Goal: Task Accomplishment & Management: Use online tool/utility

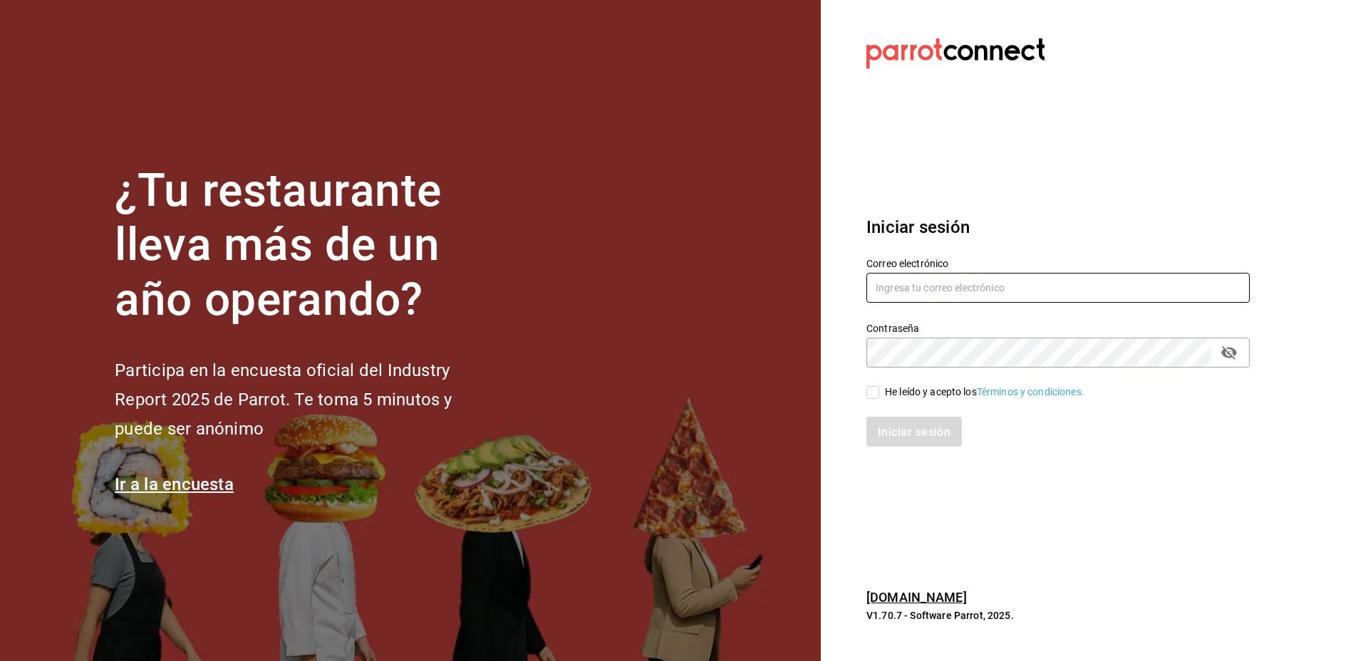
type input "zepedak634@gmail.com"
click at [885, 398] on div "He leído y acepto los Términos y condiciones." at bounding box center [985, 392] width 200 height 15
click at [879, 398] on input "He leído y acepto los Términos y condiciones." at bounding box center [873, 392] width 13 height 13
checkbox input "true"
click at [944, 445] on button "Iniciar sesión" at bounding box center [915, 432] width 97 height 30
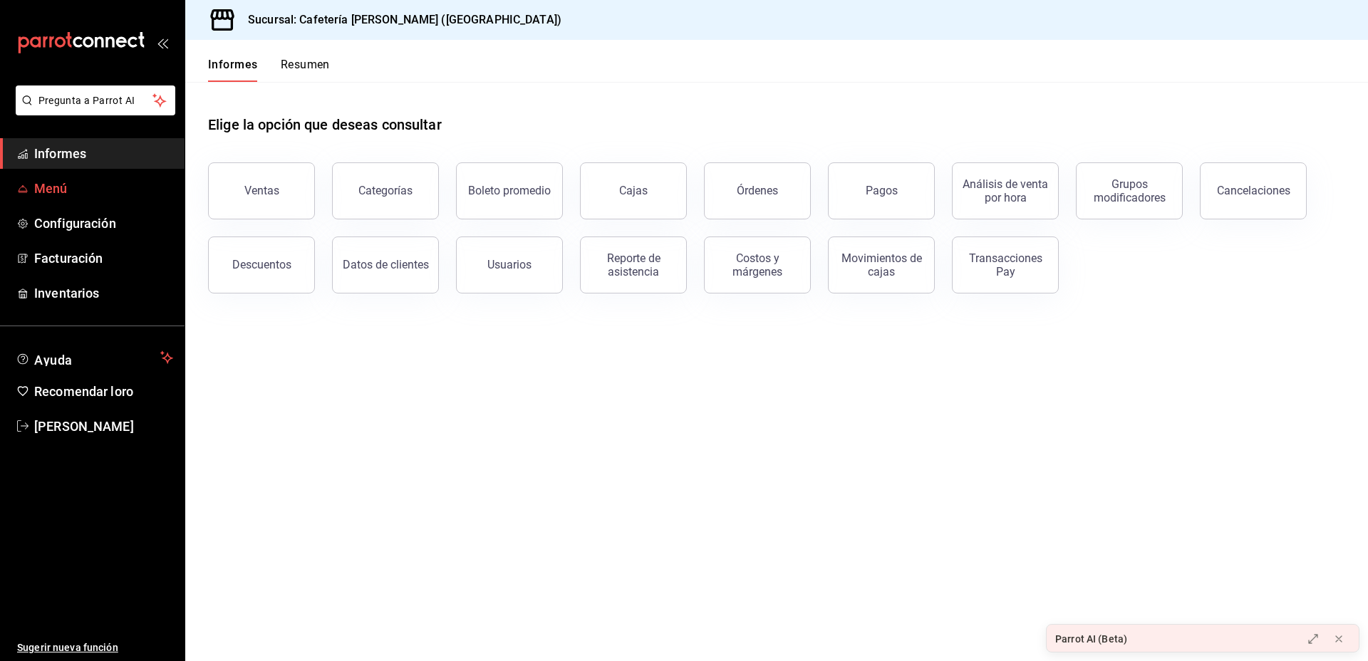
click at [74, 200] on link "Menú" at bounding box center [92, 188] width 185 height 31
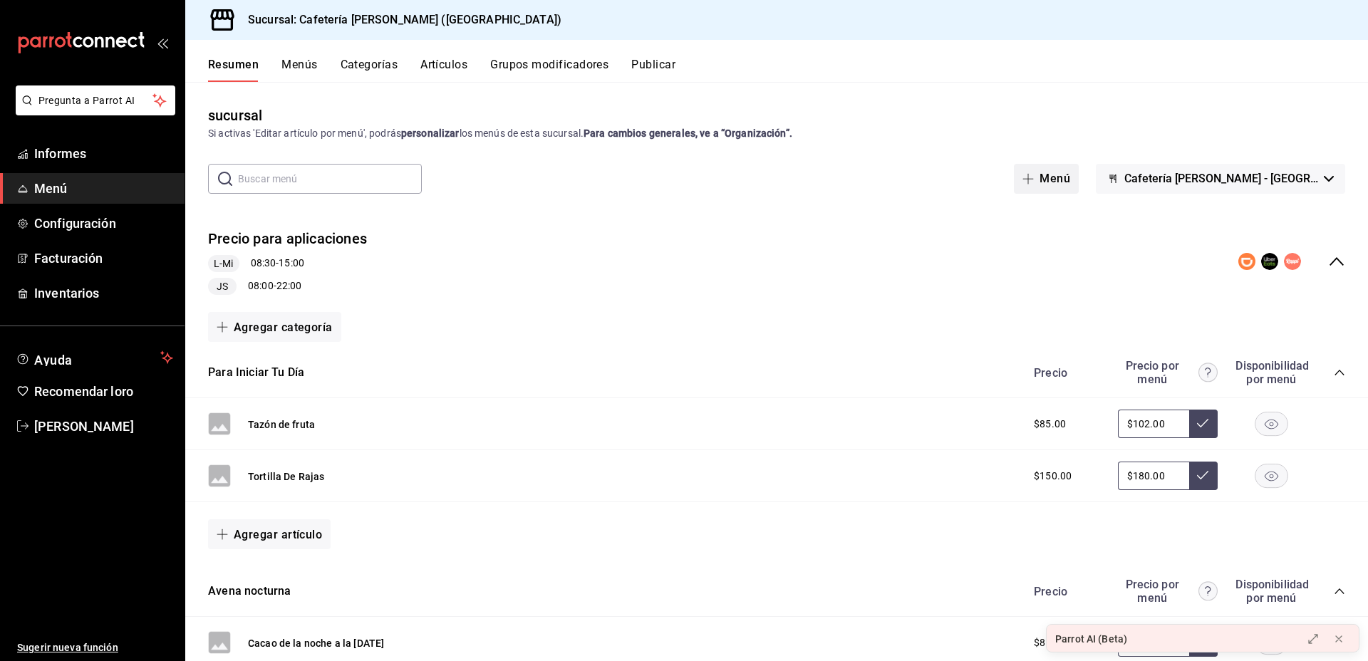
click at [1070, 173] on font "Menú" at bounding box center [1055, 179] width 31 height 14
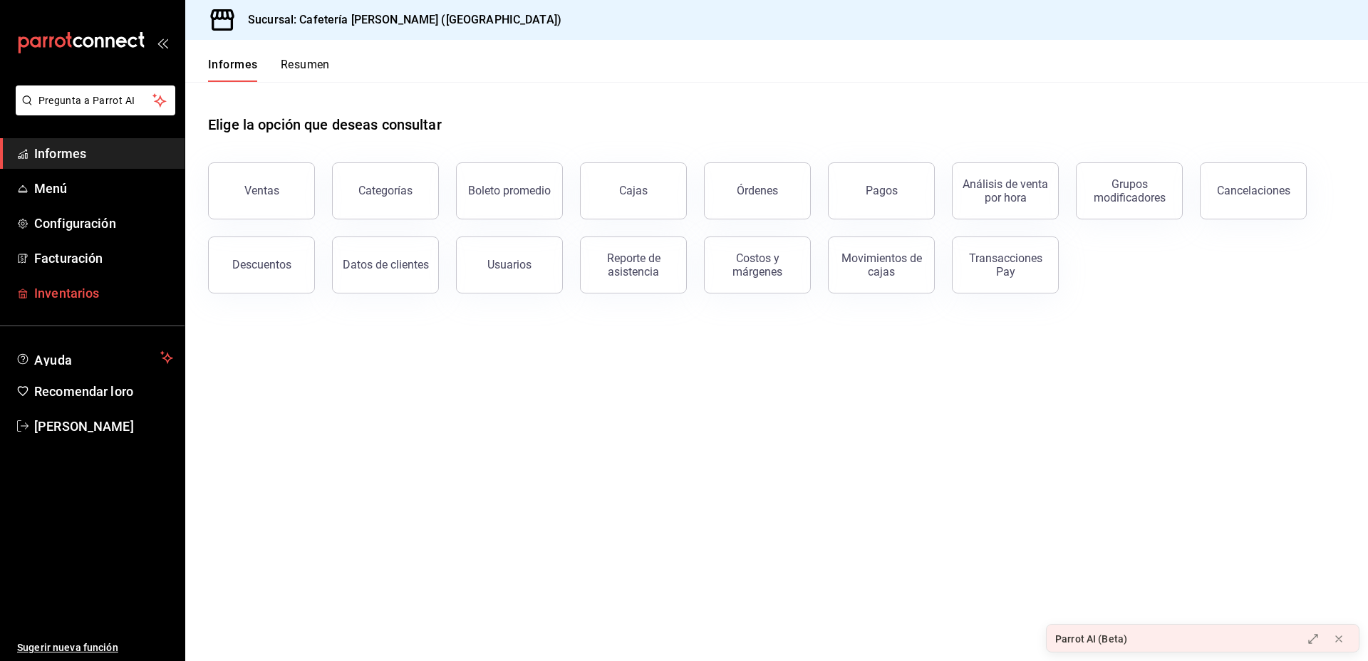
click at [111, 280] on link "Inventarios" at bounding box center [92, 293] width 185 height 31
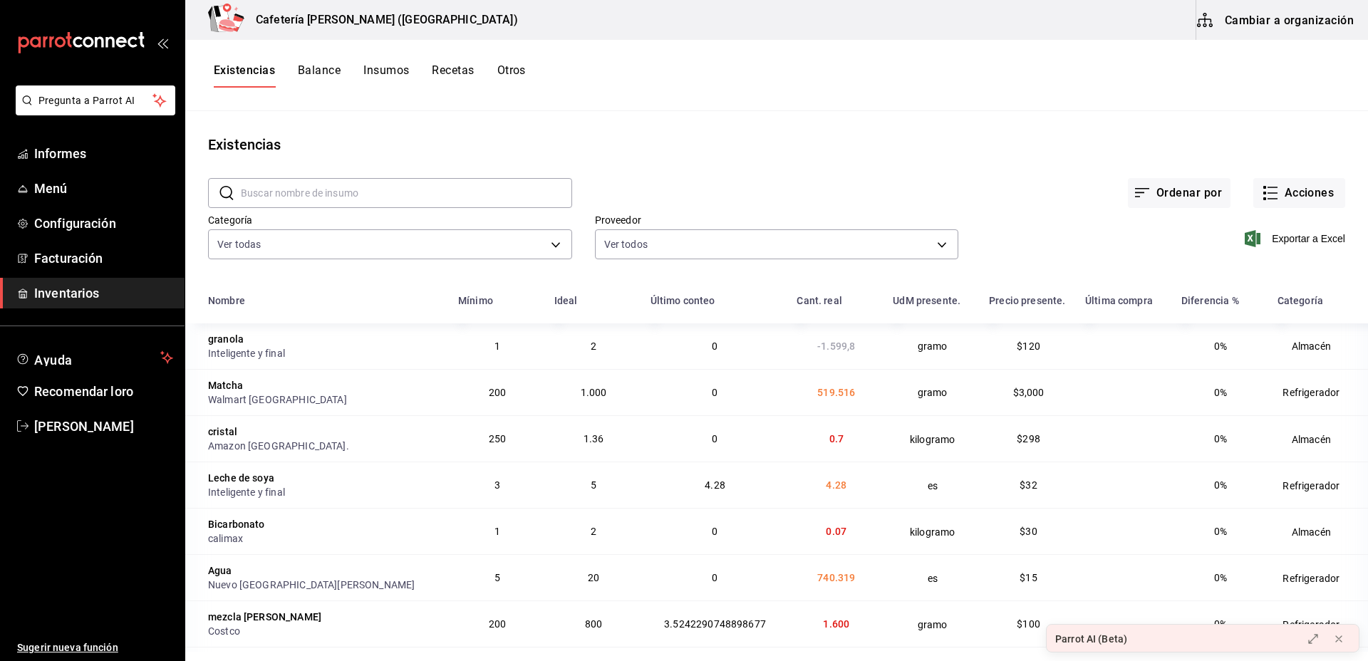
click at [456, 79] on button "Recetas" at bounding box center [453, 75] width 42 height 25
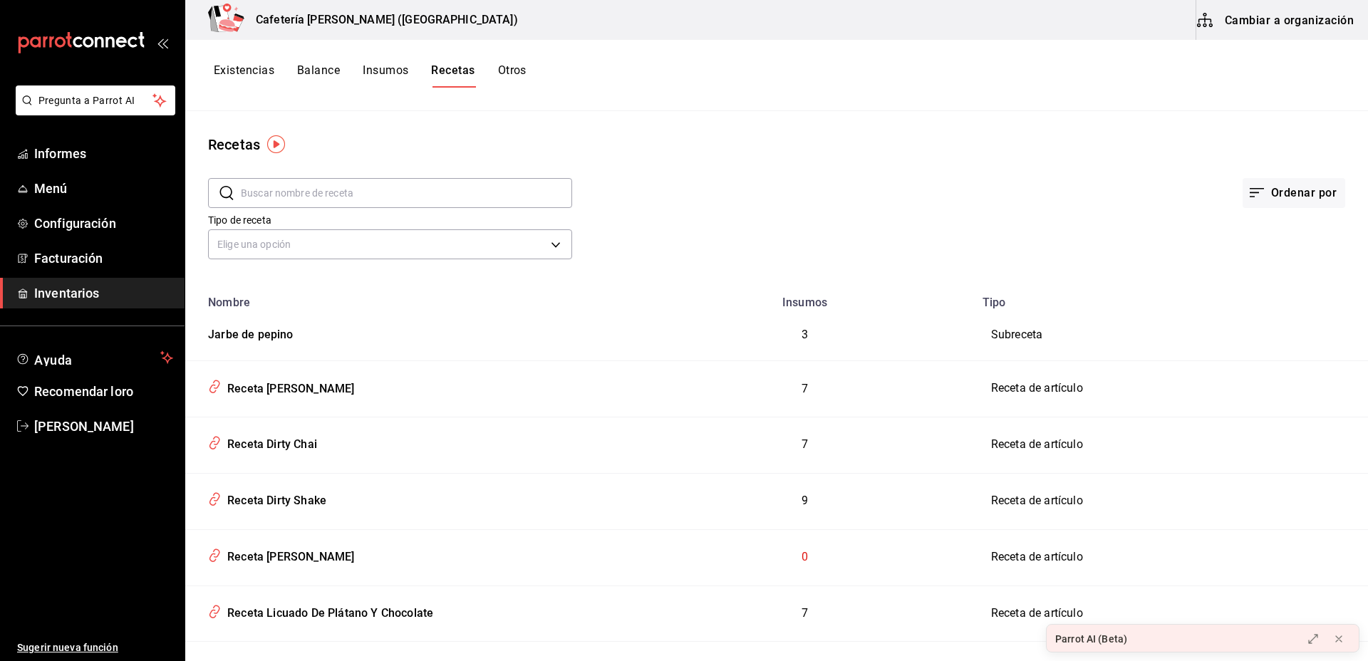
click at [1312, 13] on font "Cambiar a organización" at bounding box center [1289, 20] width 129 height 14
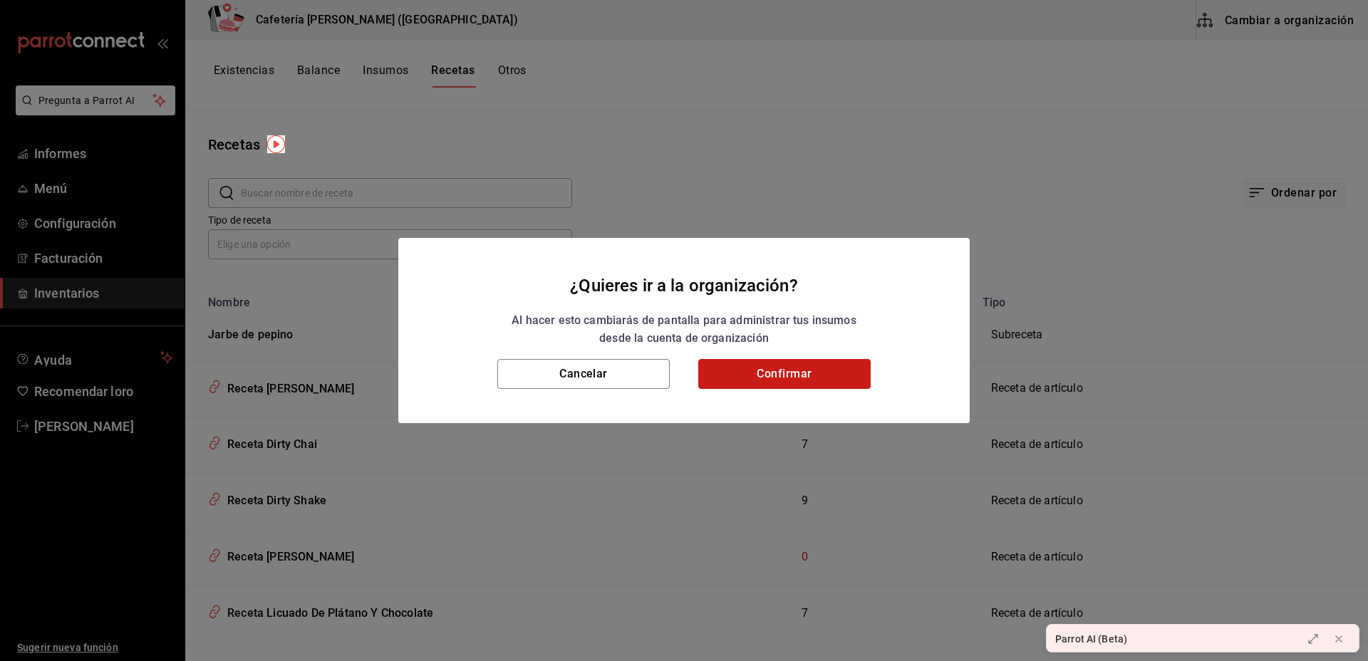
click at [761, 367] on font "Confirmar" at bounding box center [784, 374] width 55 height 14
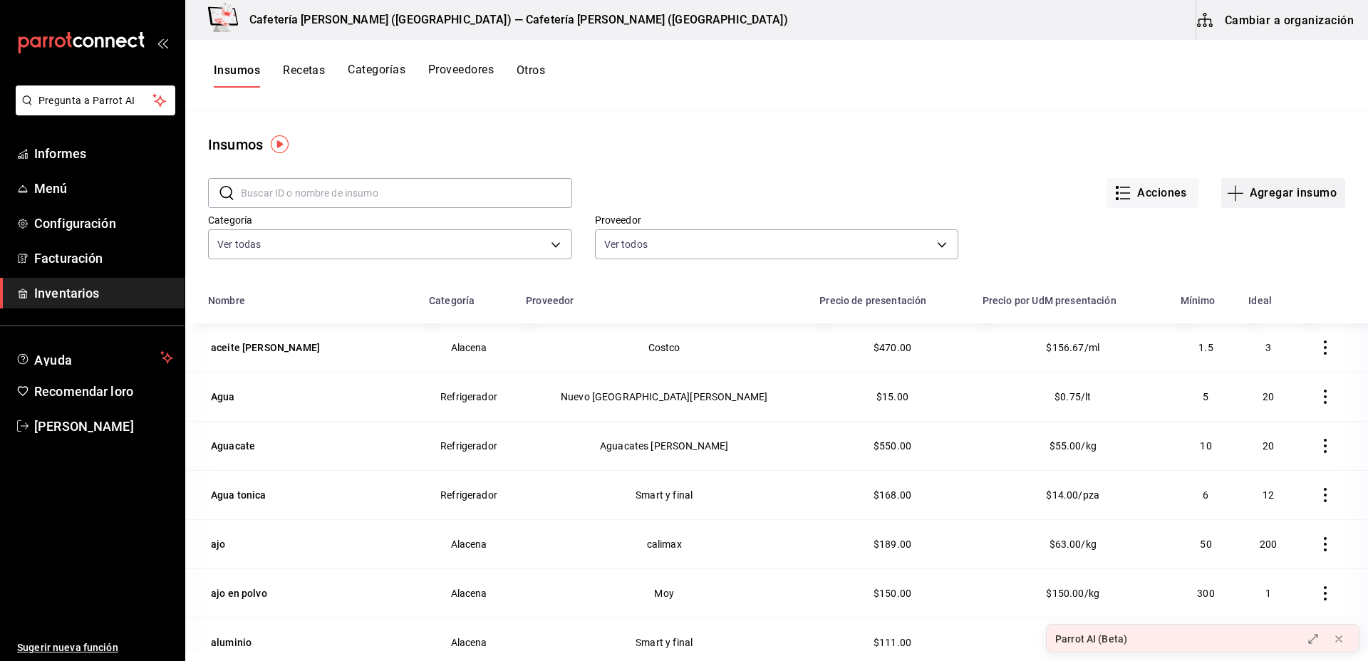
click at [1250, 186] on font "Agregar insumo" at bounding box center [1293, 193] width 87 height 14
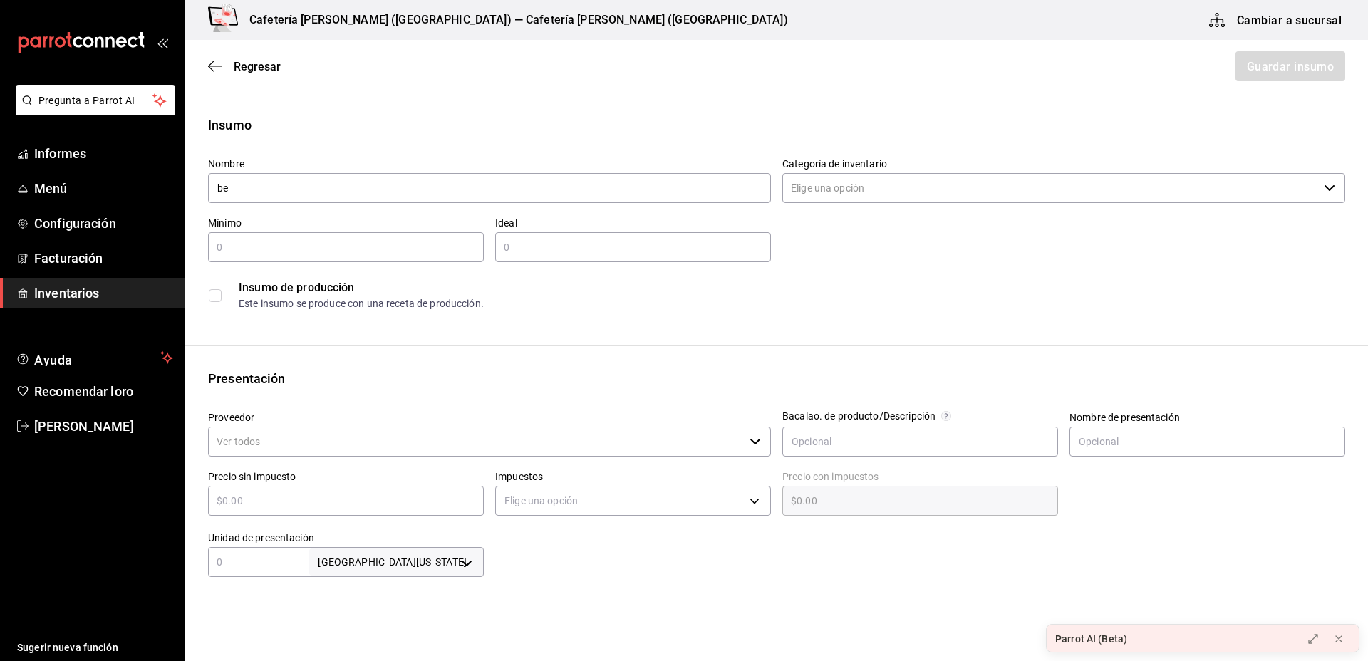
type input "b"
type input "pumpki cream cold brew"
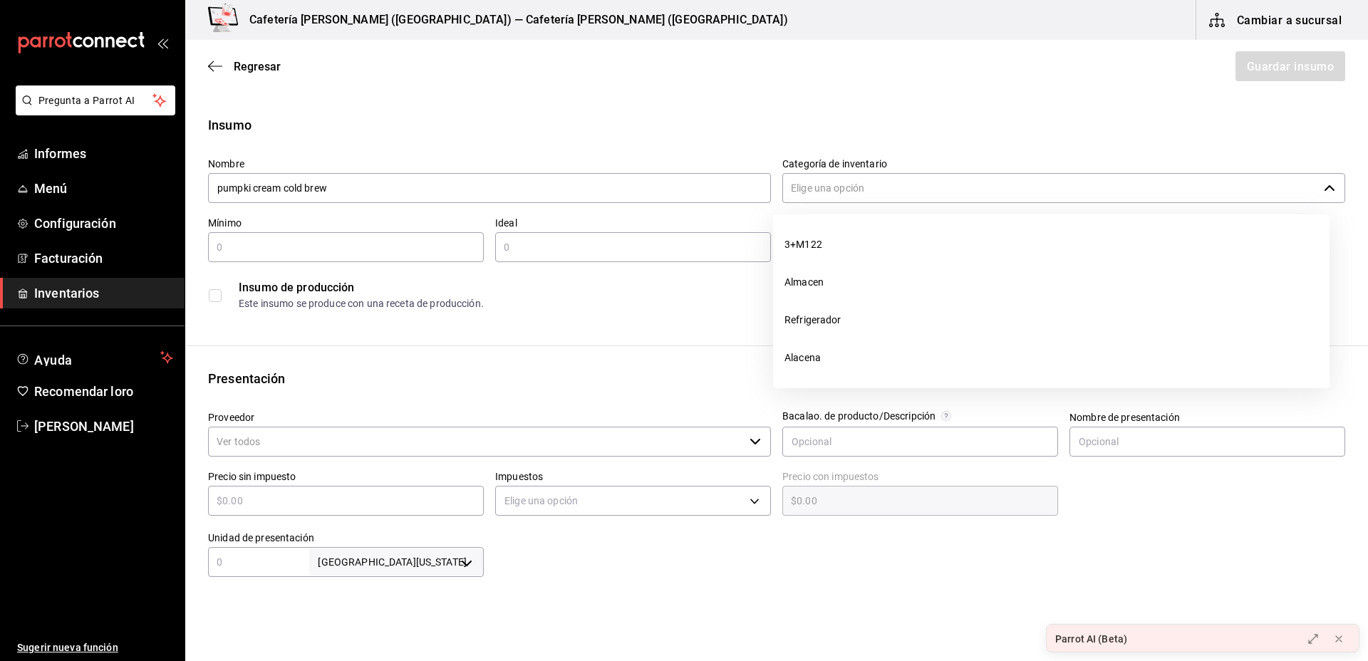
click at [895, 190] on input "Categoría de inventario" at bounding box center [1051, 188] width 536 height 30
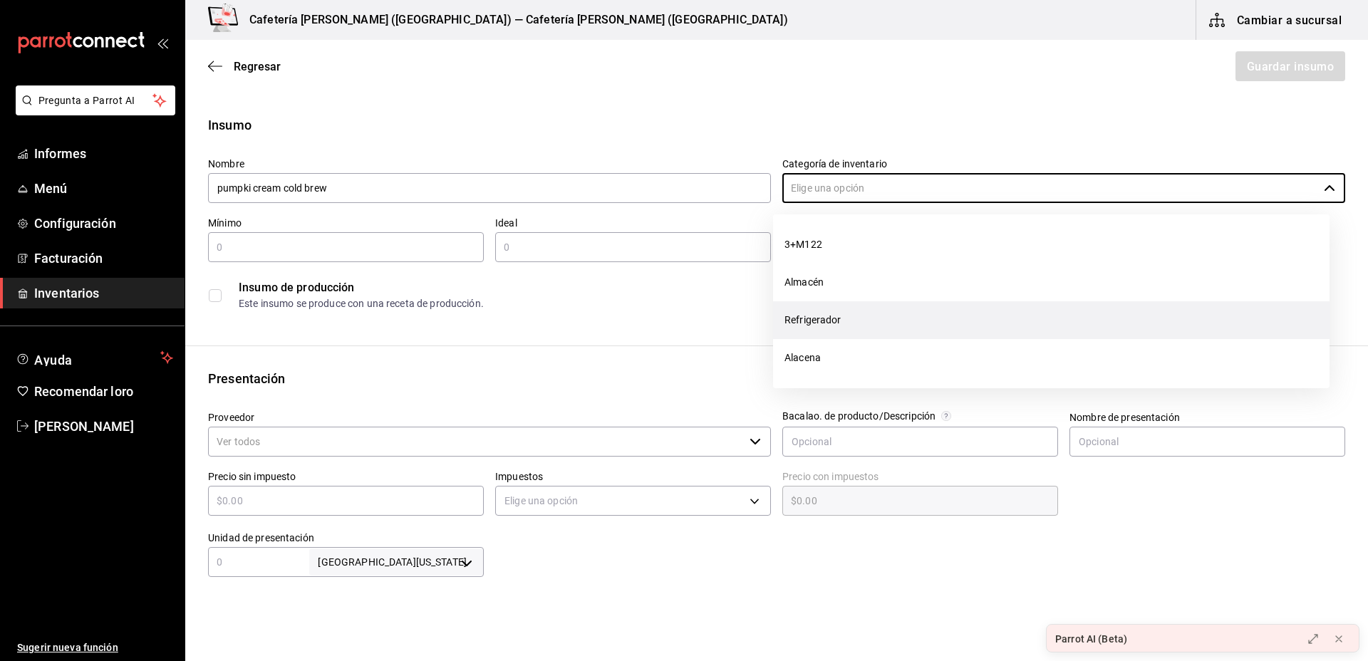
click at [861, 317] on li "Refrigerador" at bounding box center [1051, 320] width 557 height 38
type input "Refrigerador"
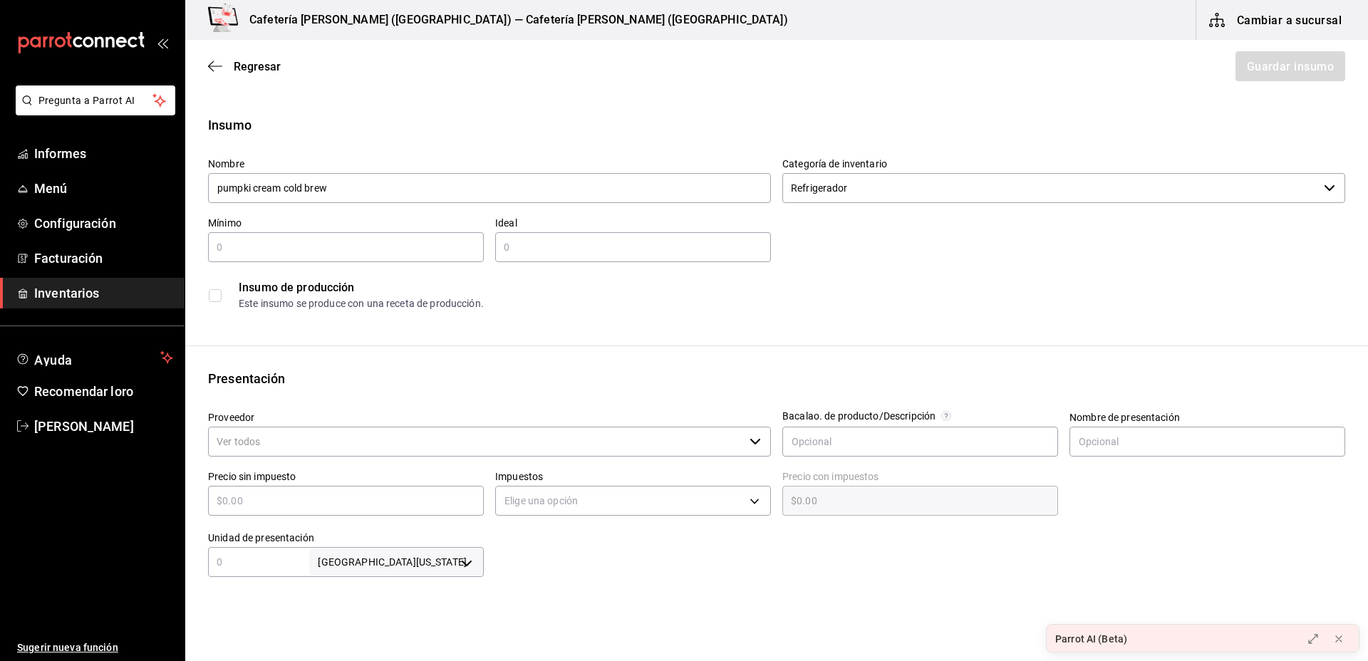
click at [368, 234] on div "​" at bounding box center [346, 247] width 276 height 30
type input "1"
click at [547, 243] on input "text" at bounding box center [633, 247] width 276 height 17
type input "1"
click at [220, 294] on input "checkbox" at bounding box center [215, 295] width 13 height 13
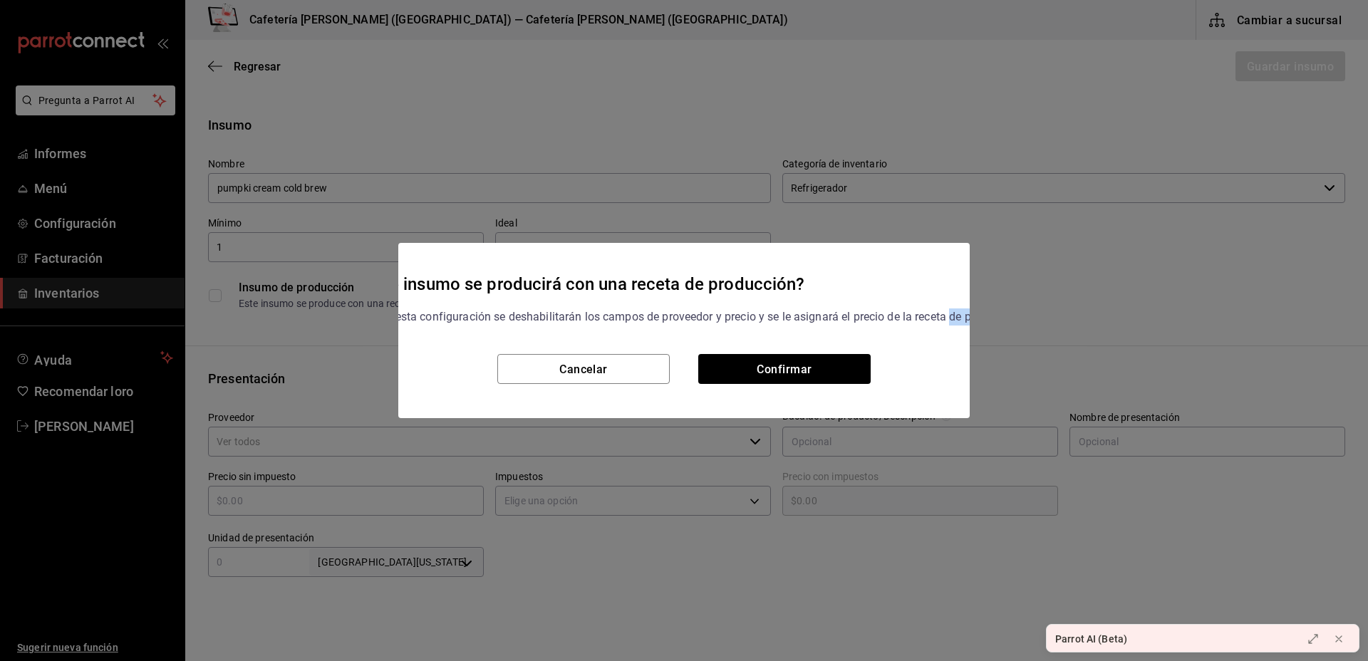
drag, startPoint x: 965, startPoint y: 364, endPoint x: 964, endPoint y: 351, distance: 13.6
click at [964, 351] on div "¿Este insumo se producirá con una receta de producción? Al confirmar esta confi…" at bounding box center [684, 330] width 572 height 175
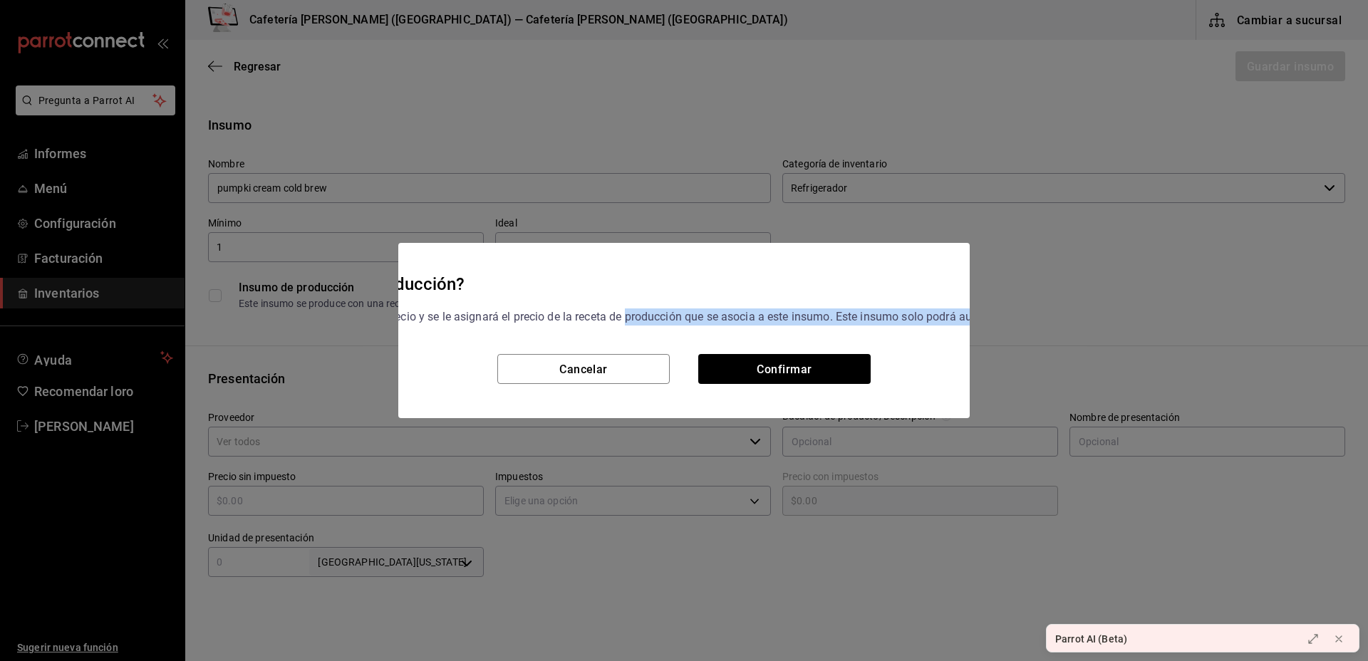
scroll to position [0, 477]
click at [791, 375] on font "Confirmar" at bounding box center [784, 369] width 55 height 14
checkbox input "true"
type input "$0.00"
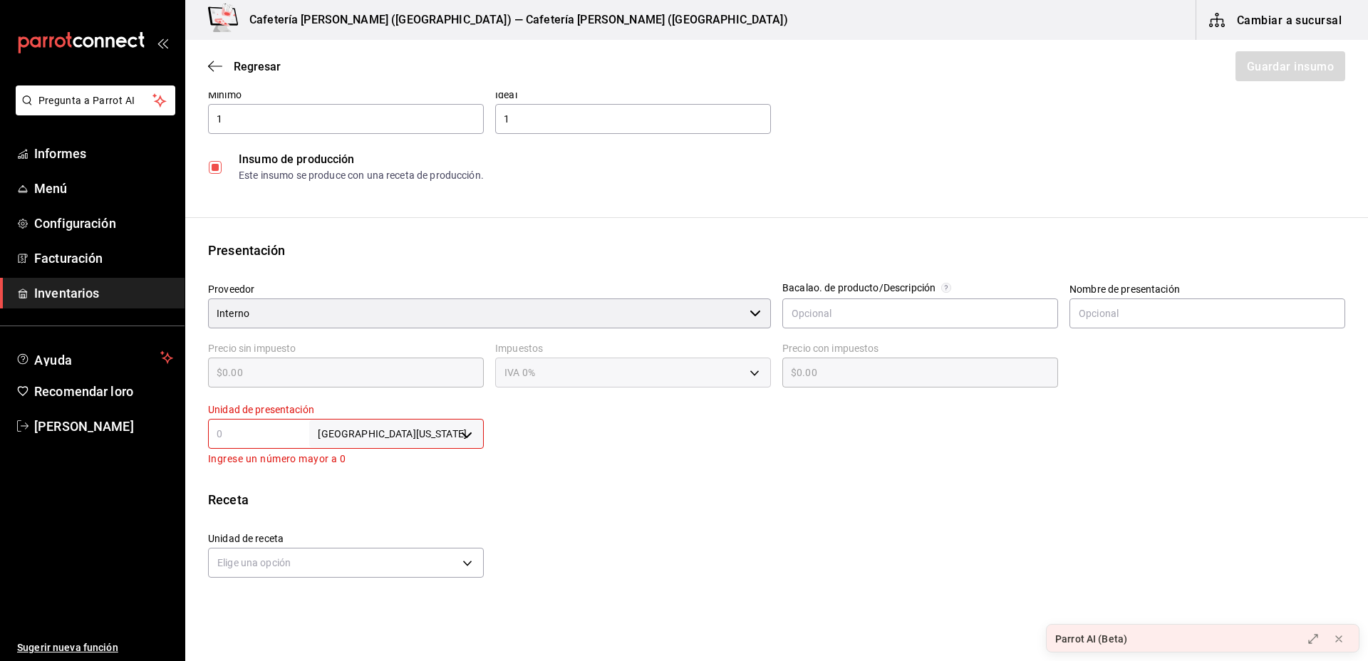
scroll to position [157, 0]
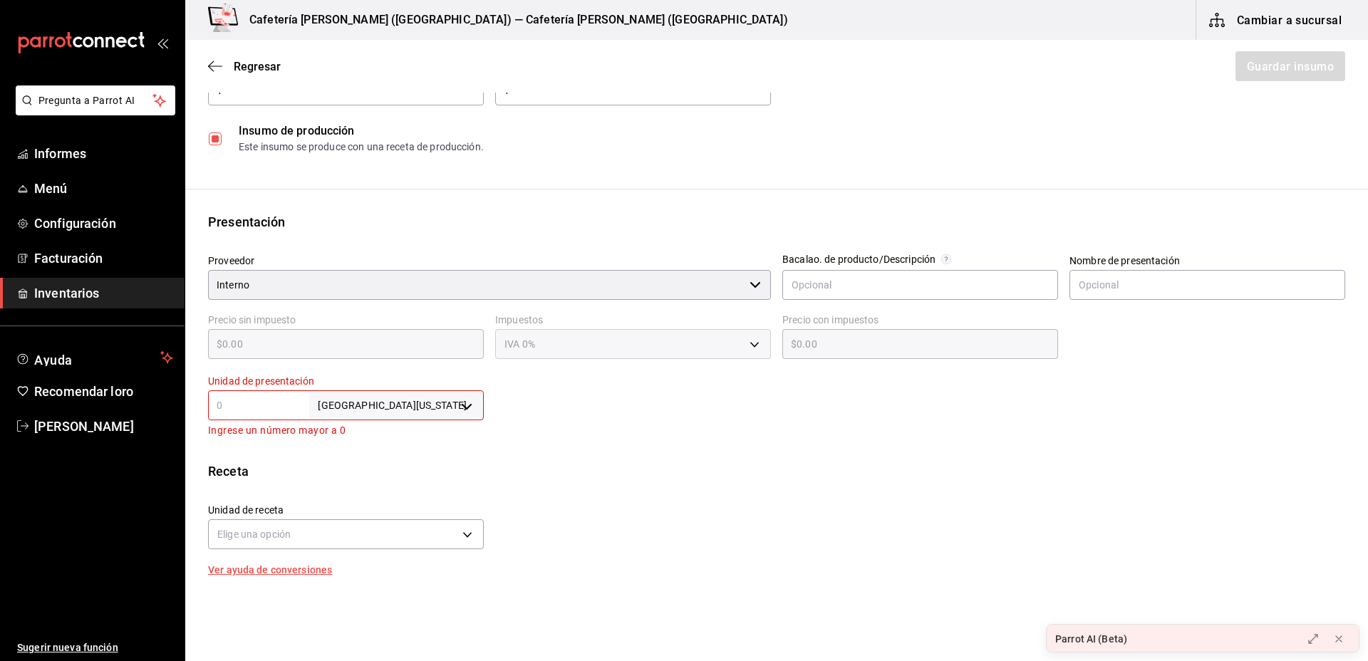
click at [389, 417] on body "Pregunta a Parrot AI Informes Menú Configuración Facturación Inventarios Ayuda …" at bounding box center [684, 290] width 1368 height 581
click at [383, 552] on li "ml" at bounding box center [431, 545] width 172 height 24
type input "MILLILITER"
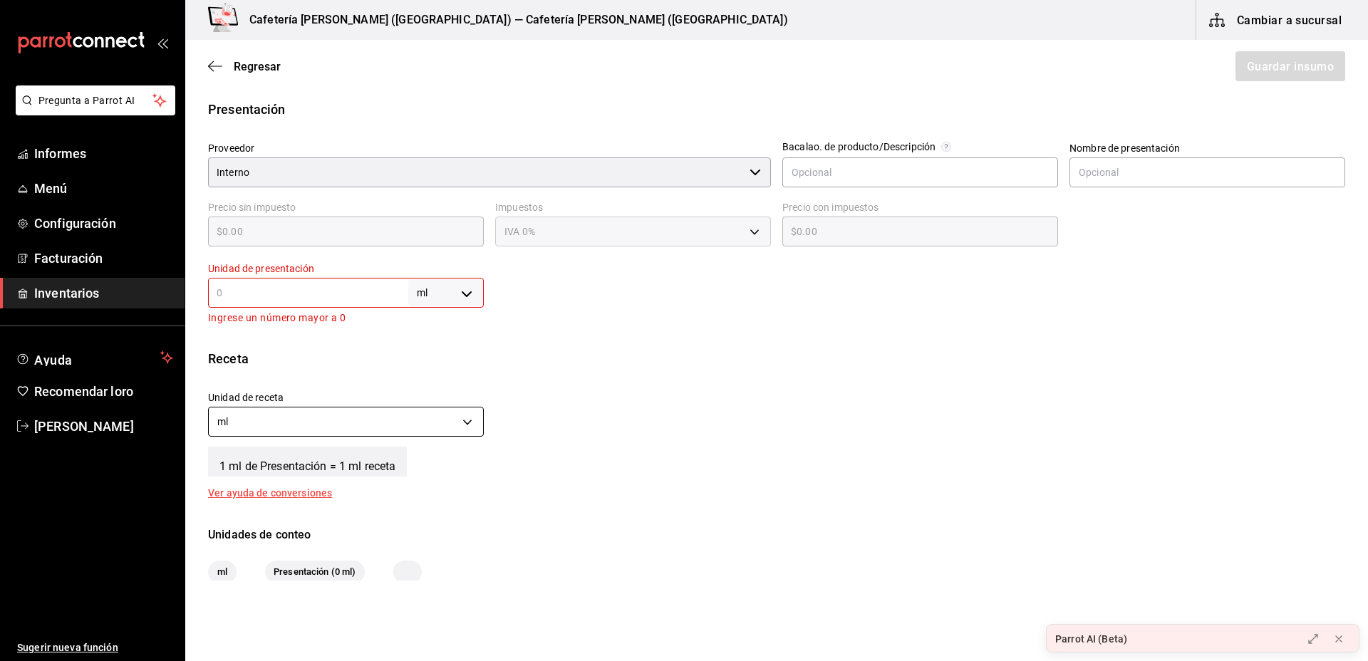
scroll to position [341, 0]
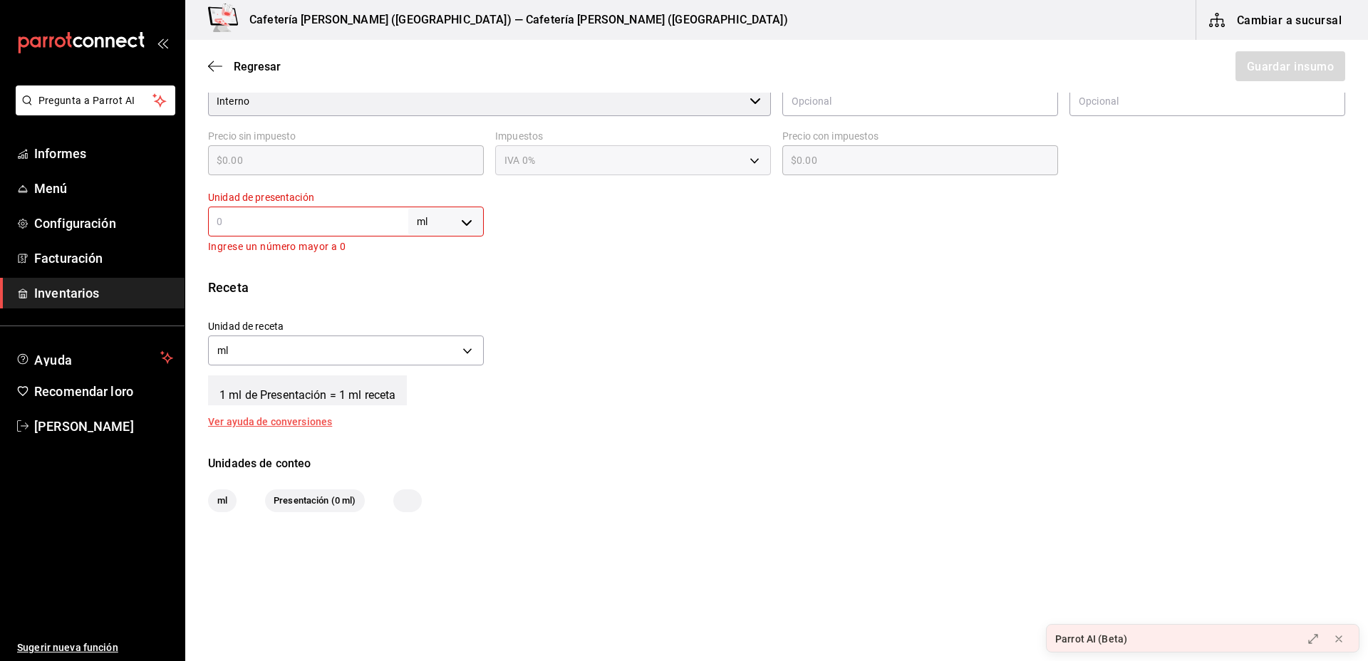
click at [288, 222] on input "text" at bounding box center [308, 221] width 200 height 17
type input "2"
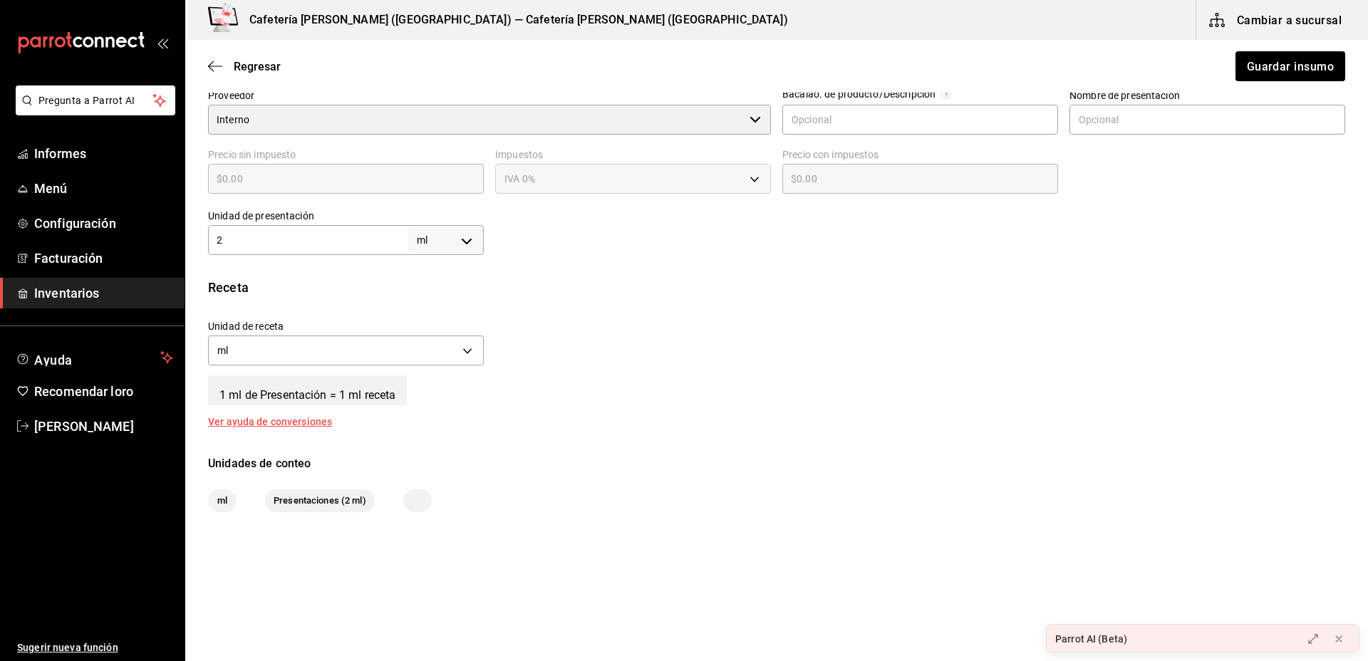
scroll to position [322, 0]
type input "20"
click at [462, 244] on body "Pregunta a Parrot AI Informes Menú Configuración Facturación Inventarios Ayuda …" at bounding box center [684, 290] width 1368 height 581
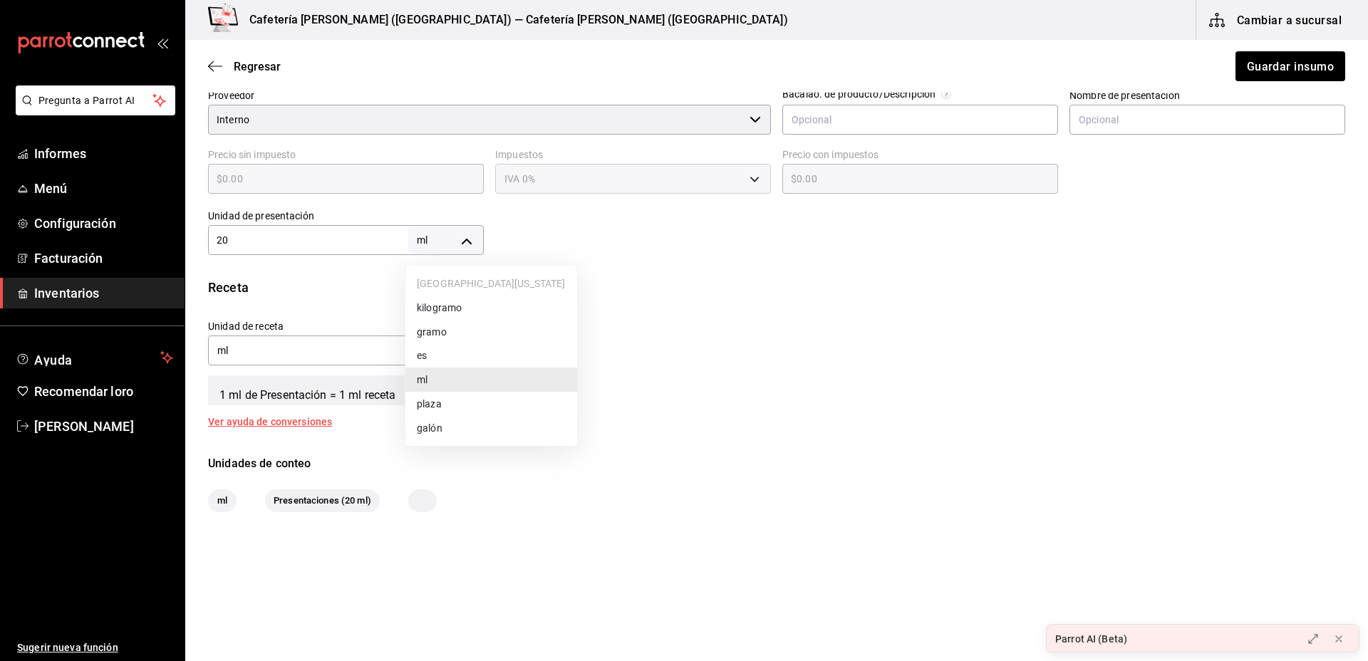
click at [455, 410] on li "plaza" at bounding box center [492, 404] width 172 height 24
type input "UNIT"
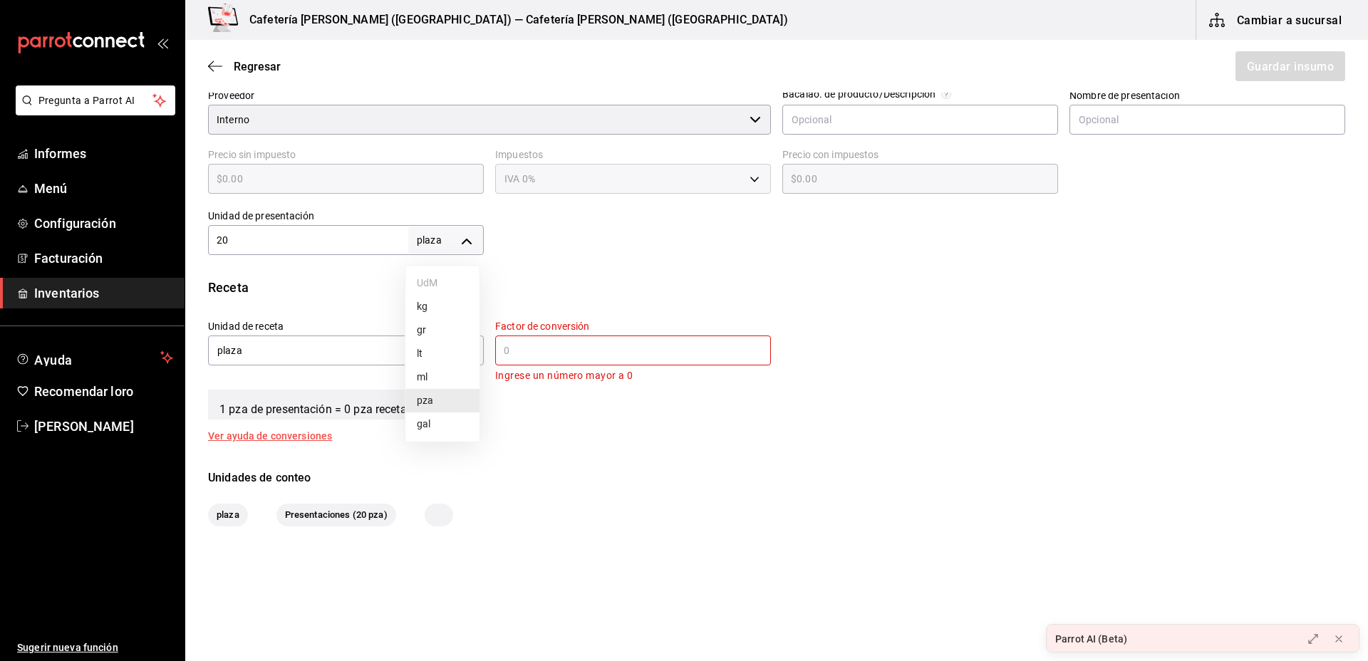
click at [458, 227] on body "Pregunta a Parrot AI Informes Menú Configuración Facturación Inventarios Ayuda …" at bounding box center [684, 290] width 1368 height 581
click at [467, 375] on li "ml" at bounding box center [492, 380] width 172 height 24
type input "MILLILITER"
type input "20"
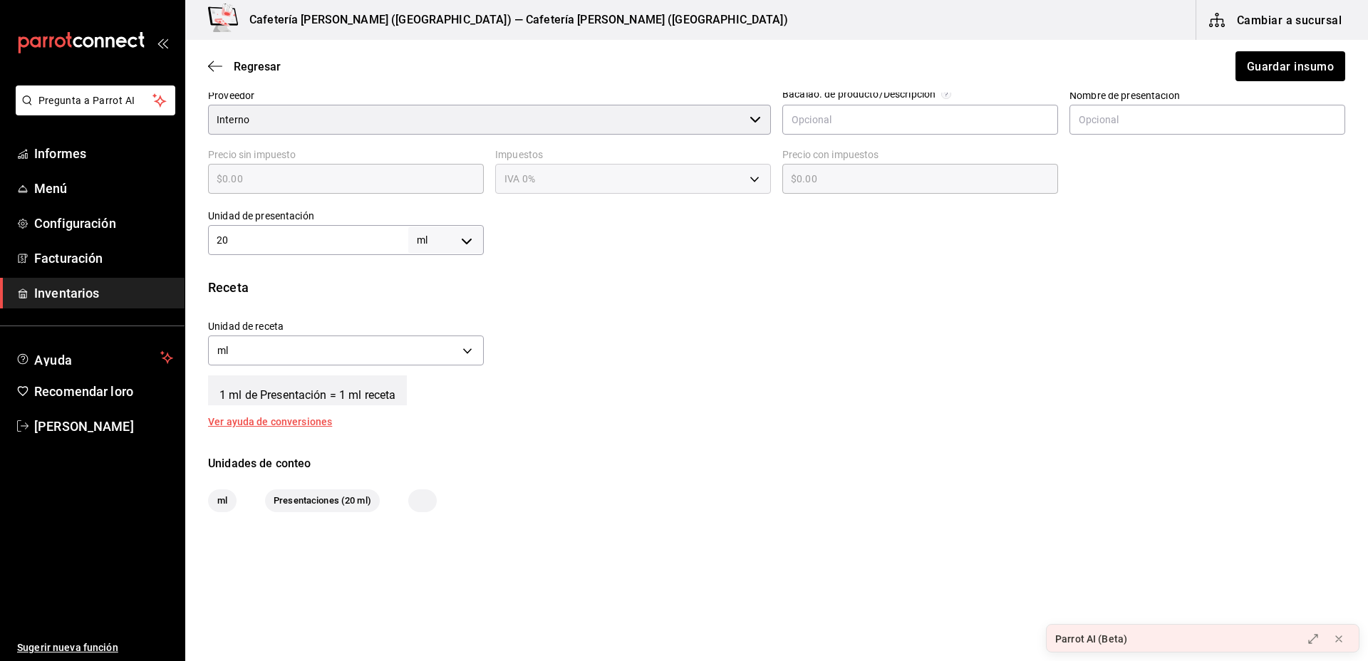
click at [321, 237] on input "20" at bounding box center [308, 240] width 200 height 17
type input "2"
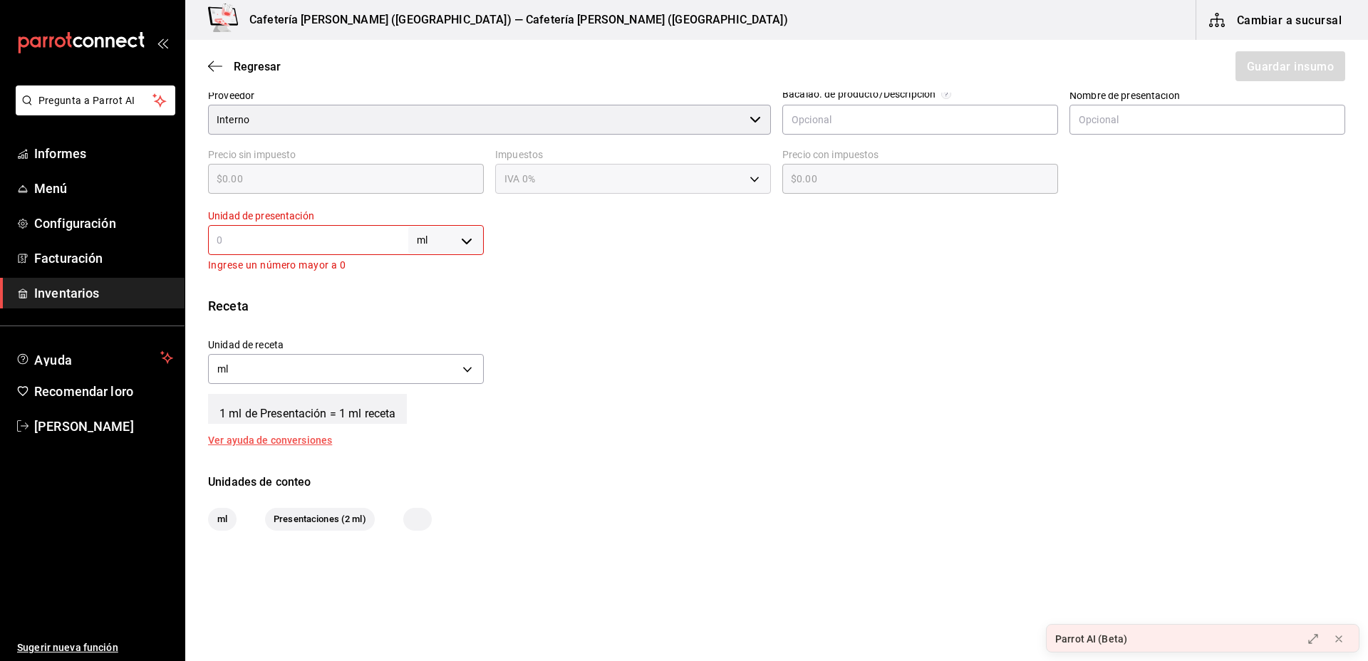
type input "3"
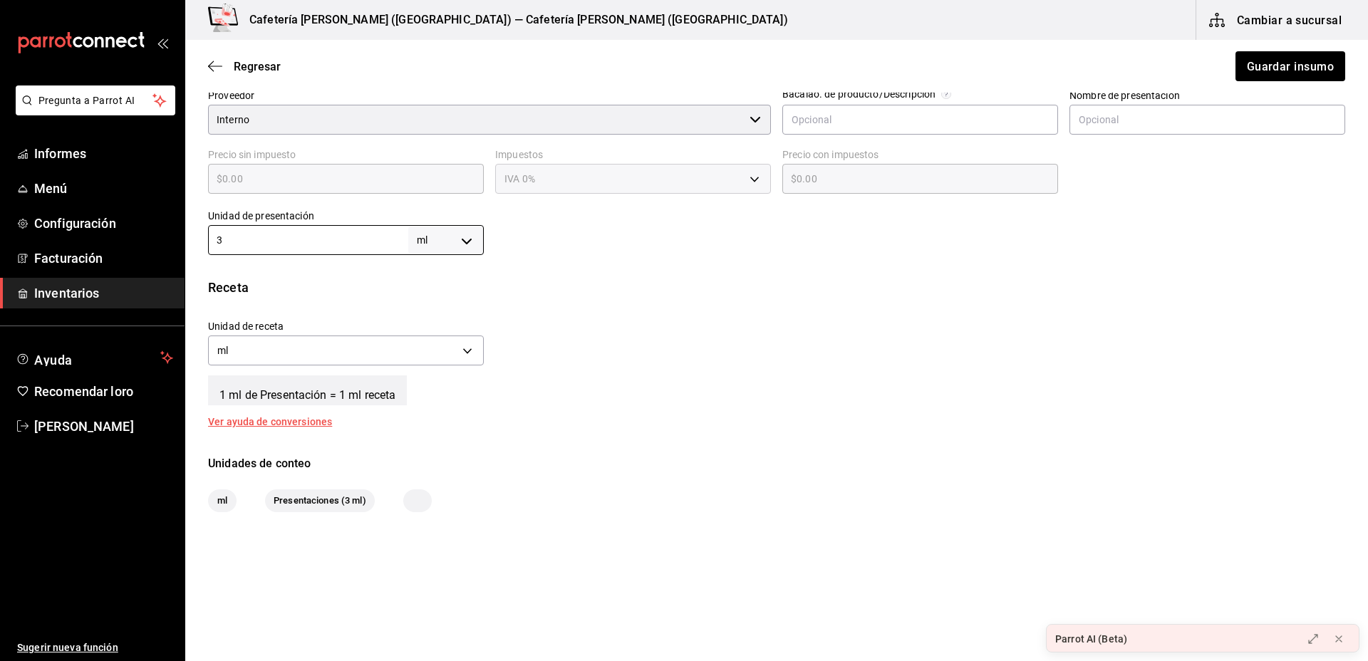
type input "30"
click at [1274, 56] on button "Guardar insumo" at bounding box center [1289, 66] width 111 height 30
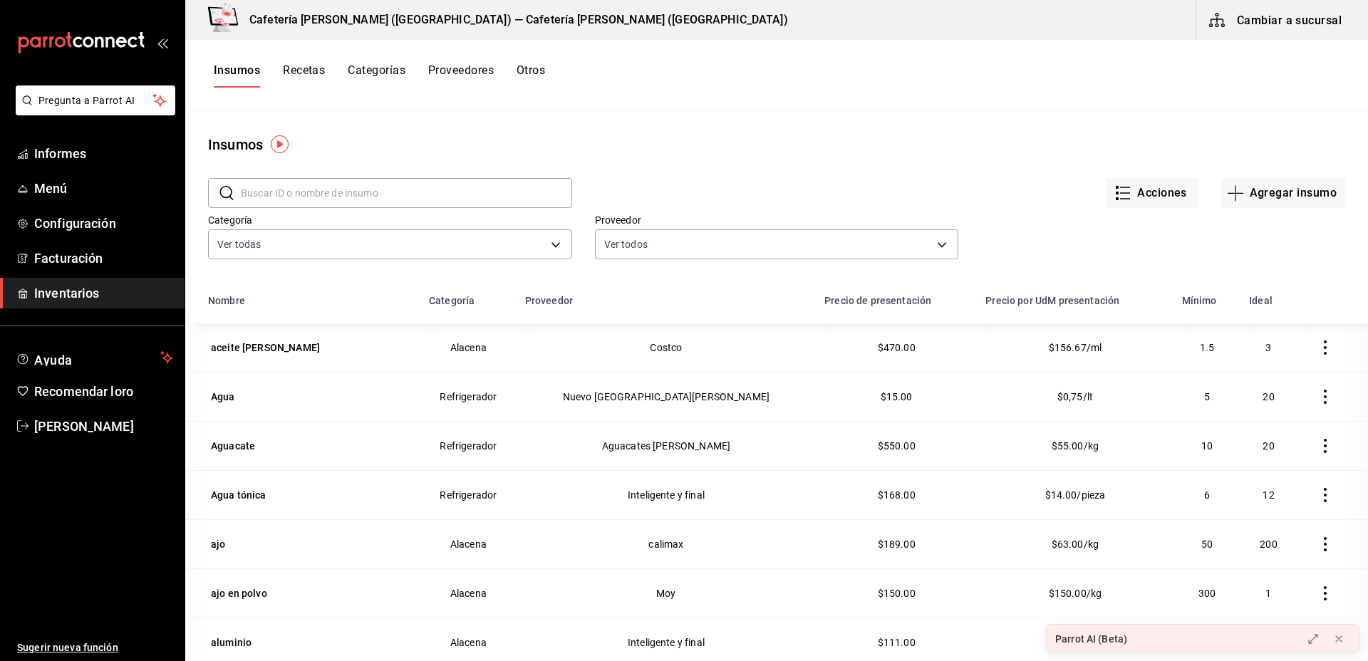
click at [475, 67] on font "Proveedores" at bounding box center [461, 70] width 66 height 14
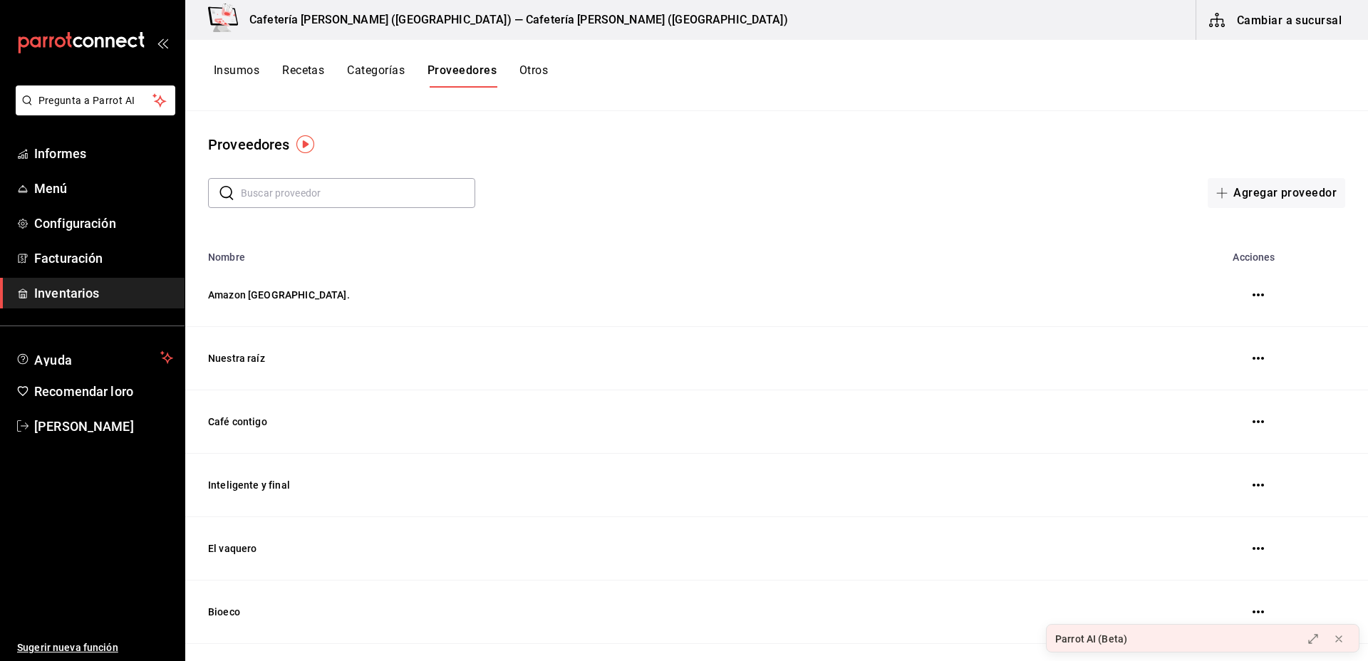
click at [411, 80] on div "Insumos Recetas Categorías Proveedores Otros" at bounding box center [381, 75] width 334 height 25
click at [376, 78] on button "Categorías" at bounding box center [376, 75] width 58 height 25
click at [295, 73] on font "Recetas" at bounding box center [303, 70] width 42 height 14
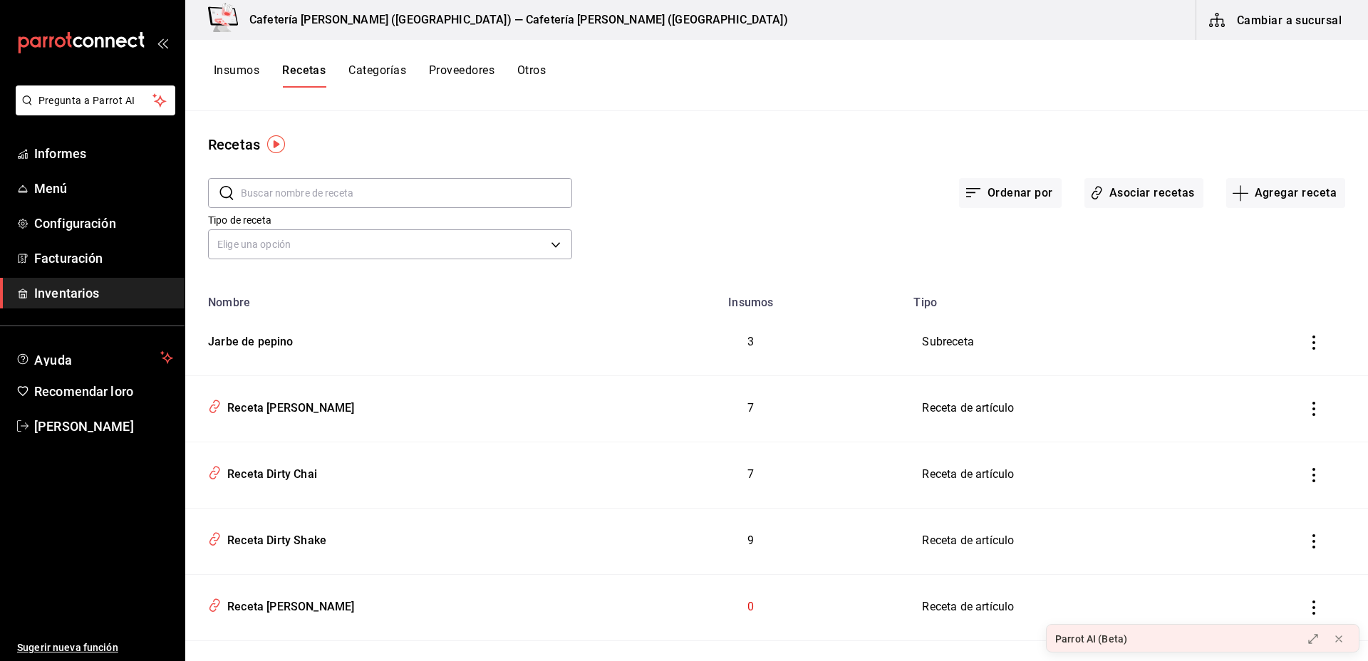
click at [369, 197] on input "text" at bounding box center [406, 193] width 331 height 29
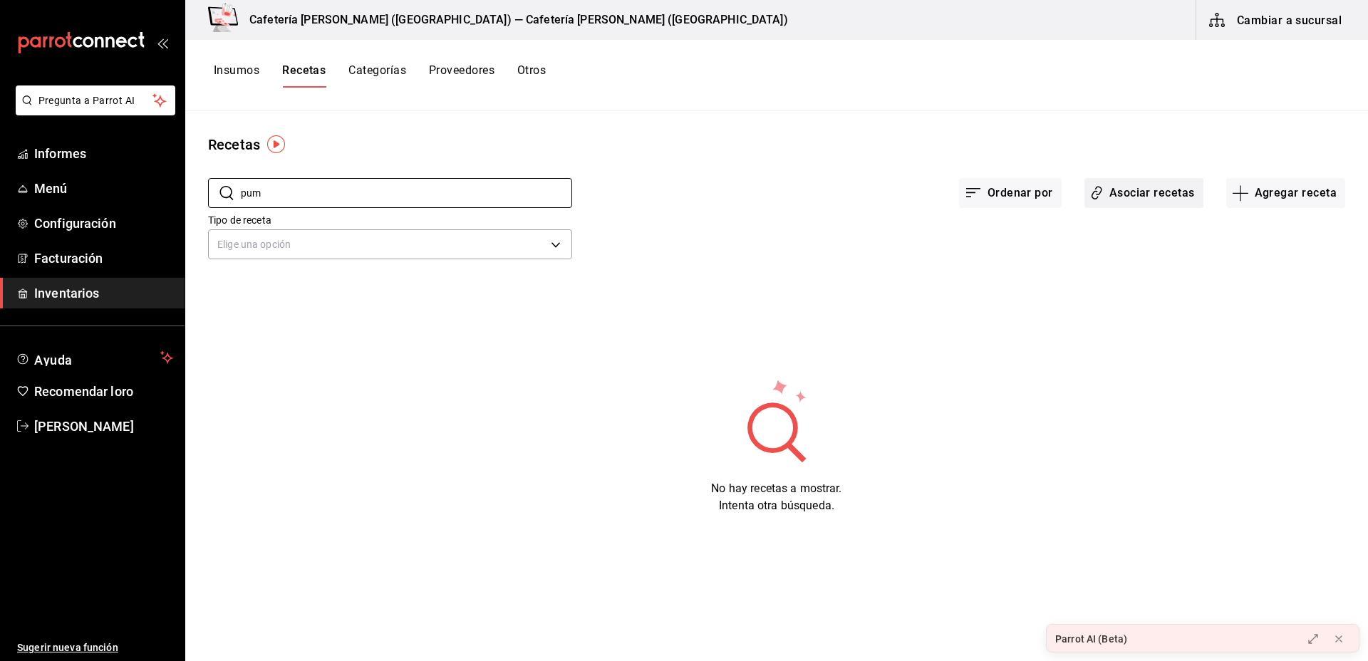
type input "pum"
click at [1151, 199] on font "Asociar recetas" at bounding box center [1153, 193] width 86 height 14
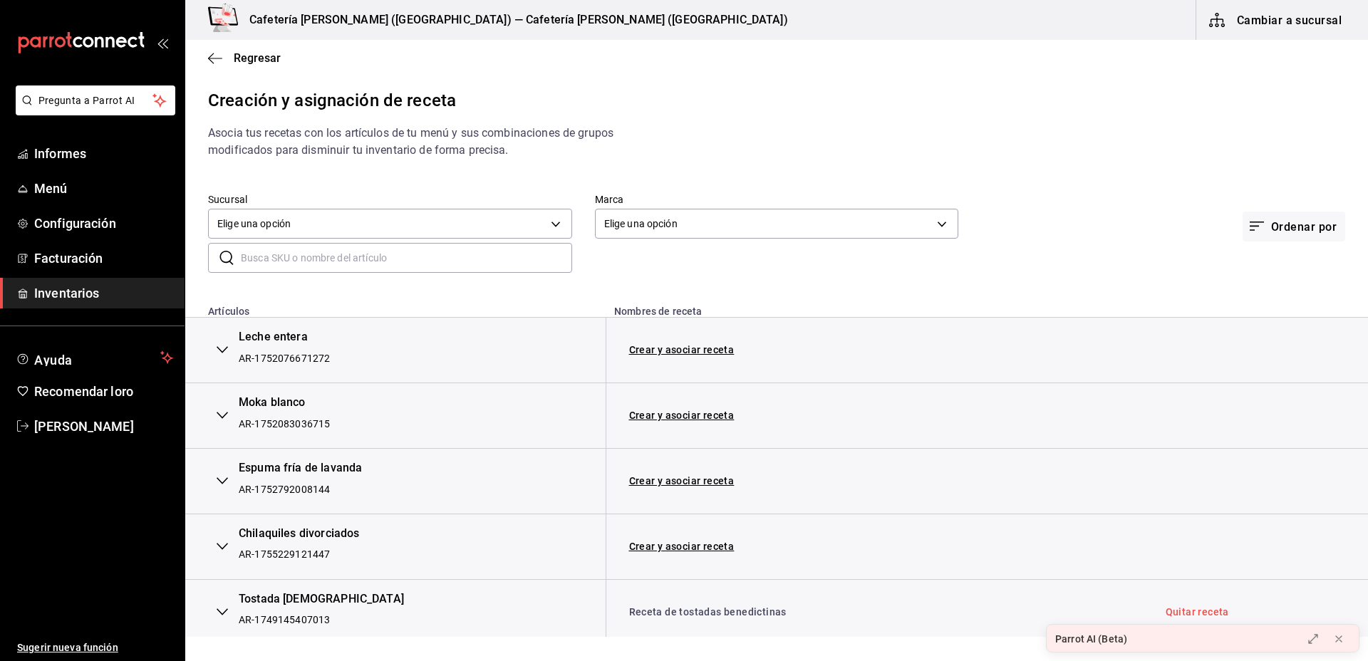
click at [434, 251] on input "text" at bounding box center [406, 258] width 331 height 29
type input "po"
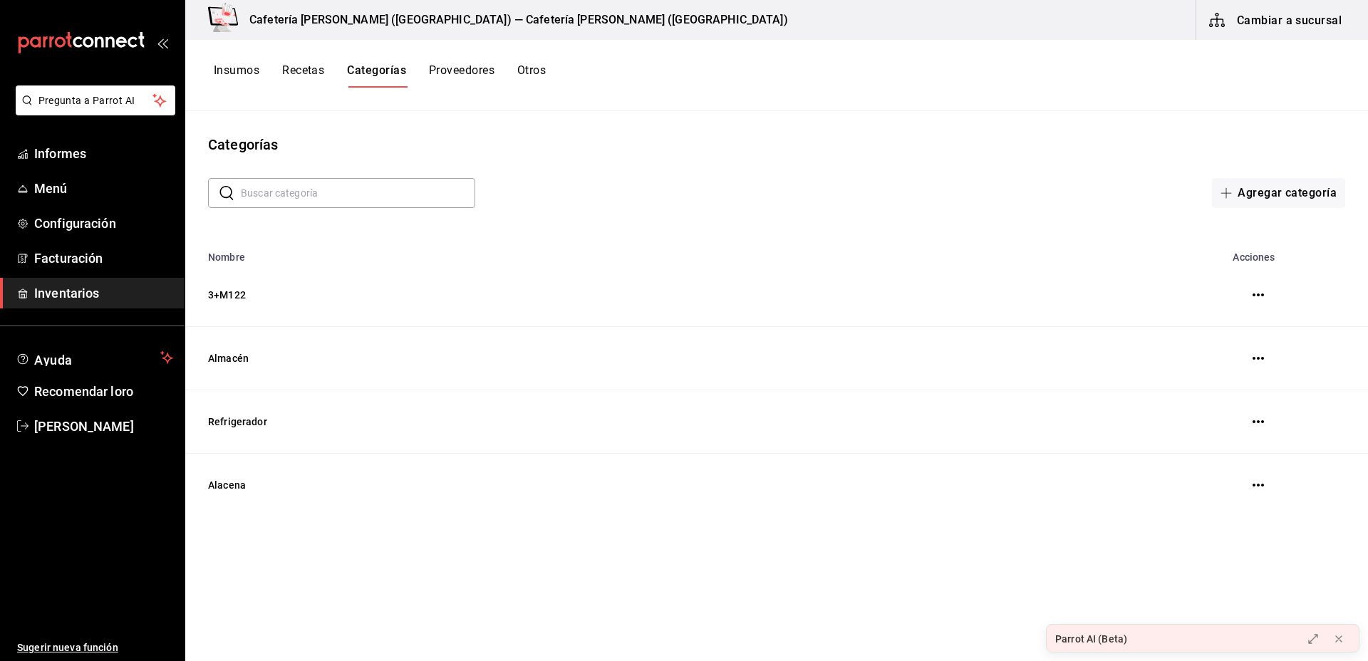
click at [240, 67] on font "Insumos" at bounding box center [237, 70] width 46 height 14
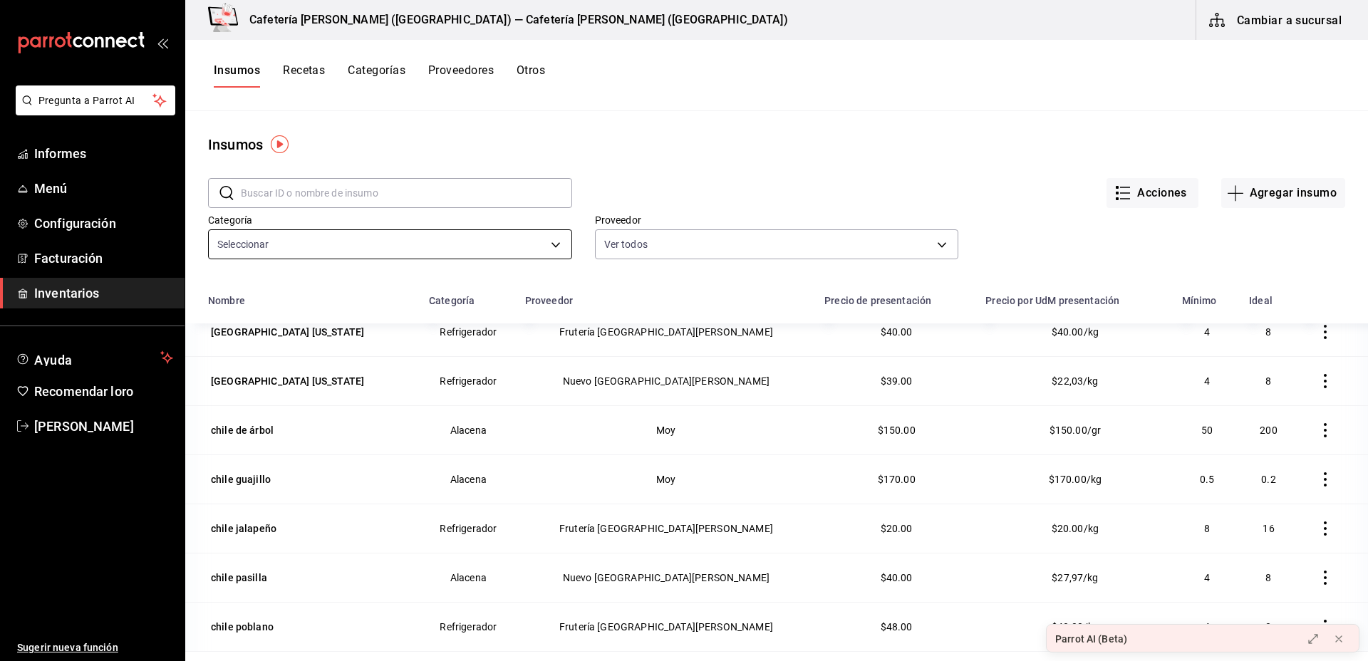
scroll to position [1558, 0]
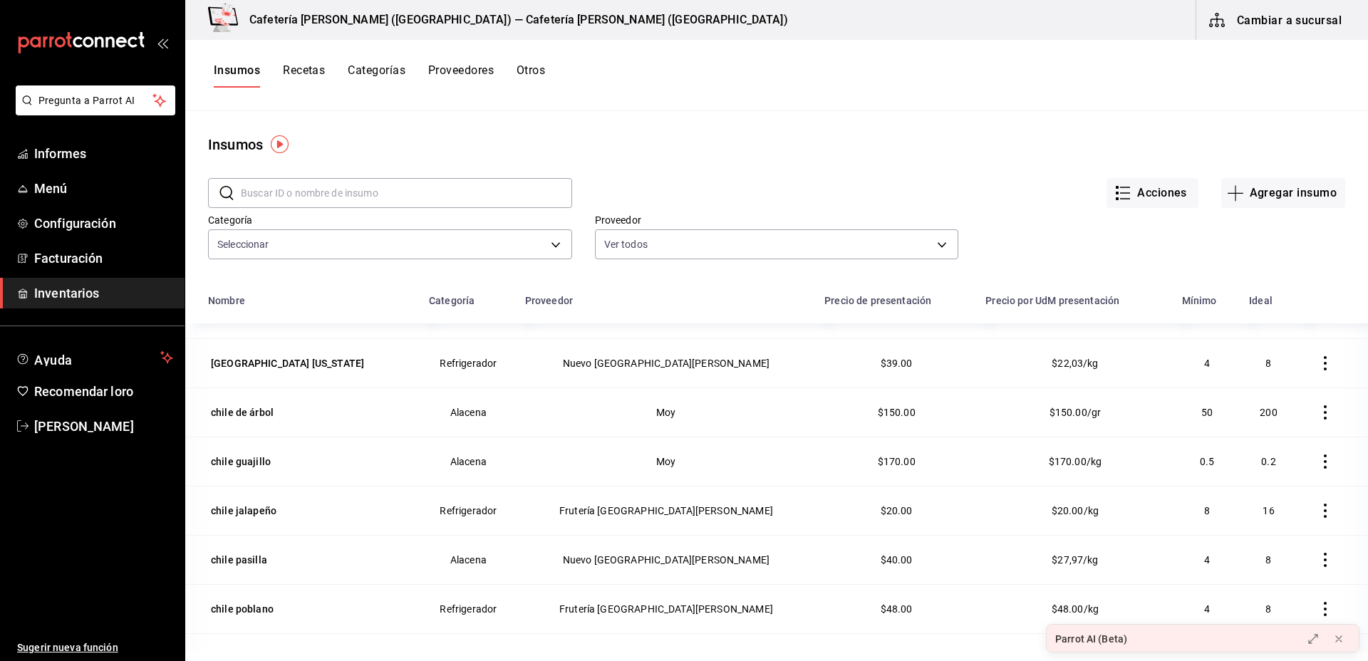
click at [383, 191] on input "text" at bounding box center [406, 193] width 331 height 29
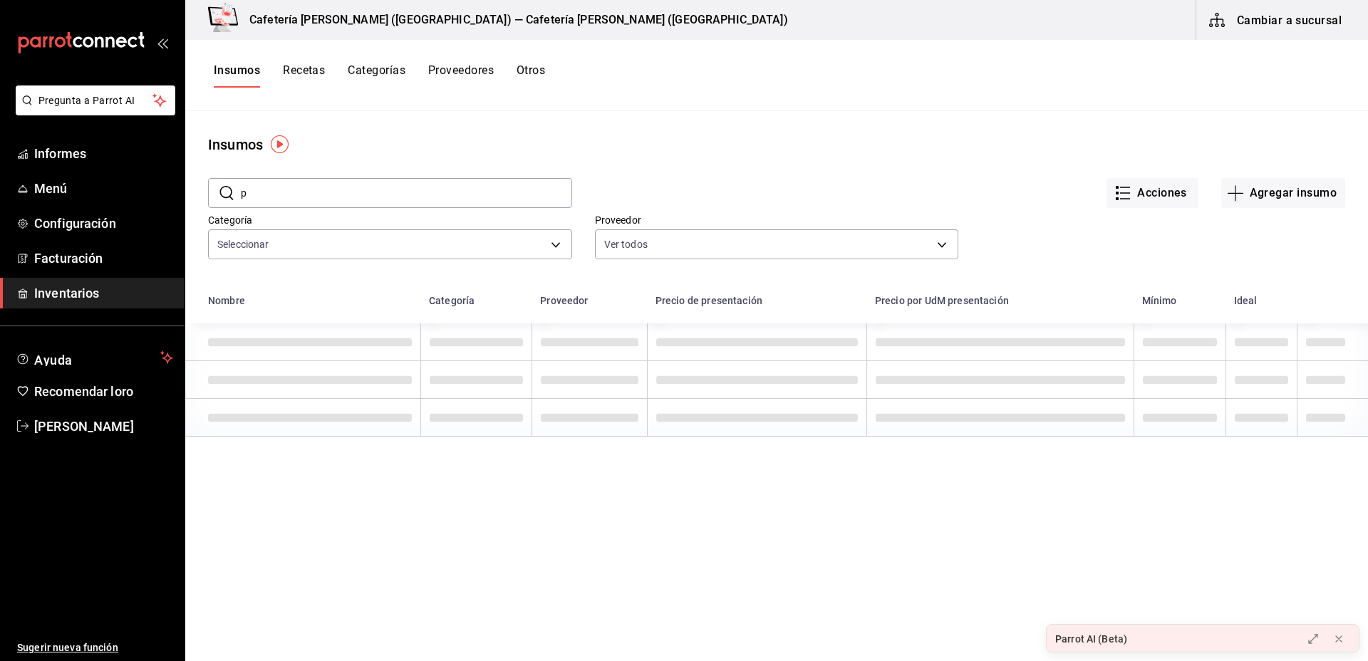
scroll to position [0, 0]
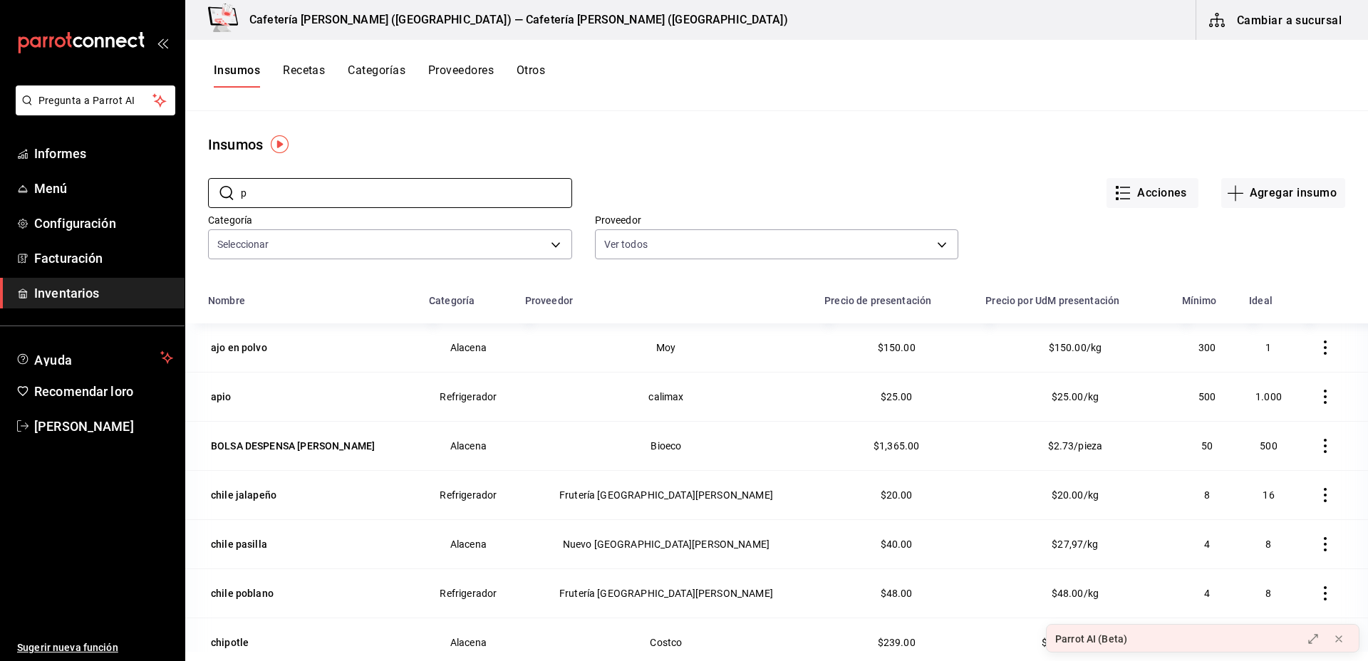
type input "p"
click at [1270, 25] on font "Cambiar a sucursal" at bounding box center [1289, 20] width 105 height 14
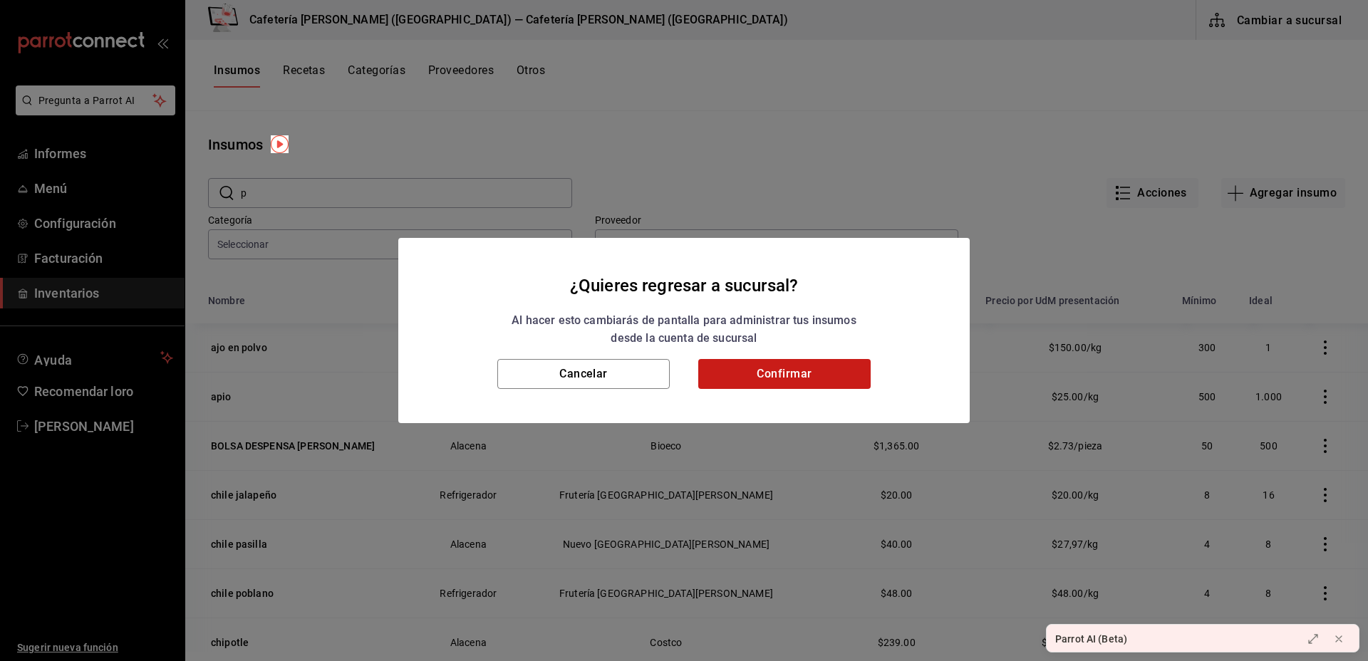
drag, startPoint x: 793, startPoint y: 396, endPoint x: 822, endPoint y: 366, distance: 42.3
click at [822, 366] on div "Cancelar Confirmar" at bounding box center [684, 391] width 572 height 64
click at [822, 366] on button "Confirmar" at bounding box center [784, 374] width 172 height 30
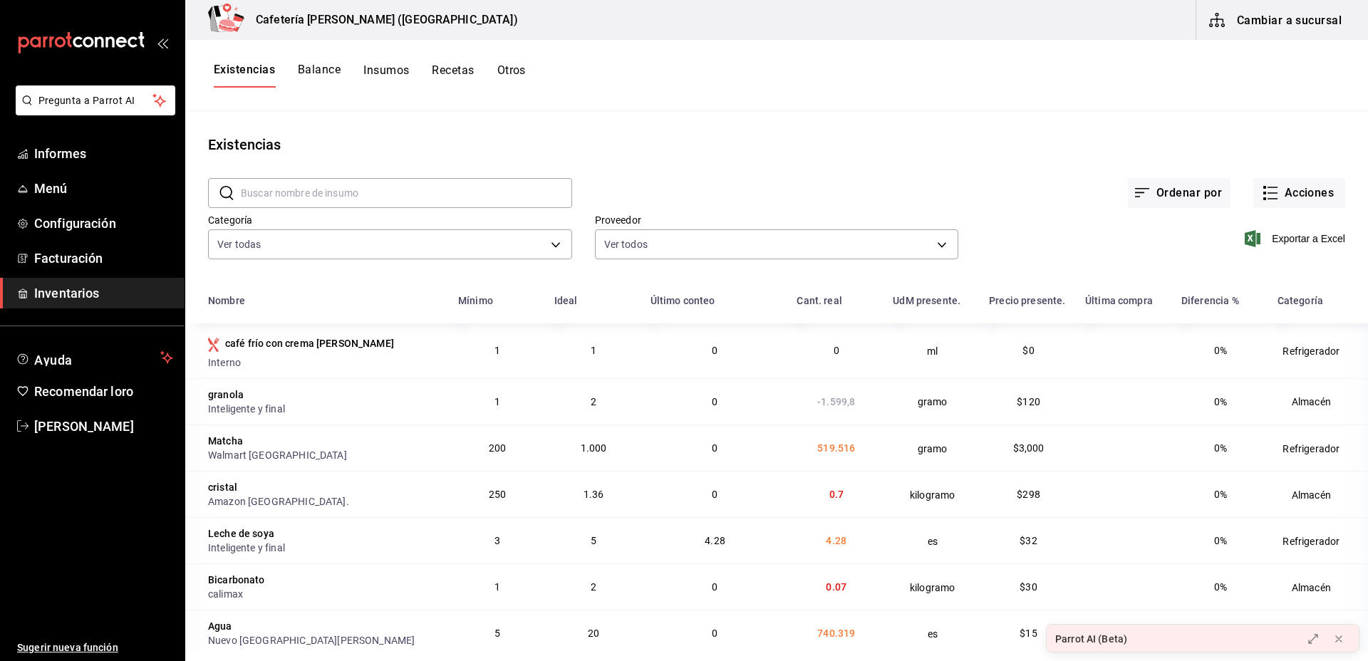
click at [388, 346] on div "café frío con crema [PERSON_NAME]" at bounding box center [324, 344] width 233 height 24
click at [1209, 325] on td "0%" at bounding box center [1221, 351] width 96 height 55
click at [1289, 190] on font "Acciones" at bounding box center [1310, 193] width 50 height 14
click at [1233, 89] on div at bounding box center [684, 330] width 1368 height 661
click at [1253, 20] on font "Cambiar a sucursal" at bounding box center [1289, 20] width 105 height 14
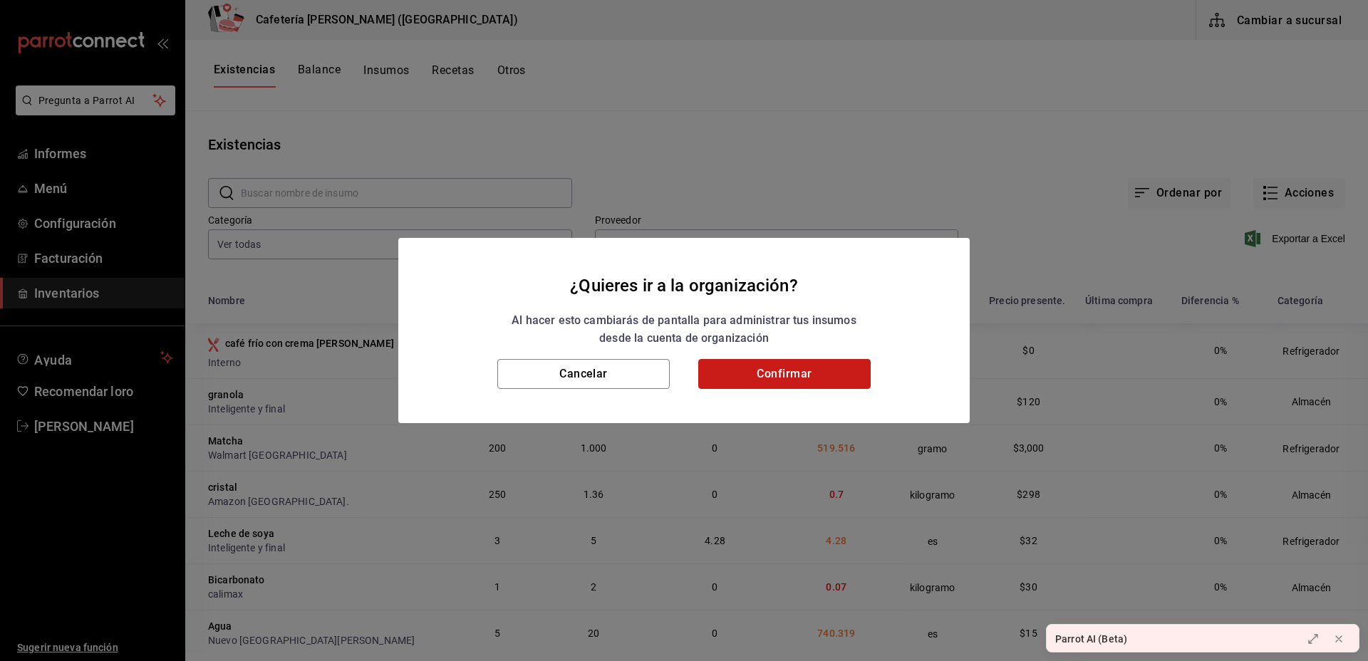
click at [797, 366] on button "Confirmar" at bounding box center [784, 374] width 172 height 30
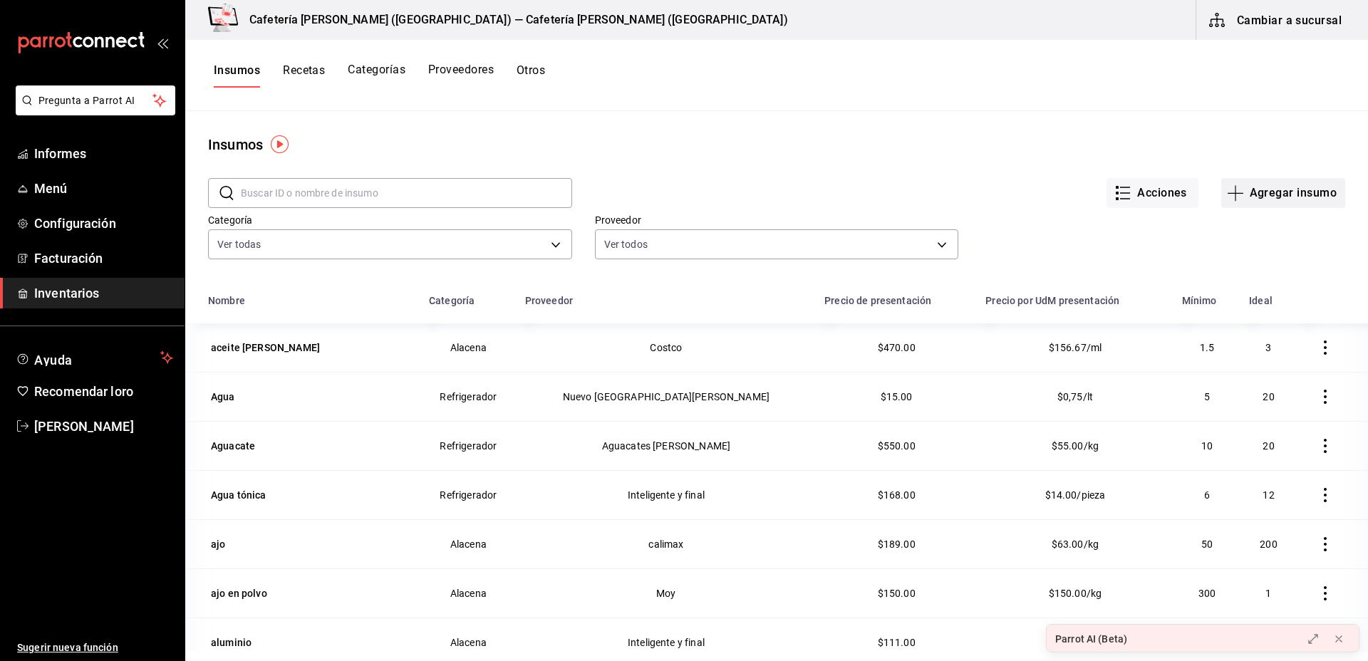
click at [1264, 195] on font "Agregar insumo" at bounding box center [1293, 193] width 87 height 14
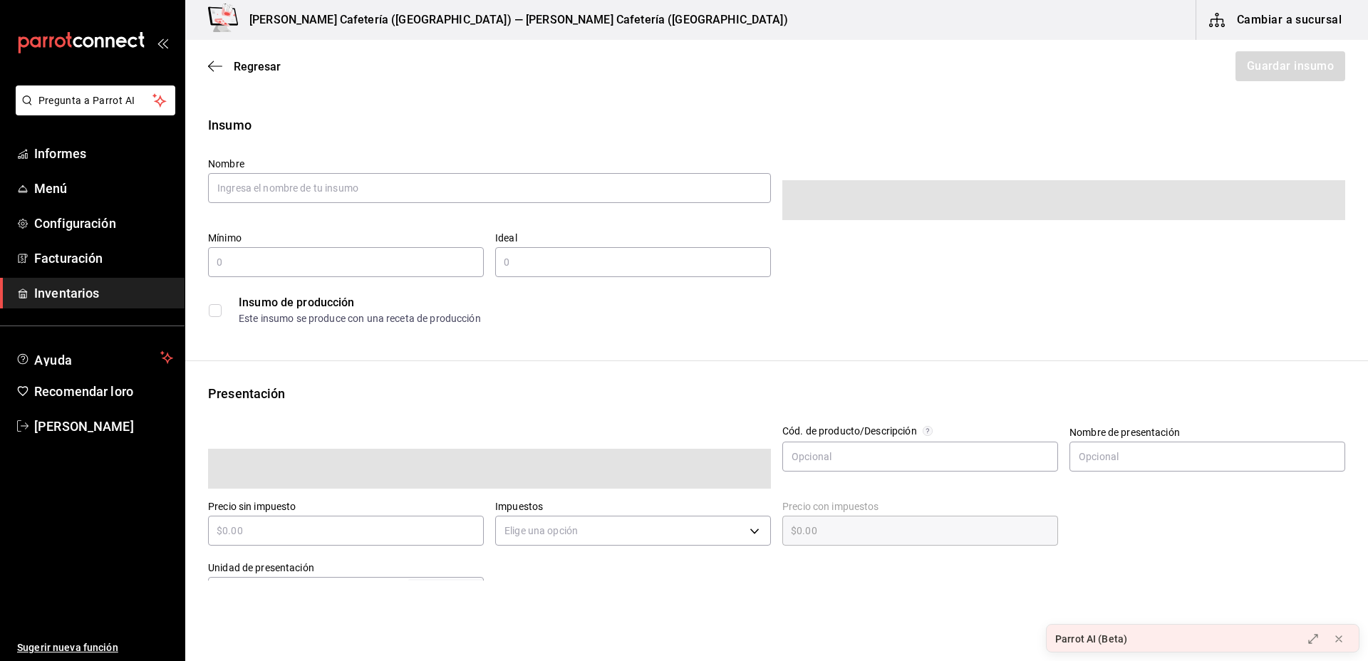
type input "$0.00"
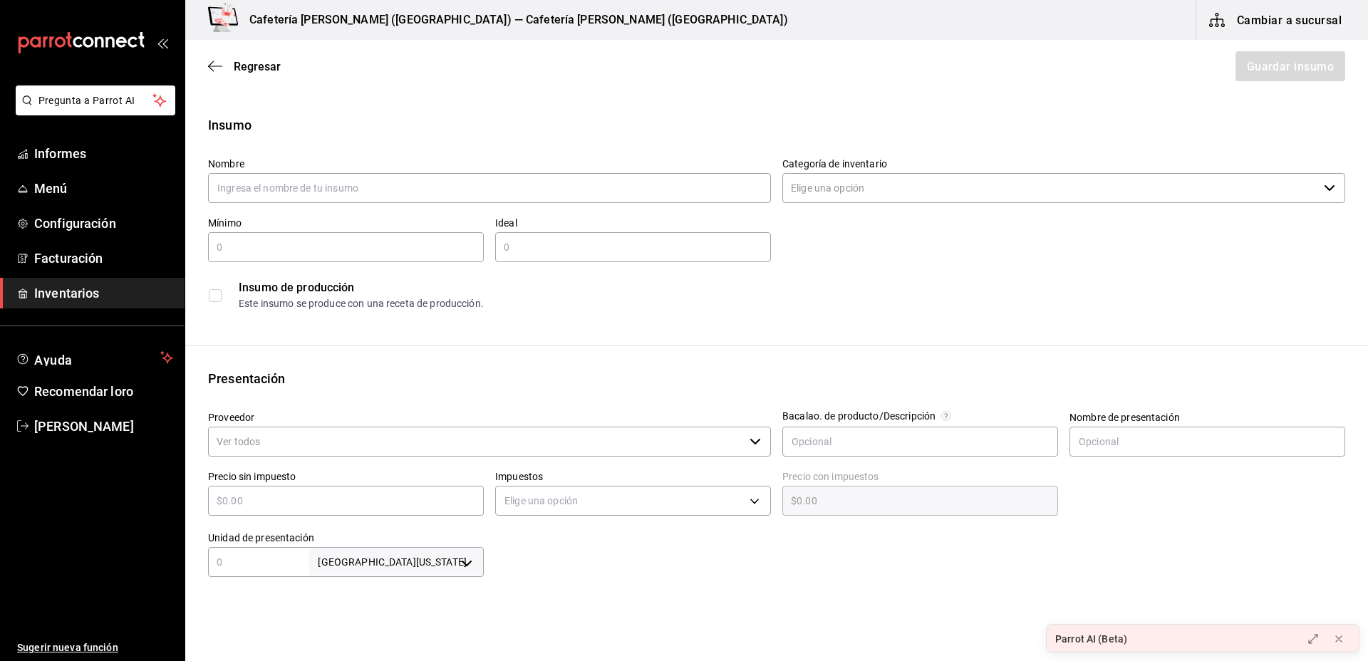
click at [217, 289] on input "checkbox" at bounding box center [215, 295] width 13 height 13
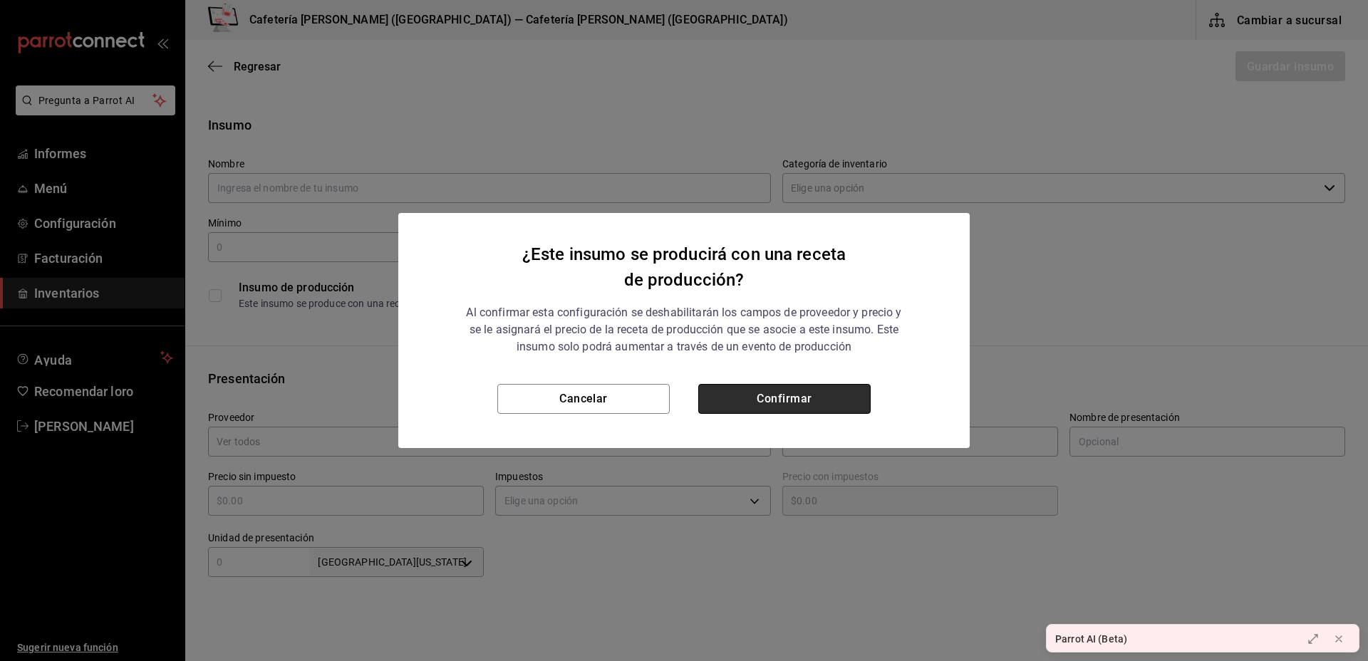
click at [830, 402] on button "Confirmar" at bounding box center [784, 399] width 172 height 30
checkbox input "true"
type input "$0.00"
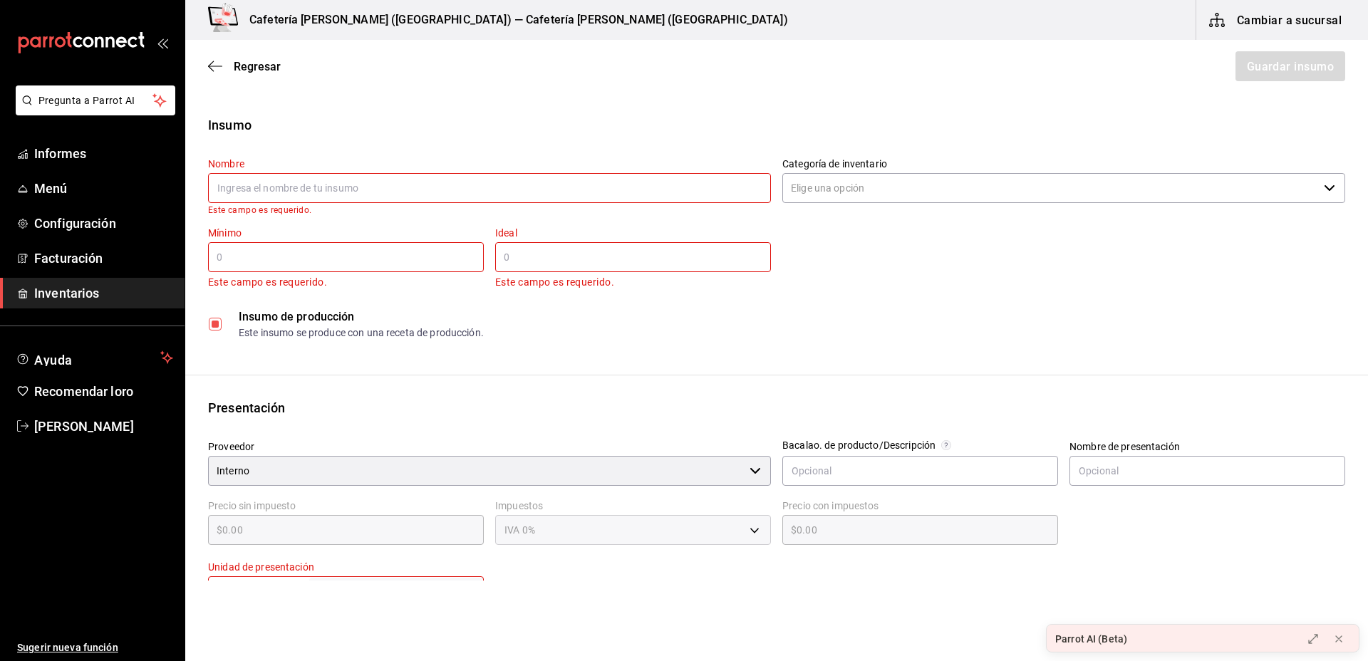
click at [419, 184] on input "text" at bounding box center [489, 188] width 563 height 30
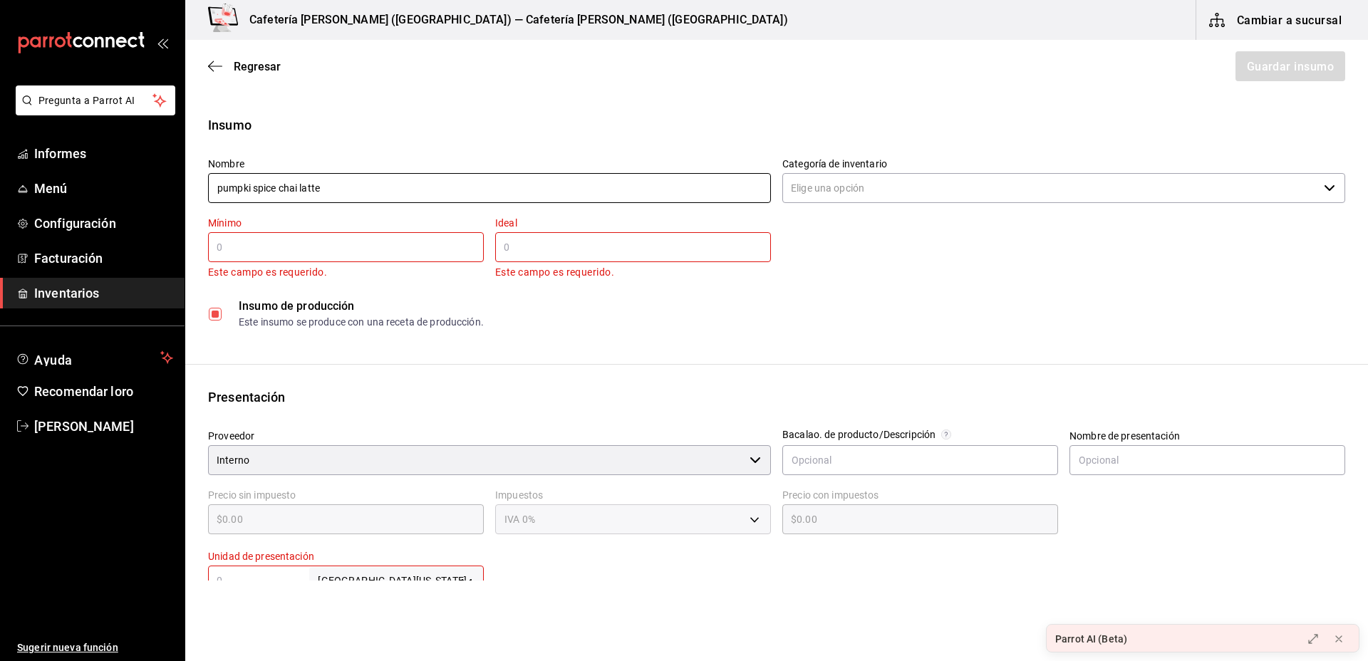
type input "pumpki spice chai latte"
click at [366, 247] on input "text" at bounding box center [346, 247] width 276 height 17
type input "1"
click at [512, 254] on input "text" at bounding box center [633, 247] width 276 height 17
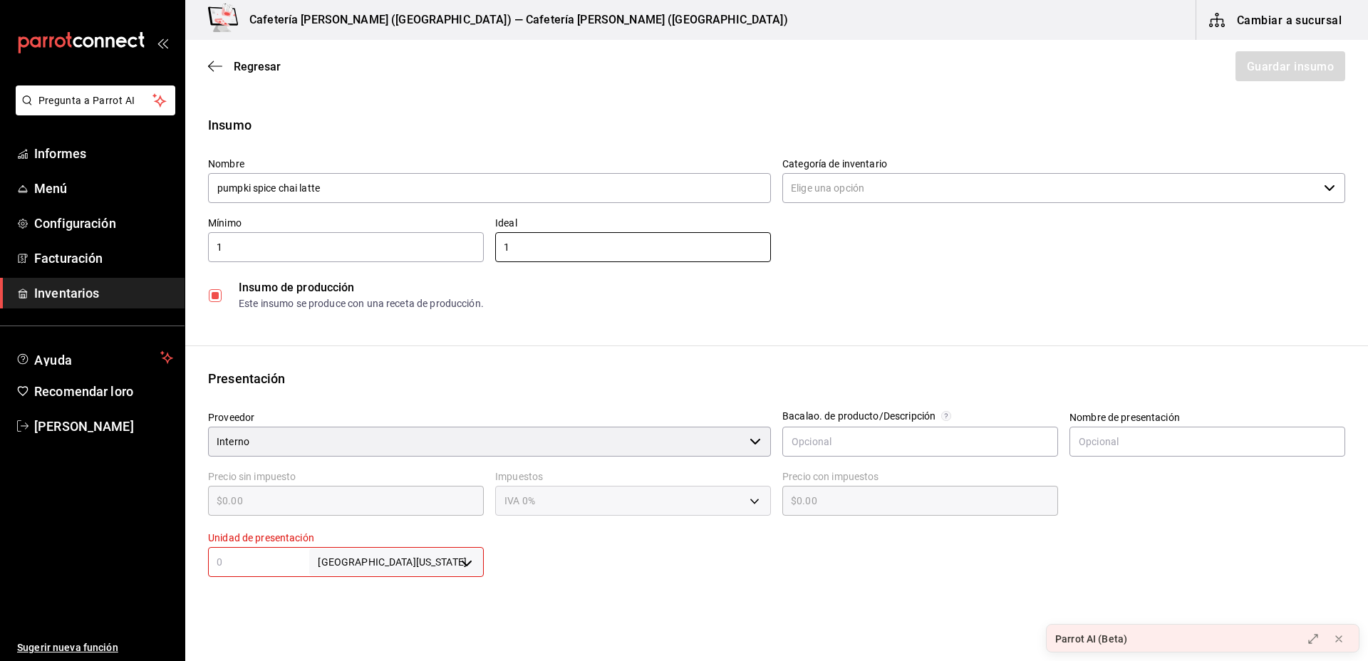
type input "1"
click at [299, 567] on input "text" at bounding box center [258, 562] width 101 height 17
type input "30"
click at [449, 557] on body "Pregunta a Parrot AI Informes Menú Configuración Facturación Inventarios Ayuda …" at bounding box center [684, 290] width 1368 height 581
click at [363, 602] on font "ml" at bounding box center [361, 598] width 11 height 11
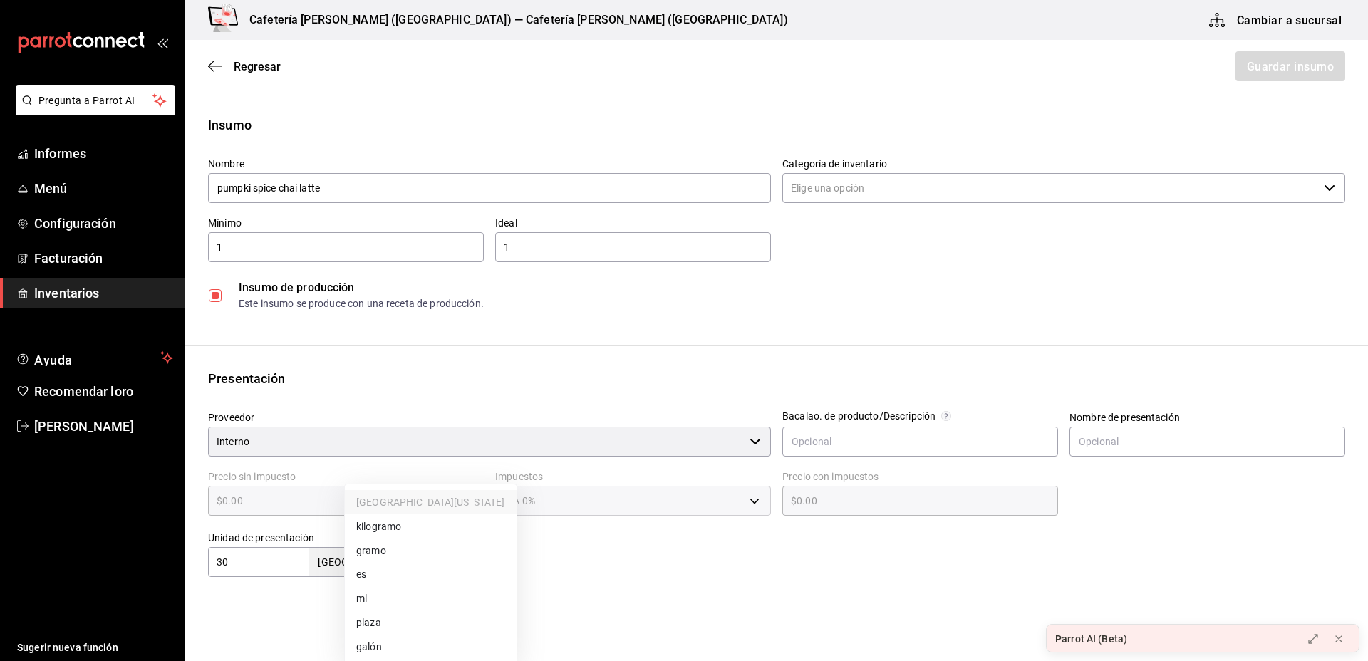
type input "MILLILITER"
type input "30"
click at [626, 581] on html "Pregunta a Parrot AI Informes Menú Configuración Facturación Inventarios Ayuda …" at bounding box center [684, 290] width 1368 height 581
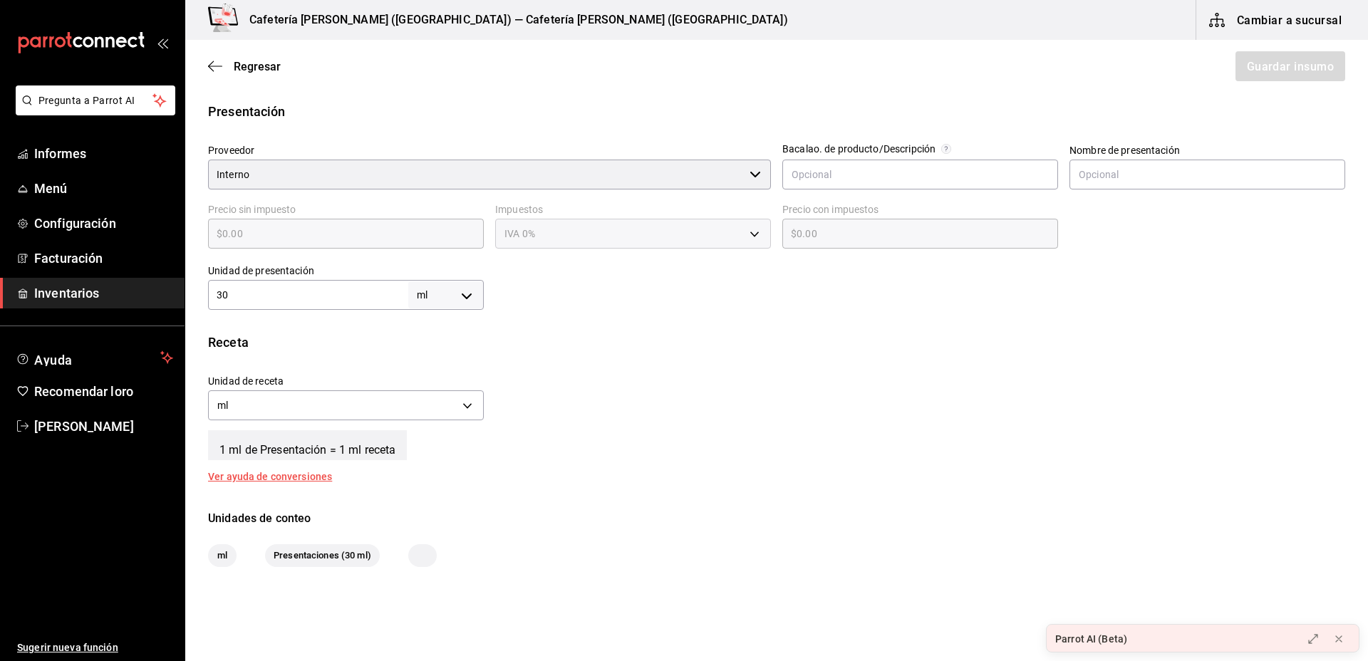
scroll to position [322, 0]
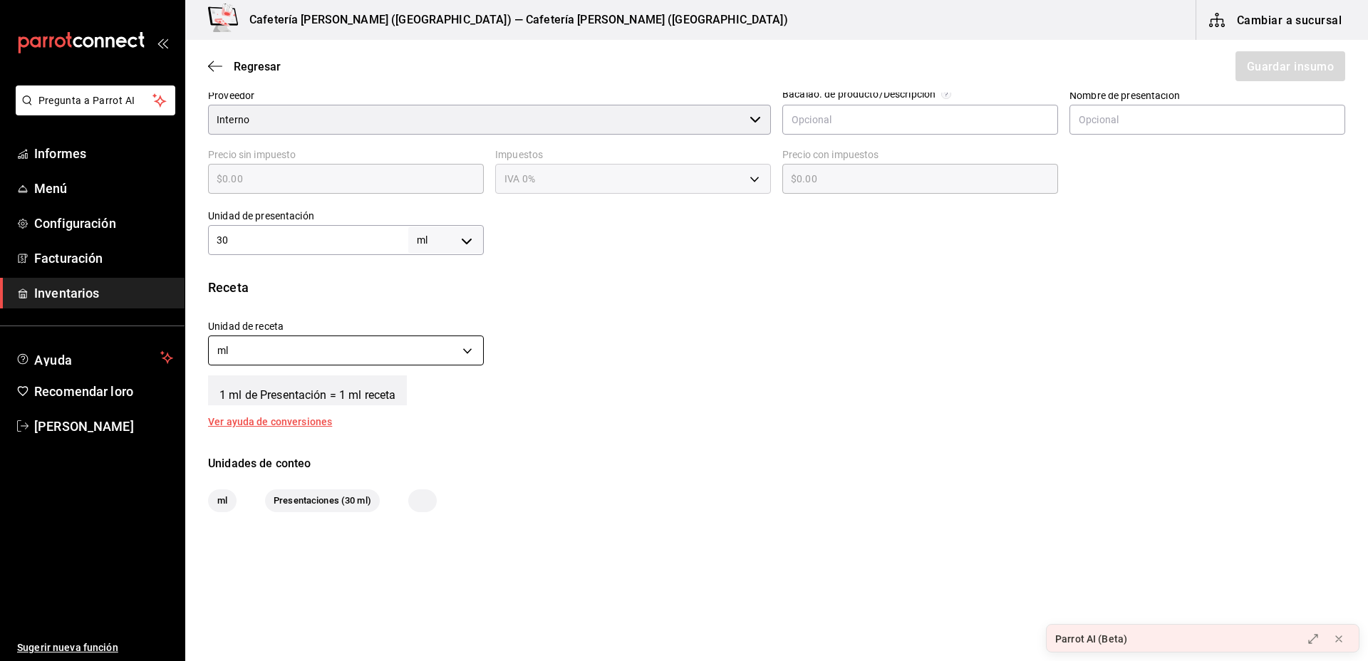
click at [384, 351] on body "Pregunta a Parrot AI Informes Menú Configuración Facturación Inventarios Ayuda …" at bounding box center [684, 290] width 1368 height 581
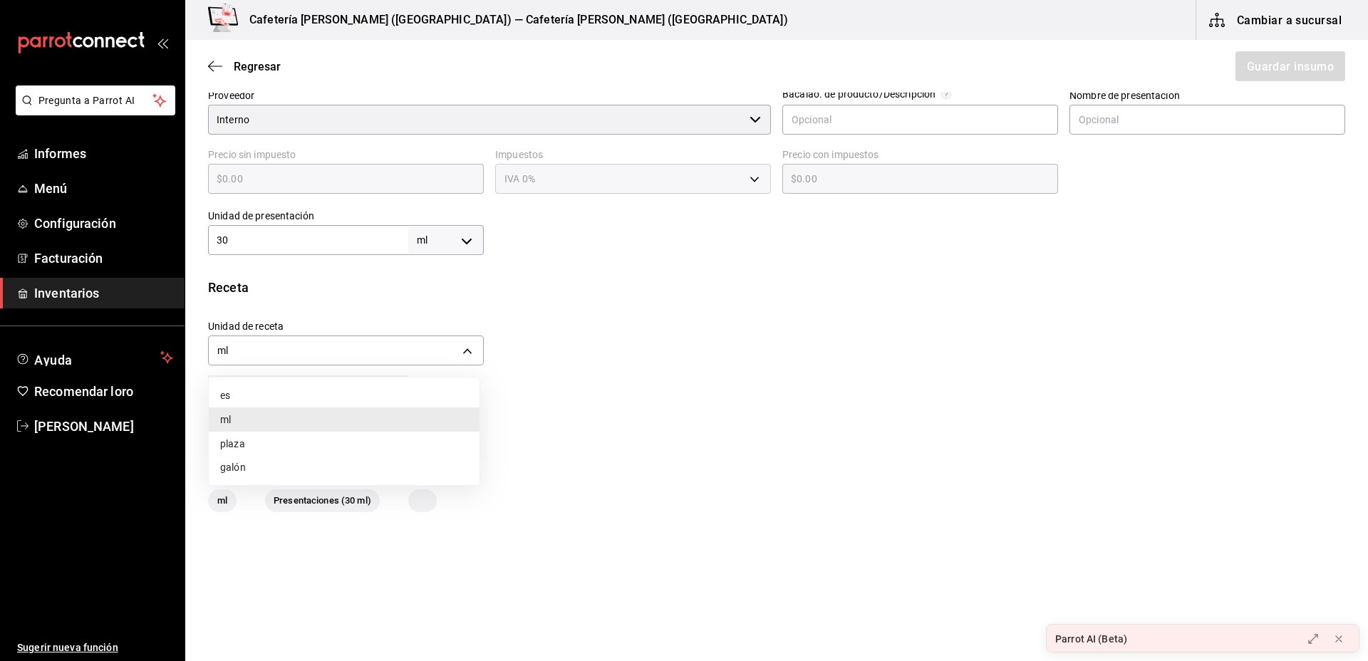
click at [560, 416] on div at bounding box center [684, 330] width 1368 height 661
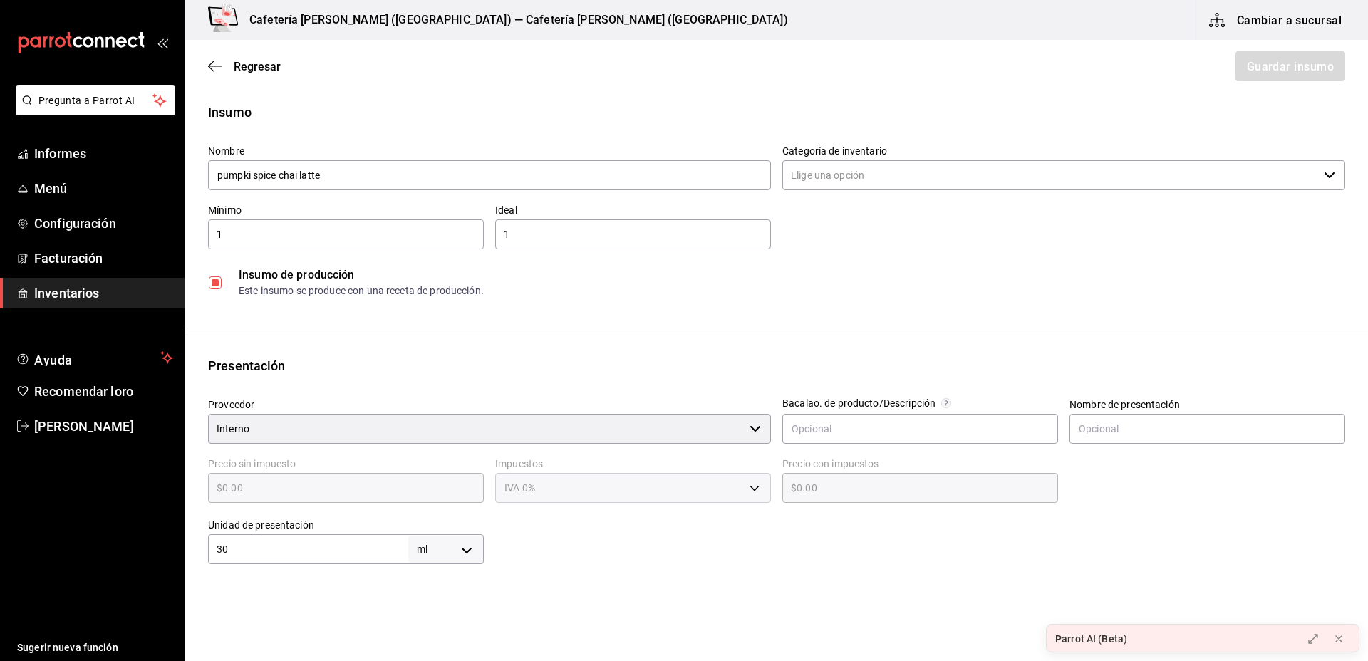
scroll to position [12, 0]
click at [371, 497] on div "$0.00 ​" at bounding box center [346, 489] width 276 height 30
click at [217, 289] on div "Insumo de producción Este insumo se produce con una receta de producción." at bounding box center [776, 283] width 1137 height 43
click at [211, 287] on input "checkbox" at bounding box center [215, 283] width 13 height 13
checkbox input "false"
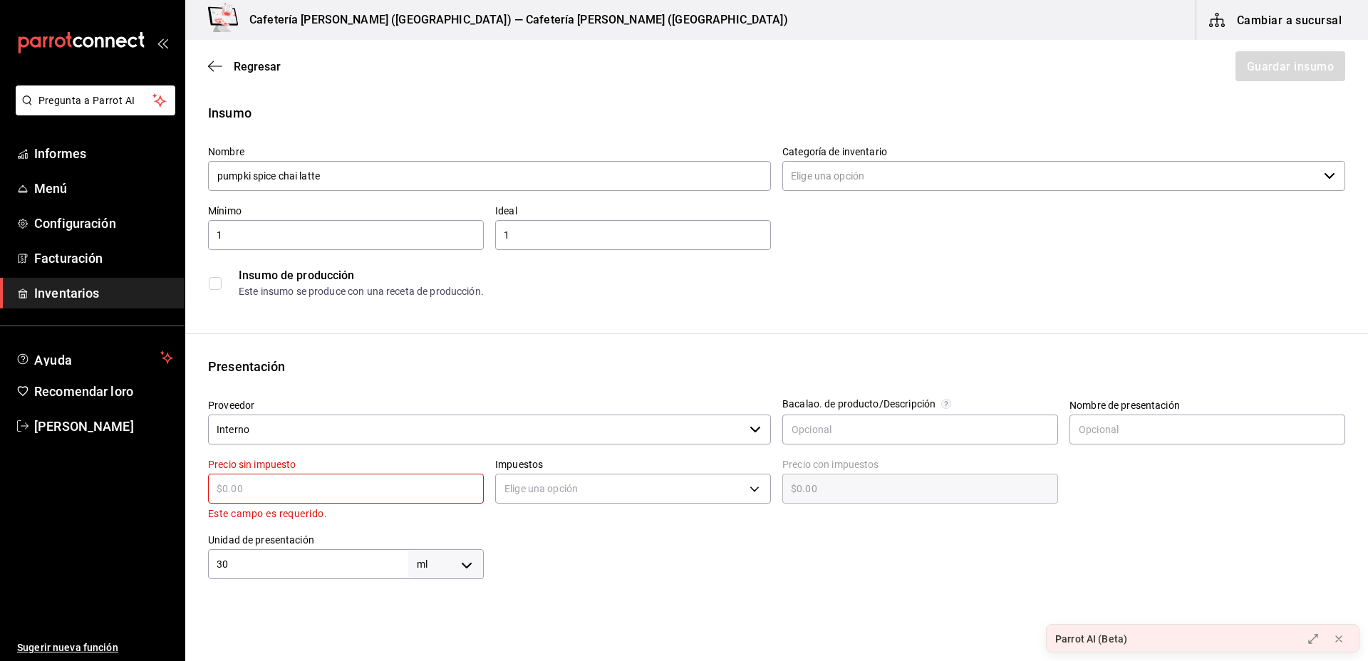
click at [279, 491] on input "text" at bounding box center [346, 488] width 276 height 17
type input "$1"
type input "$1.00"
type input "$10"
type input "$10.00"
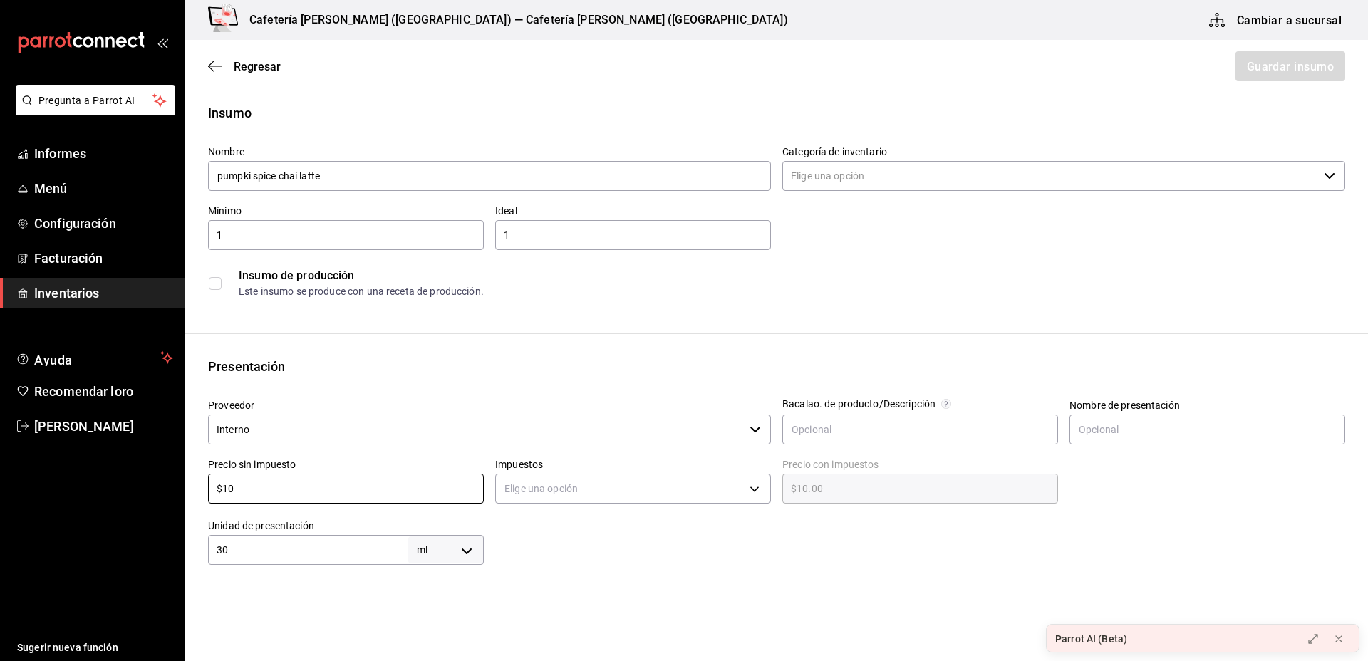
type input "$100"
type input "$100.00"
type input "$100"
click at [703, 492] on body "Pregunta a Parrot AI Informes Menú Configuración Facturación Inventarios Ayuda …" at bounding box center [684, 290] width 1368 height 581
click at [651, 528] on li "IVA 0%" at bounding box center [627, 534] width 271 height 24
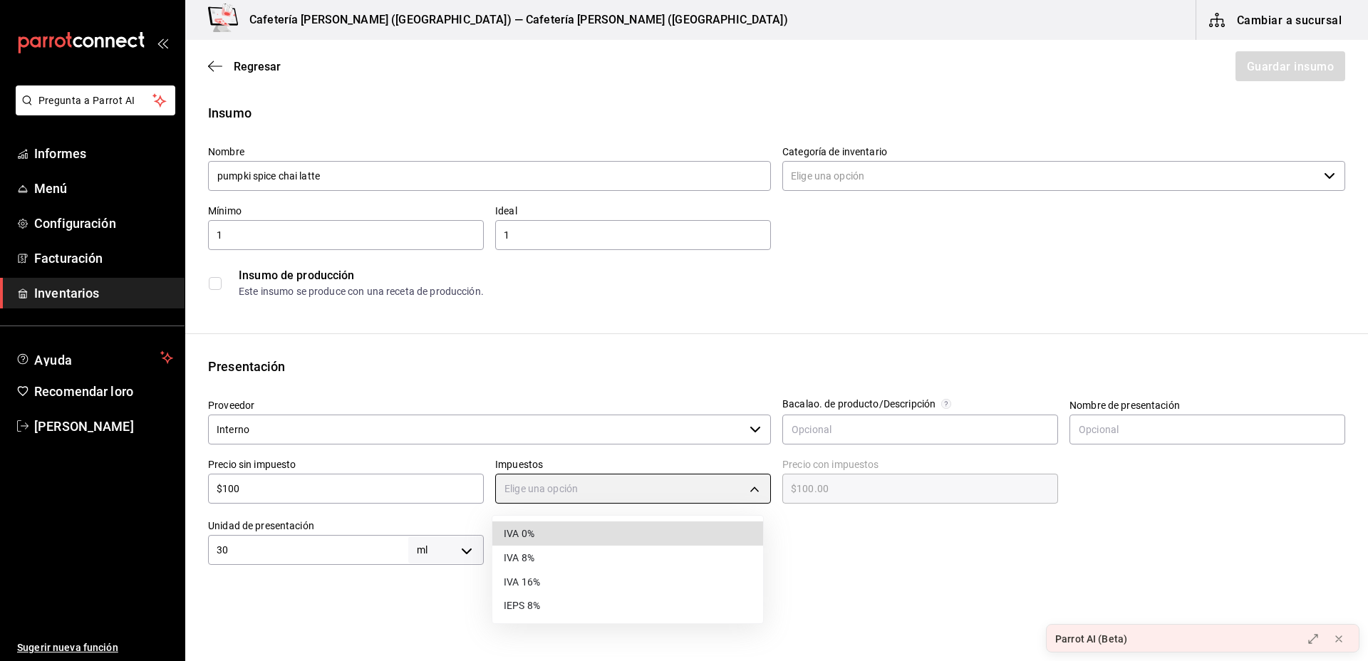
type input "IVA_0"
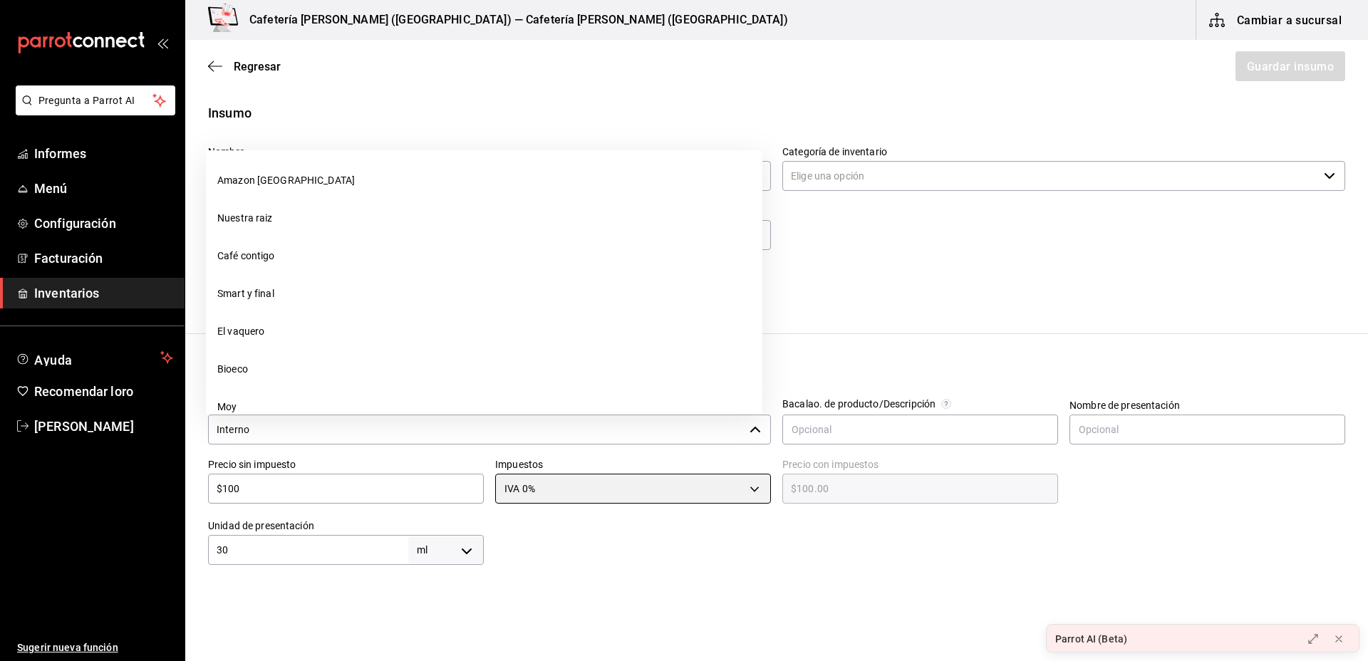
scroll to position [514, 0]
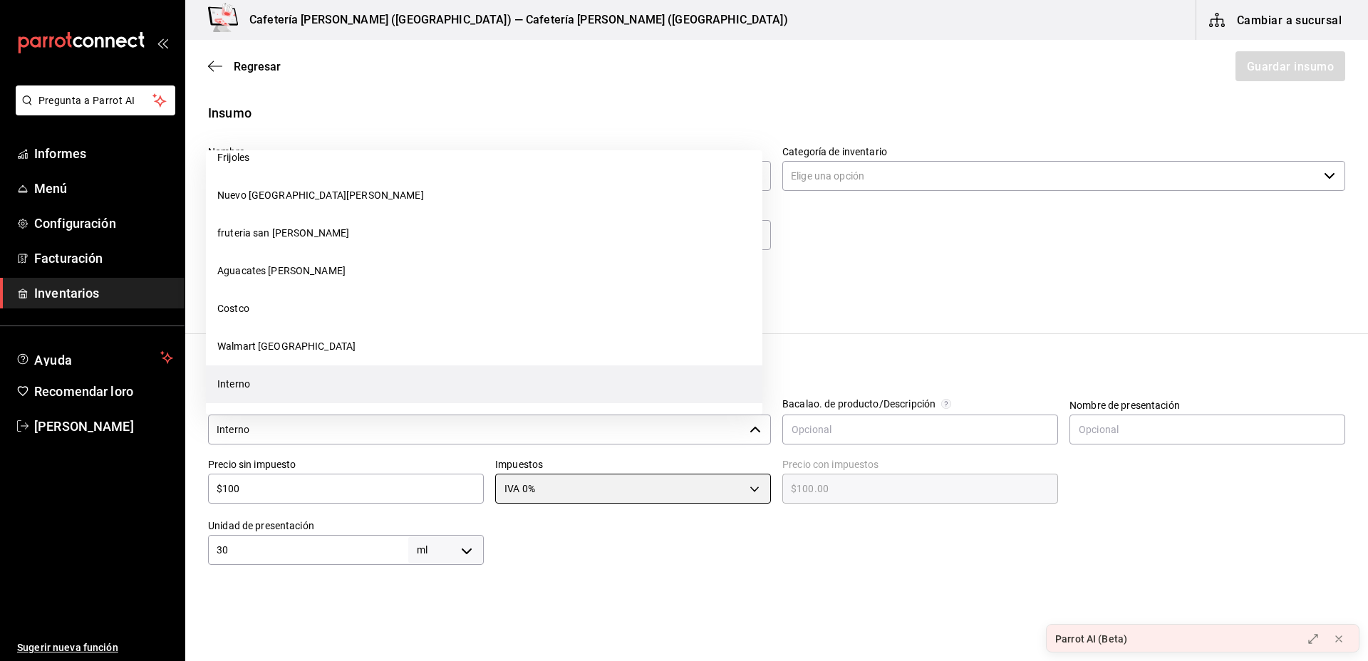
click at [748, 435] on div "Interno ​" at bounding box center [489, 430] width 563 height 30
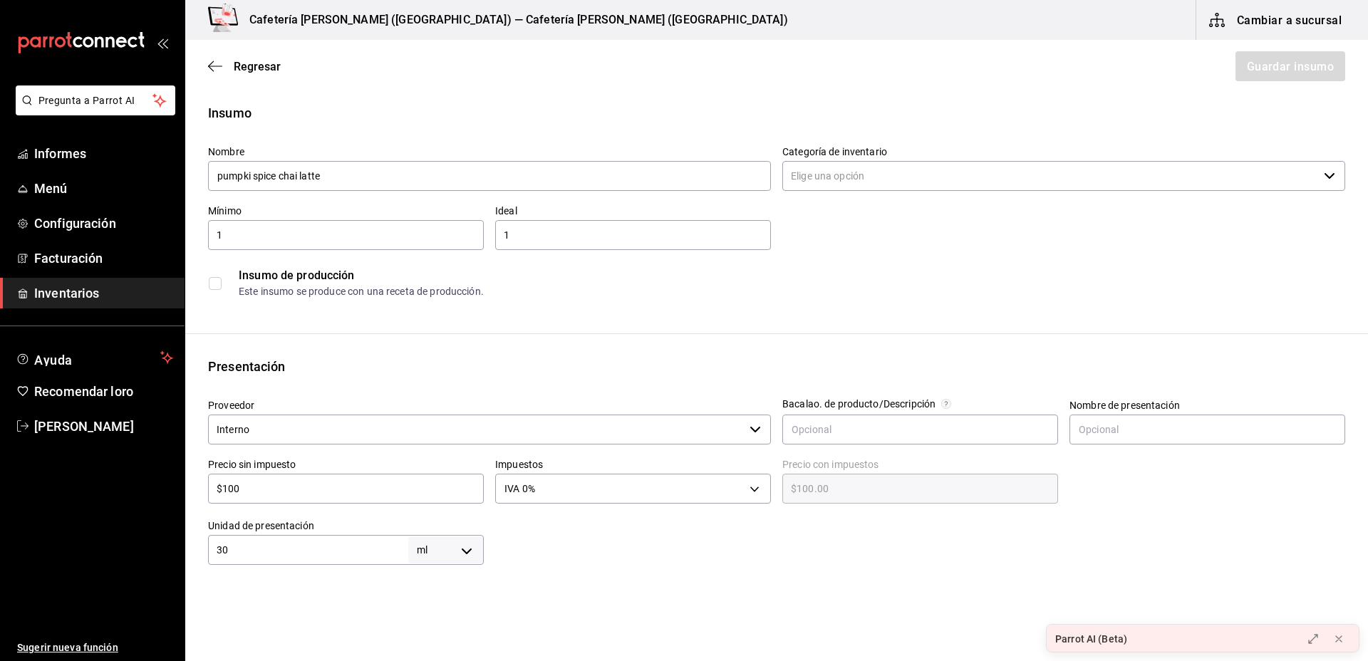
click at [844, 384] on div "Presentación Proveedor Interno ​ Bacalao. de producto/Descripción Nombre de pre…" at bounding box center [776, 461] width 1183 height 208
click at [894, 430] on input "text" at bounding box center [921, 430] width 276 height 30
click at [1081, 545] on div at bounding box center [915, 536] width 862 height 57
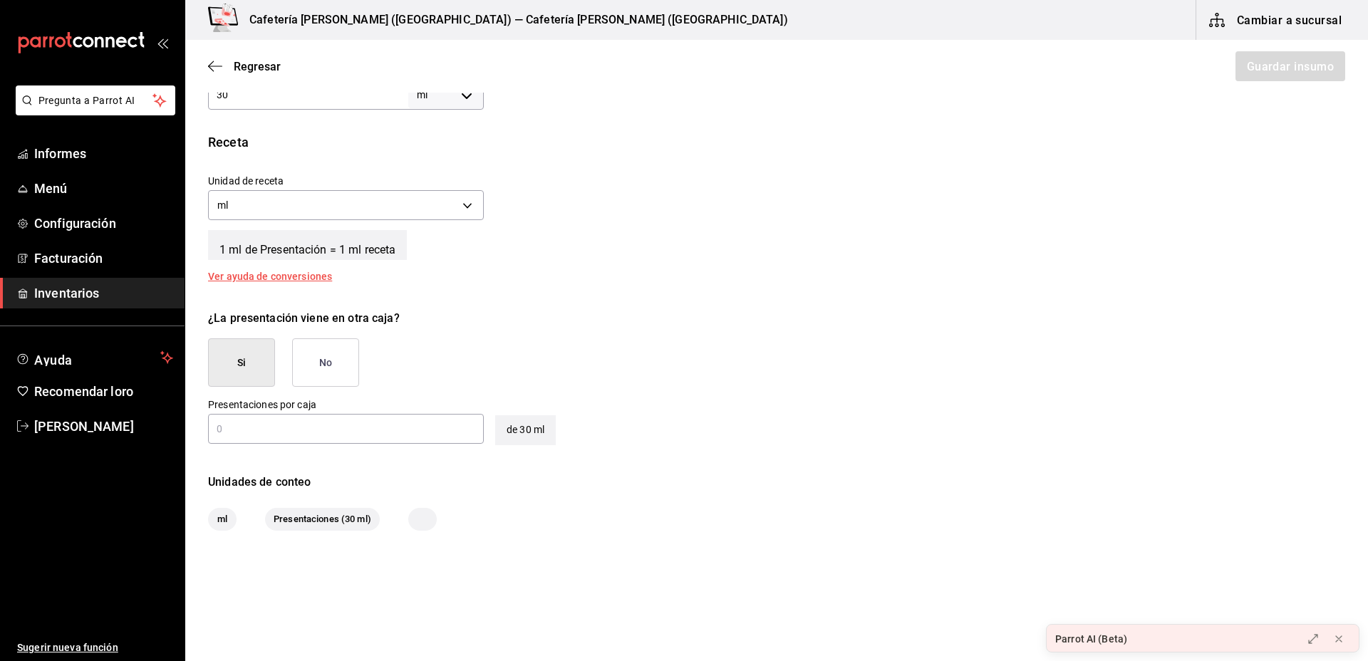
scroll to position [468, 0]
click at [341, 352] on button "No" at bounding box center [325, 362] width 67 height 48
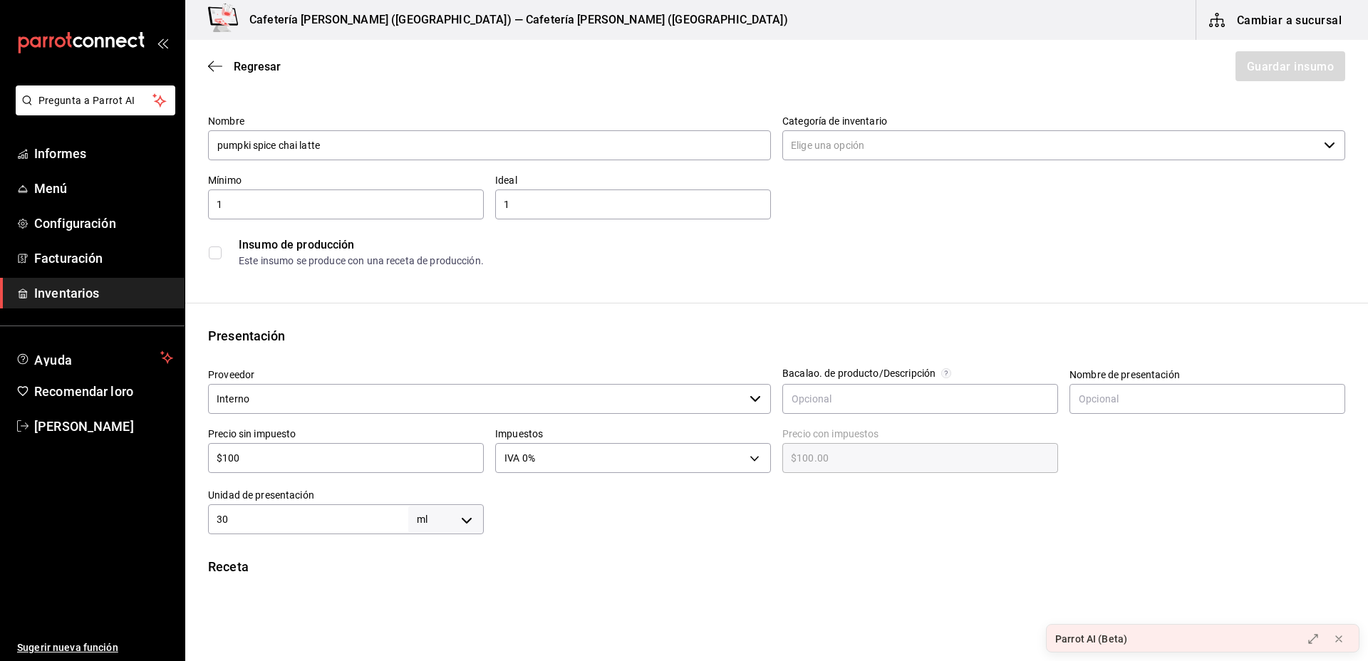
scroll to position [0, 0]
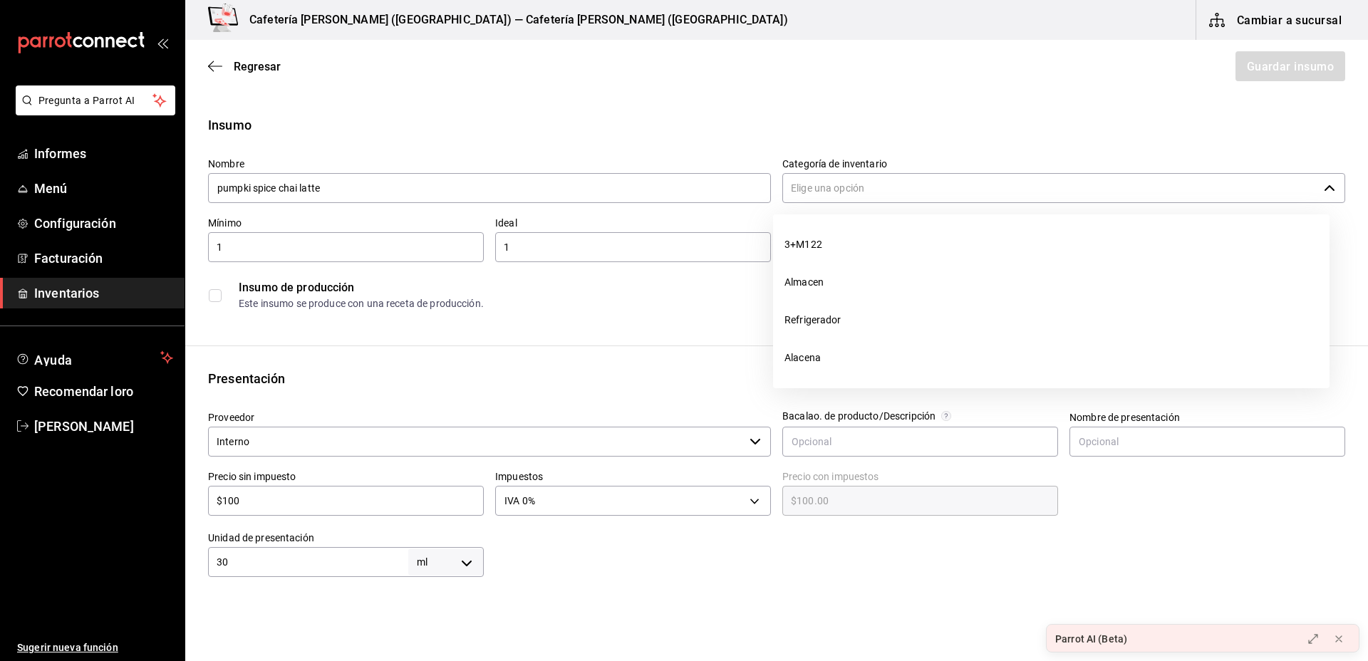
click at [832, 196] on input "Categoría de inventario" at bounding box center [1051, 188] width 536 height 30
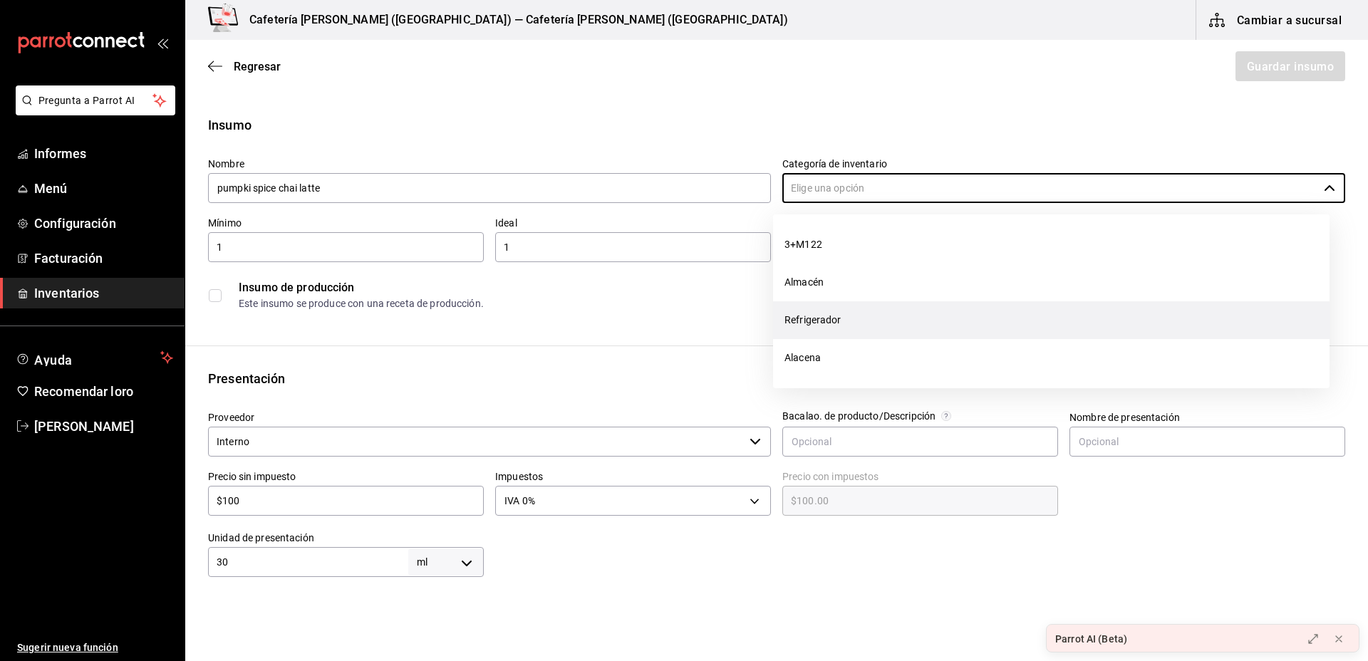
click at [807, 311] on li "Refrigerador" at bounding box center [1051, 320] width 557 height 38
type input "Refrigerador"
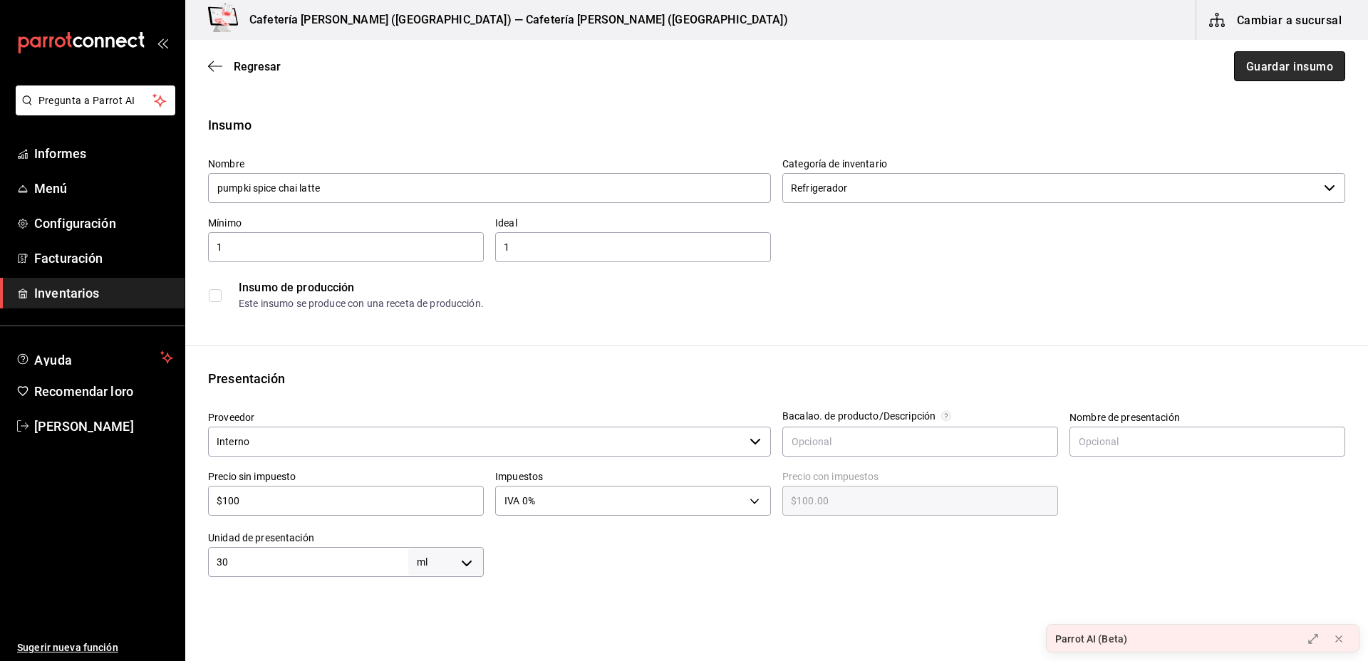
click at [1264, 65] on font "Guardar insumo" at bounding box center [1290, 66] width 87 height 14
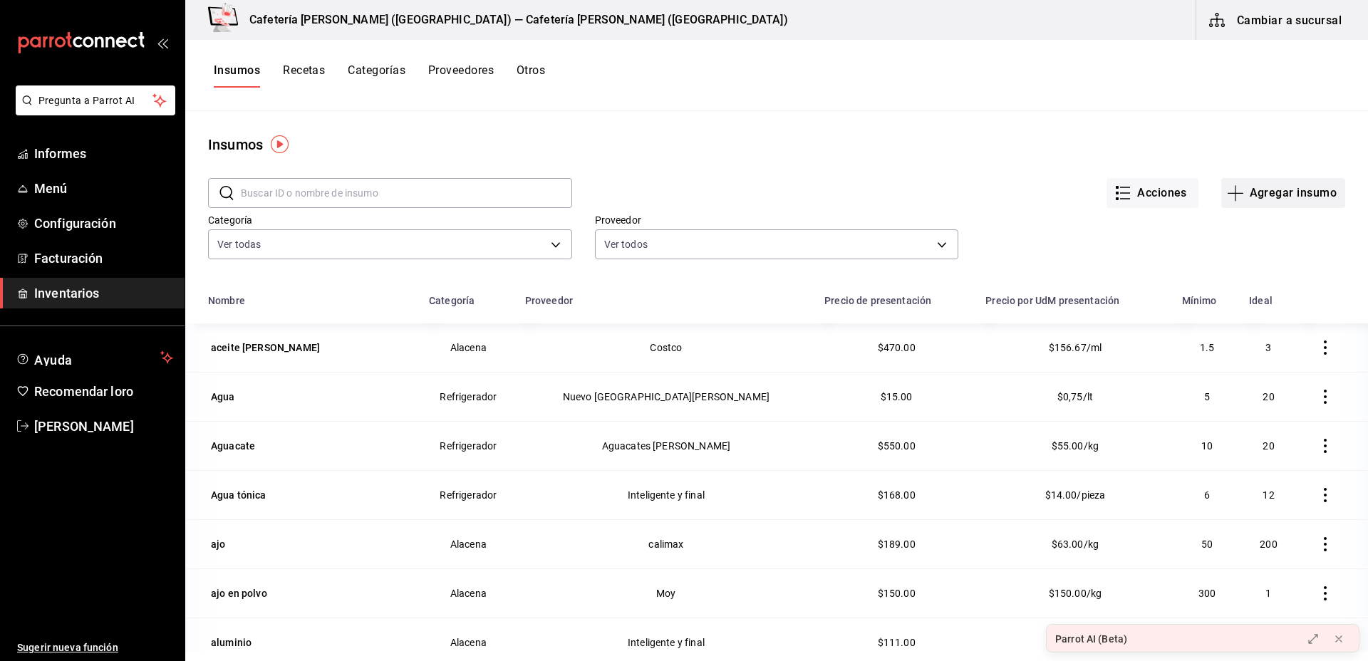
click at [1259, 200] on button "Agregar insumo" at bounding box center [1284, 193] width 124 height 30
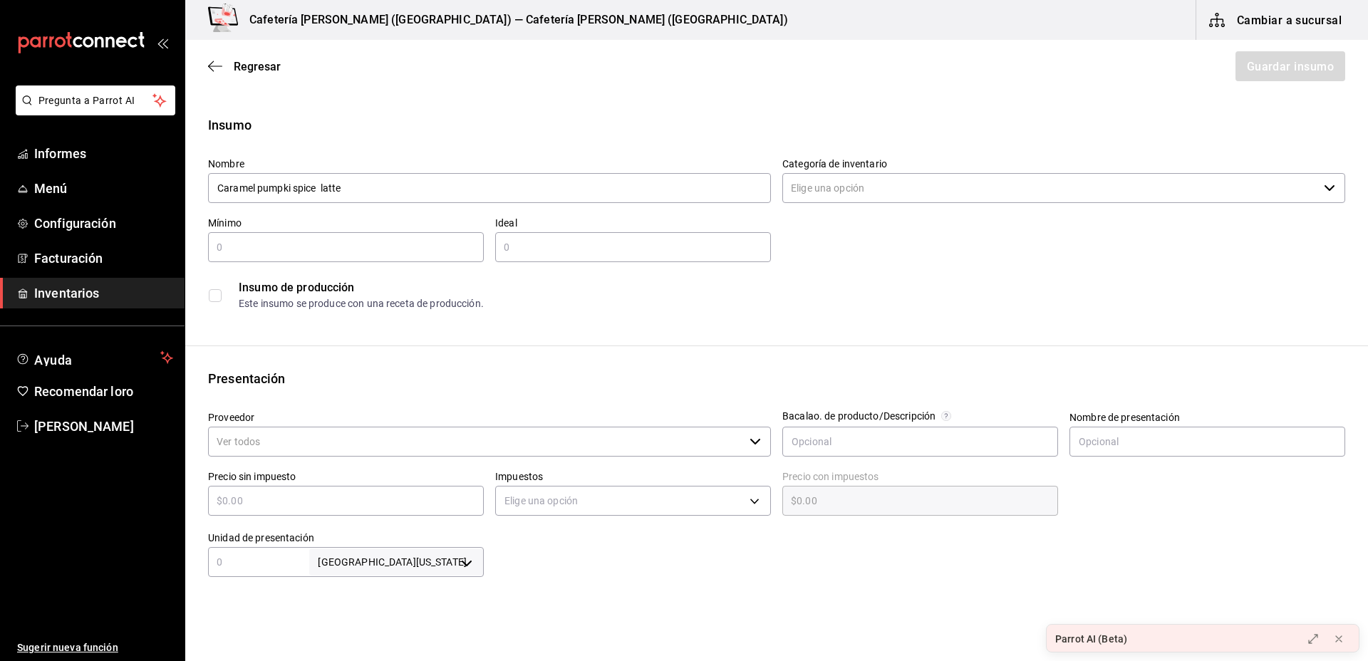
type input "Caramel pumpki spice latte"
click at [339, 252] on input "text" at bounding box center [346, 247] width 276 height 17
type input "1"
click at [508, 252] on input "text" at bounding box center [633, 247] width 276 height 17
type input "1"
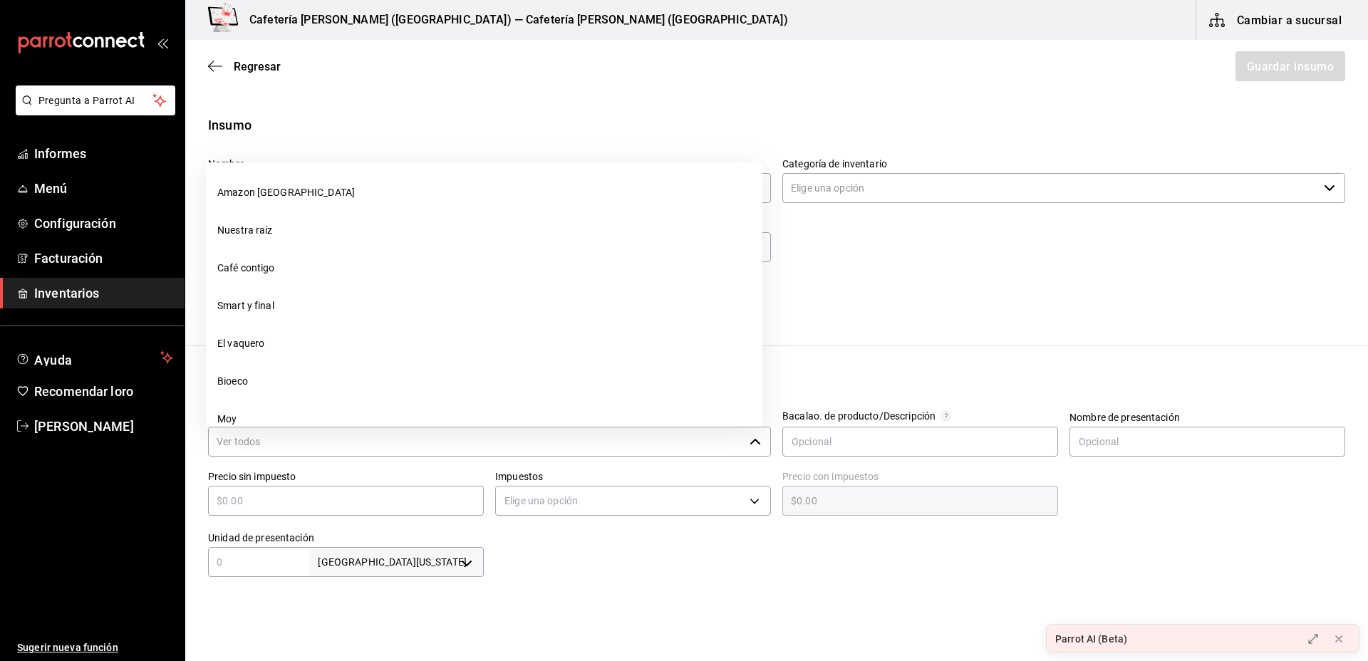
click at [275, 432] on input "Proveedor" at bounding box center [476, 442] width 536 height 30
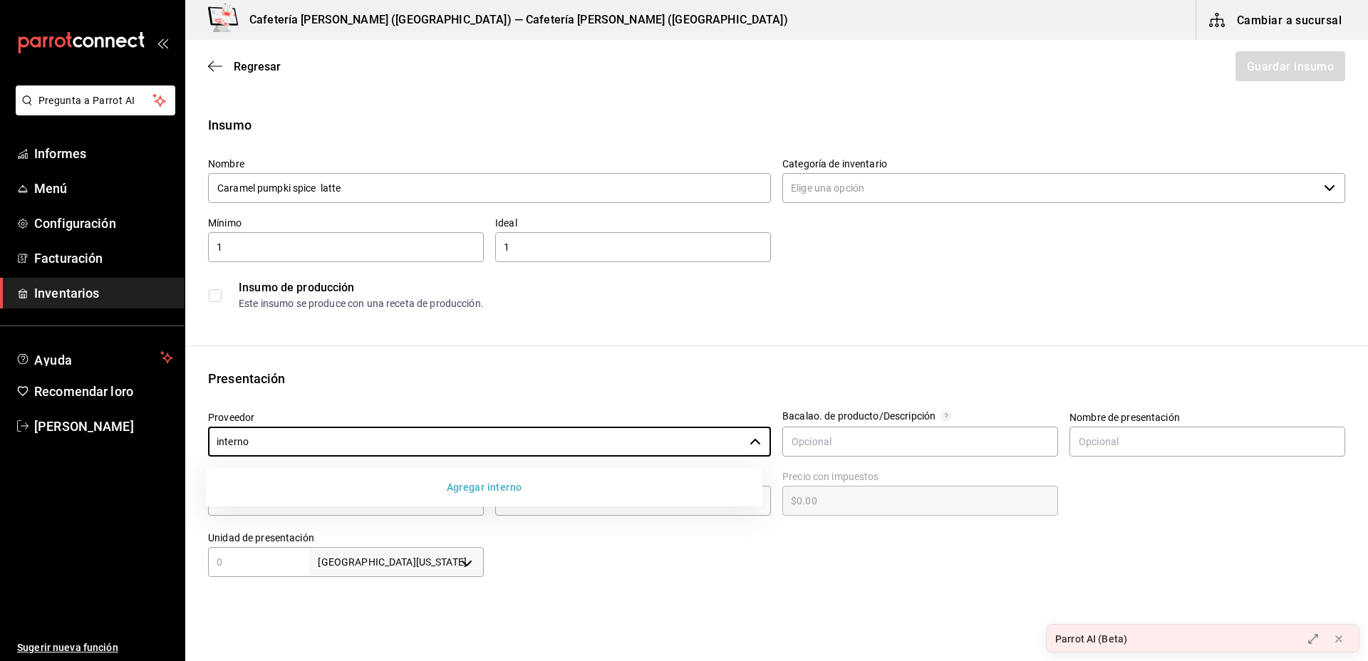
type input "interno"
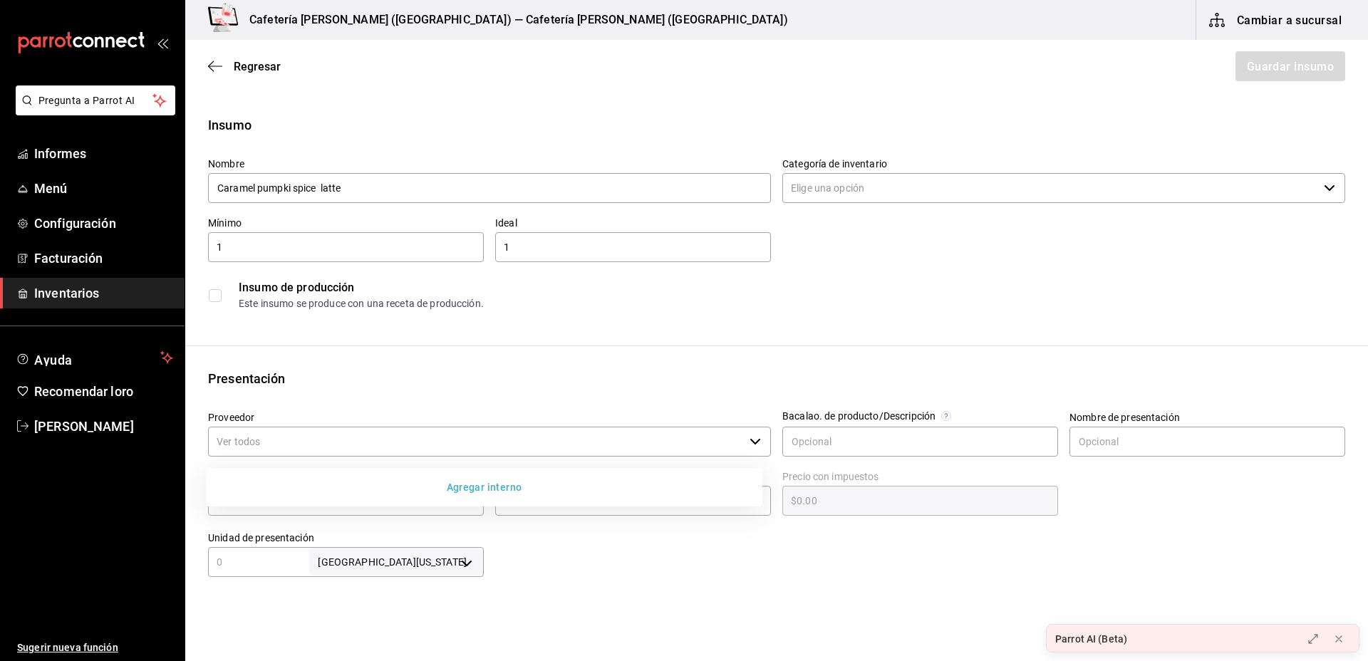
click at [435, 497] on button "Agregar interno" at bounding box center [484, 487] width 545 height 27
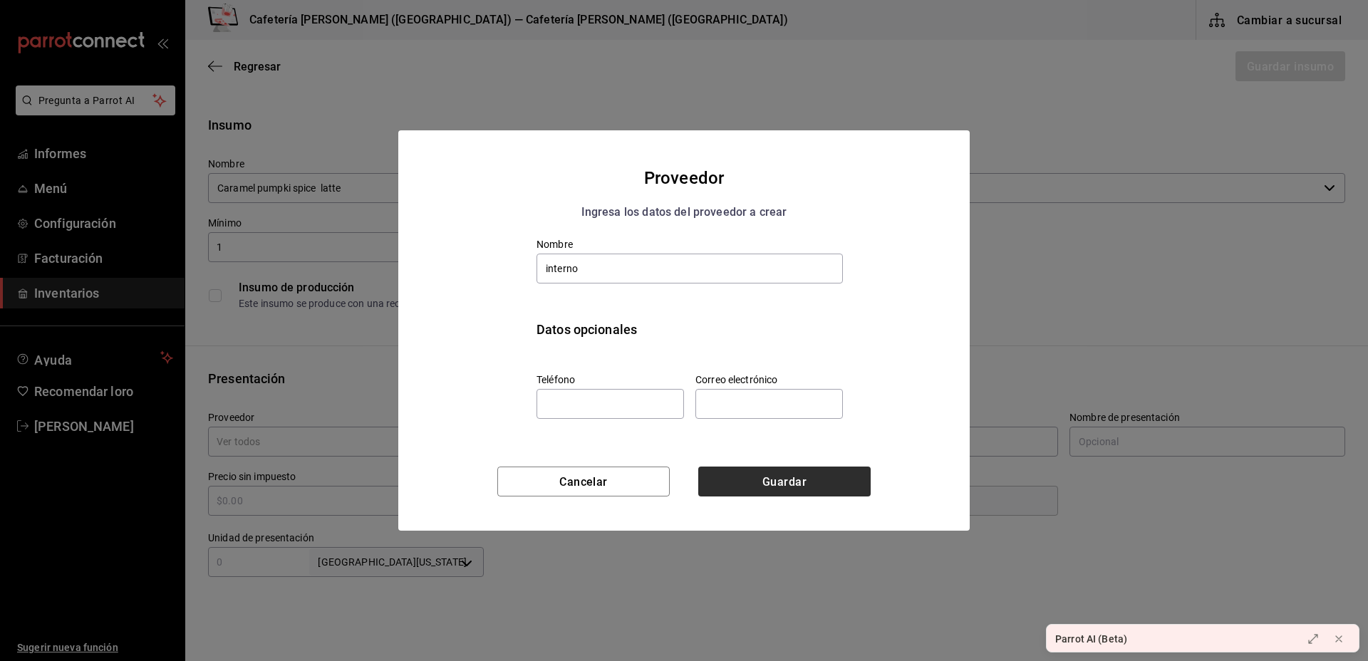
type input "interno"
click at [759, 468] on button "Guardar" at bounding box center [784, 482] width 172 height 30
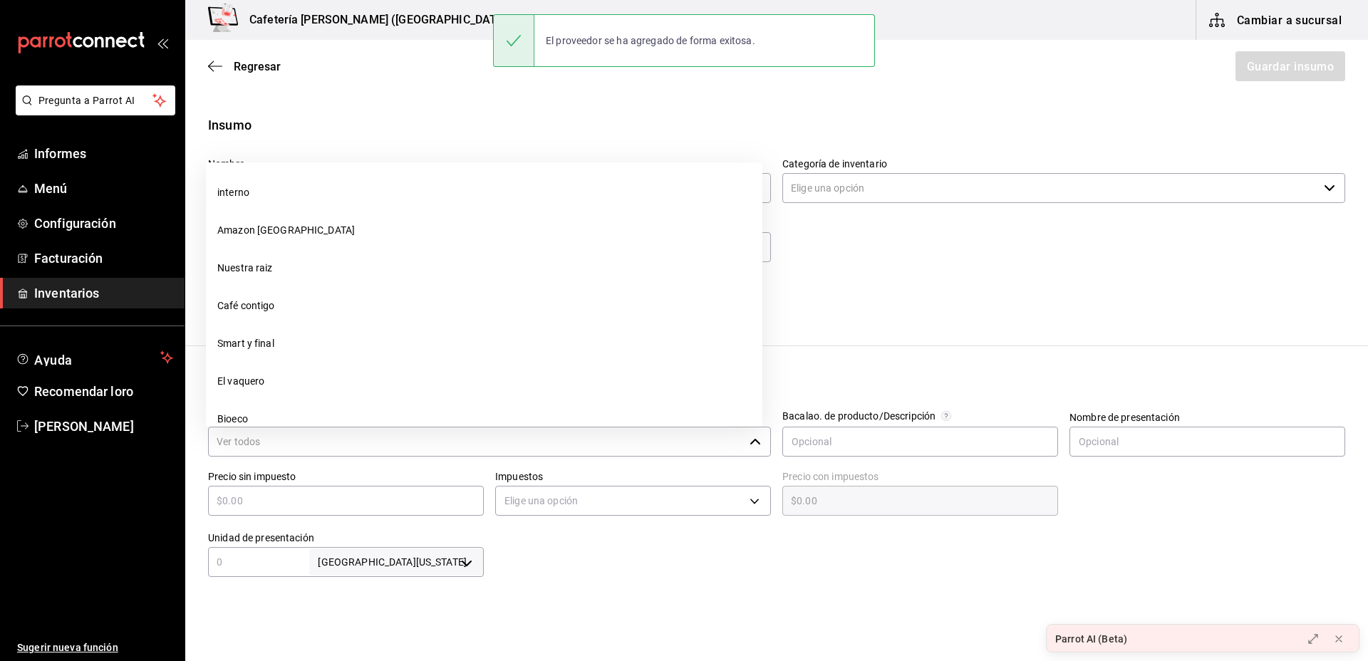
click at [636, 448] on input "Proveedor" at bounding box center [476, 442] width 536 height 30
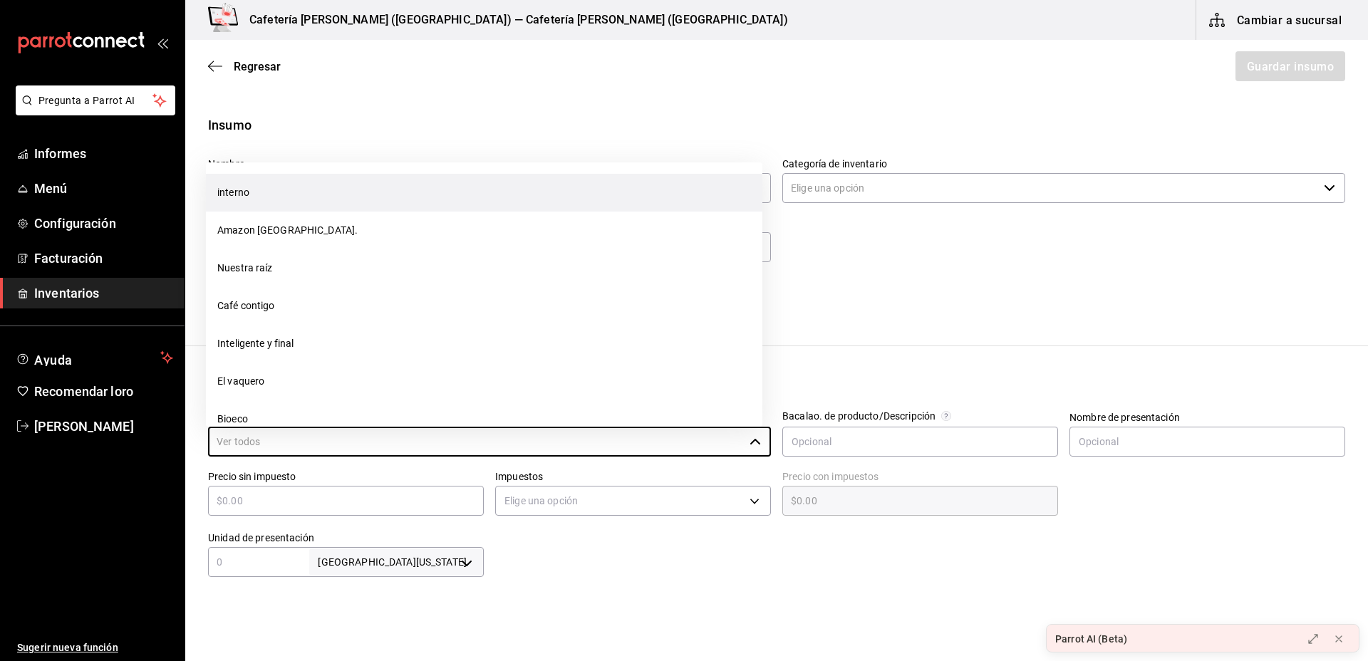
click at [272, 182] on li "interno" at bounding box center [484, 193] width 557 height 38
type input "interno"
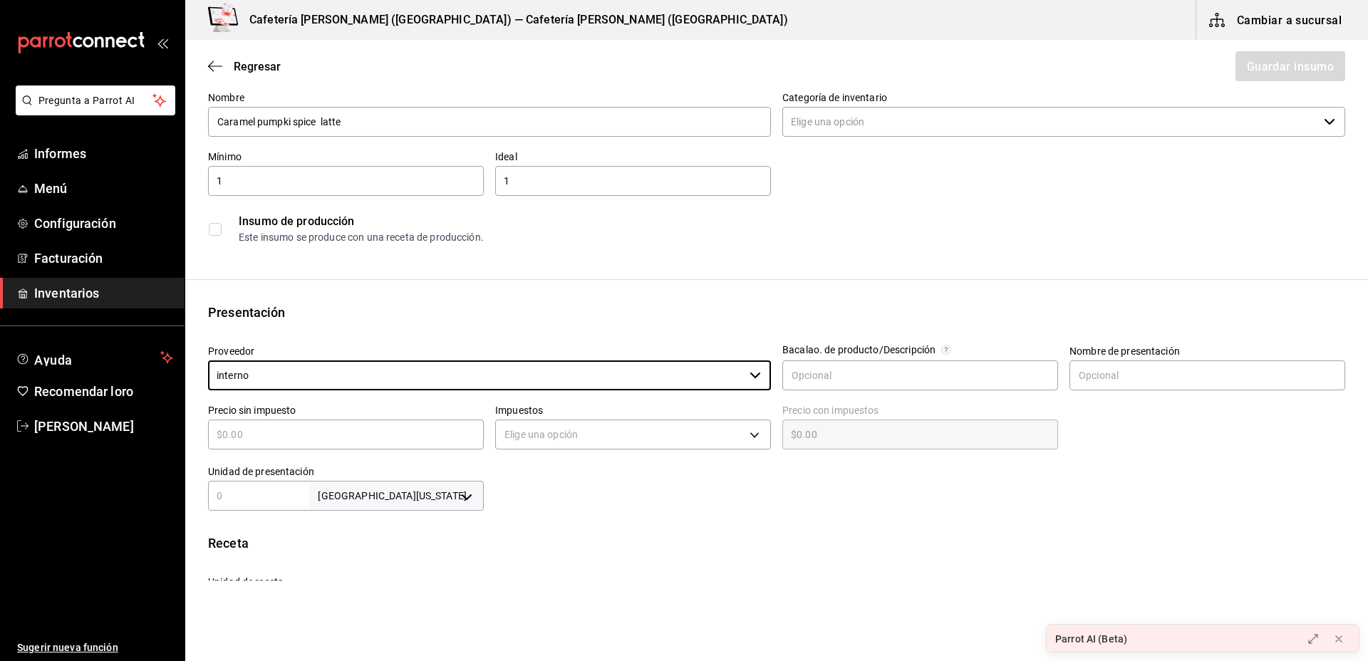
scroll to position [125, 0]
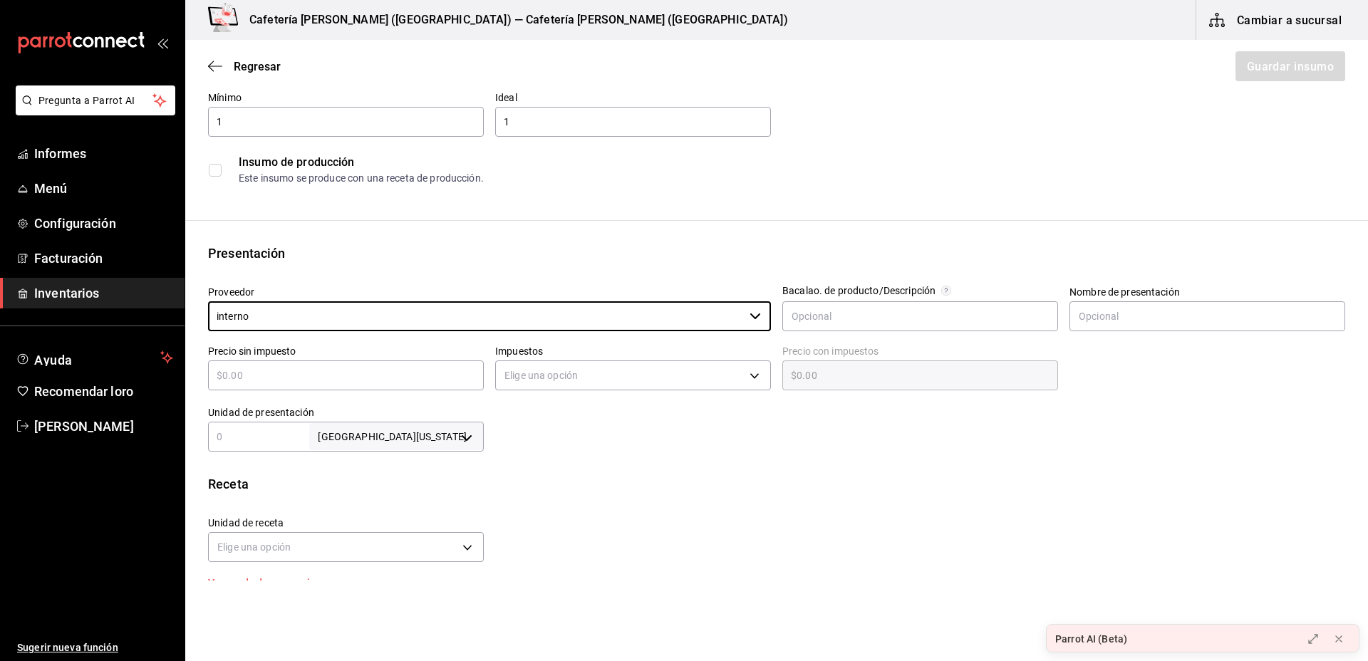
click at [427, 441] on body "Pregunta a Parrot AI Informes Menú Configuración Facturación Inventarios Ayuda …" at bounding box center [684, 290] width 1368 height 581
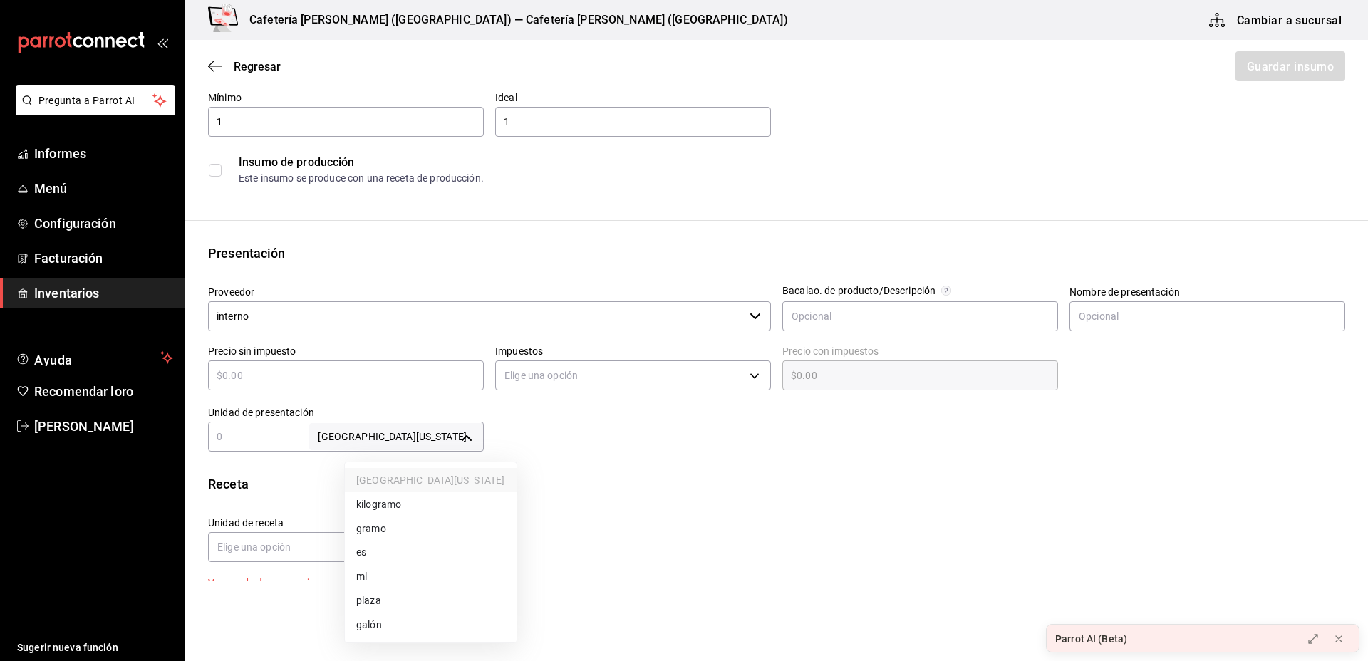
click at [368, 577] on li "ml" at bounding box center [431, 576] width 172 height 24
type input "MILLILITER"
click at [393, 370] on input "text" at bounding box center [346, 375] width 276 height 17
type input "$1"
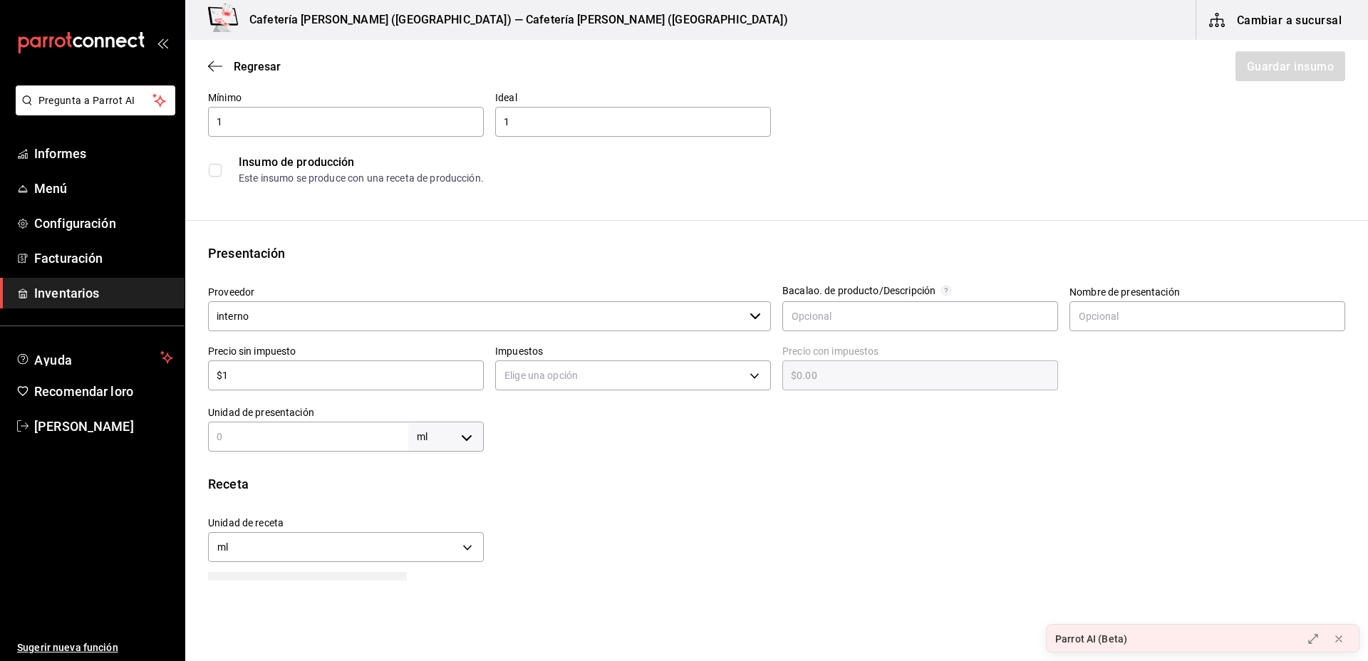
type input "$1.00"
type input "$11"
type input "$11.00"
type input "$110"
type input "$110.00"
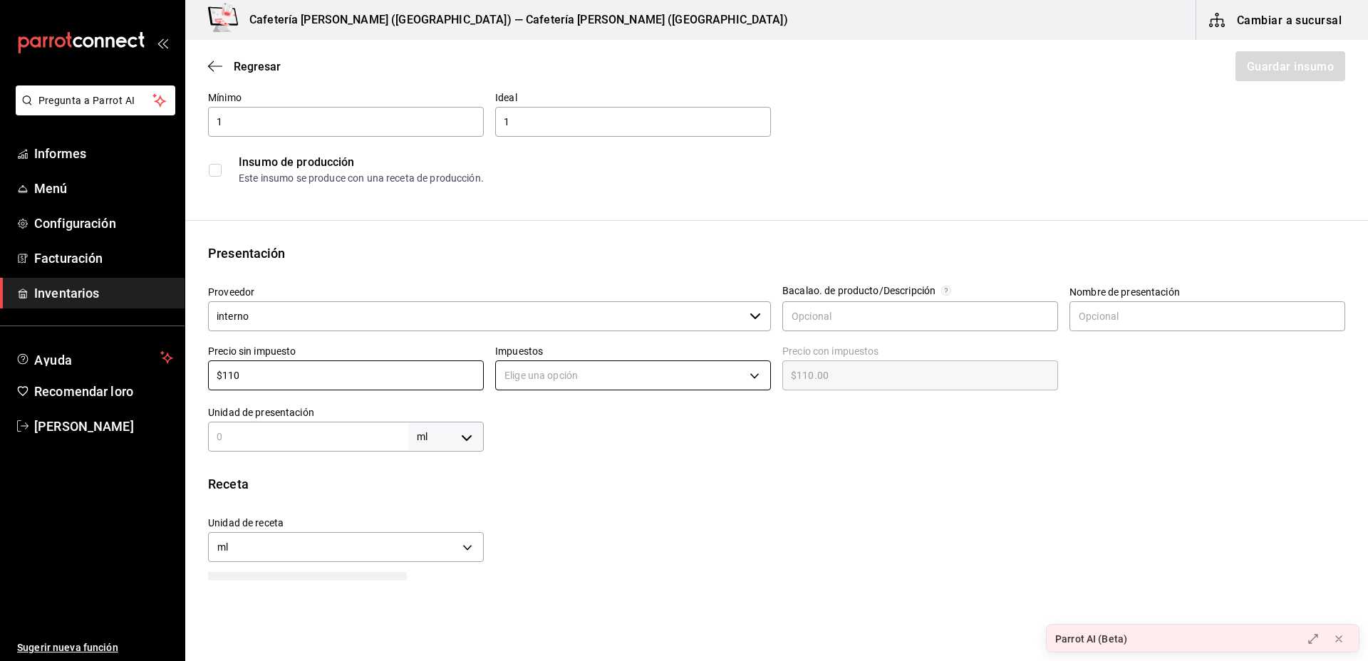
type input "$110"
click at [547, 368] on body "Pregunta a Parrot AI Informes Menú Configuración Facturación Inventarios Ayuda …" at bounding box center [684, 290] width 1368 height 581
click at [519, 425] on font "IVA 0%" at bounding box center [519, 420] width 31 height 11
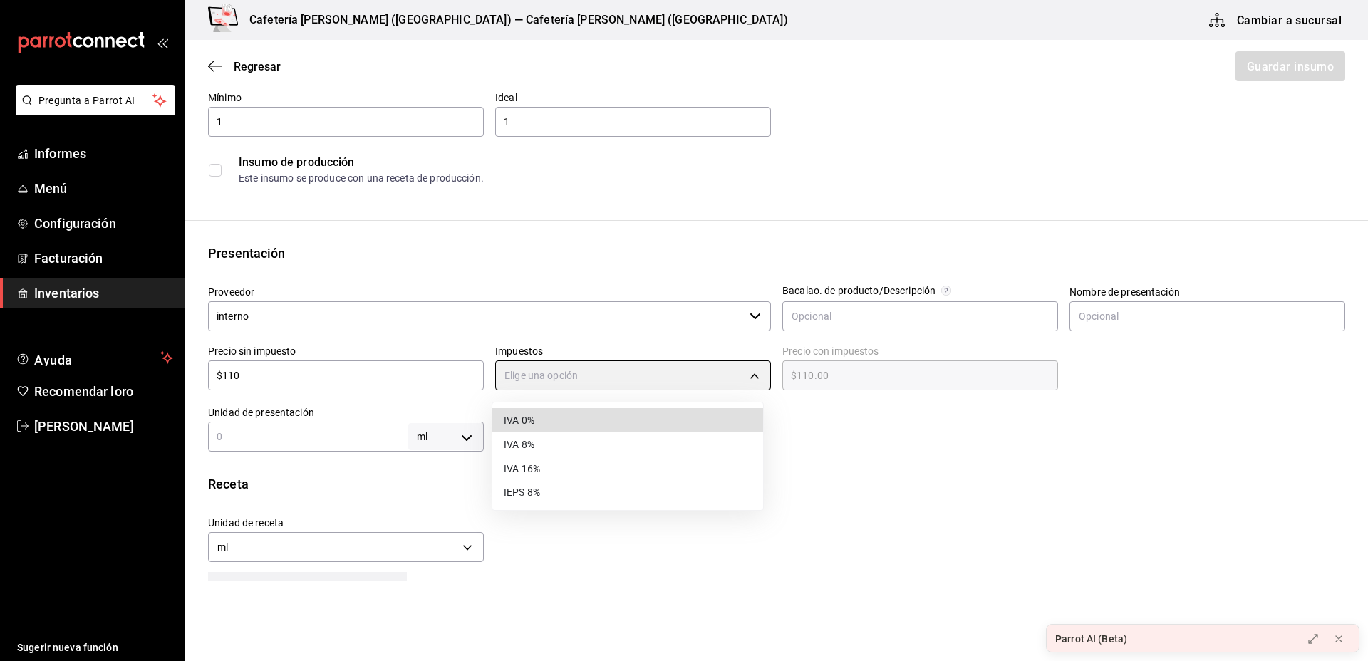
type input "IVA_0"
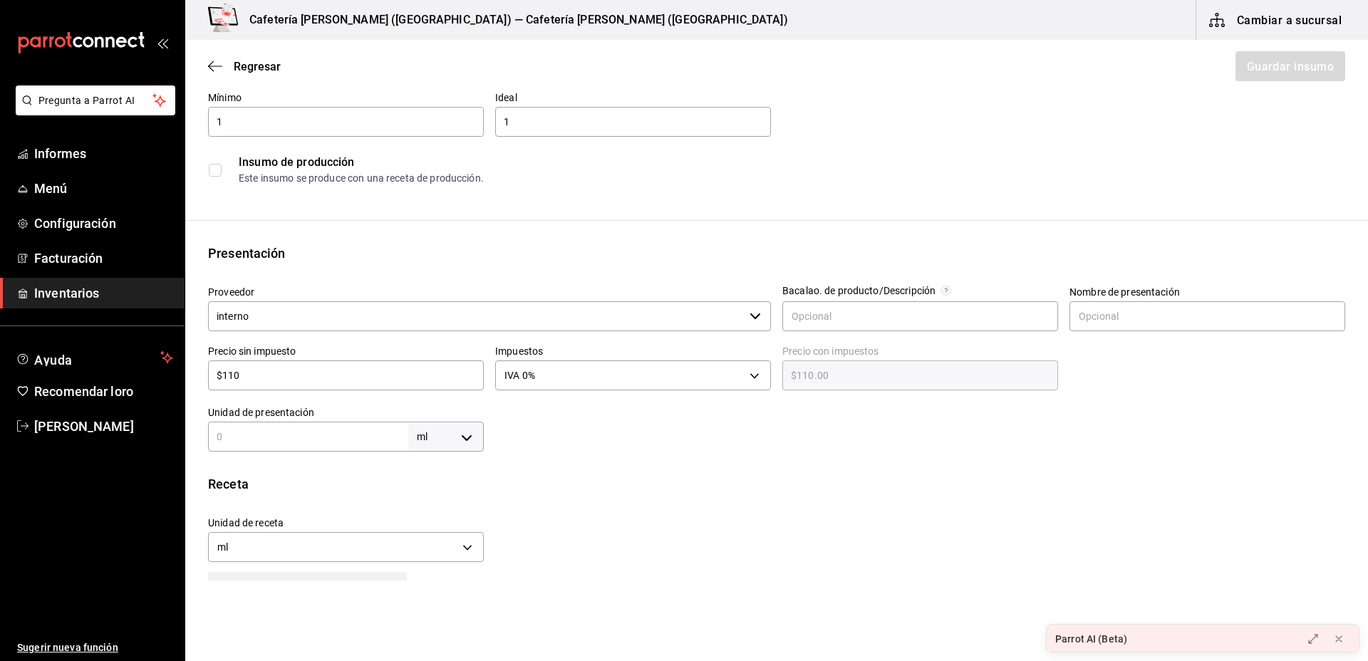
click at [349, 434] on input "text" at bounding box center [308, 436] width 200 height 17
type input "3"
type input "30"
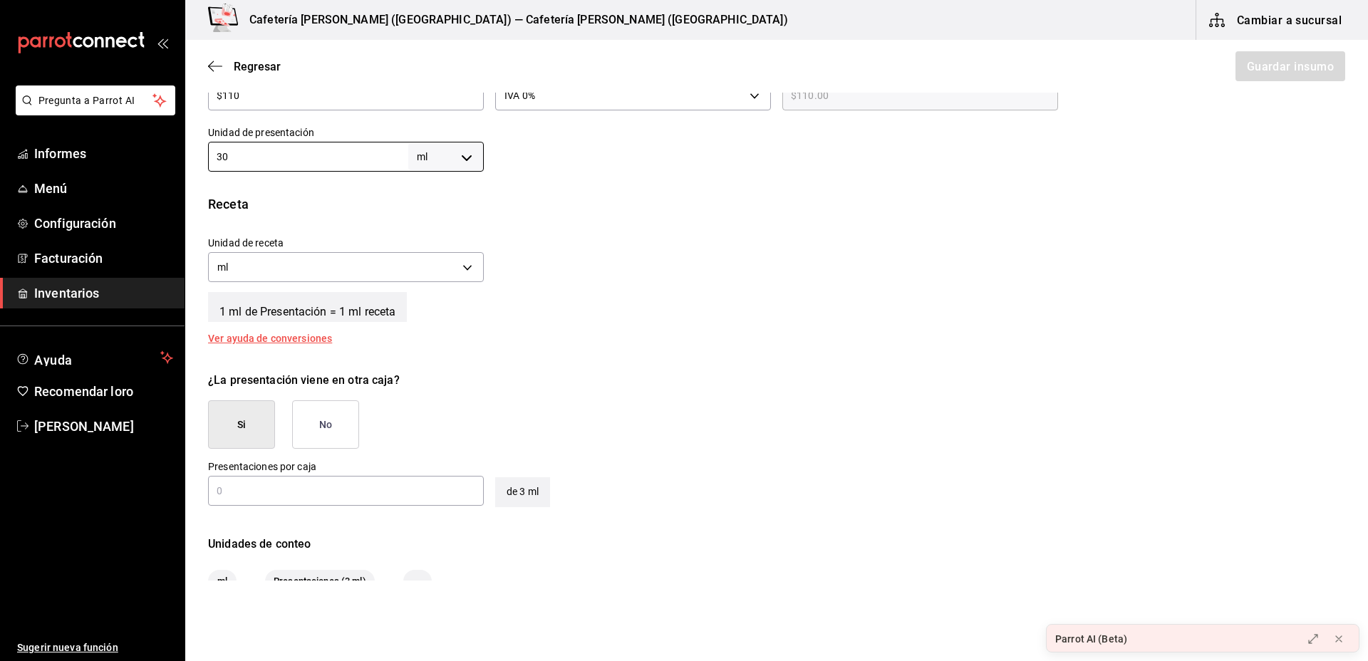
scroll to position [418, 0]
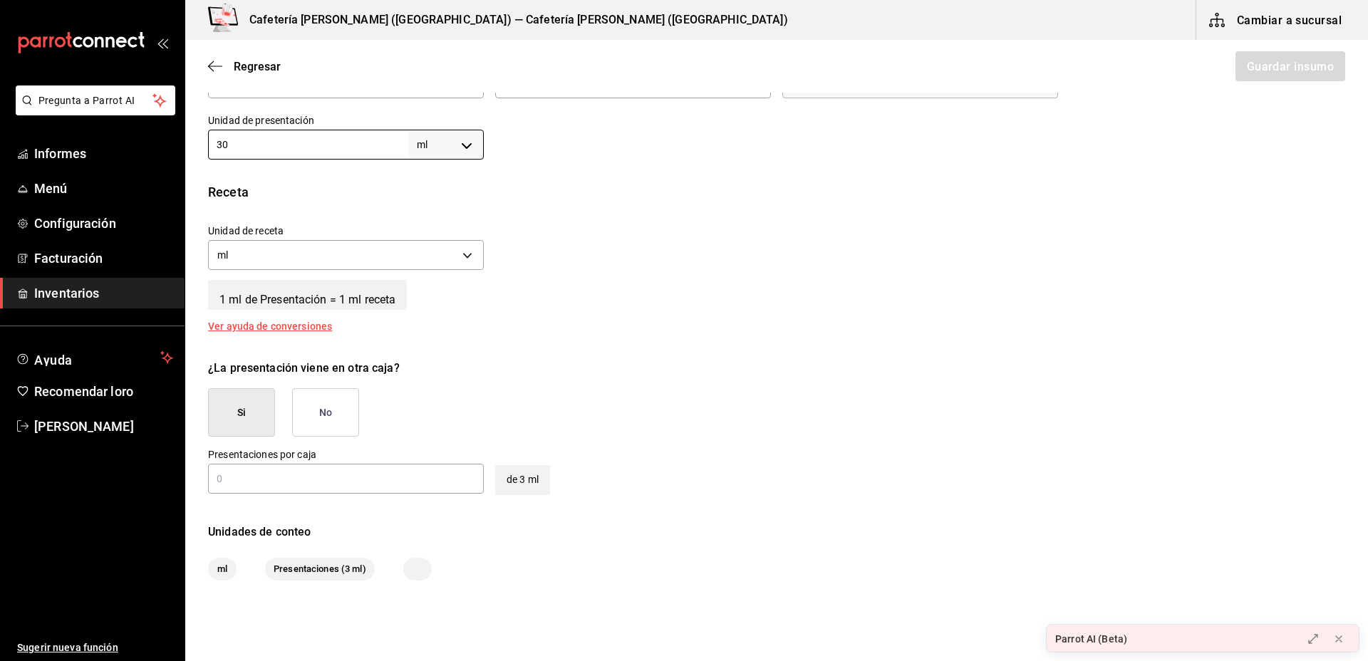
type input "30"
click at [339, 408] on button "No" at bounding box center [325, 412] width 67 height 48
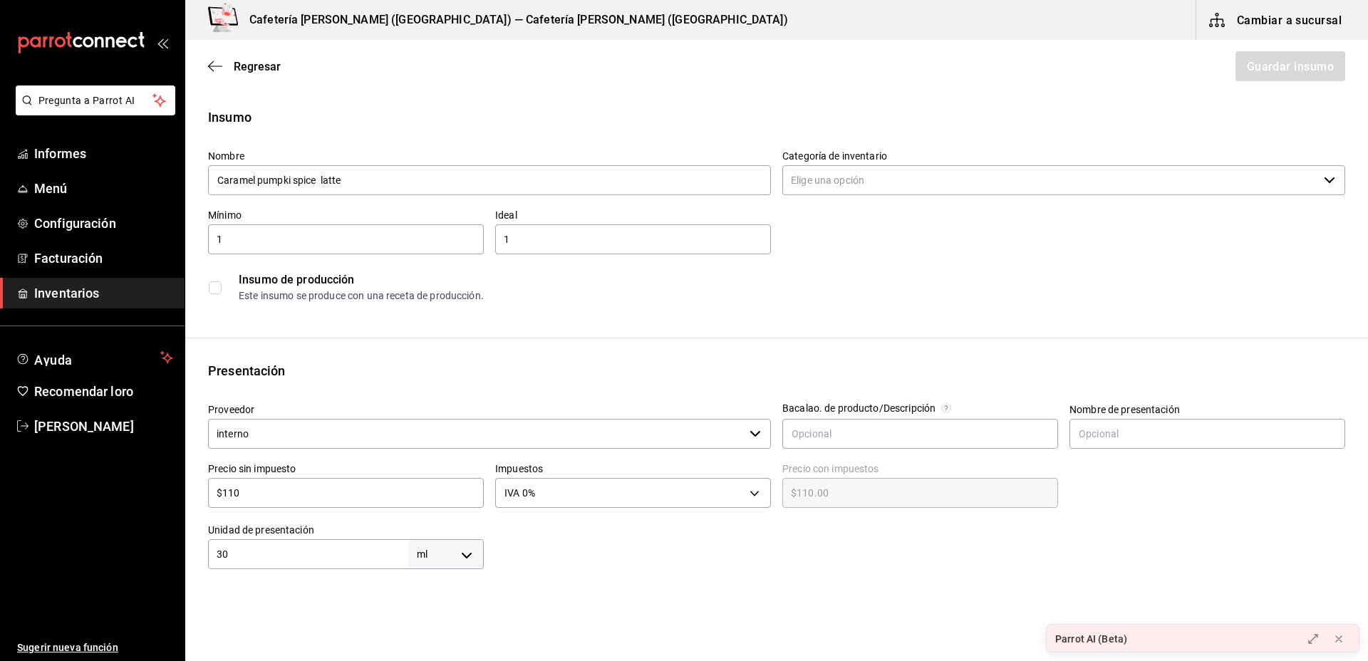
scroll to position [0, 0]
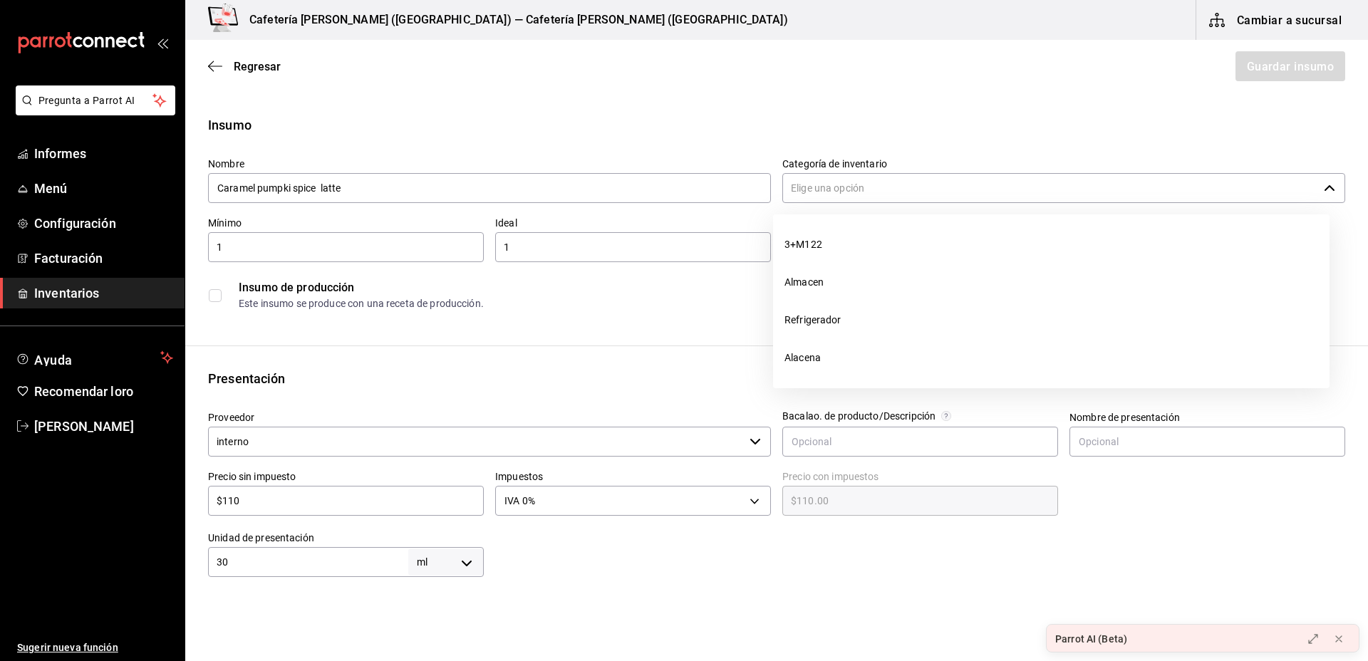
click at [860, 187] on input "Categoría de inventario" at bounding box center [1051, 188] width 536 height 30
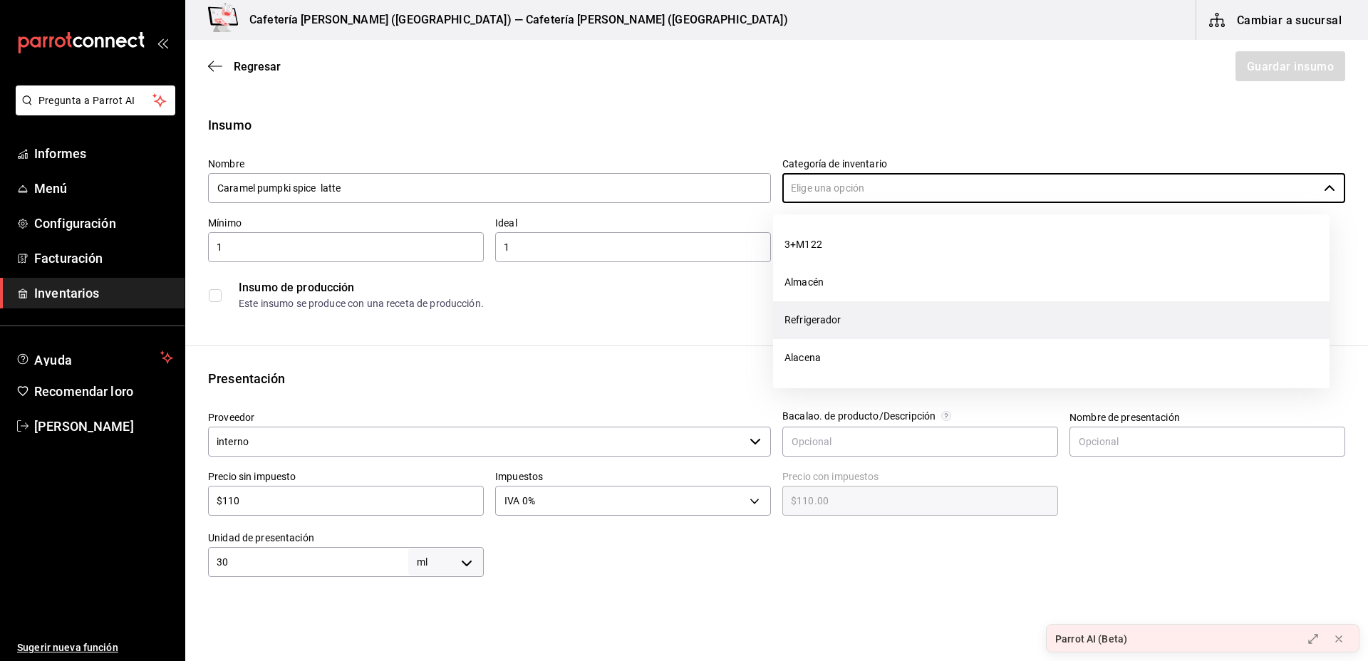
click at [790, 319] on font "Refrigerador" at bounding box center [813, 319] width 57 height 11
type input "Refrigerador"
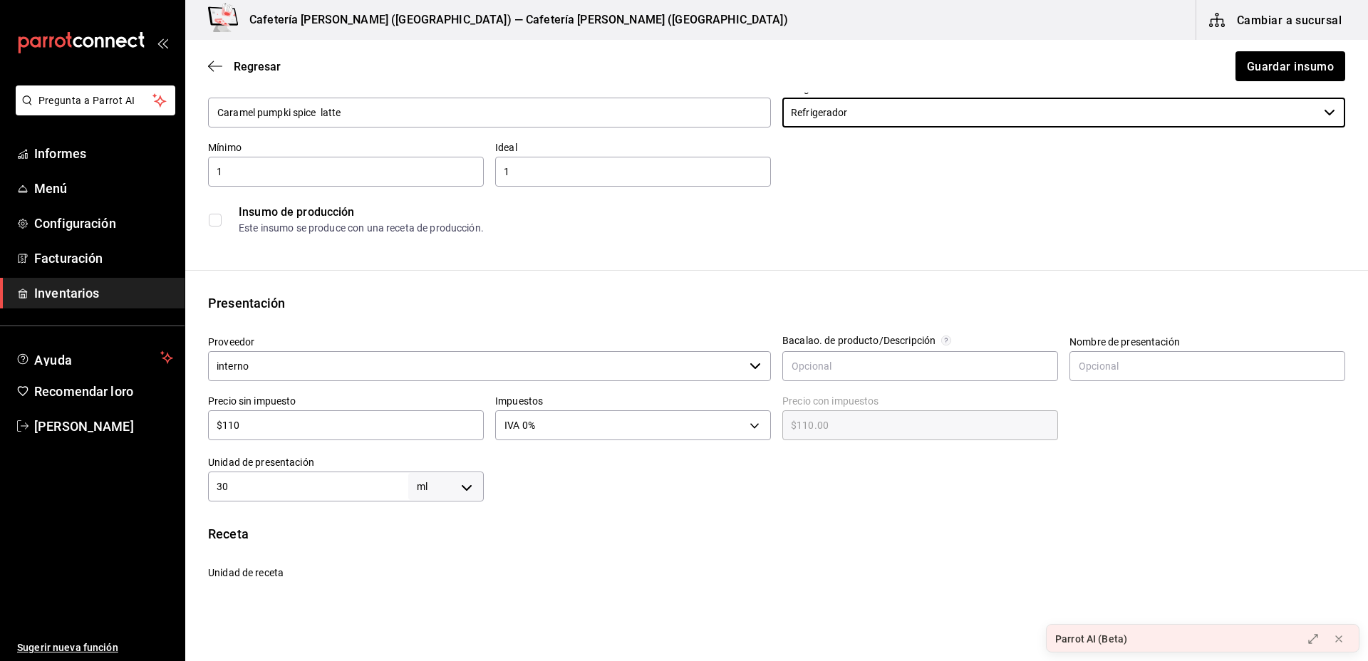
scroll to position [78, 0]
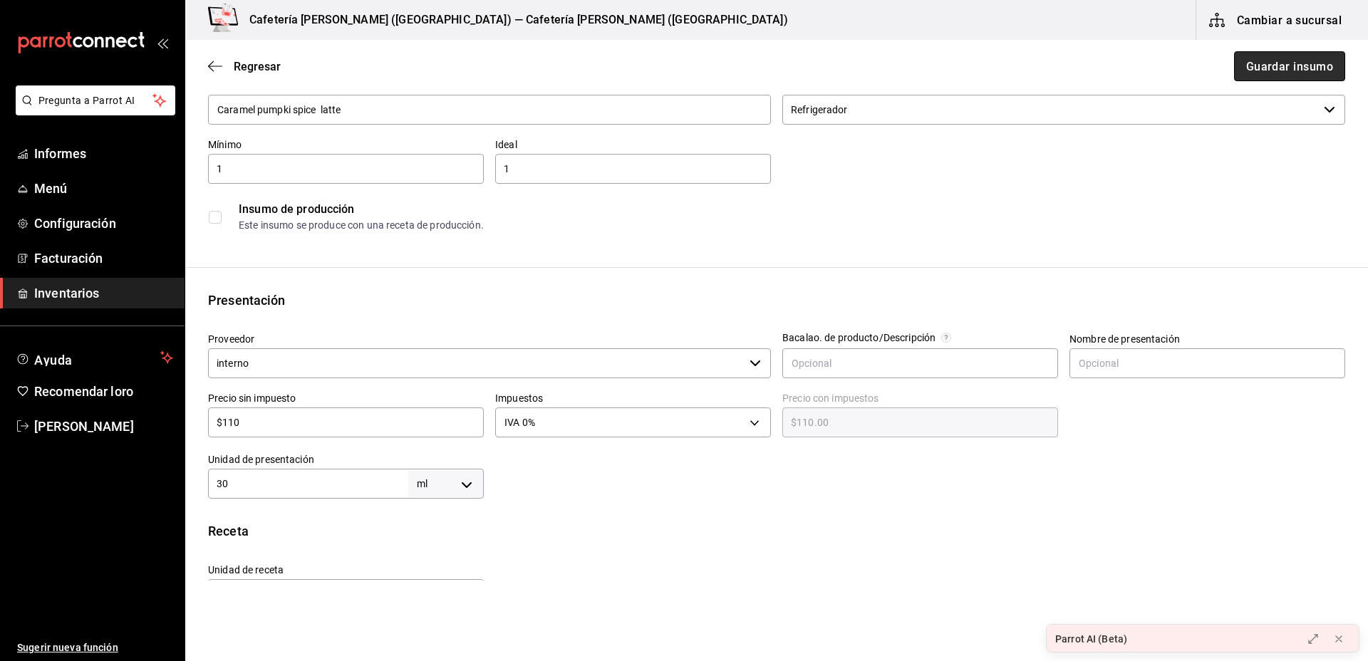
click at [1270, 62] on font "Guardar insumo" at bounding box center [1290, 66] width 87 height 14
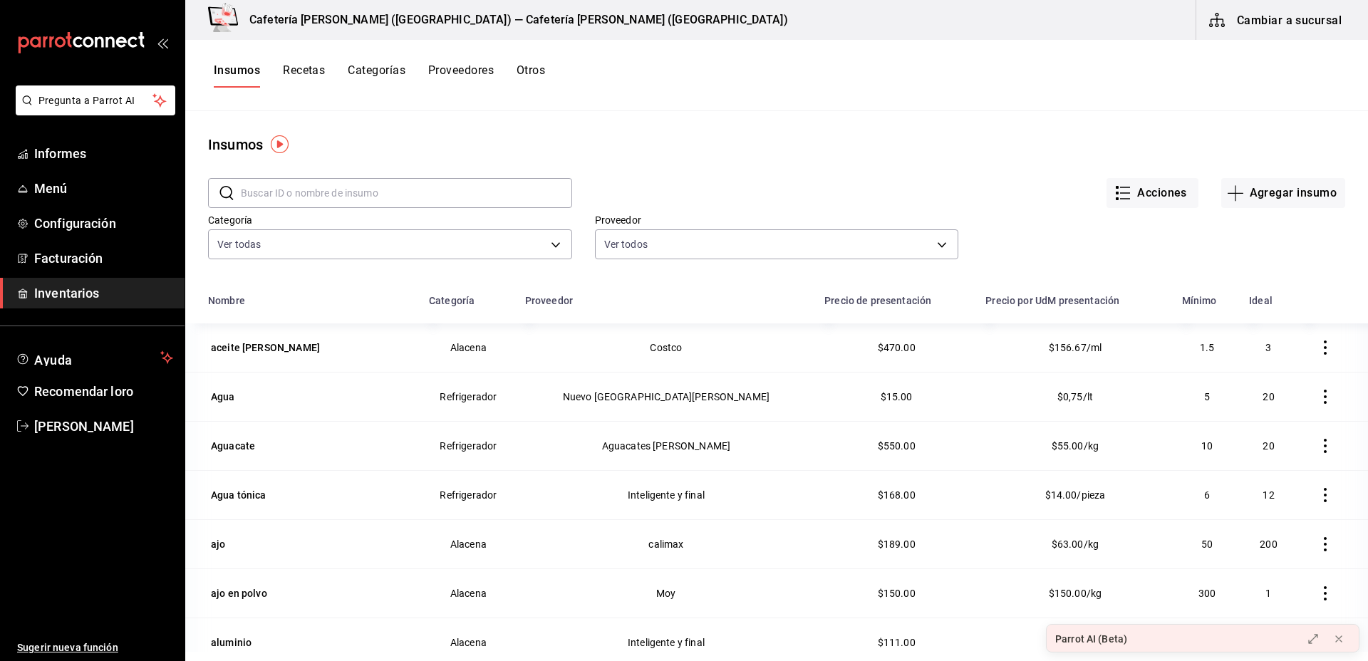
click at [485, 181] on input "text" at bounding box center [406, 193] width 331 height 29
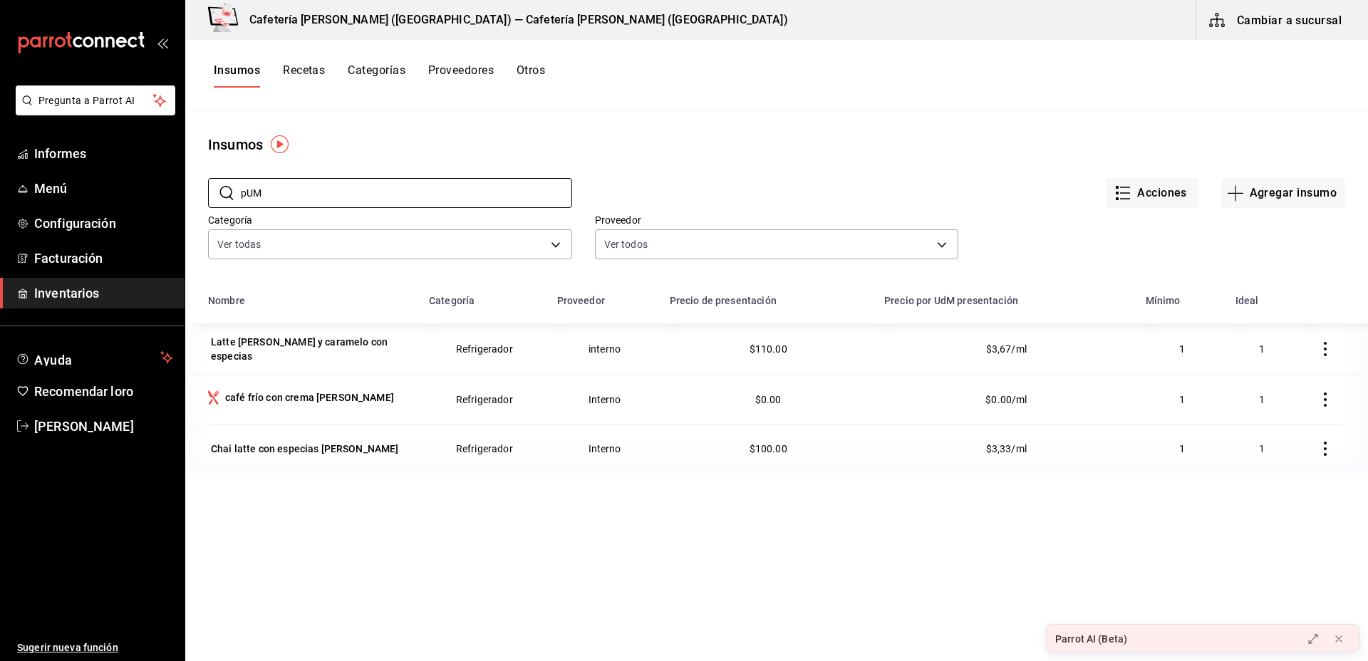
type input "pUM"
click at [1318, 395] on icon "button" at bounding box center [1325, 400] width 14 height 14
click at [1065, 393] on div at bounding box center [684, 330] width 1368 height 661
click at [1065, 393] on td "$0.00/ml" at bounding box center [1007, 399] width 262 height 49
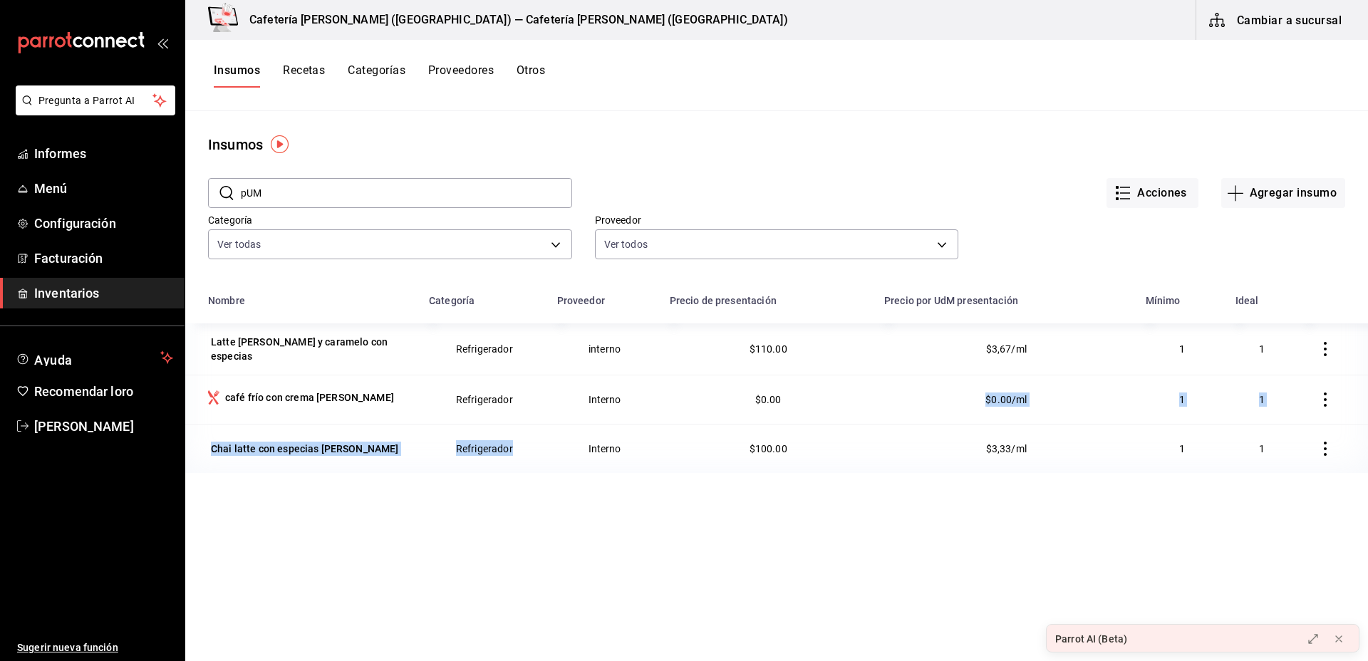
drag, startPoint x: 850, startPoint y: 420, endPoint x: 569, endPoint y: 436, distance: 281.2
click at [569, 436] on tbody "Latte de calabaza y caramelo con especias Refrigerador interno $110.00 $3,67/ml…" at bounding box center [776, 399] width 1183 height 150
click at [257, 393] on font "café frío con crema de calabaza" at bounding box center [309, 397] width 169 height 11
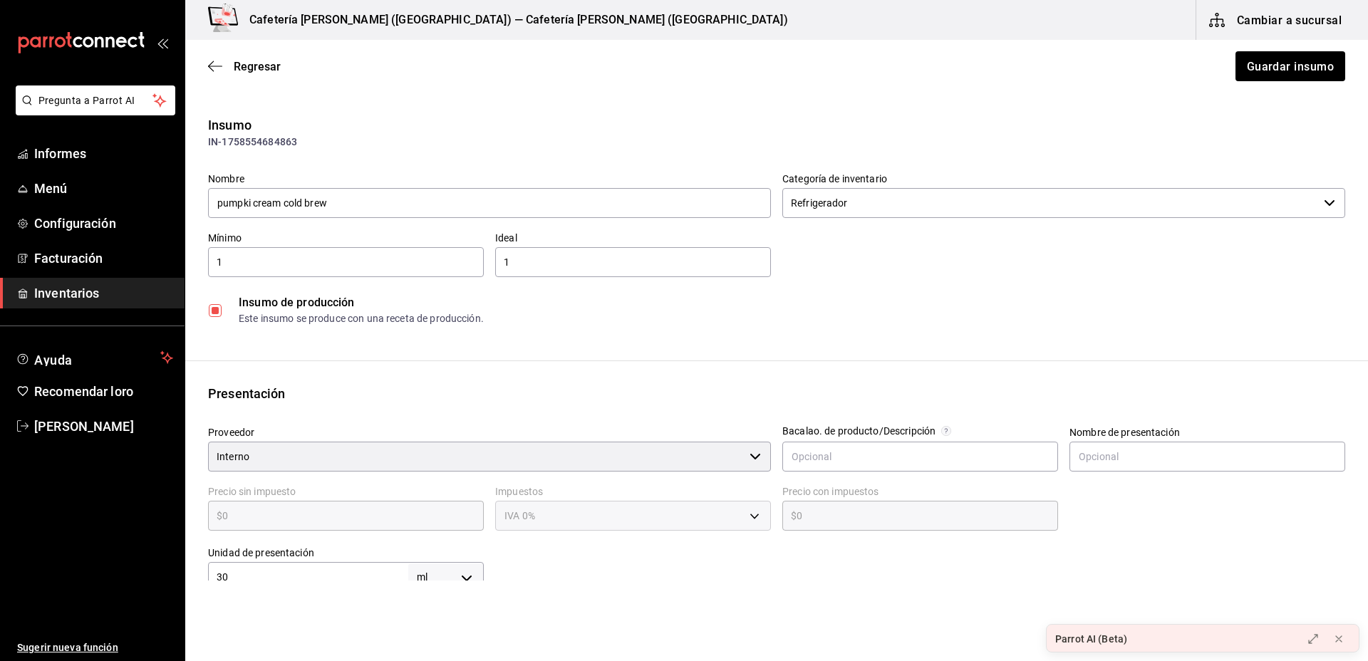
click at [212, 311] on input "checkbox" at bounding box center [215, 310] width 13 height 13
checkbox input "false"
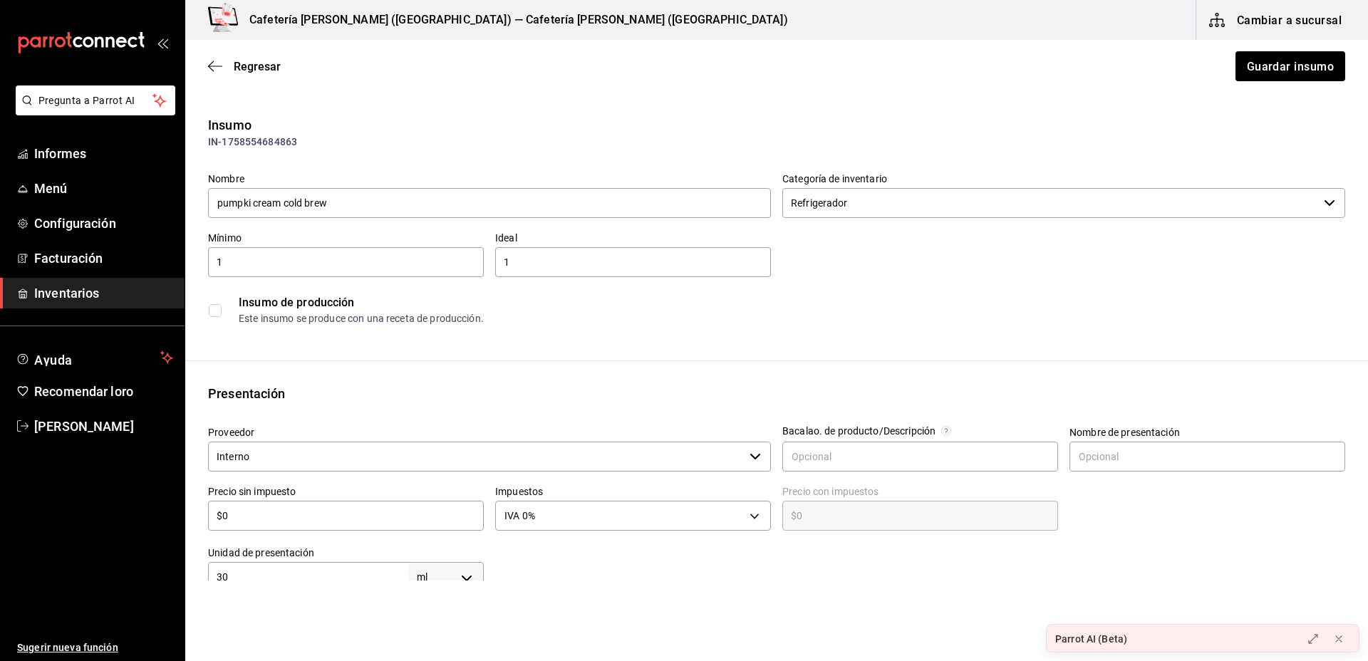
scroll to position [107, 0]
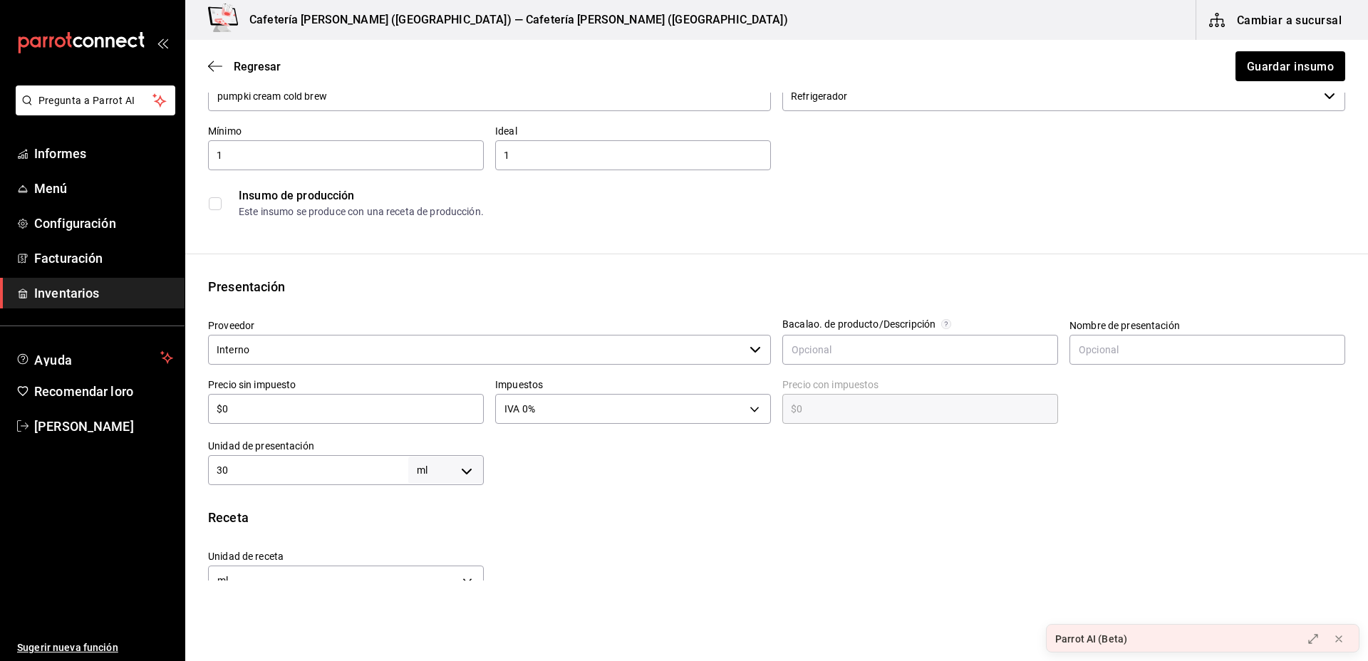
click at [296, 398] on div "$0 ​" at bounding box center [346, 409] width 276 height 30
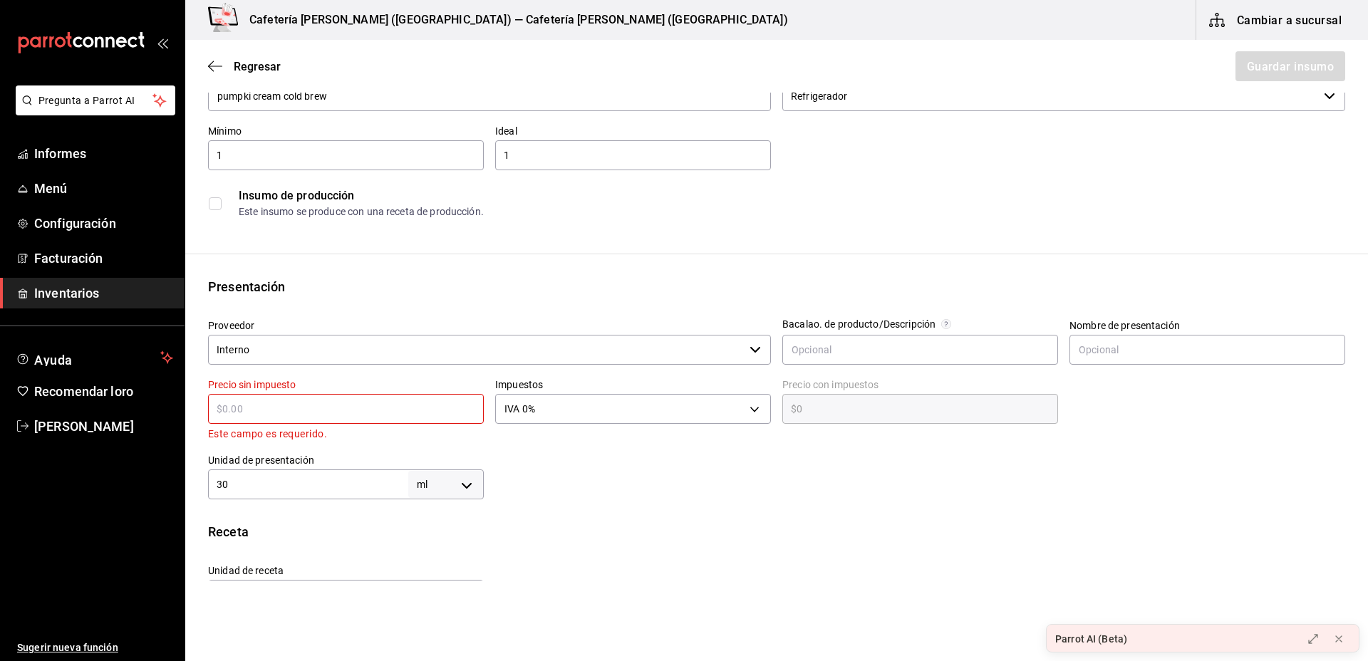
type input "$1"
type input "$1.00"
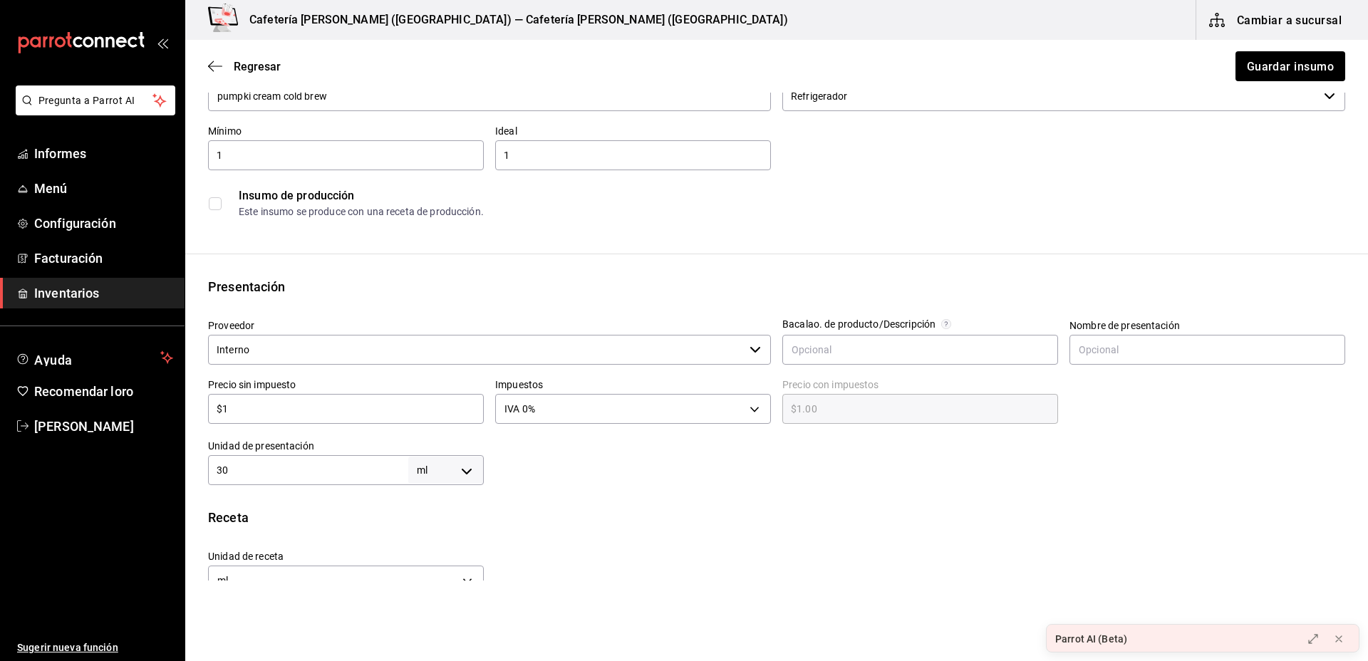
type input "$11"
type input "$11.00"
type input "$115"
type input "$115.00"
type input "$115"
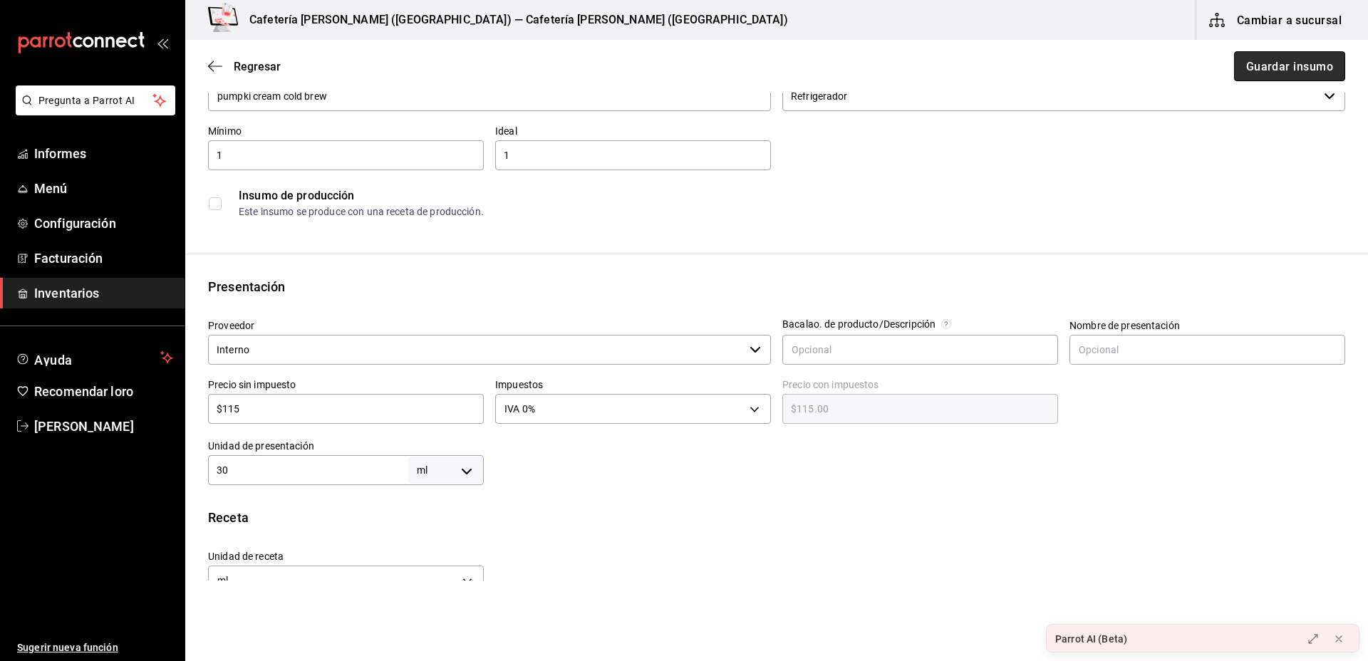
click at [1256, 61] on font "Guardar insumo" at bounding box center [1290, 66] width 87 height 14
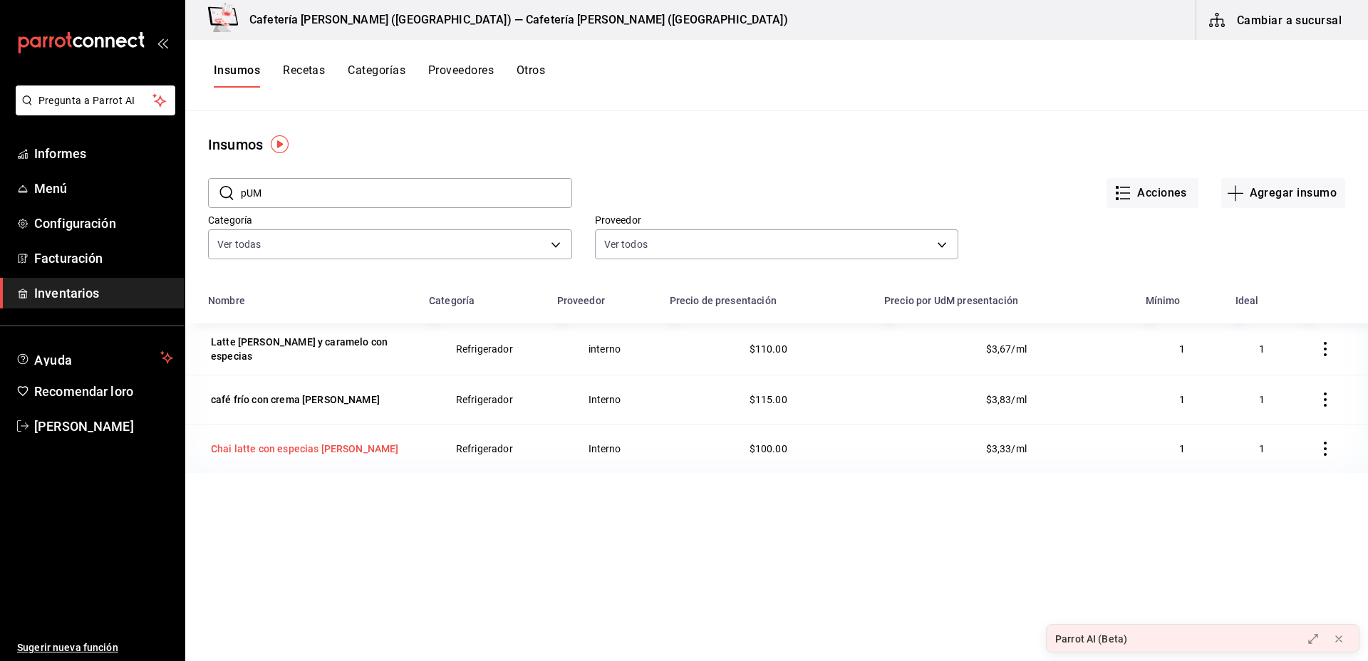
click at [316, 443] on font "Chai latte con especias de calabaza" at bounding box center [305, 448] width 188 height 11
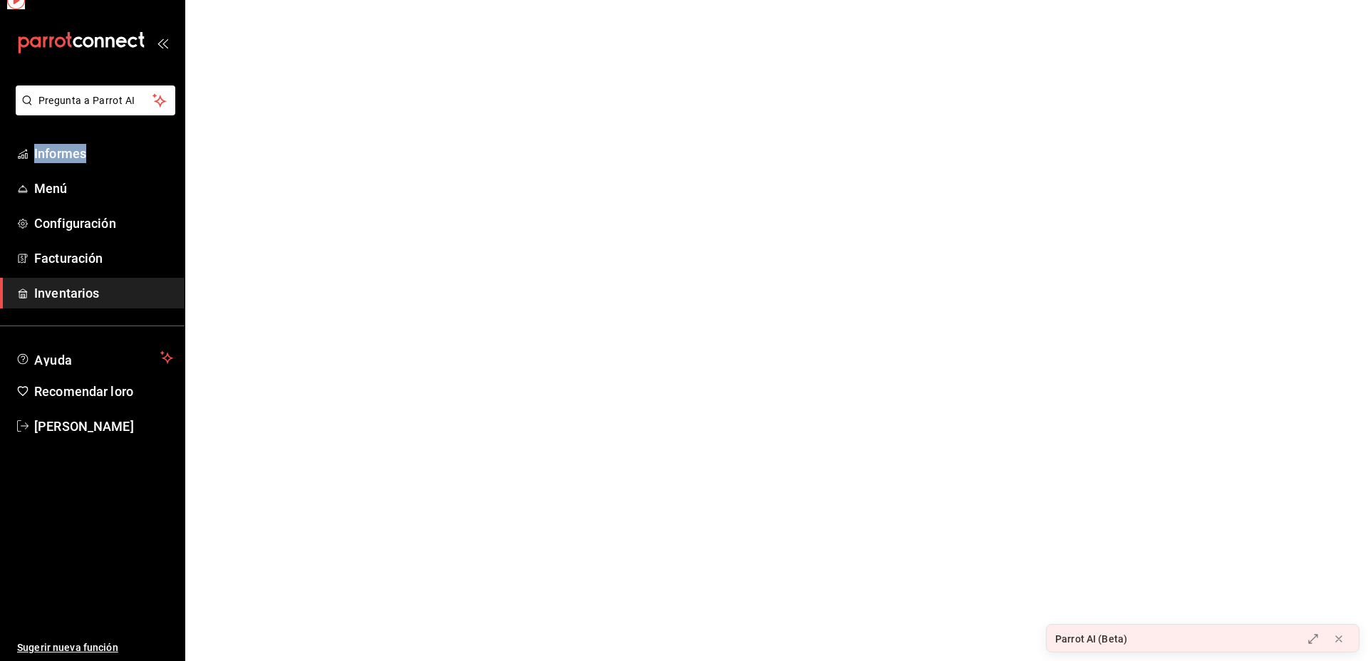
click at [316, 0] on html "Pregunta a Parrot AI Informes Menú Configuración Facturación Inventarios Ayuda …" at bounding box center [684, 0] width 1368 height 0
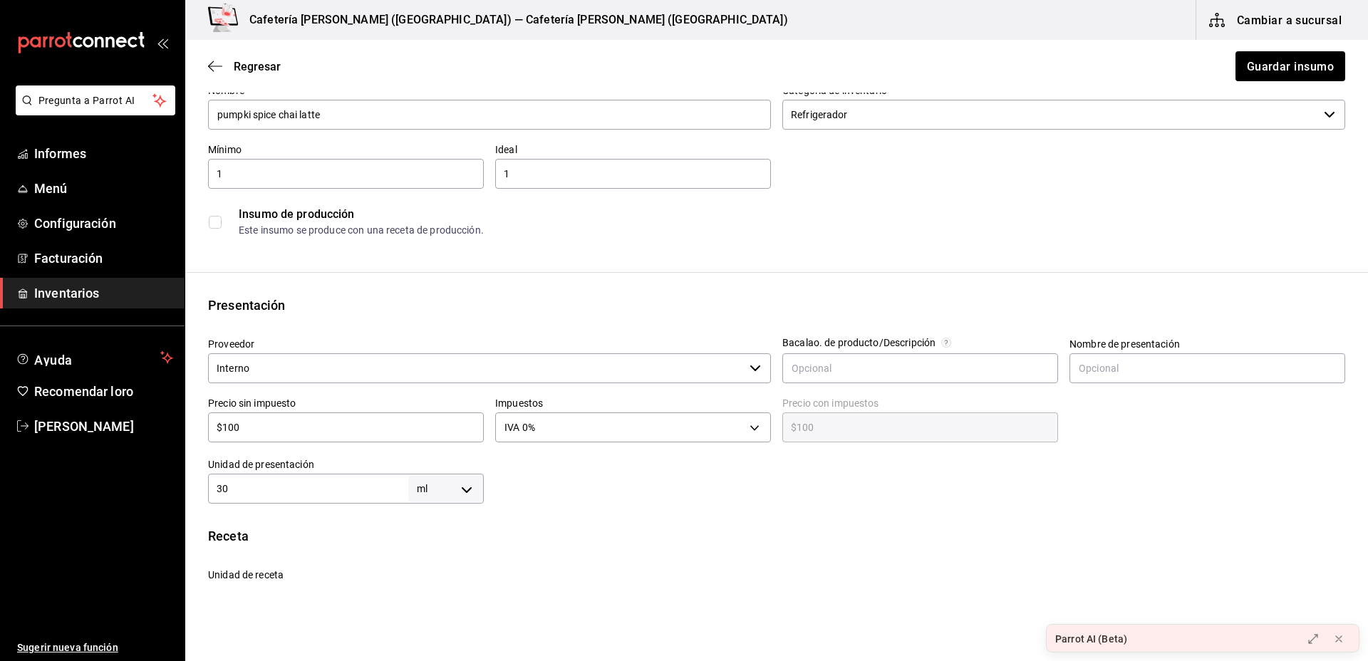
scroll to position [107, 0]
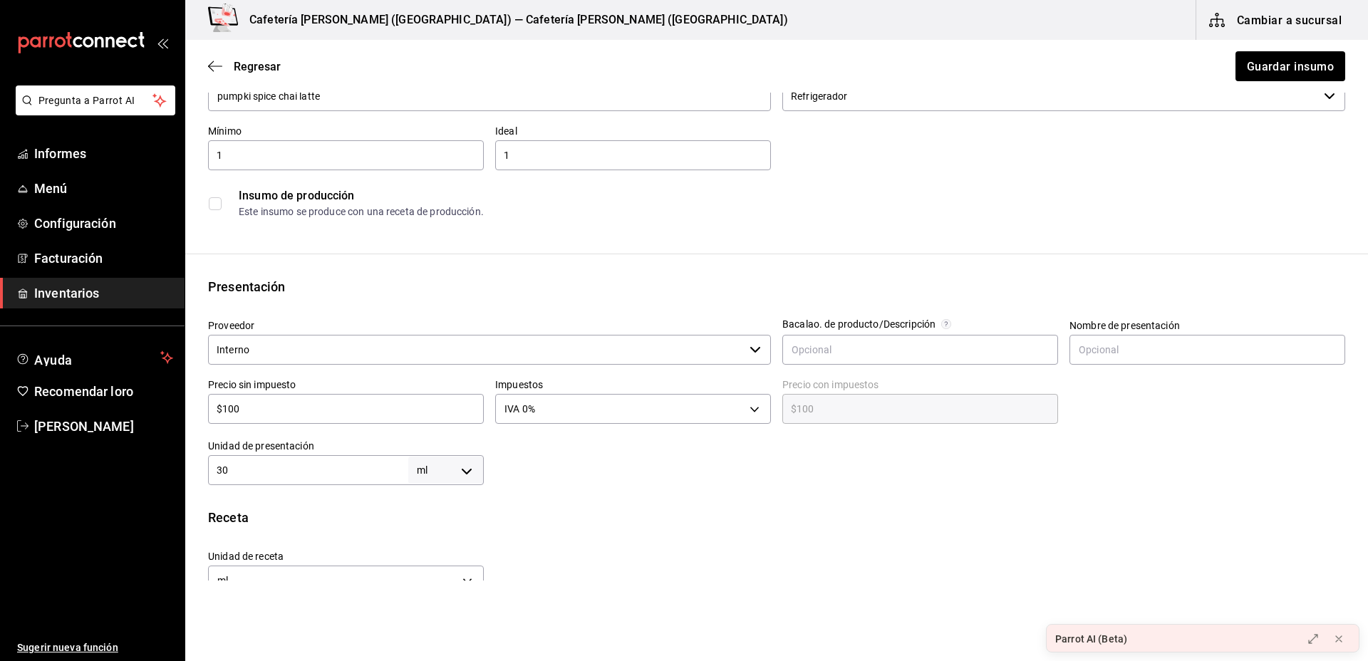
click at [314, 476] on input "30" at bounding box center [308, 470] width 200 height 17
type input "3"
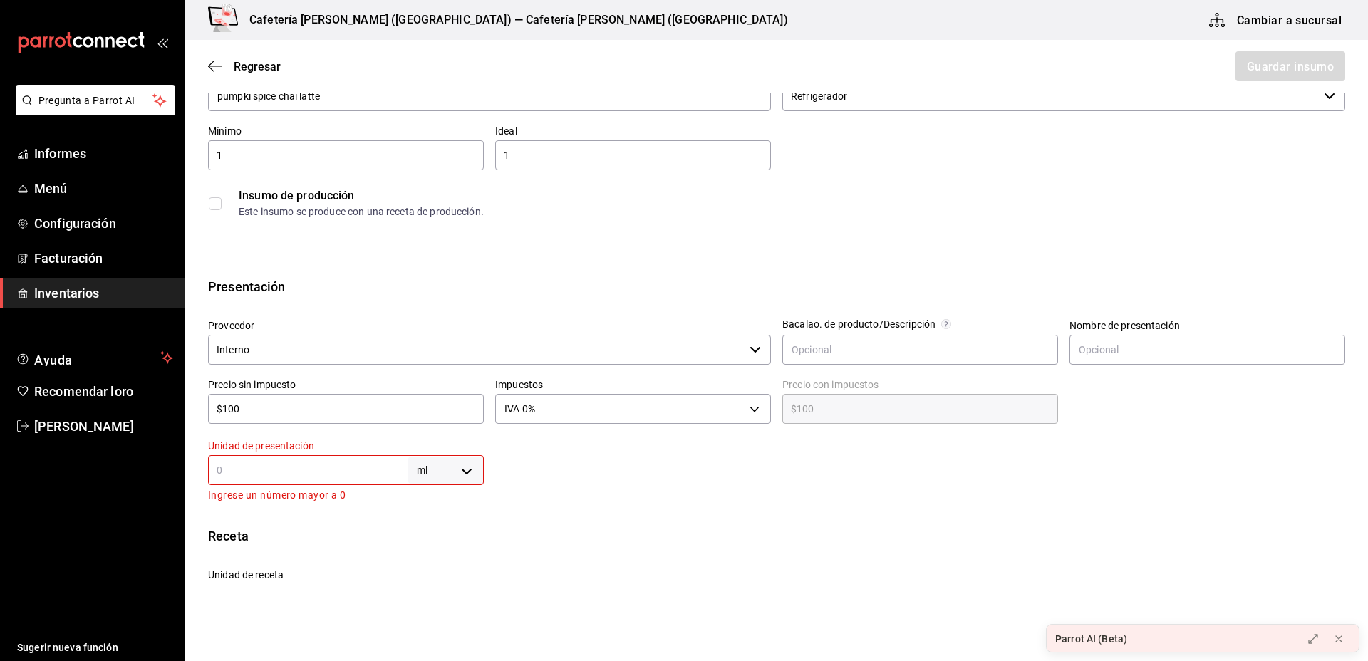
type input "3"
type input "."
type input ".3"
type input "0.3"
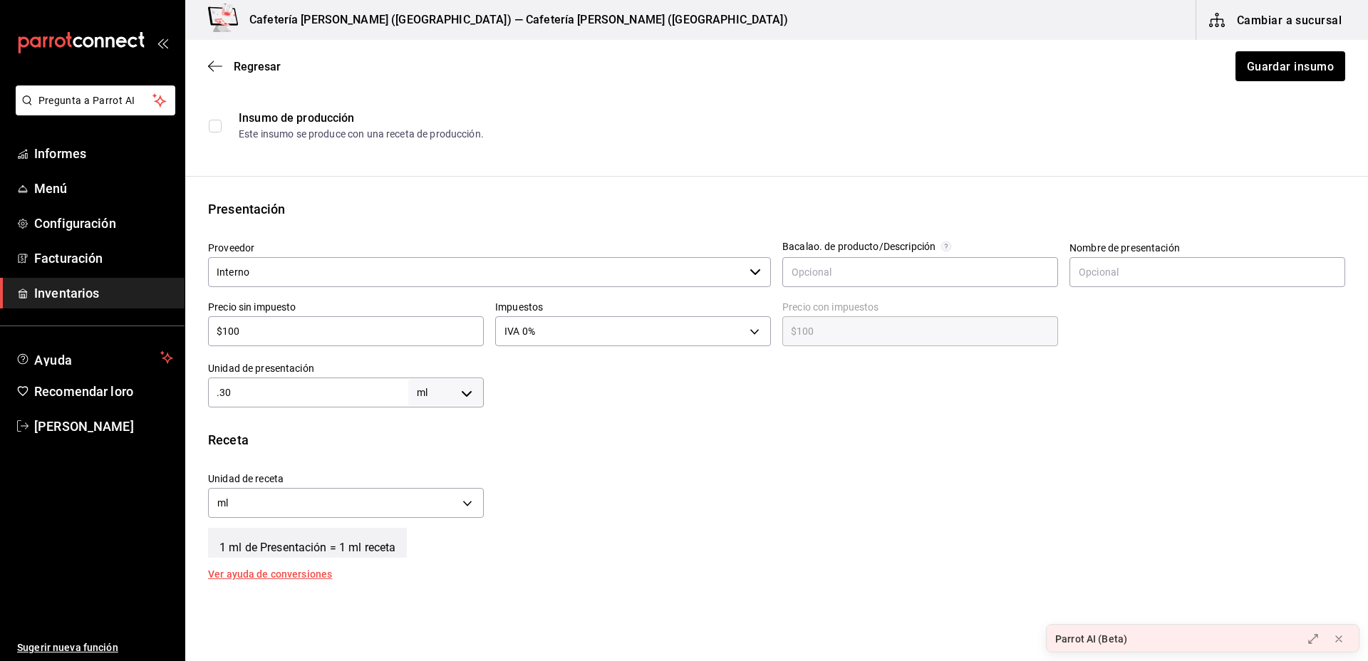
scroll to position [196, 0]
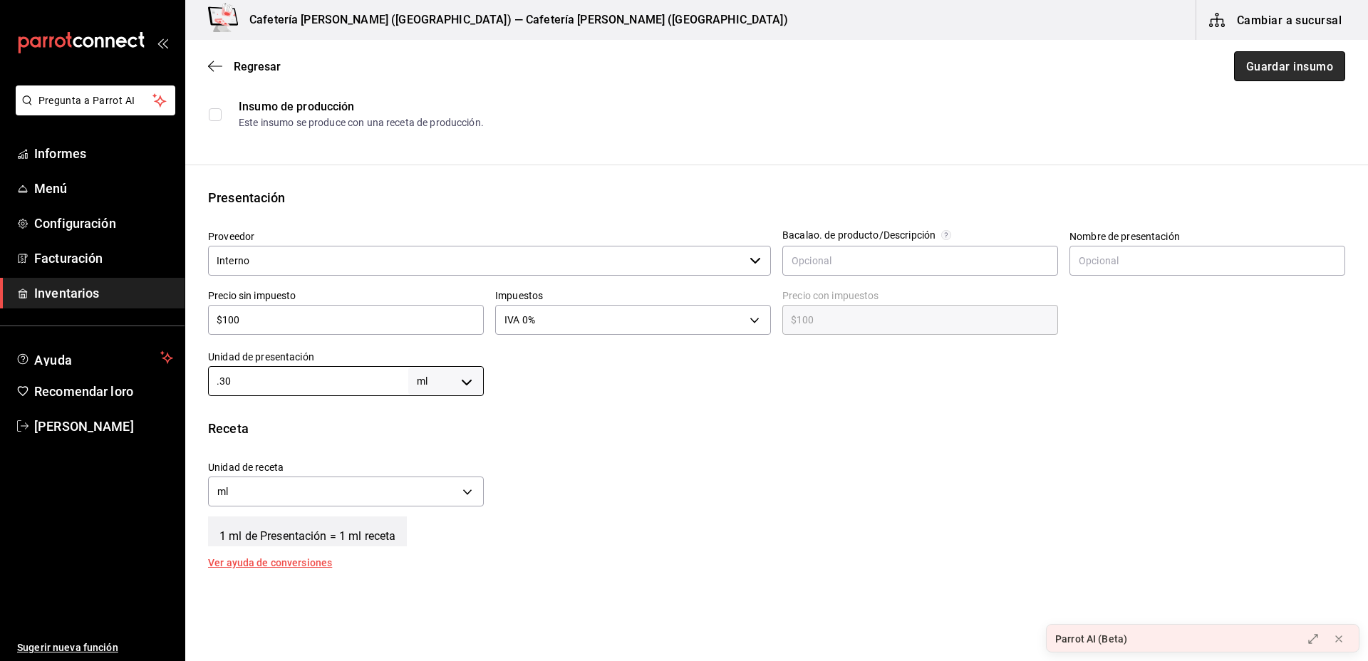
type input "0.30"
click at [1250, 68] on font "Guardar insumo" at bounding box center [1290, 66] width 87 height 14
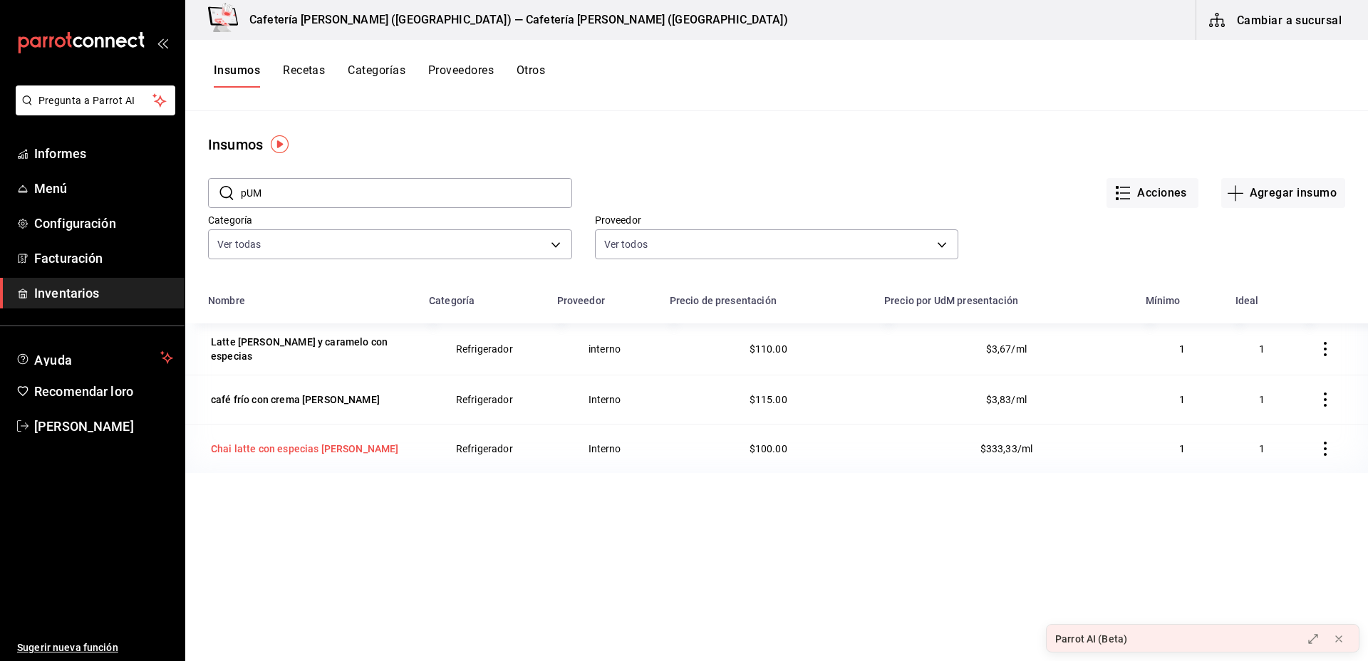
click at [358, 443] on font "Chai latte con especias de calabaza" at bounding box center [305, 448] width 188 height 11
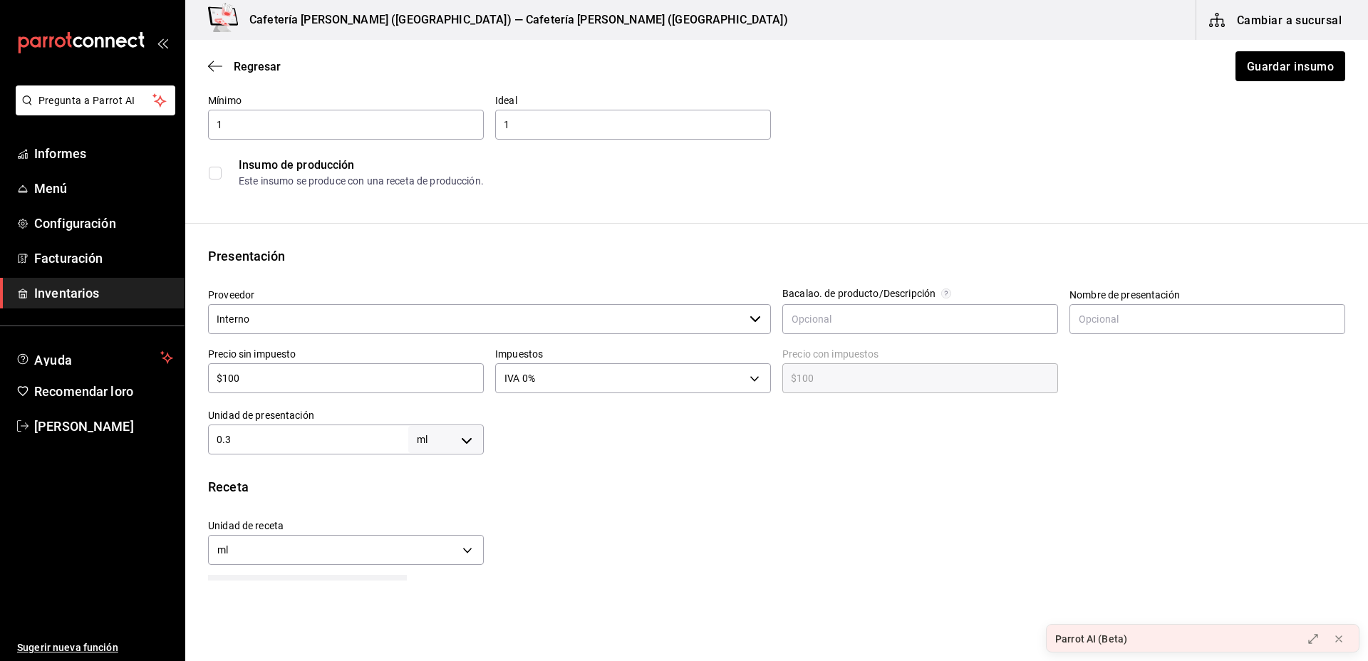
scroll to position [138, 0]
click at [343, 432] on input "0.3" at bounding box center [308, 438] width 200 height 17
type input "0.30"
click at [500, 474] on div "Insumo IN-1758554945002 Nombre pumpki spice chai latte Categoría de inventario …" at bounding box center [776, 397] width 1183 height 840
click at [1279, 65] on font "Guardar insumo" at bounding box center [1290, 66] width 87 height 14
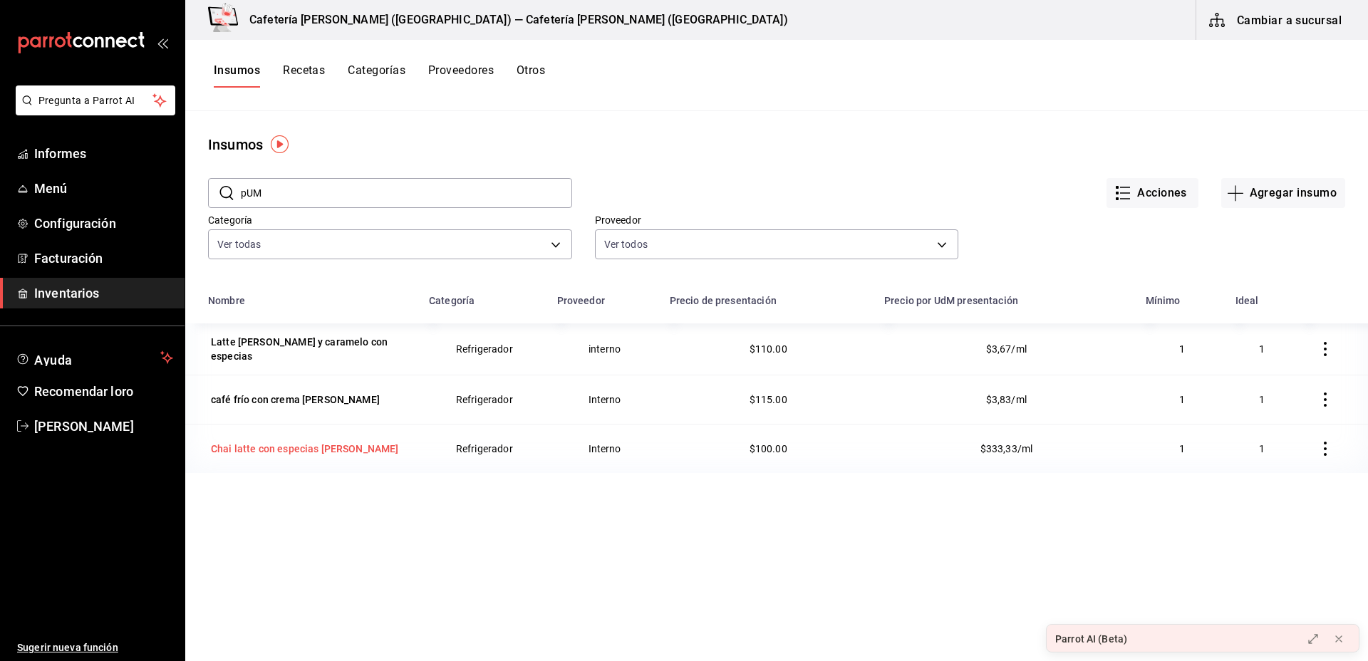
click at [257, 456] on div "Chai latte con especias de calabaza" at bounding box center [305, 449] width 194 height 20
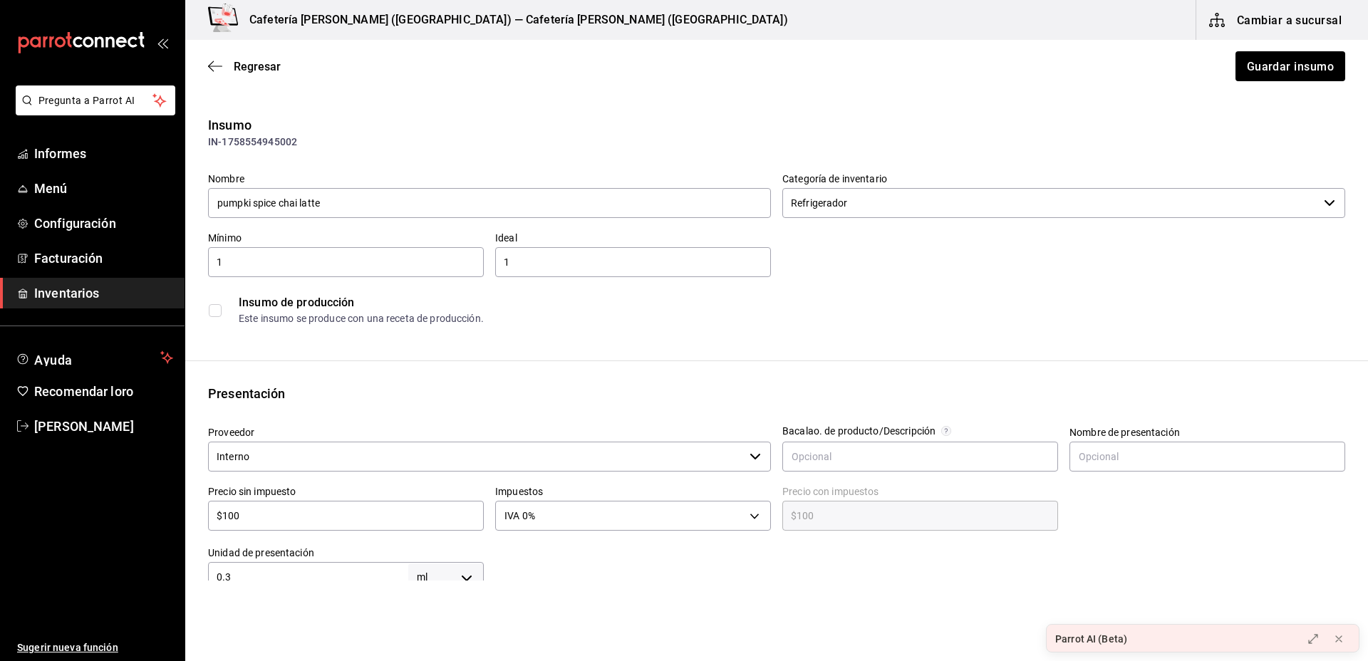
click at [342, 572] on input "0.3" at bounding box center [308, 577] width 200 height 17
type input "0."
type input "0"
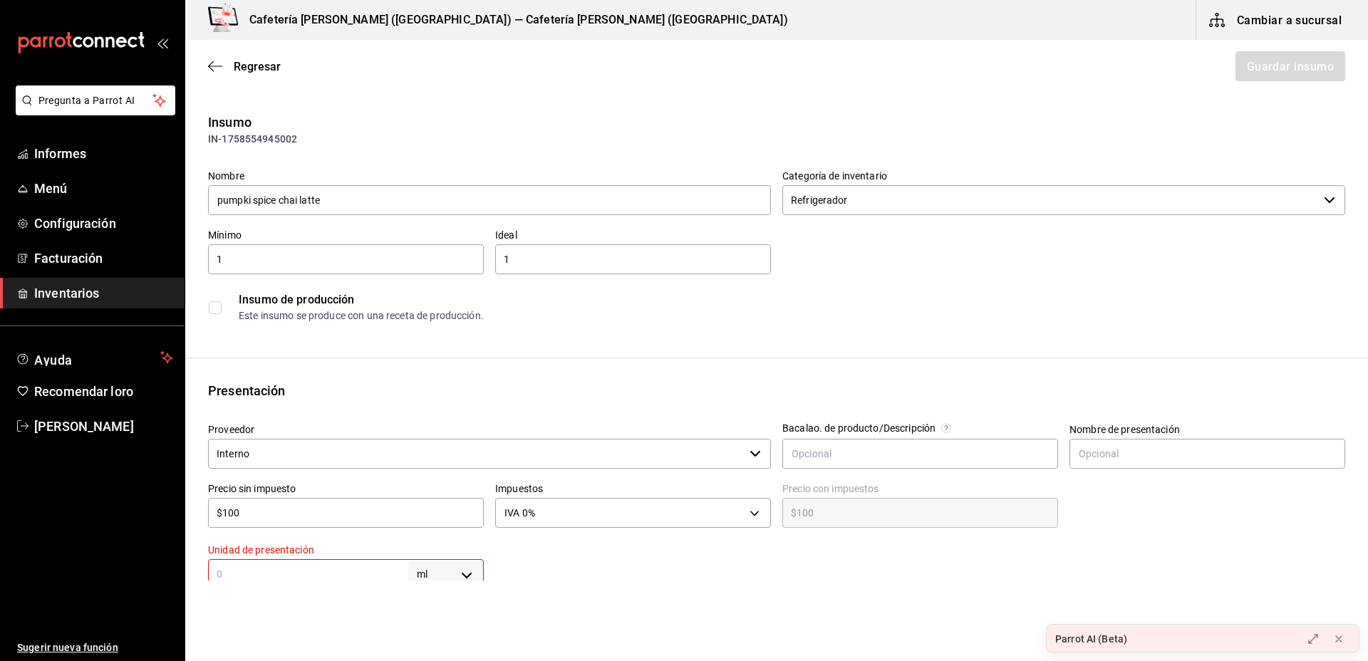
type input "3"
type input "30"
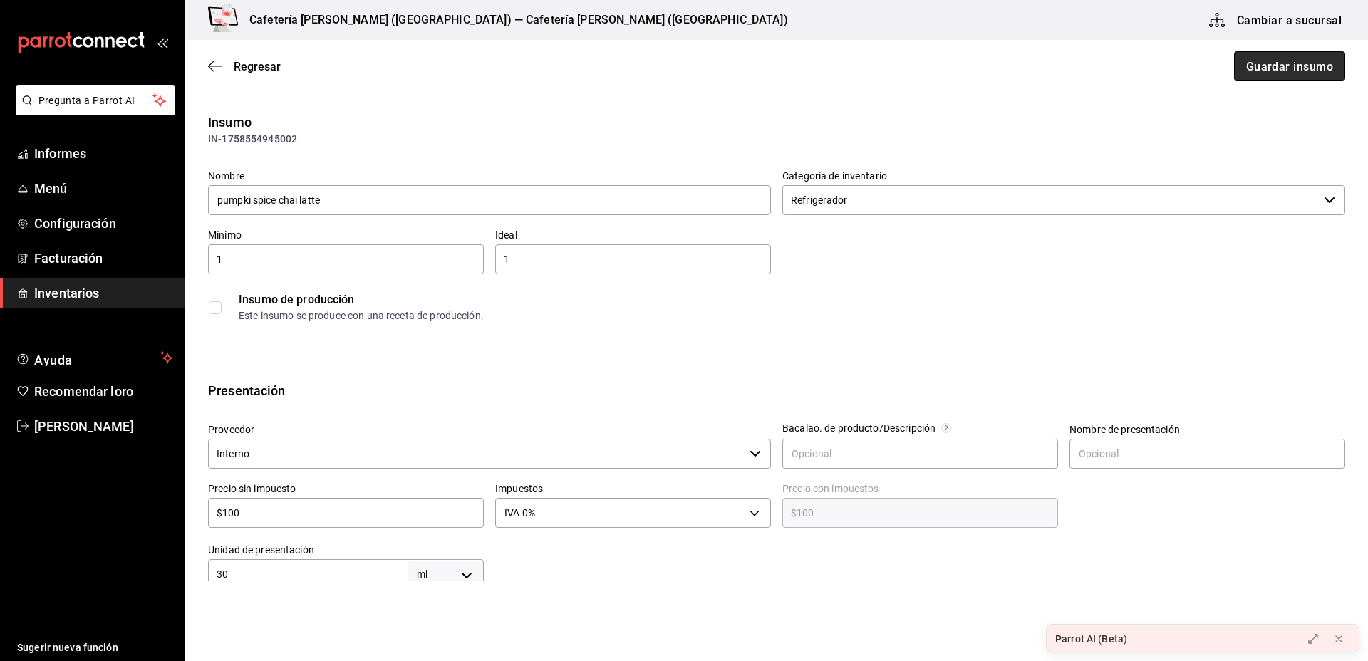
click at [1264, 55] on button "Guardar insumo" at bounding box center [1289, 66] width 111 height 30
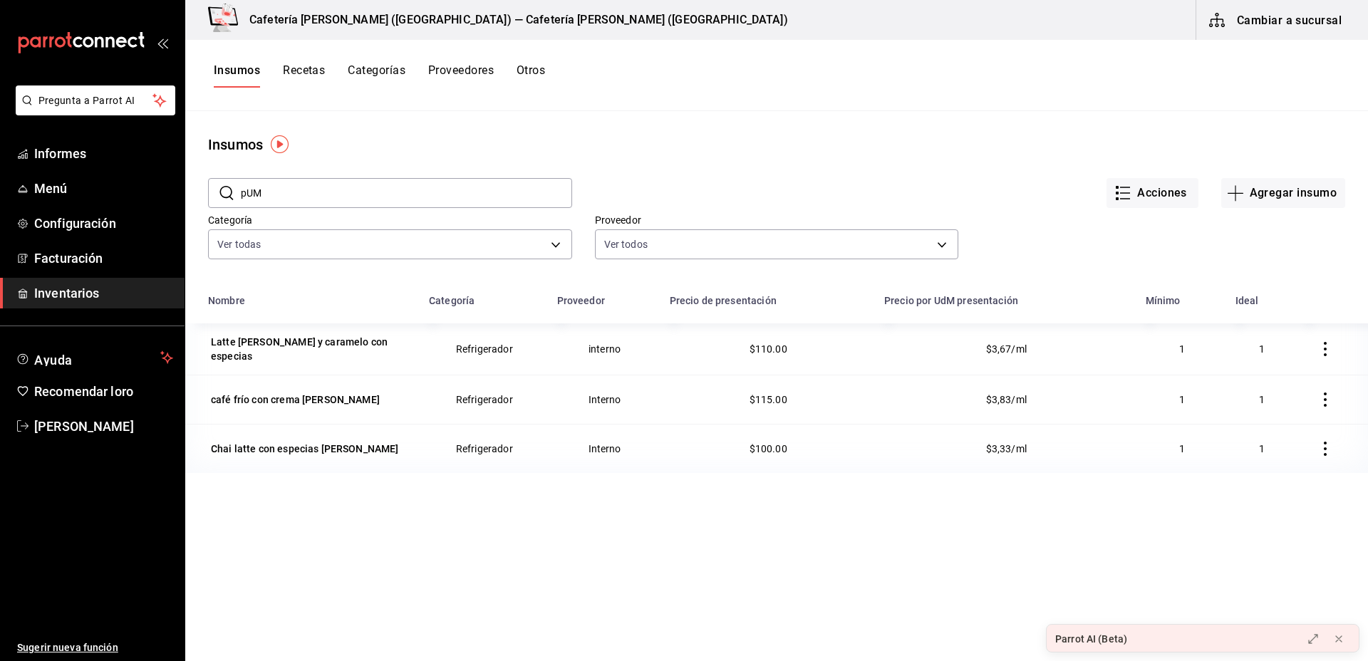
click at [1350, 21] on button "Cambiar a sucursal" at bounding box center [1277, 20] width 160 height 40
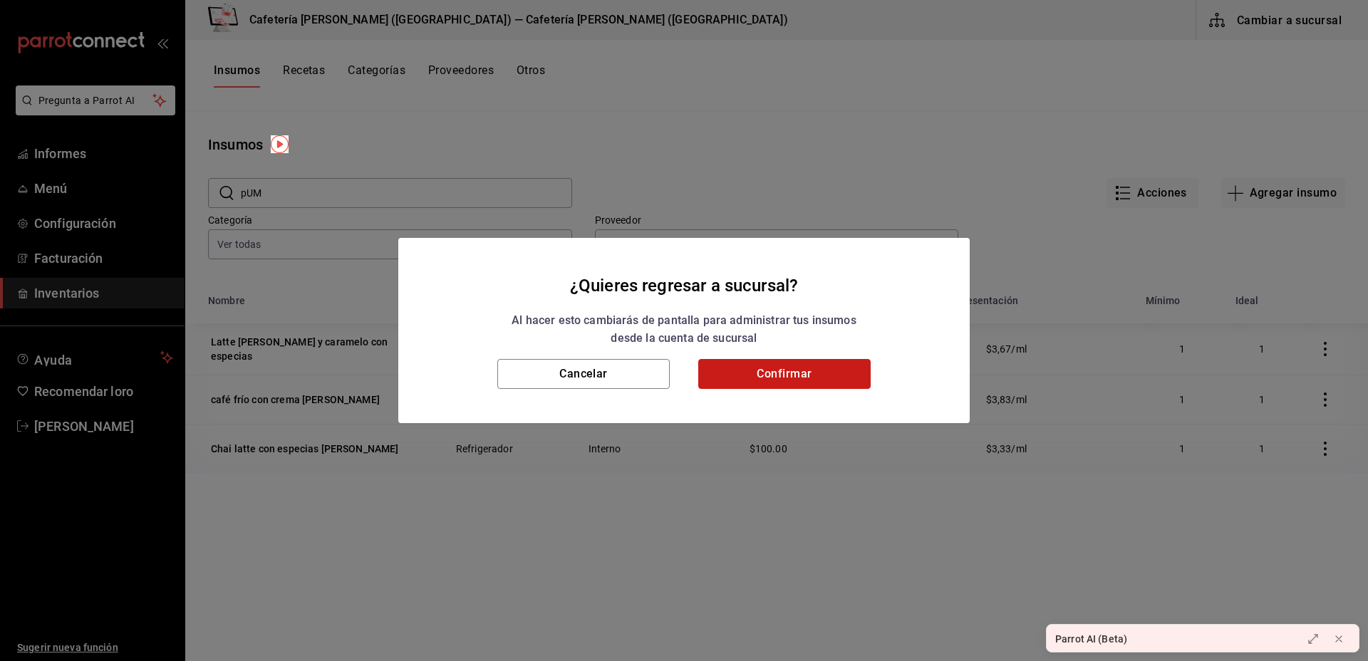
click at [815, 376] on button "Confirmar" at bounding box center [784, 374] width 172 height 30
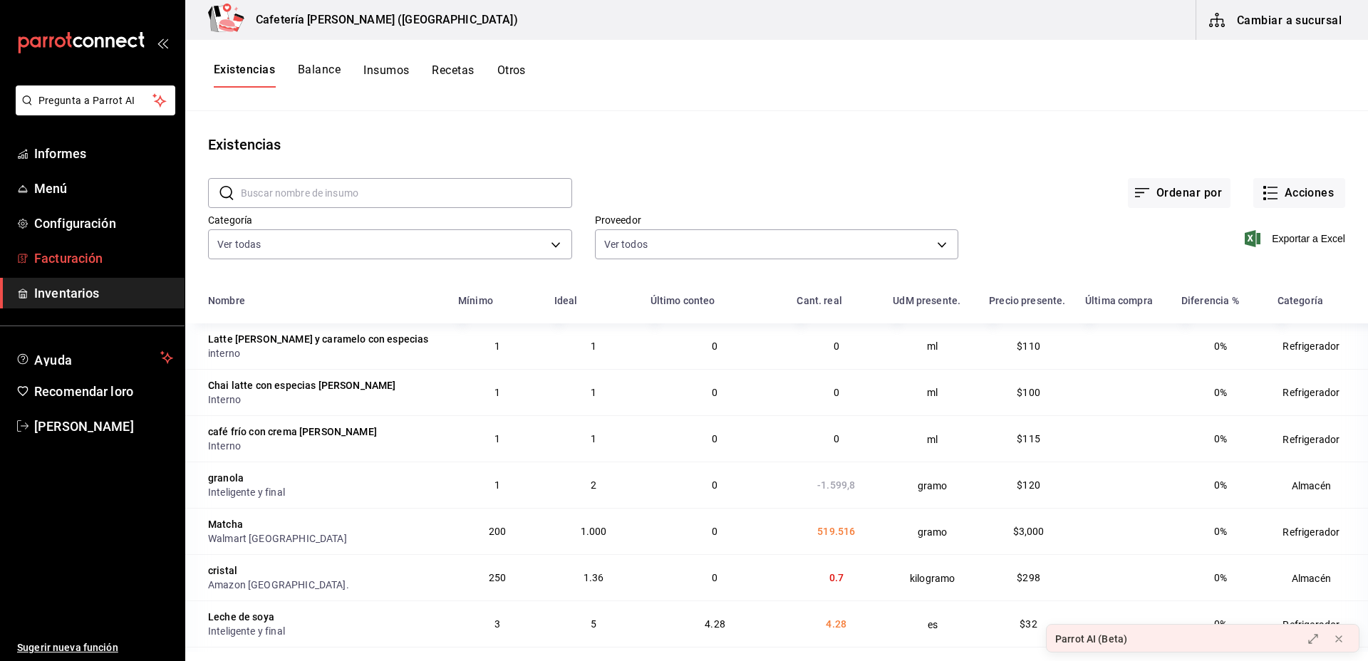
click at [119, 254] on span "Facturación" at bounding box center [103, 258] width 139 height 19
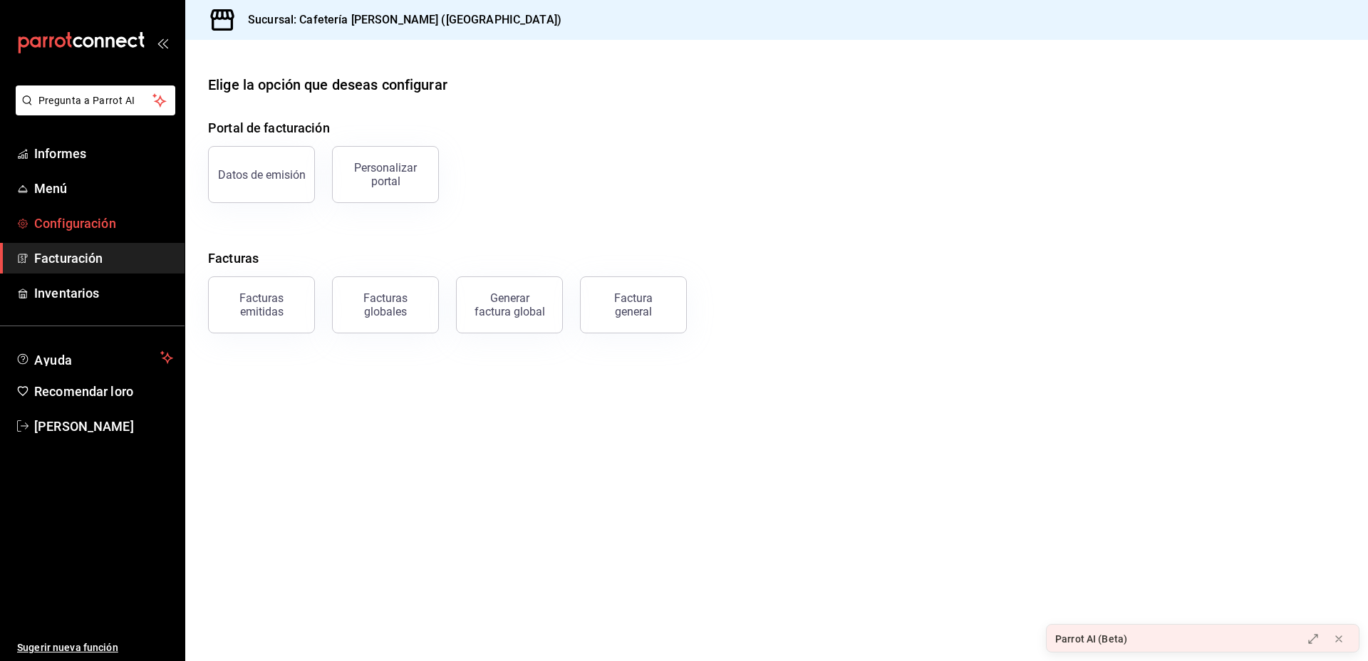
click at [138, 225] on span "Configuración" at bounding box center [103, 223] width 139 height 19
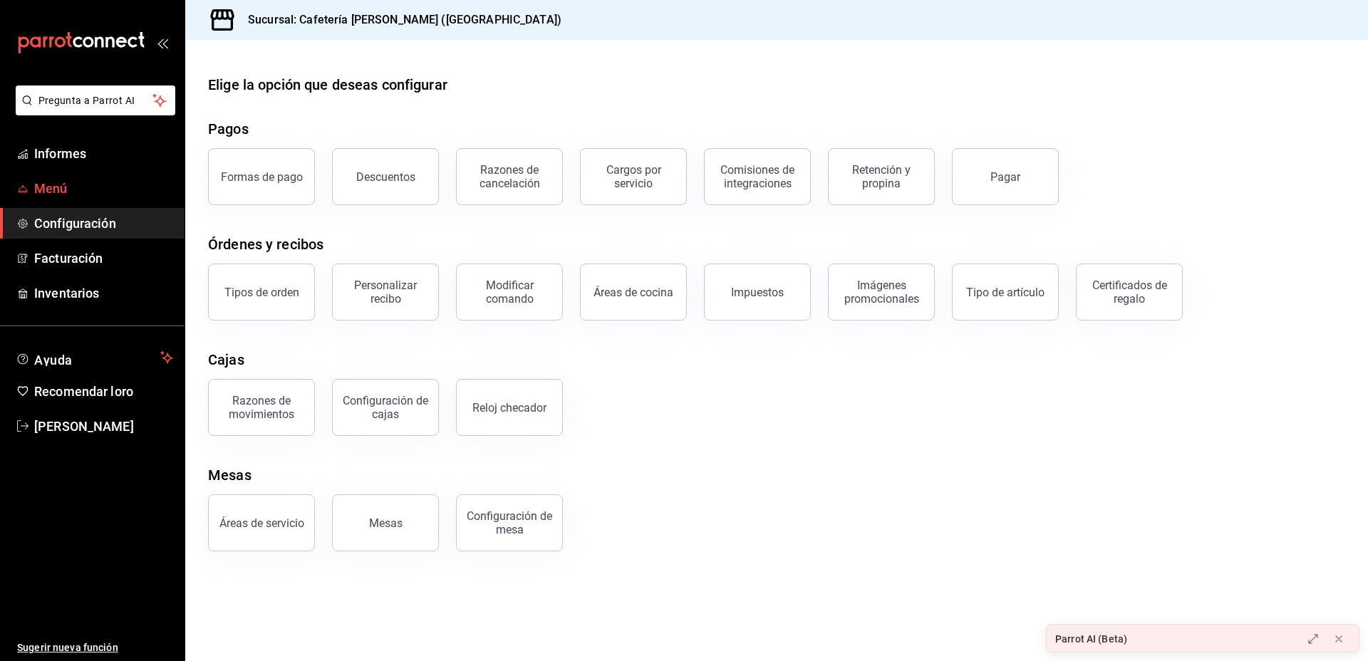
click at [127, 196] on span "Menú" at bounding box center [103, 188] width 139 height 19
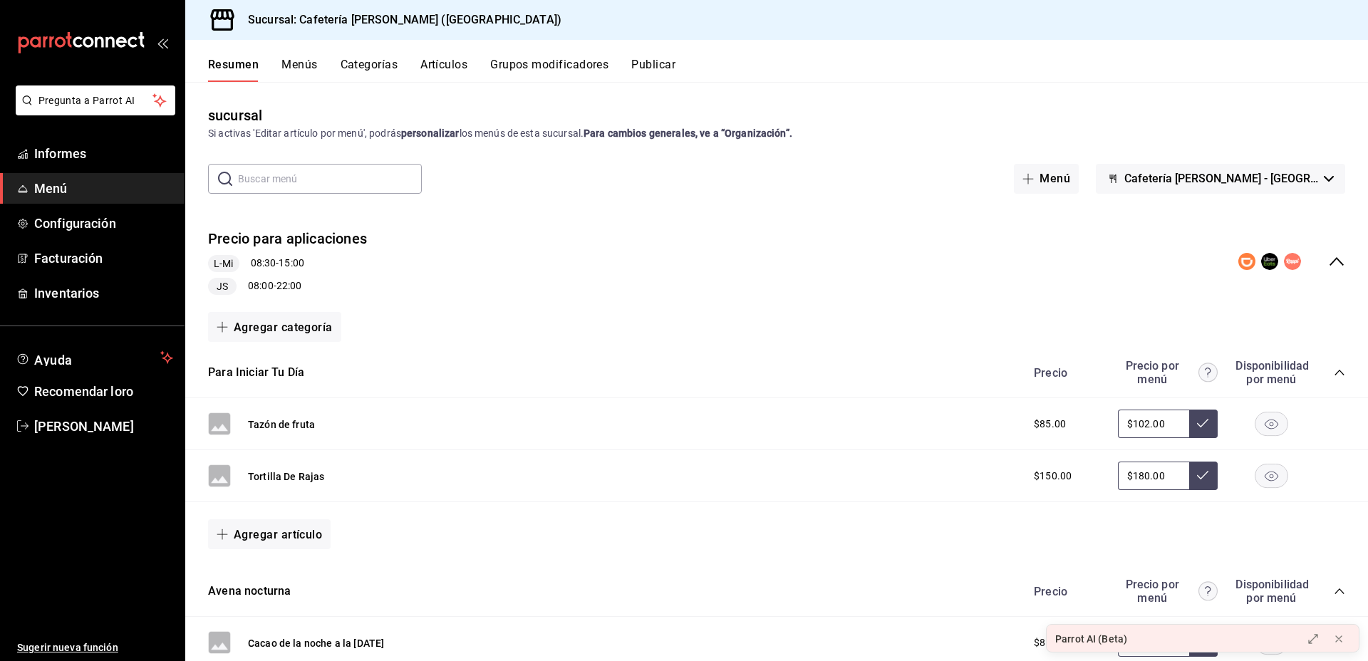
click at [282, 61] on font "Menús" at bounding box center [300, 65] width 36 height 14
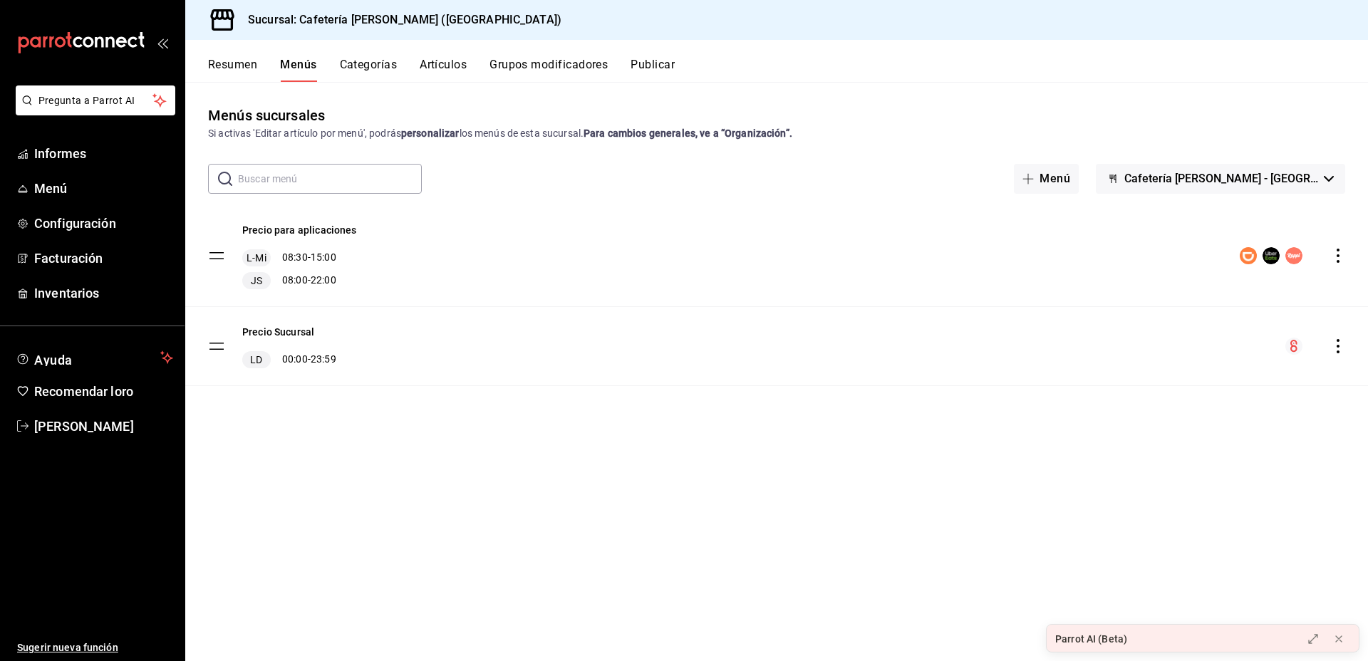
click at [486, 63] on div "Resumen Menús Categorías Artículos Grupos modificadores Publicar" at bounding box center [788, 69] width 1160 height 25
click at [512, 67] on font "Grupos modificadores" at bounding box center [549, 65] width 118 height 14
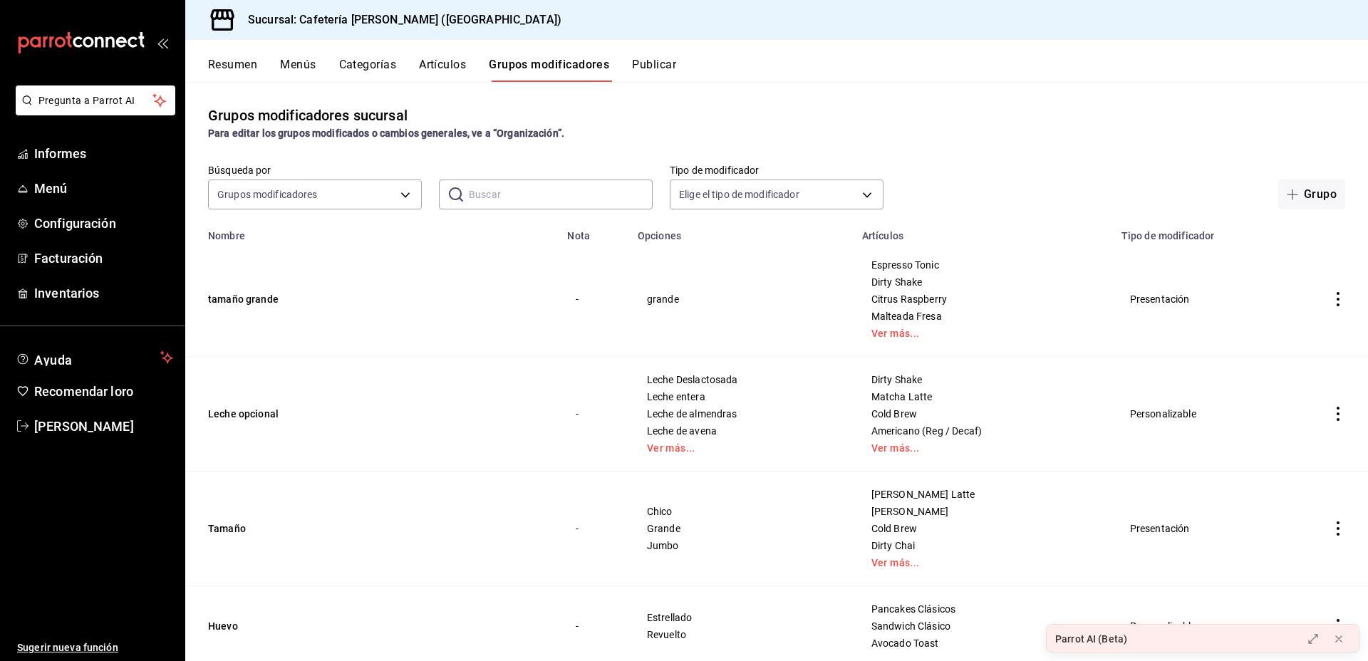
click at [440, 69] on font "Artículos" at bounding box center [442, 65] width 47 height 14
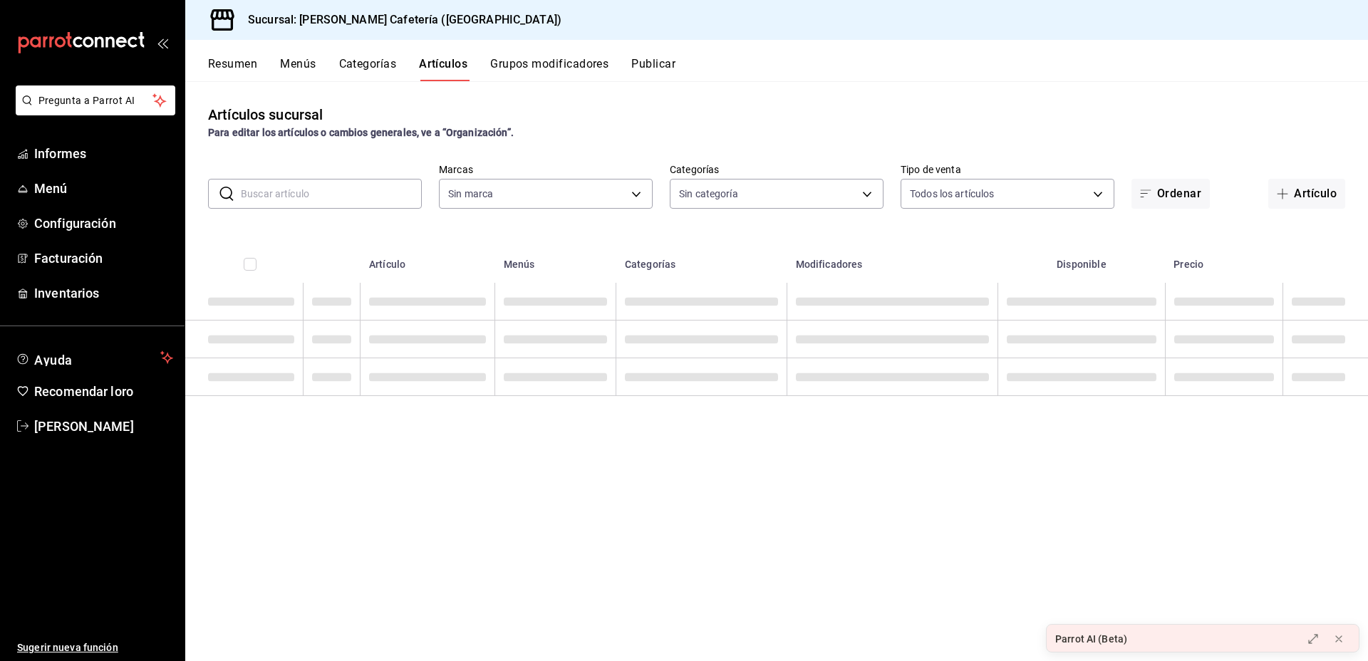
type input "f9d59448-4829-4b2a-bc56-a4ede4f91df2"
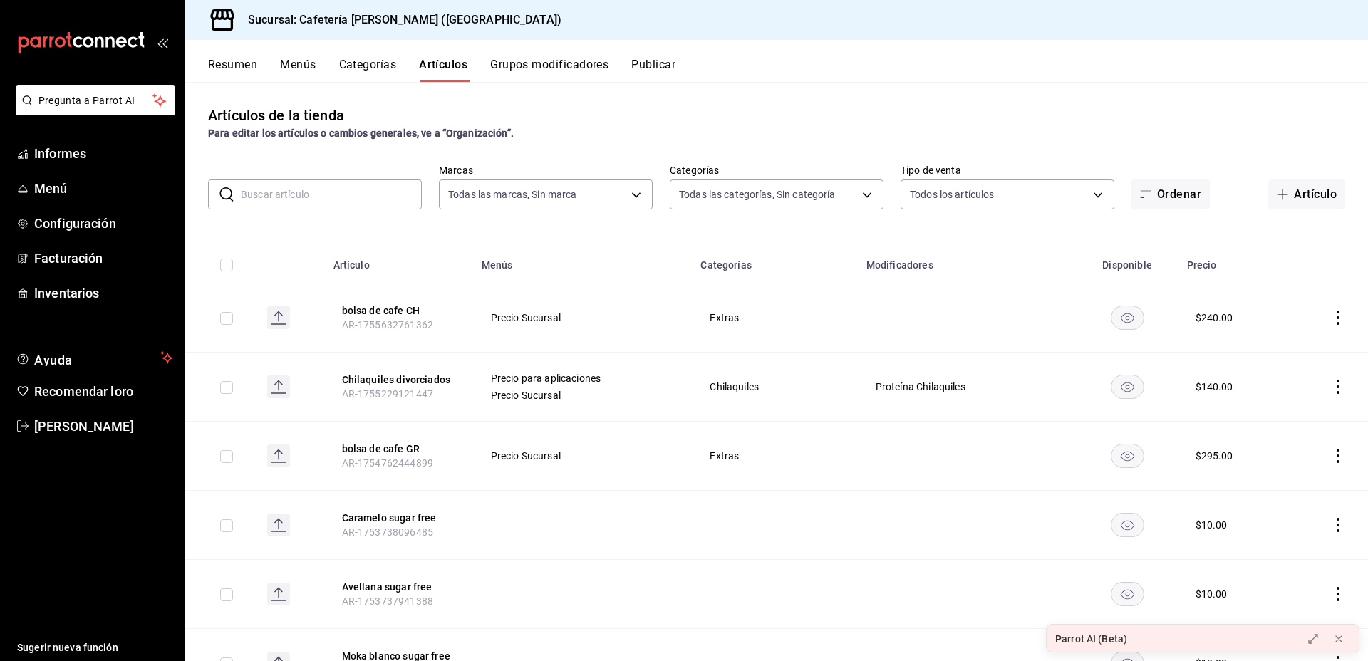
type input "0355e2c4-8b77-4638-8482-4f95180238fe,f244b5e1-1491-41c2-b9e7-19cf736c26f1,770bb…"
click at [358, 175] on div "​ ​ Marcas Todas las marcas, Sin marca f9d59448-4829-4b2a-bc56-a4ede4f91df2 Cat…" at bounding box center [776, 187] width 1183 height 46
click at [371, 197] on input "text" at bounding box center [331, 194] width 181 height 29
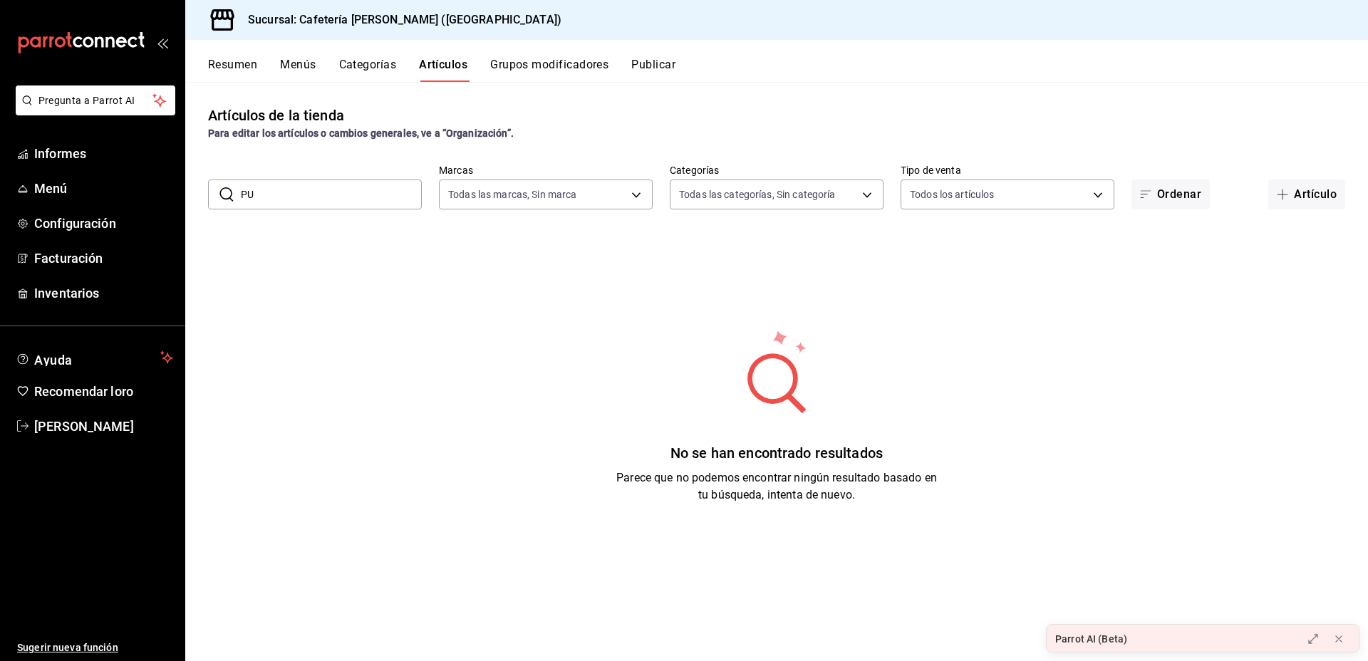
type input "P"
type input "p"
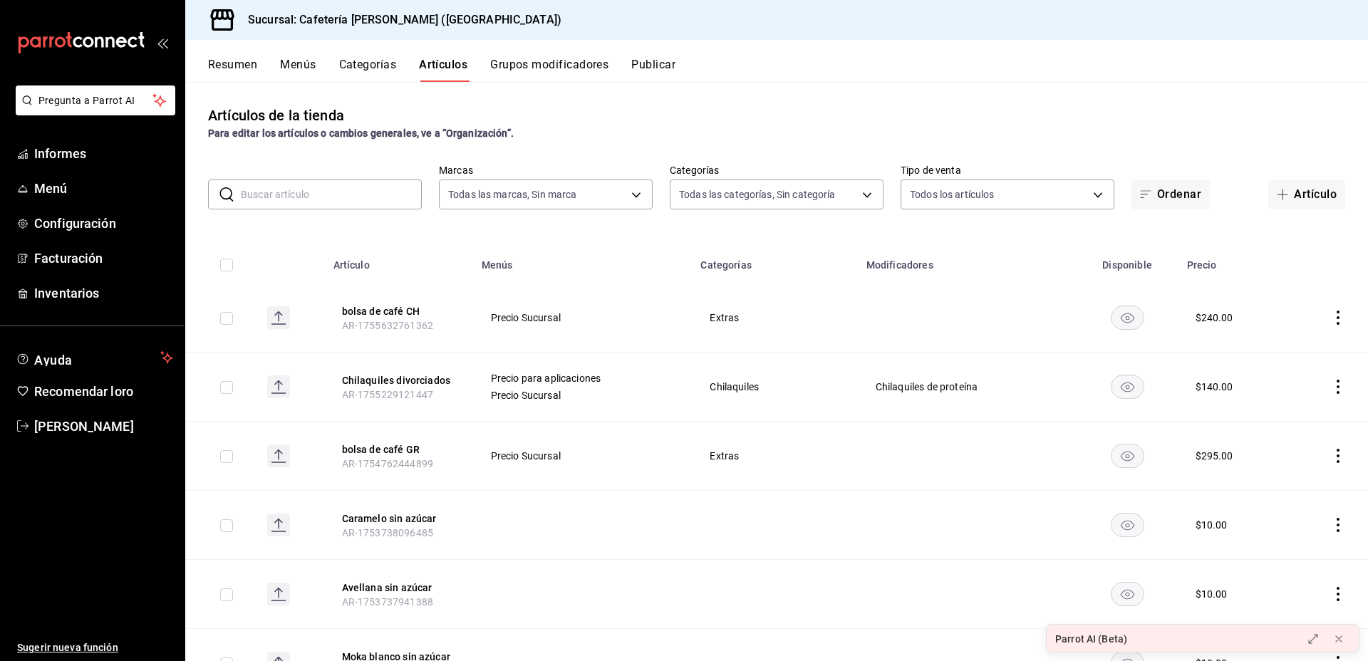
click at [1120, 321] on icon "disponibilidad-producto" at bounding box center [1127, 318] width 14 height 10
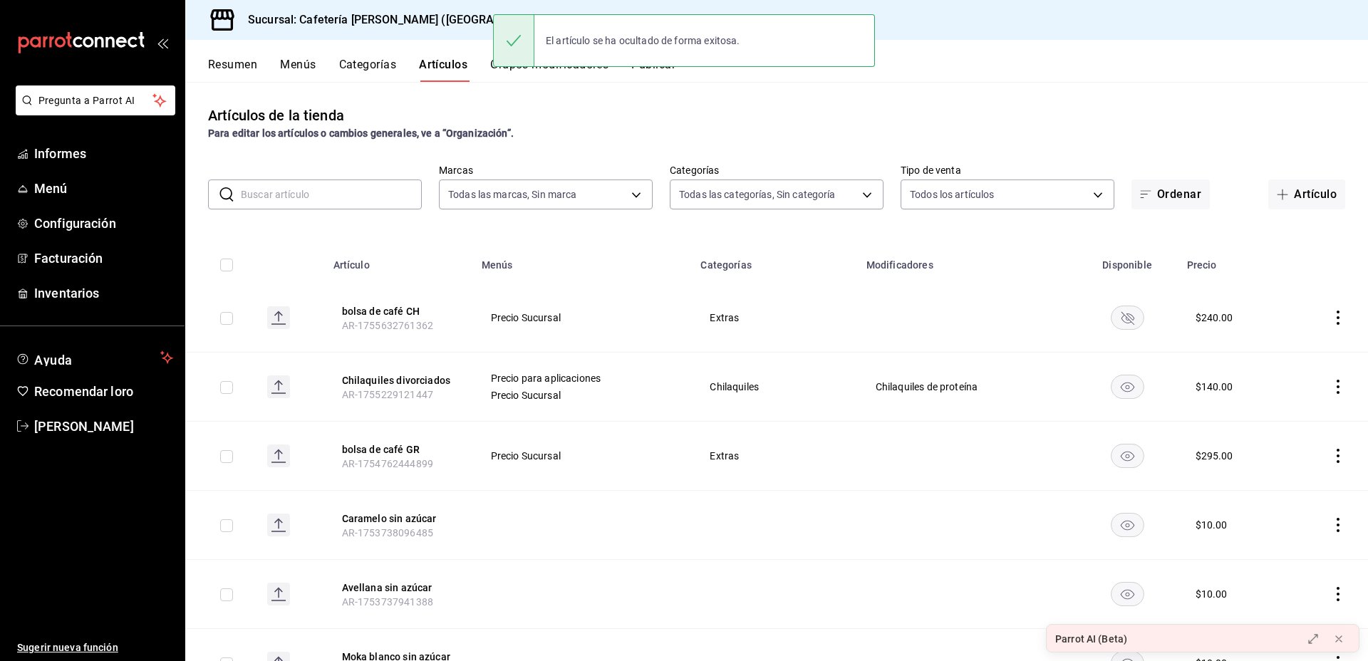
click at [1120, 321] on rect "disponibilidad-producto" at bounding box center [1127, 318] width 33 height 24
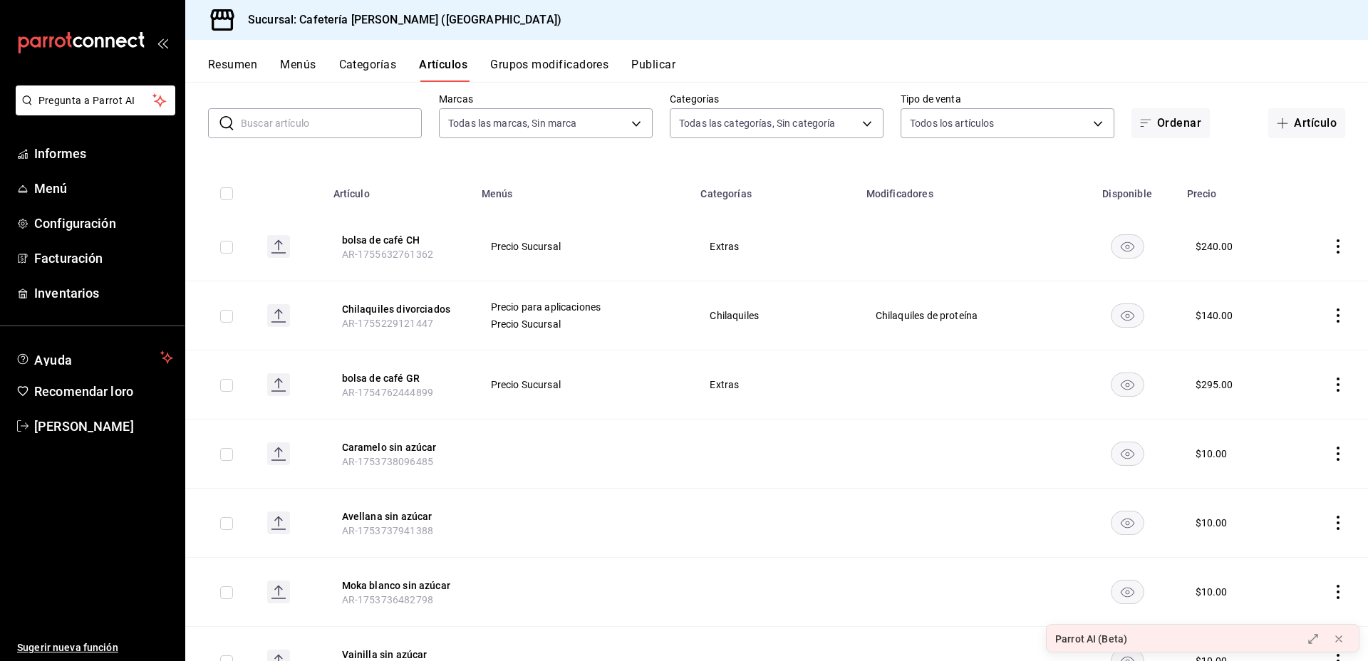
scroll to position [81, 0]
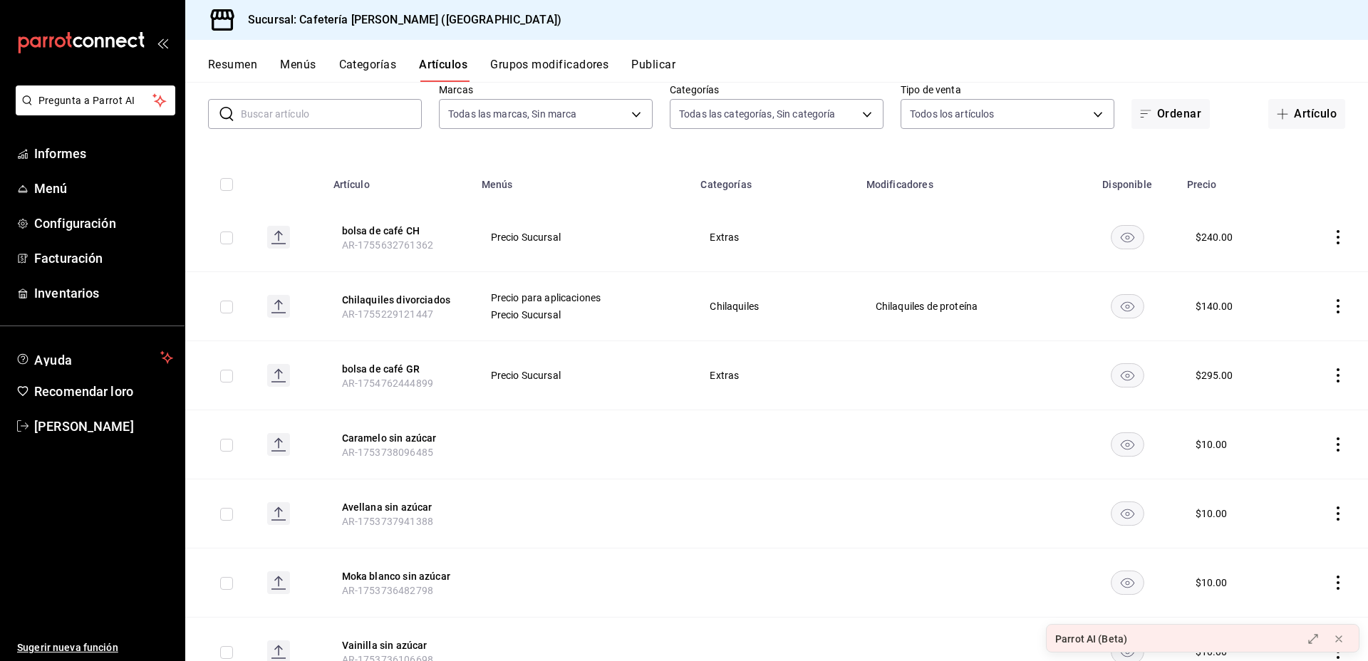
click at [1124, 370] on rect "disponibilidad-producto" at bounding box center [1127, 375] width 33 height 24
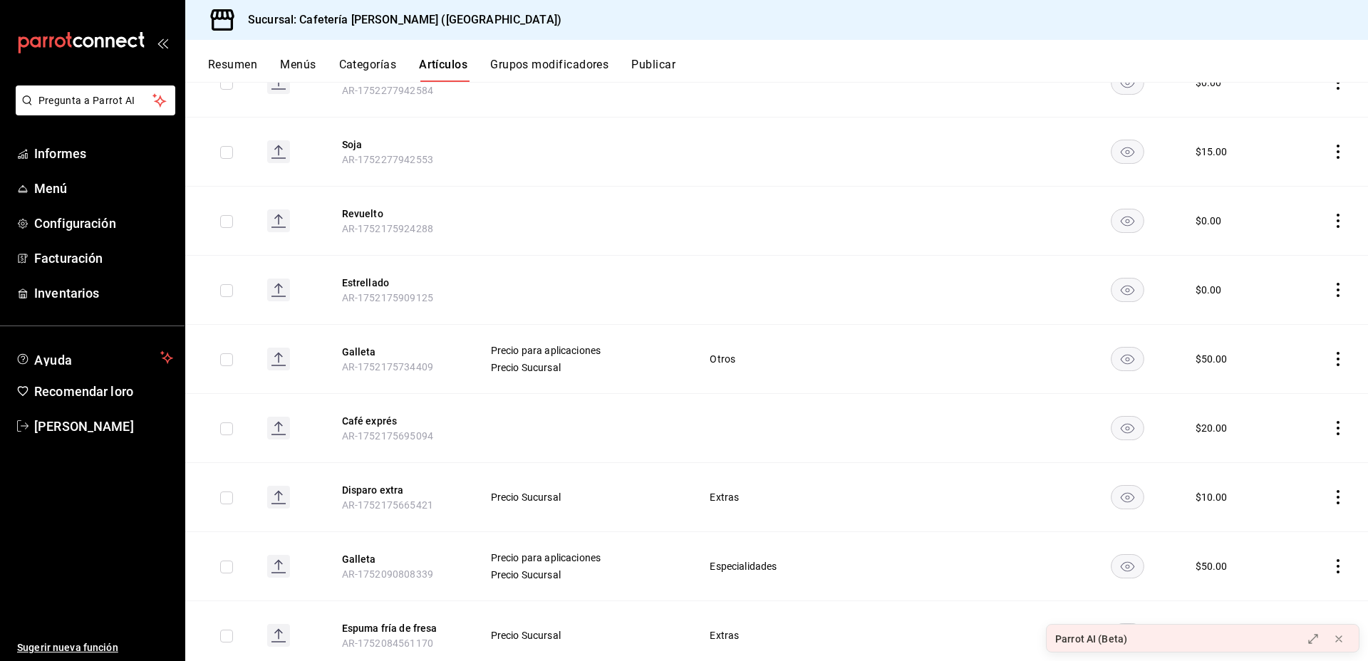
scroll to position [1564, 0]
click at [608, 437] on td at bounding box center [583, 424] width 220 height 69
click at [227, 423] on input "checkbox" at bounding box center [226, 425] width 13 height 13
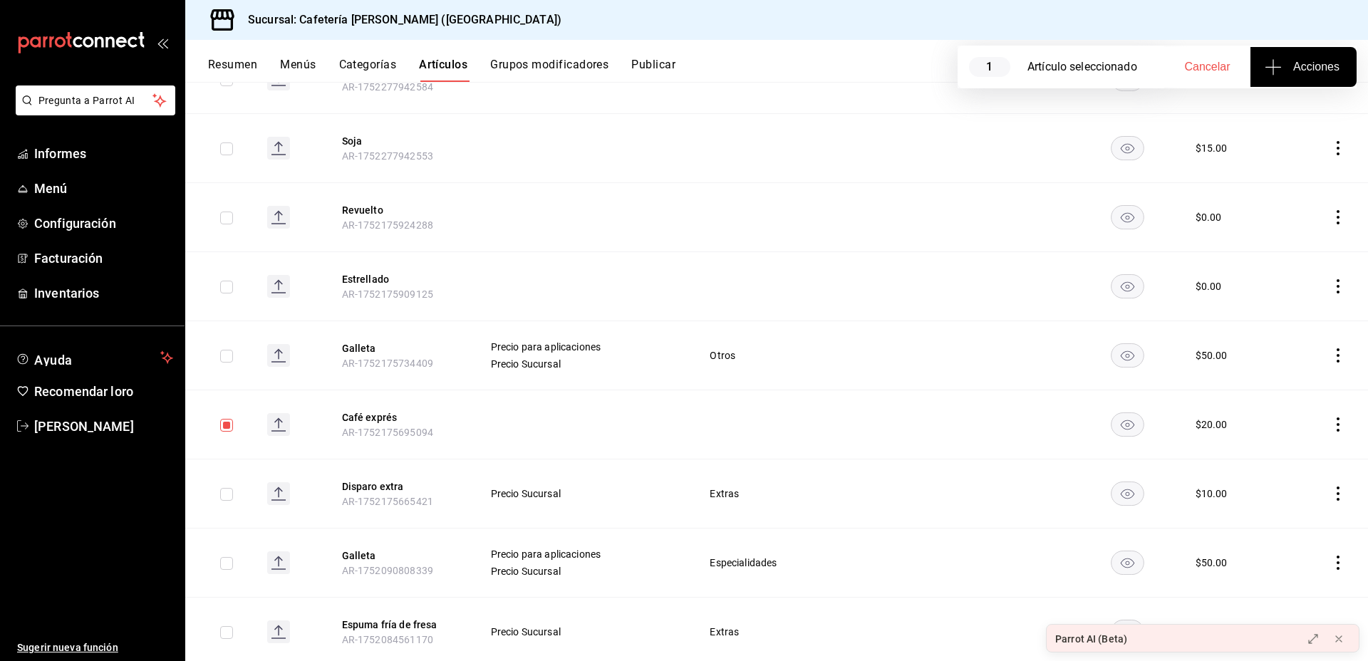
click at [227, 423] on input "checkbox" at bounding box center [226, 425] width 13 height 13
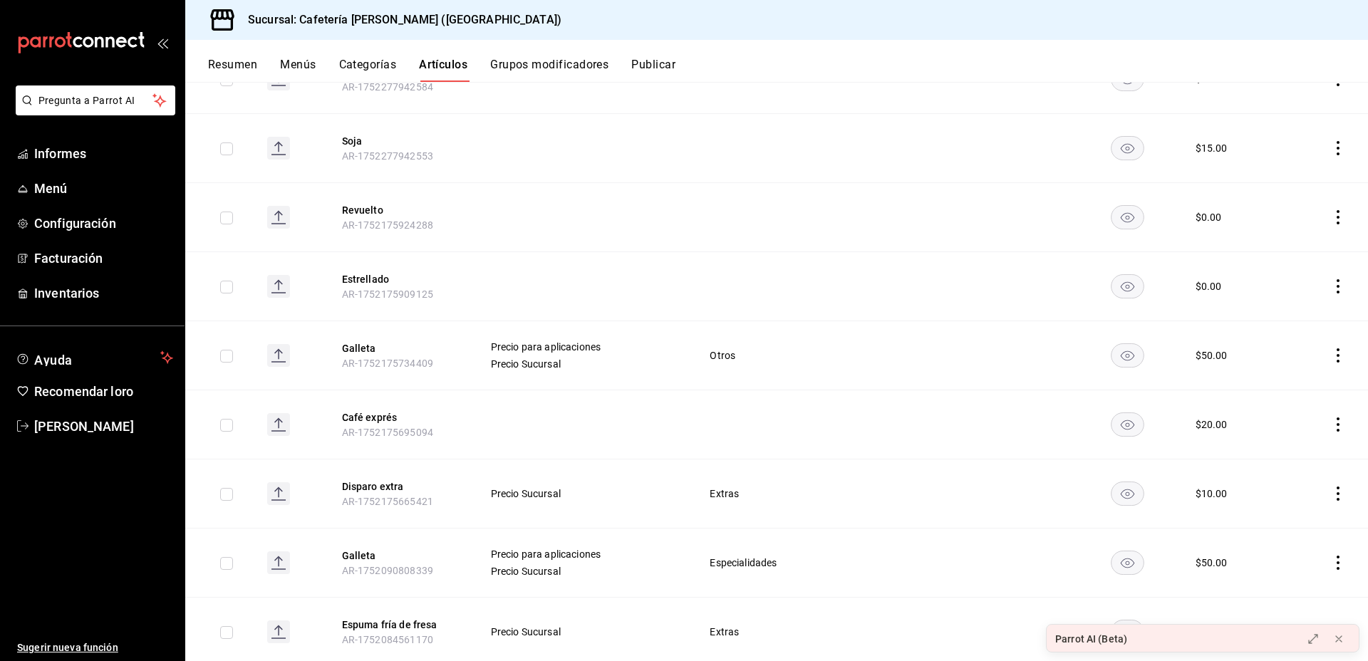
click at [227, 423] on input "checkbox" at bounding box center [226, 425] width 13 height 13
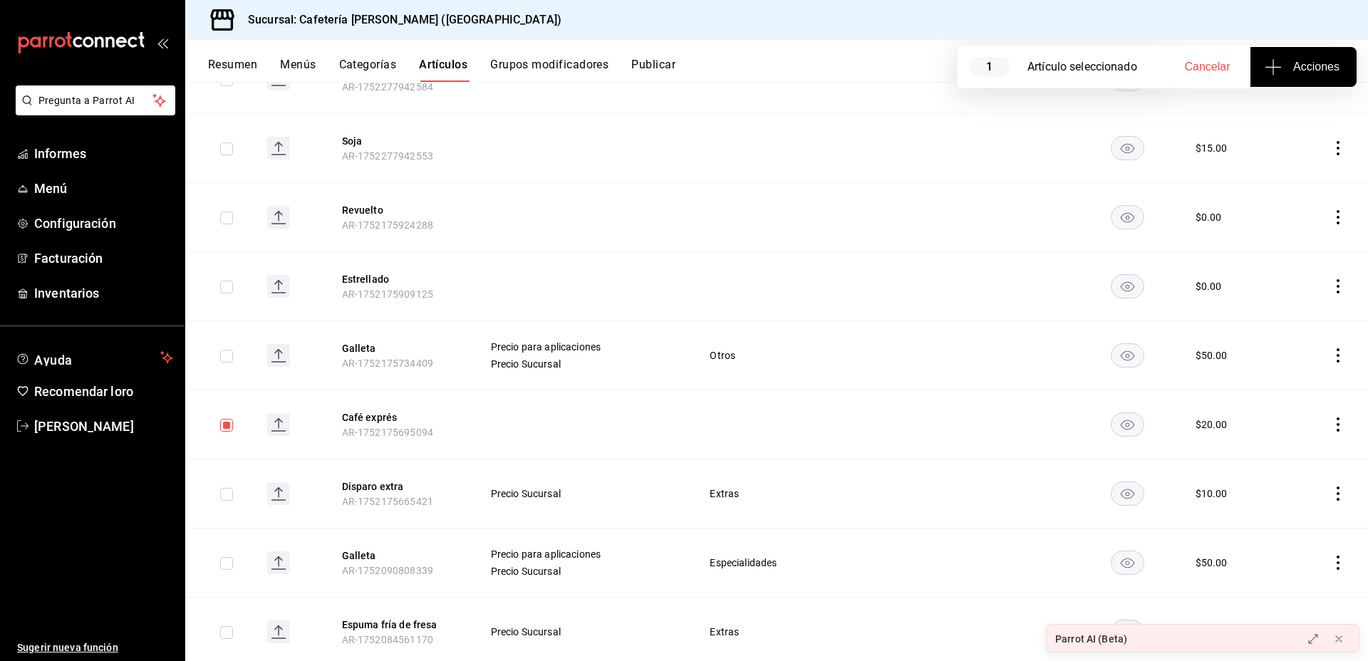
click at [1304, 56] on button "Acciones" at bounding box center [1304, 67] width 106 height 40
click at [1294, 123] on li "Agregar tipo" at bounding box center [1303, 112] width 107 height 38
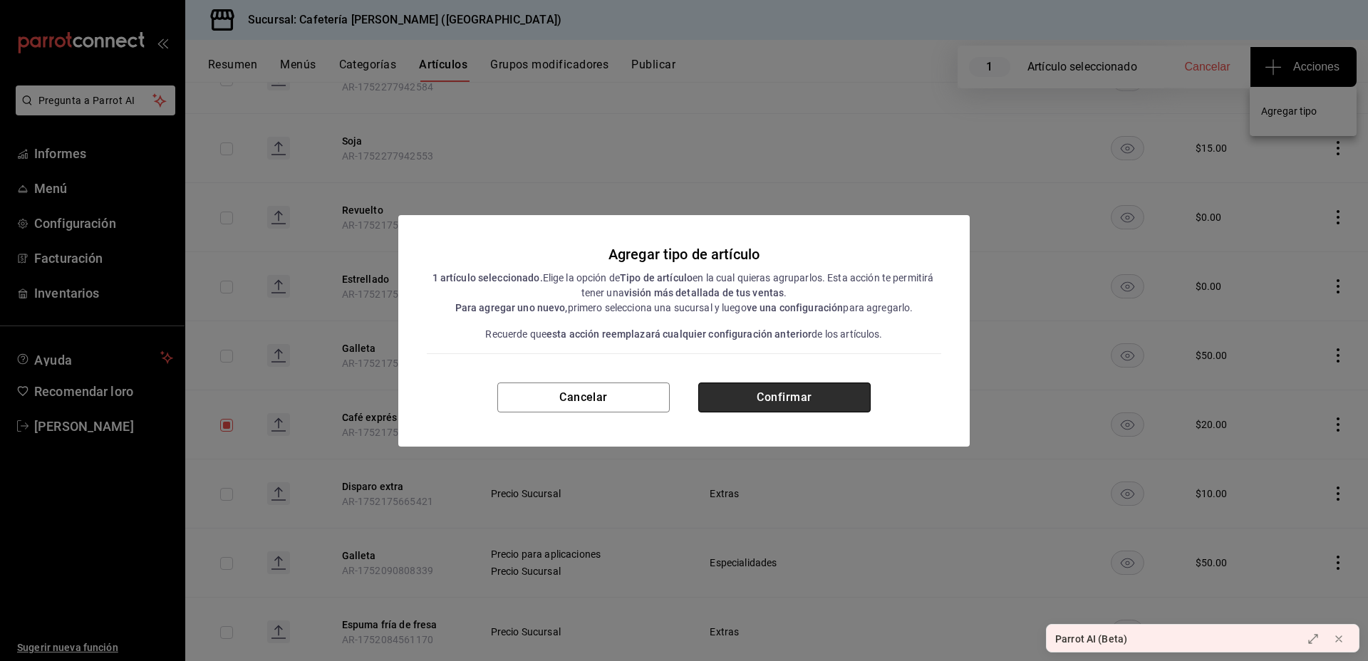
click at [802, 399] on font "Confirmar" at bounding box center [784, 398] width 55 height 14
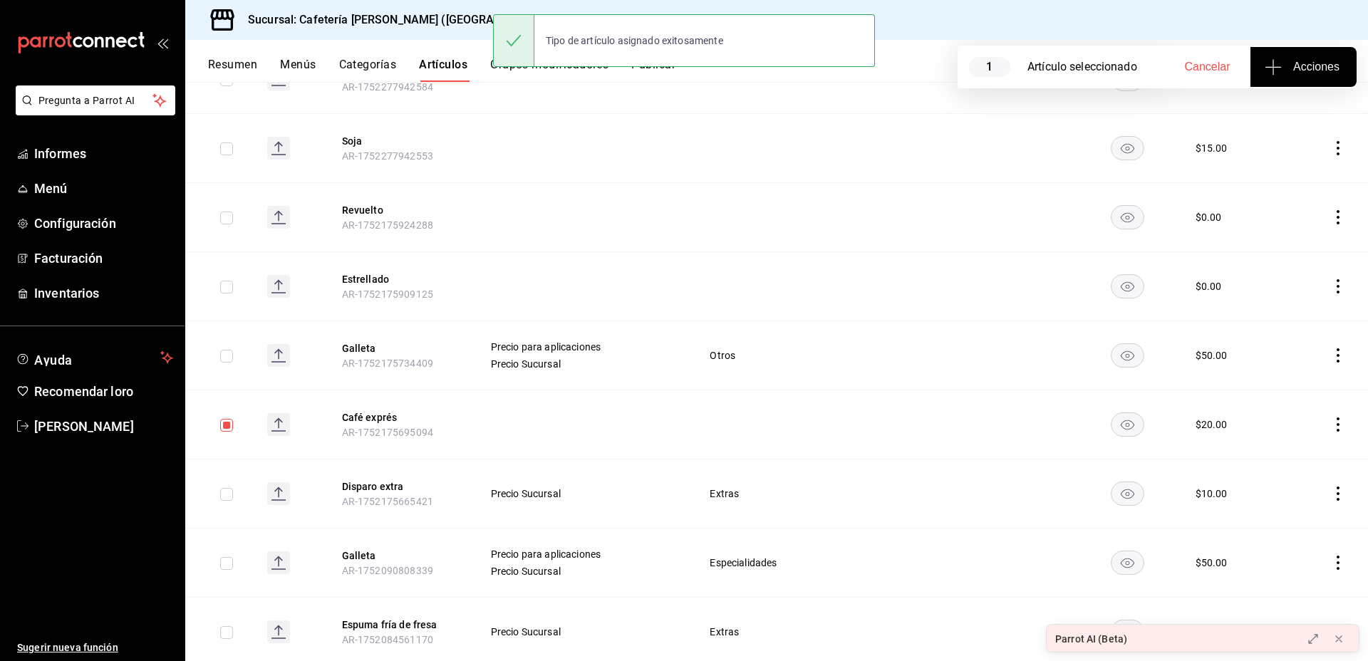
click at [802, 399] on td at bounding box center [774, 424] width 165 height 69
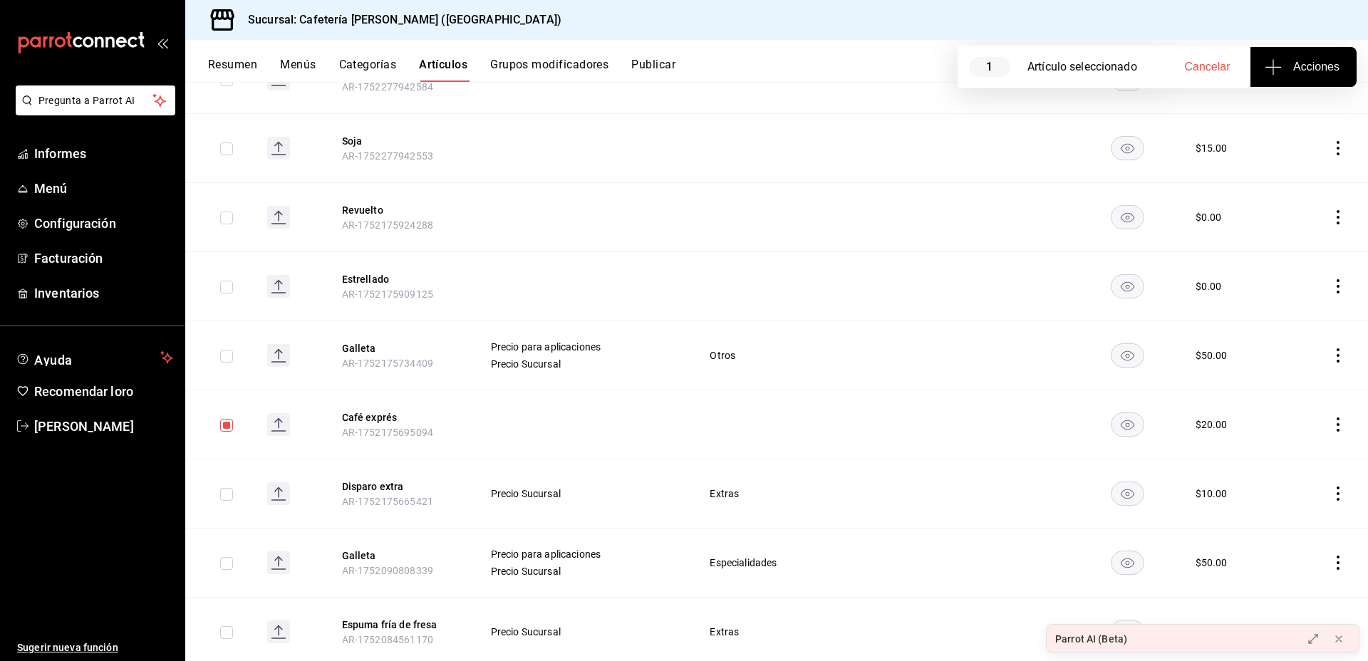
click at [1329, 77] on button "Acciones" at bounding box center [1304, 67] width 106 height 40
click at [1281, 104] on span "Agregar tipo" at bounding box center [1303, 111] width 84 height 15
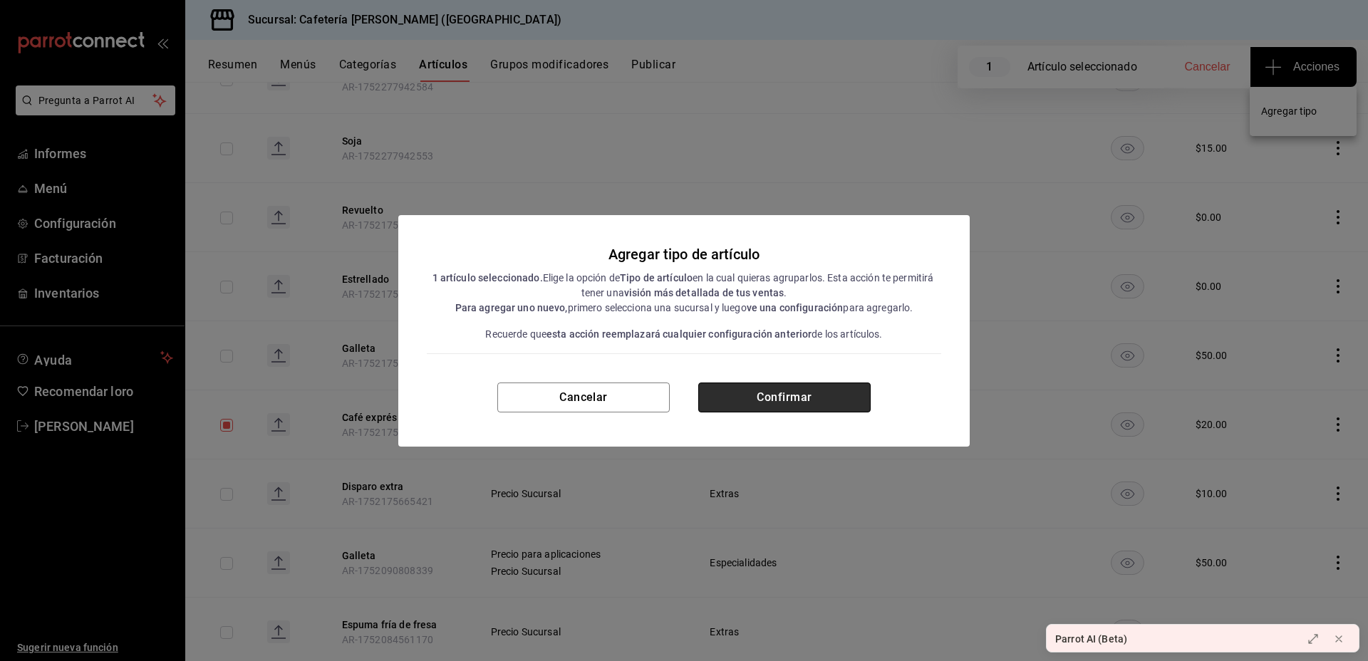
click at [774, 393] on font "Confirmar" at bounding box center [784, 398] width 55 height 14
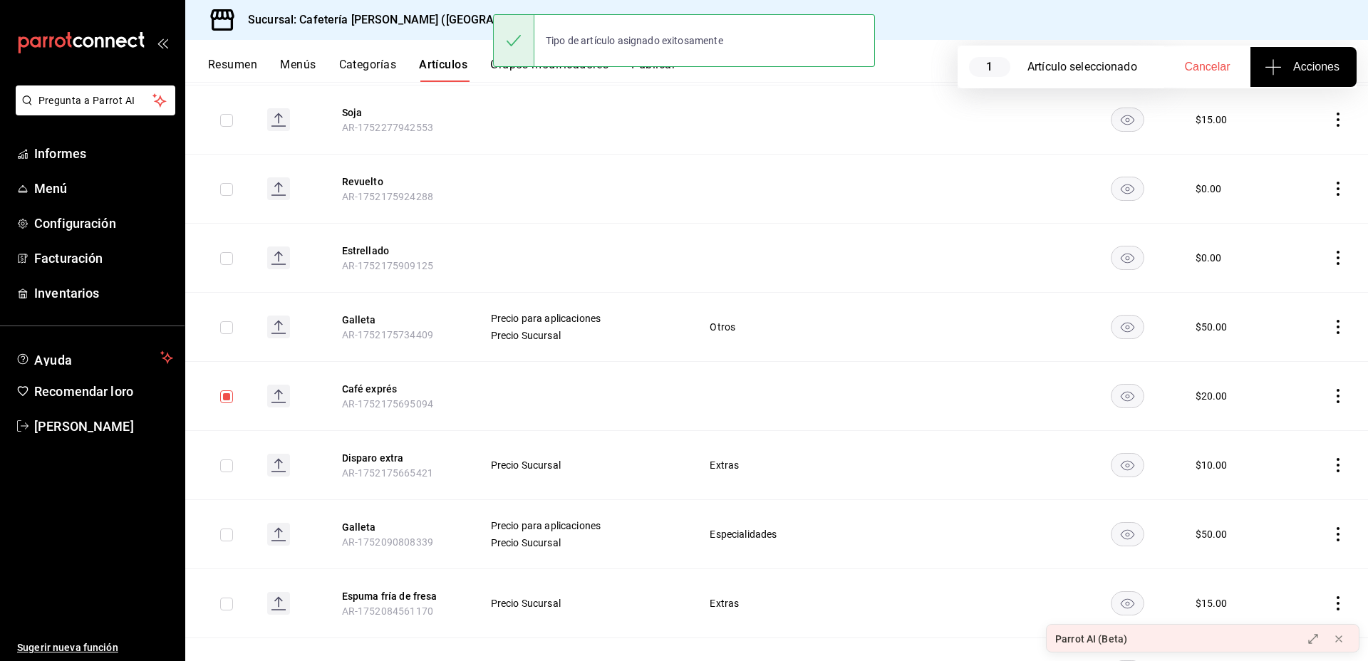
scroll to position [1617, 0]
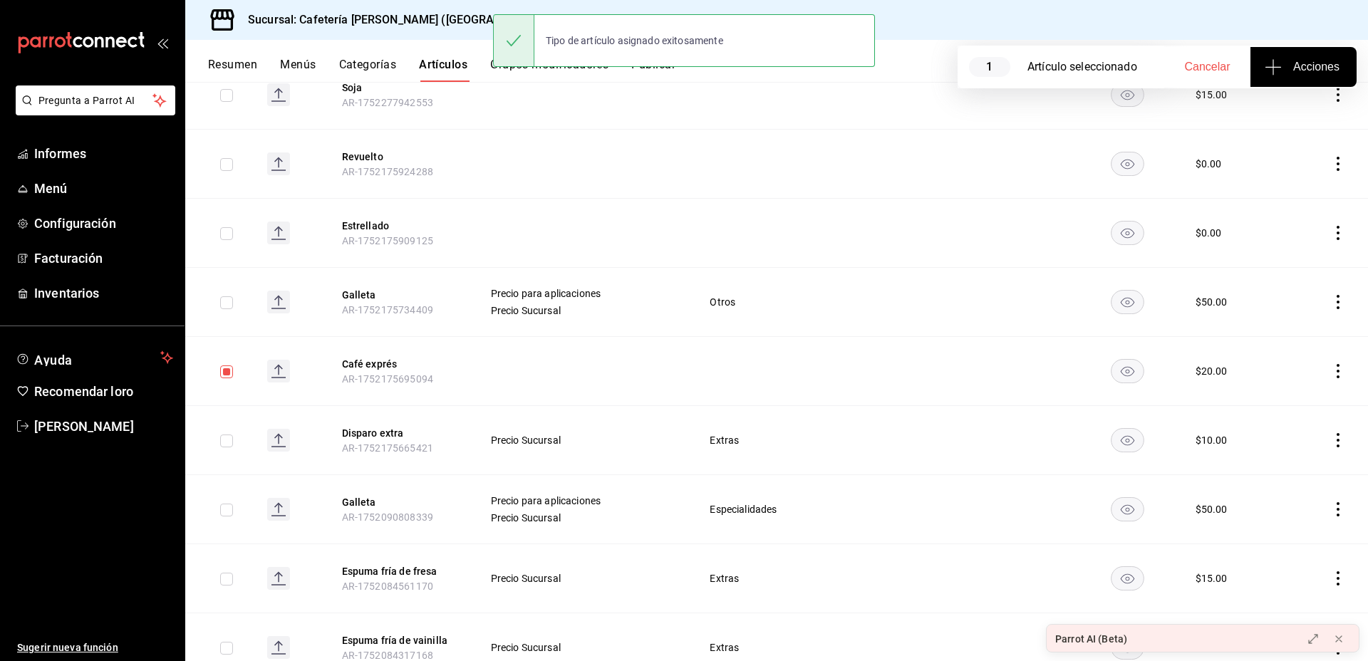
click at [624, 51] on div "Tipo de artículo asignado exitosamente" at bounding box center [635, 40] width 200 height 31
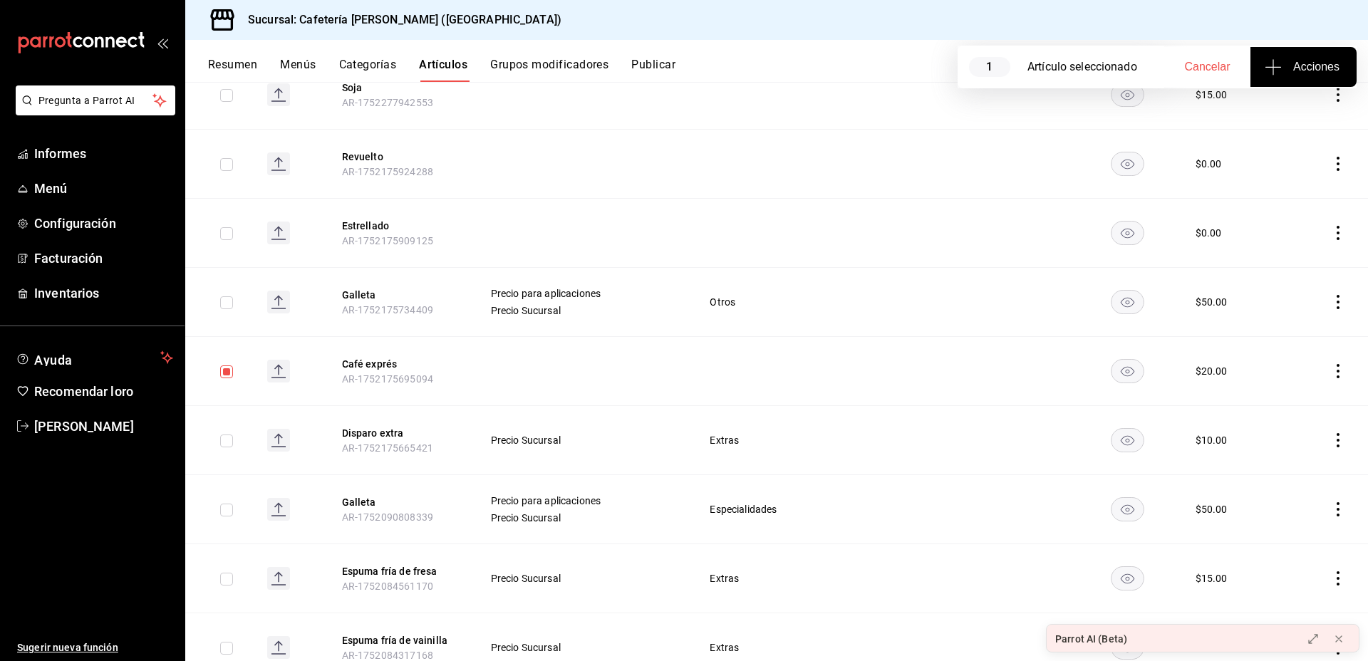
click at [222, 376] on td at bounding box center [220, 370] width 71 height 69
click at [225, 369] on input "checkbox" at bounding box center [226, 372] width 13 height 13
checkbox input "false"
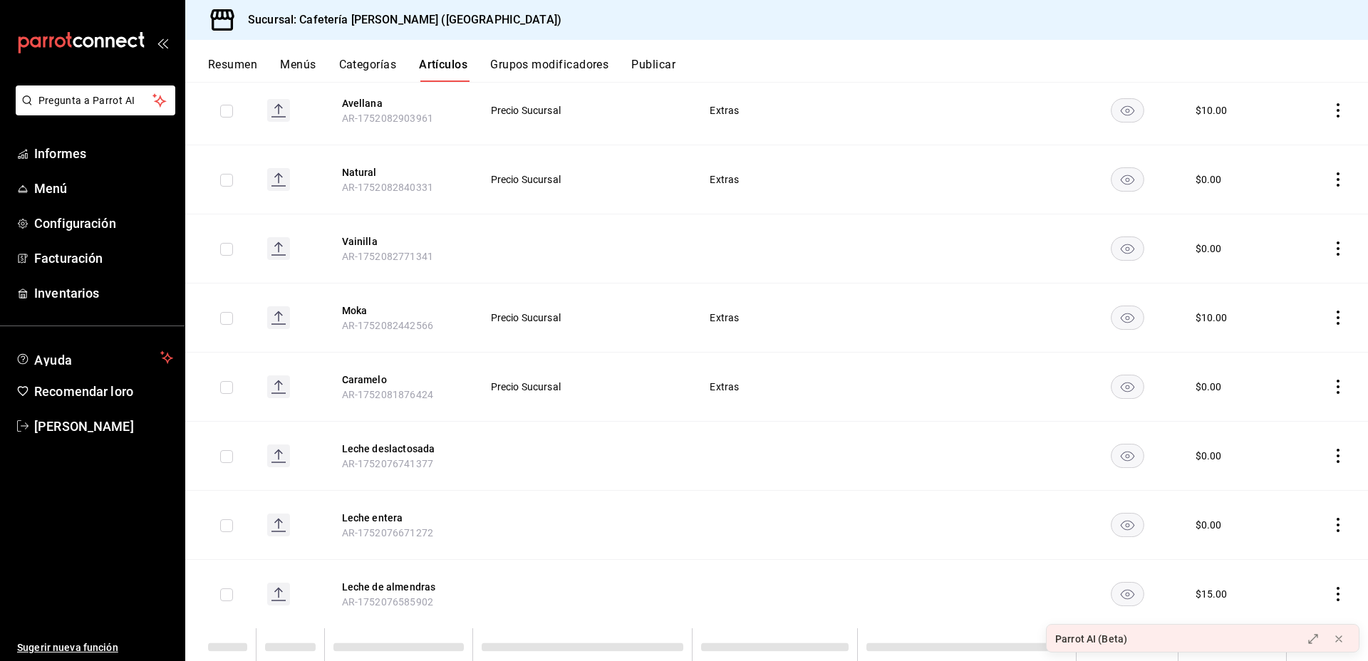
scroll to position [2544, 0]
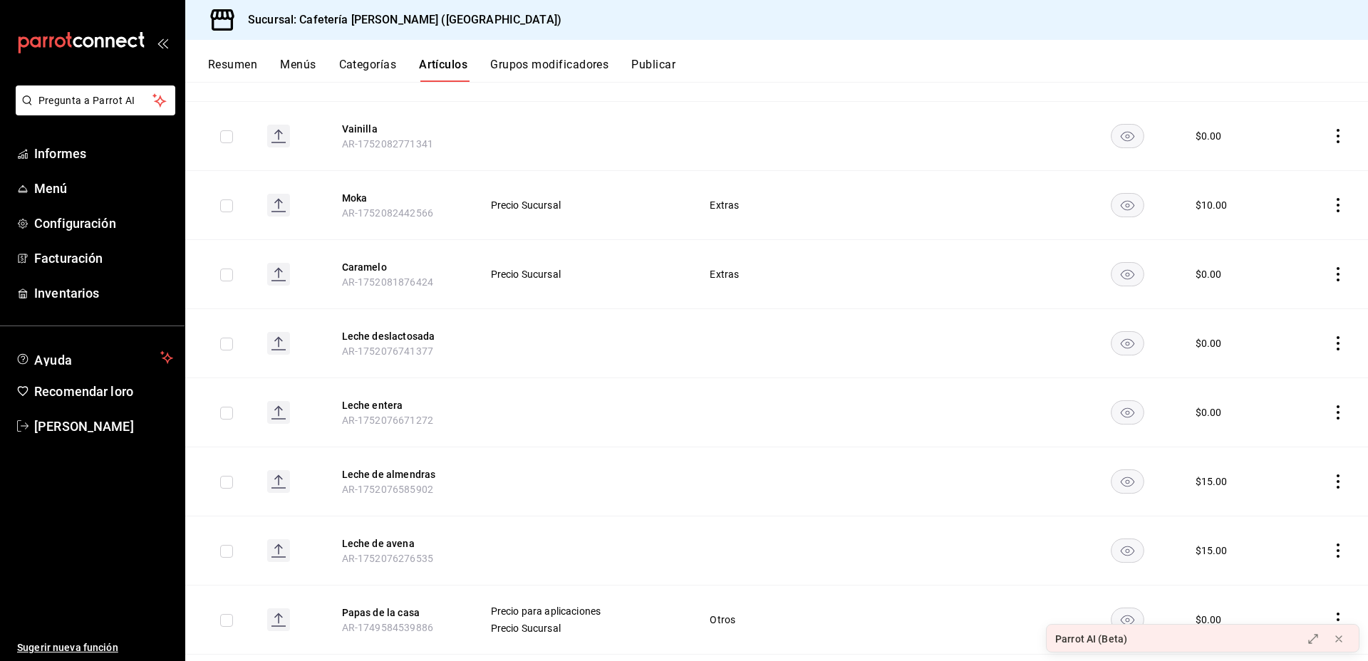
click at [231, 61] on font "Resumen" at bounding box center [232, 65] width 49 height 14
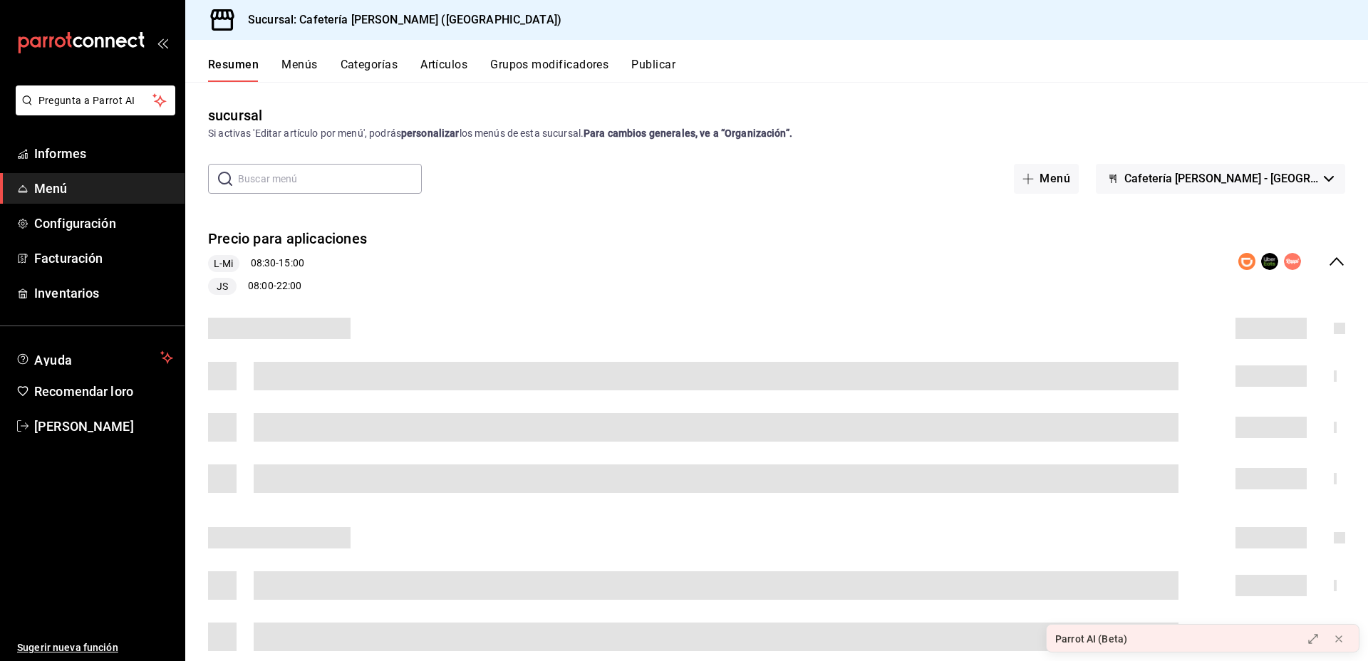
click at [304, 59] on font "Menús" at bounding box center [300, 65] width 36 height 14
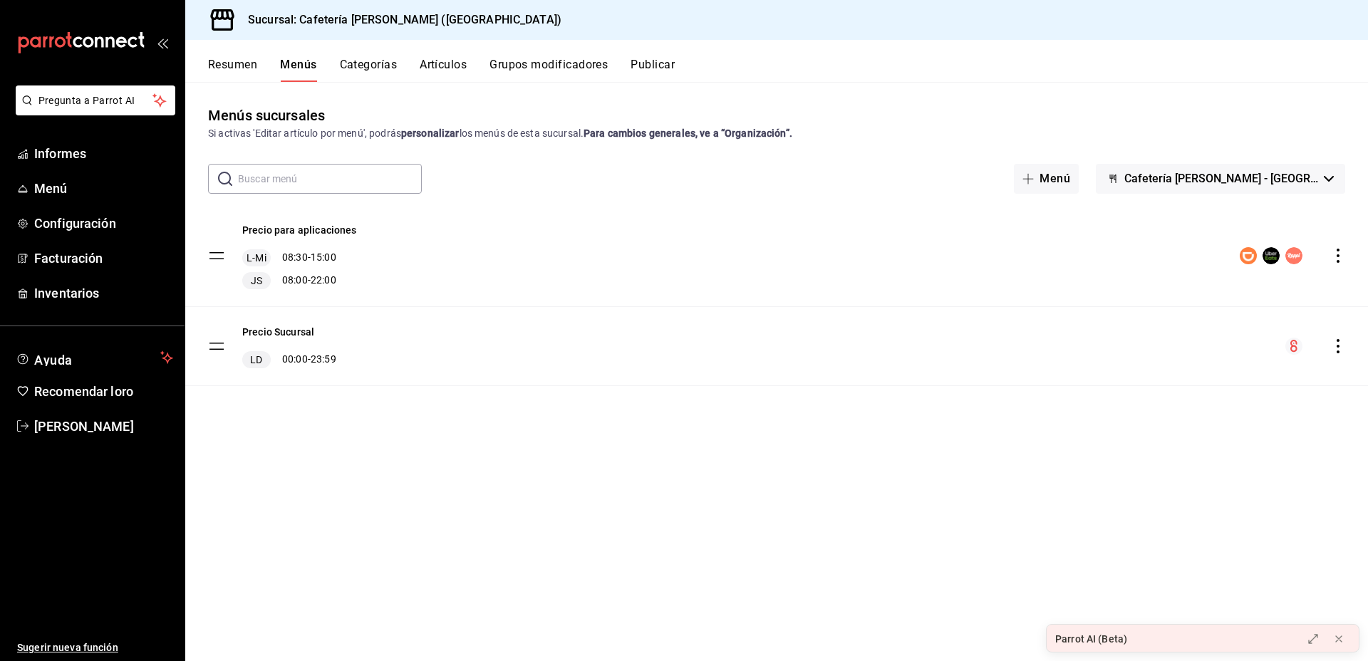
click at [324, 166] on input "text" at bounding box center [330, 179] width 184 height 29
type input "p"
click at [374, 62] on font "Categorías" at bounding box center [369, 65] width 58 height 14
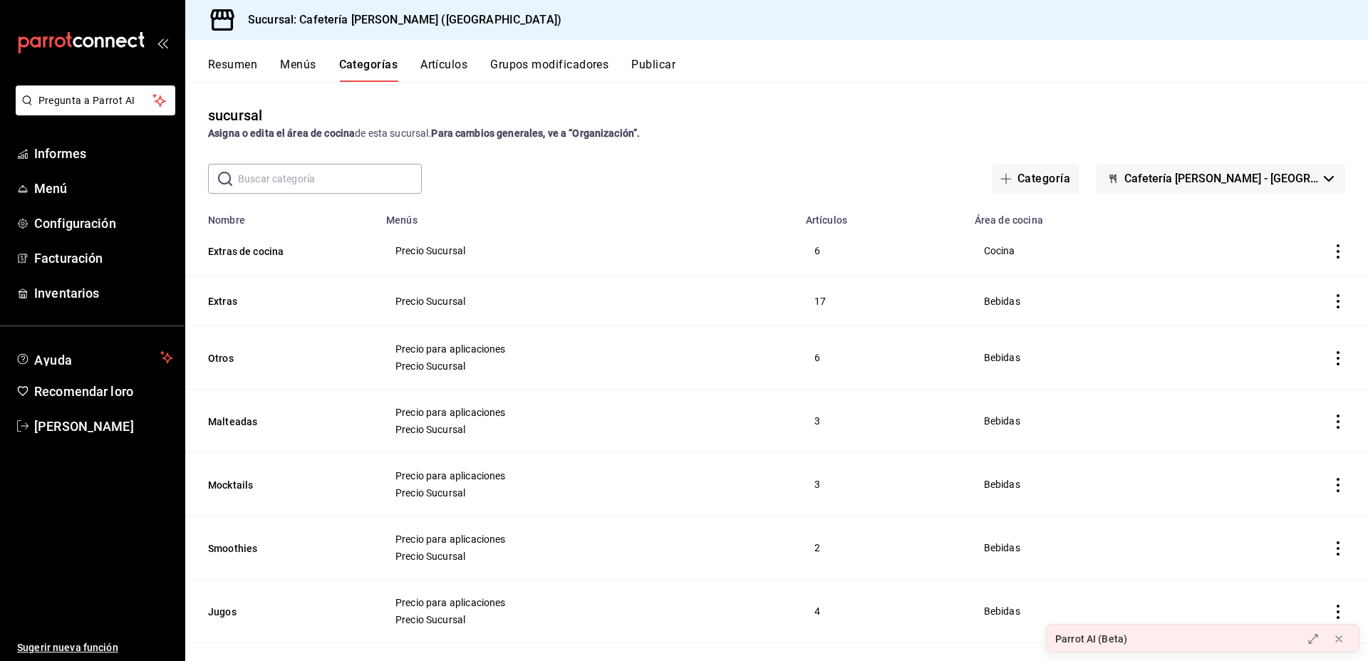
click at [366, 177] on input "text" at bounding box center [330, 179] width 184 height 29
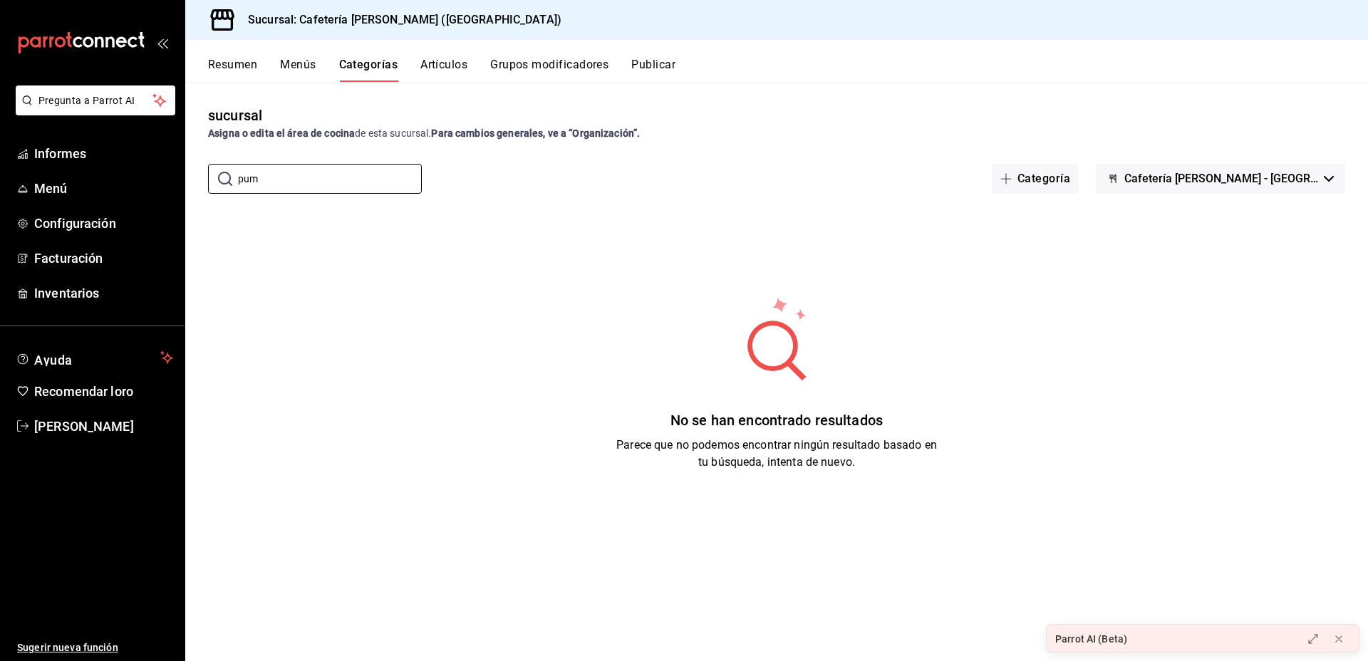
type input "pum"
click at [451, 64] on font "Artículos" at bounding box center [443, 65] width 47 height 14
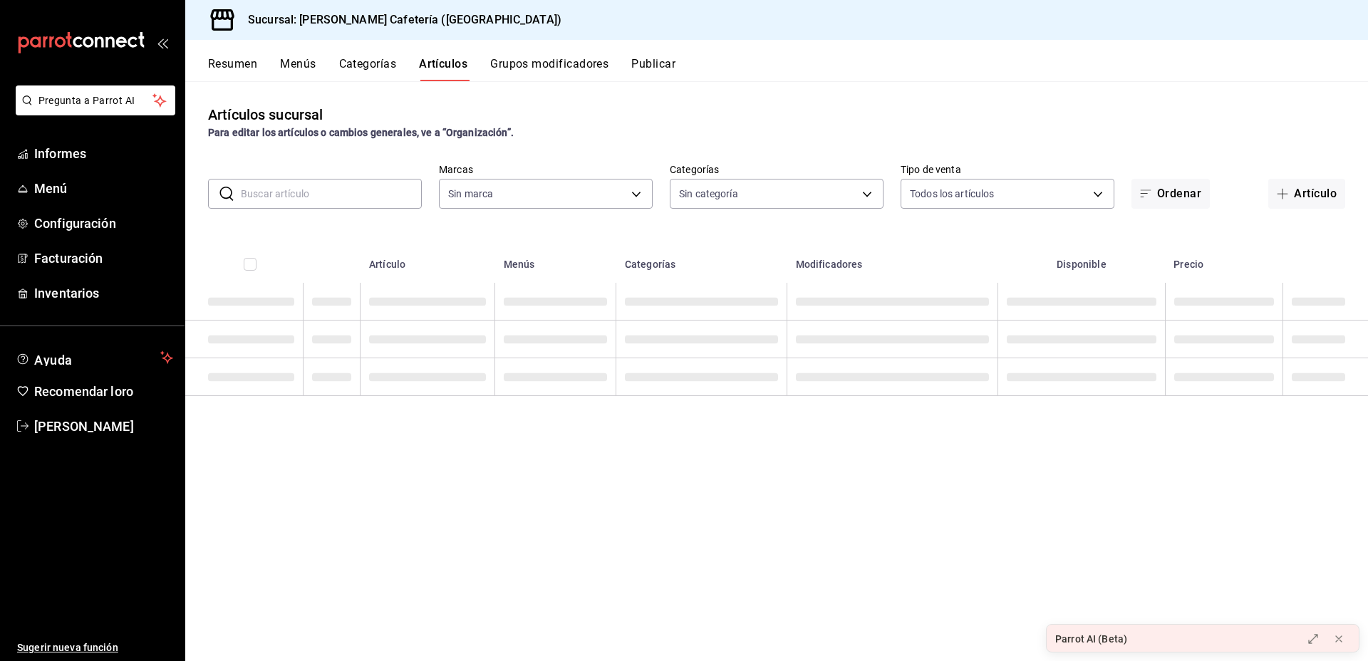
type input "f9d59448-4829-4b2a-bc56-a4ede4f91df2"
click at [371, 208] on input "text" at bounding box center [331, 194] width 181 height 29
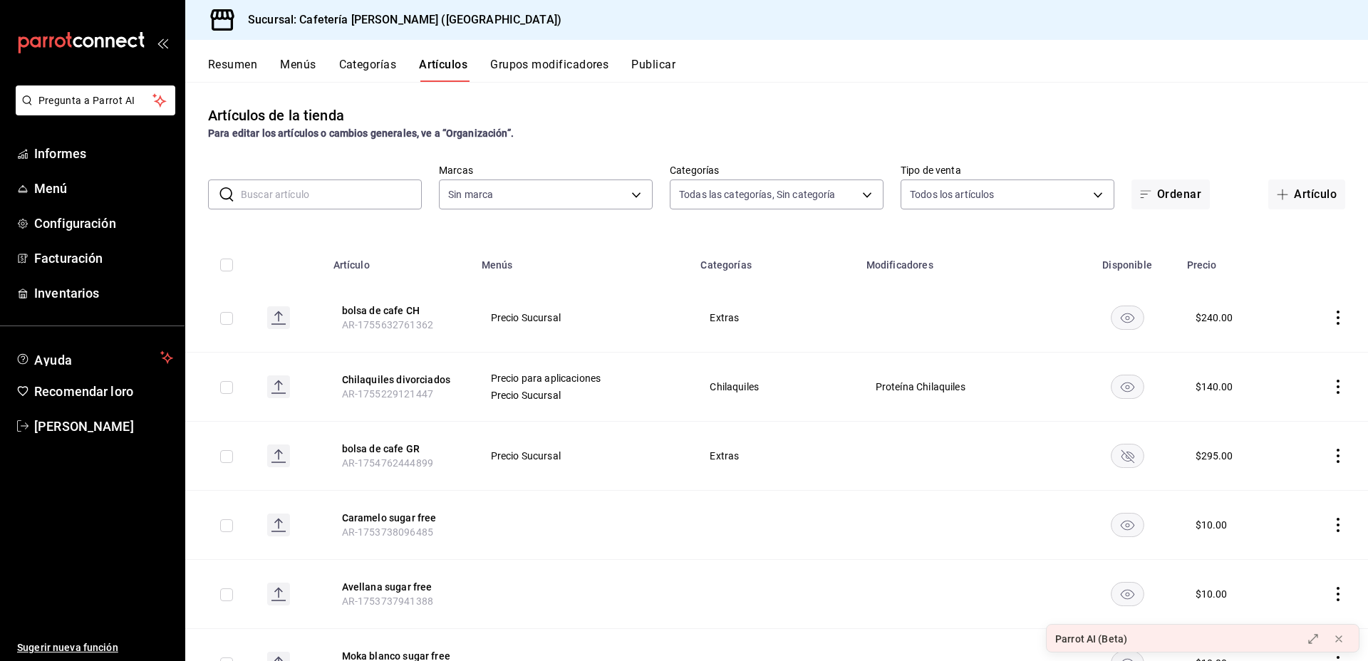
type input "0355e2c4-8b77-4638-8482-4f95180238fe,f244b5e1-1491-41c2-b9e7-19cf736c26f1,770bb…"
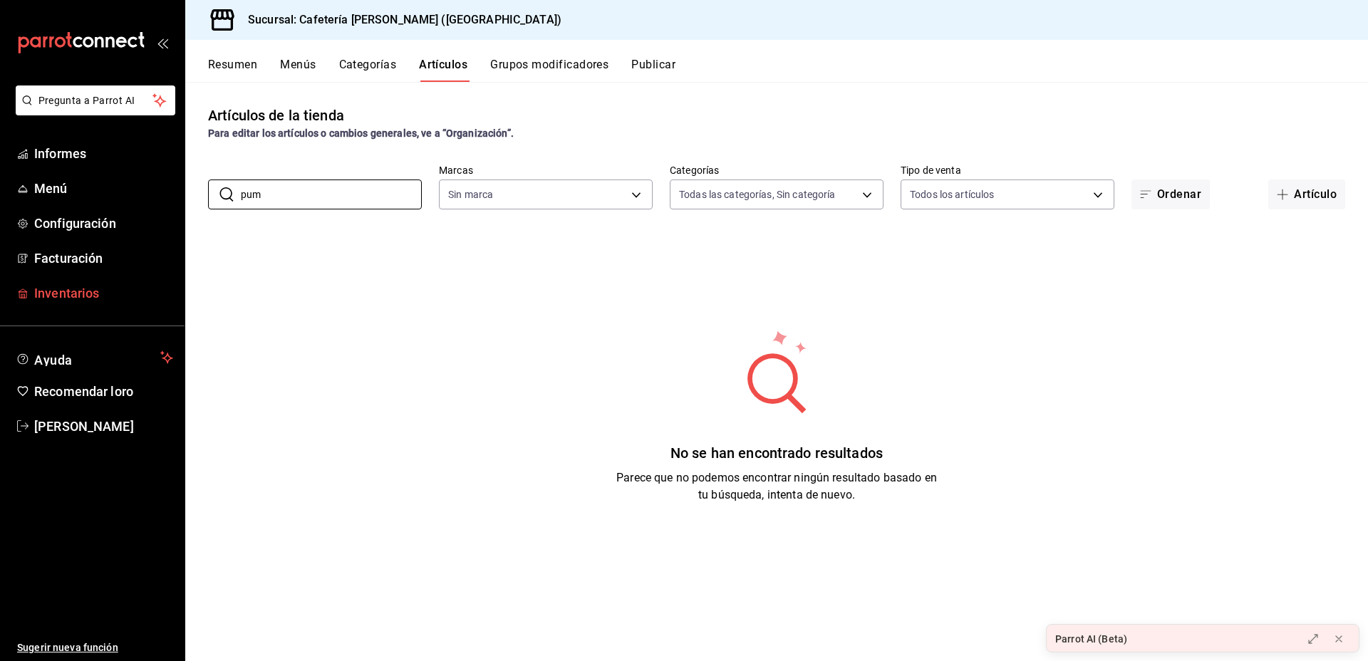
type input "pum"
click at [98, 302] on span "Inventarios" at bounding box center [103, 293] width 139 height 19
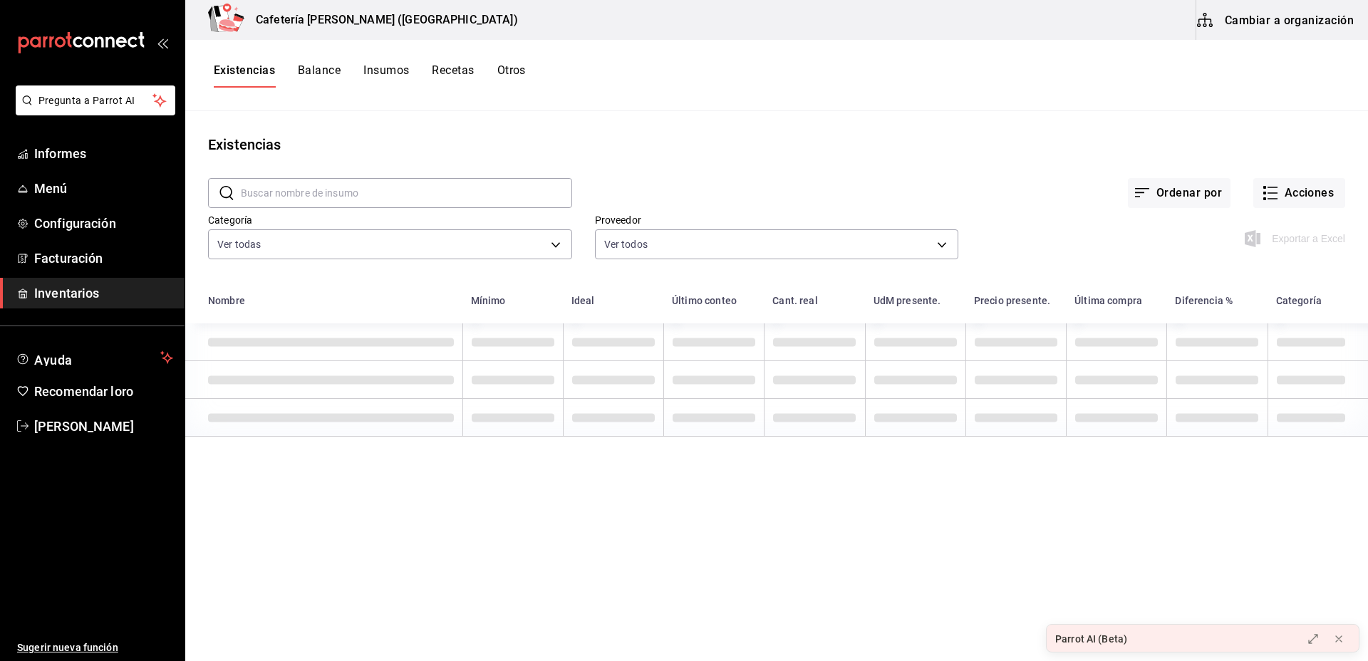
click at [356, 192] on input "text" at bounding box center [406, 193] width 331 height 29
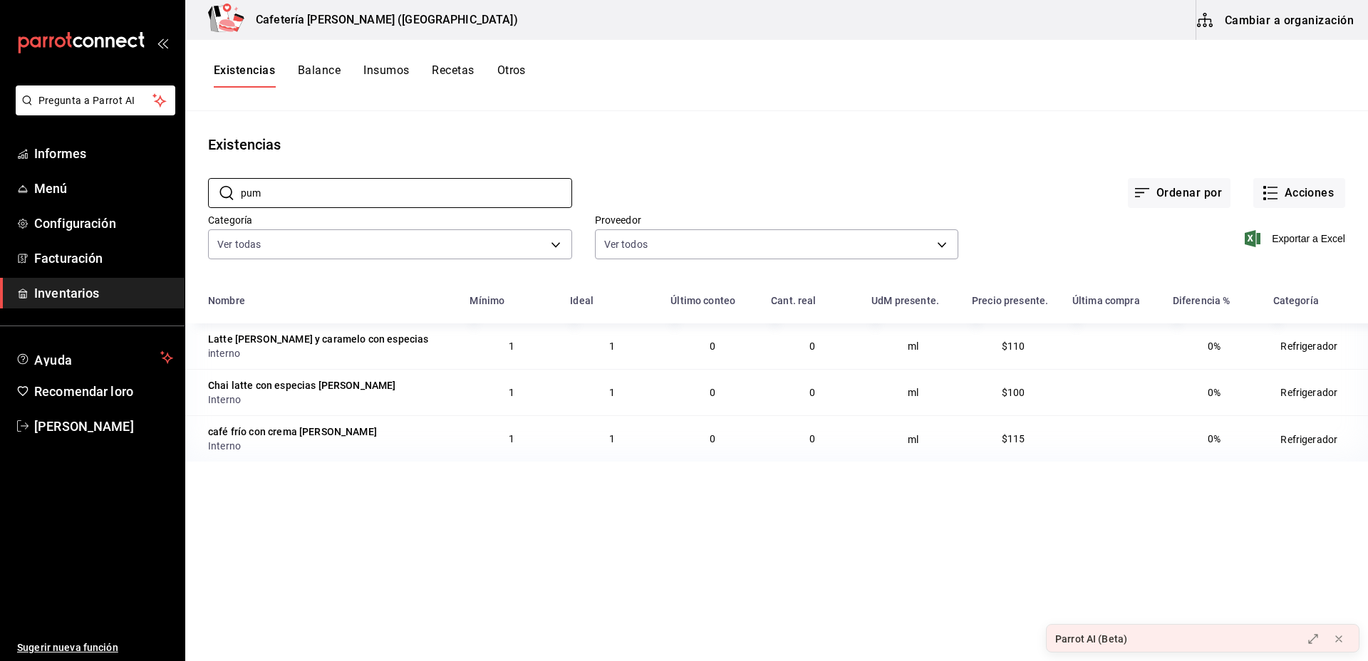
type input "pum"
click at [524, 366] on td "1" at bounding box center [511, 347] width 100 height 46
click at [354, 339] on font "Latte [PERSON_NAME] y caramelo con especias" at bounding box center [318, 339] width 220 height 11
click at [1213, 337] on div "0%" at bounding box center [1211, 344] width 19 height 20
drag, startPoint x: 289, startPoint y: 347, endPoint x: 391, endPoint y: 341, distance: 102.8
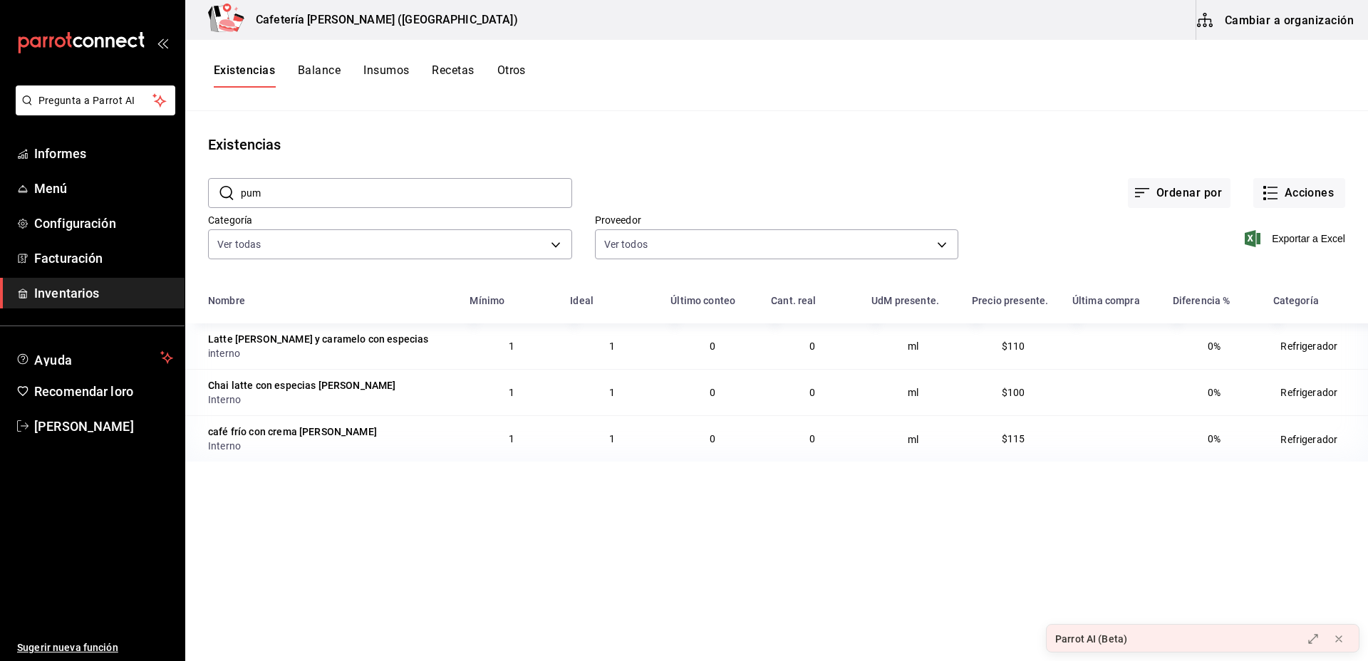
click at [391, 341] on div "Latte de calabaza y caramelo con especias interno" at bounding box center [330, 346] width 244 height 29
click at [408, 66] on font "Insumos" at bounding box center [386, 70] width 46 height 14
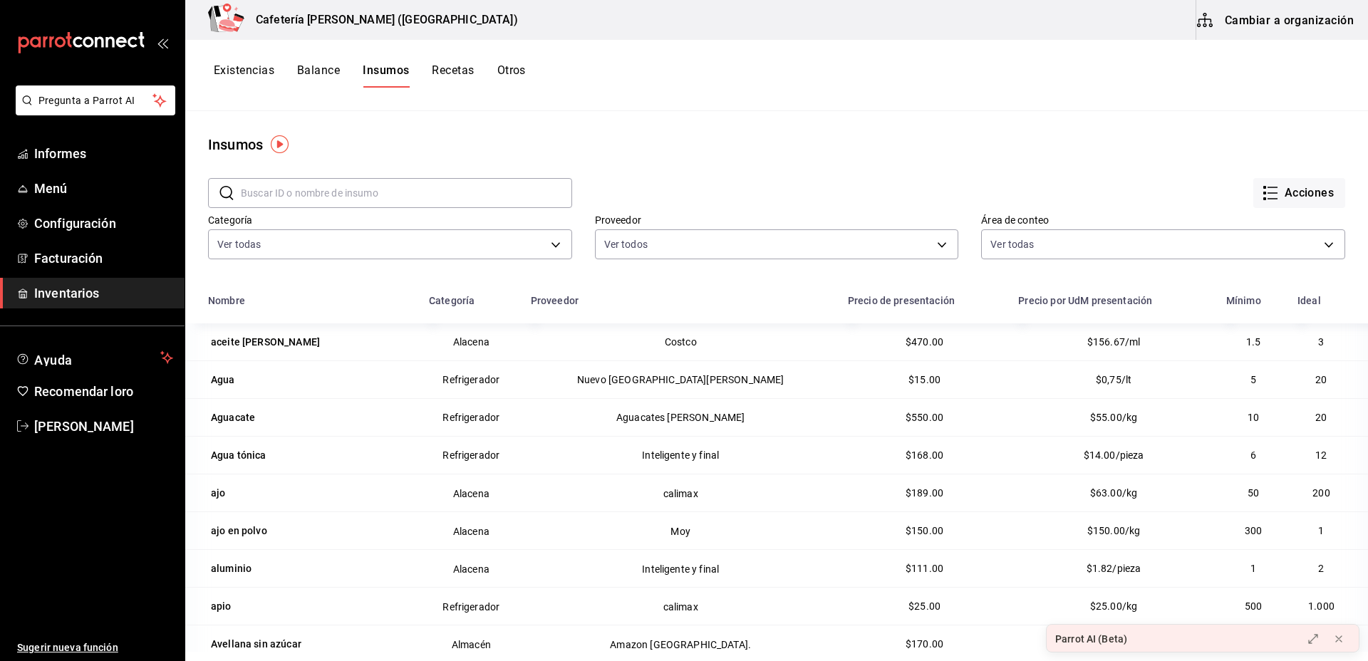
click at [458, 59] on div "Existencias Balance Insumos Recetas Otros" at bounding box center [776, 75] width 1183 height 71
click at [455, 78] on button "Recetas" at bounding box center [453, 75] width 42 height 25
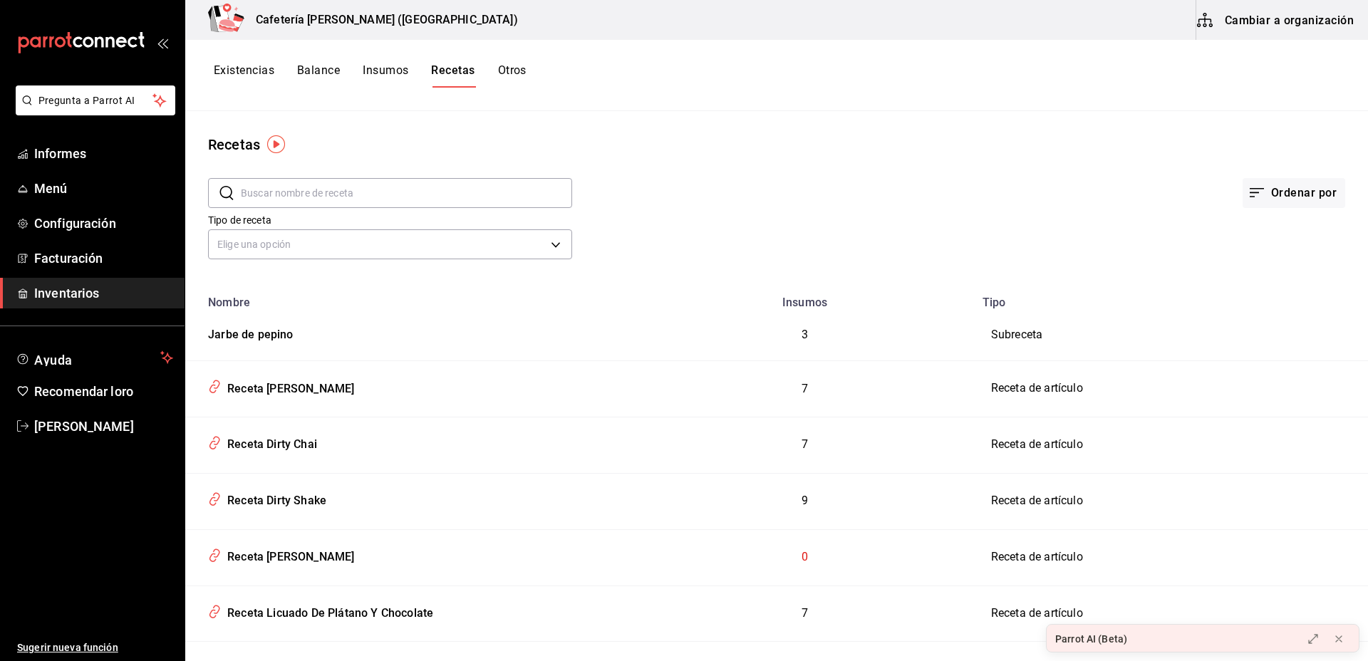
click at [430, 188] on input "text" at bounding box center [406, 193] width 331 height 29
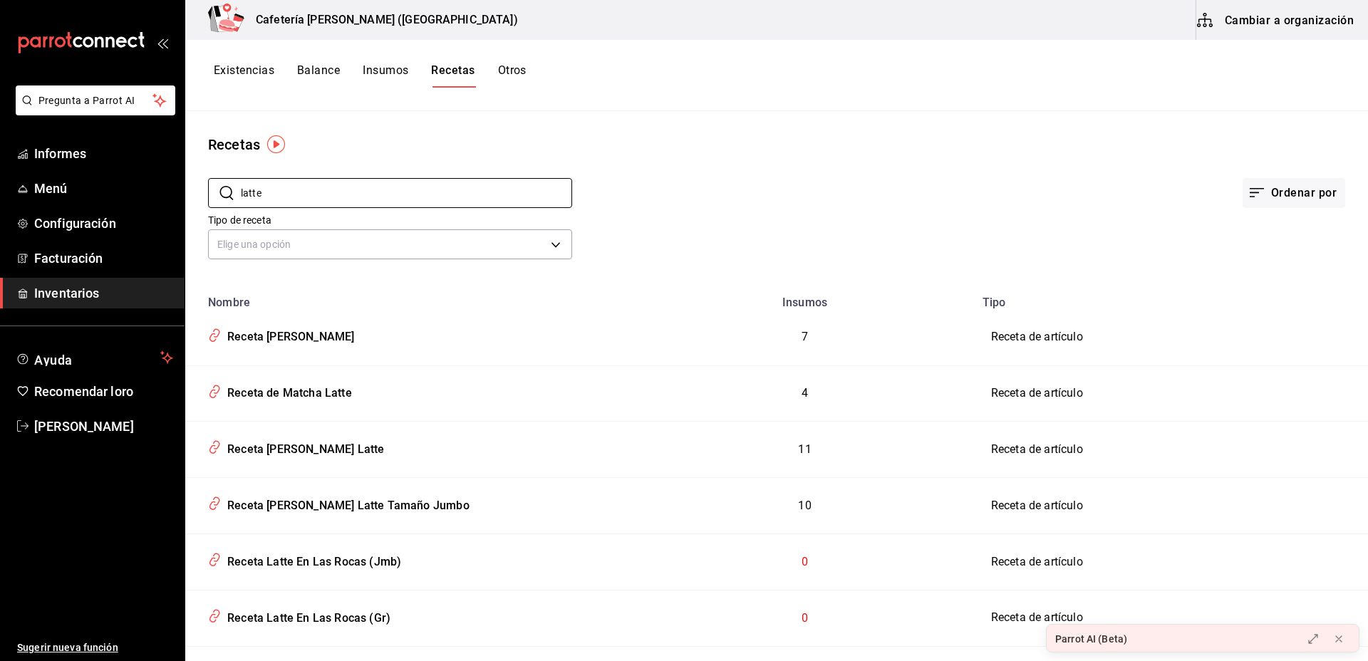
type input "latte"
click at [1262, 8] on button "Cambiar a organización" at bounding box center [1277, 20] width 160 height 40
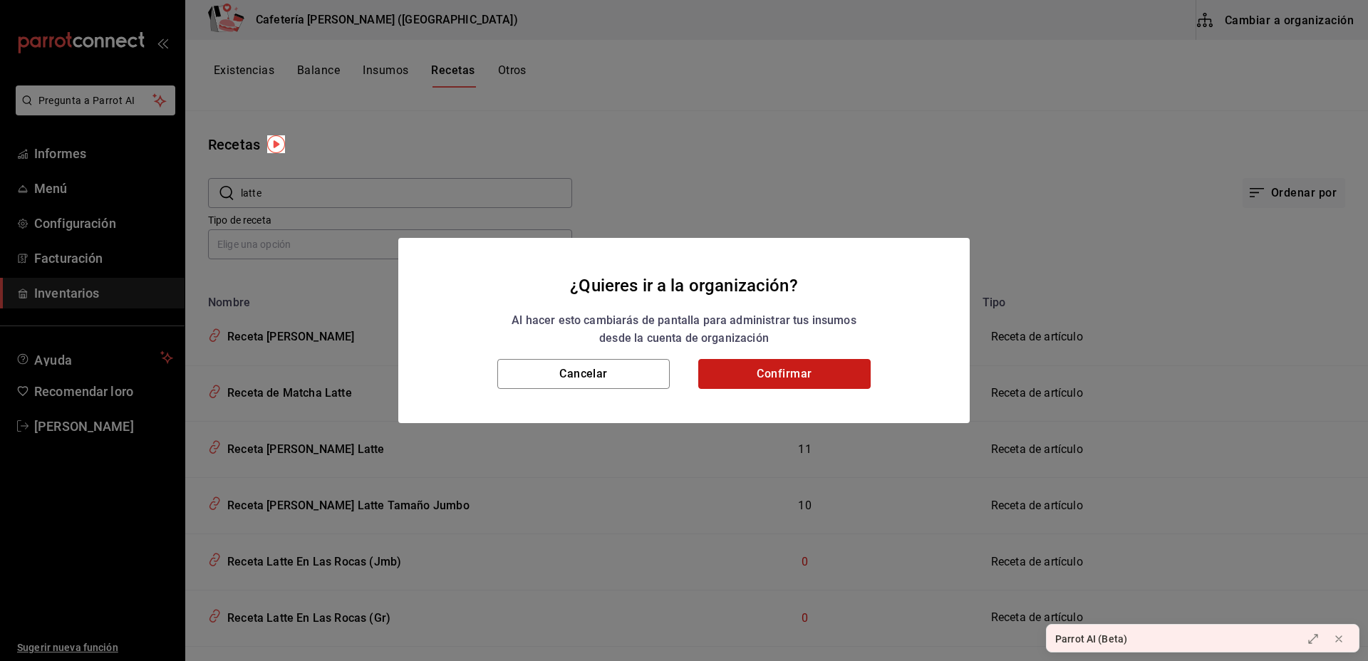
click at [810, 378] on button "Confirmar" at bounding box center [784, 374] width 172 height 30
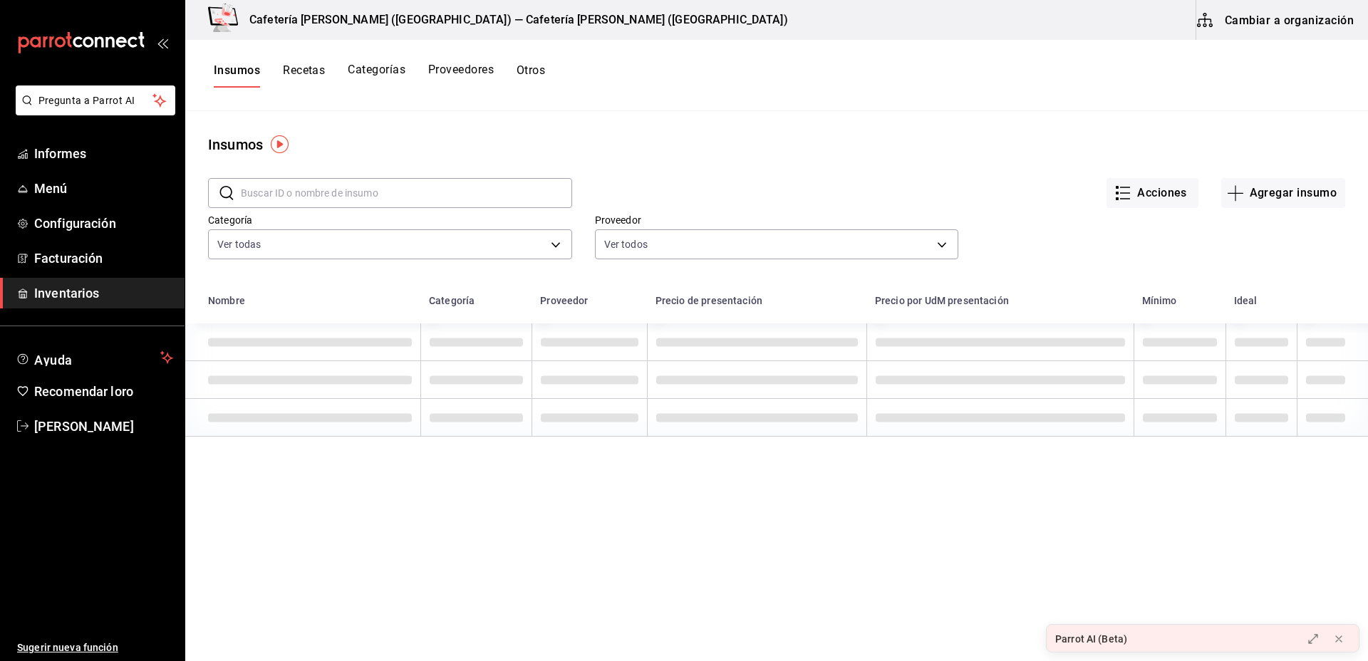
click at [493, 195] on input "text" at bounding box center [406, 193] width 331 height 29
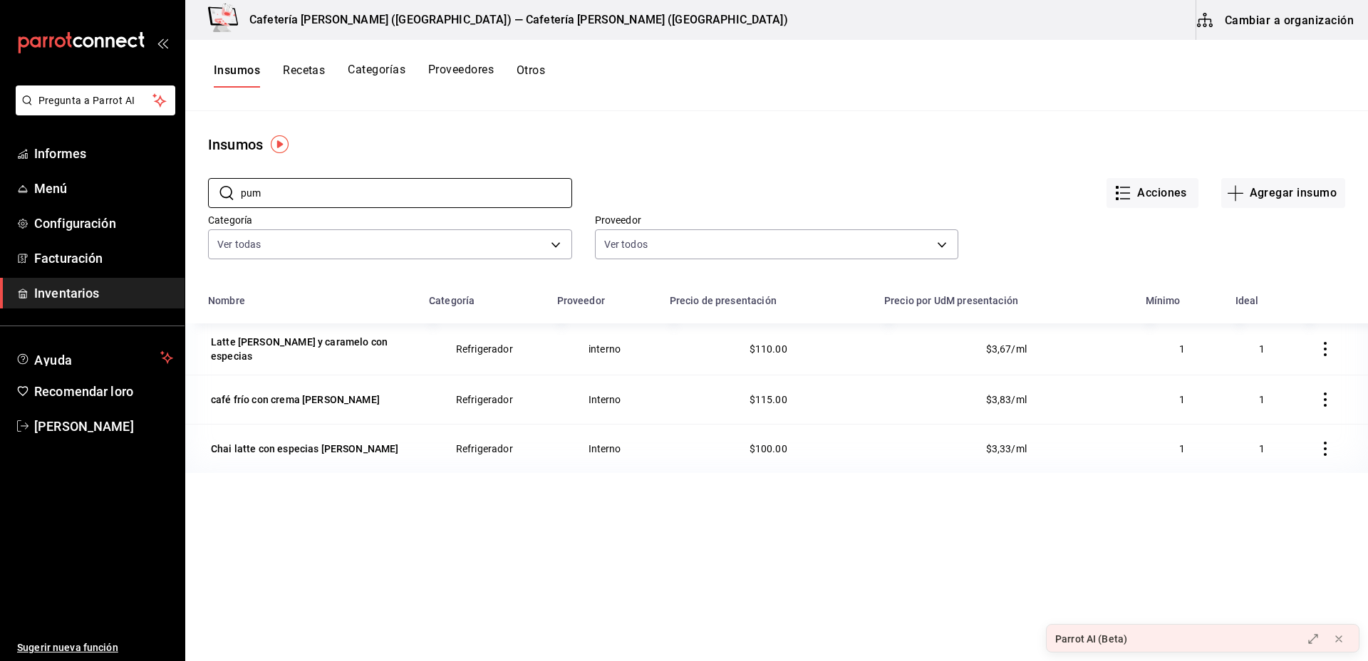
type input "pum"
click at [615, 348] on font "interno" at bounding box center [605, 349] width 32 height 11
click at [290, 65] on font "Recetas" at bounding box center [304, 70] width 42 height 14
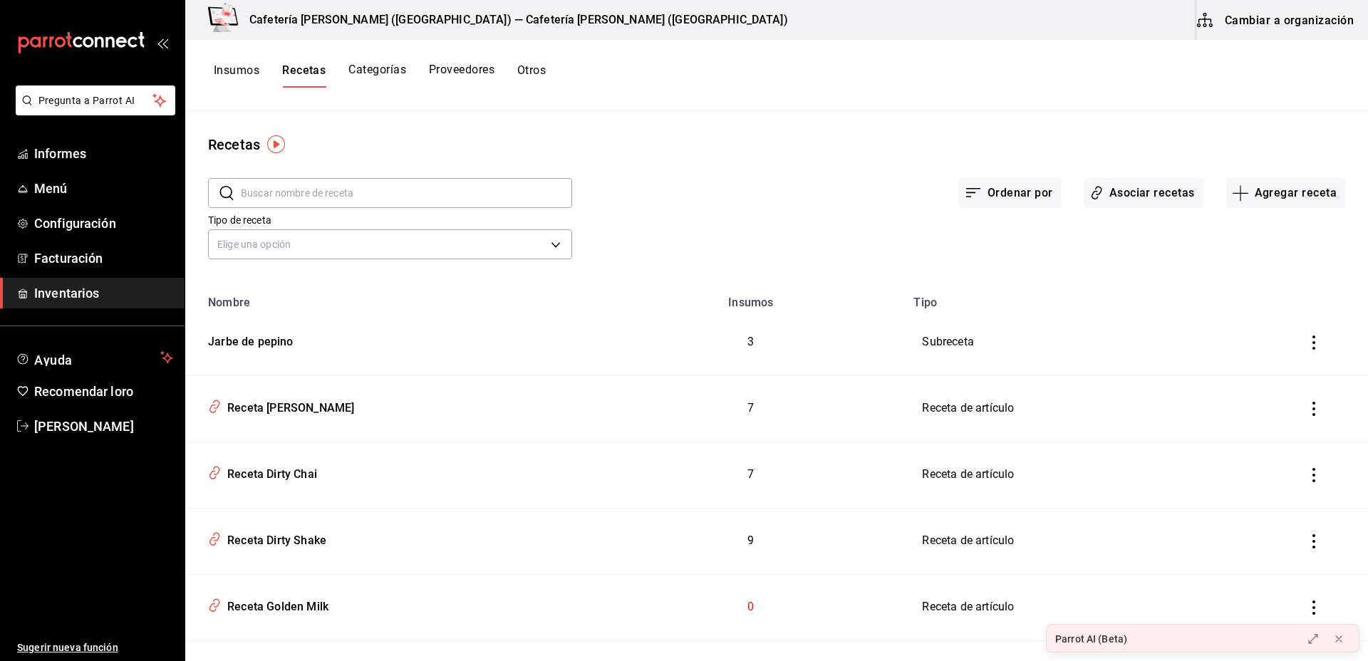
click at [356, 197] on input "text" at bounding box center [406, 193] width 331 height 29
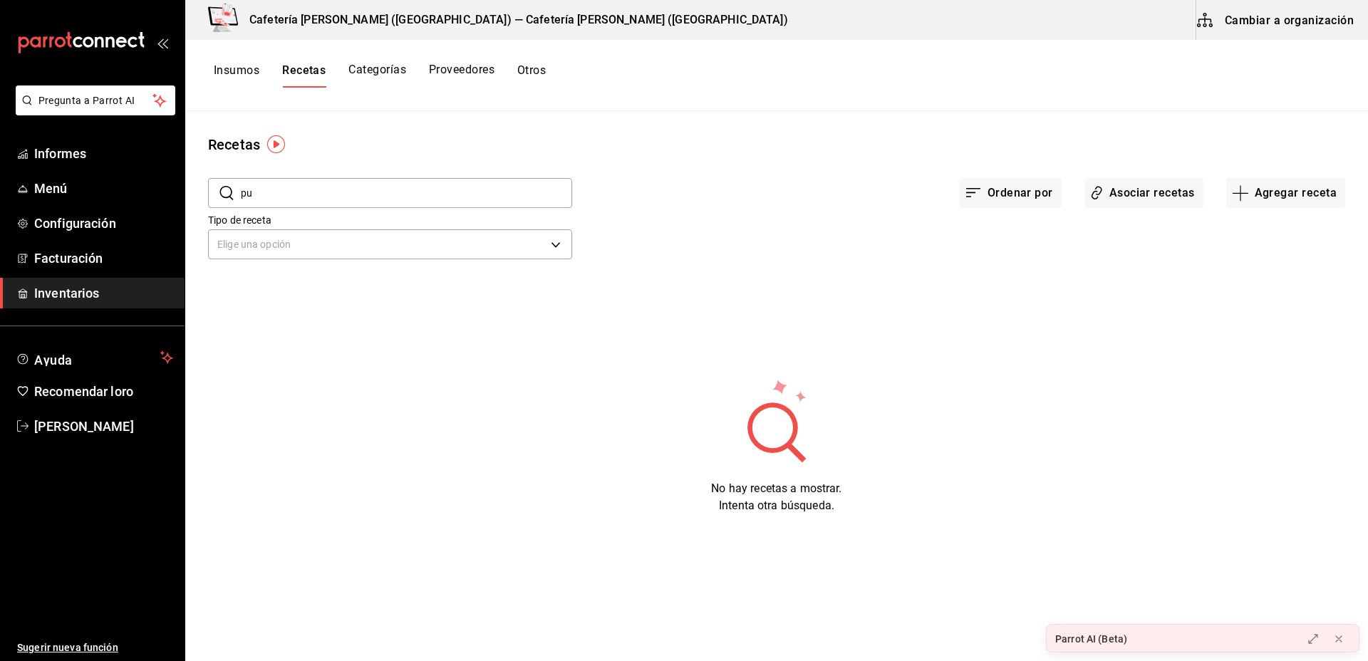
type input "p"
type input "latte de"
click at [1151, 190] on font "Asociar recetas" at bounding box center [1153, 193] width 86 height 14
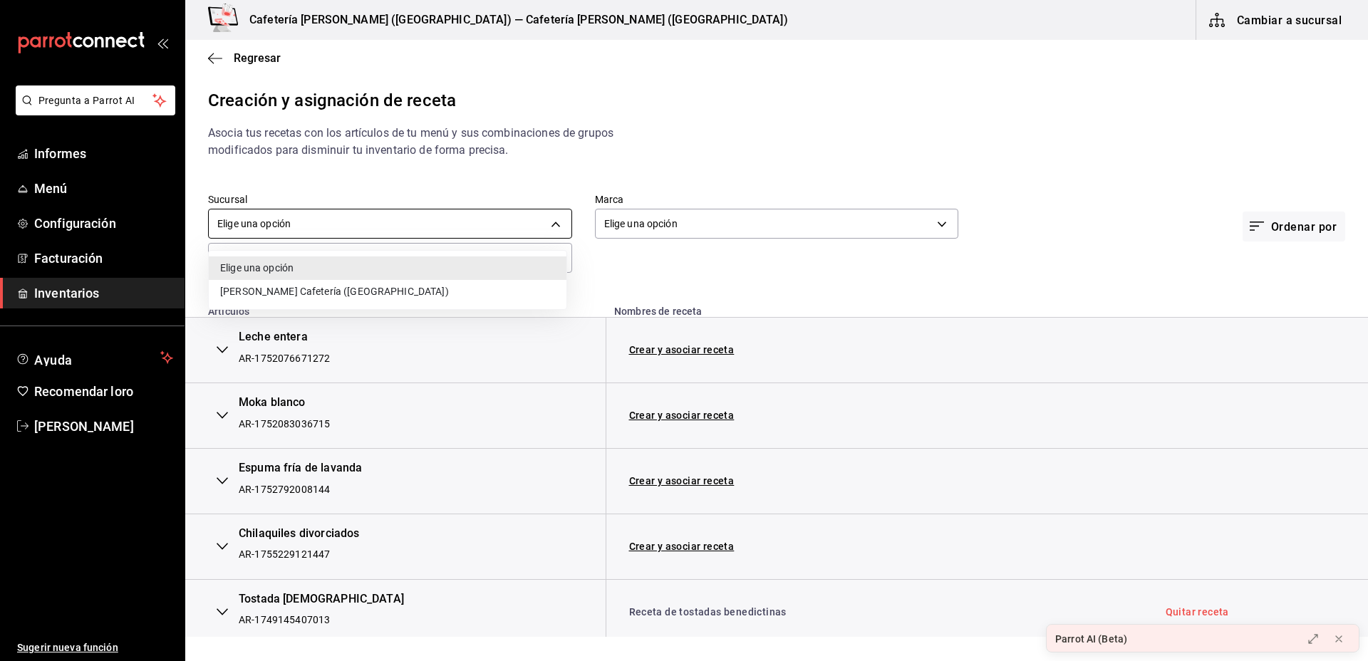
click at [483, 215] on body "Pregunta a Parrot AI Informes Menú Configuración Facturación Inventarios Ayuda …" at bounding box center [684, 318] width 1368 height 637
click at [630, 258] on div at bounding box center [684, 330] width 1368 height 661
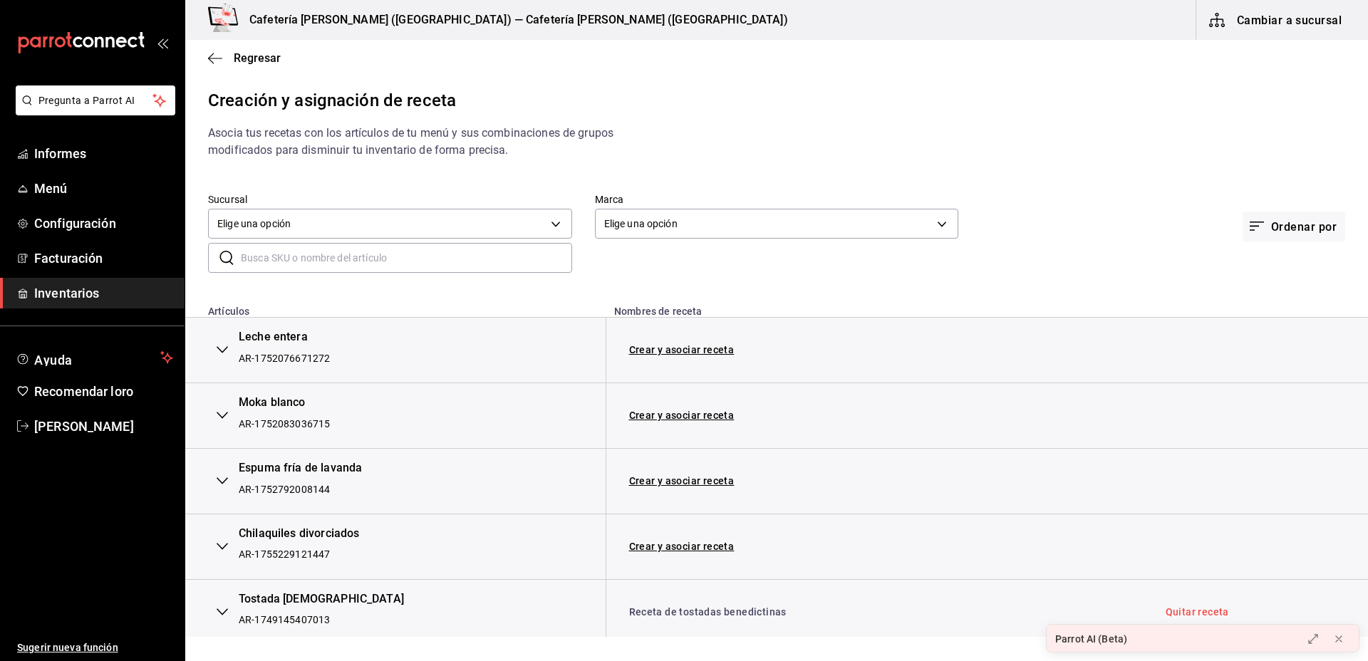
click at [416, 262] on input "text" at bounding box center [406, 258] width 331 height 29
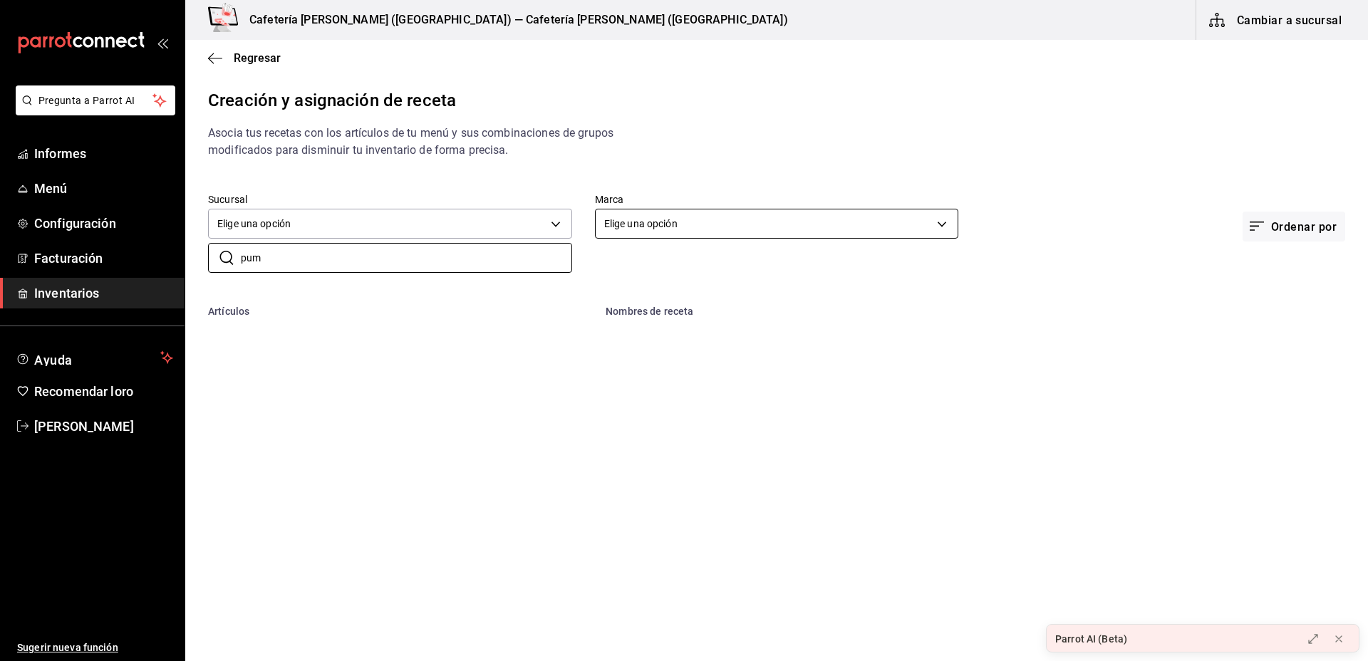
type input "pum"
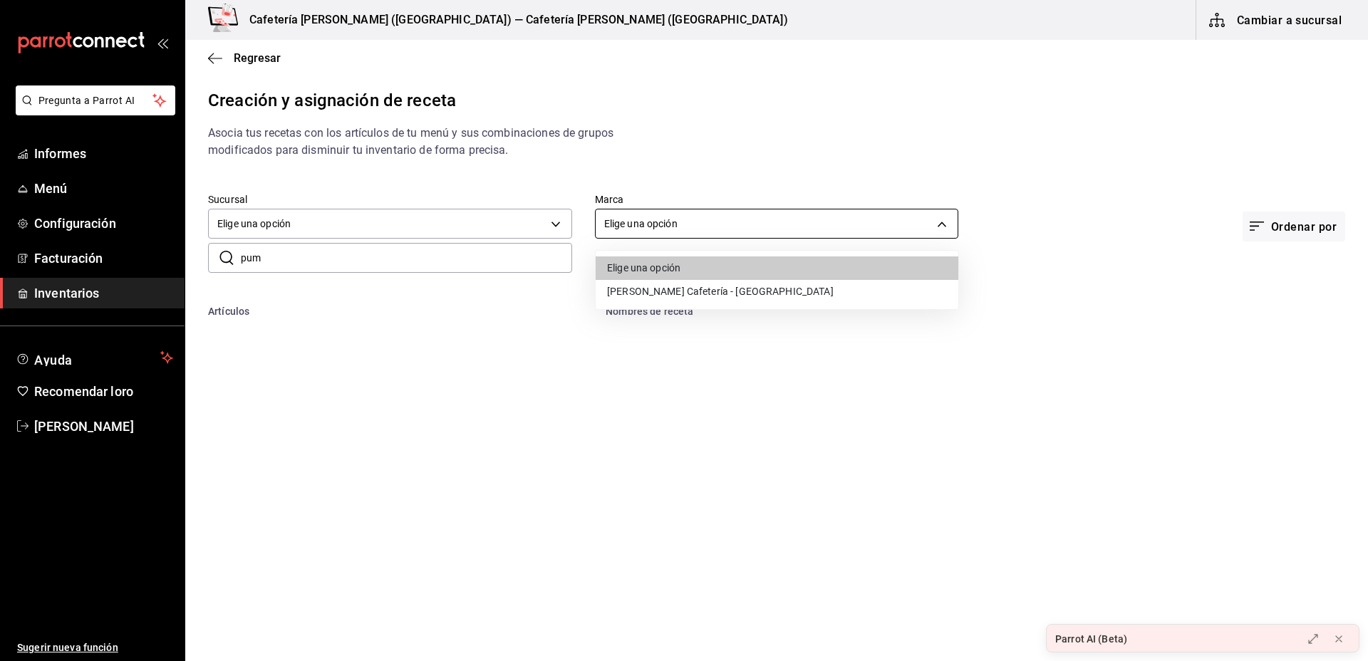
click at [687, 226] on body "Pregunta a Parrot AI Informes Menú Configuración Facturación Inventarios Ayuda …" at bounding box center [684, 318] width 1368 height 637
click at [698, 302] on li "Cafetería Mar Luna - Sonora" at bounding box center [777, 293] width 363 height 24
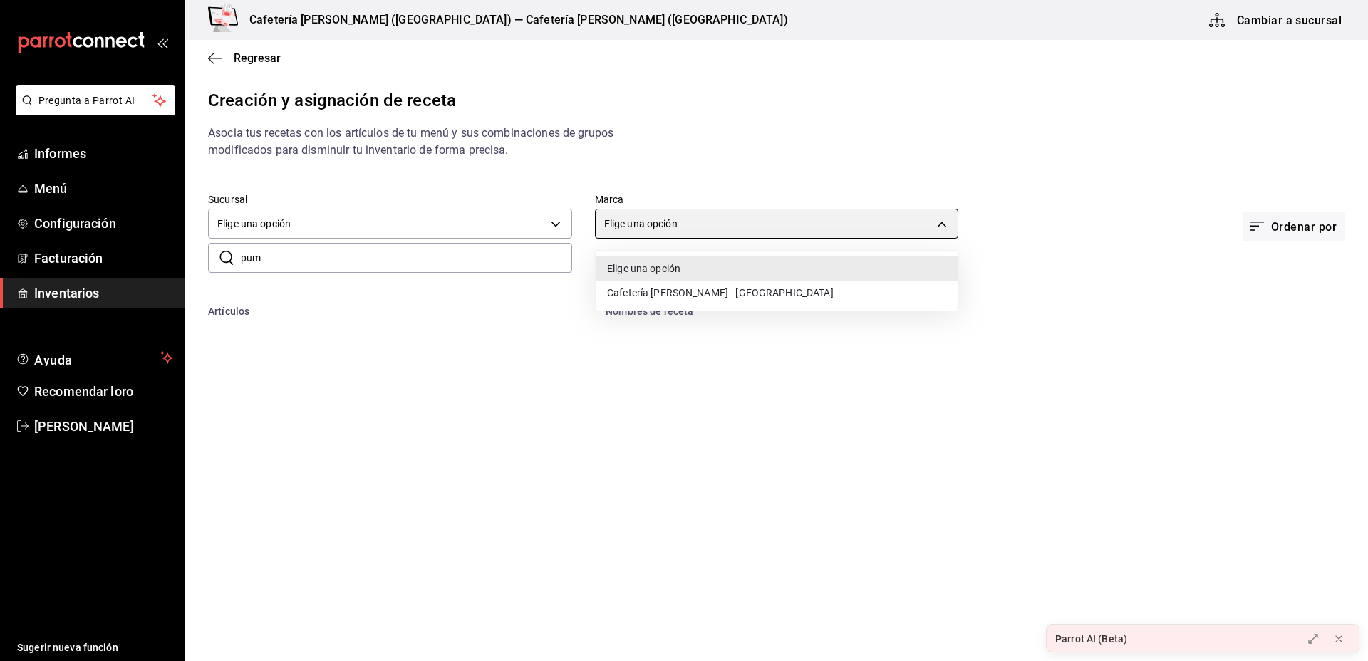
type input "f9d59448-4829-4b2a-bc56-a4ede4f91df2"
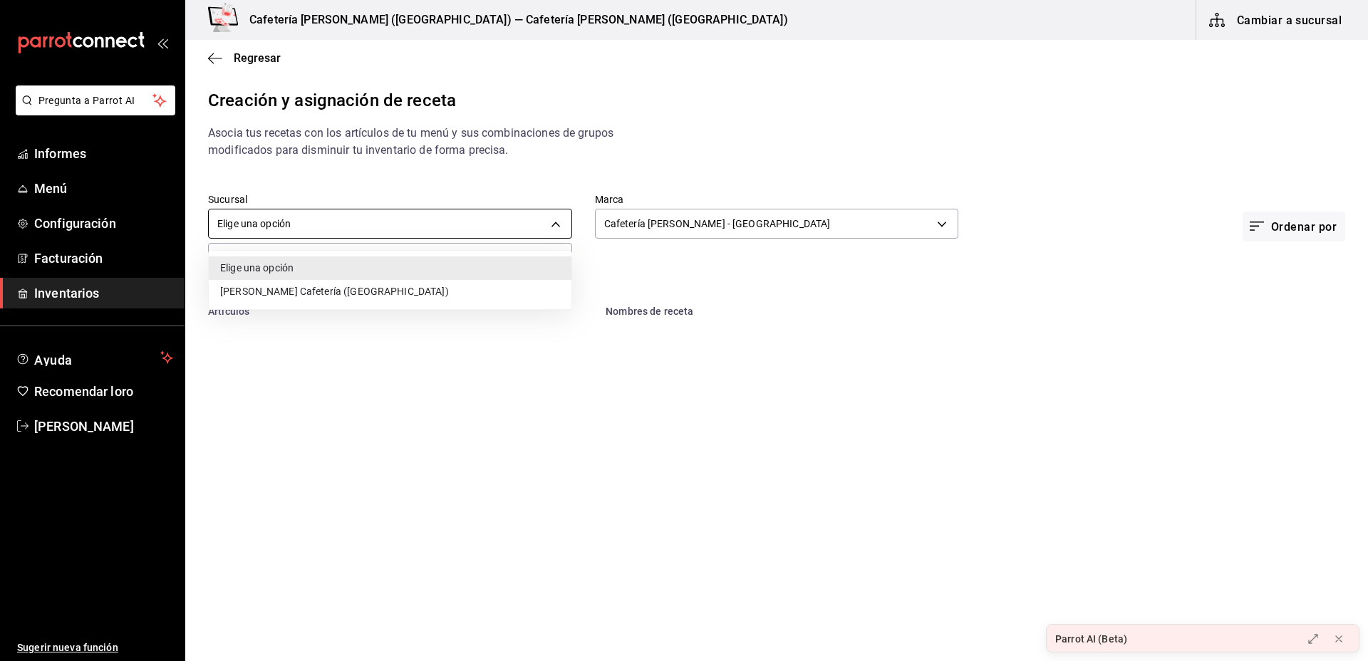
click at [491, 220] on body "Pregunta a Parrot AI Informes Menú Configuración Facturación Inventarios Ayuda …" at bounding box center [684, 318] width 1368 height 637
click at [453, 283] on li "Cafetería [PERSON_NAME] ([GEOGRAPHIC_DATA])" at bounding box center [390, 293] width 363 height 24
type input "e1a1d1ac-73f5-4901-a10e-afbd433c36b9"
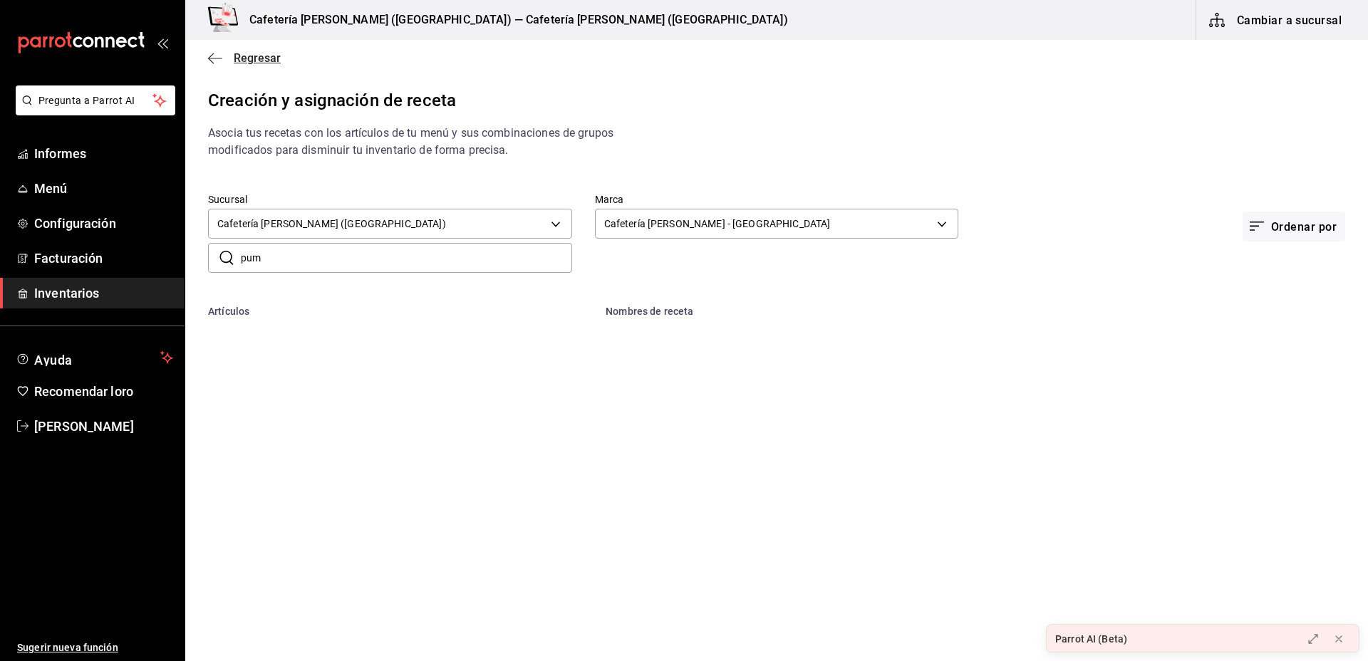
click at [230, 61] on span "Regresar" at bounding box center [244, 58] width 73 height 14
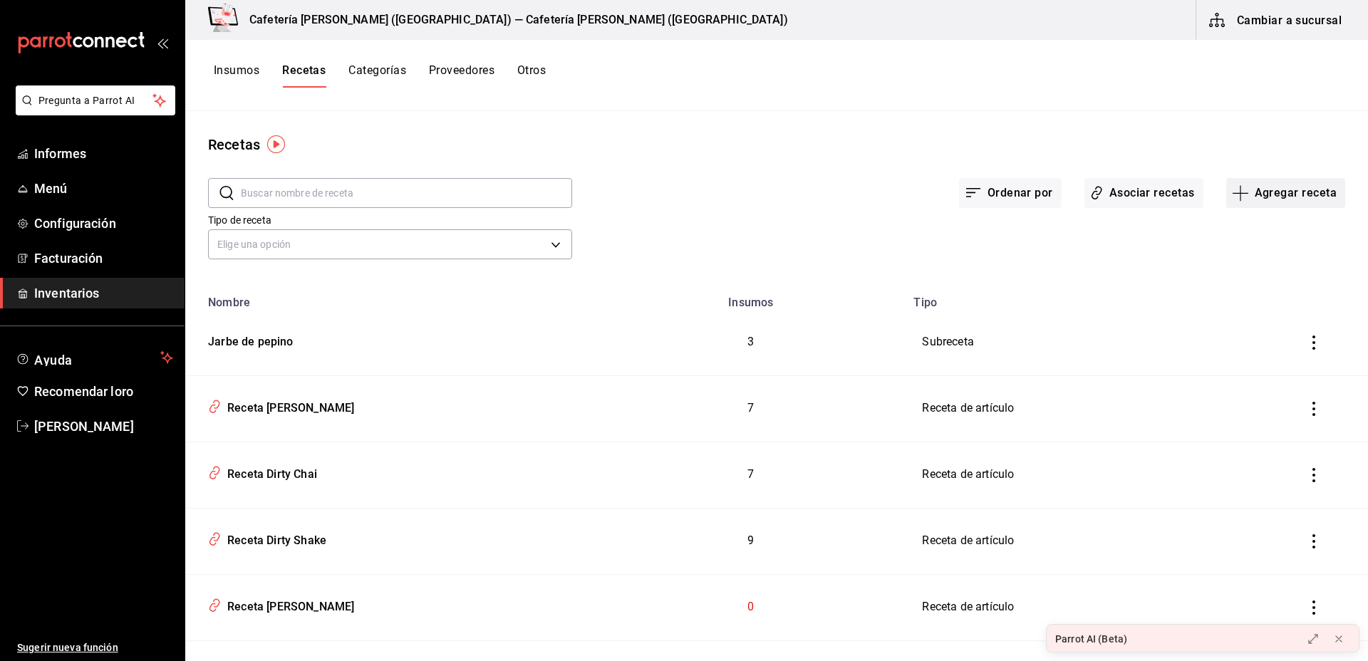
click at [1270, 190] on font "Agregar receta" at bounding box center [1296, 193] width 82 height 14
click at [1261, 235] on span "Receta" at bounding box center [1274, 232] width 120 height 15
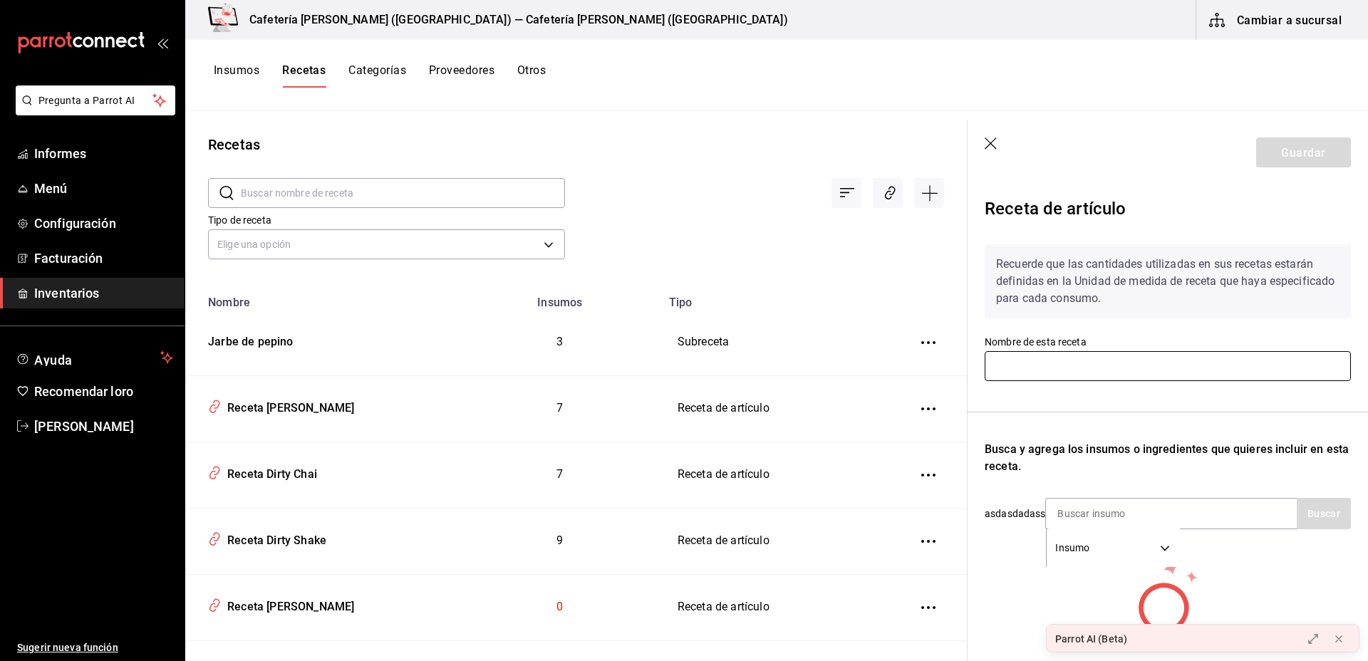
click at [1041, 368] on input "text" at bounding box center [1168, 366] width 366 height 30
type input "pumpki spice chai latte"
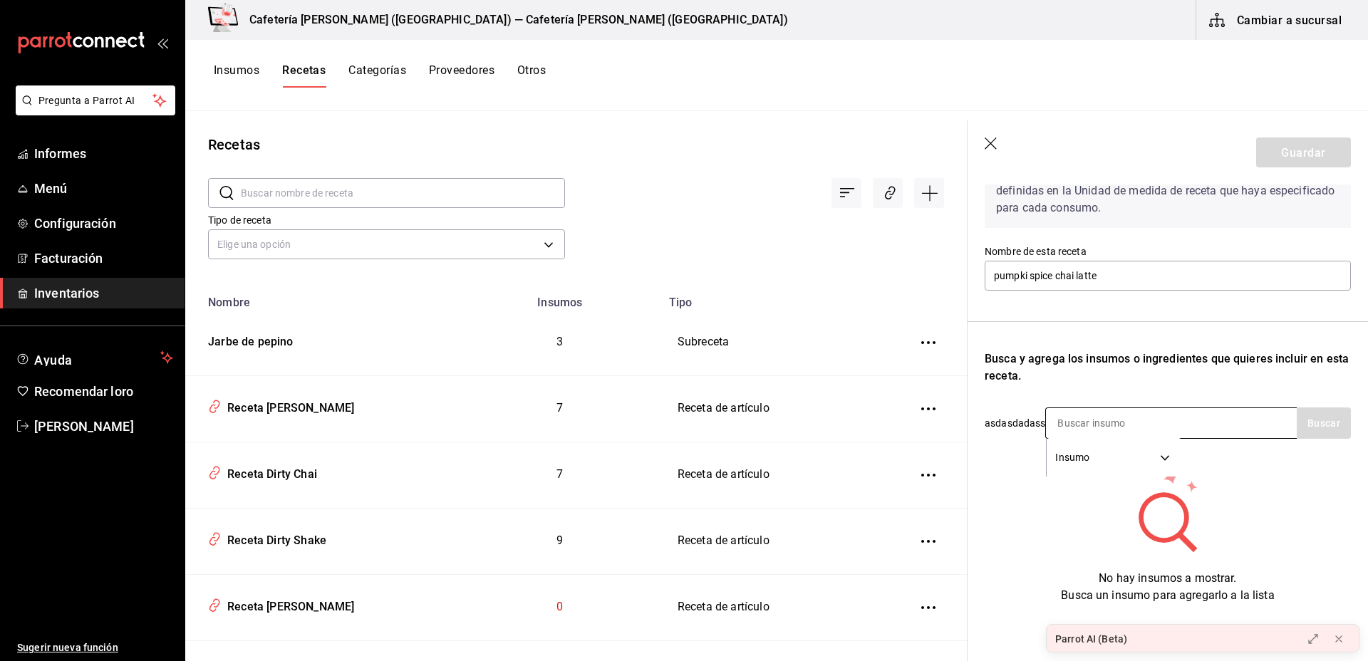
click at [1153, 411] on input at bounding box center [1117, 423] width 143 height 30
type input "hielo"
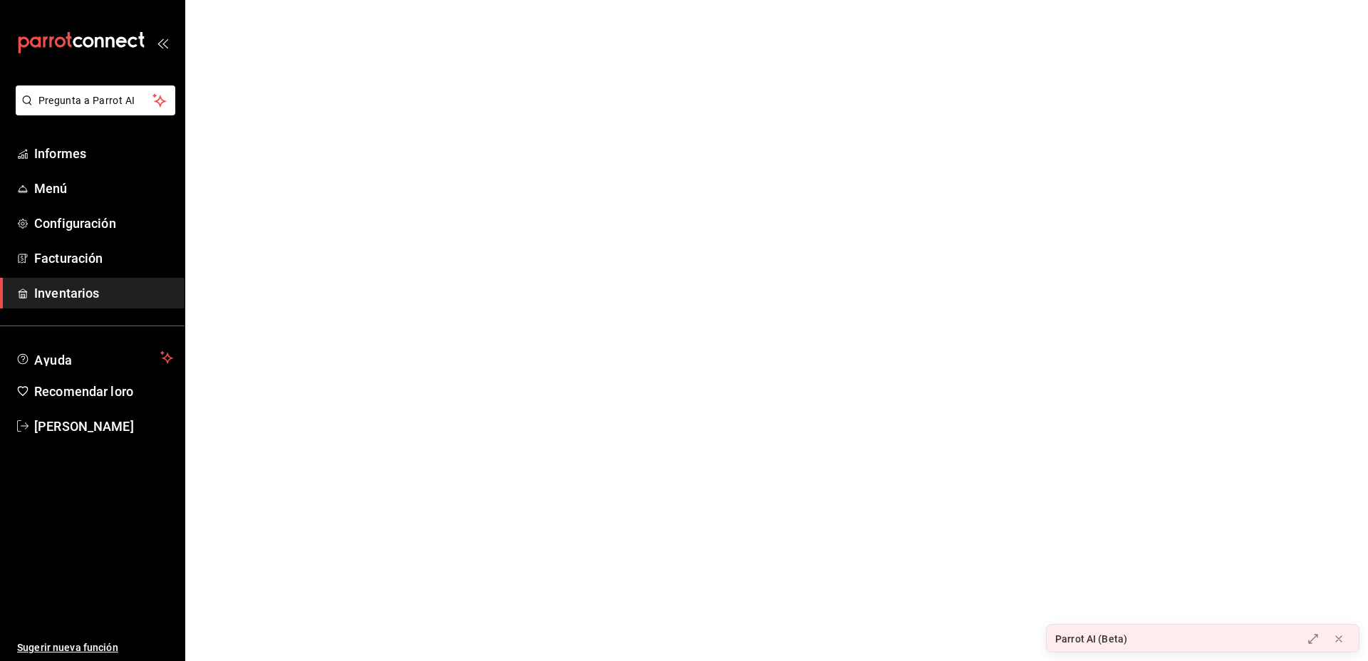
click at [123, 279] on link "Inventarios" at bounding box center [92, 293] width 185 height 31
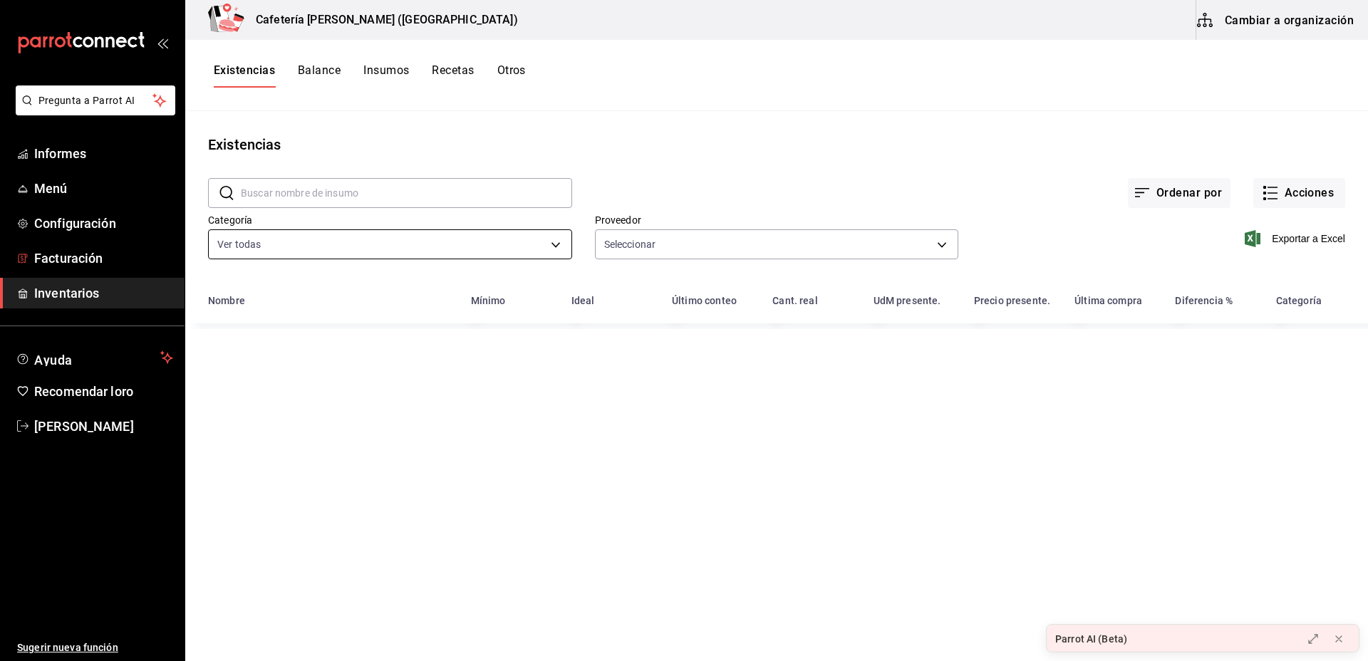
type input "e0f1eba8-da08-4d97-88fe-c002211fe1e8,fa7d94ee-2820-4ac9-af16-00d92e8a3af3,1584d…"
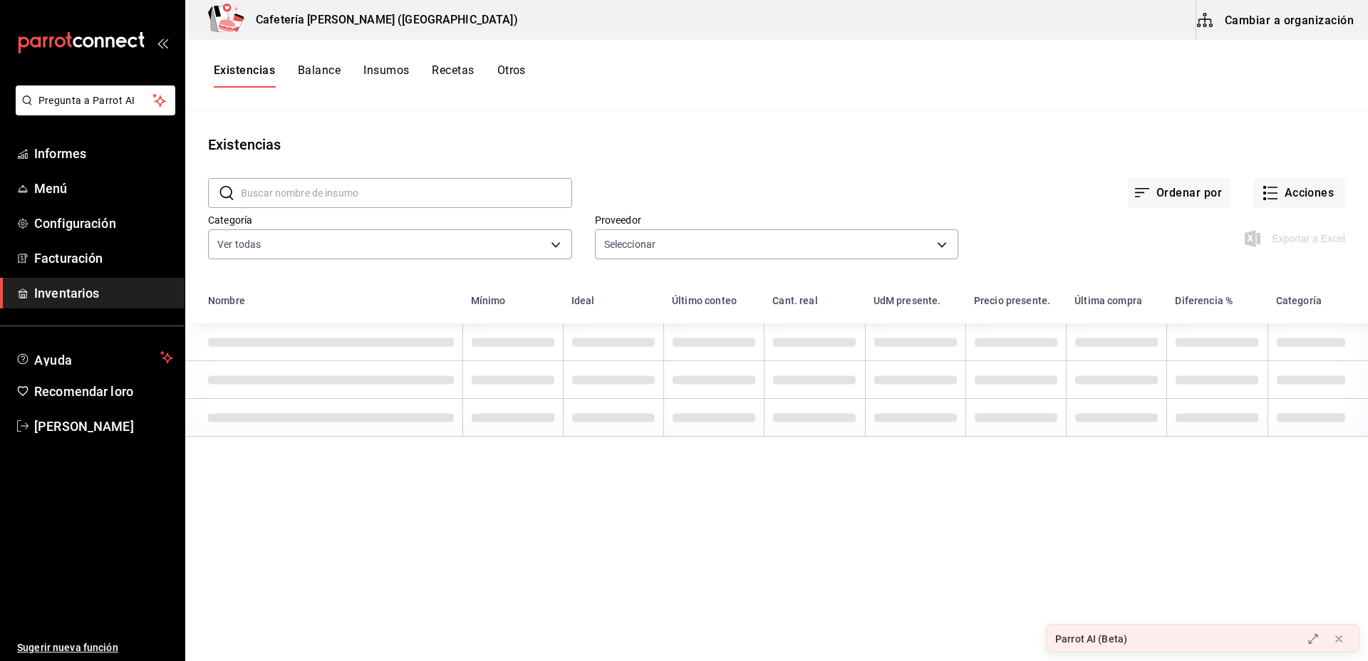
click at [379, 71] on font "Insumos" at bounding box center [386, 70] width 46 height 14
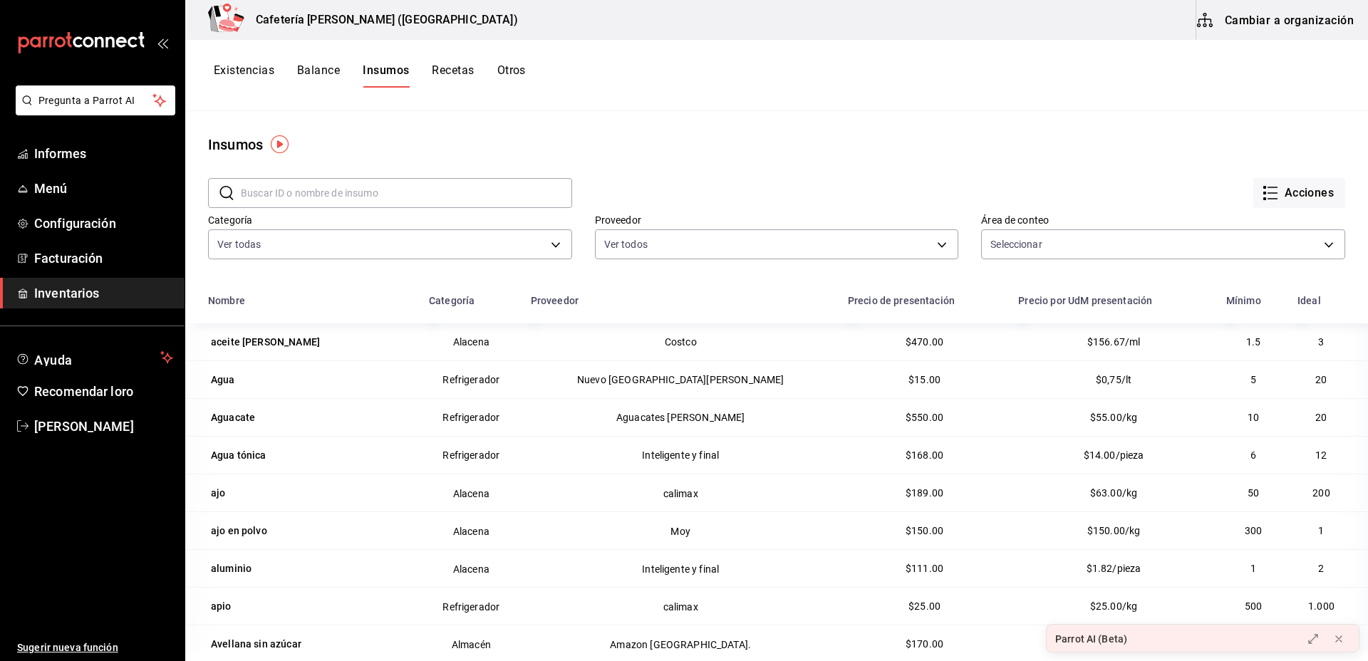
click at [1313, 24] on font "Cambiar a organización" at bounding box center [1289, 20] width 129 height 14
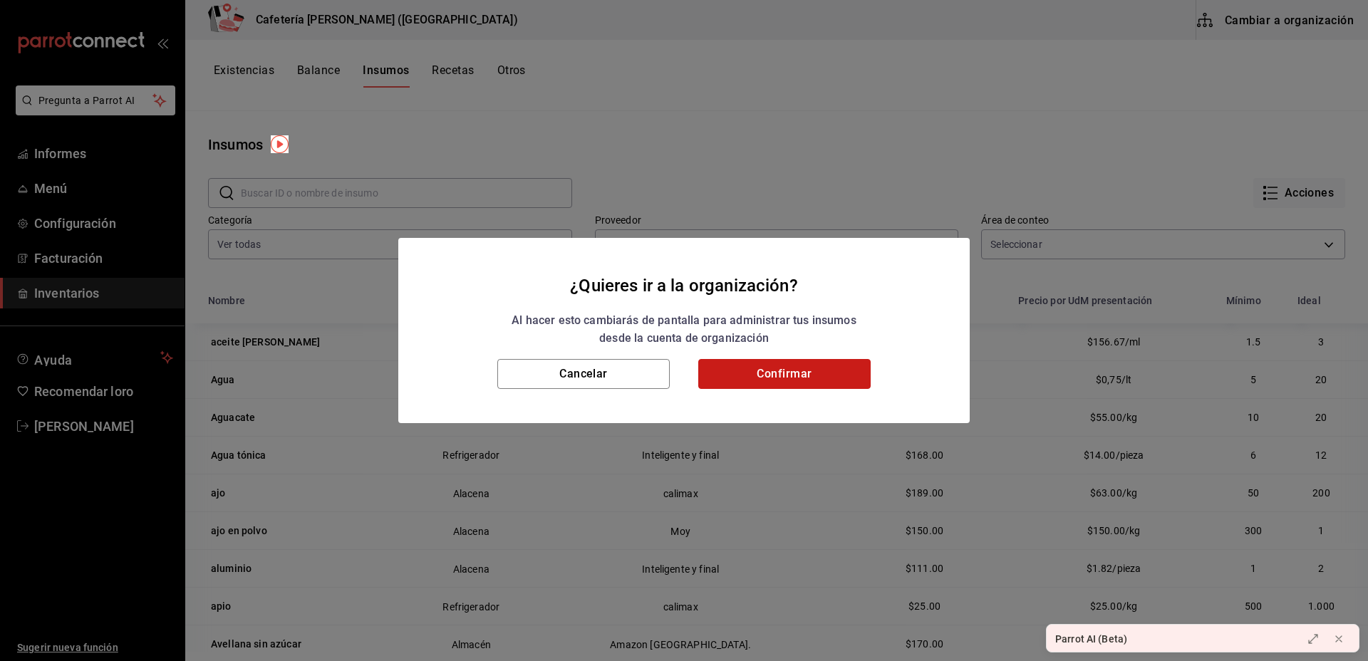
click at [825, 383] on button "Confirmar" at bounding box center [784, 374] width 172 height 30
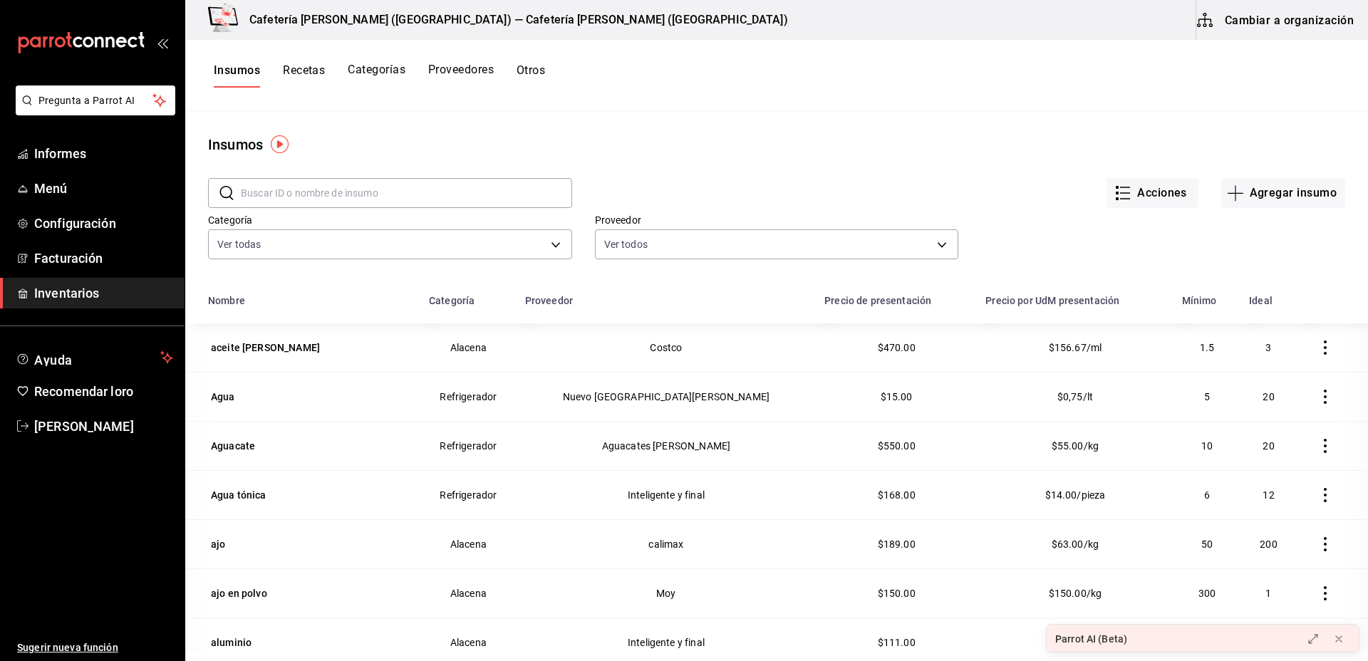
click at [1278, 21] on font "Cambiar a organización" at bounding box center [1289, 20] width 129 height 14
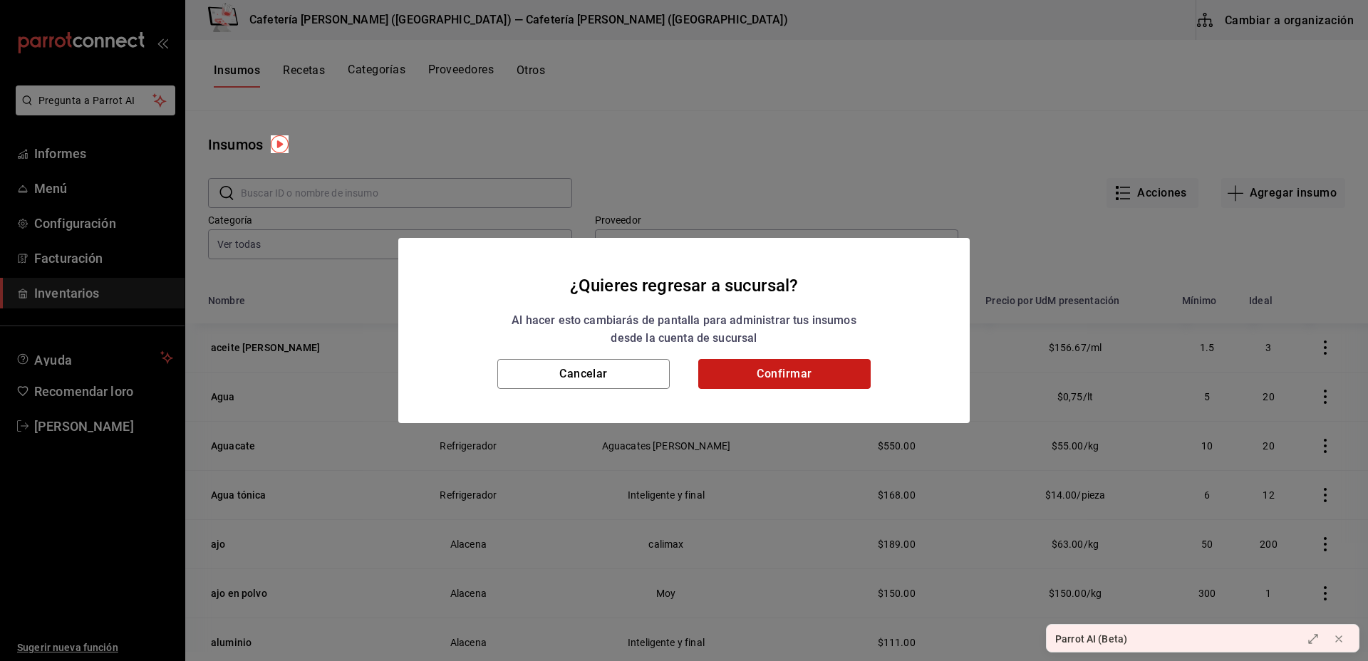
click at [790, 359] on button "Confirmar" at bounding box center [784, 374] width 172 height 30
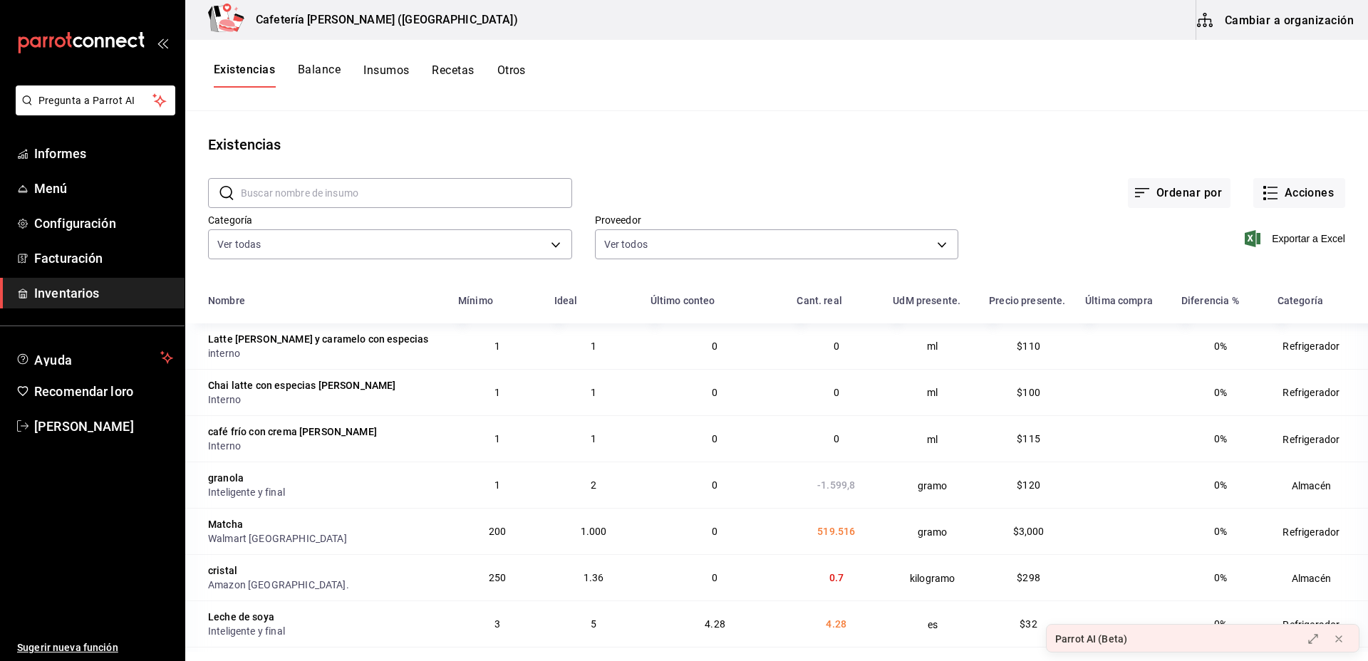
click at [382, 71] on font "Insumos" at bounding box center [386, 70] width 46 height 14
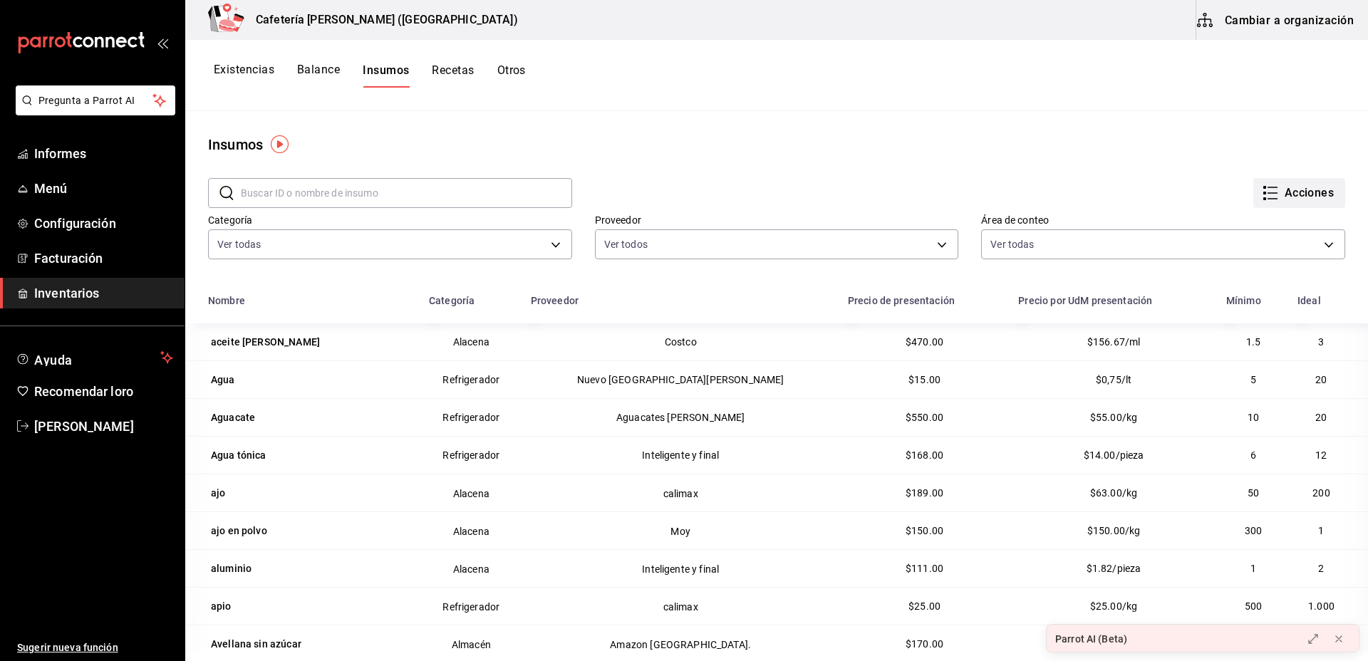
click at [1312, 204] on button "Acciones" at bounding box center [1300, 193] width 92 height 30
click at [1027, 99] on div at bounding box center [684, 330] width 1368 height 661
click at [1294, 10] on font "Cambiar a organización" at bounding box center [1289, 20] width 129 height 21
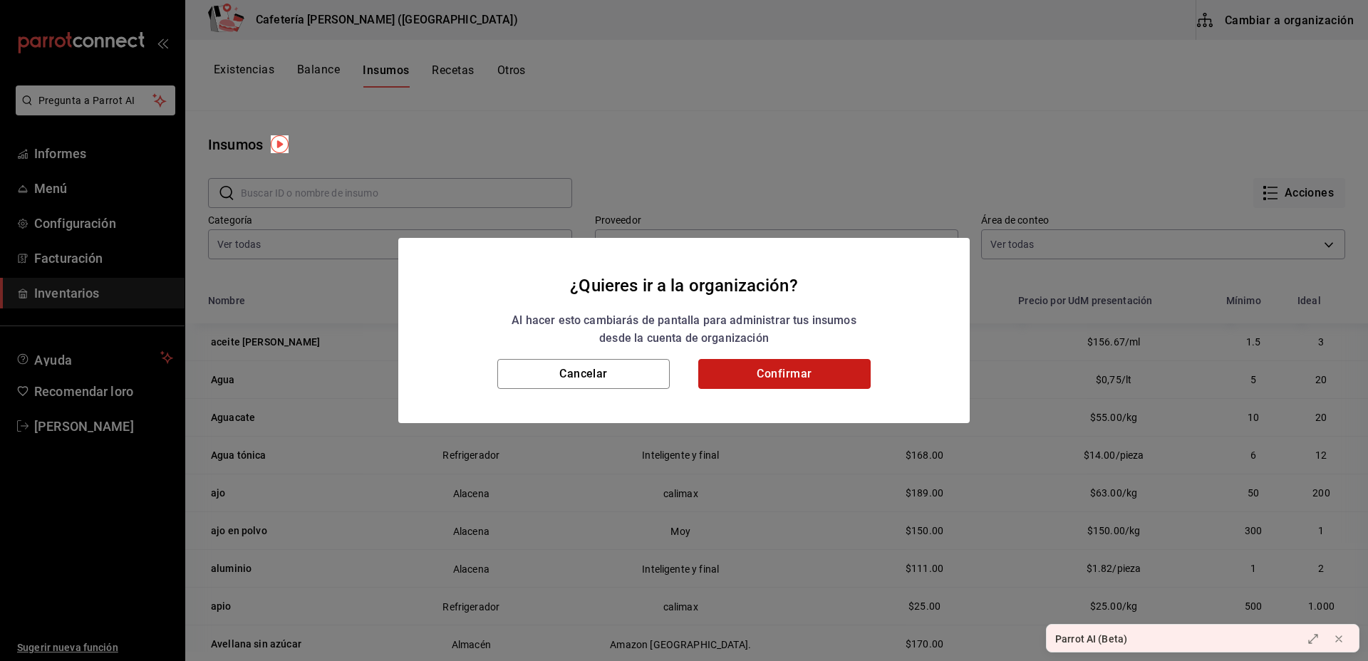
click at [809, 377] on button "Confirmar" at bounding box center [784, 374] width 172 height 30
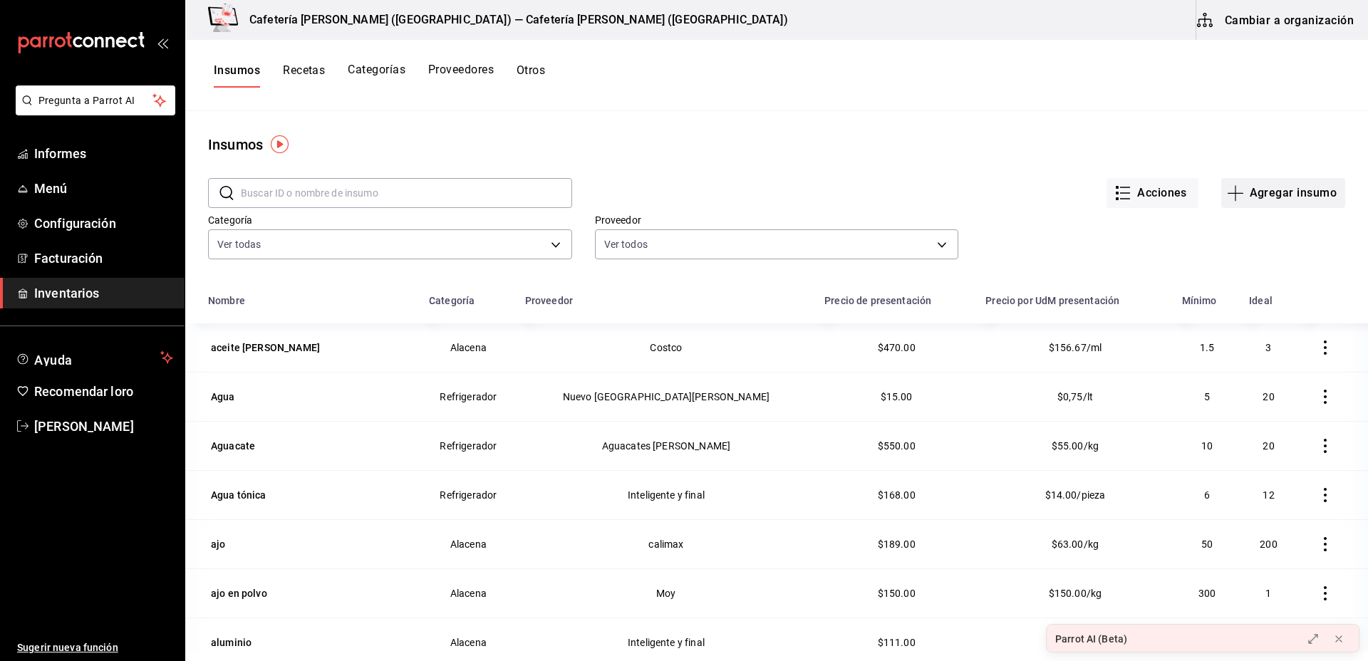
click at [1257, 190] on font "Agregar insumo" at bounding box center [1293, 193] width 87 height 14
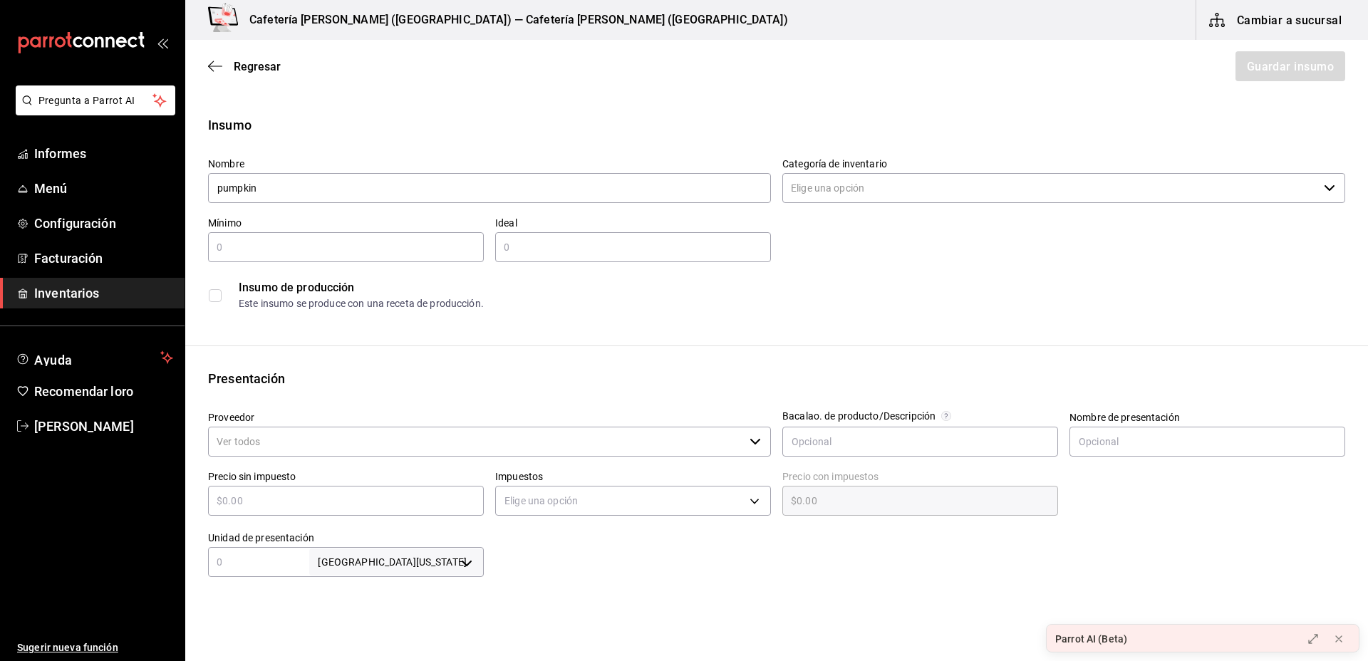
type input "pumpkin"
click at [822, 181] on input "Categoría de inventario" at bounding box center [1051, 188] width 536 height 30
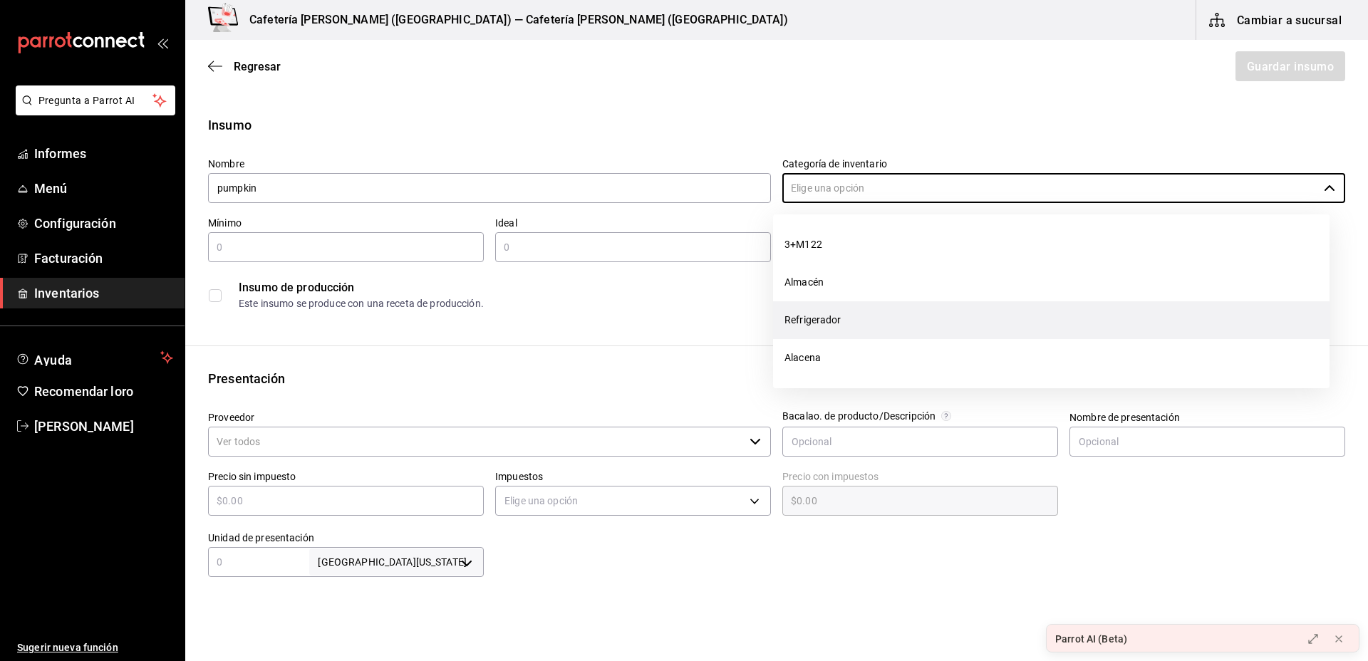
click at [817, 319] on font "Refrigerador" at bounding box center [813, 319] width 57 height 11
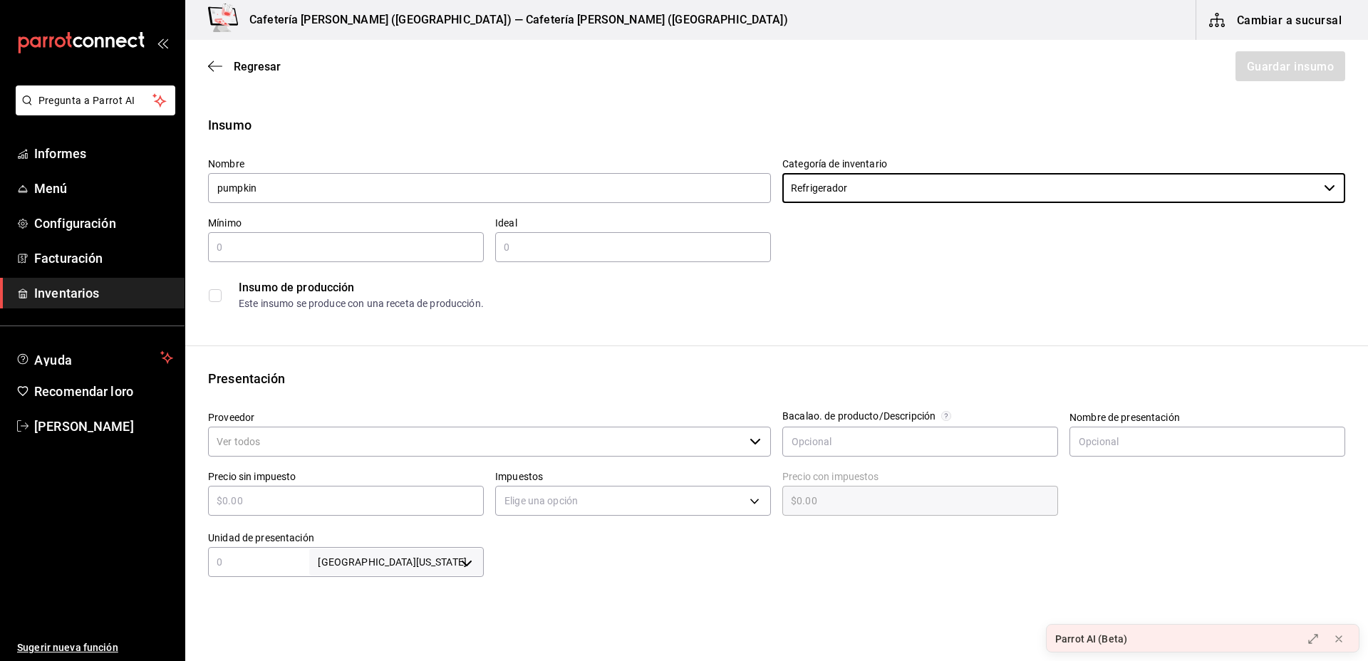
type input "Refrigerador"
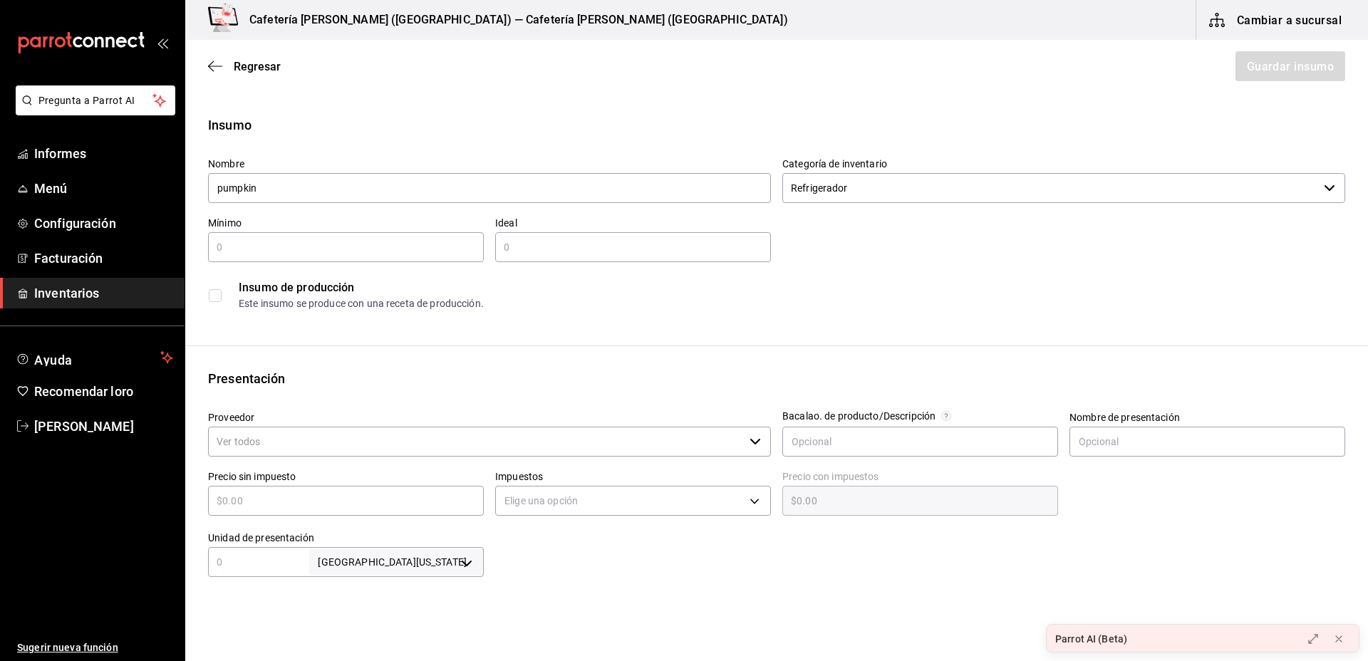
click at [349, 249] on input "text" at bounding box center [346, 247] width 276 height 17
type input "2"
click at [550, 257] on div "​" at bounding box center [633, 247] width 276 height 30
type input "3"
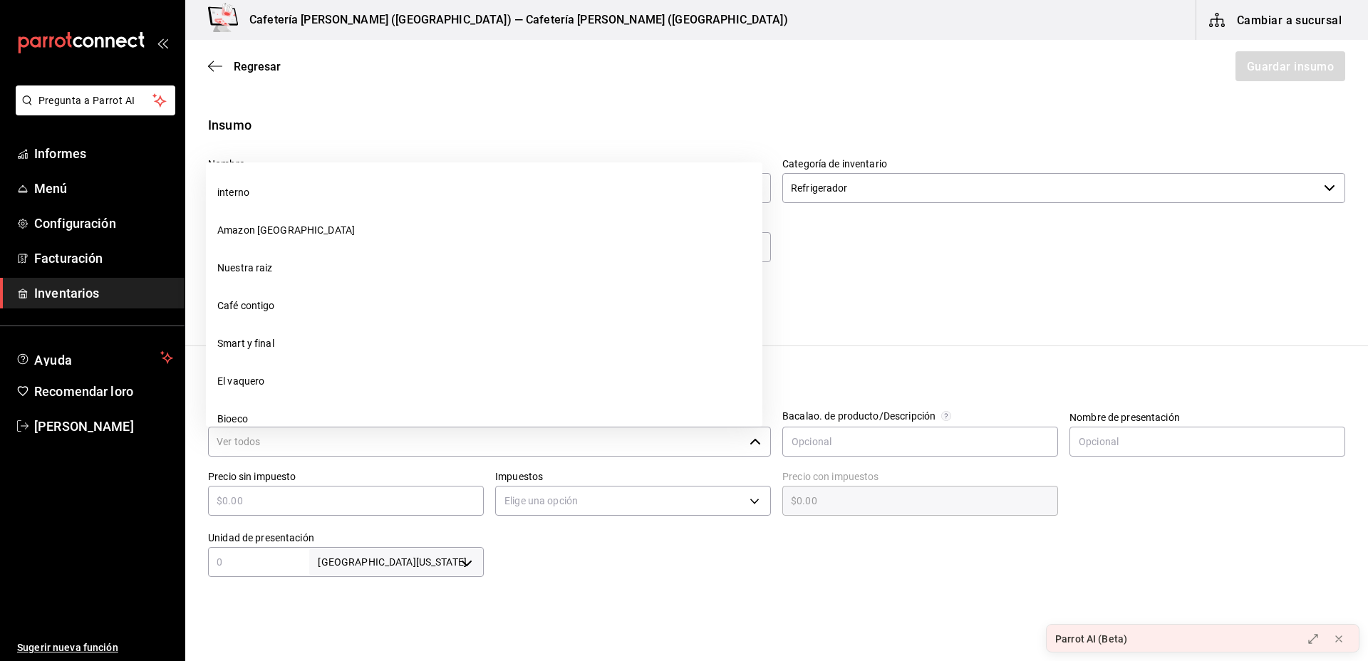
click at [309, 450] on input "Proveedor" at bounding box center [476, 442] width 536 height 30
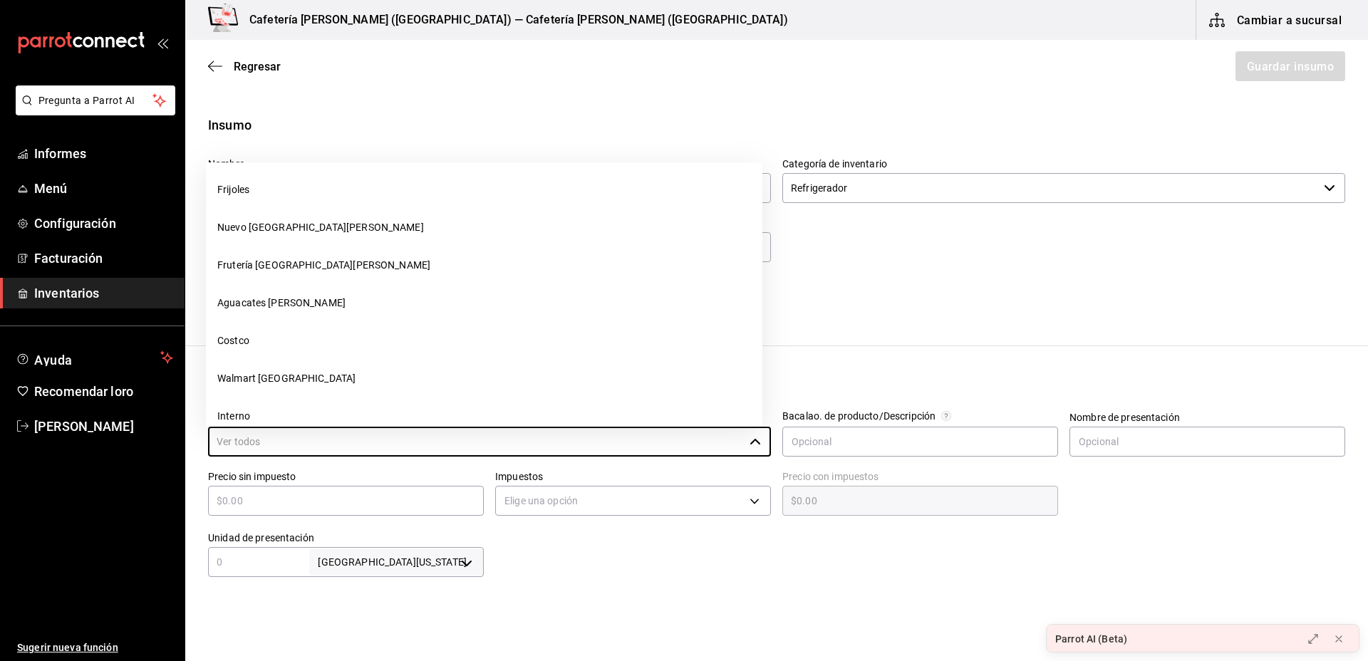
scroll to position [552, 0]
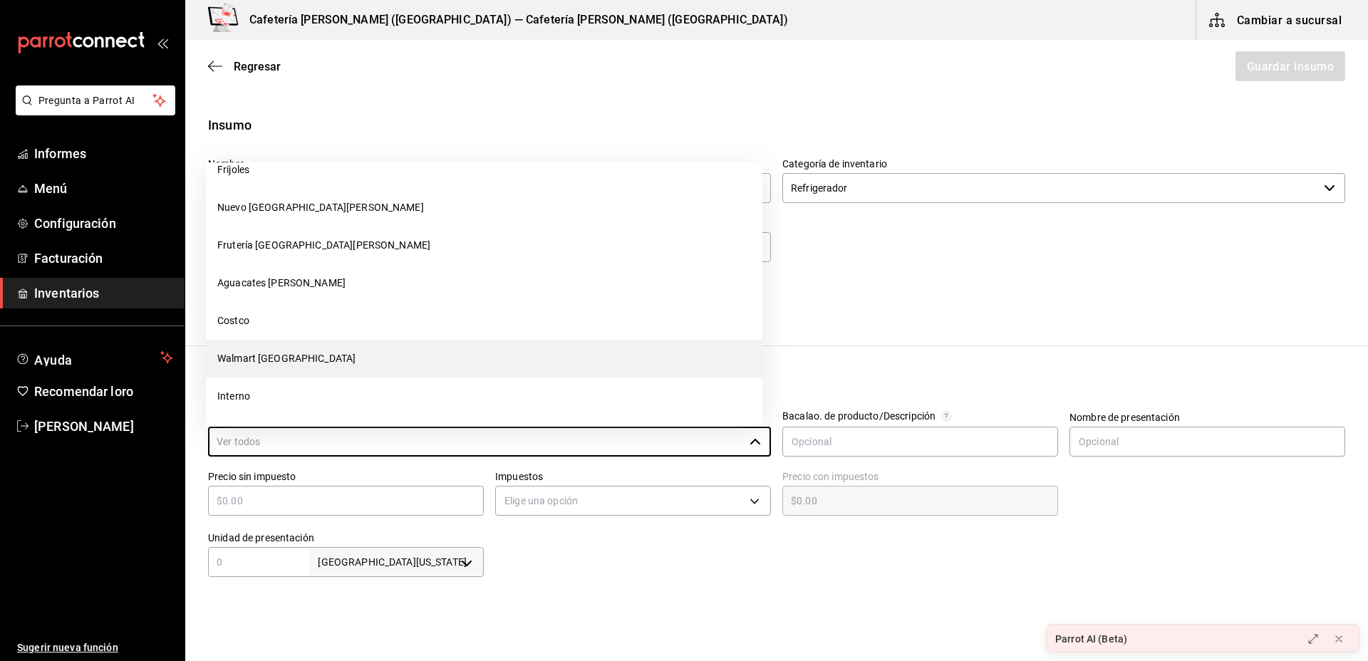
click at [254, 349] on li "Walmart [GEOGRAPHIC_DATA]" at bounding box center [484, 359] width 557 height 38
type input "Walmart [GEOGRAPHIC_DATA]"
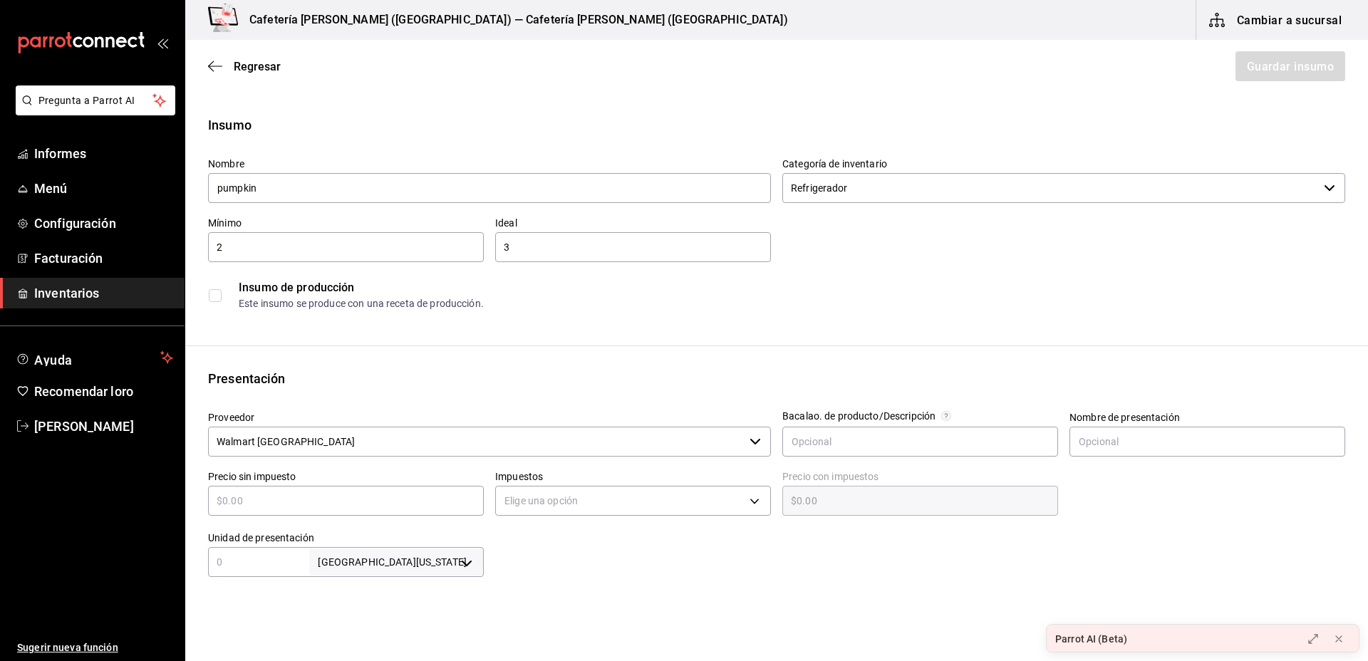
click at [312, 488] on div "​" at bounding box center [346, 501] width 276 height 30
type input "$9"
type input "$9.00"
type input "$90"
type input "$90.00"
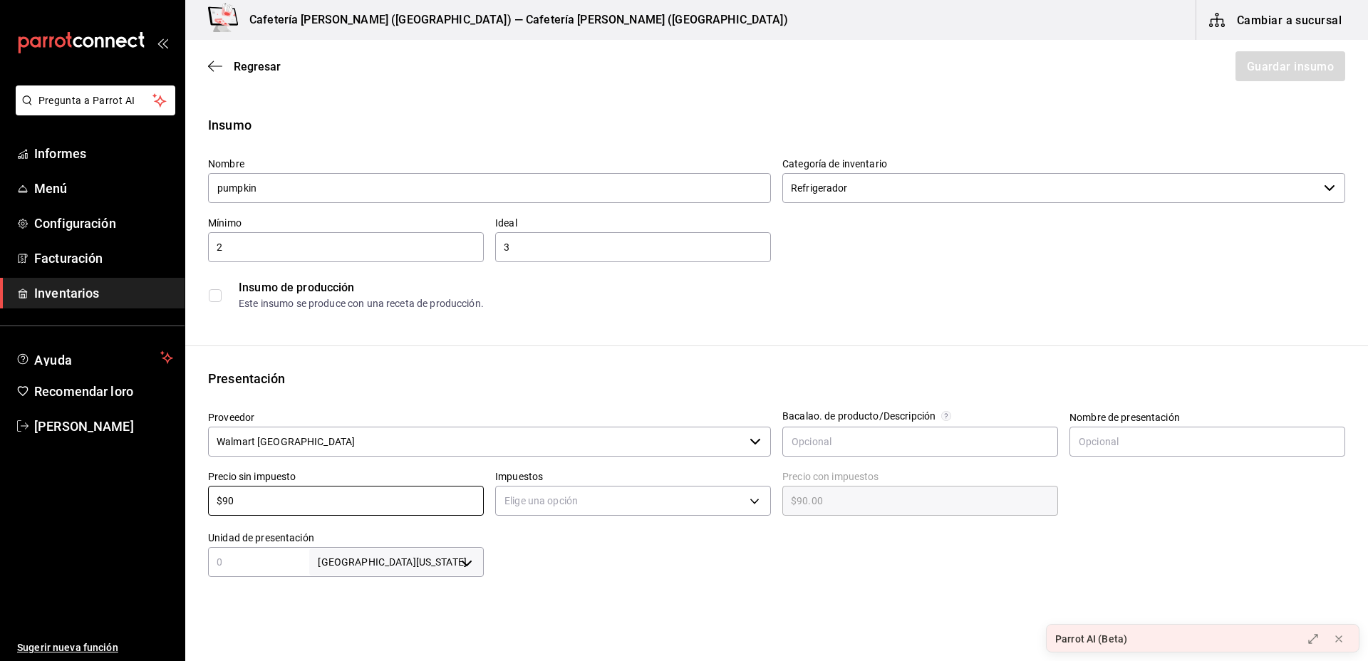
type input "$90"
click at [306, 561] on input "text" at bounding box center [258, 562] width 101 height 17
type input "946"
click at [394, 569] on body "Pregunta a Parrot AI Informes Menú Configuración Facturación Inventarios Ayuda …" at bounding box center [684, 290] width 1368 height 581
click at [393, 590] on li "ml" at bounding box center [431, 599] width 172 height 24
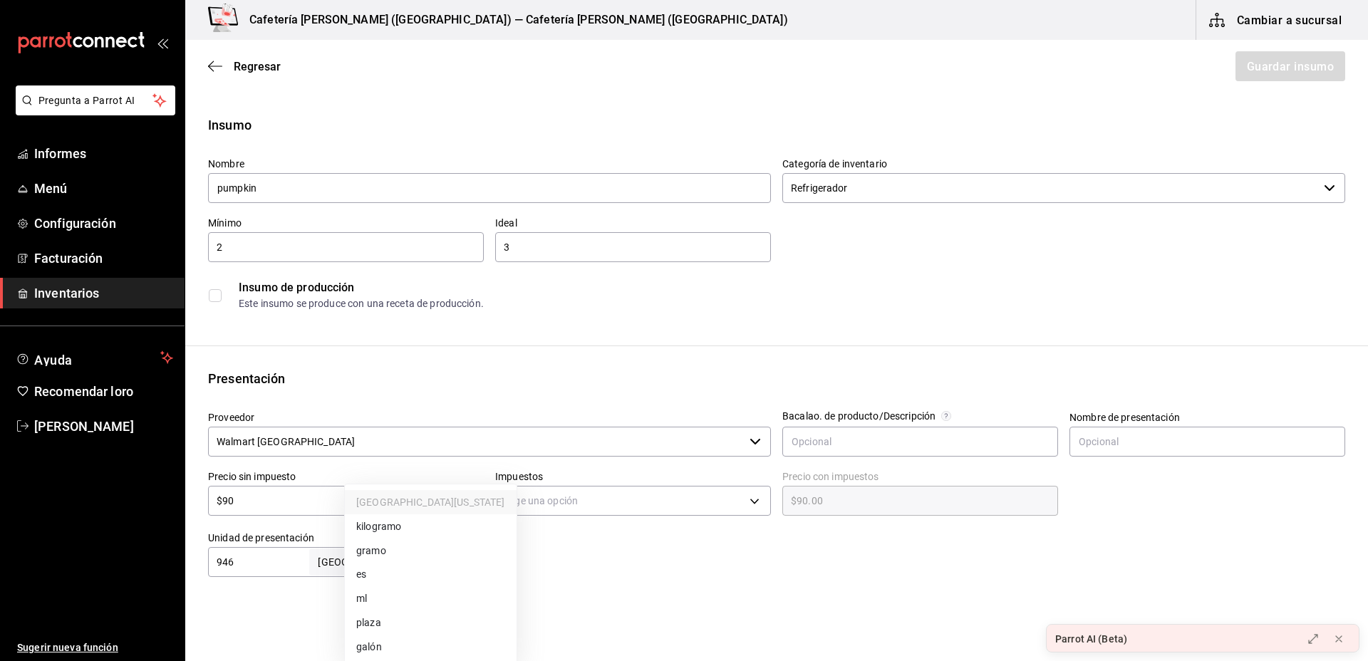
type input "MILLILITER"
type input "946"
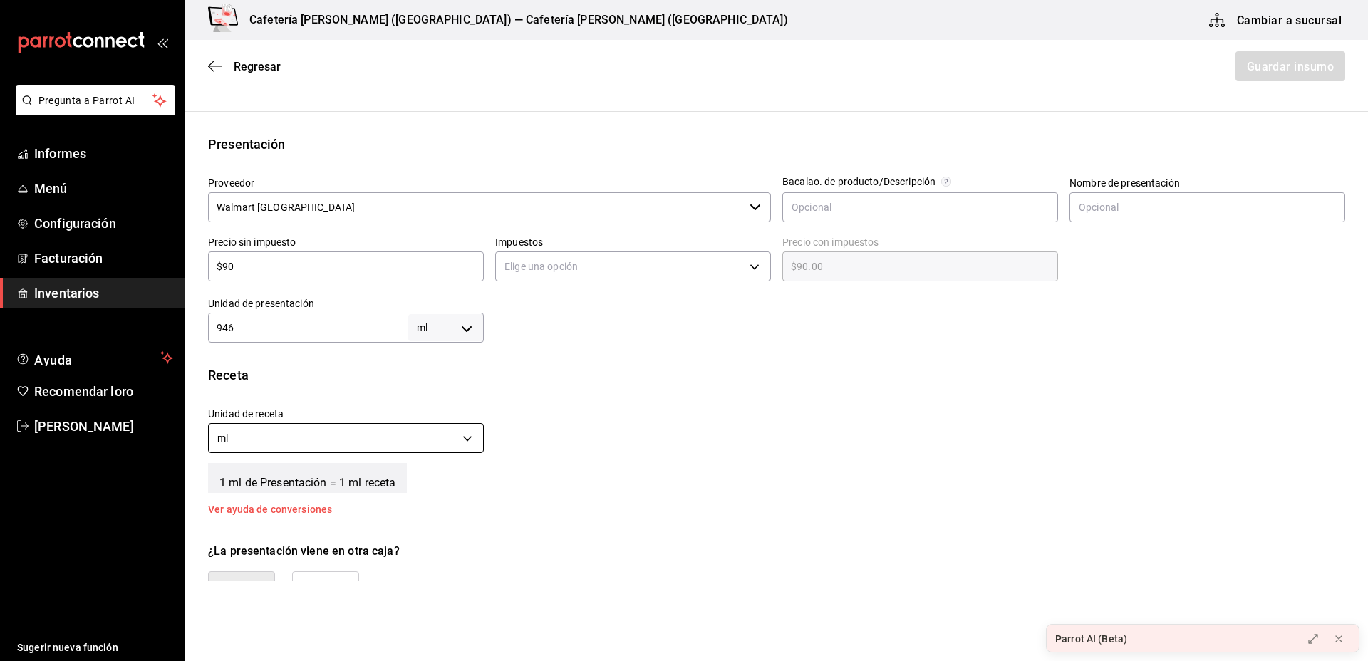
scroll to position [235, 0]
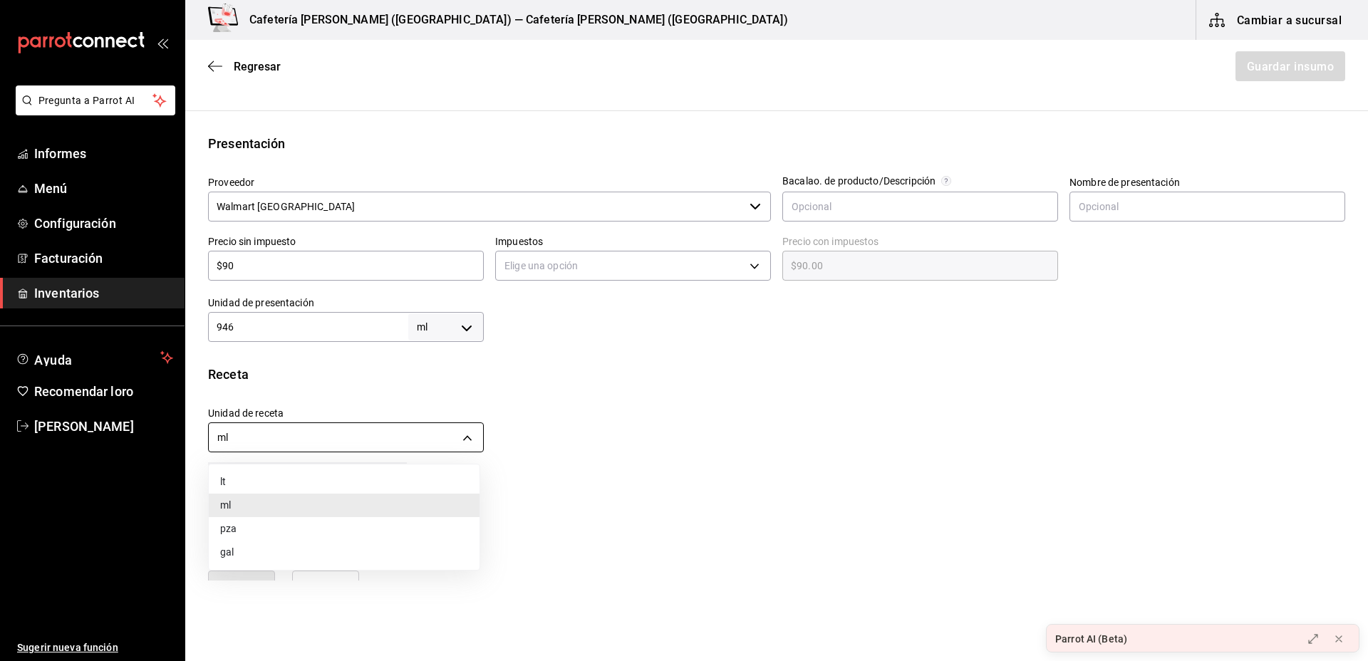
click at [472, 450] on body "Pregunta a Parrot AI Informes Menú Configuración Facturación Inventarios Ayuda …" at bounding box center [684, 290] width 1368 height 581
click at [590, 470] on div at bounding box center [684, 330] width 1368 height 661
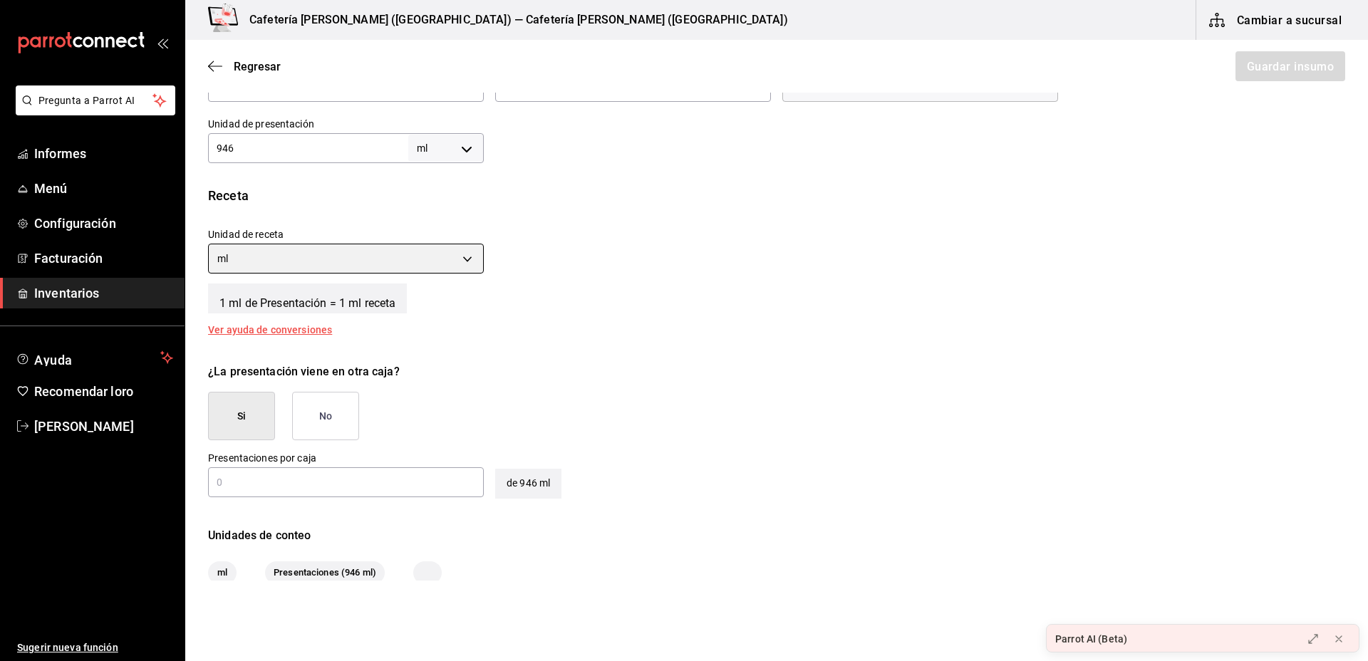
scroll to position [430, 0]
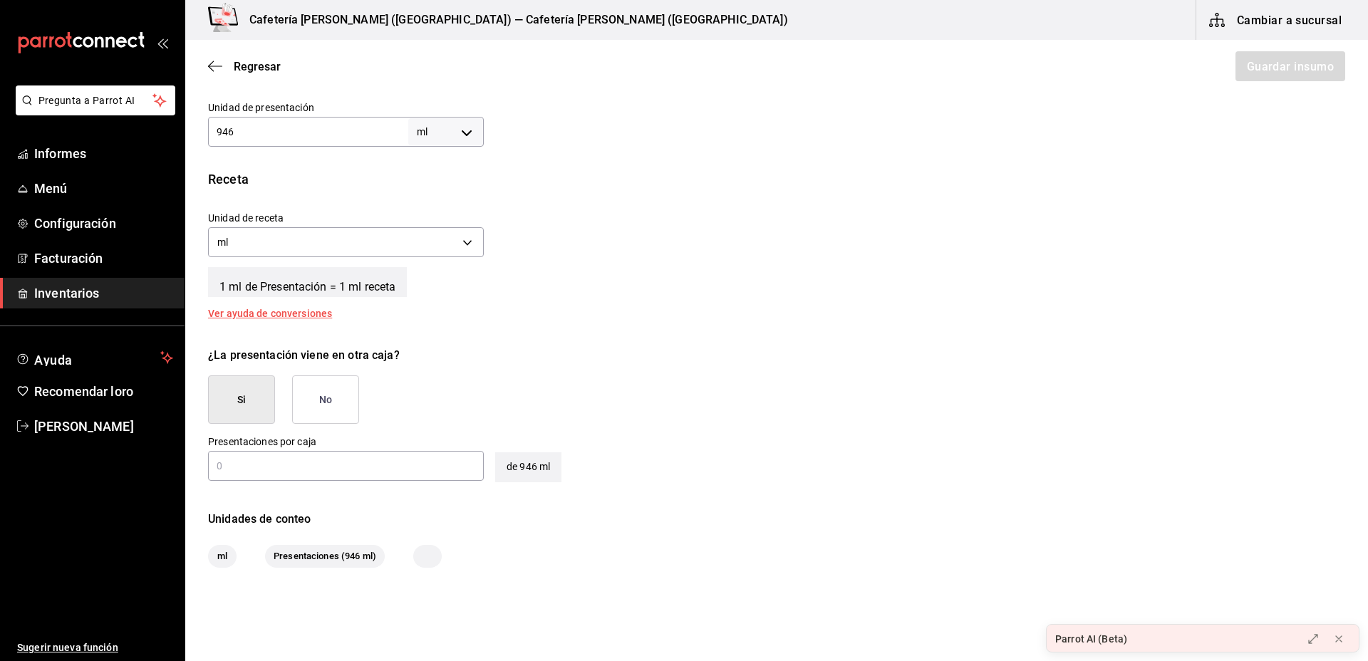
click at [329, 398] on font "No" at bounding box center [326, 399] width 14 height 11
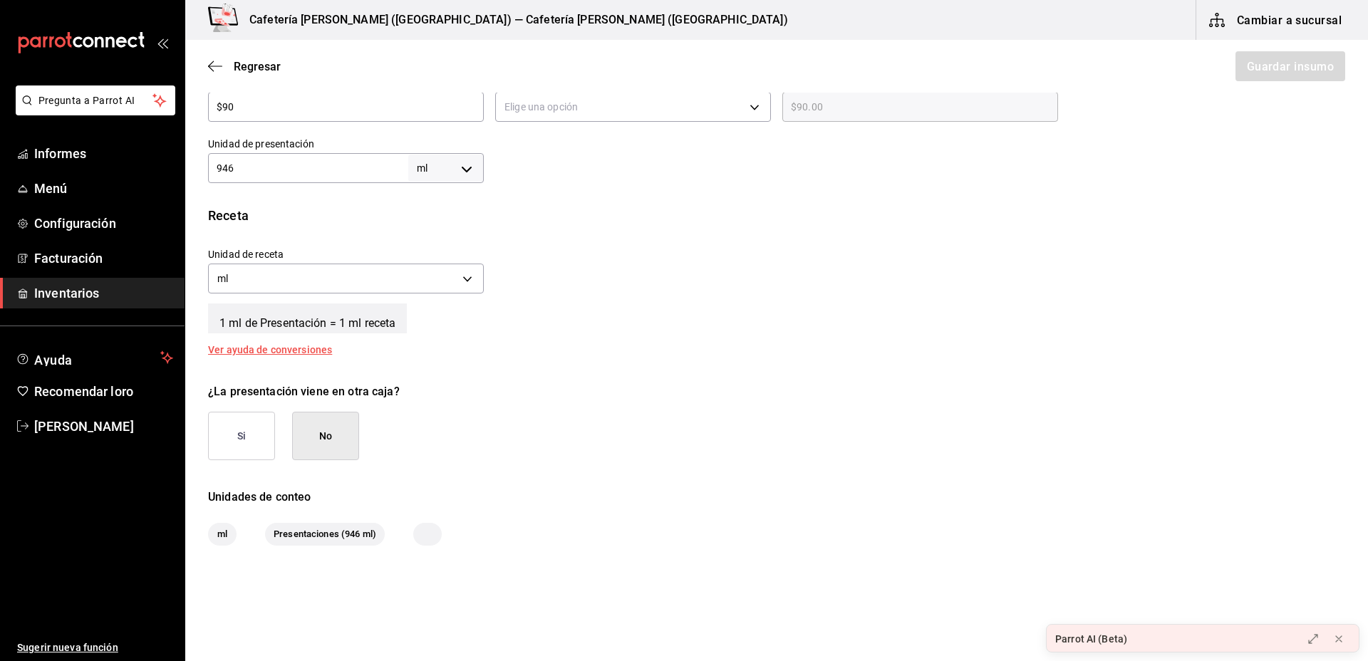
scroll to position [391, 0]
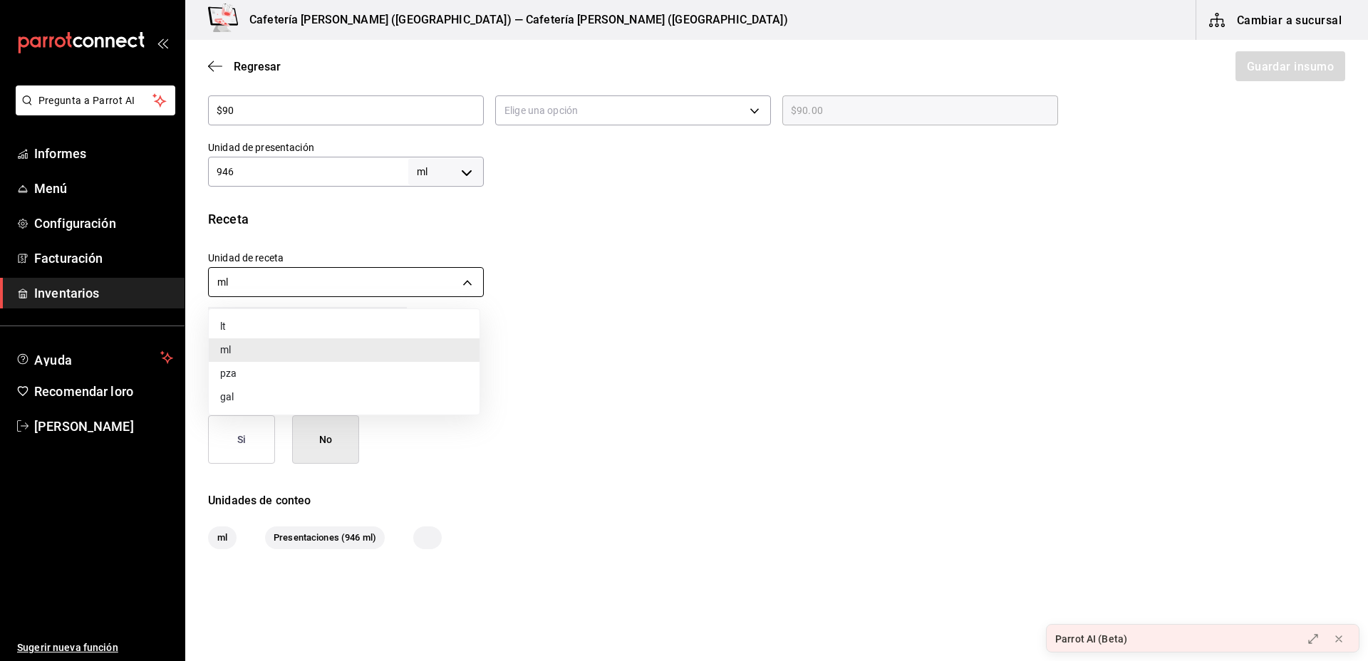
click at [468, 284] on body "Pregunta a Parrot AI Informes Menú Configuración Facturación Inventarios Ayuda …" at bounding box center [684, 290] width 1368 height 581
click at [463, 177] on div at bounding box center [684, 330] width 1368 height 661
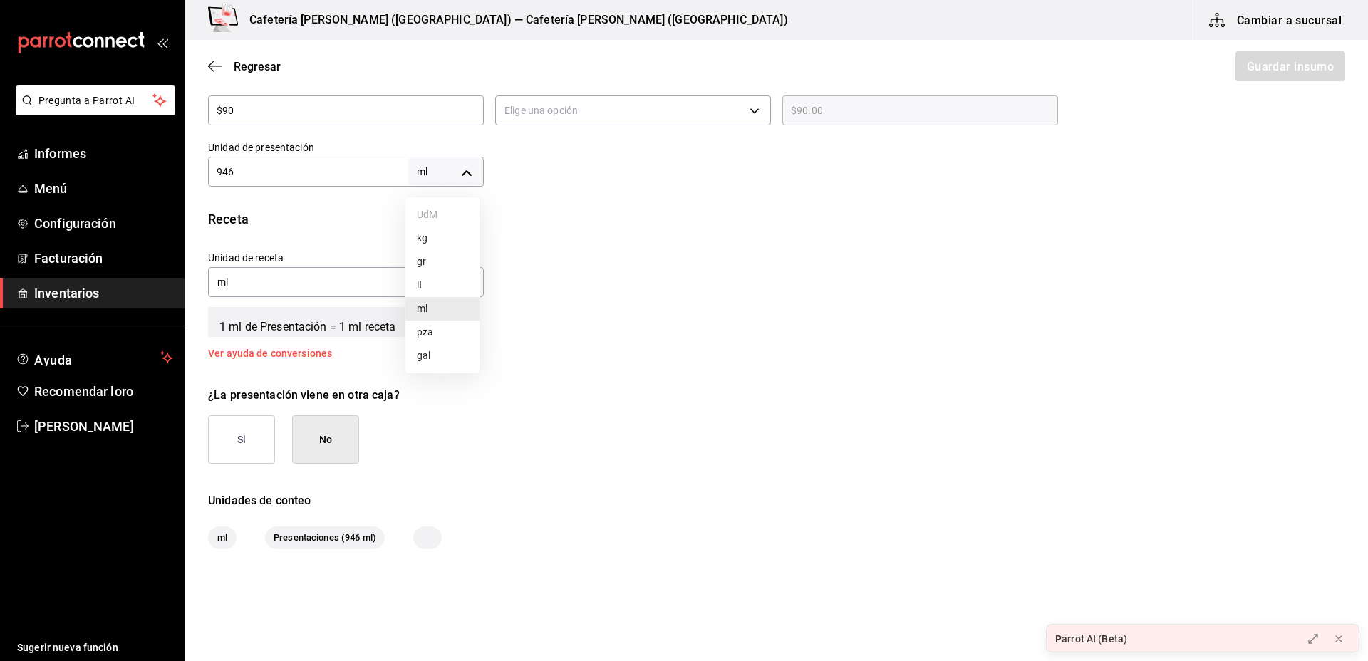
click at [450, 182] on body "Pregunta a Parrot AI Informes Menú Configuración Facturación Inventarios Ayuda …" at bounding box center [684, 290] width 1368 height 581
click at [464, 169] on div at bounding box center [684, 330] width 1368 height 661
click at [464, 169] on body "Pregunta a Parrot AI Informes Menú Configuración Facturación Inventarios Ayuda …" at bounding box center [684, 290] width 1368 height 581
click at [438, 279] on li "es" at bounding box center [492, 287] width 172 height 24
type input "LITER"
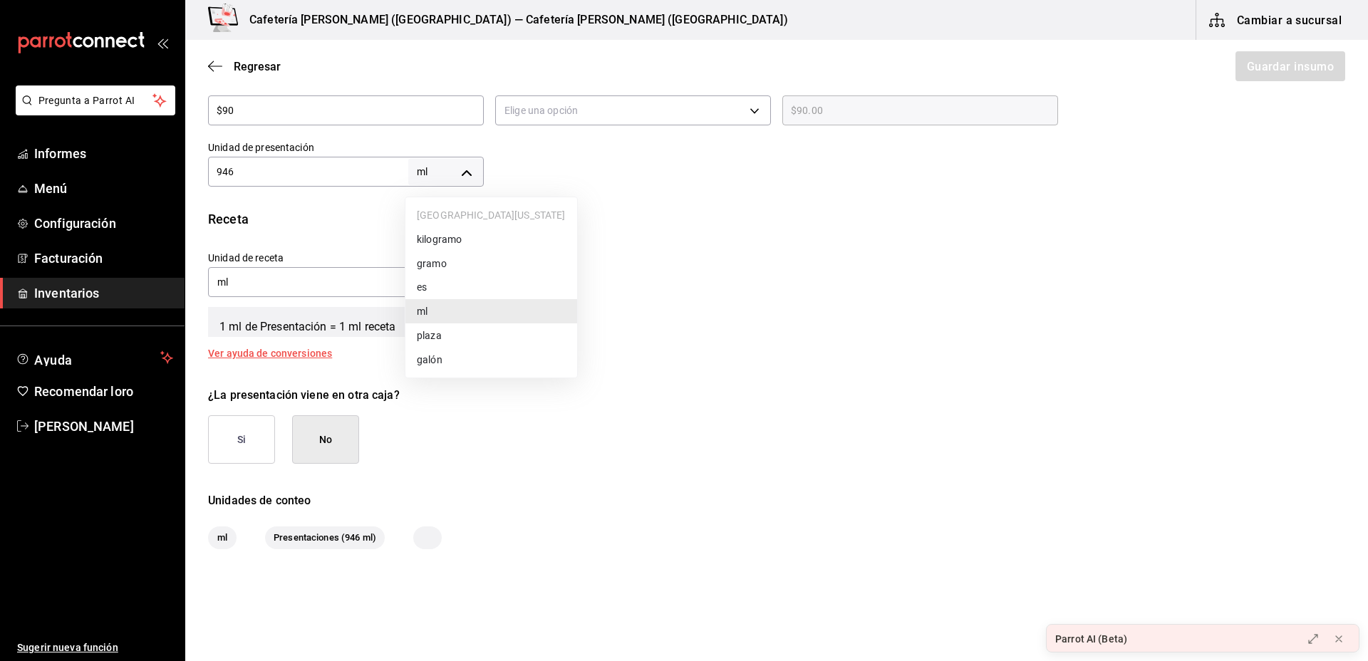
type input "LITER"
type input "946"
click at [236, 172] on input "946" at bounding box center [308, 171] width 200 height 17
type input "94"
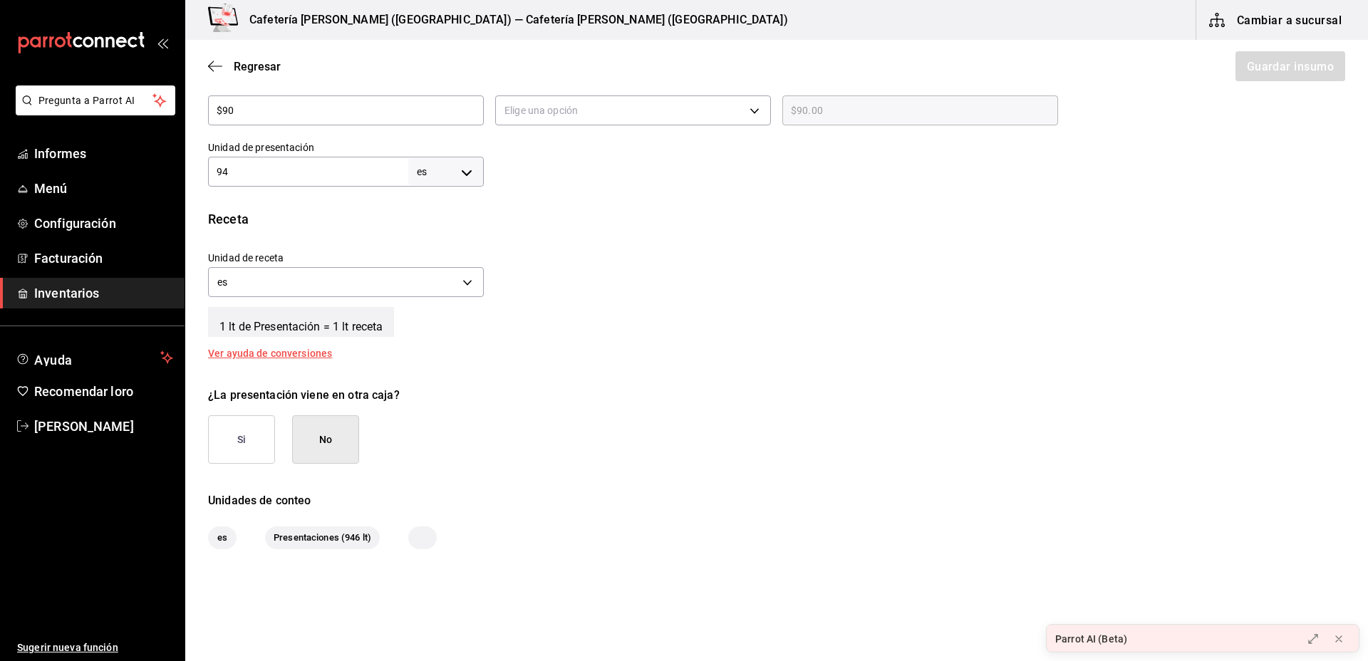
type input "9"
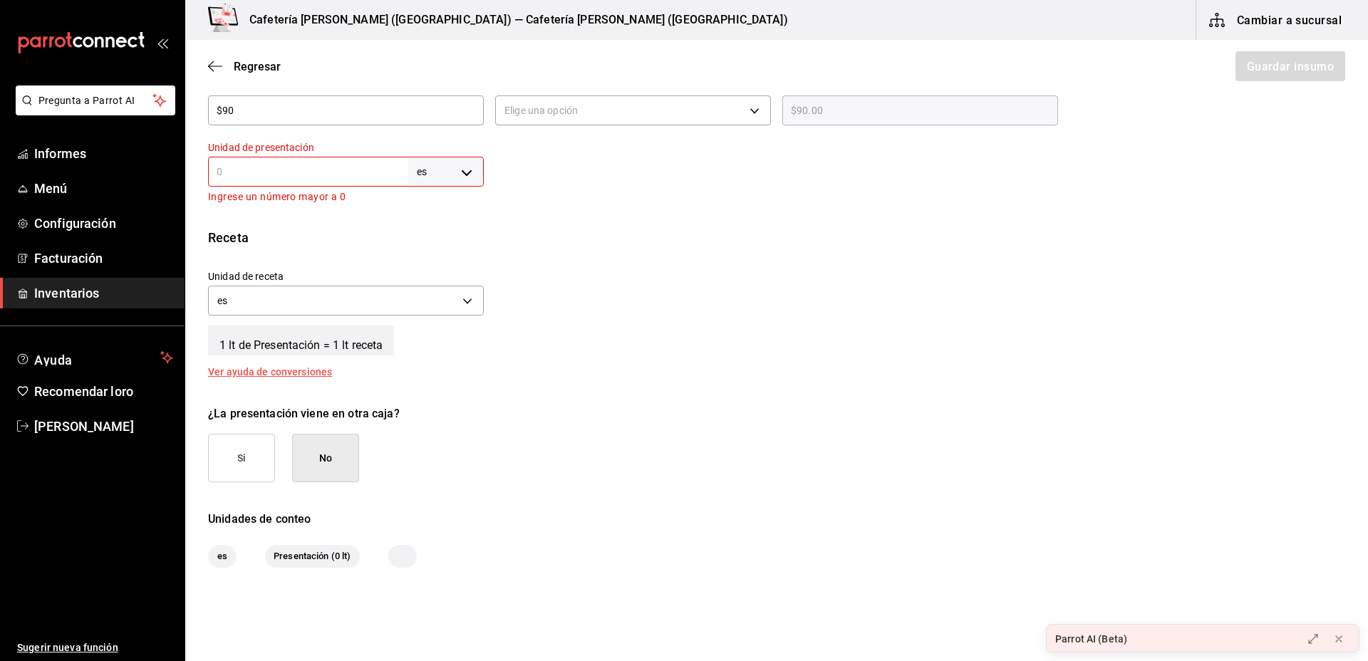
type input "."
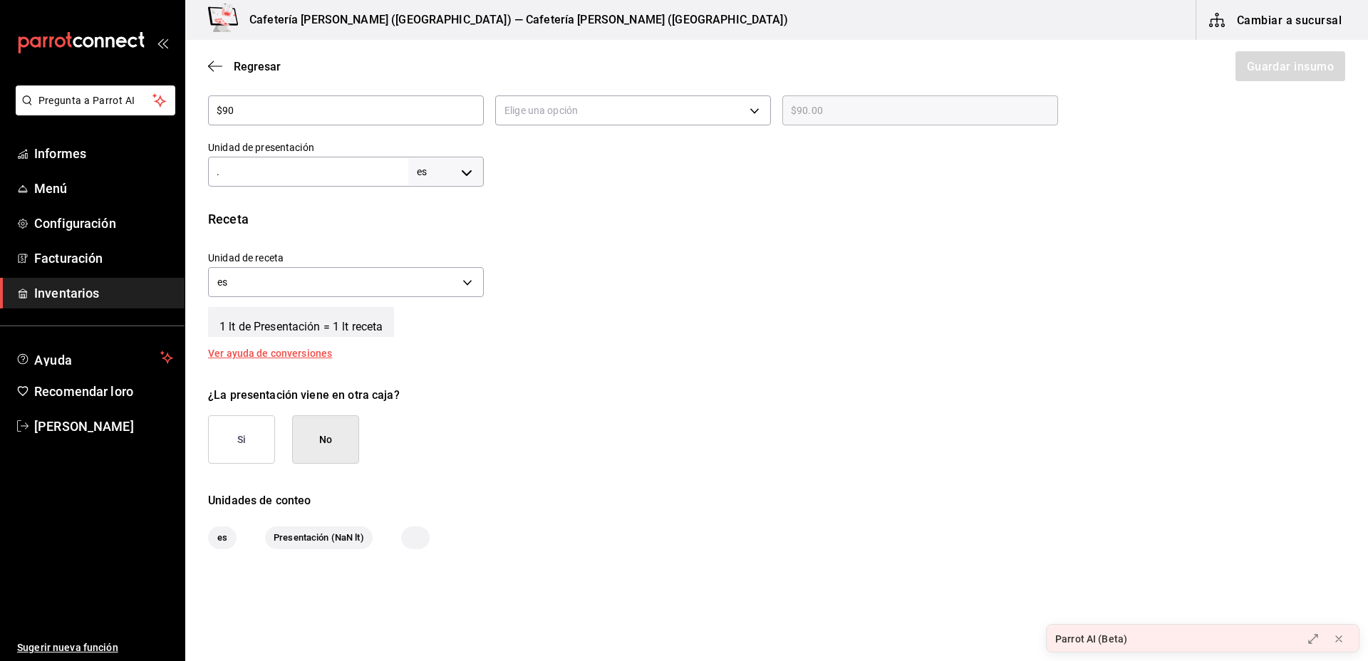
type input ".9"
type input "0.9"
type input ".94"
type input "0.94"
click at [236, 172] on input ".94" at bounding box center [308, 171] width 200 height 17
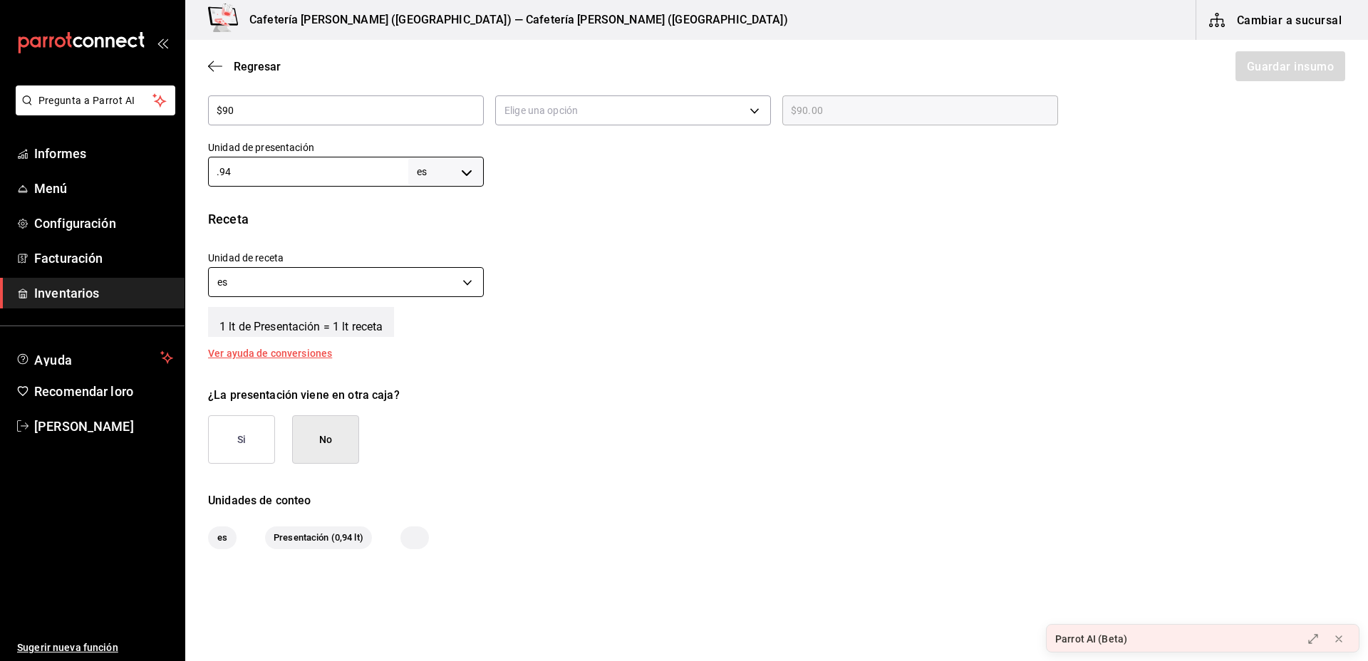
type input "0.94"
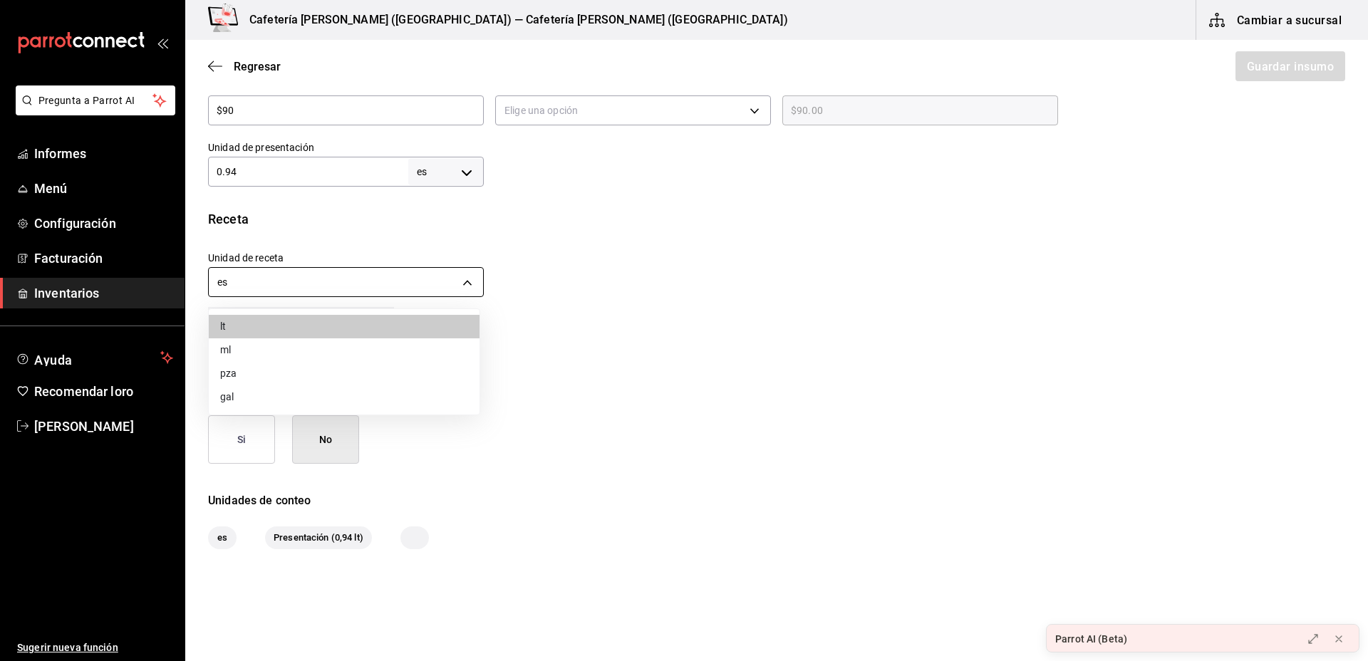
click at [448, 277] on body "Pregunta a Parrot AI Informes Menú Configuración Facturación Inventarios Ayuda …" at bounding box center [684, 290] width 1368 height 581
click at [386, 341] on li "ml" at bounding box center [344, 351] width 271 height 24
type input "MILLILITER"
type input "940"
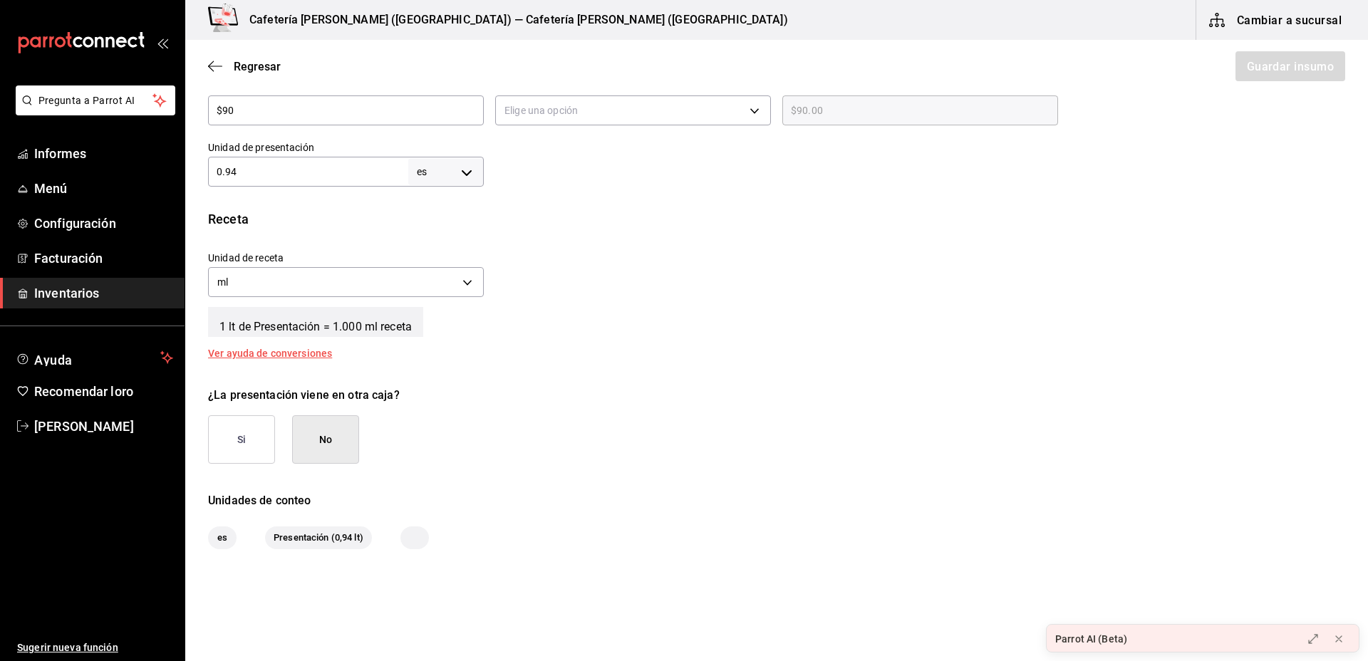
click at [396, 167] on input "0.94" at bounding box center [308, 171] width 200 height 17
type input "0.9"
type input "900"
type input "0."
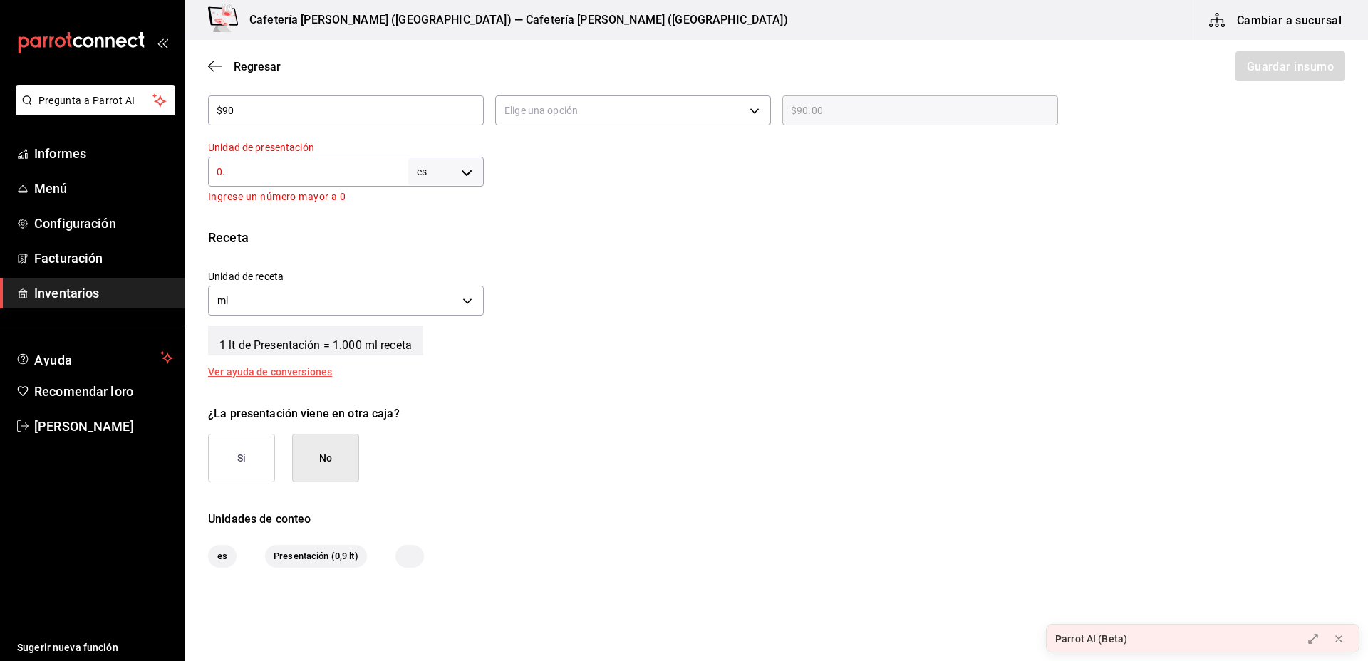
type input "0"
click at [465, 168] on body "Pregunta a Parrot AI Informes Menú Configuración Facturación Inventarios Ayuda …" at bounding box center [684, 290] width 1368 height 581
click at [453, 312] on li "ml" at bounding box center [492, 311] width 172 height 24
type input "MILLILITER"
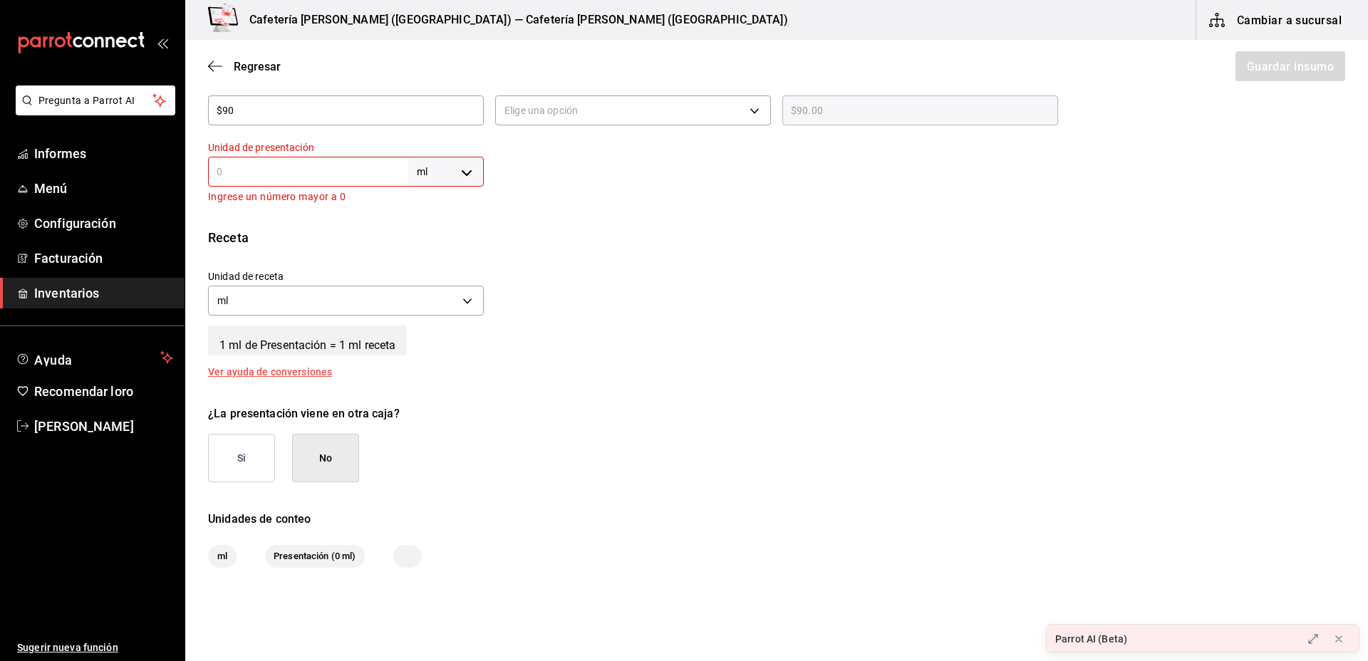
click at [269, 164] on input "text" at bounding box center [308, 171] width 200 height 17
type input "9"
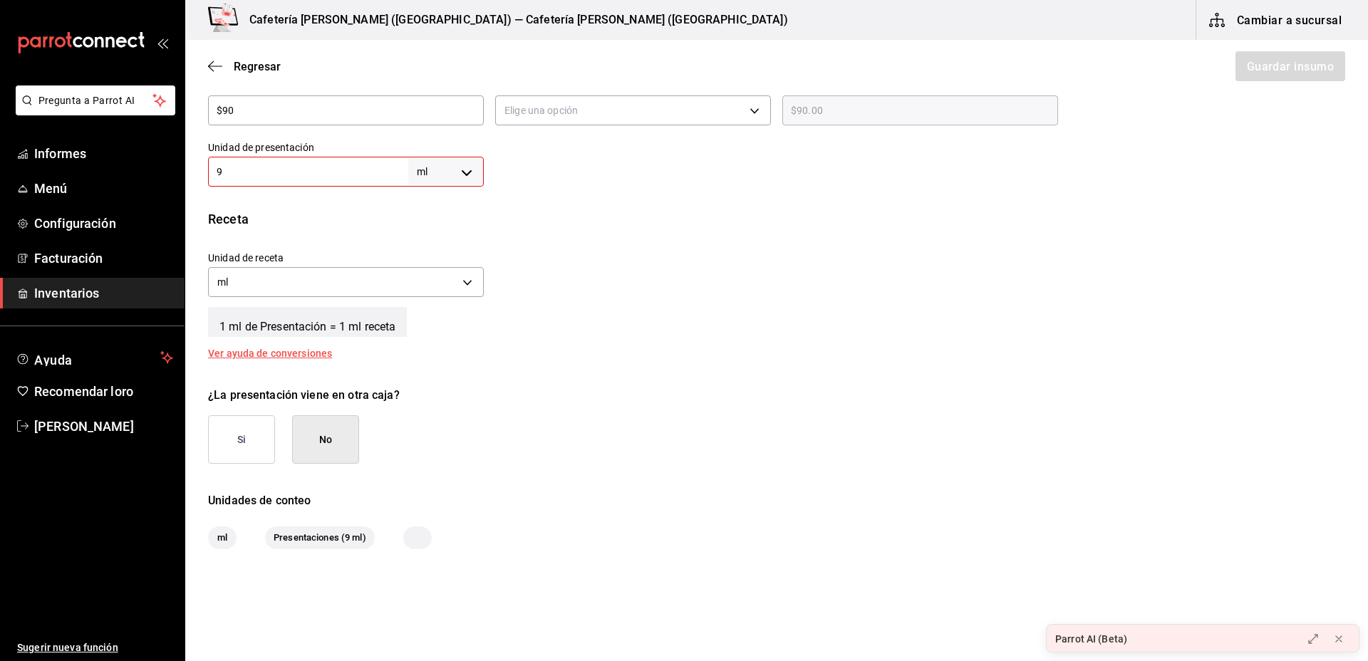
type input "9"
type input "94"
type input "946"
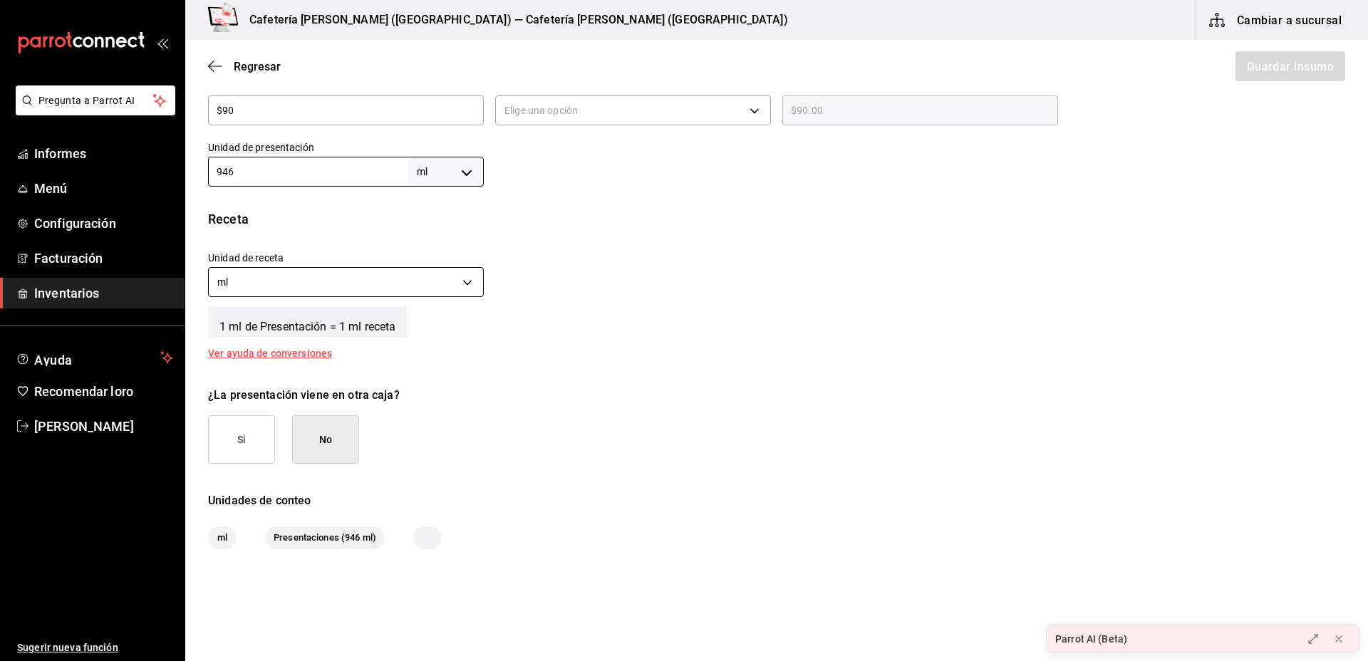
type input "946"
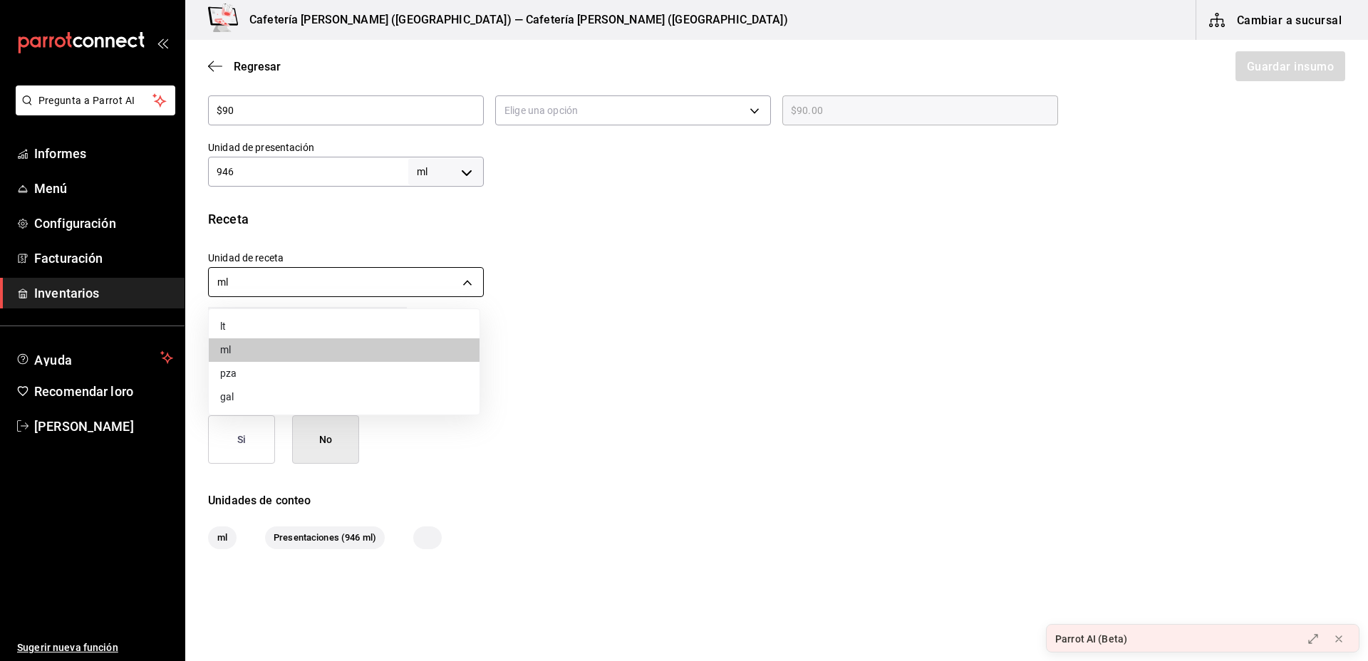
click at [316, 292] on body "Pregunta a Parrot AI Informes Menú Configuración Facturación Inventarios Ayuda …" at bounding box center [684, 290] width 1368 height 581
click at [594, 403] on div at bounding box center [684, 330] width 1368 height 661
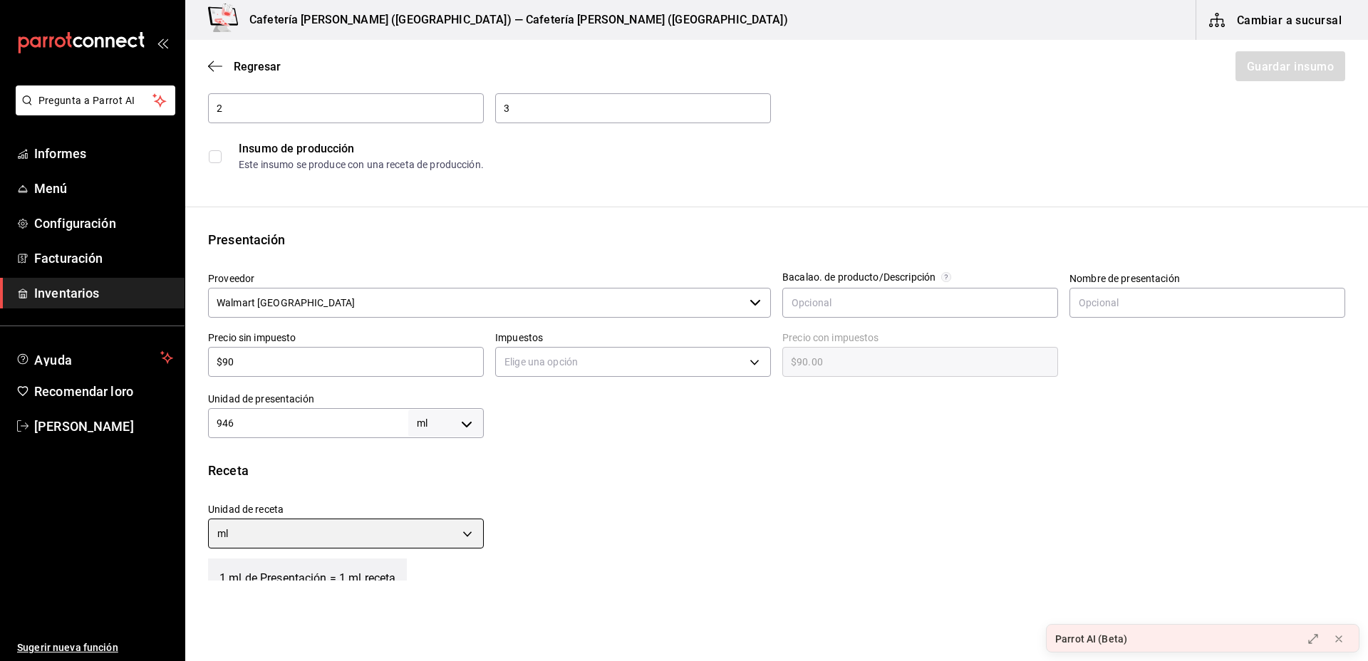
scroll to position [109, 0]
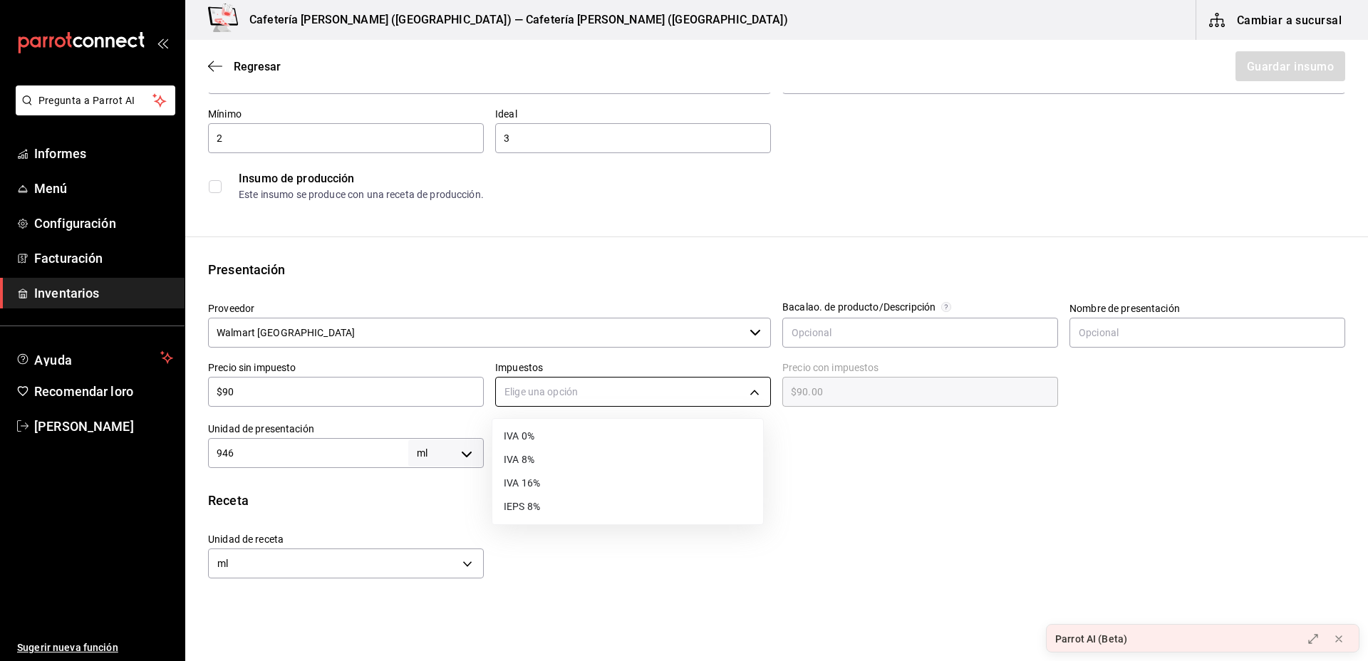
click at [673, 393] on body "Pregunta a Parrot AI Informes Menú Configuración Facturación Inventarios Ayuda …" at bounding box center [684, 290] width 1368 height 581
click at [579, 436] on li "IVA 0%" at bounding box center [627, 437] width 271 height 24
type input "IVA_0"
click at [1291, 62] on font "Guardar insumo" at bounding box center [1290, 66] width 87 height 14
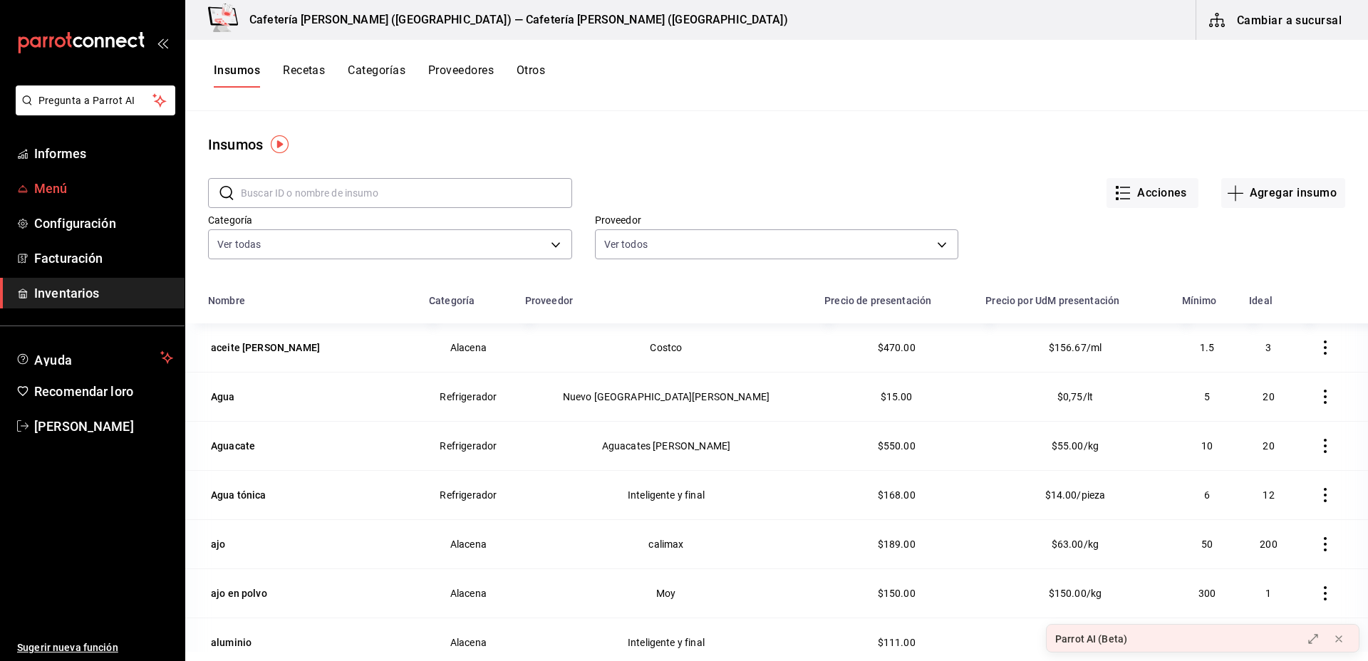
click at [112, 187] on span "Menú" at bounding box center [103, 188] width 139 height 19
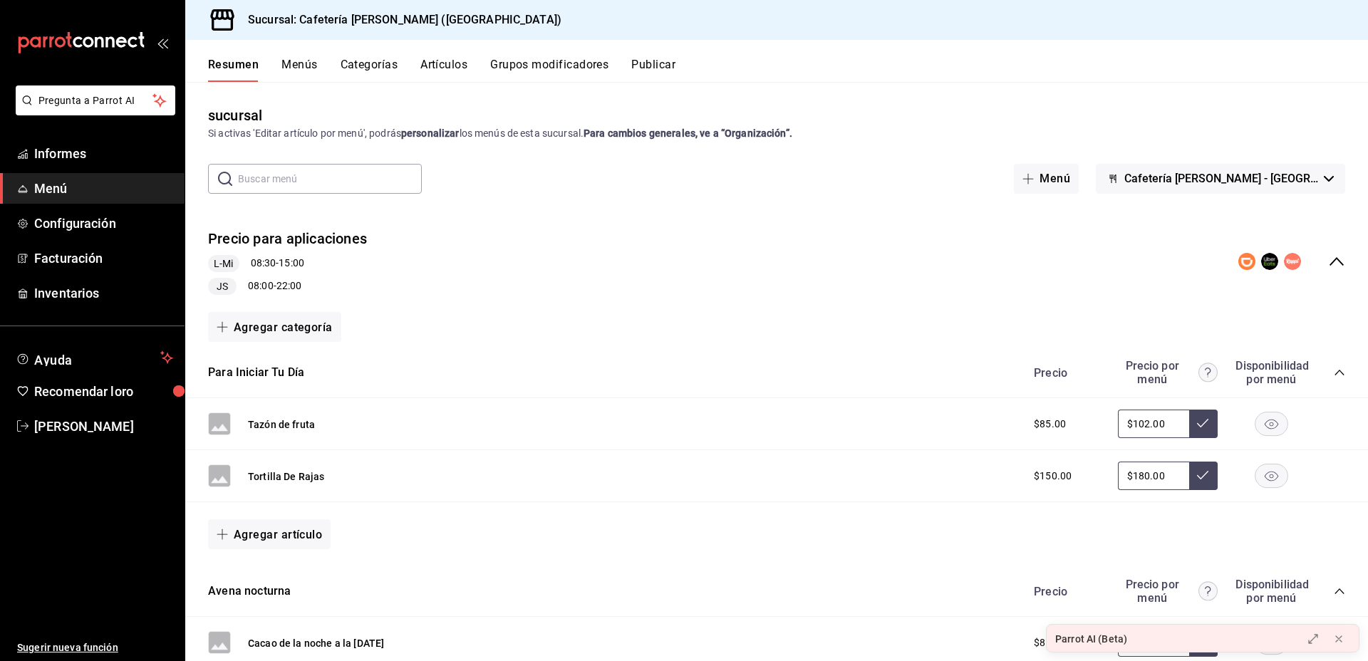
click at [527, 60] on font "Grupos modificadores" at bounding box center [549, 65] width 118 height 14
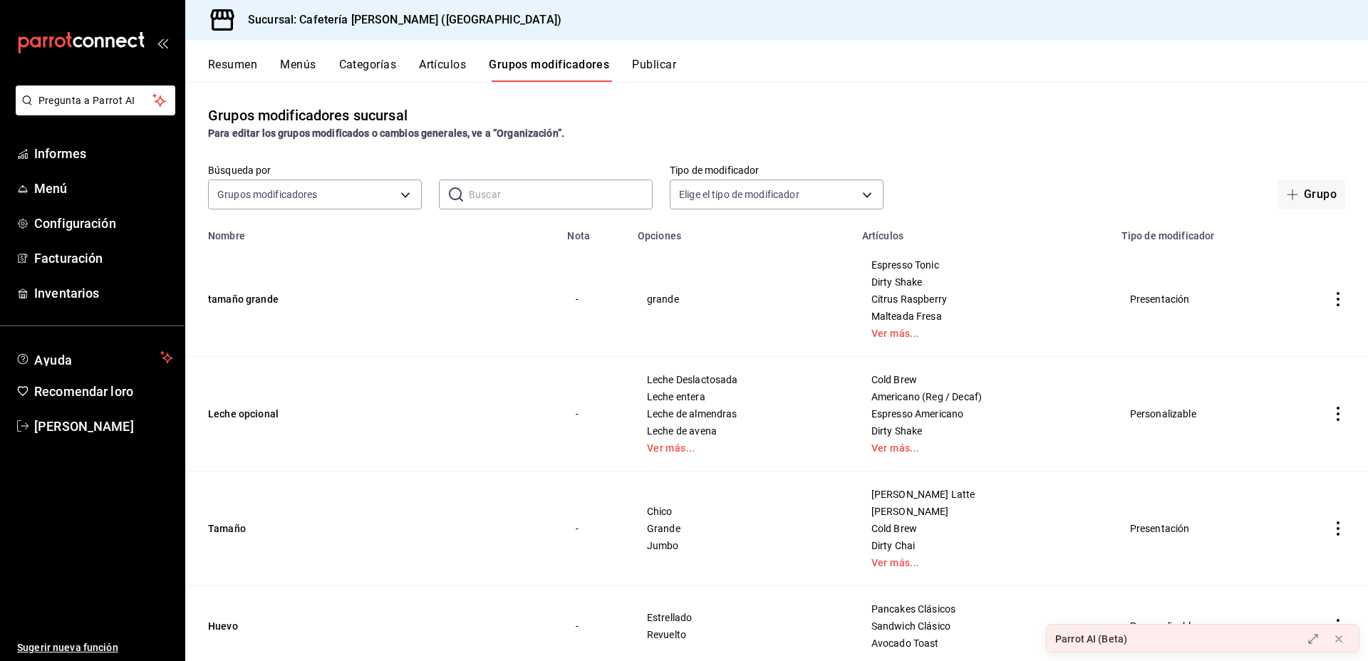
click at [662, 69] on font "Publicar" at bounding box center [654, 65] width 44 height 14
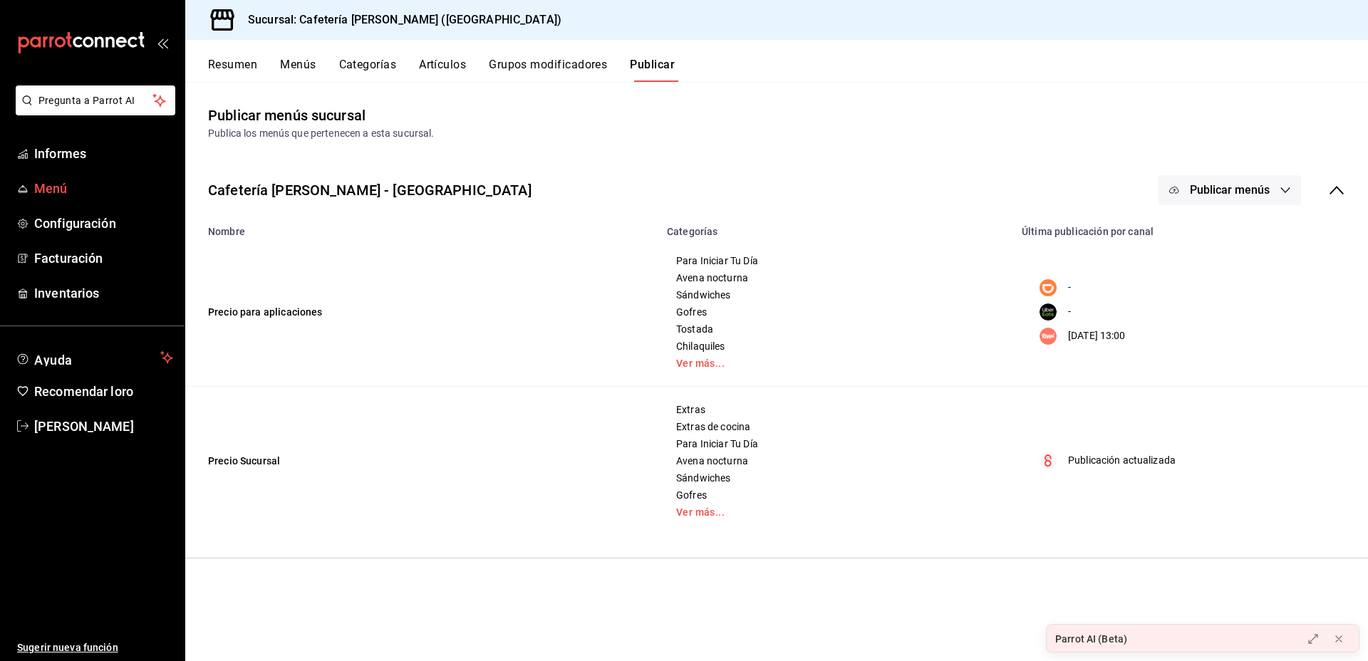
click at [153, 197] on span "Menú" at bounding box center [103, 188] width 139 height 19
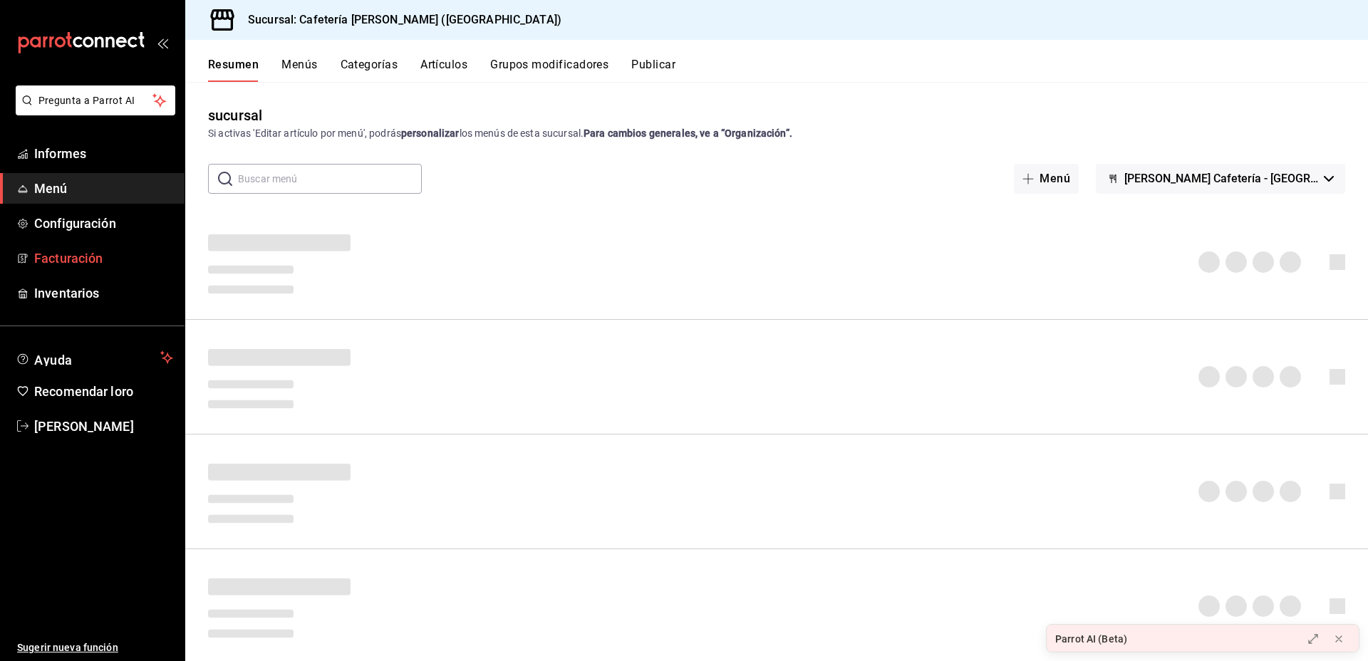
click at [126, 274] on ul "Informes Menú Configuración Facturación Inventarios" at bounding box center [92, 223] width 185 height 170
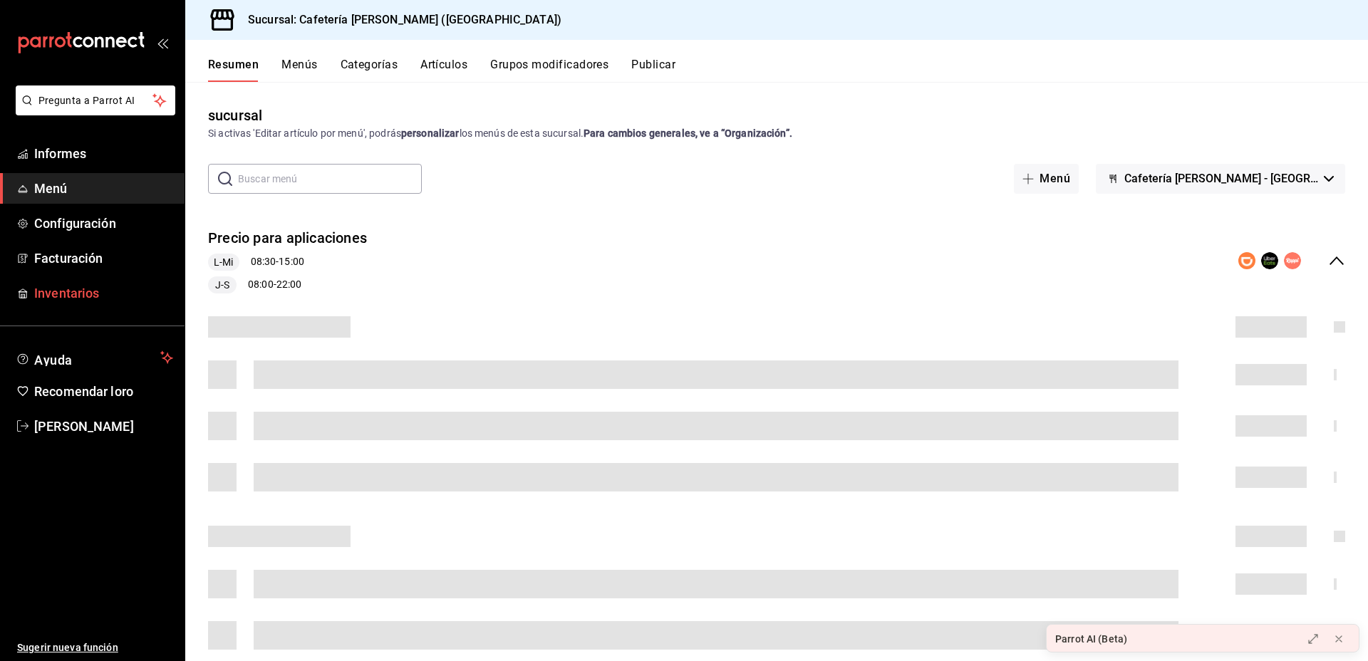
click at [120, 299] on span "Inventarios" at bounding box center [103, 293] width 139 height 19
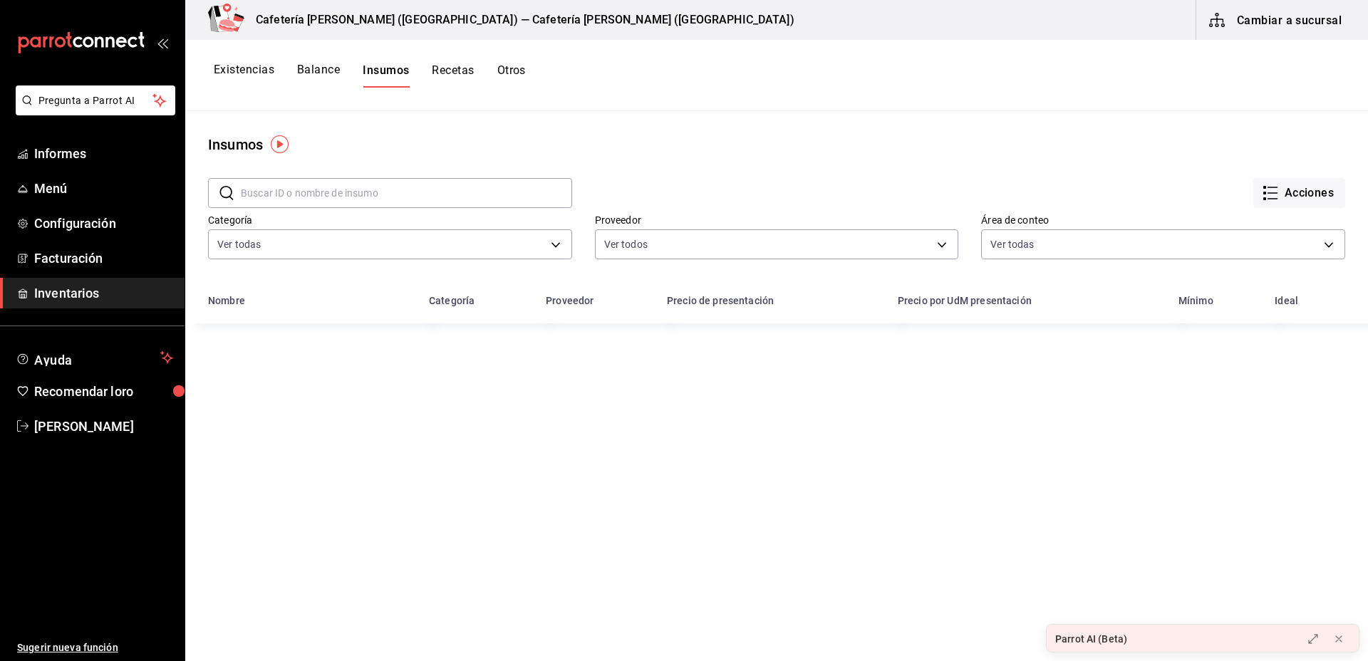
click at [1291, 10] on font "Cambiar a sucursal" at bounding box center [1289, 20] width 105 height 21
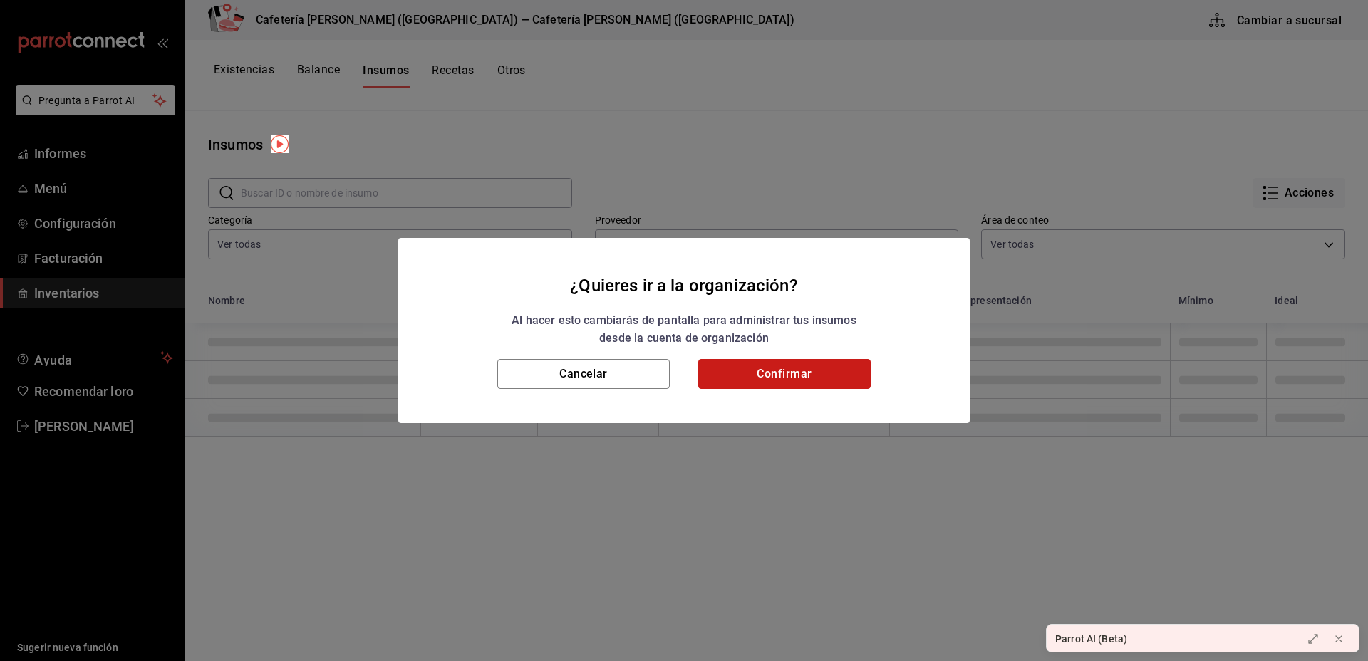
click at [793, 380] on font "Confirmar" at bounding box center [784, 374] width 55 height 14
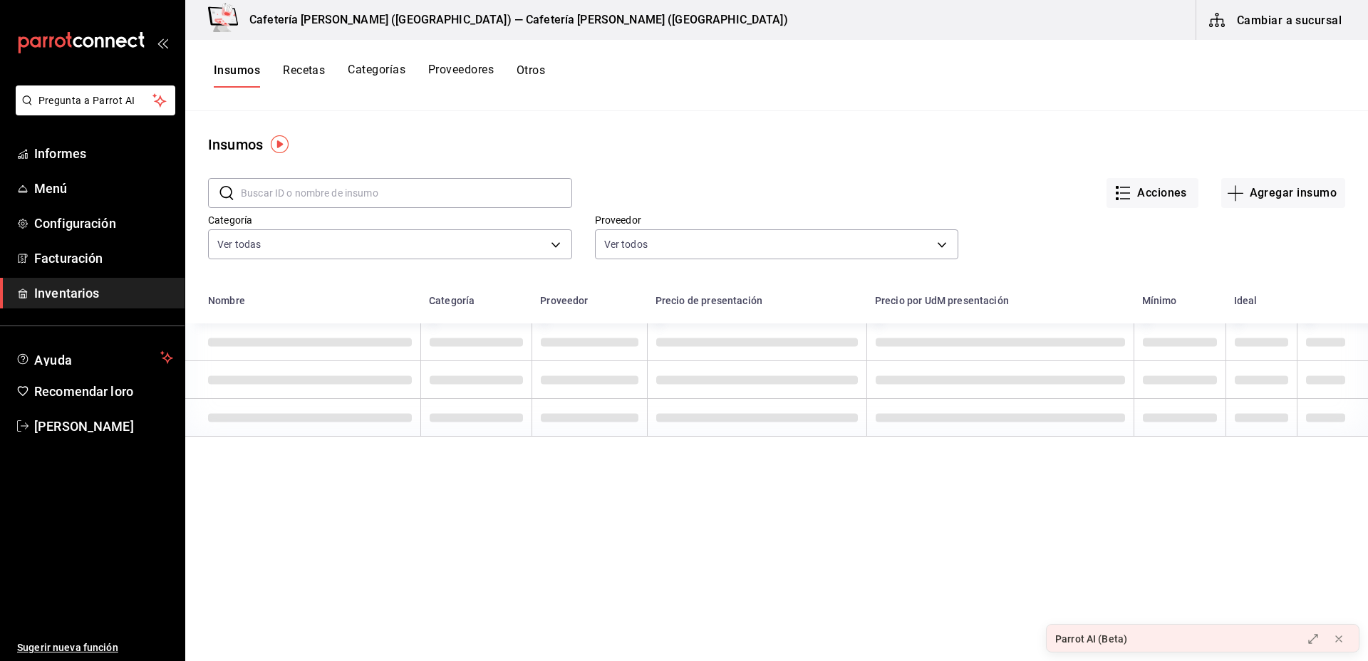
click at [296, 81] on button "Recetas" at bounding box center [304, 75] width 42 height 25
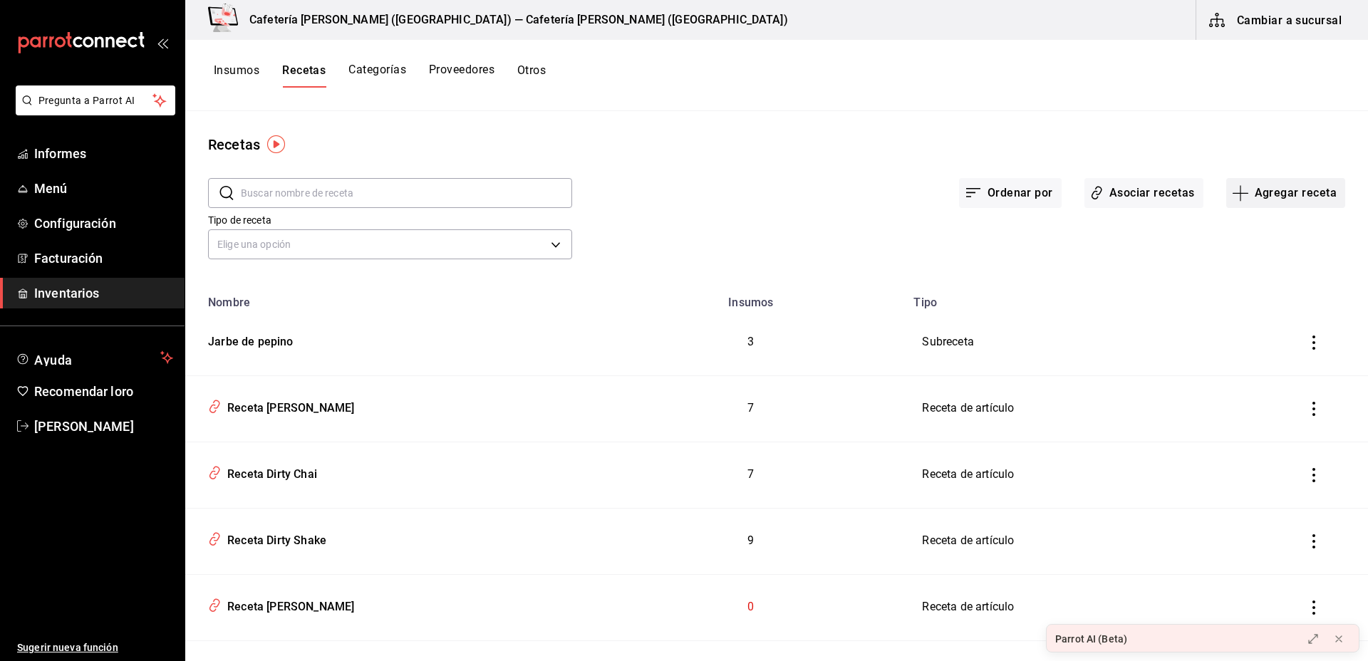
click at [1287, 190] on font "Agregar receta" at bounding box center [1296, 193] width 82 height 14
click at [1268, 246] on li "Receta" at bounding box center [1273, 233] width 143 height 38
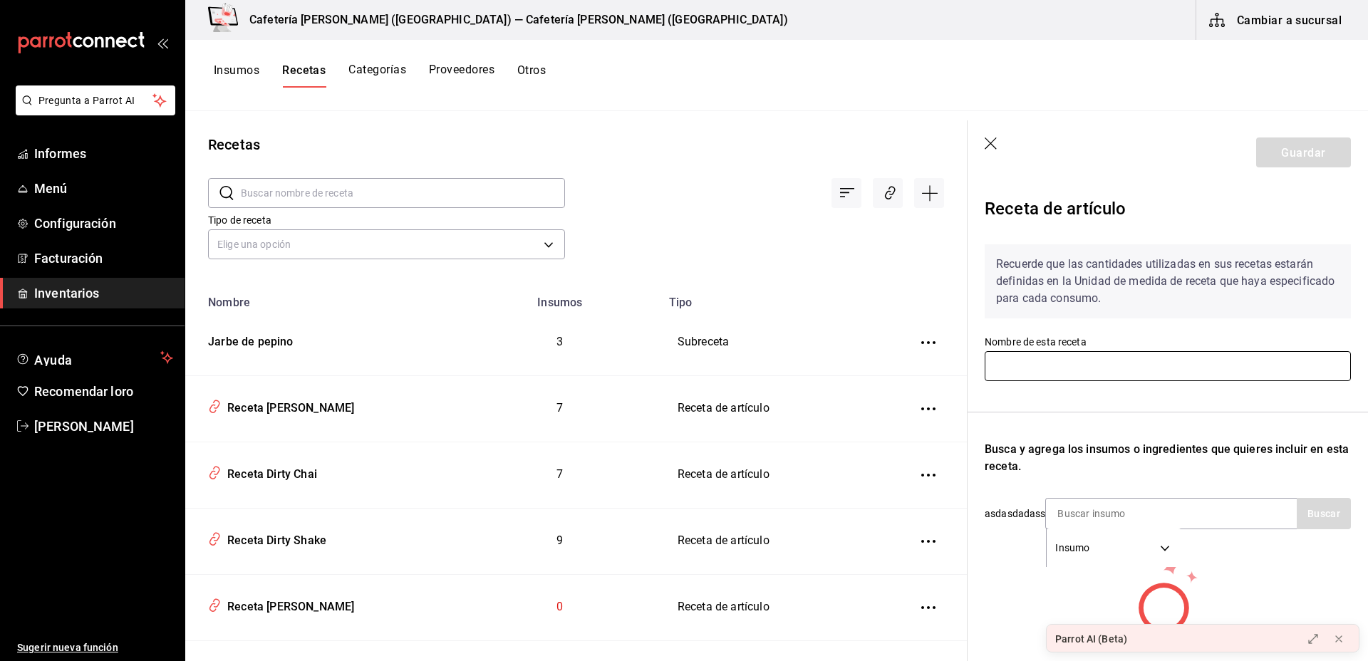
click at [1049, 363] on input "text" at bounding box center [1168, 366] width 366 height 30
type input "pumpki spice chai latte"
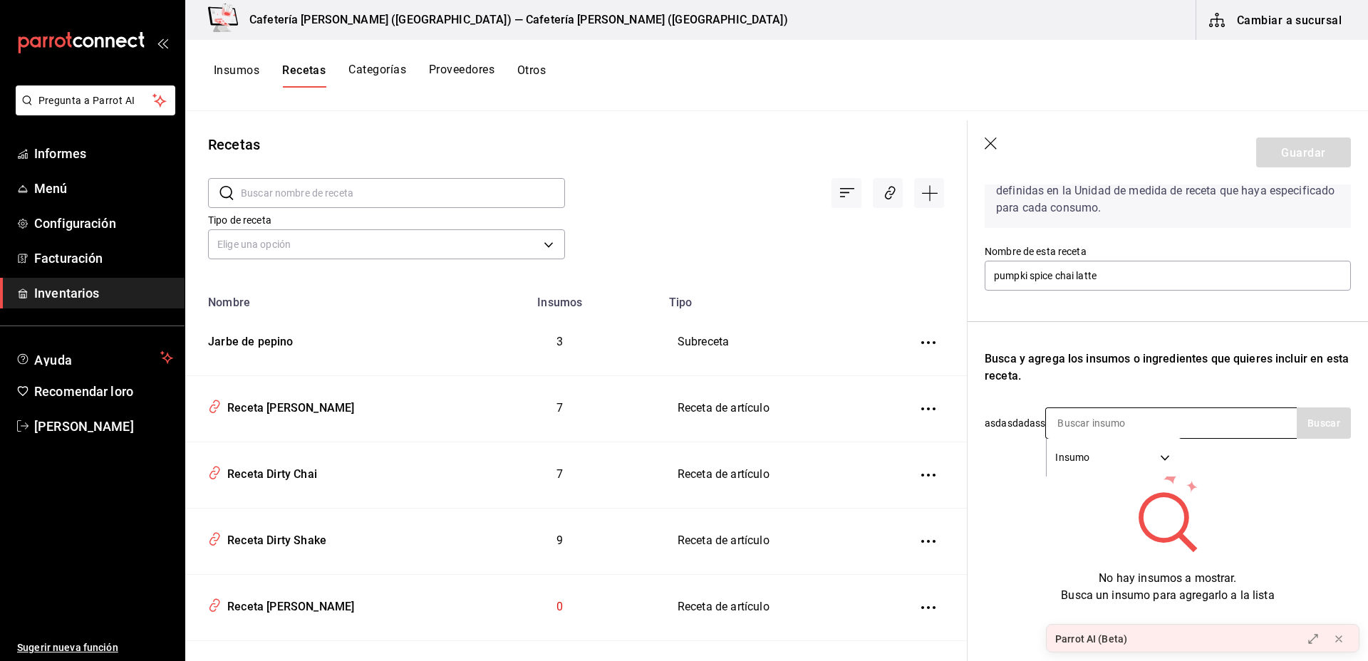
click at [1140, 443] on body "Pregunta a Parrot AI Informes Menú Configuración Facturación Inventarios Ayuda …" at bounding box center [684, 326] width 1368 height 652
click at [1237, 502] on div at bounding box center [684, 330] width 1368 height 661
click at [1237, 502] on div "Sub Receta Insumo" at bounding box center [684, 330] width 1368 height 661
click at [1123, 428] on body "Pregunta a Parrot AI Informes Menú Configuración Facturación Inventarios Ayuda …" at bounding box center [684, 326] width 1368 height 652
click at [1085, 518] on font "Insumo" at bounding box center [1075, 517] width 34 height 11
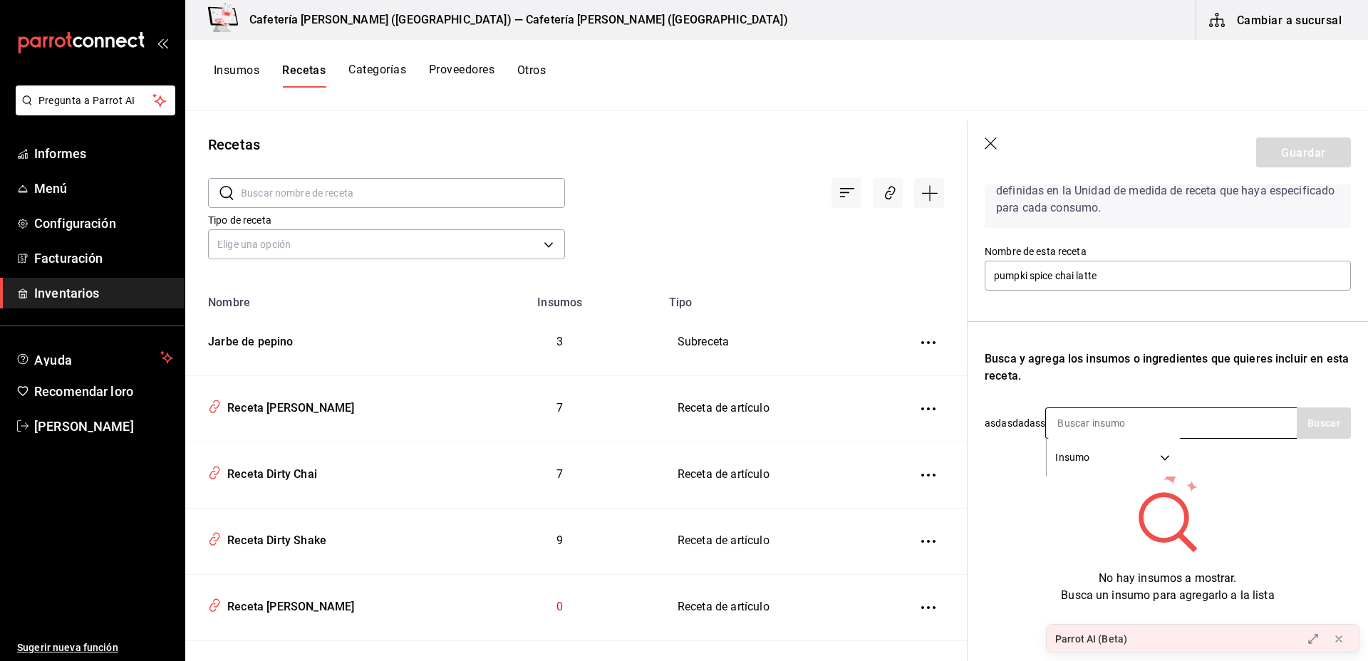
click at [1112, 416] on input at bounding box center [1117, 423] width 143 height 30
type input "pumpki"
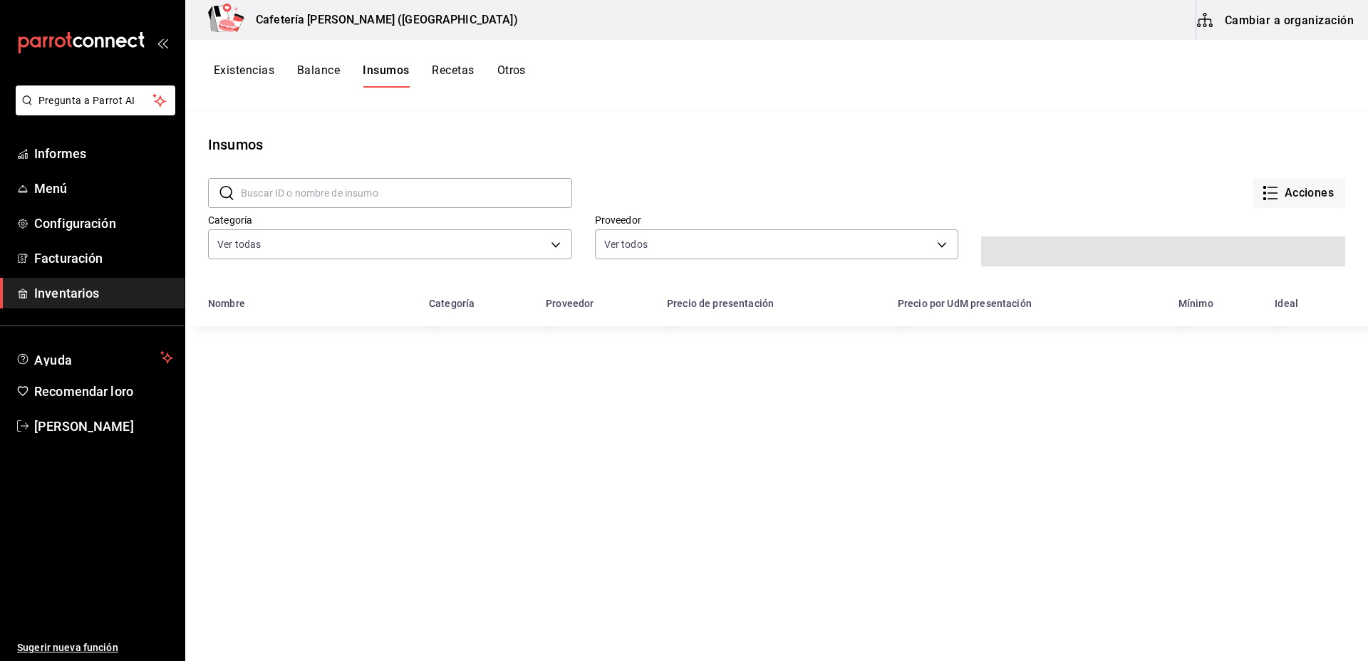
click at [358, 204] on input "text" at bounding box center [406, 193] width 331 height 29
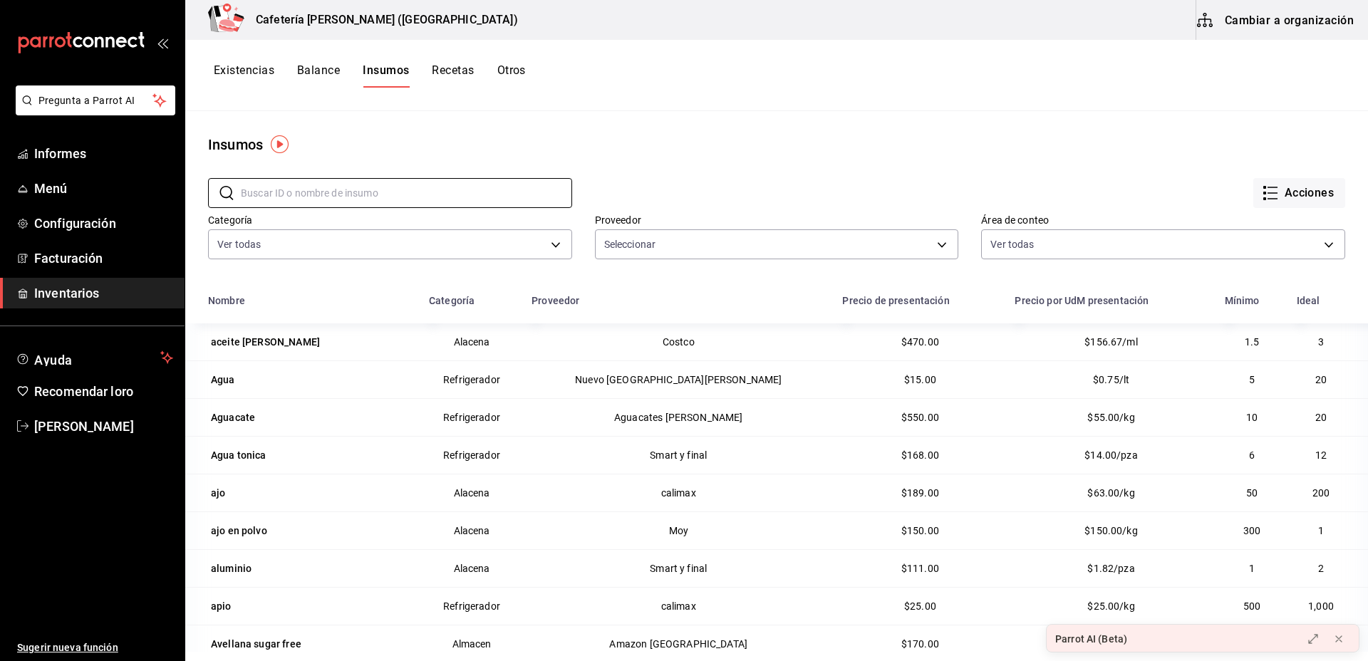
click at [109, 294] on span "Inventarios" at bounding box center [103, 293] width 139 height 19
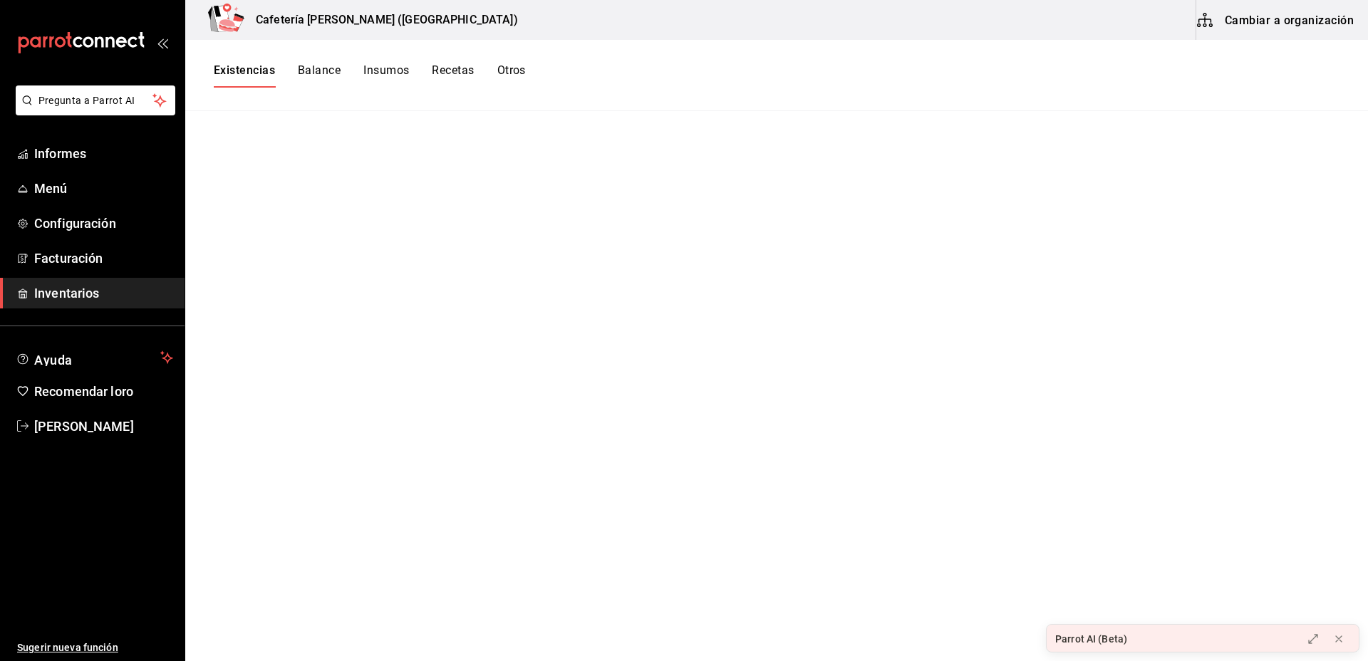
click at [1304, 19] on font "Cambiar a organización" at bounding box center [1289, 20] width 129 height 14
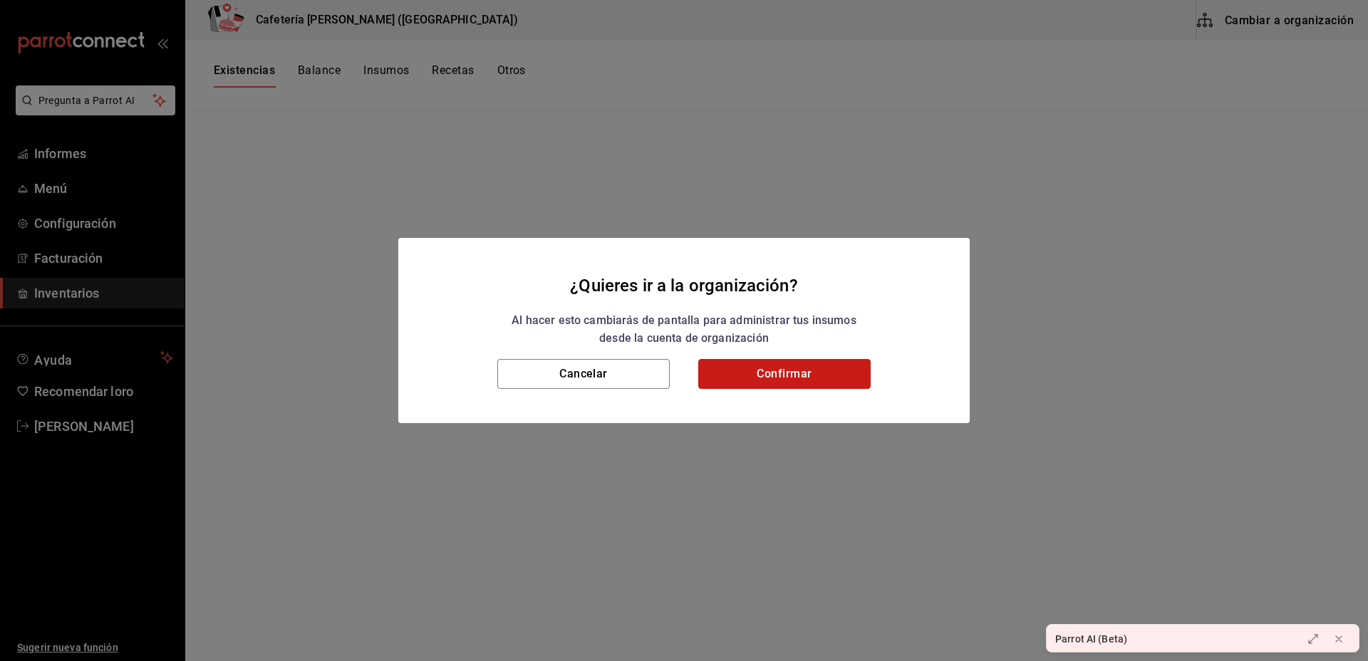
click at [803, 364] on button "Confirmar" at bounding box center [784, 374] width 172 height 30
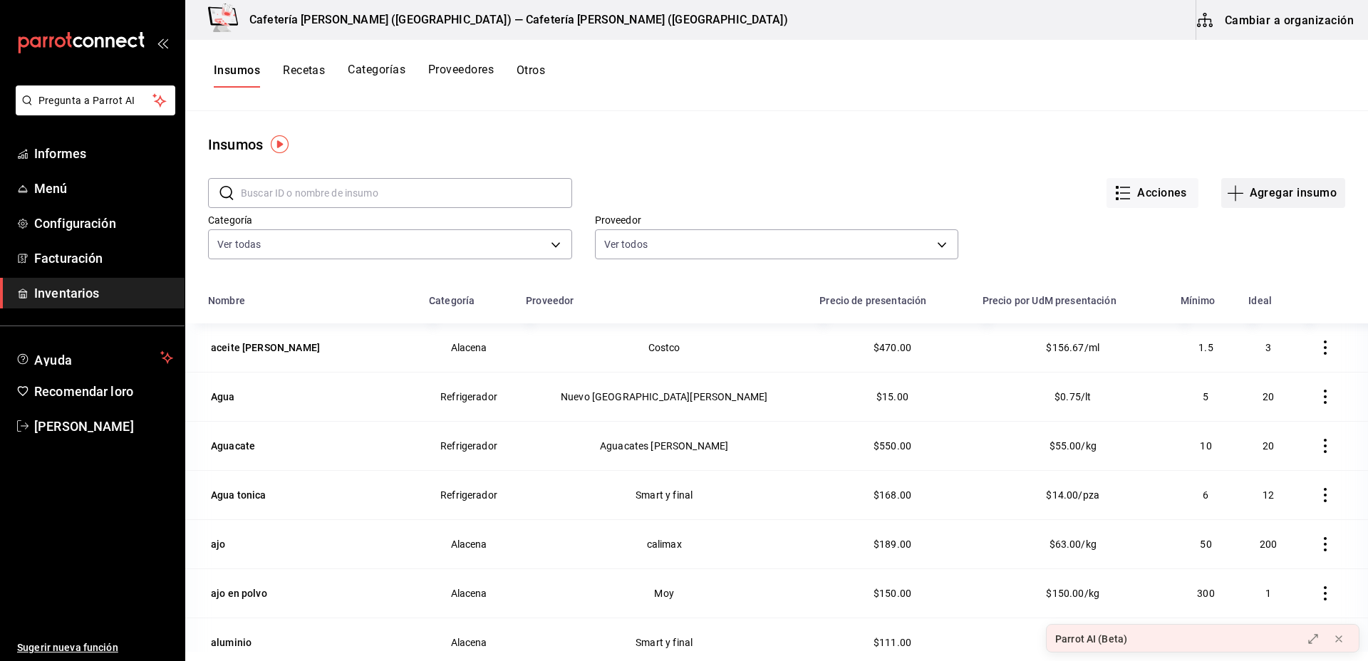
click at [1276, 197] on font "Agregar insumo" at bounding box center [1293, 193] width 87 height 14
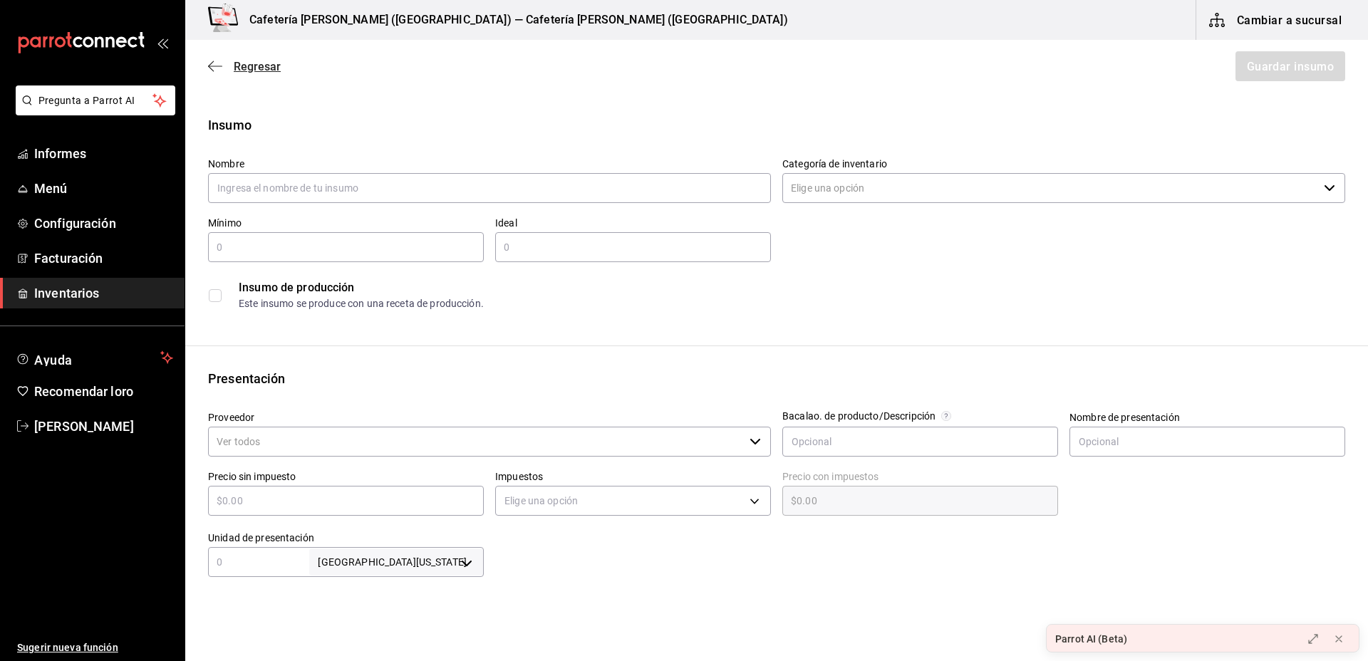
click at [222, 63] on span "Regresar" at bounding box center [244, 67] width 73 height 14
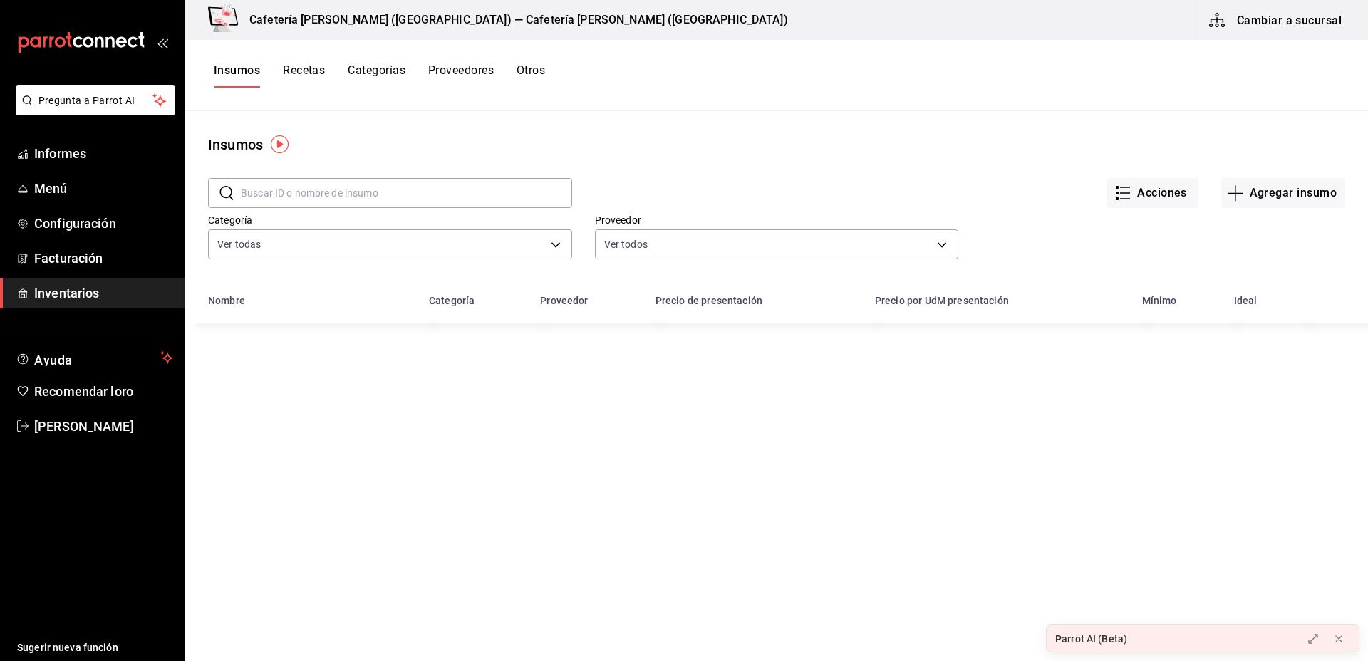
click at [321, 74] on font "Recetas" at bounding box center [304, 70] width 42 height 14
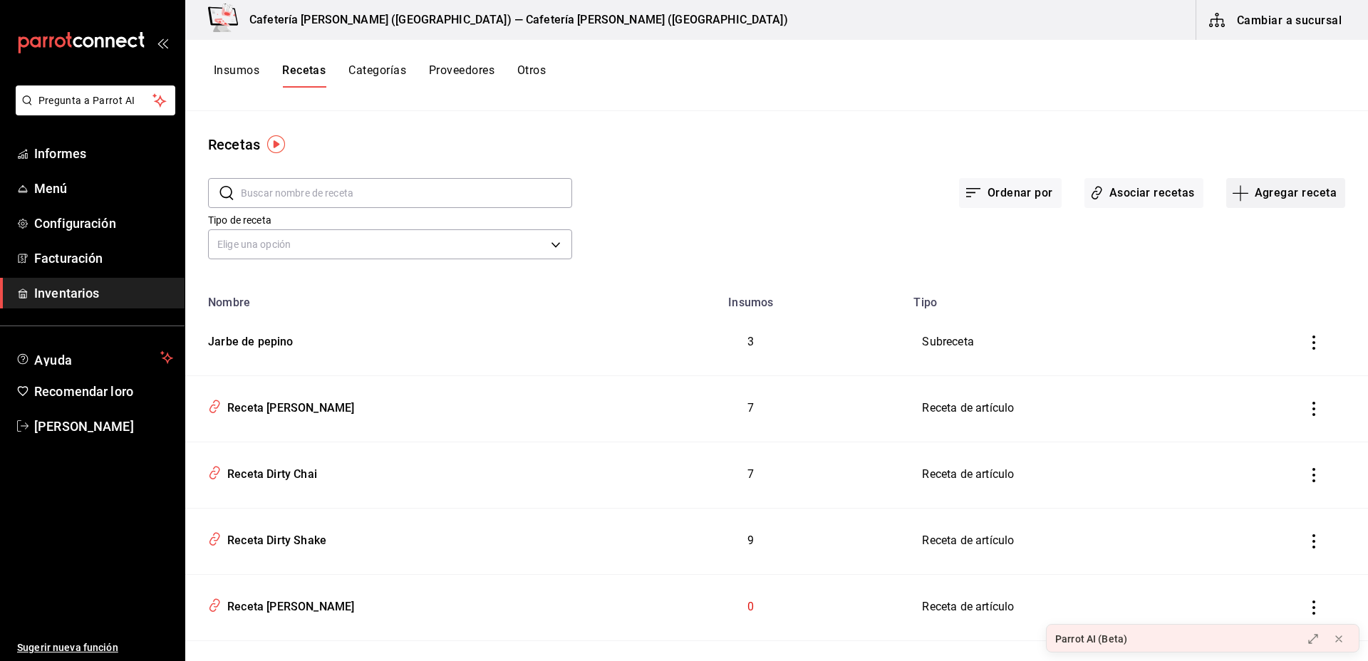
click at [1284, 195] on font "Agregar receta" at bounding box center [1296, 193] width 82 height 14
click at [1270, 325] on li "Receta de producción" at bounding box center [1273, 308] width 143 height 38
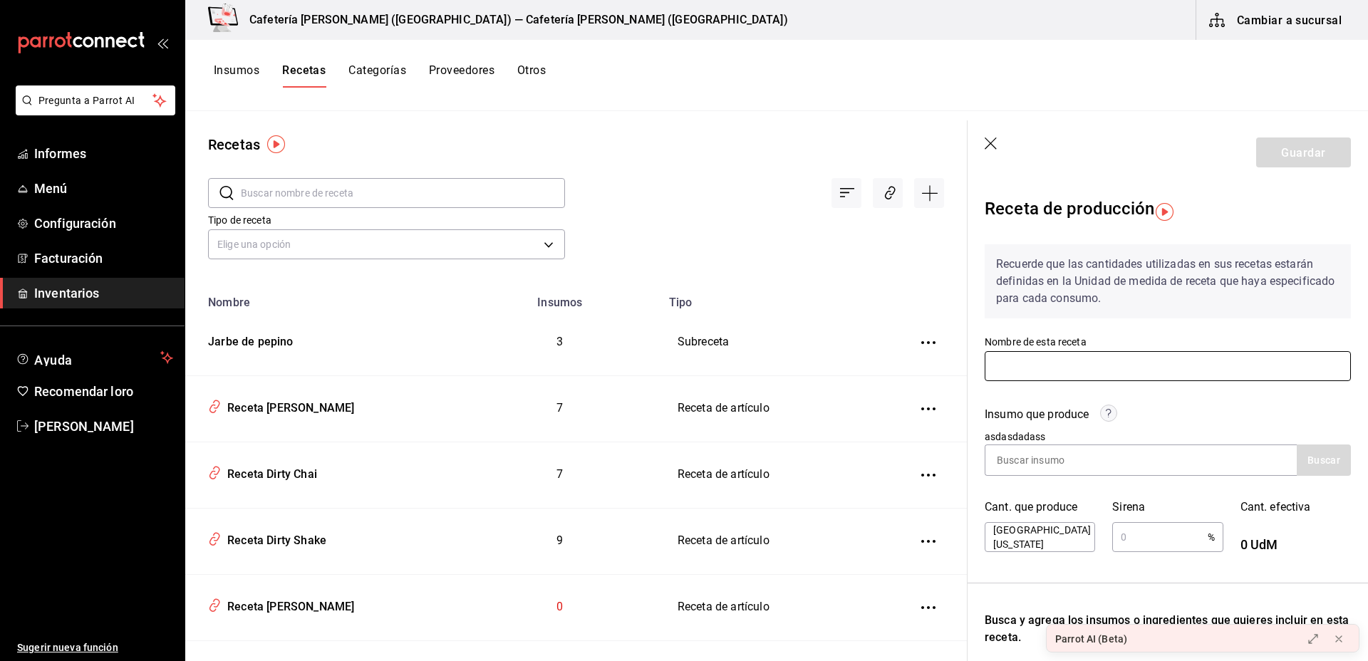
click at [1081, 367] on input "text" at bounding box center [1168, 366] width 366 height 30
type input "e"
type input "chai"
click at [1072, 470] on input at bounding box center [1057, 460] width 143 height 30
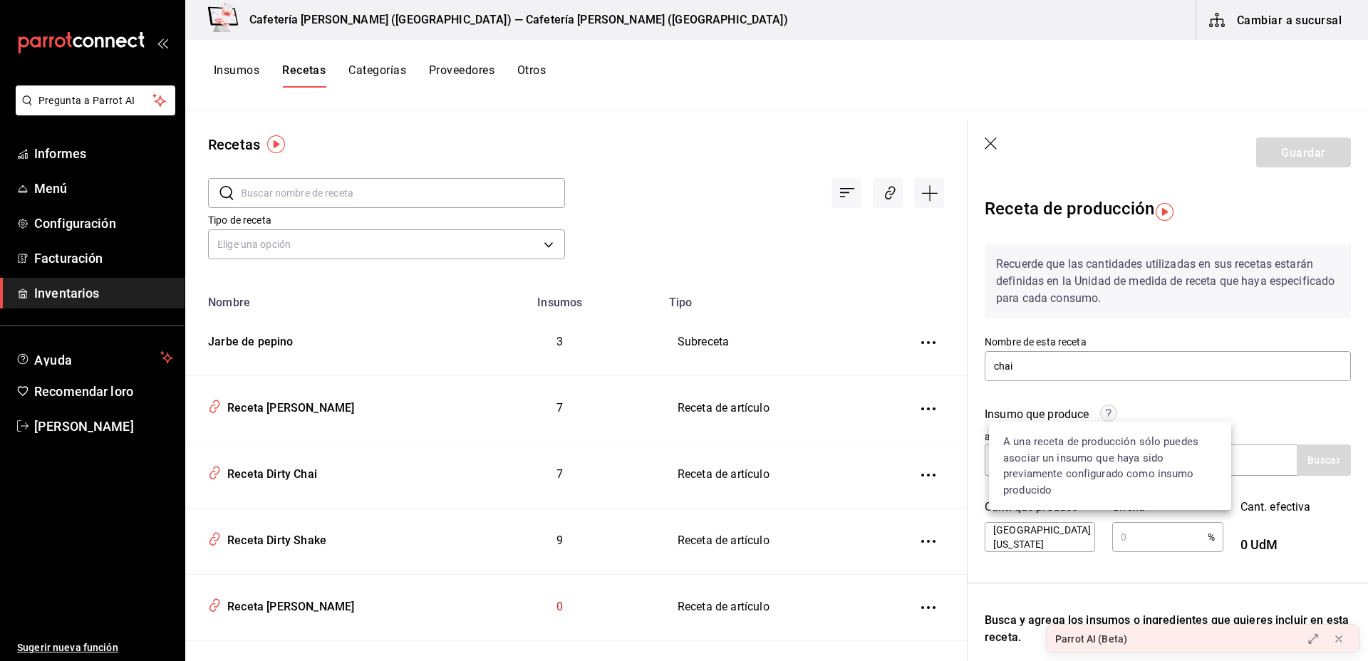
click at [1111, 411] on circle at bounding box center [1109, 414] width 16 height 16
click at [996, 148] on icon "button" at bounding box center [991, 144] width 12 height 12
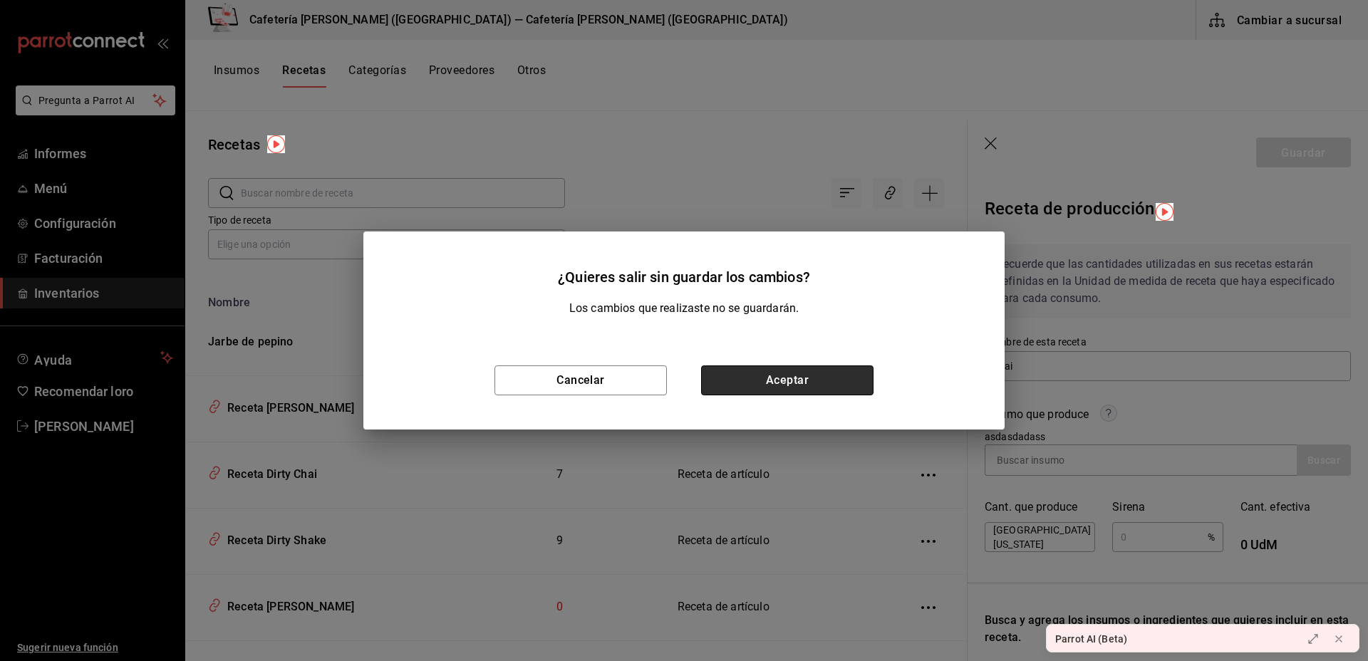
click at [776, 377] on button "Aceptar" at bounding box center [787, 381] width 172 height 30
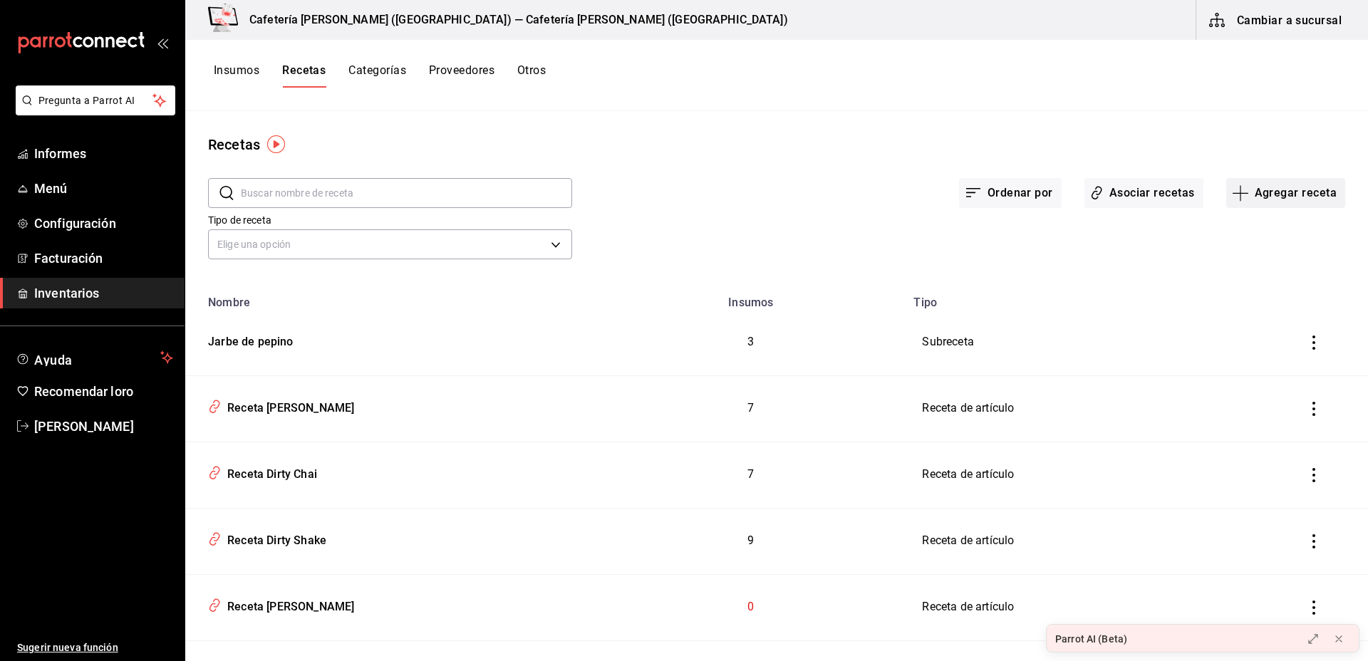
click at [1271, 205] on button "Agregar receta" at bounding box center [1286, 193] width 119 height 30
click at [1253, 263] on span "Subreceta" at bounding box center [1274, 270] width 120 height 15
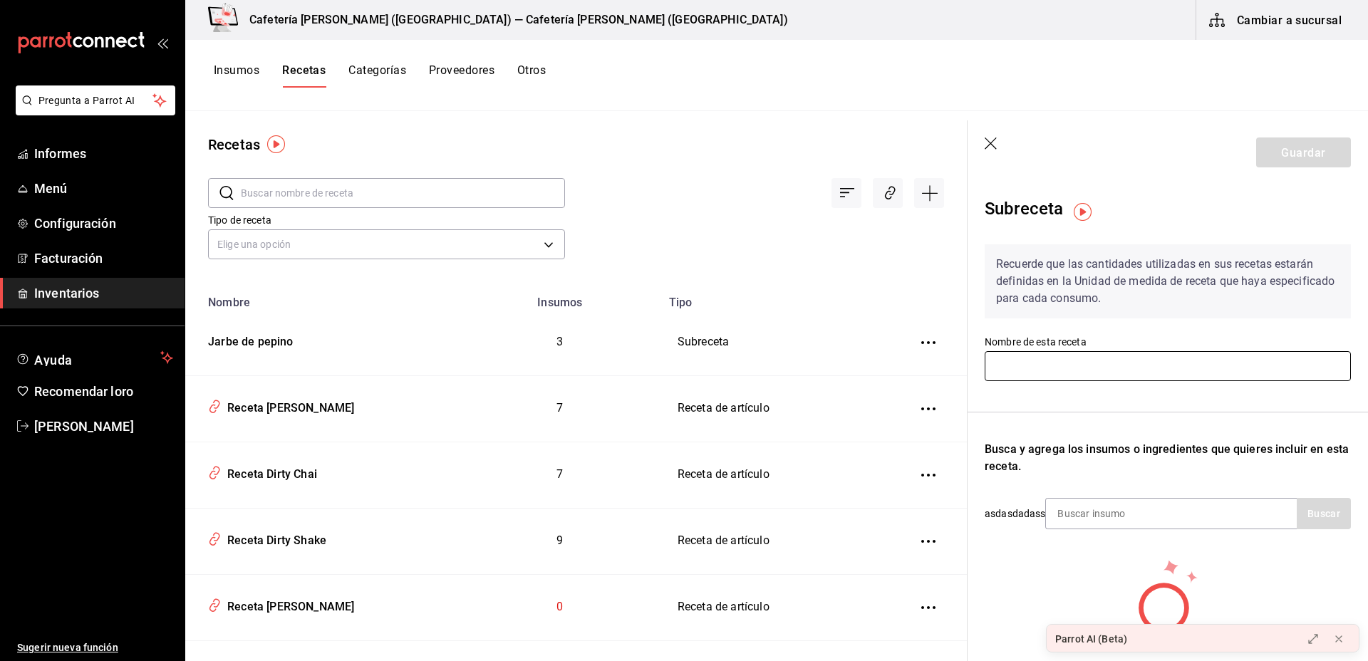
click at [1032, 369] on input "text" at bounding box center [1168, 366] width 366 height 30
type input "pumpki spice chai latte"
click at [1083, 512] on input at bounding box center [1117, 514] width 143 height 30
type input "pumpkin"
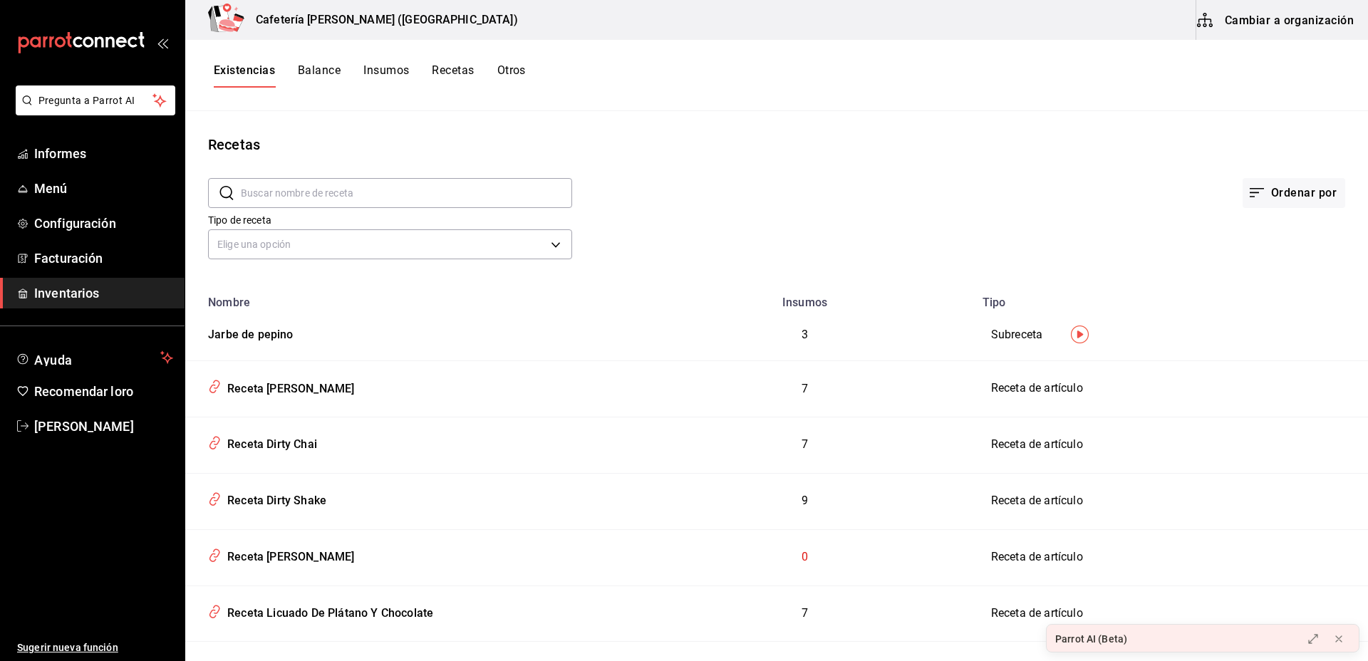
click at [1300, 13] on font "Cambiar a organización" at bounding box center [1289, 20] width 129 height 14
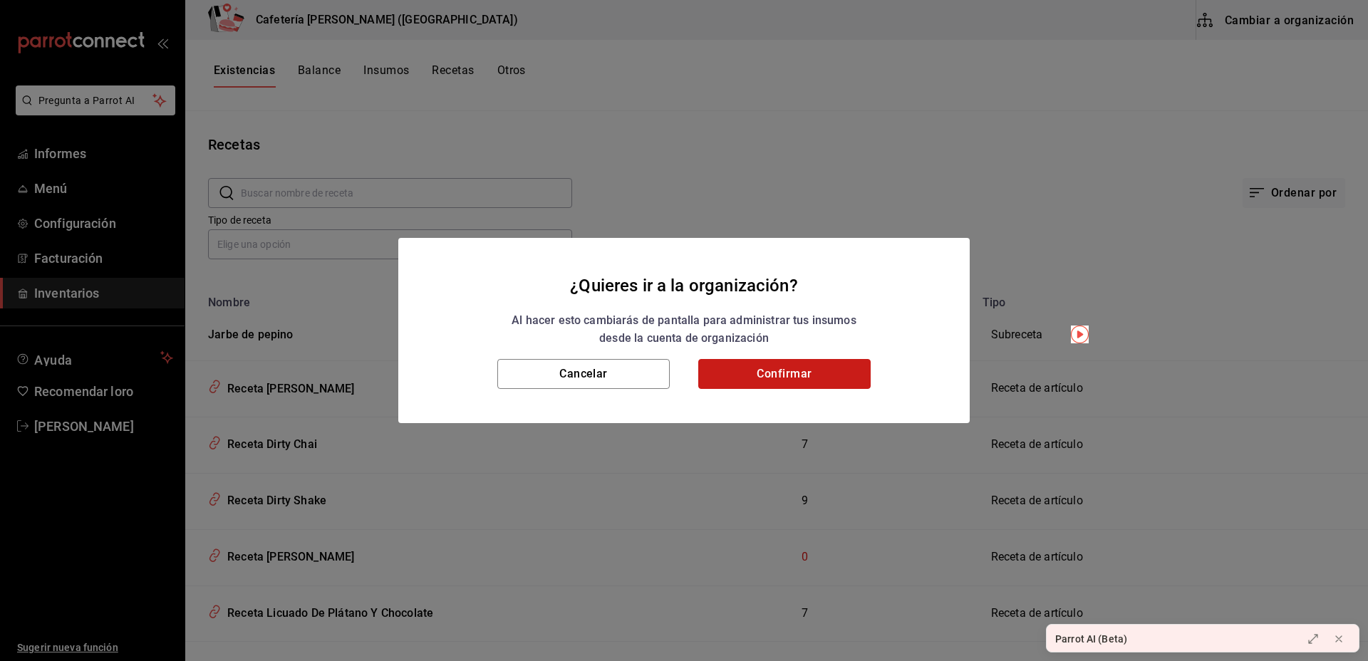
click at [806, 372] on font "Confirmar" at bounding box center [784, 374] width 55 height 14
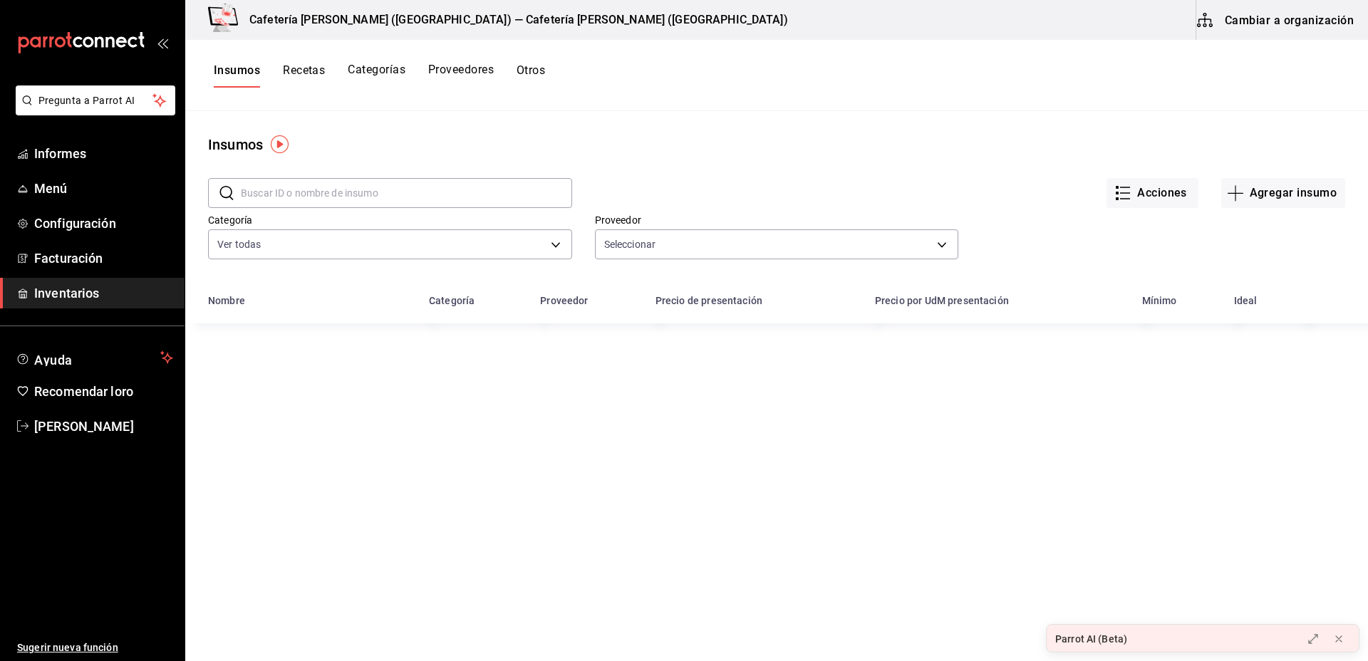
click at [316, 69] on font "Recetas" at bounding box center [304, 70] width 42 height 14
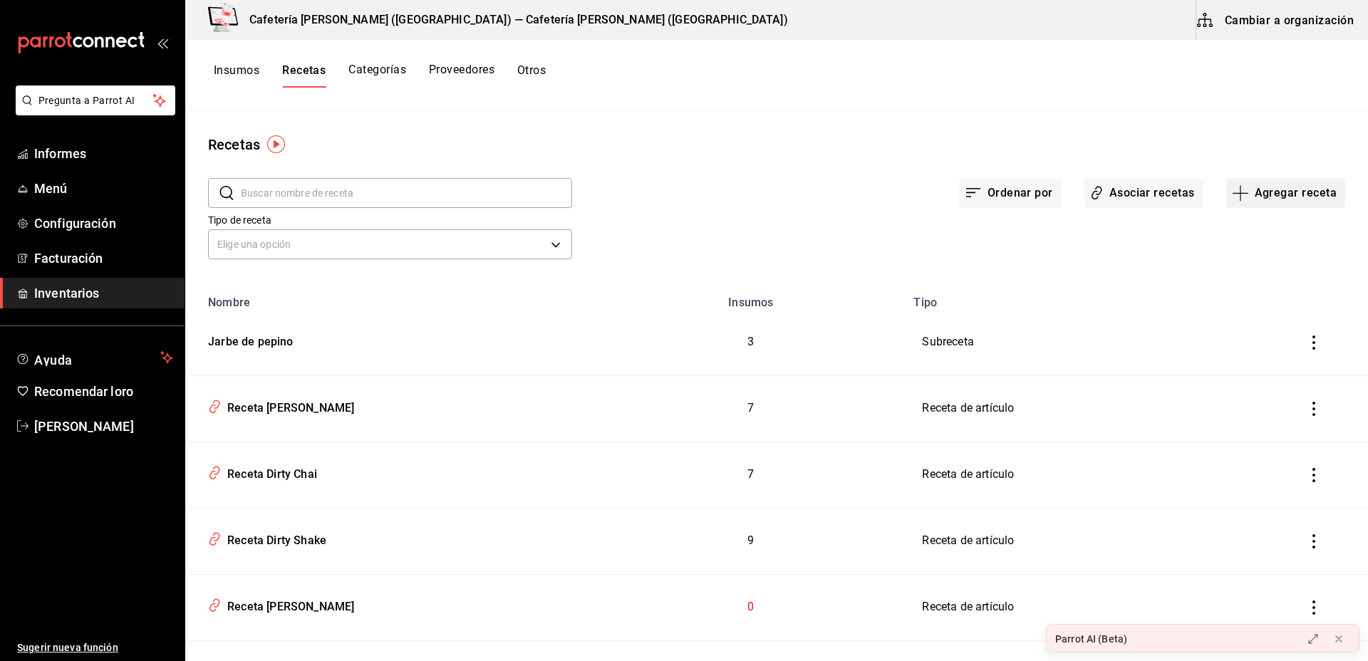
click at [1276, 202] on button "Agregar receta" at bounding box center [1286, 193] width 119 height 30
click at [1249, 279] on li "Subreceta" at bounding box center [1273, 271] width 143 height 38
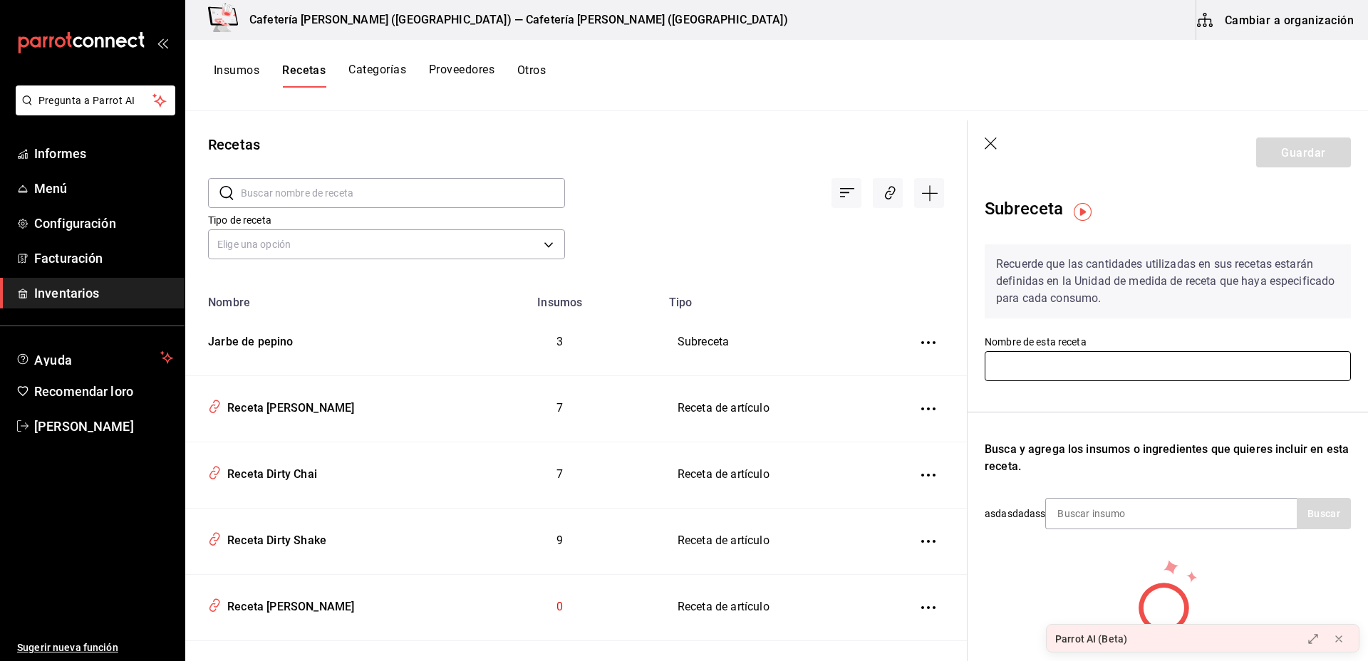
click at [1117, 357] on input "text" at bounding box center [1168, 366] width 366 height 30
type input "pumpki spice chai latte"
click at [1160, 510] on input at bounding box center [1117, 514] width 143 height 30
type input "pumpki"
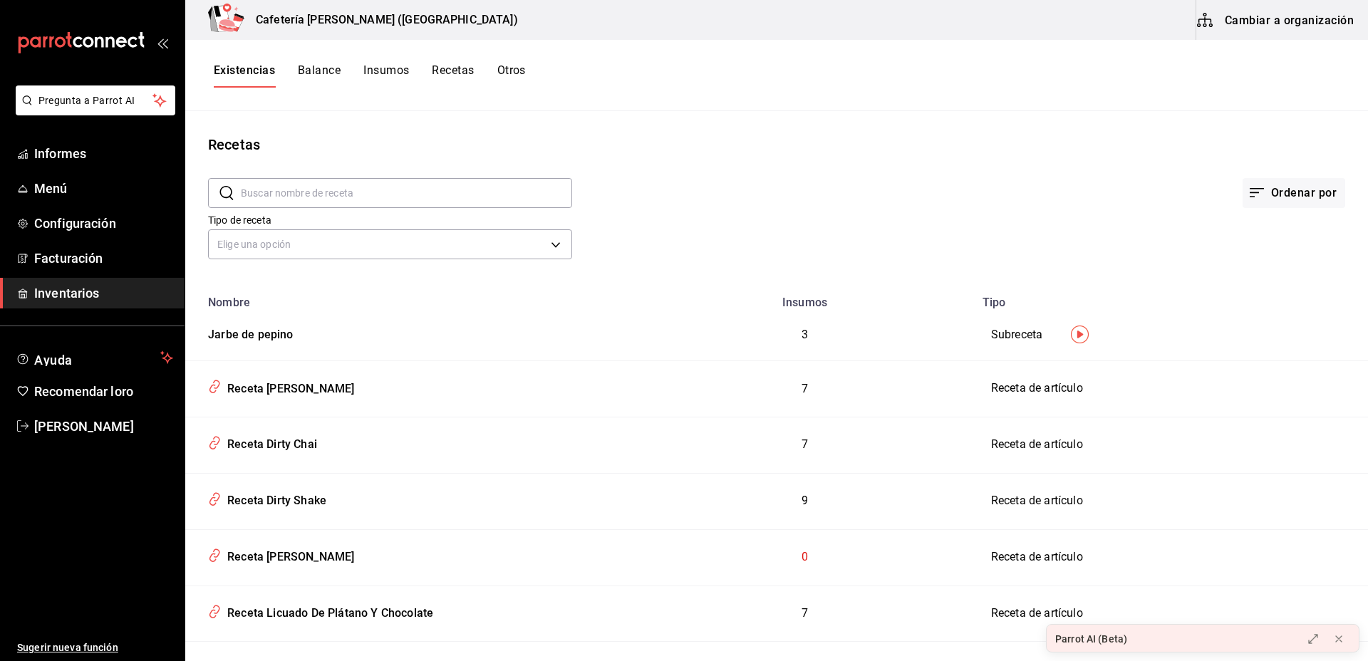
click at [1254, 25] on font "Cambiar a organización" at bounding box center [1289, 20] width 129 height 14
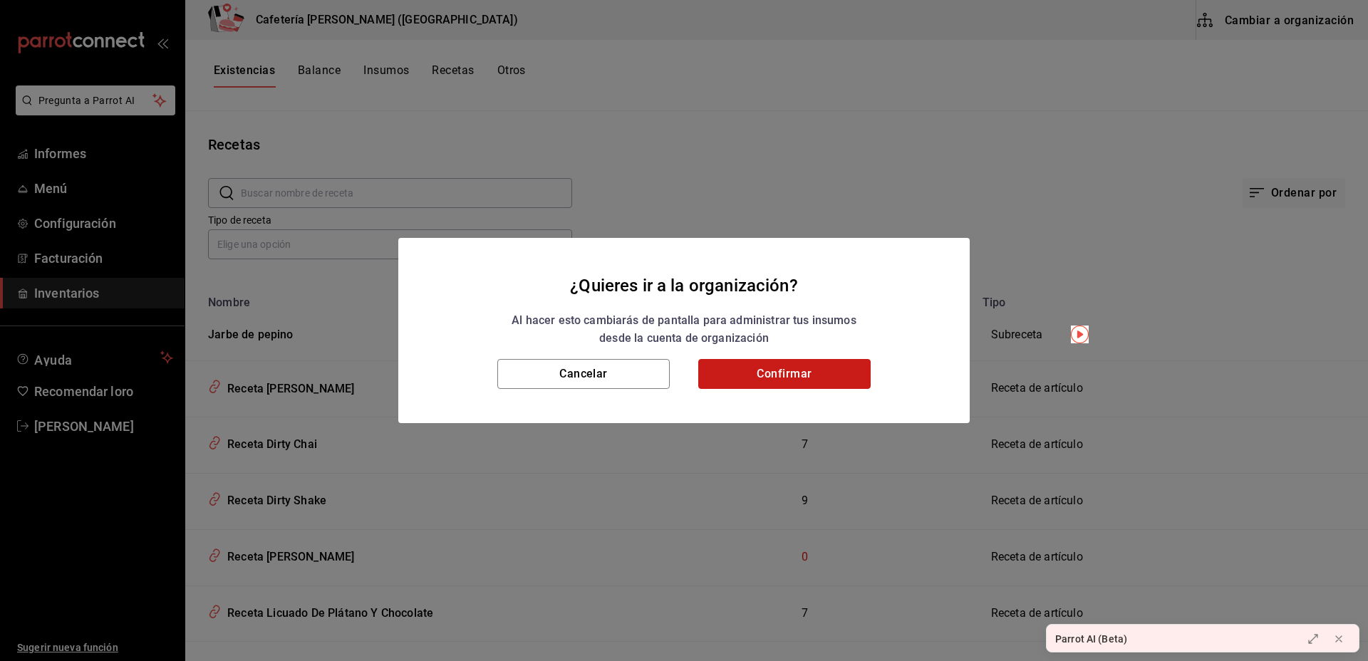
click at [806, 385] on button "Confirmar" at bounding box center [784, 374] width 172 height 30
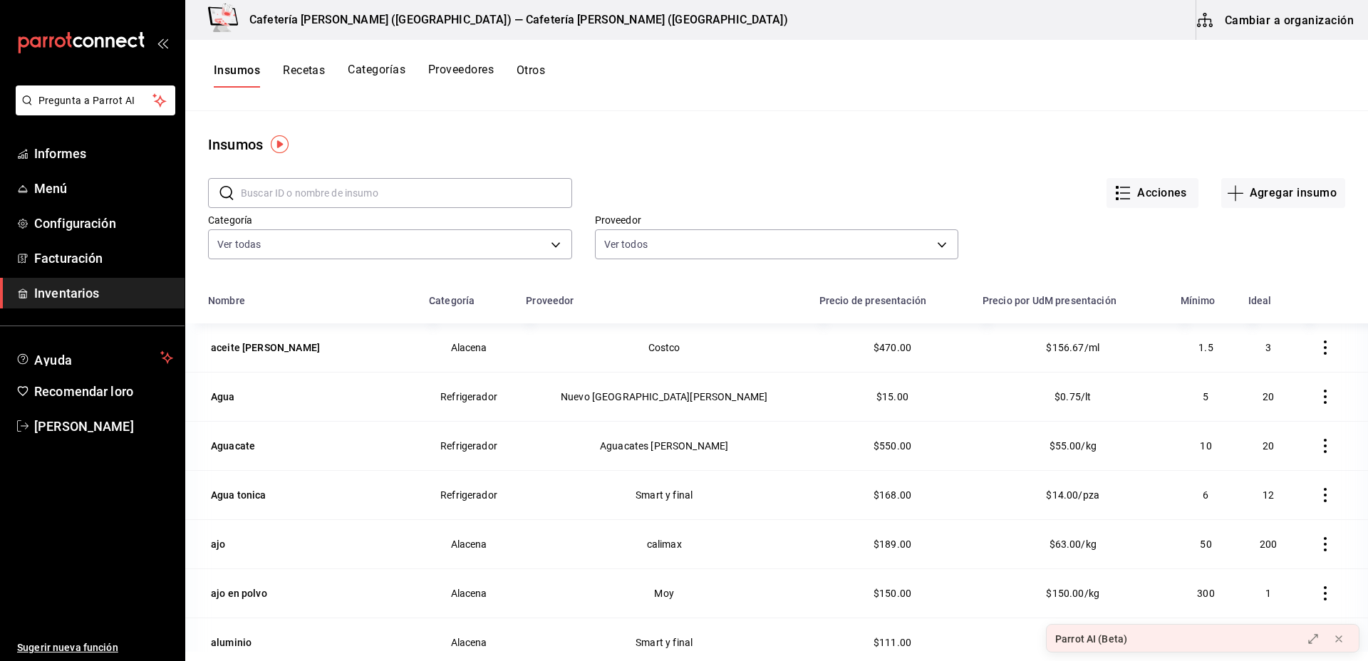
click at [305, 63] on font "Recetas" at bounding box center [304, 70] width 42 height 15
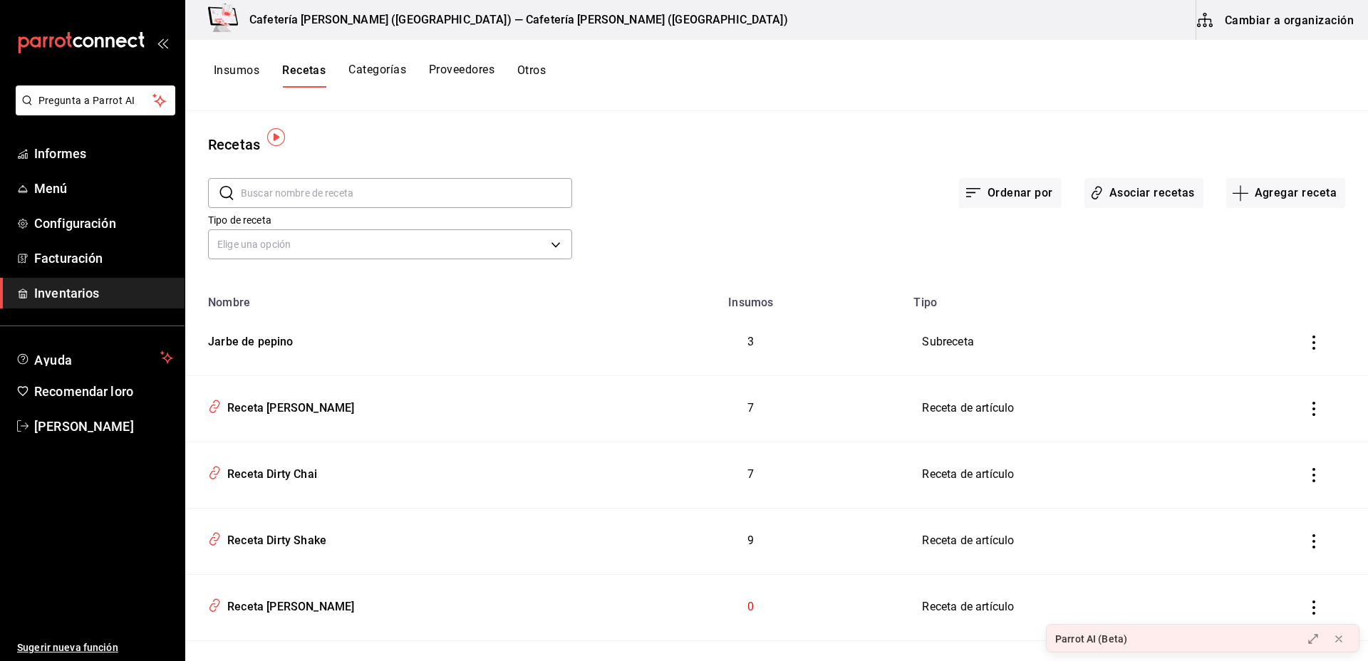
scroll to position [19, 0]
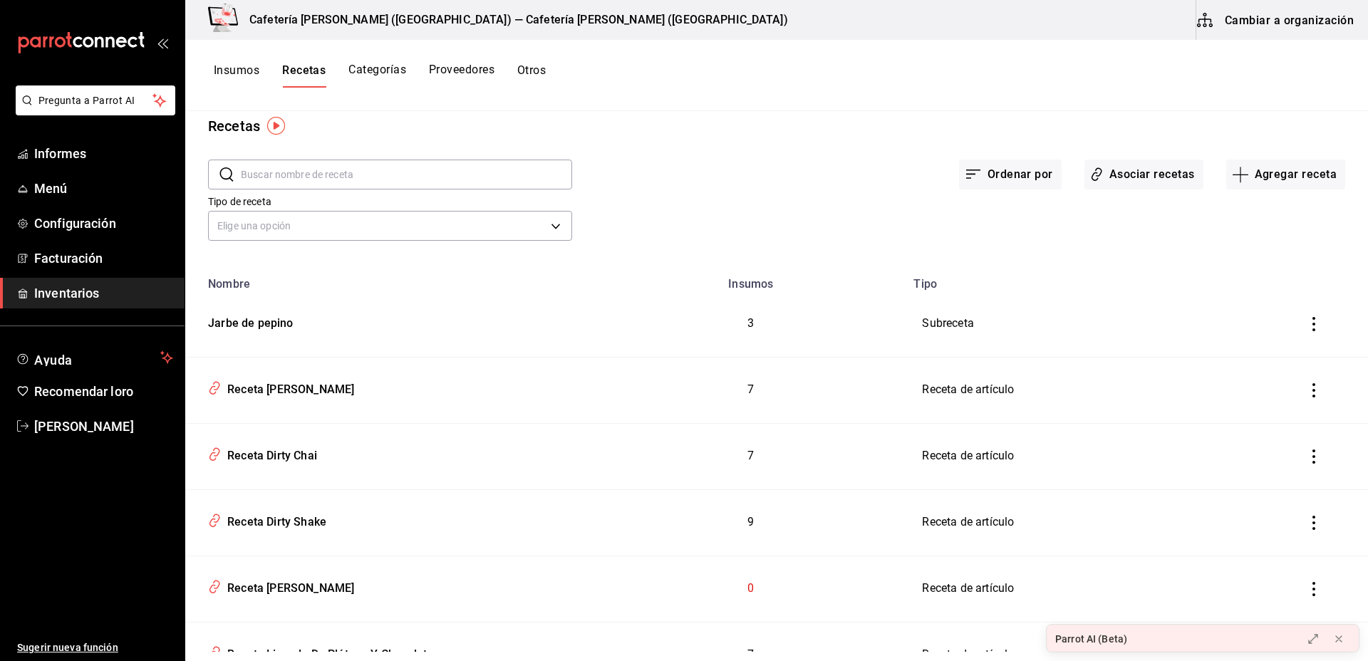
click at [242, 78] on button "Insumos" at bounding box center [237, 75] width 46 height 25
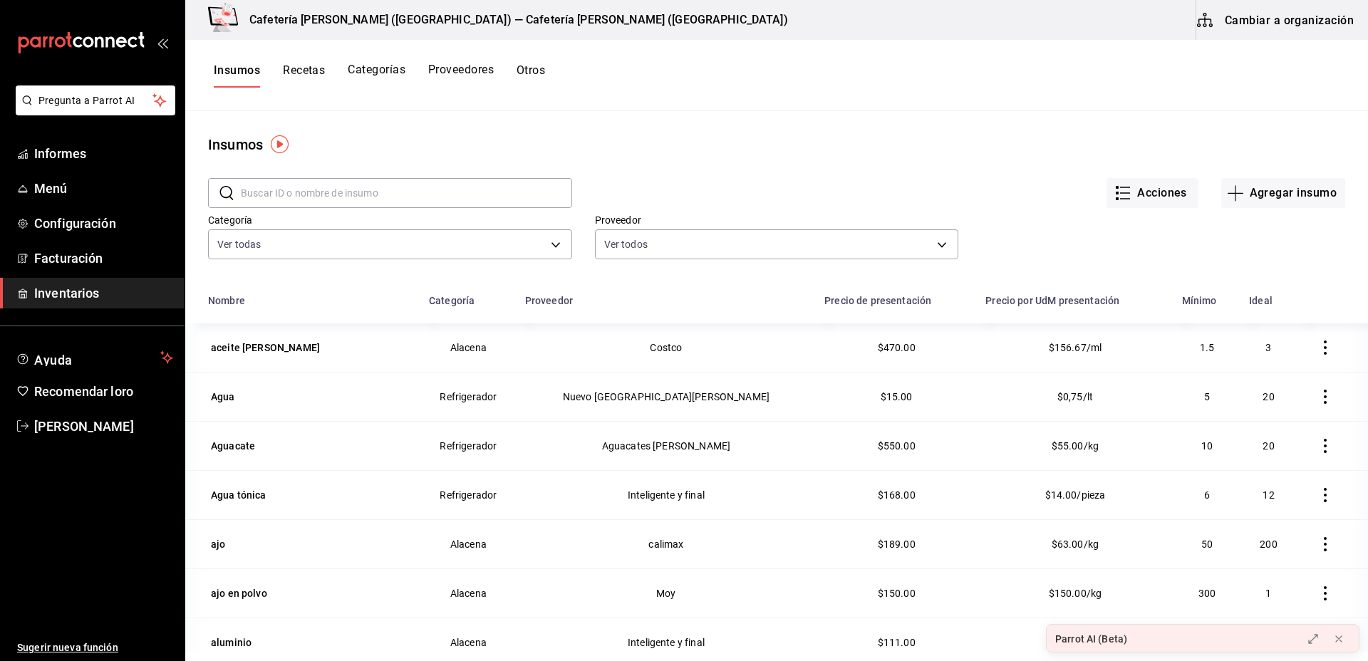
click at [242, 105] on div "Insumos Recetas Categorías Proveedores Otros" at bounding box center [776, 75] width 1183 height 71
click at [77, 189] on span "Menú" at bounding box center [103, 188] width 139 height 19
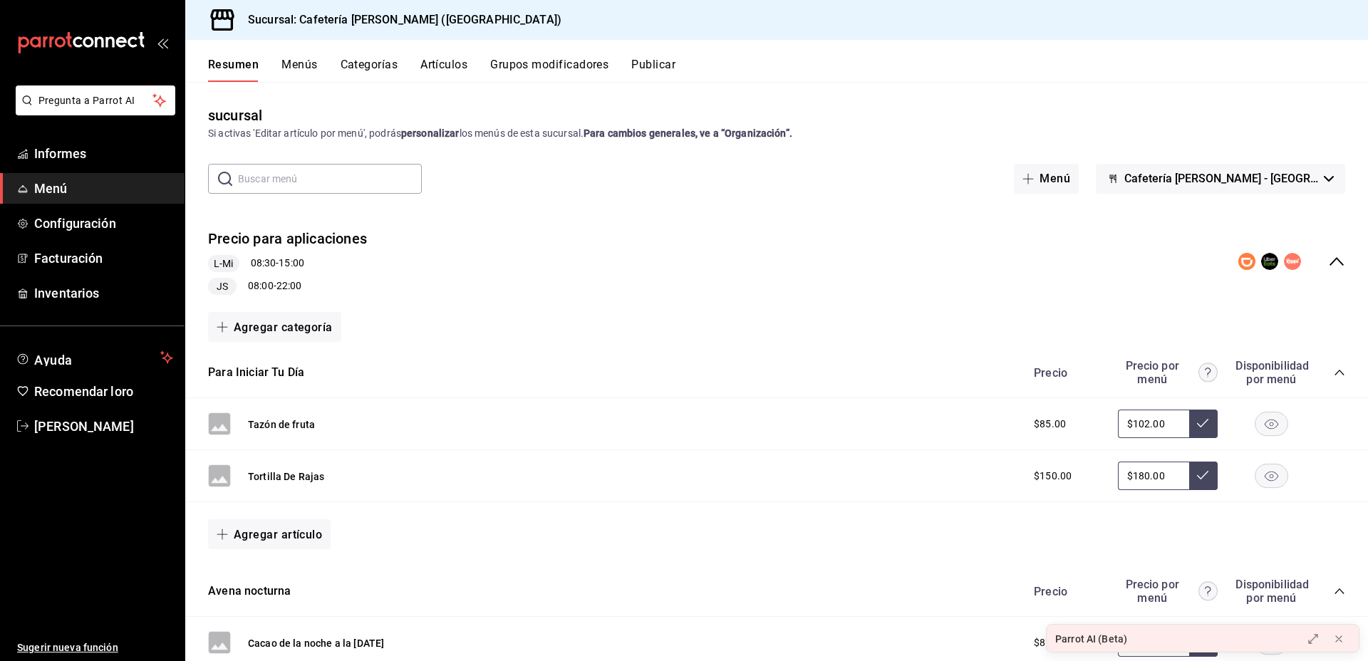
drag, startPoint x: 366, startPoint y: 53, endPoint x: 369, endPoint y: 66, distance: 13.3
click at [369, 66] on div "Resumen Menús Categorías Artículos Grupos modificadores Publicar" at bounding box center [776, 61] width 1183 height 42
click at [369, 66] on font "Categorías" at bounding box center [370, 65] width 58 height 14
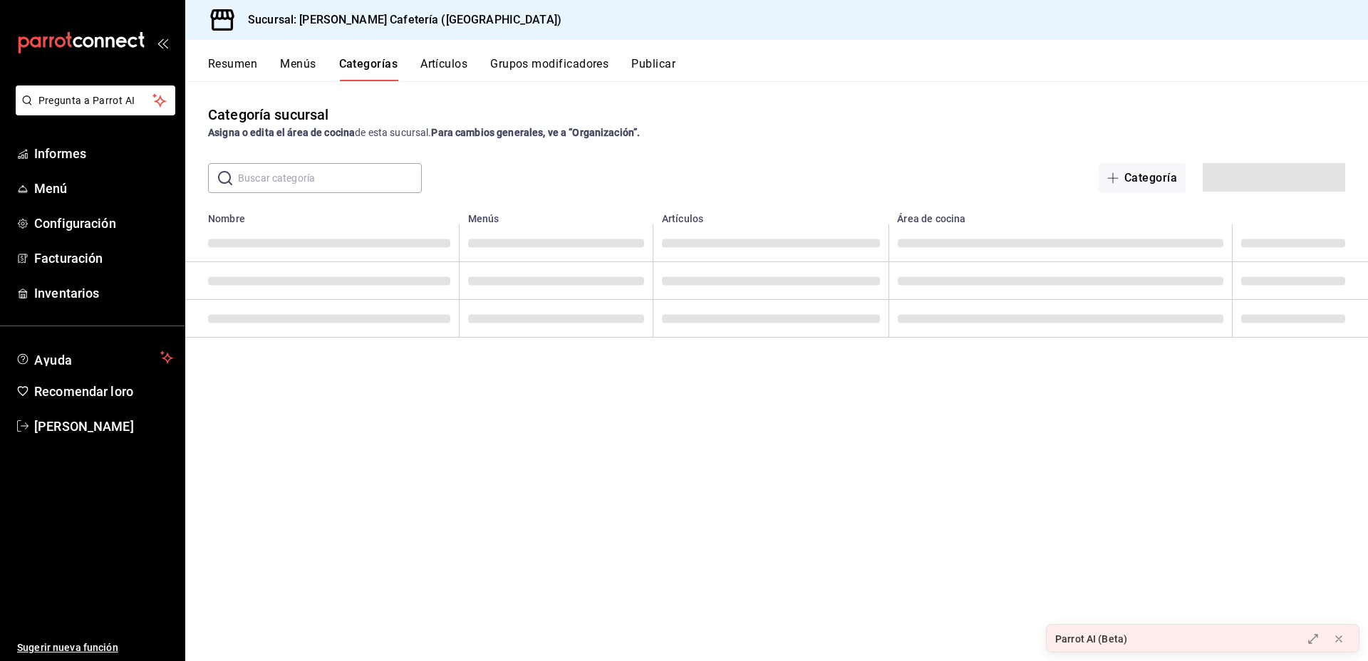
click at [462, 63] on button "Artículos" at bounding box center [443, 69] width 47 height 24
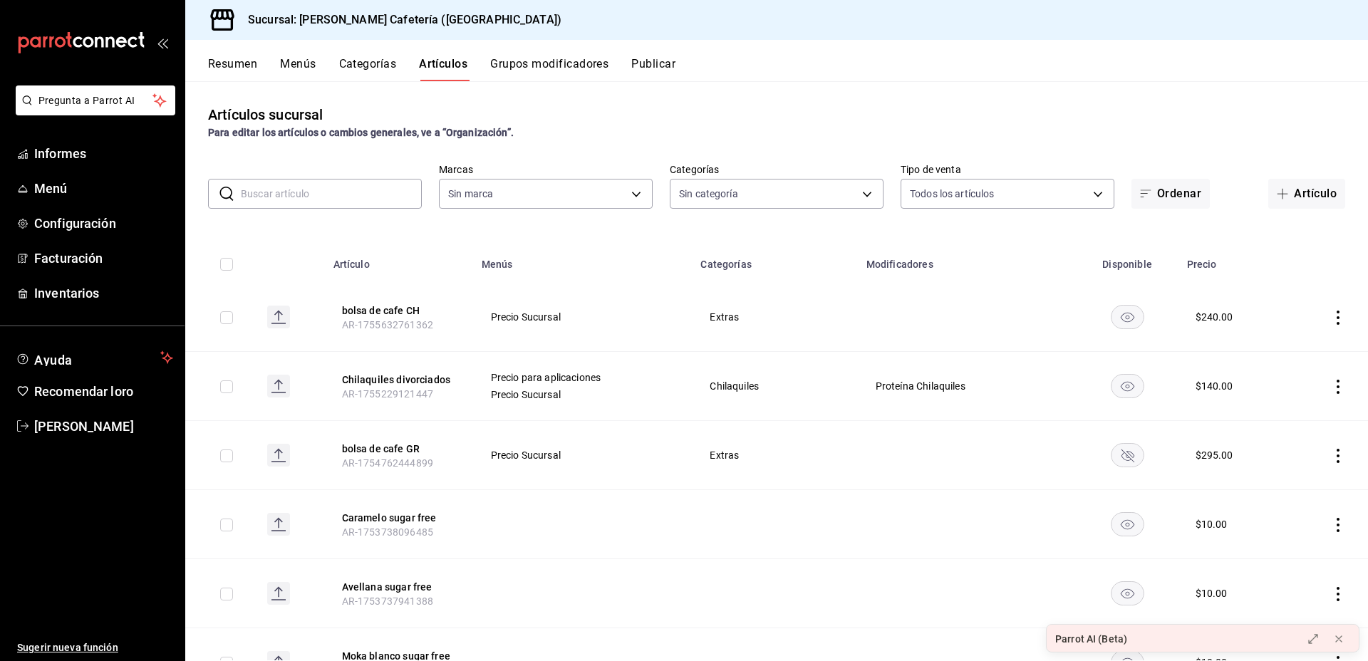
type input "f9d59448-4829-4b2a-bc56-a4ede4f91df2"
type input "0355e2c4-8b77-4638-8482-4f95180238fe,f244b5e1-1491-41c2-b9e7-19cf736c26f1,770bb…"
click at [338, 201] on input "text" at bounding box center [331, 194] width 181 height 29
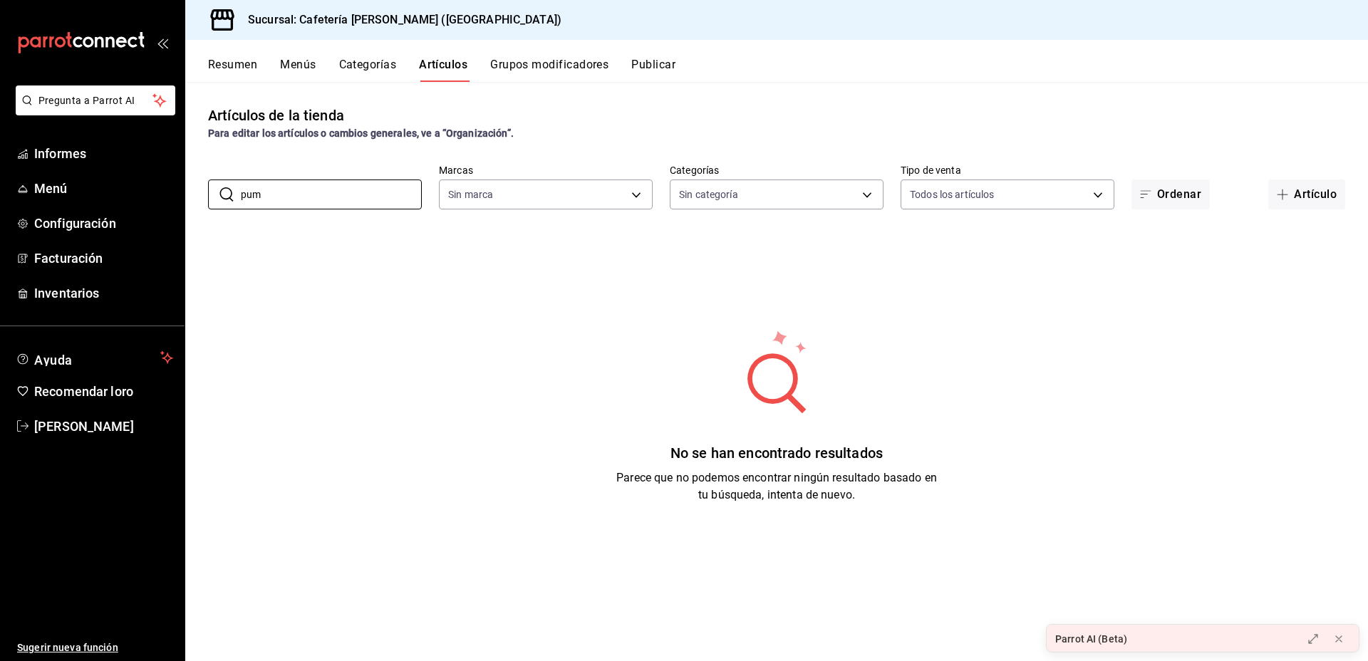
type input "pum"
click at [569, 58] on font "Grupos modificadores" at bounding box center [549, 65] width 118 height 14
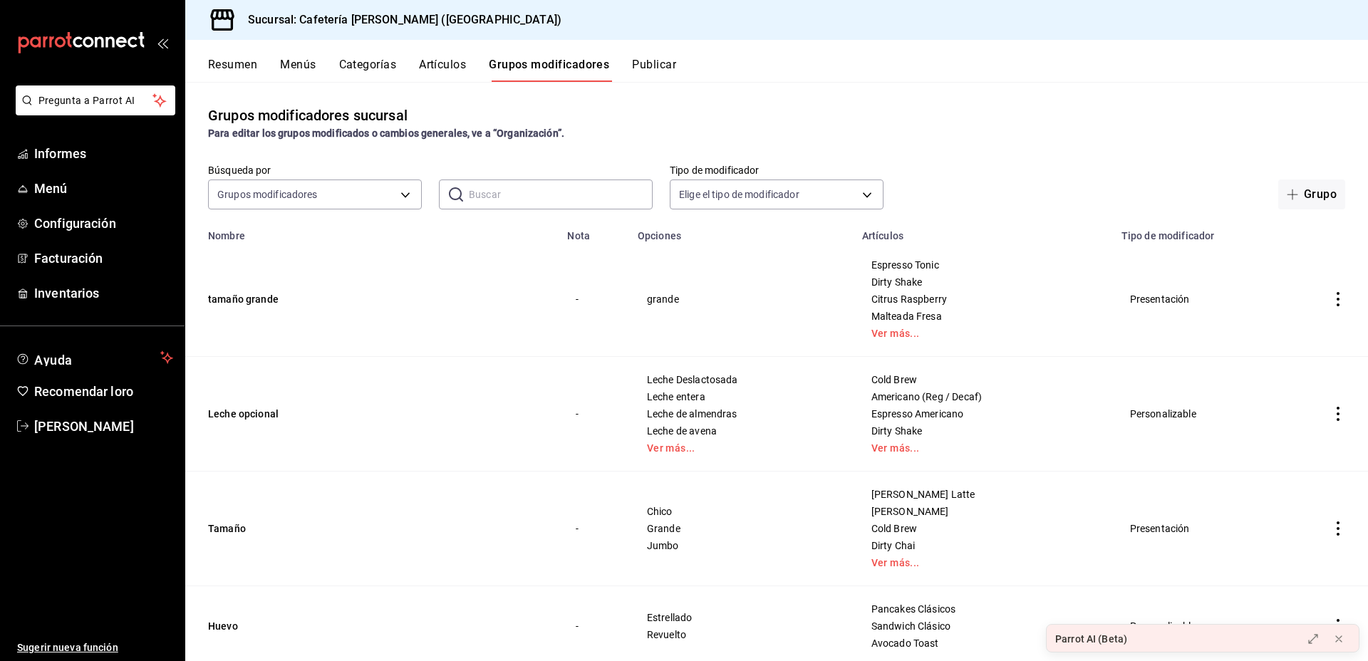
click at [514, 191] on input "text" at bounding box center [561, 194] width 184 height 29
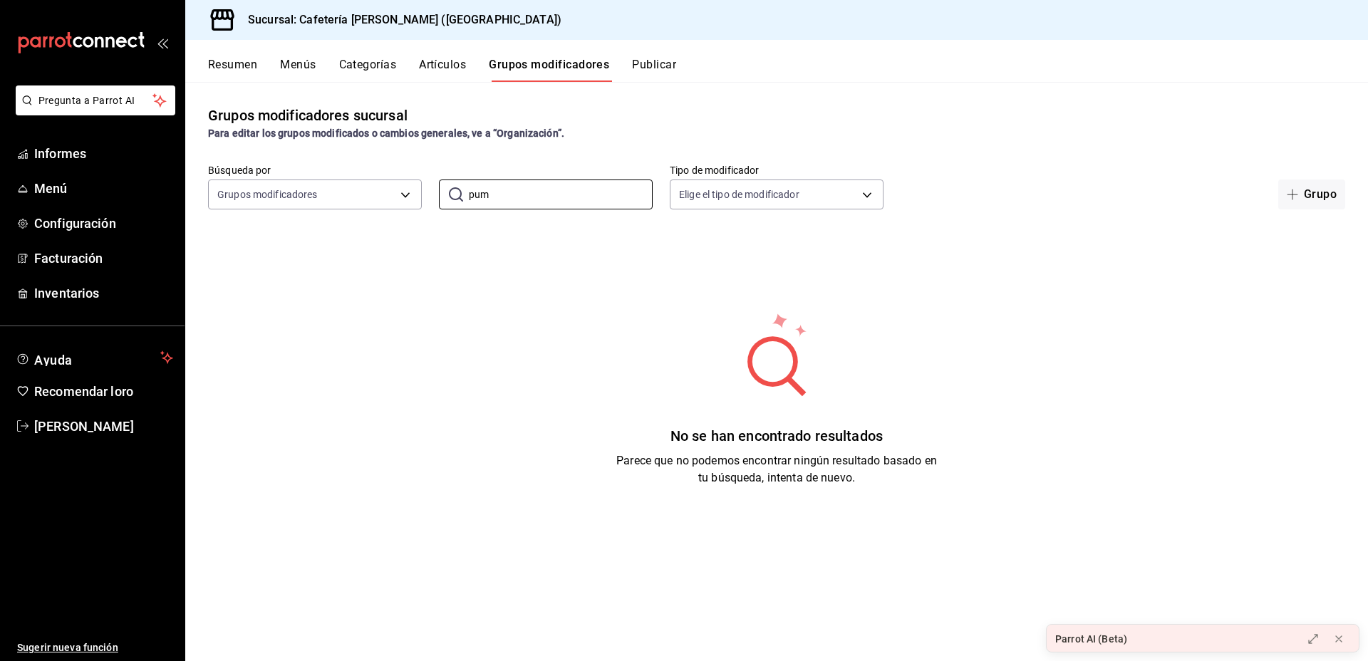
type input "pum"
click at [244, 64] on font "Resumen" at bounding box center [232, 65] width 49 height 14
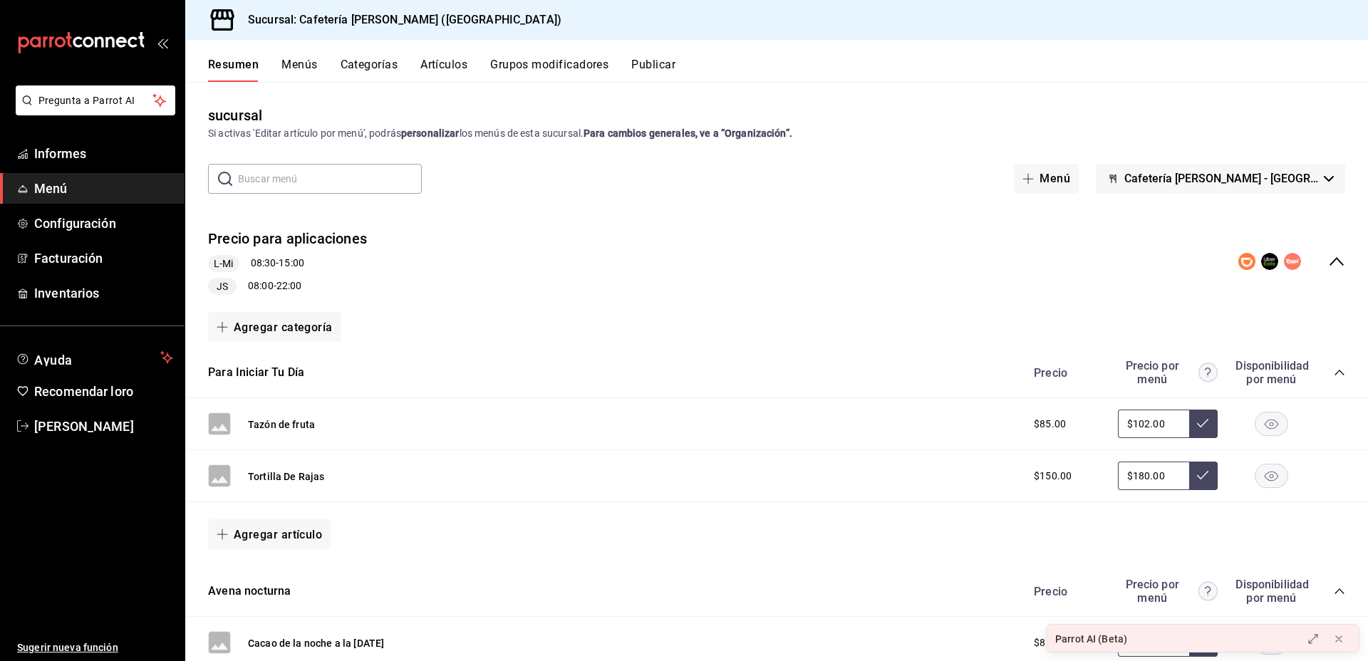
click at [314, 58] on font "Menús" at bounding box center [300, 65] width 36 height 14
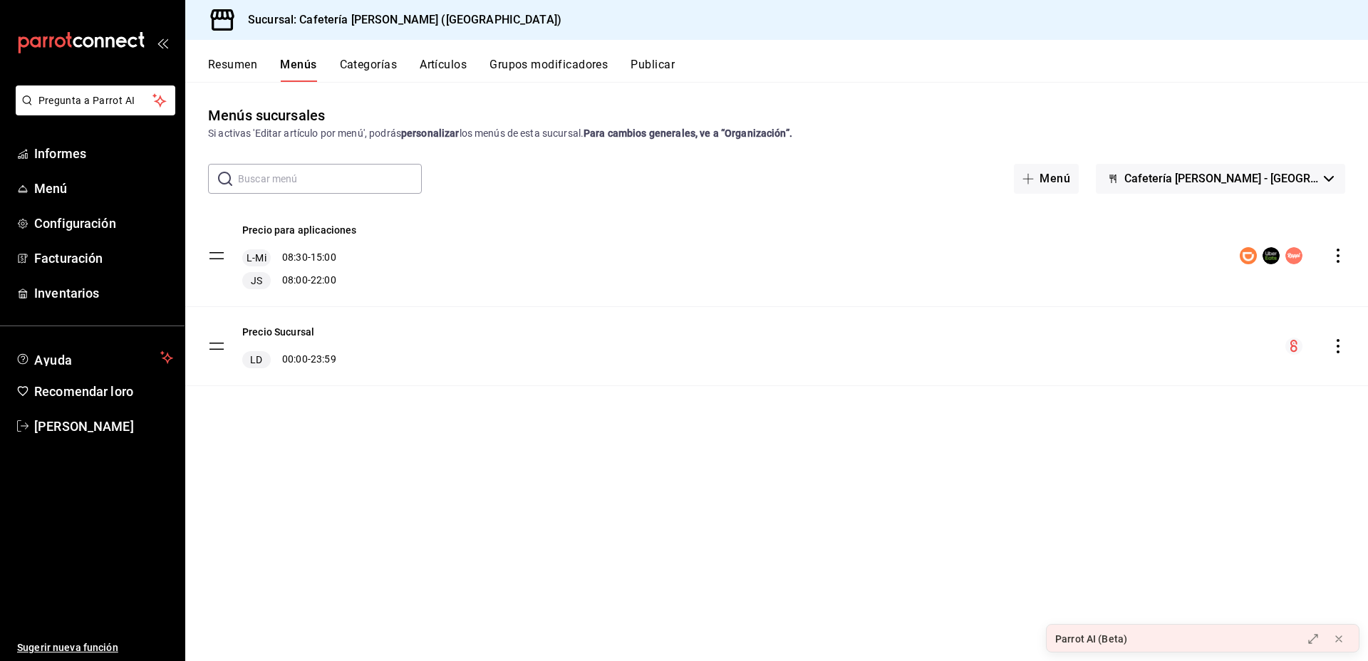
click at [535, 62] on font "Grupos modificadores" at bounding box center [549, 65] width 118 height 14
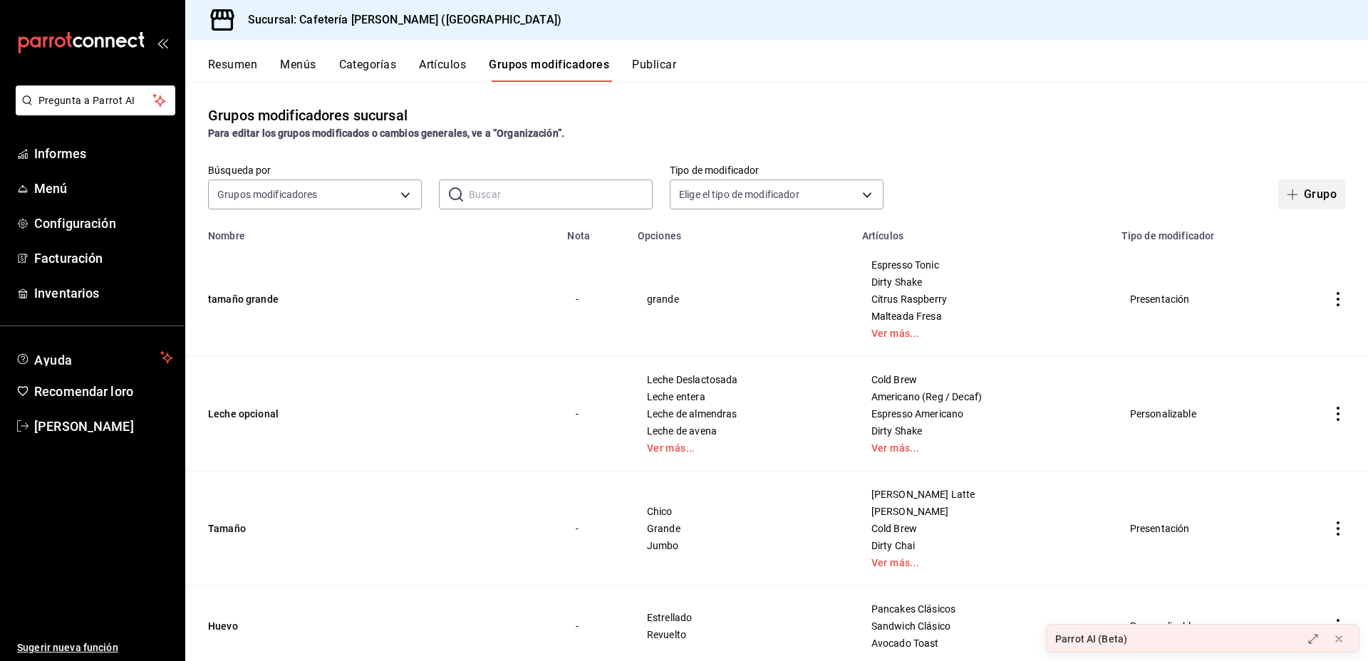
click at [1313, 187] on font "Grupo" at bounding box center [1320, 194] width 33 height 14
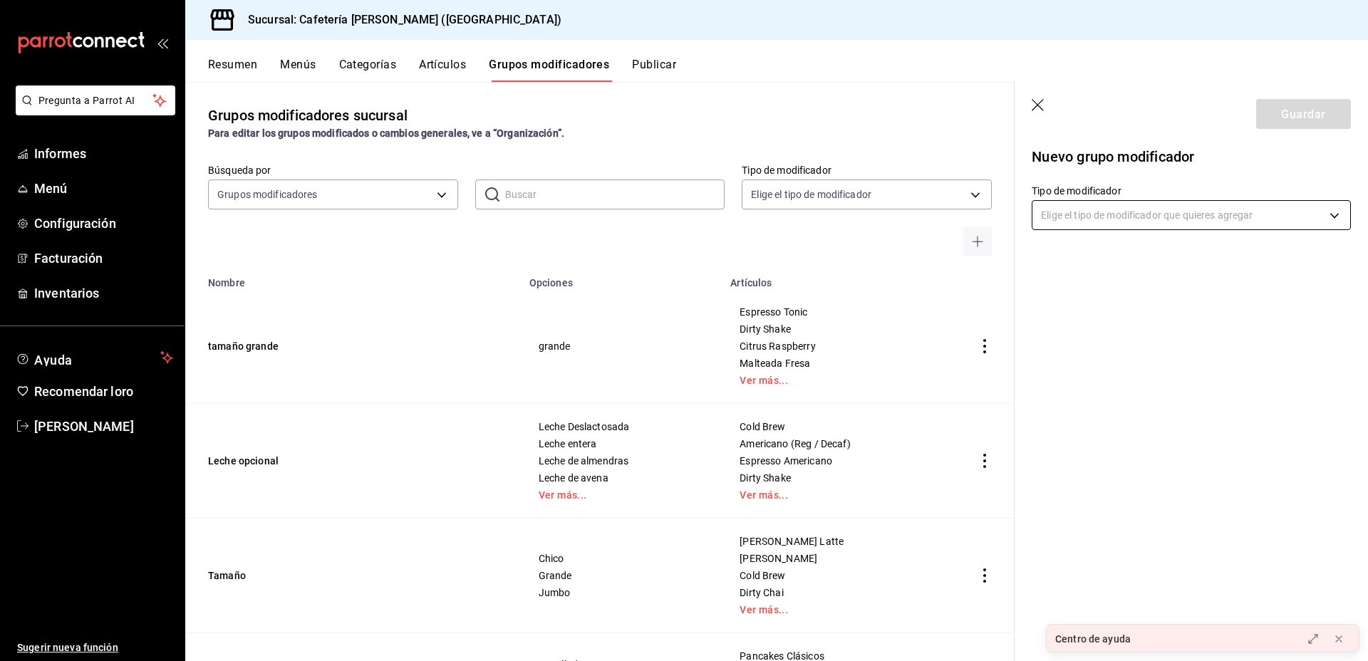
click at [1113, 210] on body "Pregunta a Parrot AI Informes Menú Configuración Facturación Inventarios Ayuda …" at bounding box center [684, 330] width 1368 height 661
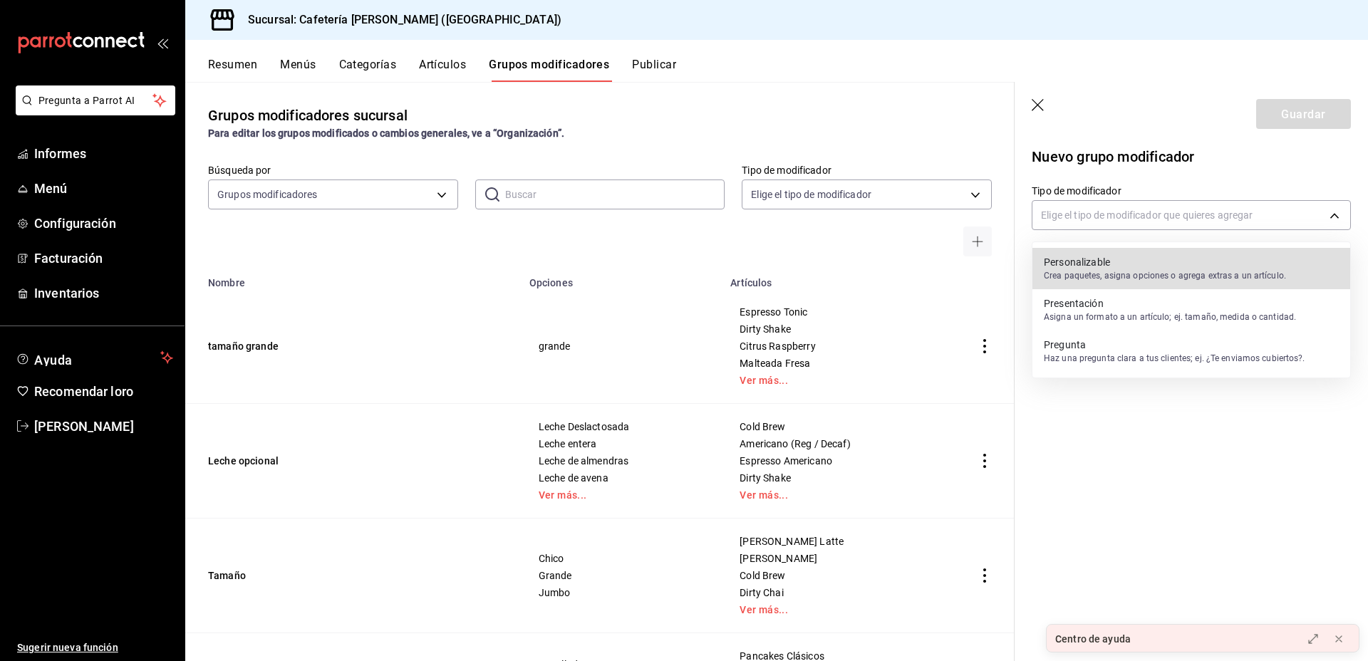
click at [1125, 253] on div "Personalizable Crea paquetes, asigna opciones o agrega extras a un artículo." at bounding box center [1165, 268] width 242 height 33
type input "CUSTOMIZABLE"
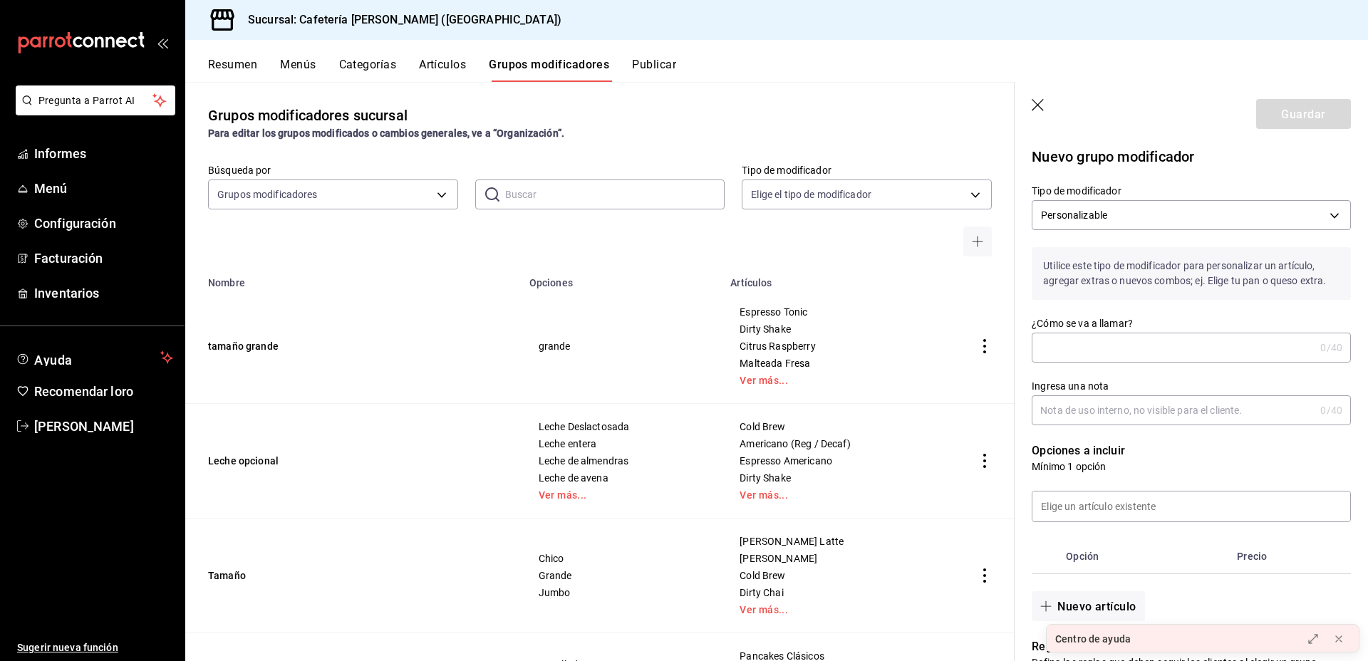
click at [1041, 98] on header "Guardar" at bounding box center [1191, 111] width 353 height 58
click at [1035, 99] on icon "button" at bounding box center [1039, 106] width 14 height 14
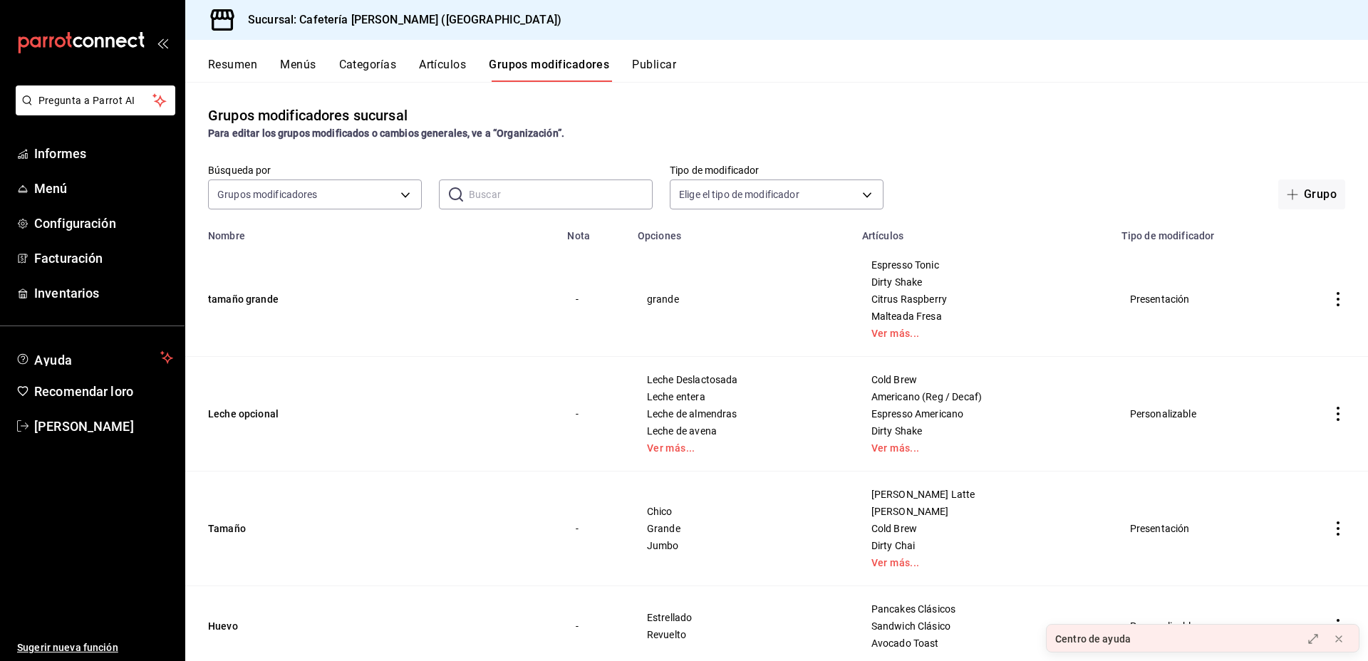
click at [463, 69] on font "Artículos" at bounding box center [442, 65] width 47 height 14
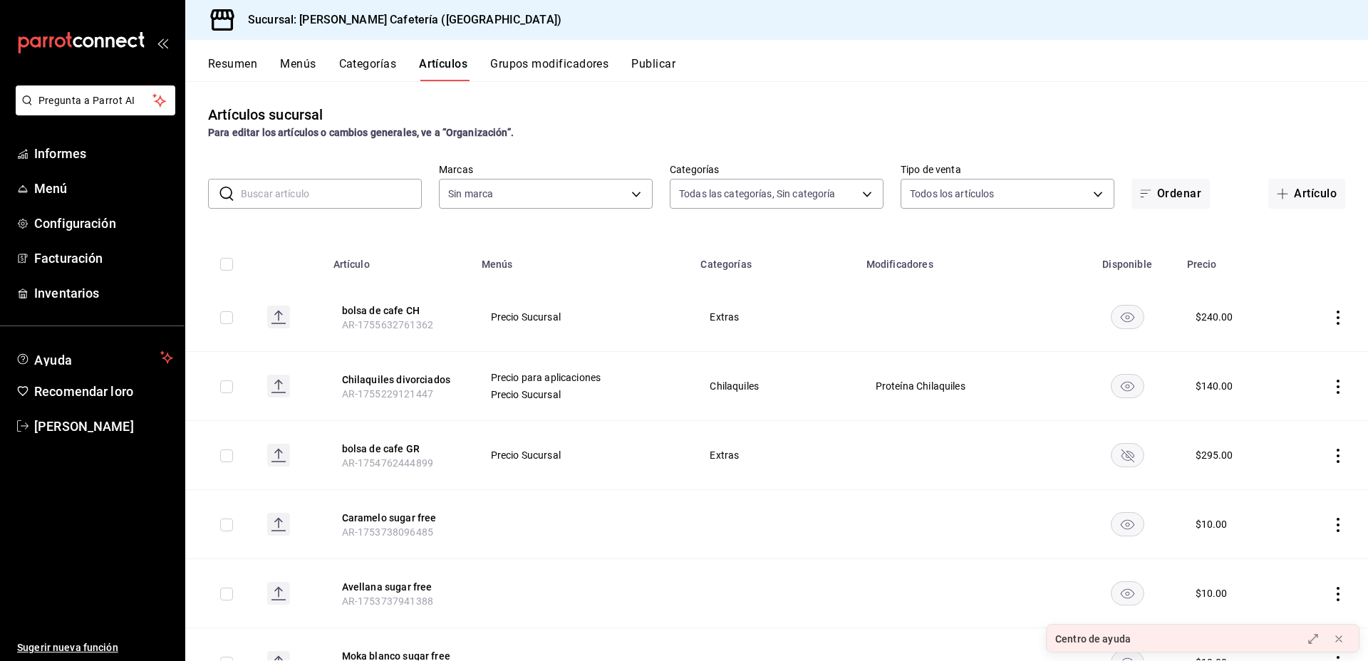
type input "0355e2c4-8b77-4638-8482-4f95180238fe,f244b5e1-1491-41c2-b9e7-19cf736c26f1,770bb…"
type input "f9d59448-4829-4b2a-bc56-a4ede4f91df2"
click at [378, 200] on input "text" at bounding box center [331, 194] width 181 height 29
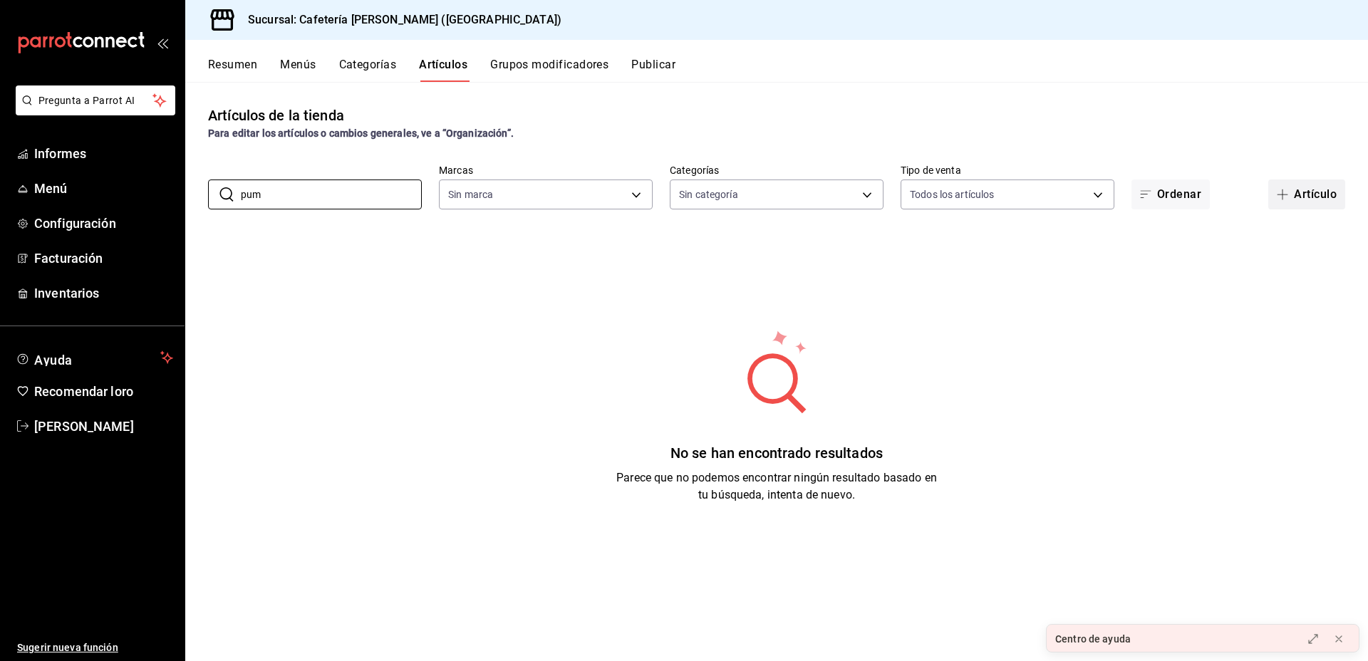
type input "pum"
click at [1324, 195] on font "Artículo" at bounding box center [1315, 194] width 43 height 14
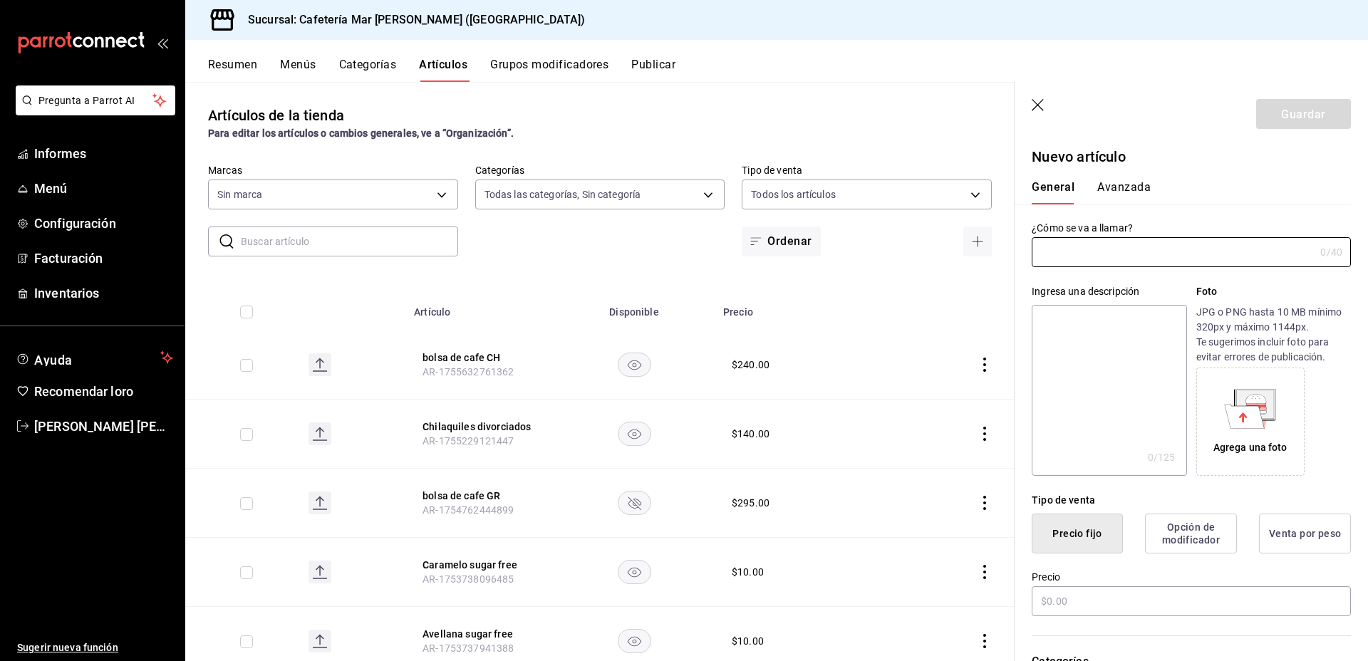
type input "0355e2c4-8b77-4638-8482-4f95180238fe,f244b5e1-1491-41c2-b9e7-19cf736c26f1,770bb…"
type input "f9d59448-4829-4b2a-bc56-a4ede4f91df2"
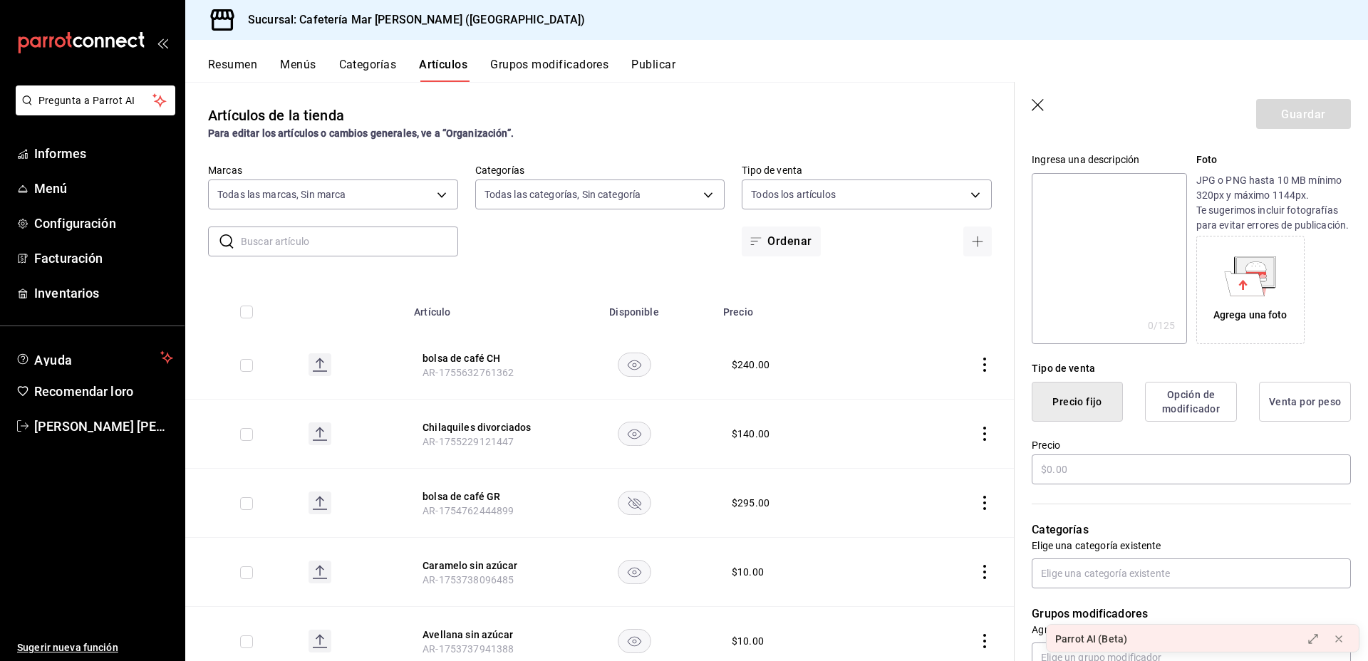
scroll to position [178, 0]
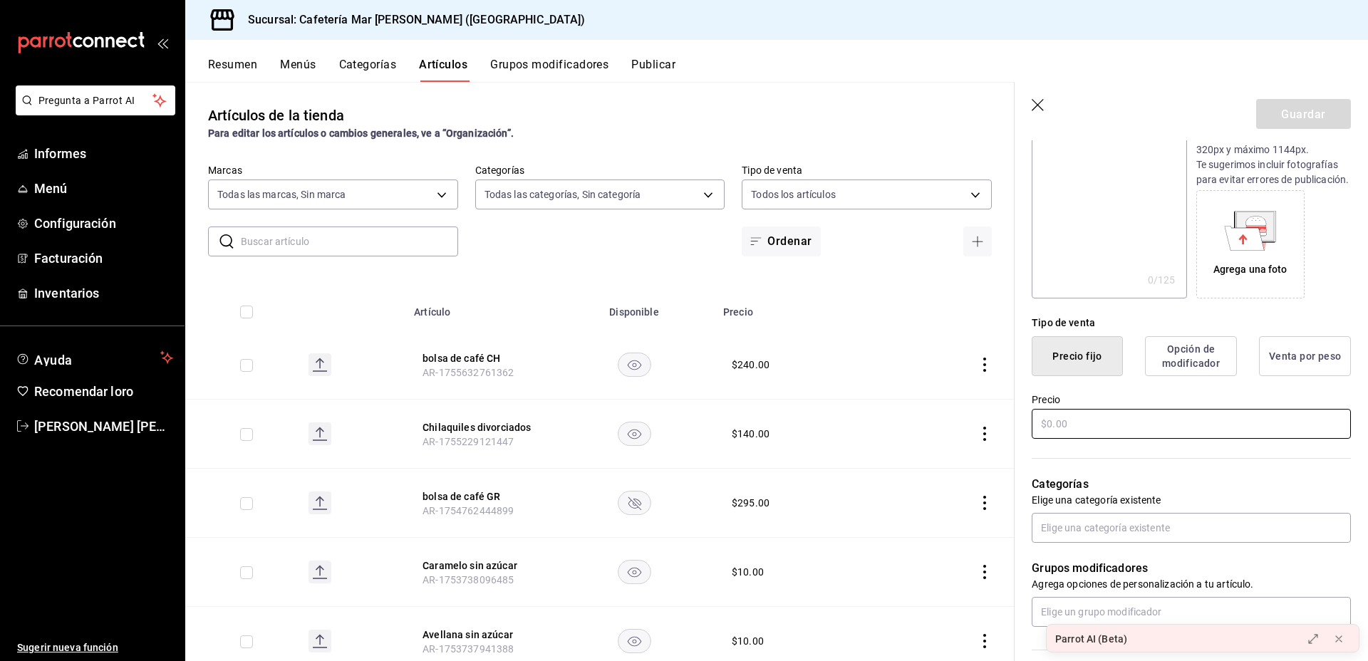
type input "pumpkin"
click at [1102, 439] on input "text" at bounding box center [1191, 424] width 319 height 30
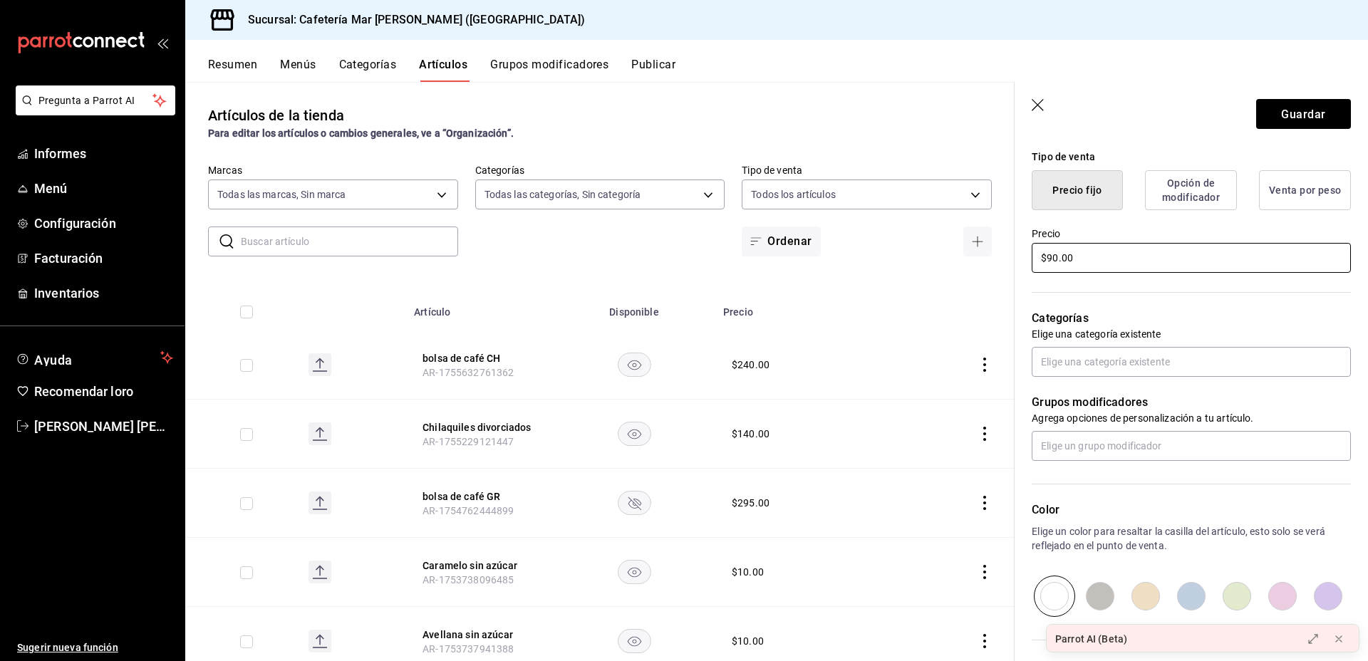
scroll to position [348, 0]
type input "$90.00"
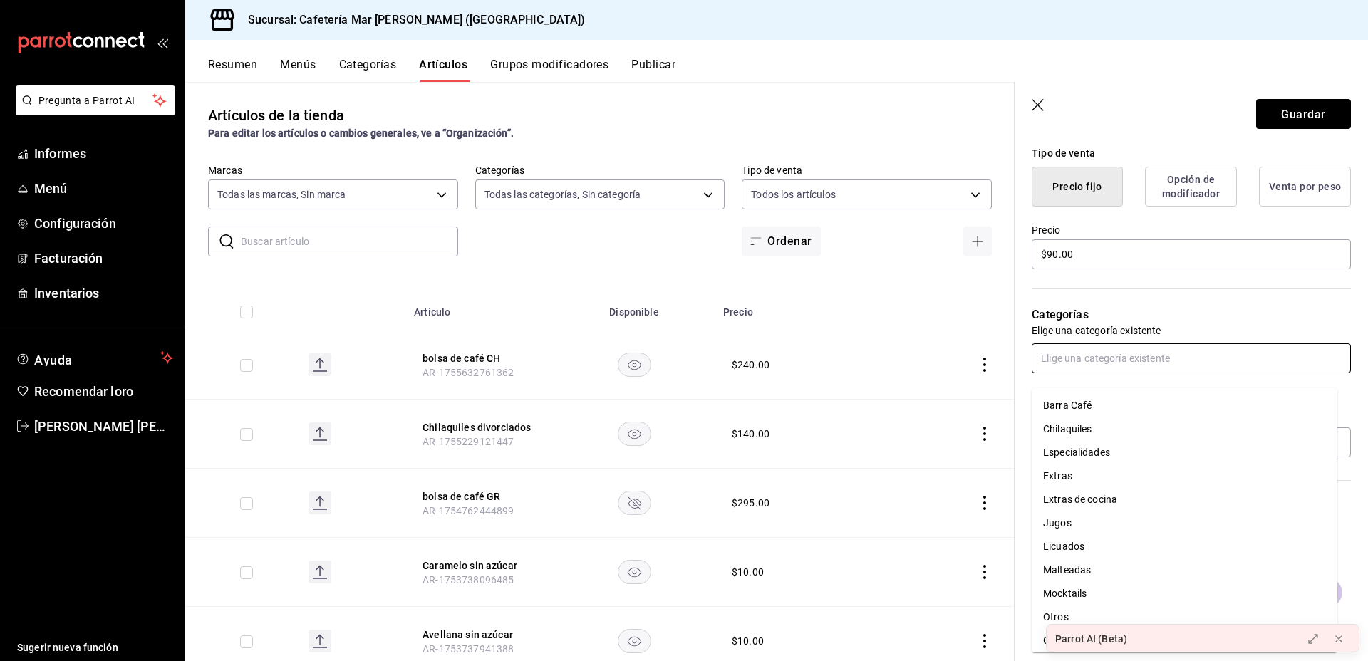
click at [1054, 373] on input "text" at bounding box center [1191, 359] width 319 height 30
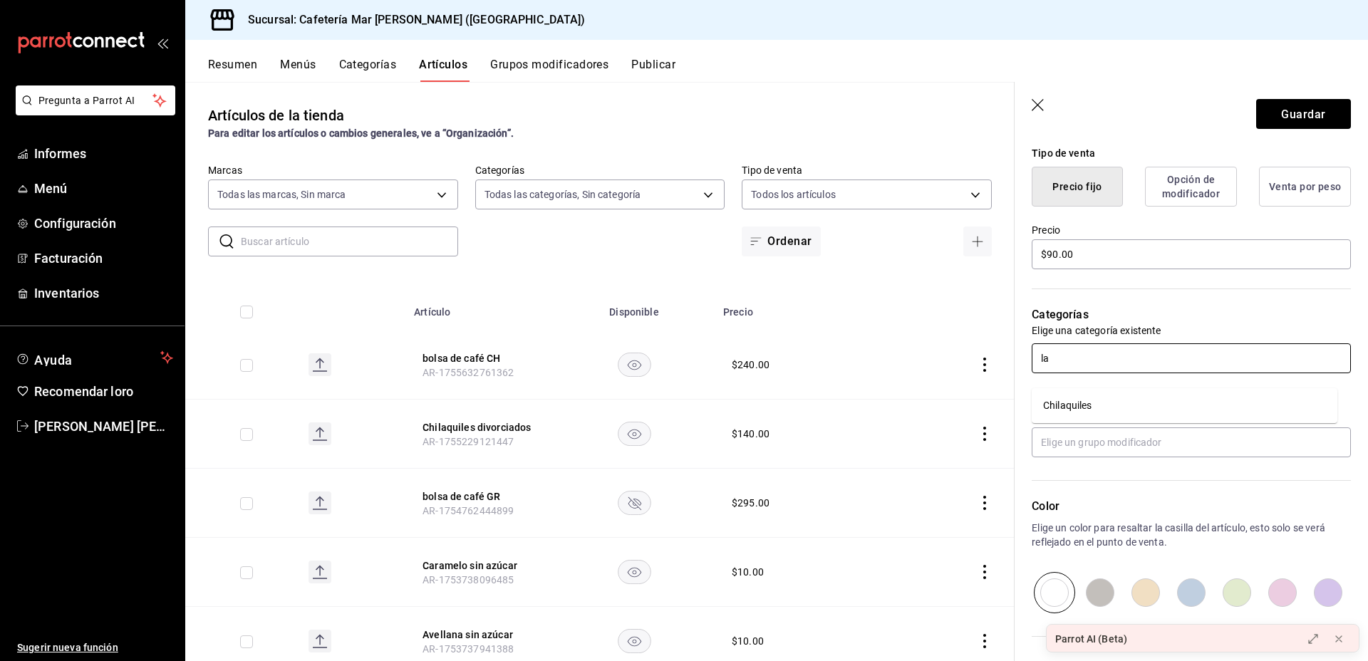
type input "l"
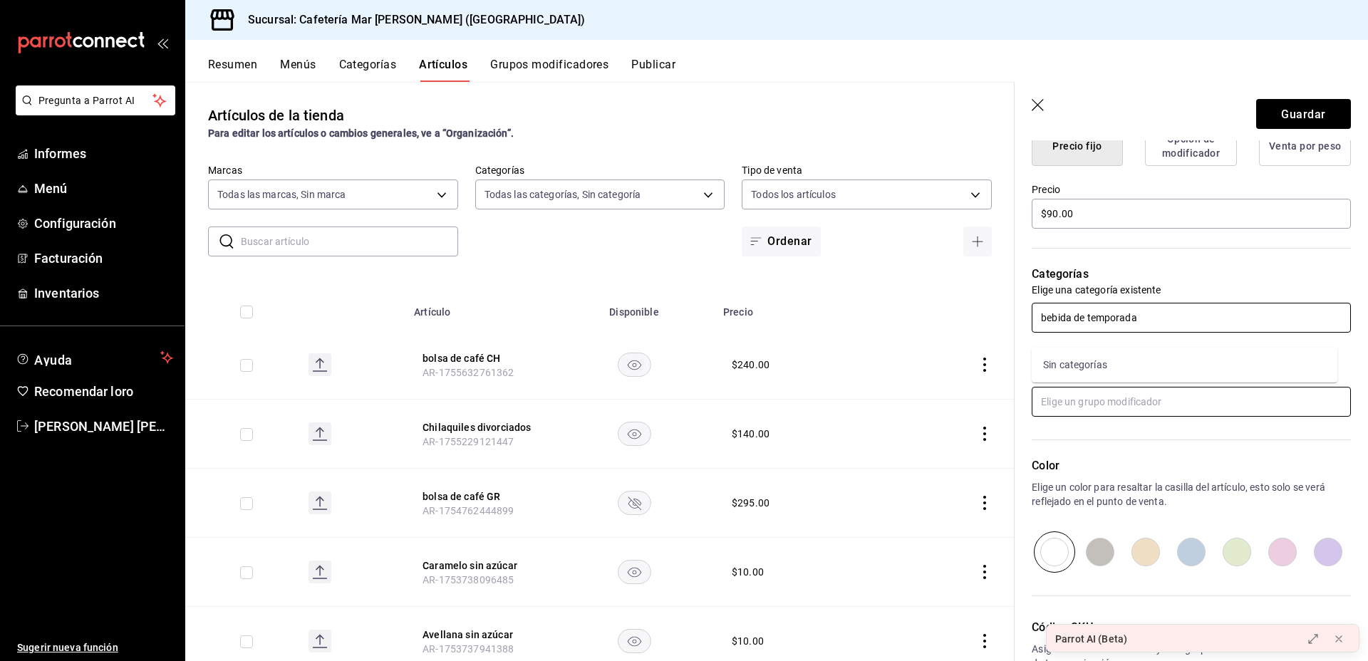
type input "bebida de temporada"
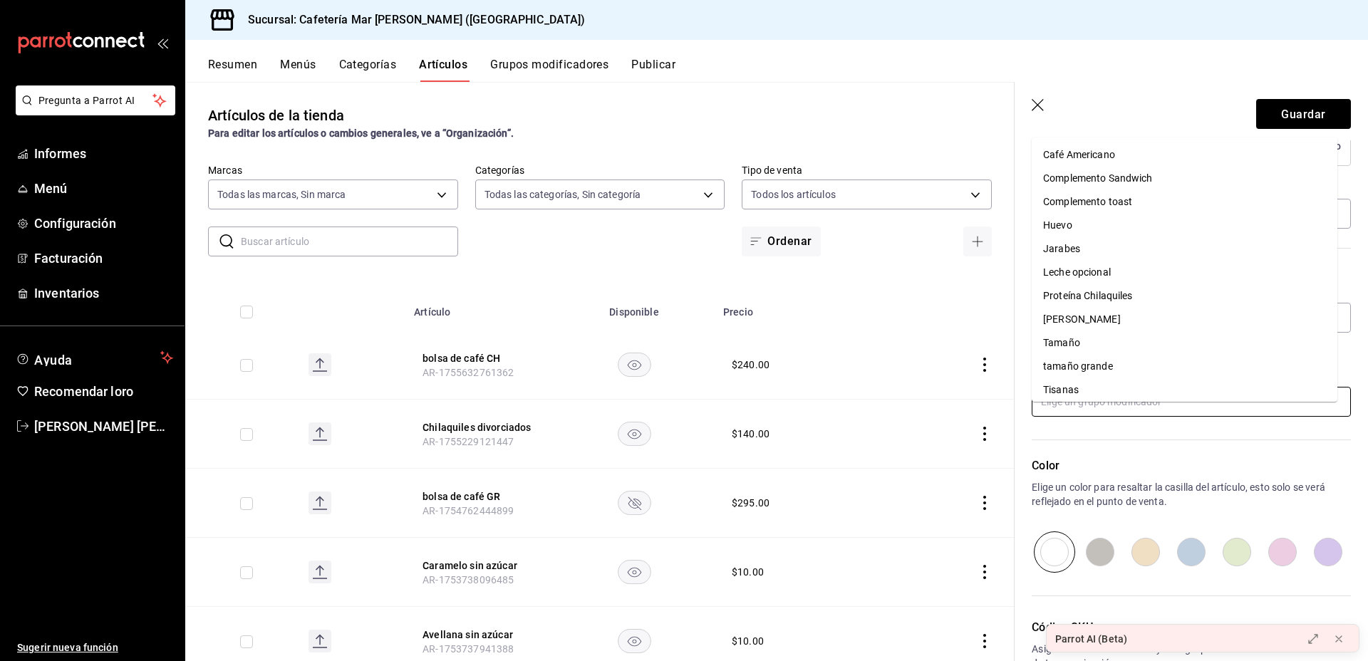
click at [1119, 408] on input "text" at bounding box center [1191, 402] width 319 height 30
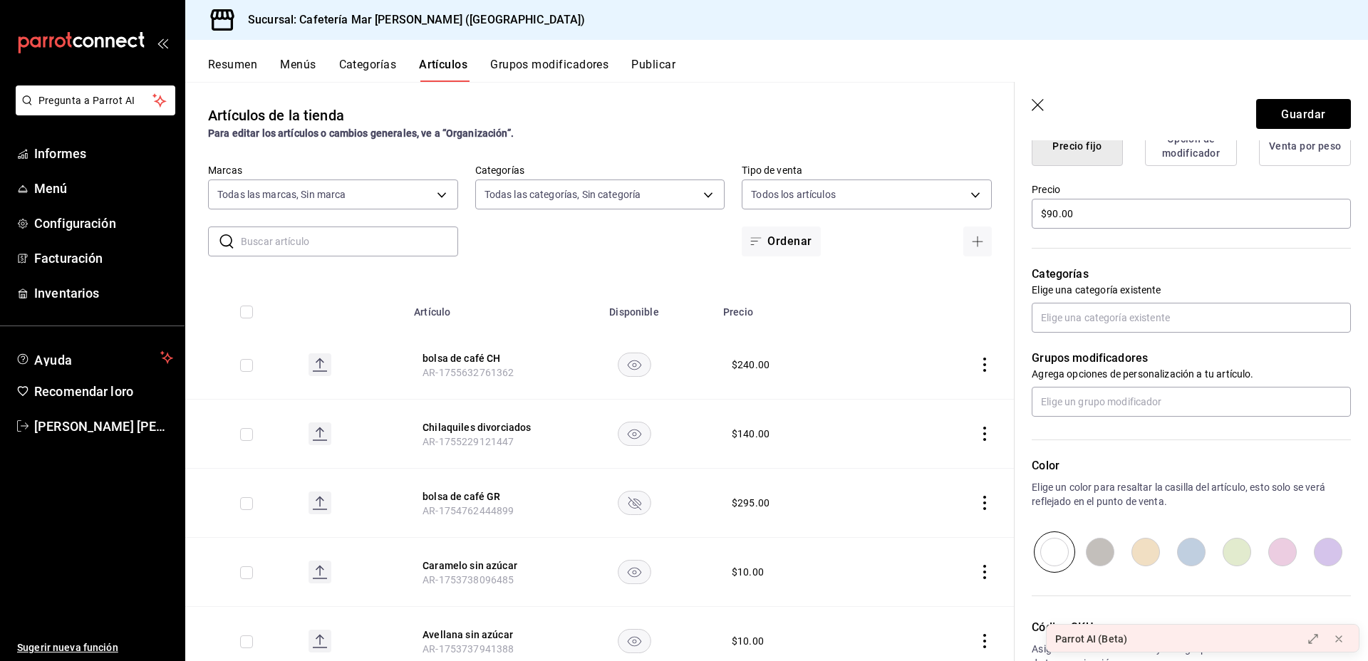
click at [1121, 440] on hr at bounding box center [1191, 440] width 319 height 1
click at [1100, 413] on input "text" at bounding box center [1191, 402] width 319 height 30
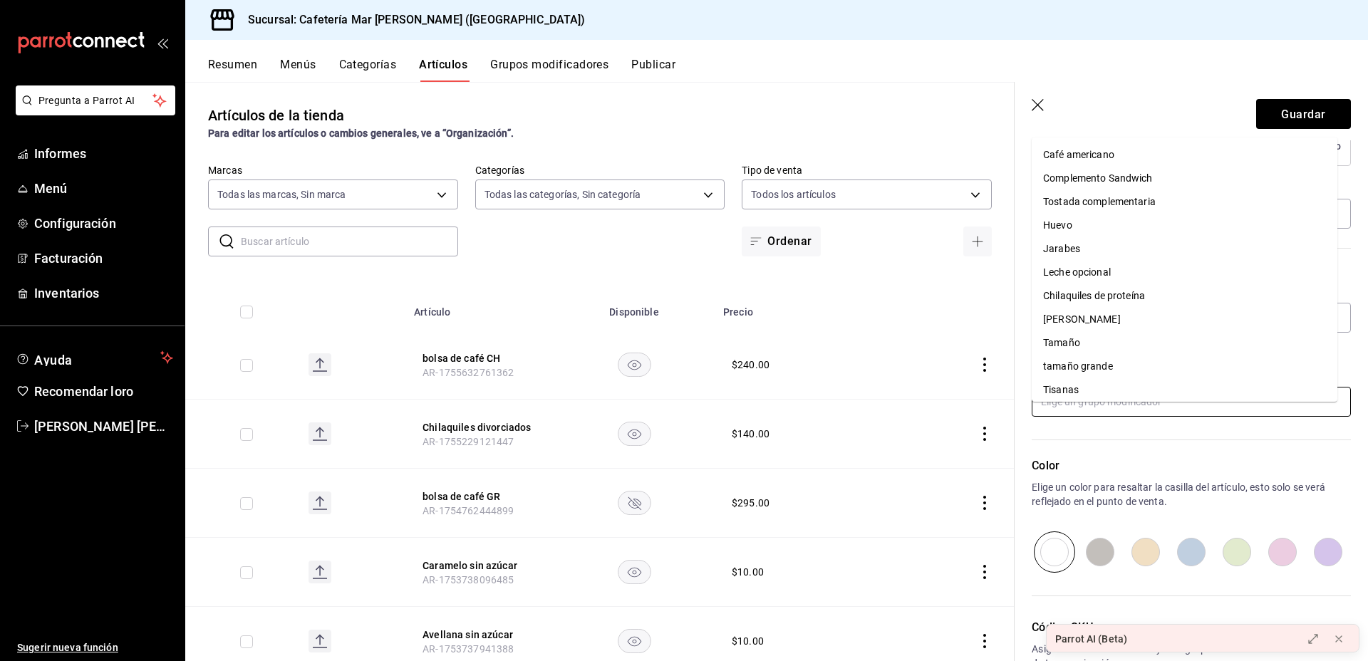
scroll to position [0, 0]
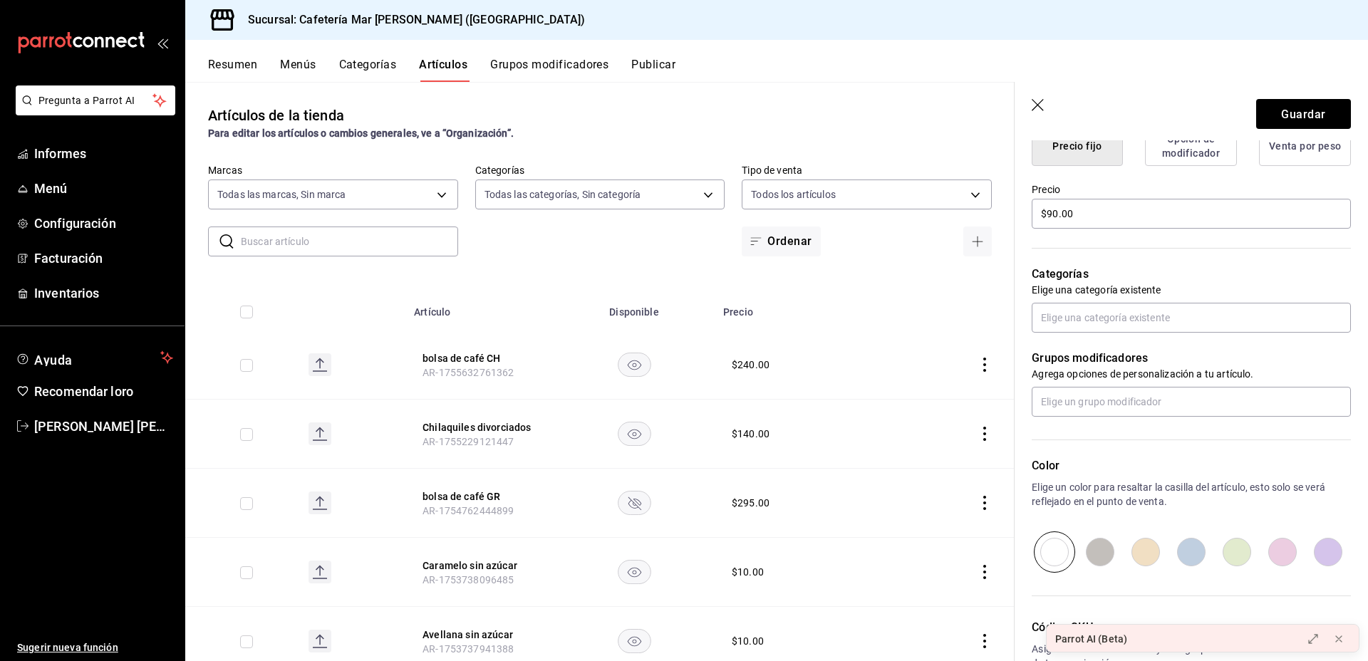
click at [1193, 465] on div "Color Elige un color para resaltar la casilla del artículo, esto solo se verá r…" at bounding box center [1183, 495] width 336 height 156
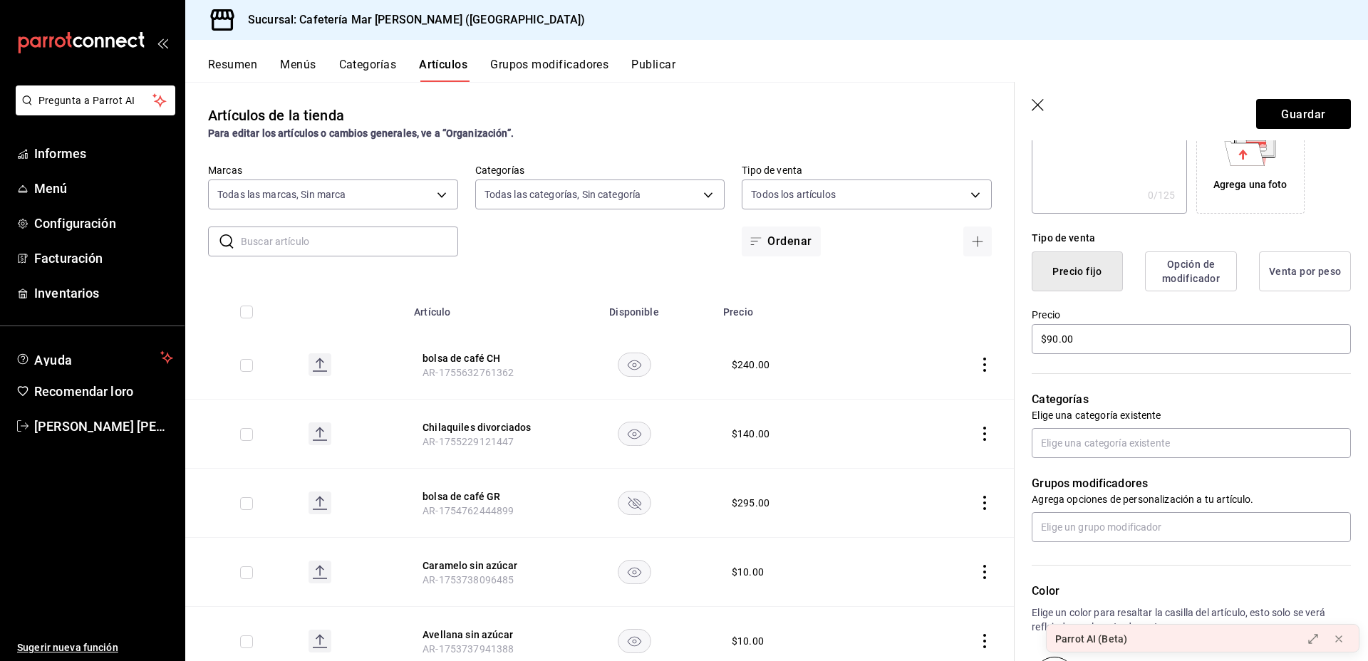
scroll to position [262, 0]
click at [1296, 110] on font "Guardar" at bounding box center [1303, 114] width 44 height 14
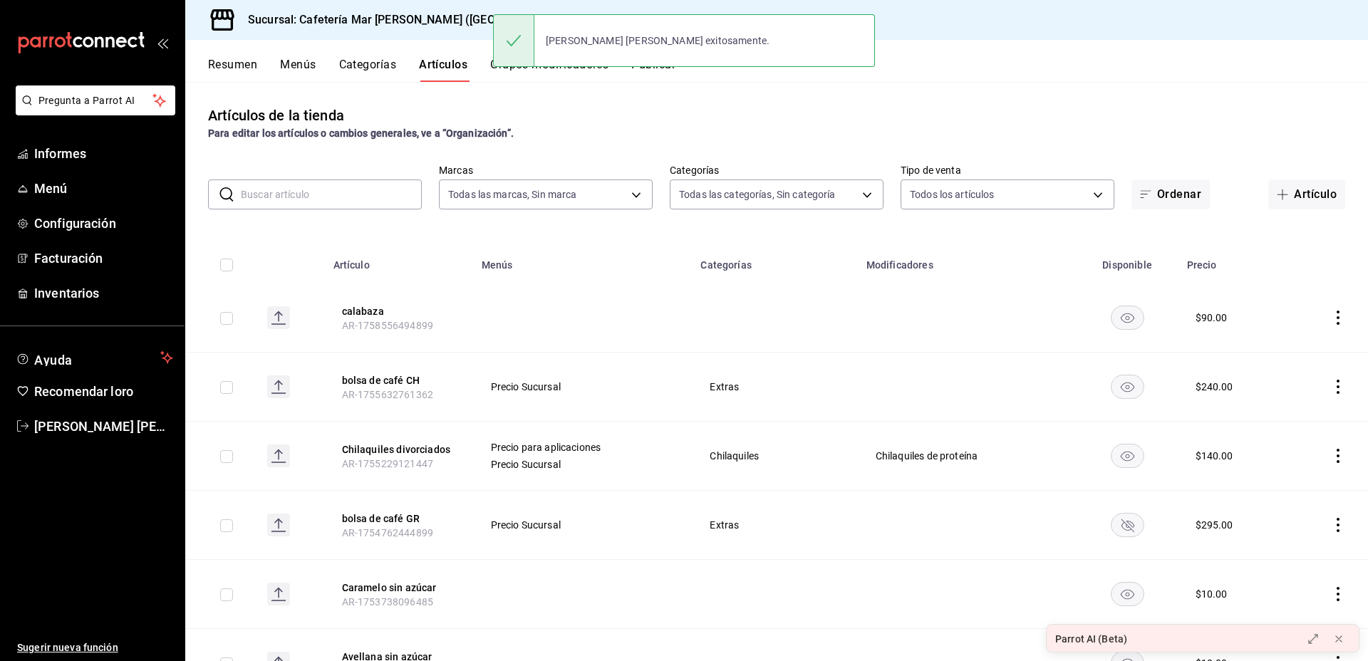
click at [370, 71] on font "Categorías" at bounding box center [368, 64] width 58 height 15
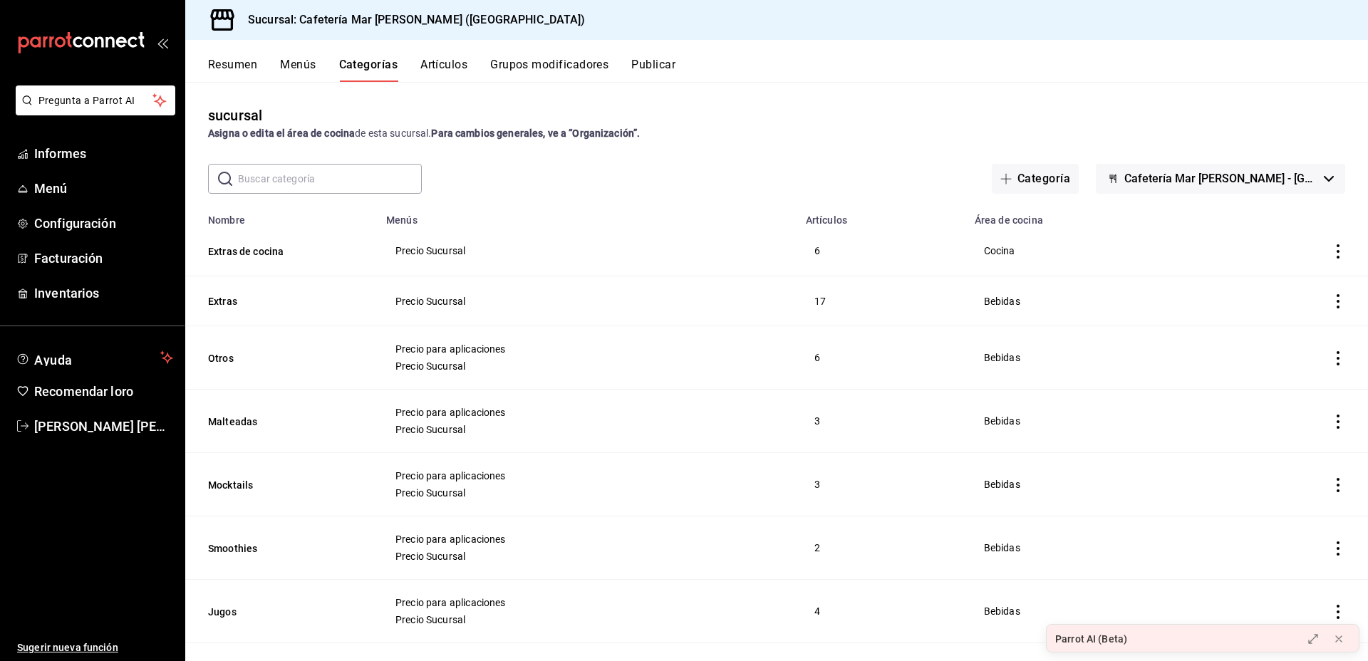
click at [534, 58] on font "Grupos modificadores" at bounding box center [549, 65] width 118 height 14
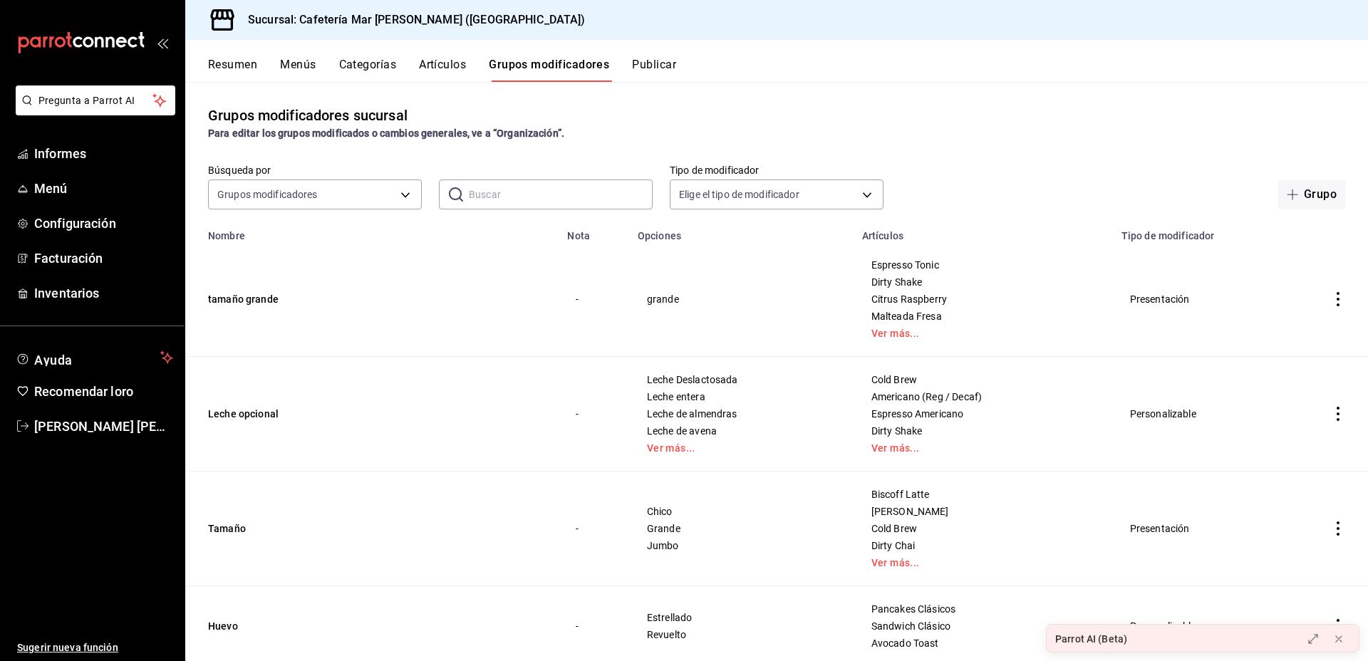
click at [292, 61] on font "Menús" at bounding box center [298, 65] width 36 height 14
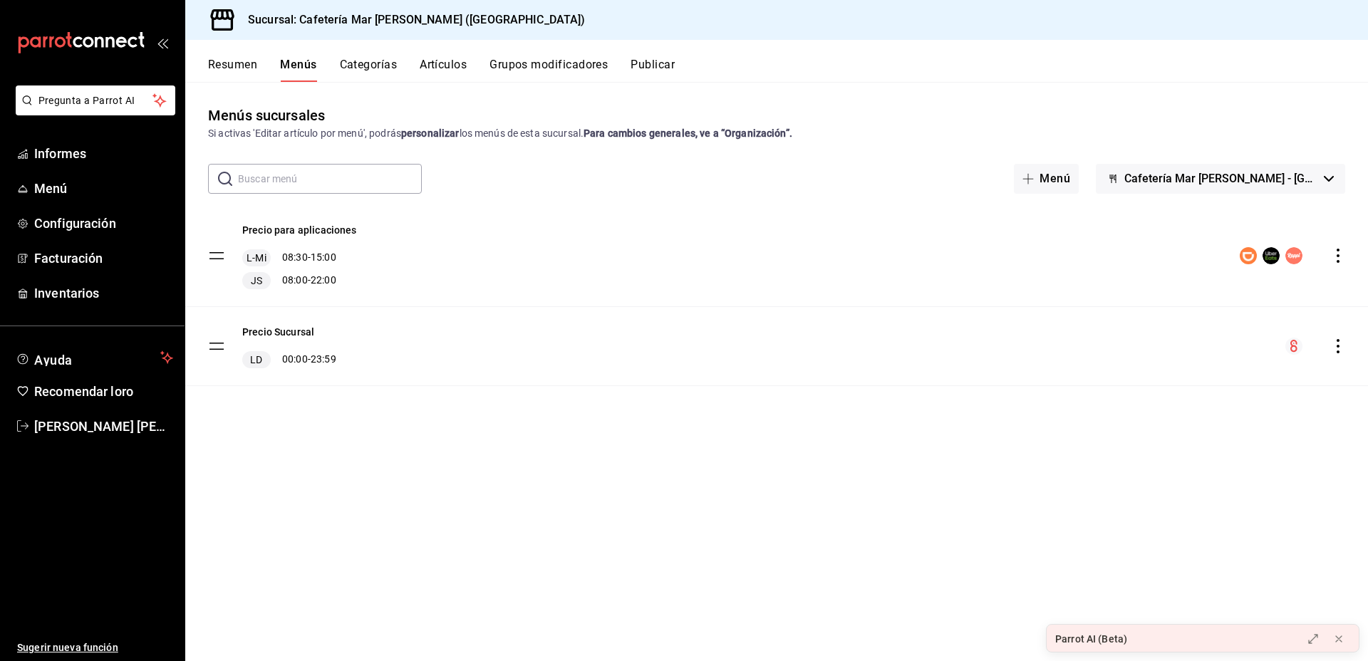
click at [239, 63] on font "Resumen" at bounding box center [232, 65] width 49 height 14
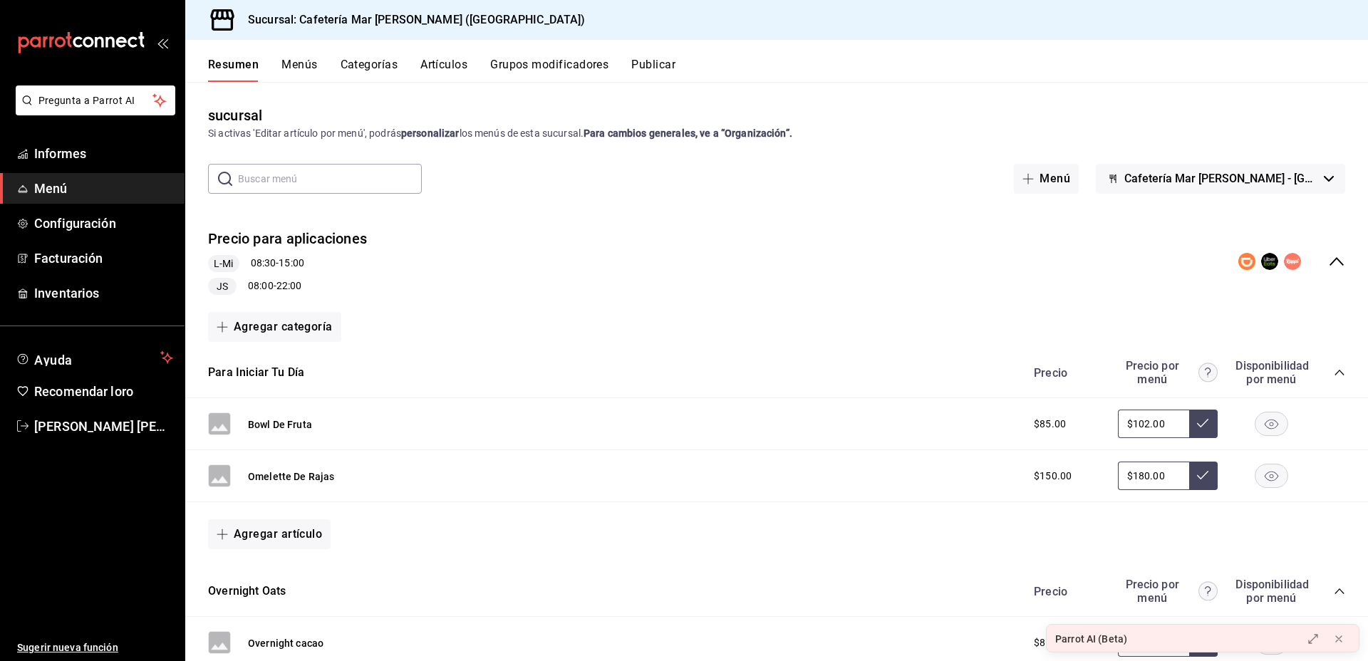
click at [333, 70] on div "Resumen Menús Categorías Artículos Grupos modificadores Publicar" at bounding box center [788, 69] width 1160 height 25
click at [314, 66] on font "Menús" at bounding box center [300, 65] width 36 height 14
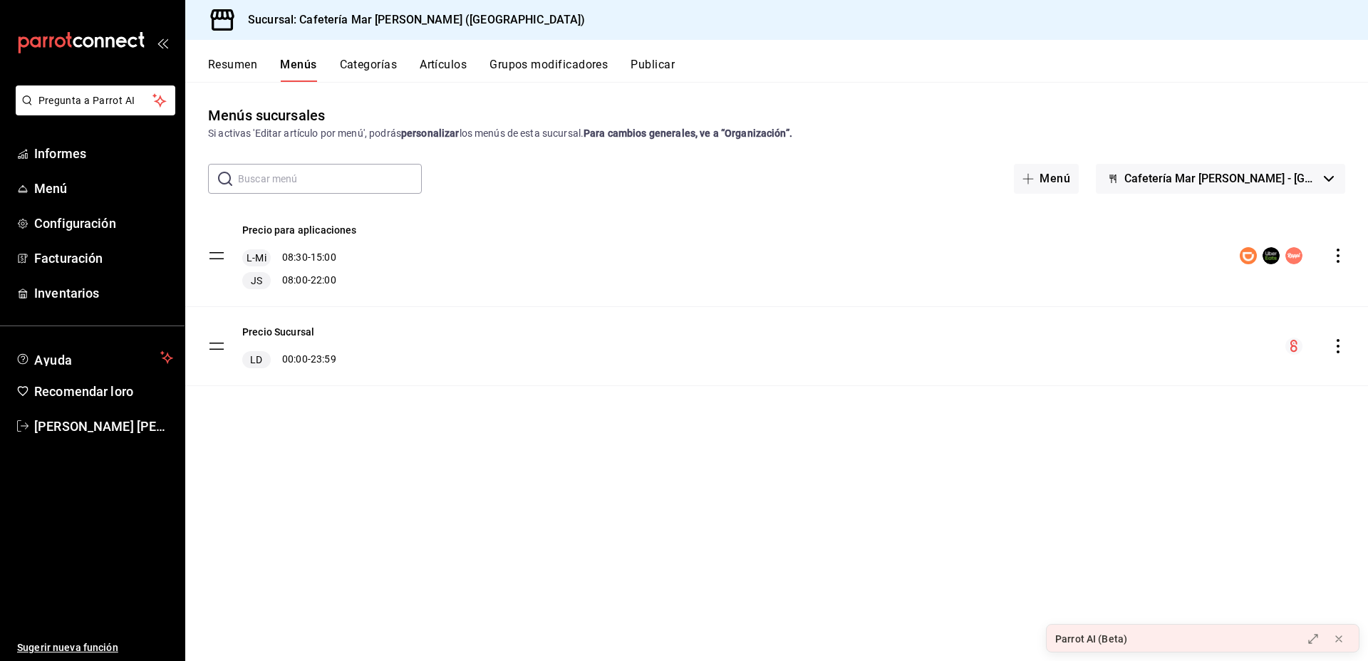
click at [351, 66] on font "Categorías" at bounding box center [369, 65] width 58 height 14
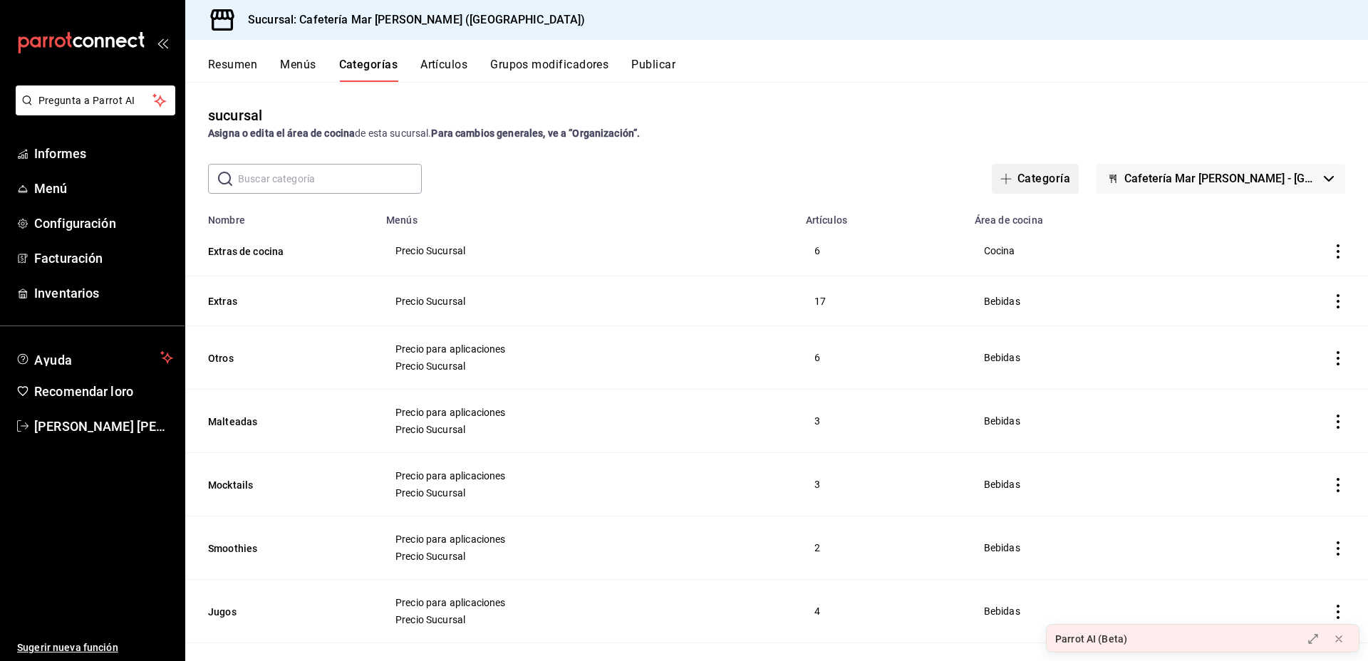
click at [1012, 180] on icon "button" at bounding box center [1006, 178] width 11 height 11
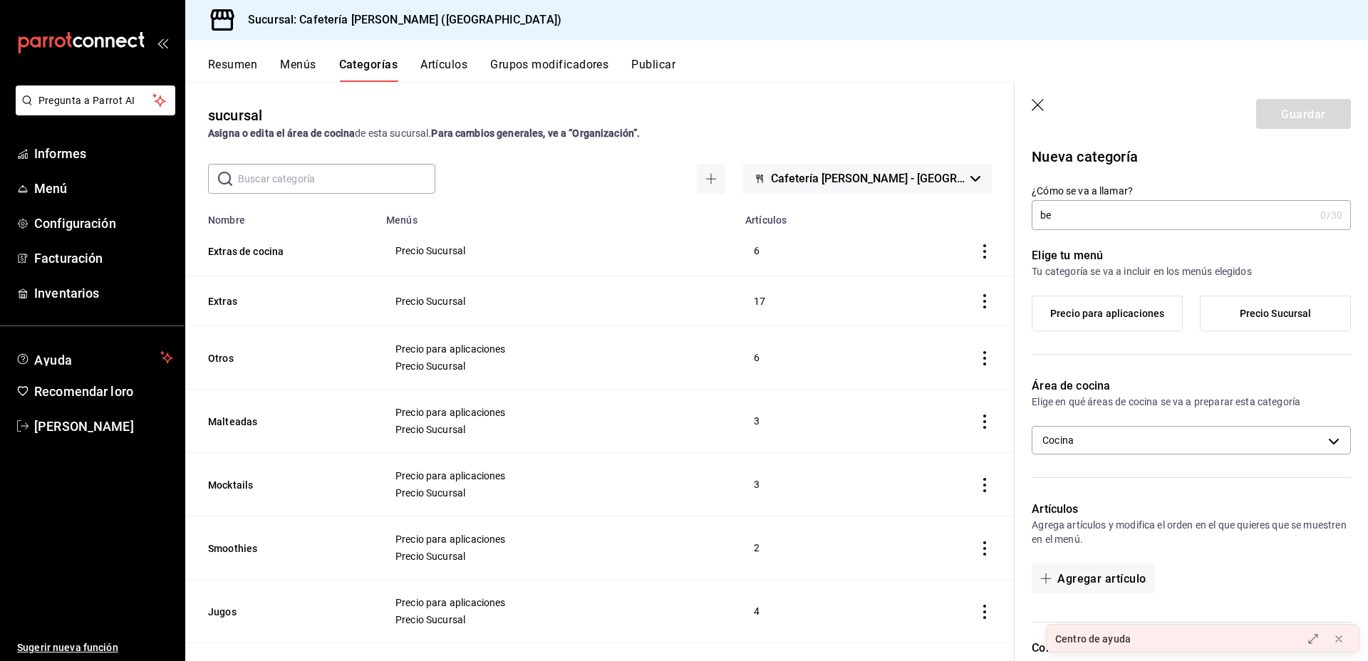
type input "b"
type input "Bebidas de temporada"
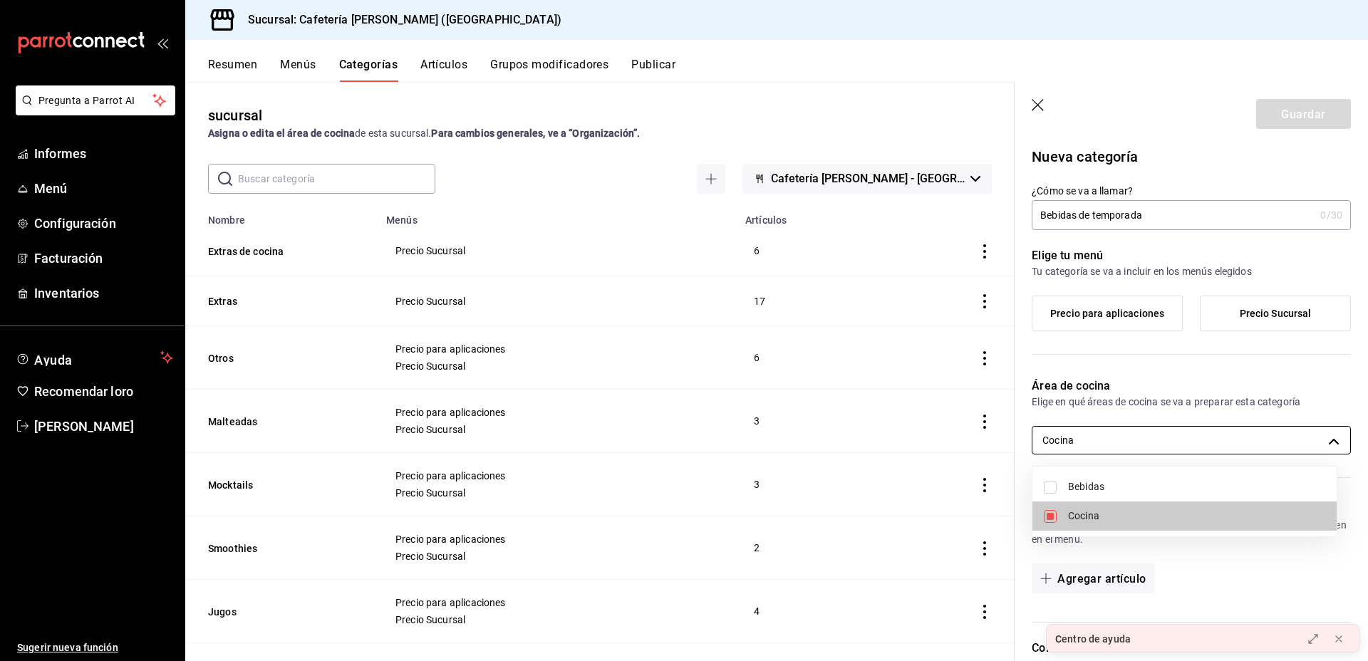
click at [1142, 440] on body "Pregunta a Parrot AI Informes Menú Configuración Facturación Inventarios Ayuda …" at bounding box center [684, 330] width 1368 height 661
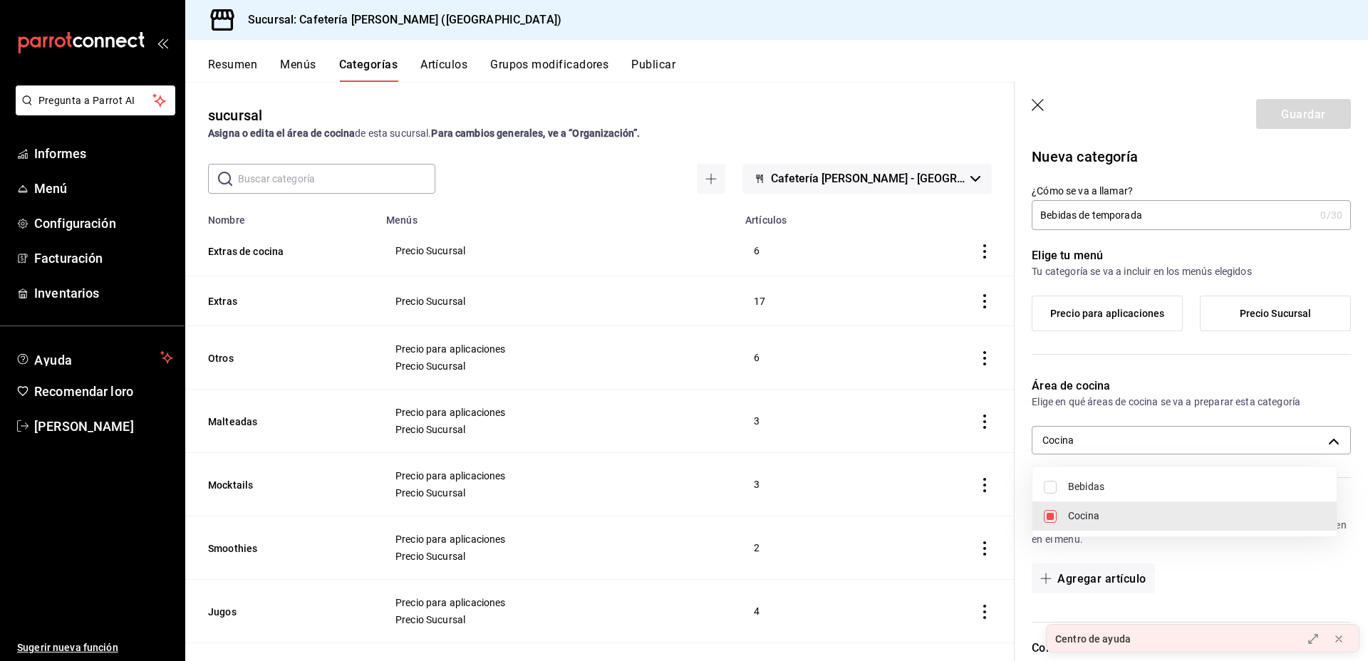
click at [1053, 490] on input "checkbox" at bounding box center [1050, 487] width 13 height 13
checkbox input "true"
click at [1068, 522] on span "Cocina" at bounding box center [1196, 516] width 257 height 15
type input "af32f123-e177-4aa4-aab3-45facd6811fa"
checkbox input "false"
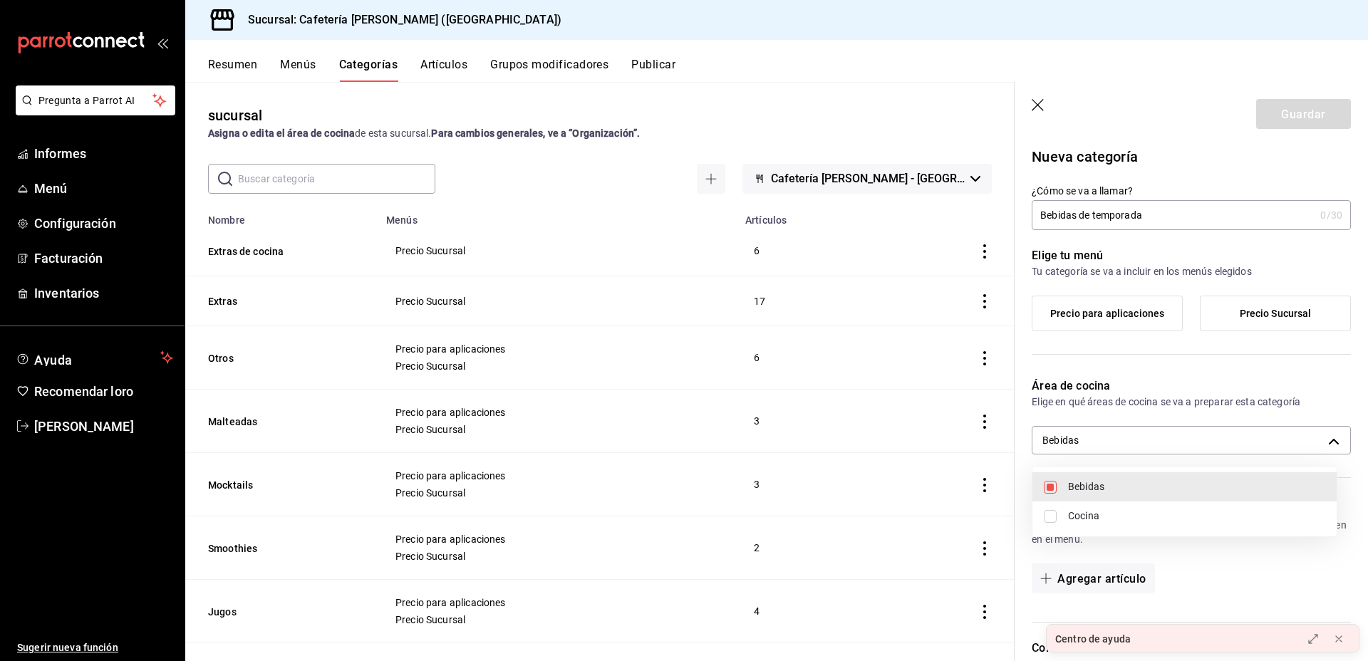
click at [1148, 609] on div at bounding box center [684, 330] width 1368 height 661
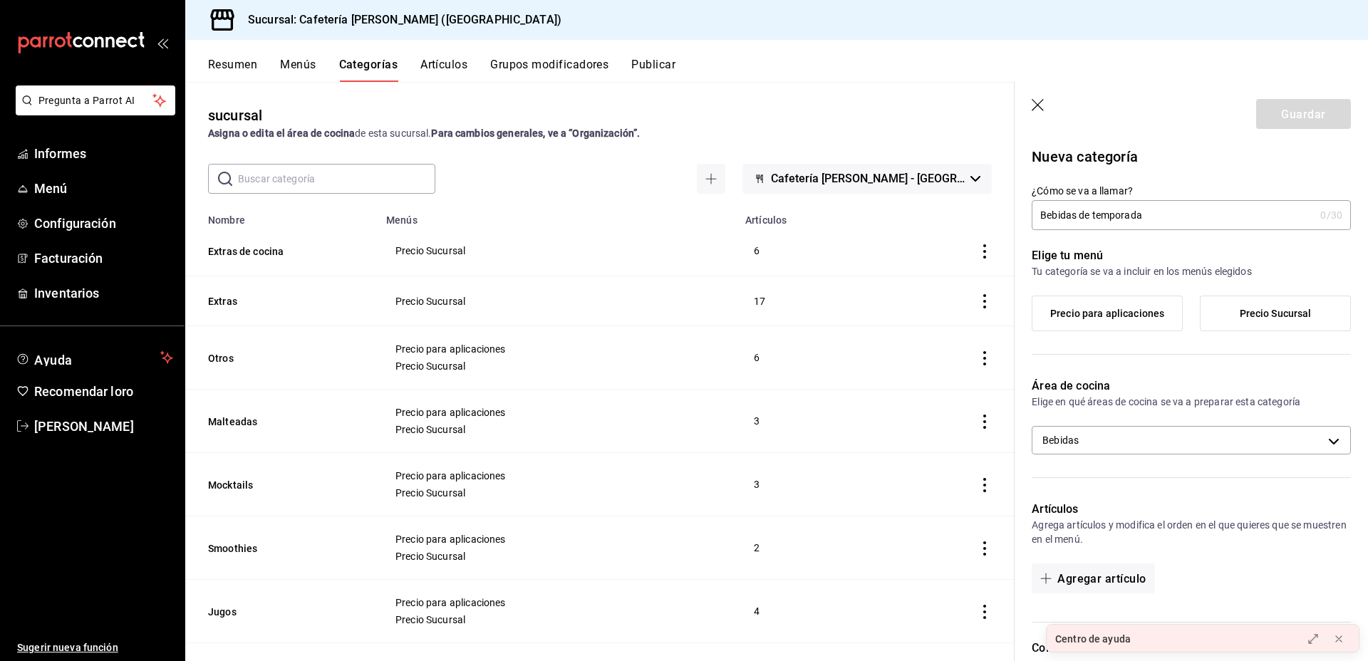
click at [1229, 307] on label "Precio Sucursal" at bounding box center [1276, 313] width 150 height 34
click at [0, 0] on input "Precio Sucursal" at bounding box center [0, 0] width 0 height 0
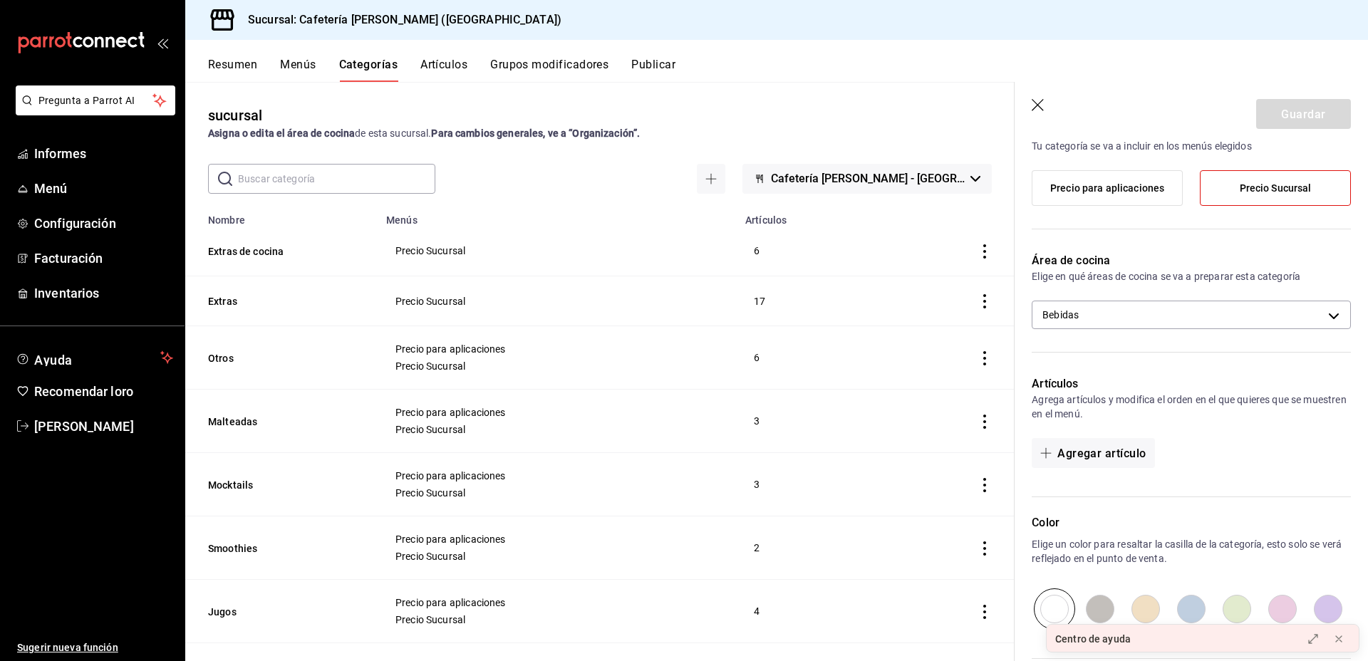
scroll to position [286, 0]
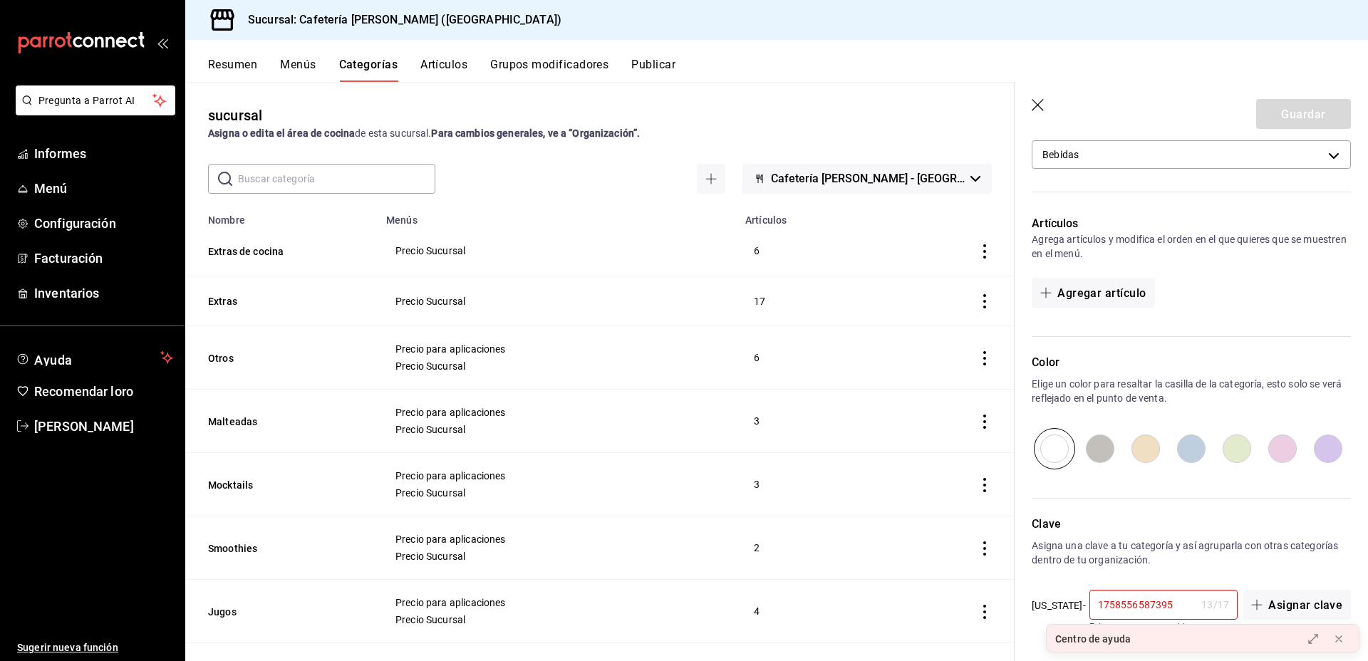
click at [1181, 605] on input "1758556587395" at bounding box center [1143, 605] width 107 height 29
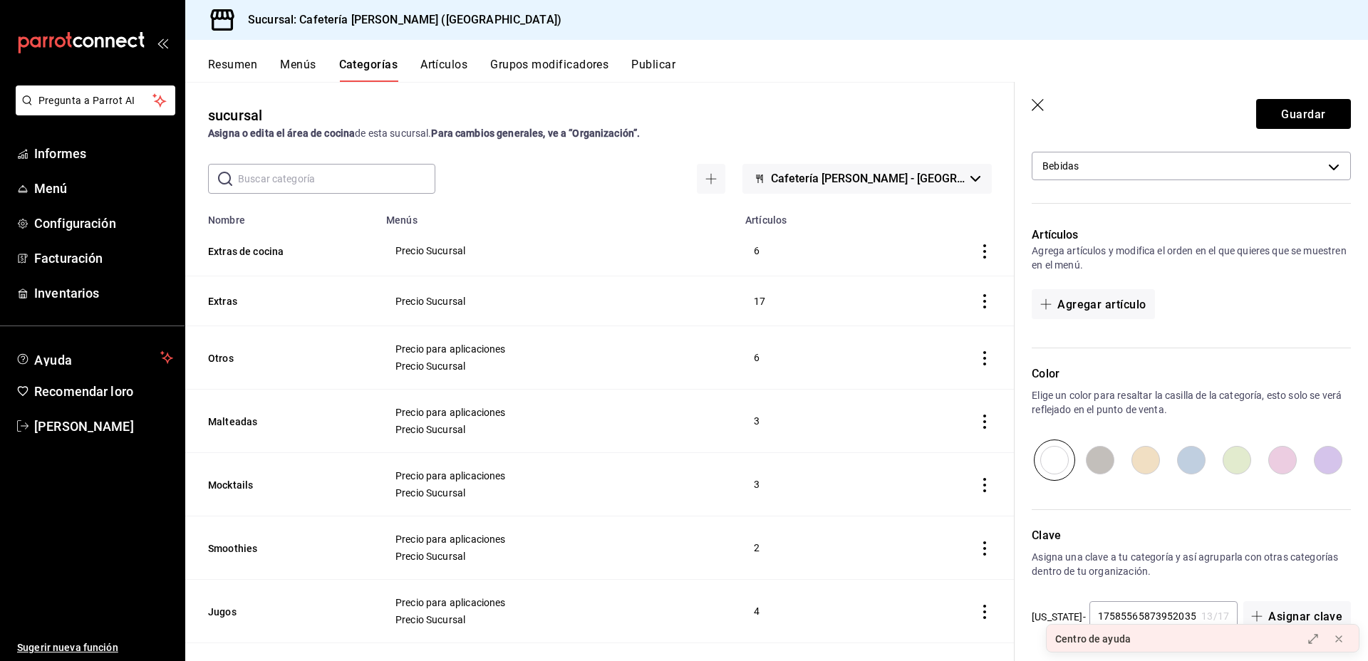
scroll to position [0, 19]
type input "17585565873952035"
click at [1281, 116] on font "Guardar" at bounding box center [1303, 114] width 44 height 14
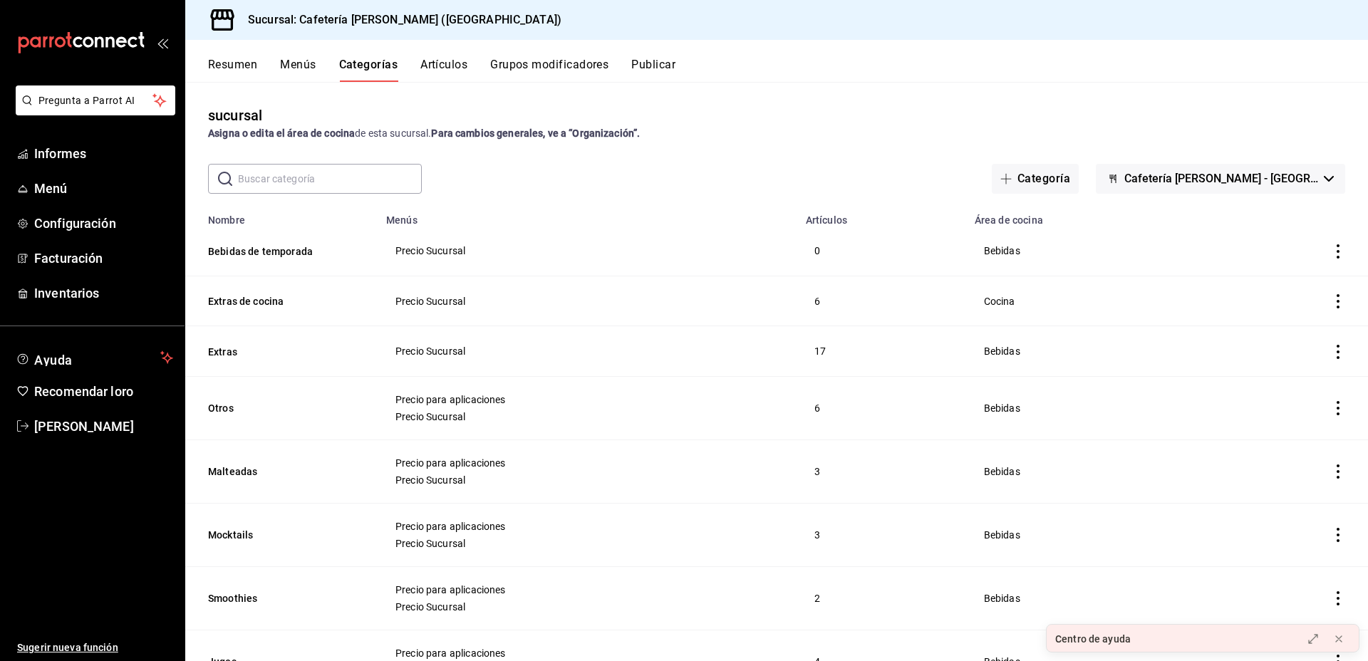
click at [1331, 254] on icon "actions" at bounding box center [1338, 251] width 14 height 14
click at [440, 65] on div at bounding box center [684, 330] width 1368 height 661
click at [436, 66] on font "Artículos" at bounding box center [443, 65] width 47 height 14
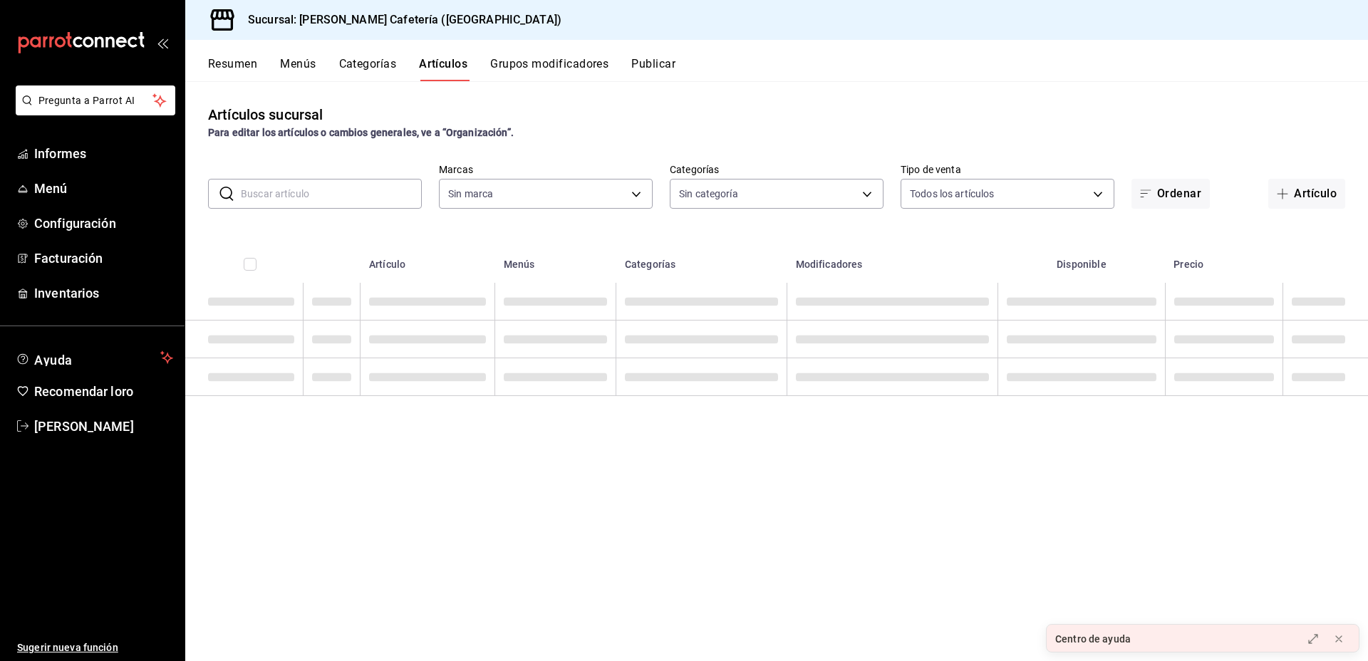
type input "f9d59448-4829-4b2a-bc56-a4ede4f91df2"
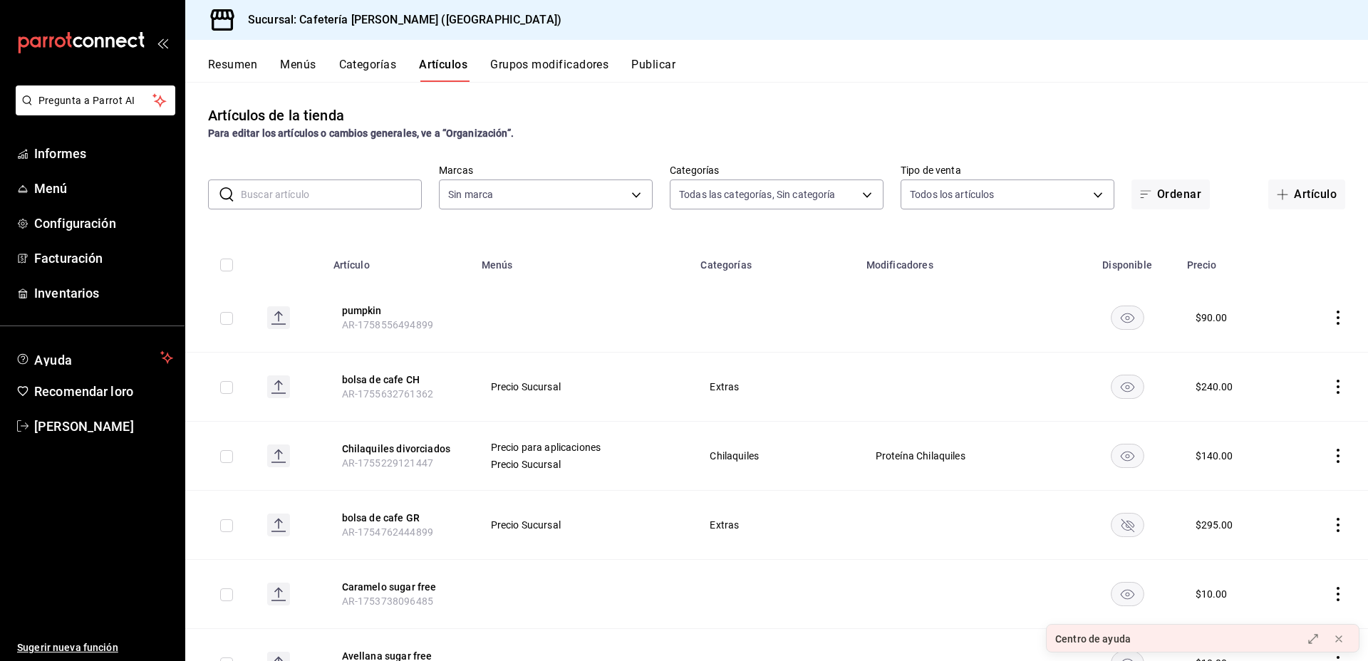
type input "8e4155f4-014e-4368-b1c7-02a9520f11f9,0355e2c4-8b77-4638-8482-4f95180238fe,f244b…"
click at [573, 59] on font "Grupos modificadores" at bounding box center [549, 65] width 118 height 14
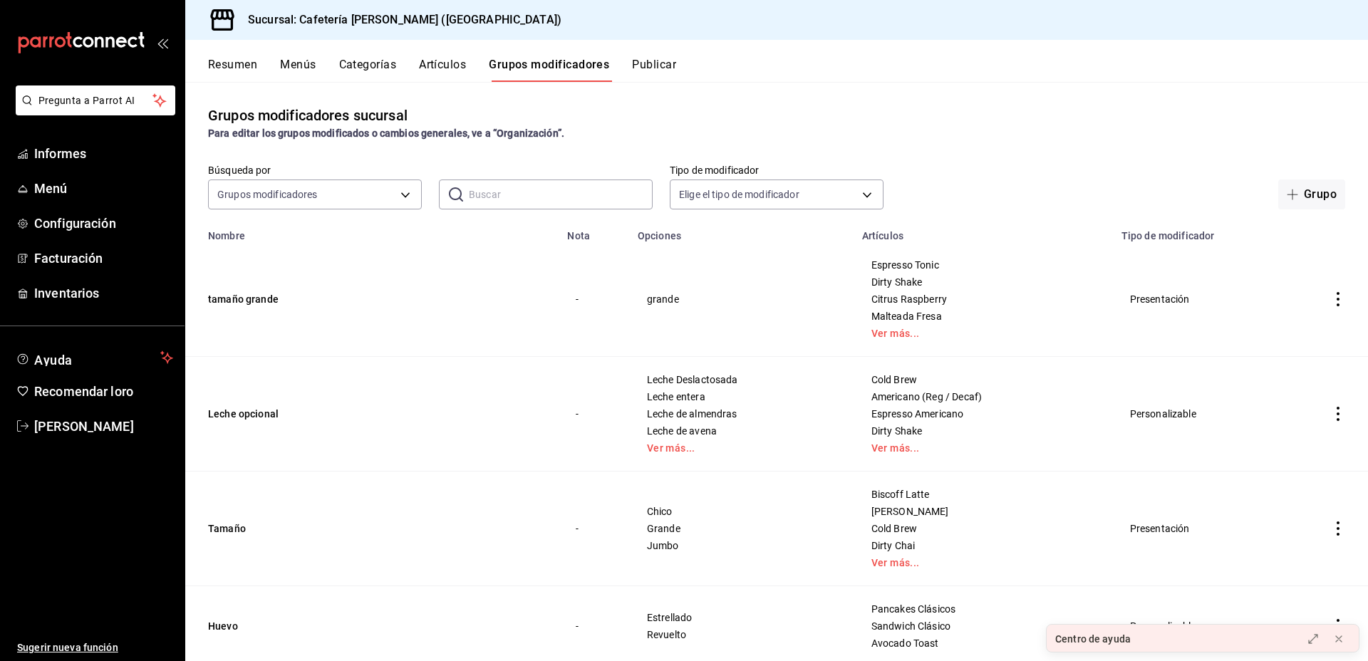
click at [317, 69] on div "Resumen Menús Categorías Artículos Grupos modificadores Publicar" at bounding box center [788, 69] width 1160 height 25
click at [294, 68] on font "Menús" at bounding box center [298, 65] width 36 height 14
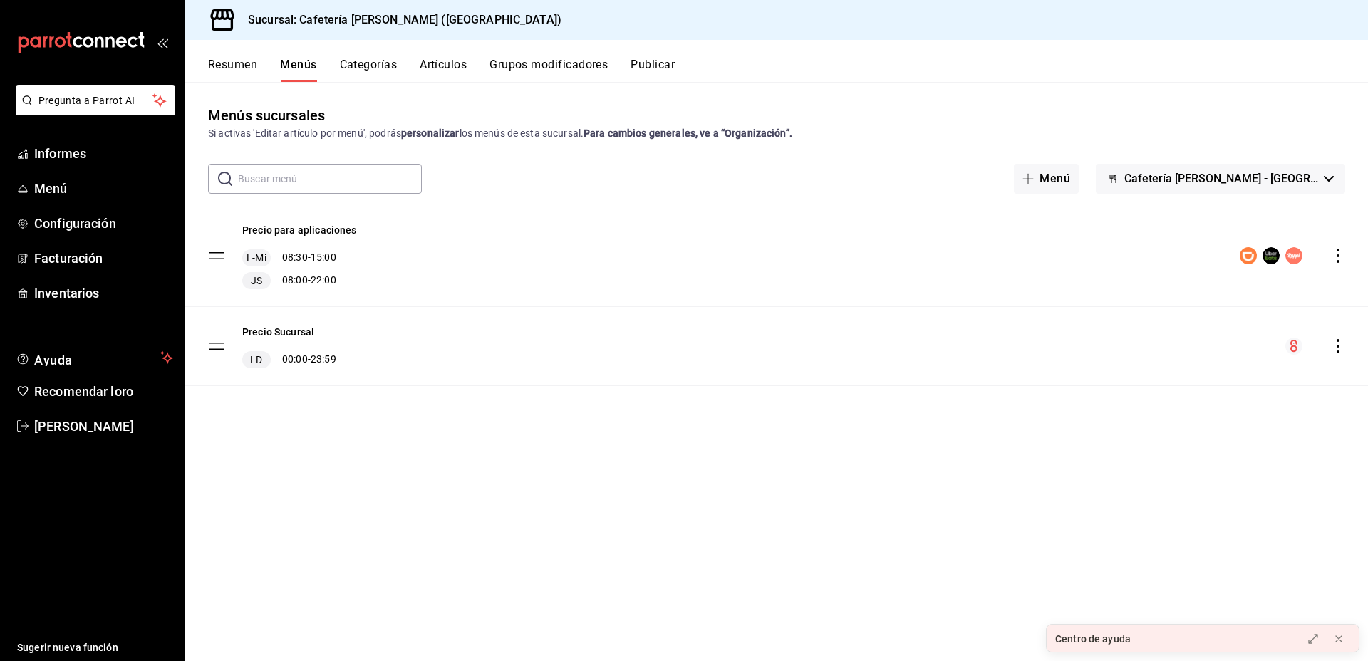
click at [242, 61] on font "Resumen" at bounding box center [232, 65] width 49 height 14
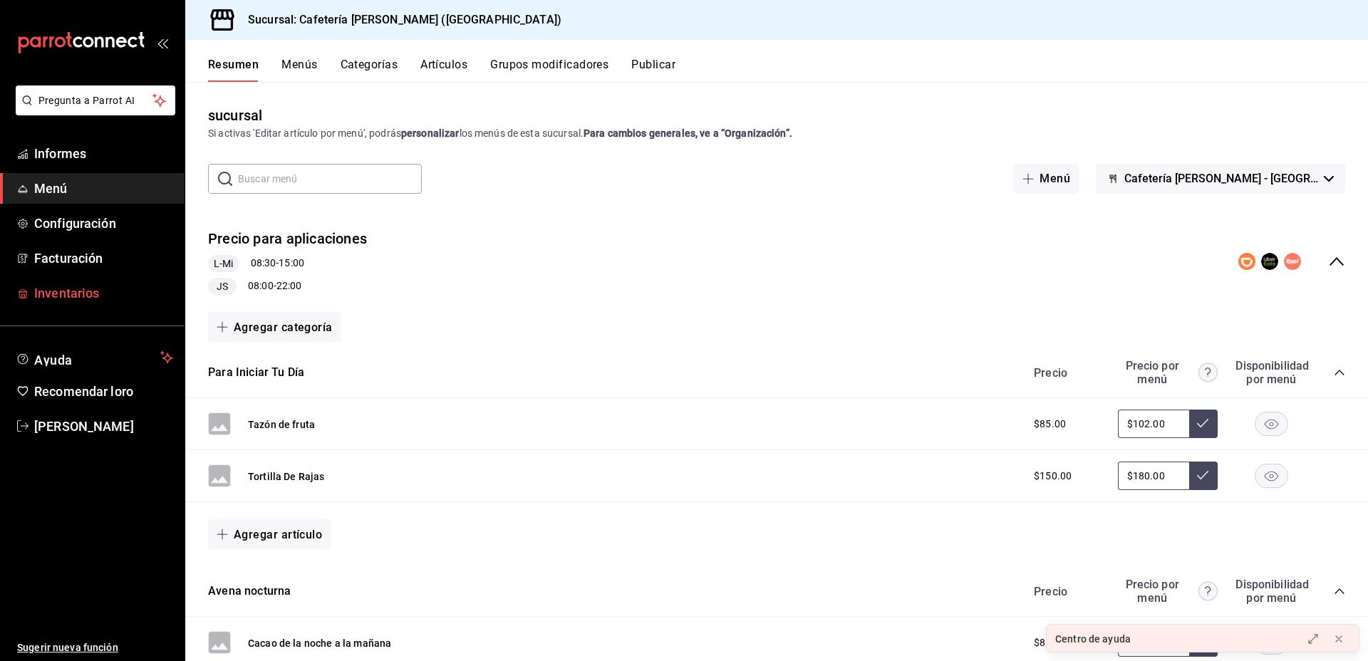
click at [81, 284] on span "Inventarios" at bounding box center [103, 293] width 139 height 19
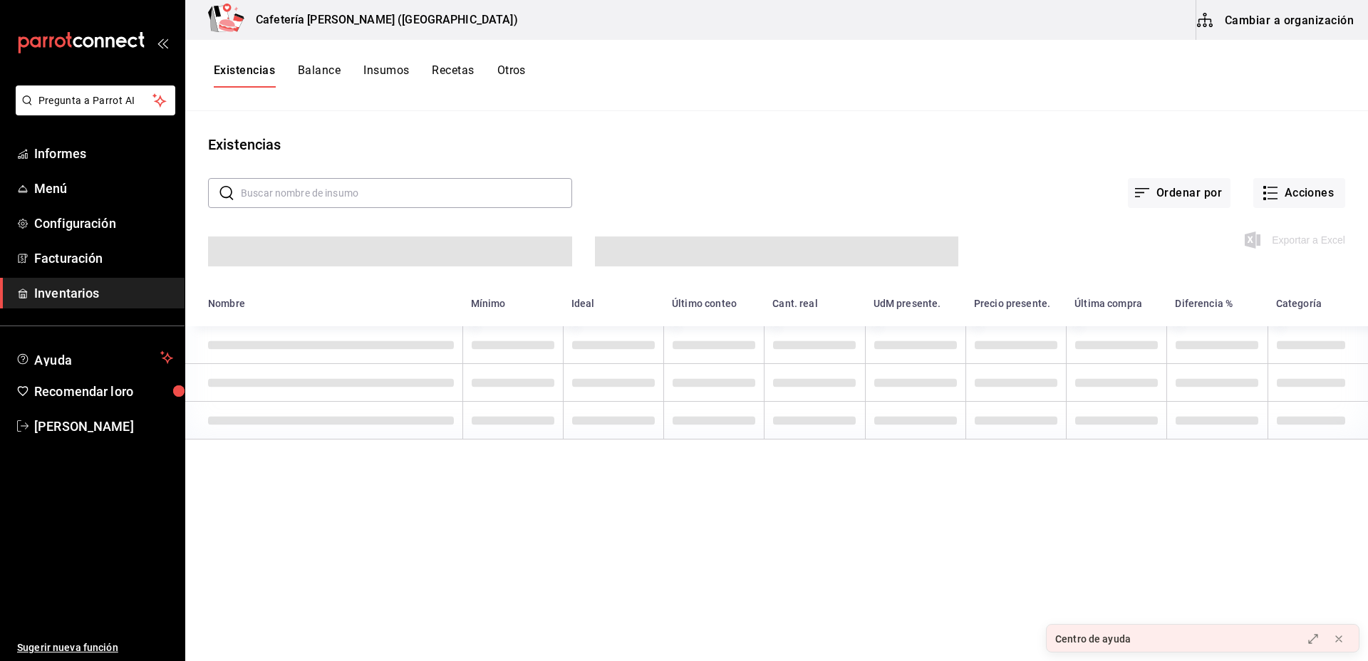
click at [458, 63] on font "Recetas" at bounding box center [453, 70] width 42 height 14
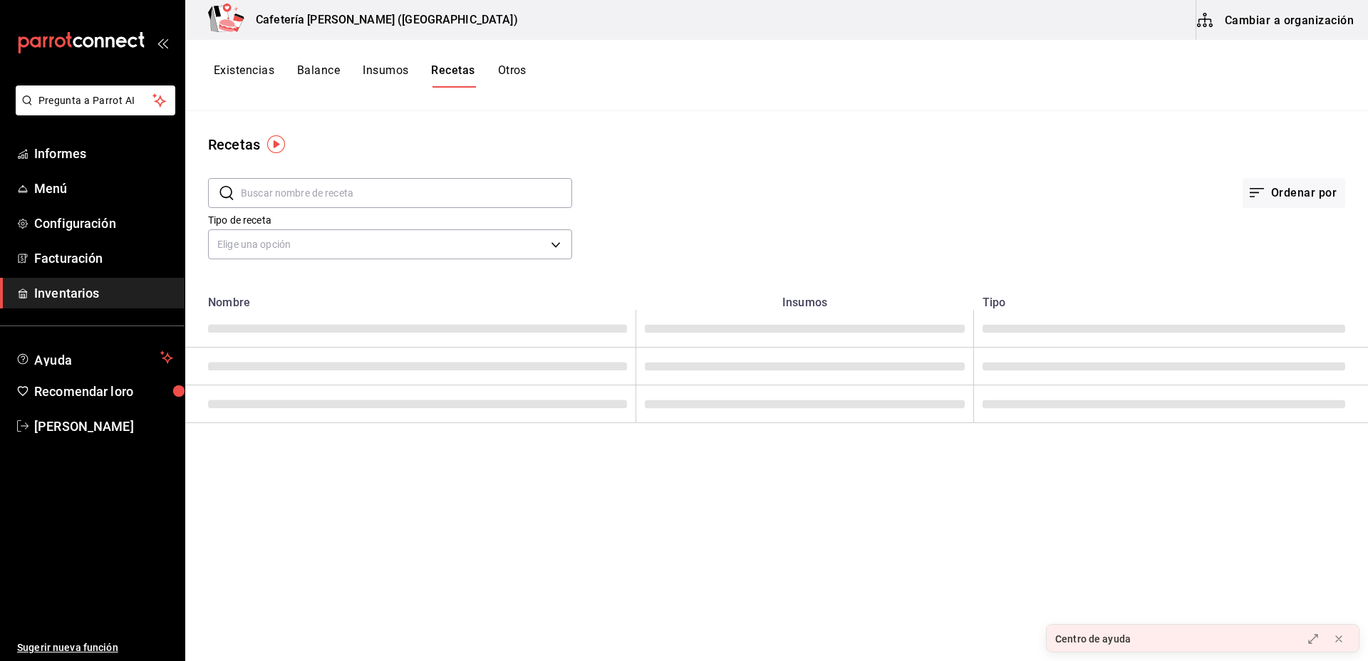
click at [1309, 14] on font "Cambiar a organización" at bounding box center [1289, 20] width 129 height 14
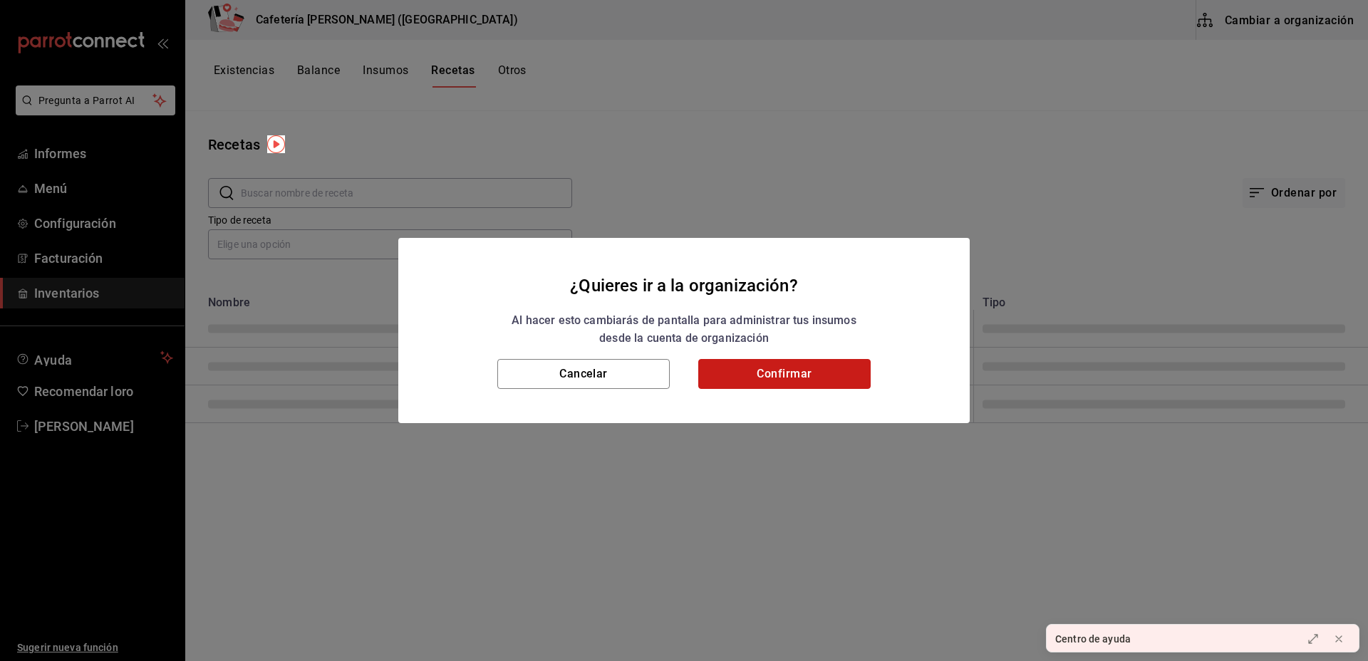
click at [826, 363] on button "Confirmar" at bounding box center [784, 374] width 172 height 30
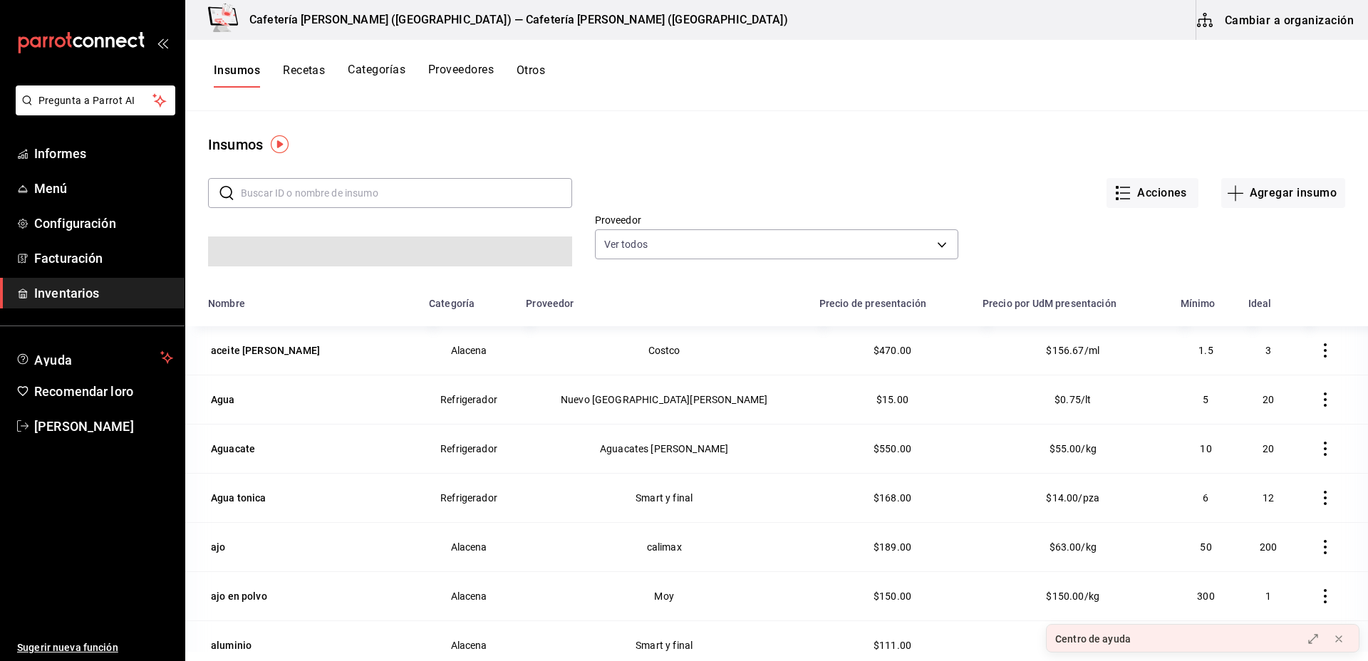
click at [296, 75] on font "Recetas" at bounding box center [304, 70] width 42 height 14
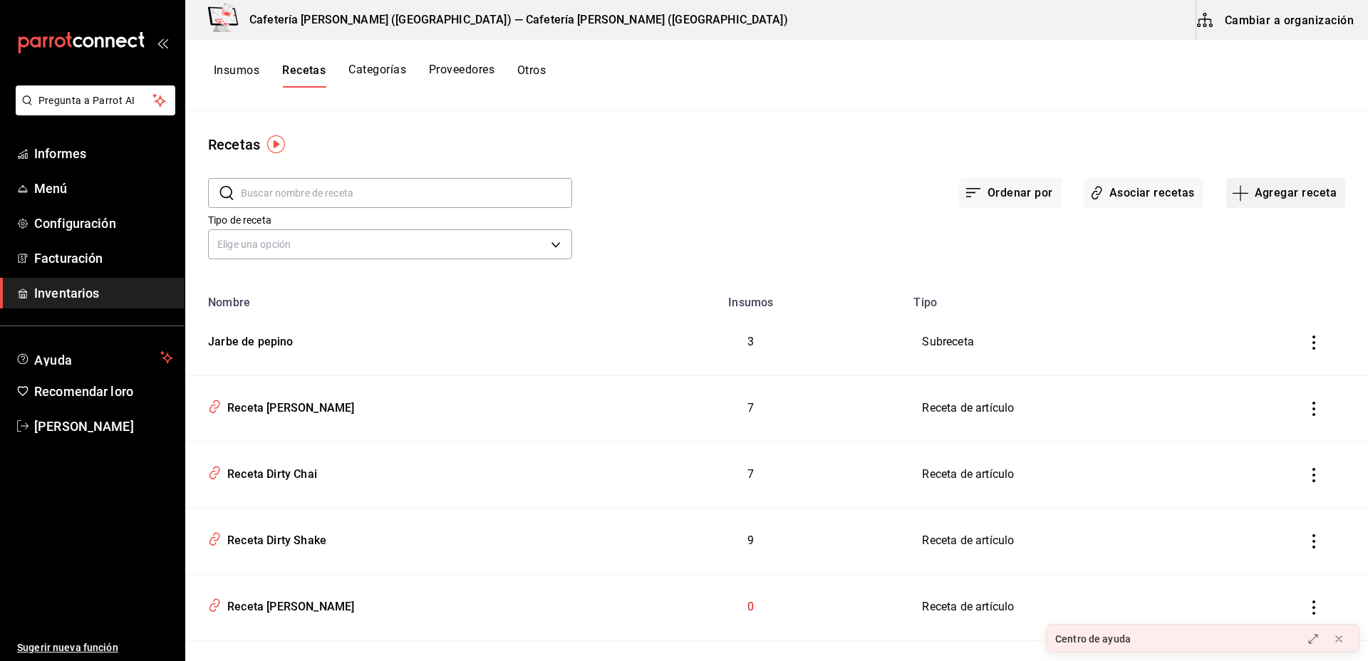
click at [1259, 193] on font "Agregar receta" at bounding box center [1296, 193] width 82 height 14
click at [1244, 228] on font "Receta" at bounding box center [1229, 232] width 31 height 11
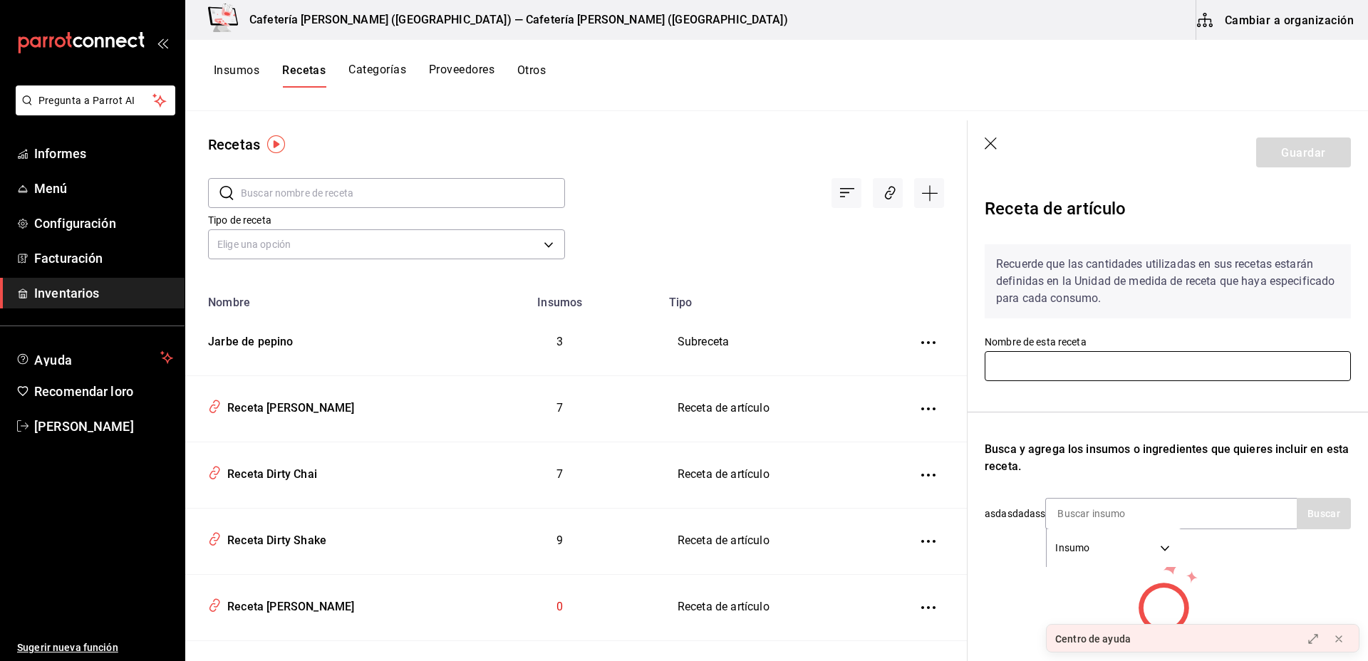
click at [1090, 366] on input "text" at bounding box center [1168, 366] width 366 height 30
type input "pumpki spice chai latte"
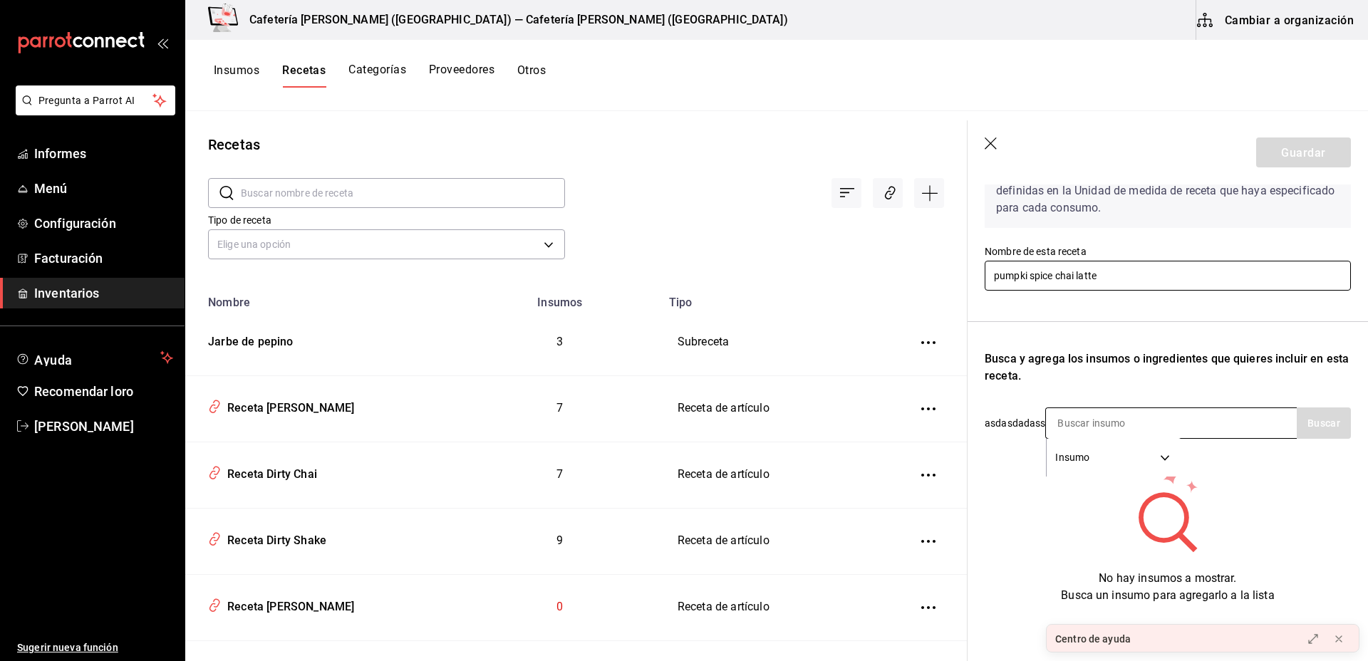
scroll to position [104, 0]
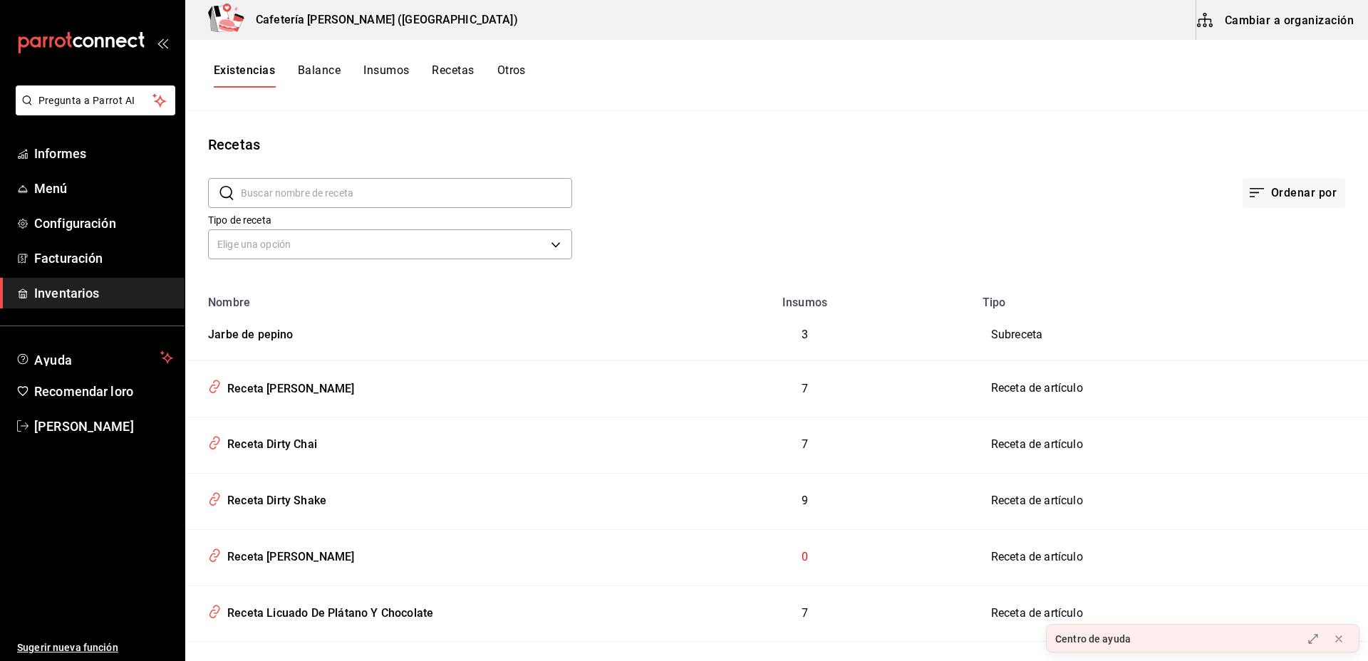
click at [1243, 33] on button "Cambiar a organización" at bounding box center [1277, 20] width 160 height 40
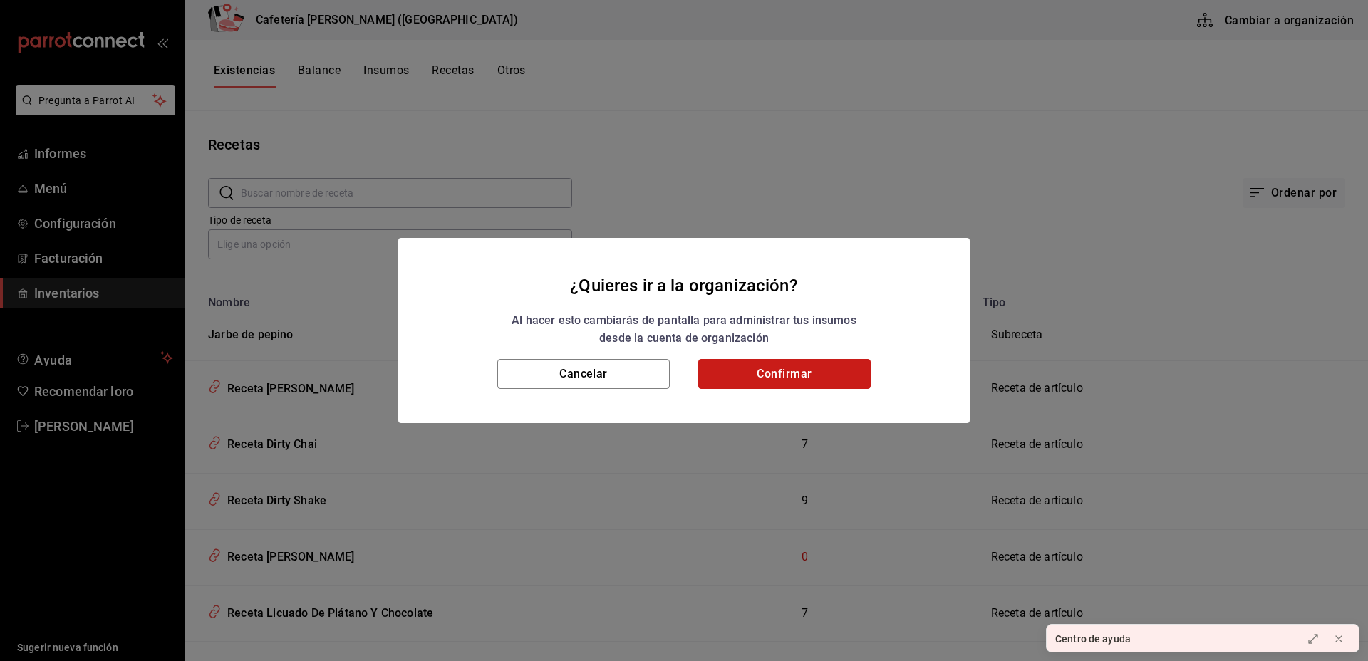
click at [764, 371] on button "Confirmar" at bounding box center [784, 374] width 172 height 30
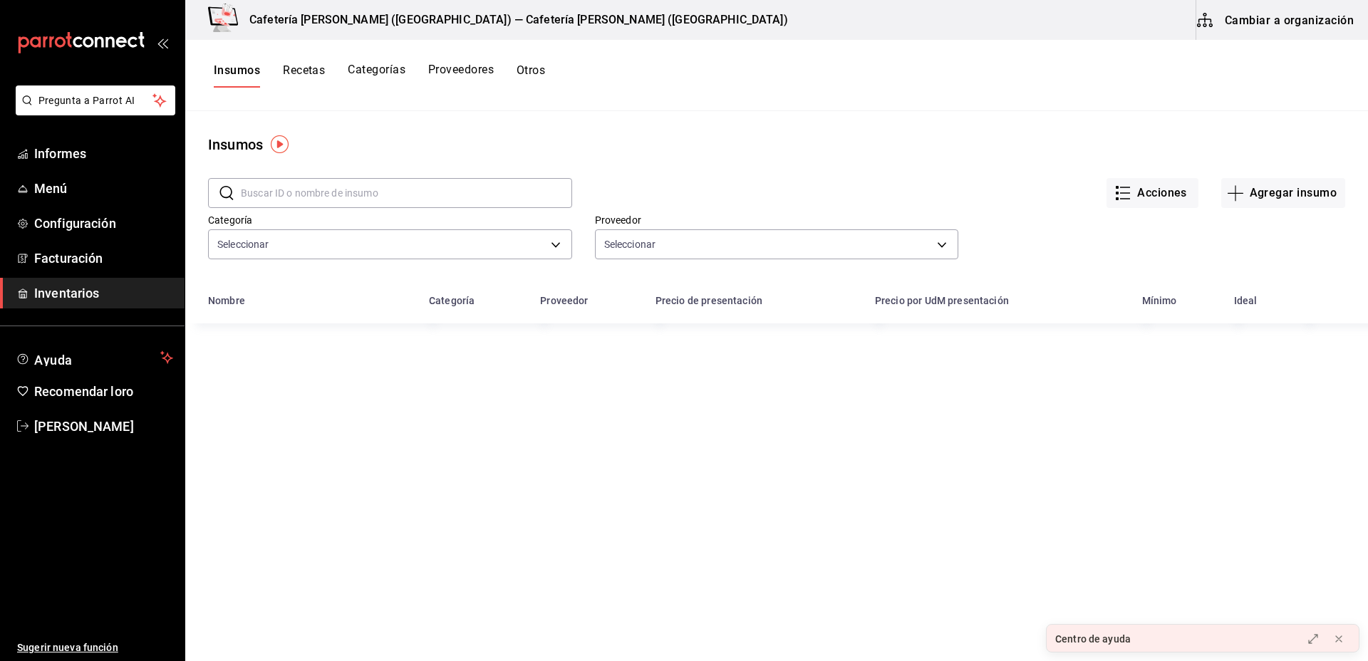
click at [324, 71] on font "Recetas" at bounding box center [304, 70] width 42 height 14
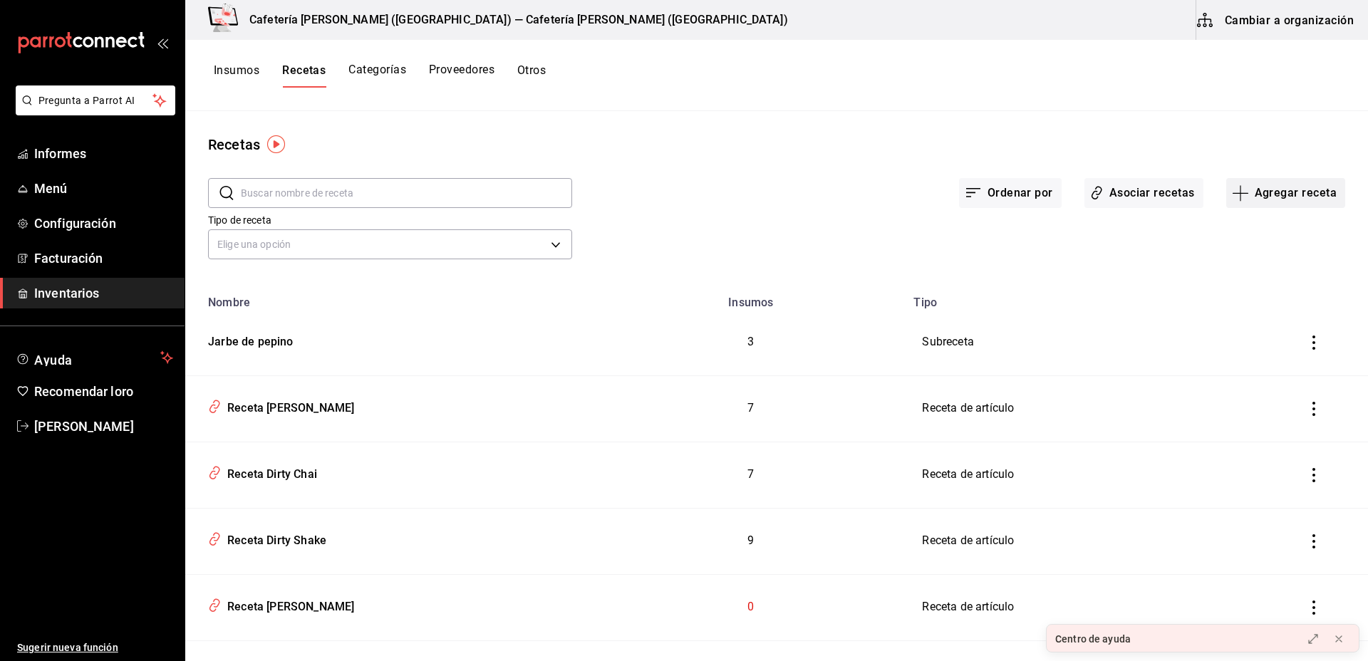
click at [1274, 197] on font "Agregar receta" at bounding box center [1296, 193] width 82 height 14
click at [1253, 239] on span "Receta" at bounding box center [1274, 232] width 120 height 15
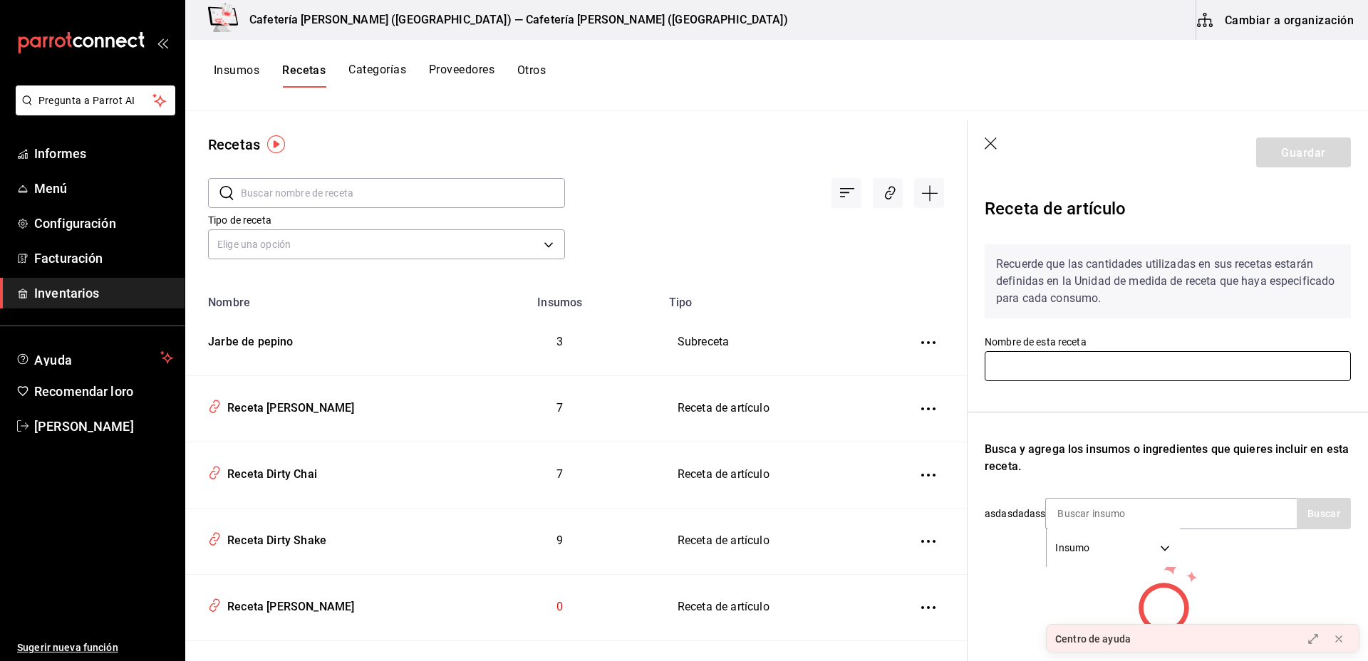
click at [1173, 370] on input "text" at bounding box center [1168, 366] width 366 height 30
type input "pumpki spice chai latte"
click at [1155, 506] on input at bounding box center [1117, 514] width 143 height 30
type input "l"
type input "e"
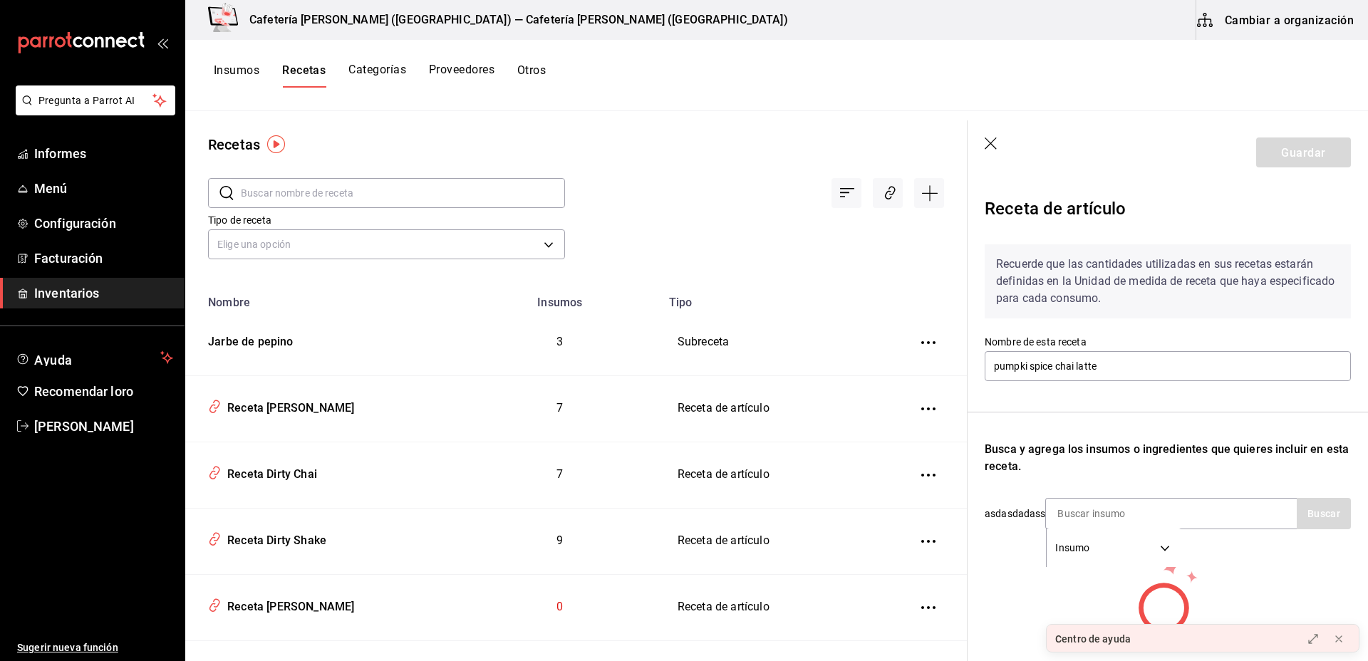
scroll to position [104, 0]
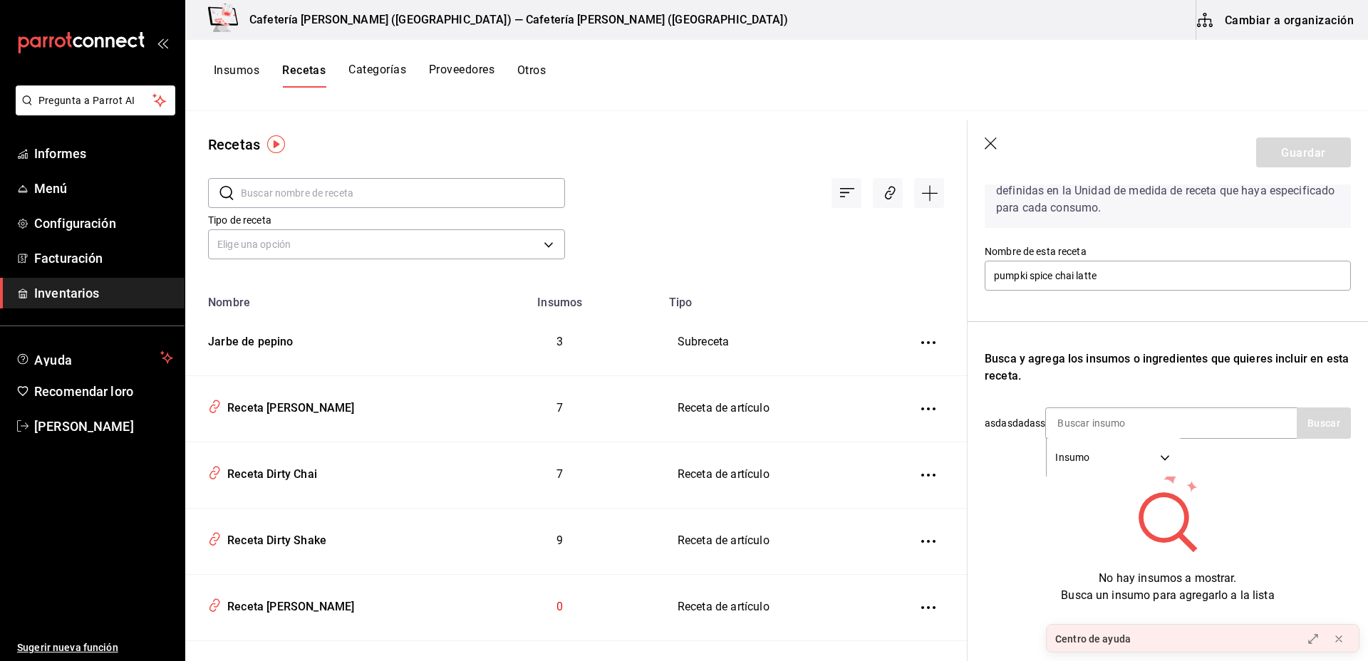
click at [279, 147] on img "button" at bounding box center [276, 144] width 18 height 18
click at [292, 202] on font "Ir a un video" at bounding box center [277, 203] width 56 height 11
click at [535, 406] on td "7" at bounding box center [560, 409] width 201 height 66
click at [987, 148] on icon "button" at bounding box center [992, 145] width 14 height 14
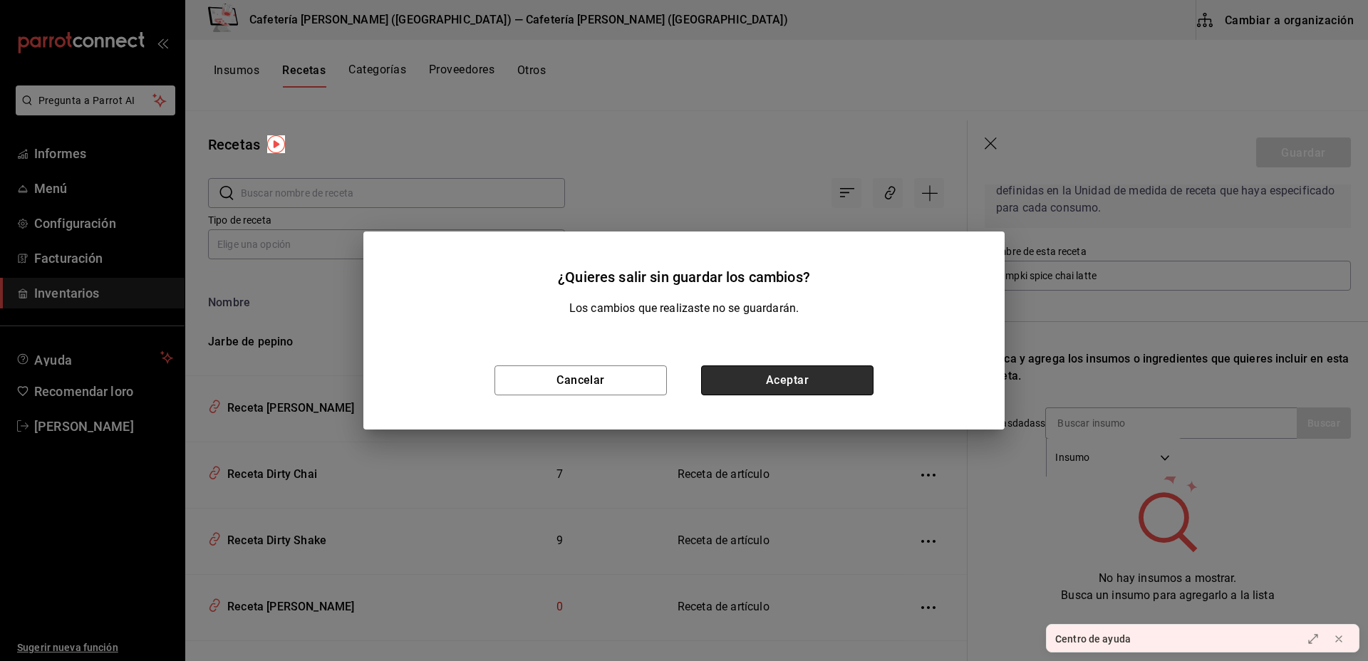
click at [789, 382] on button "Aceptar" at bounding box center [787, 381] width 172 height 30
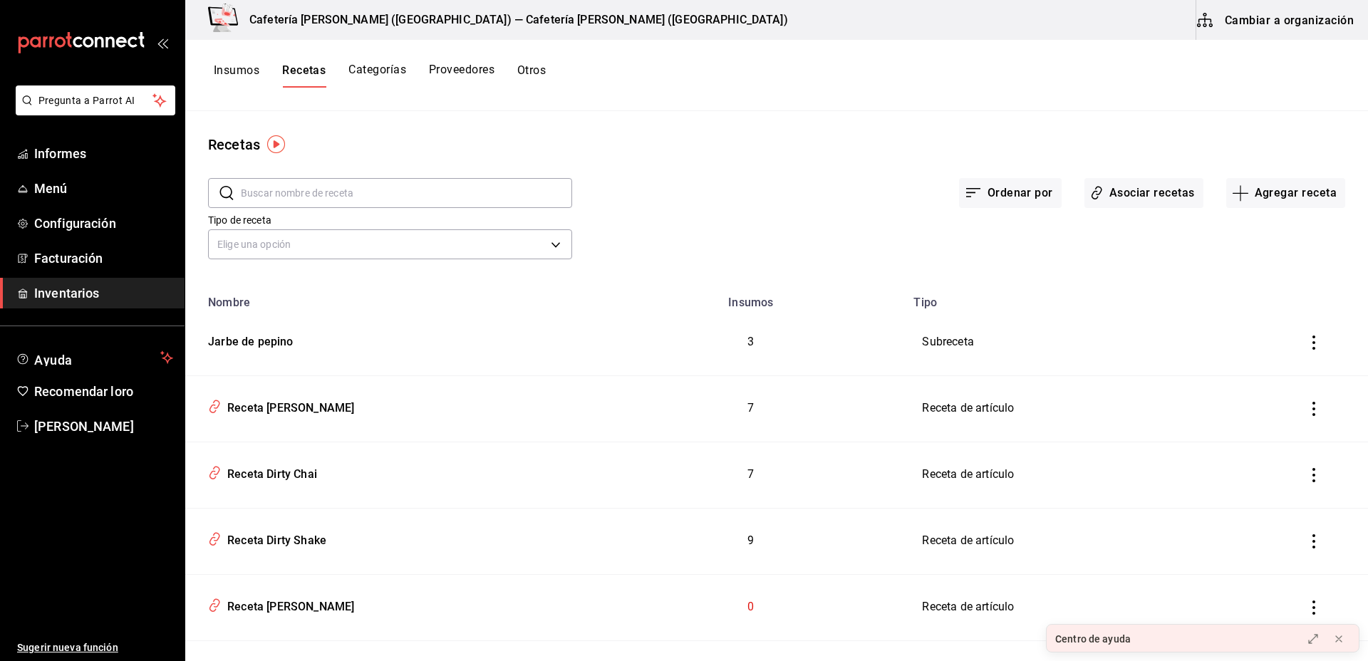
click at [1307, 408] on icon "Tabla de inventarios" at bounding box center [1314, 409] width 14 height 14
click at [1118, 193] on div at bounding box center [684, 330] width 1368 height 661
click at [1118, 193] on font "Asociar recetas" at bounding box center [1153, 193] width 86 height 14
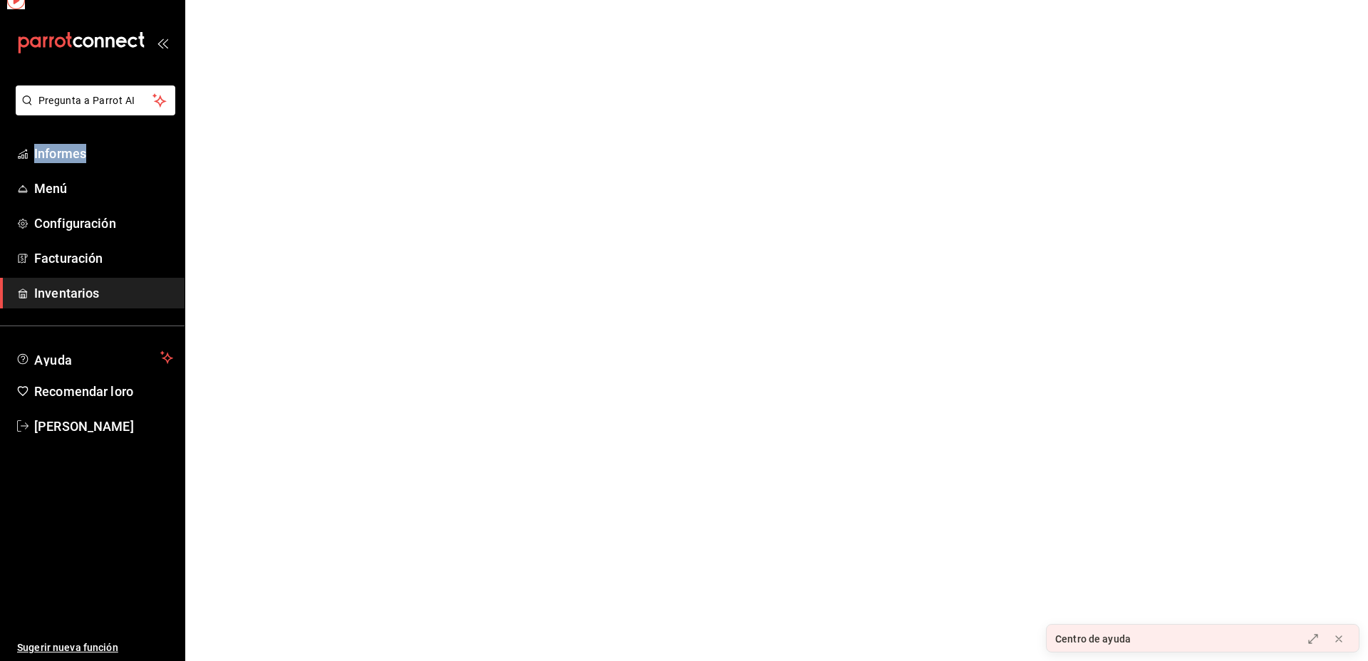
click at [1118, 0] on html "Pregunta a Parrot AI Informes Menú Configuración Facturación Inventarios Ayuda …" at bounding box center [684, 0] width 1368 height 0
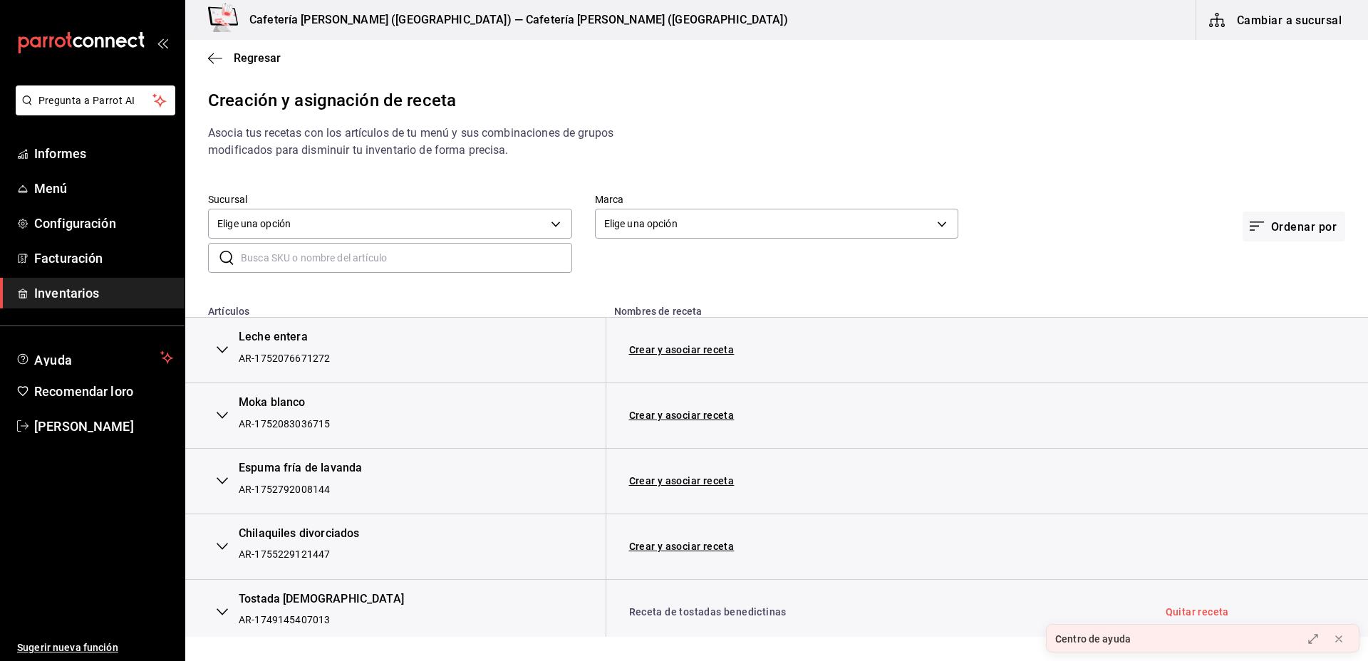
click at [381, 259] on input "text" at bounding box center [406, 258] width 331 height 29
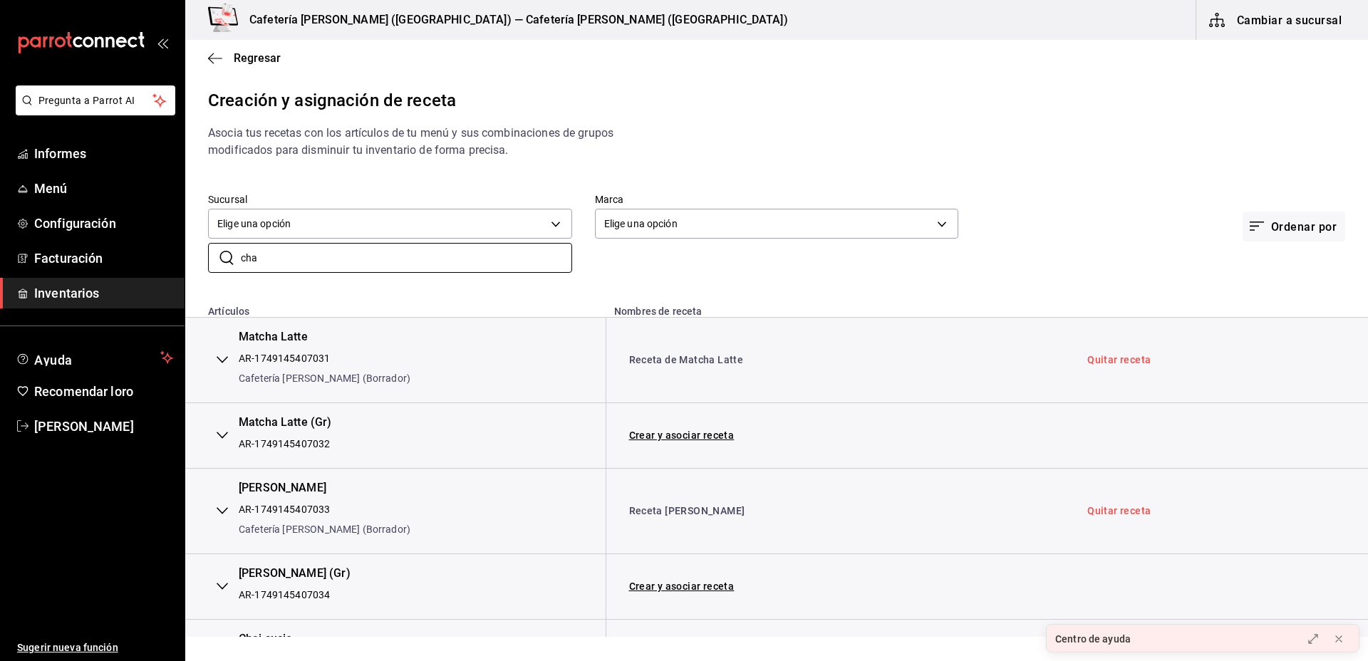
scroll to position [20, 0]
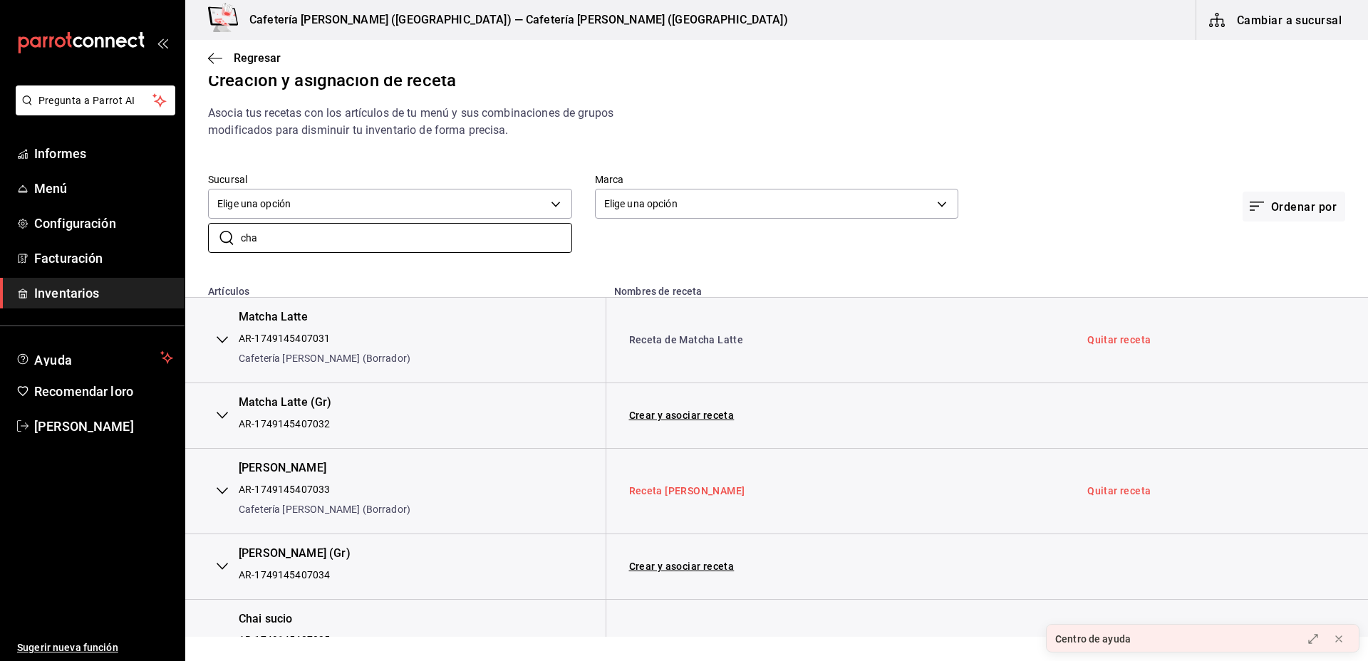
type input "cha"
click at [683, 494] on font "Receta [PERSON_NAME]" at bounding box center [687, 490] width 116 height 11
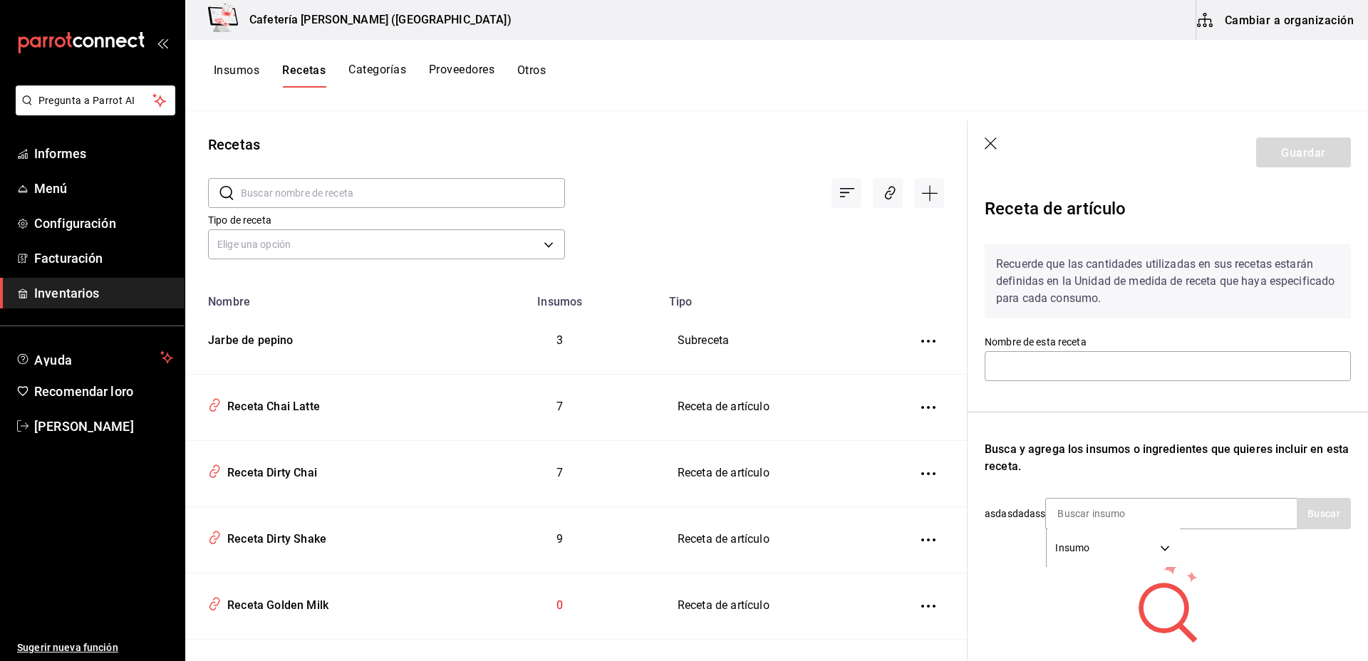
type input "Receta Chai Latte"
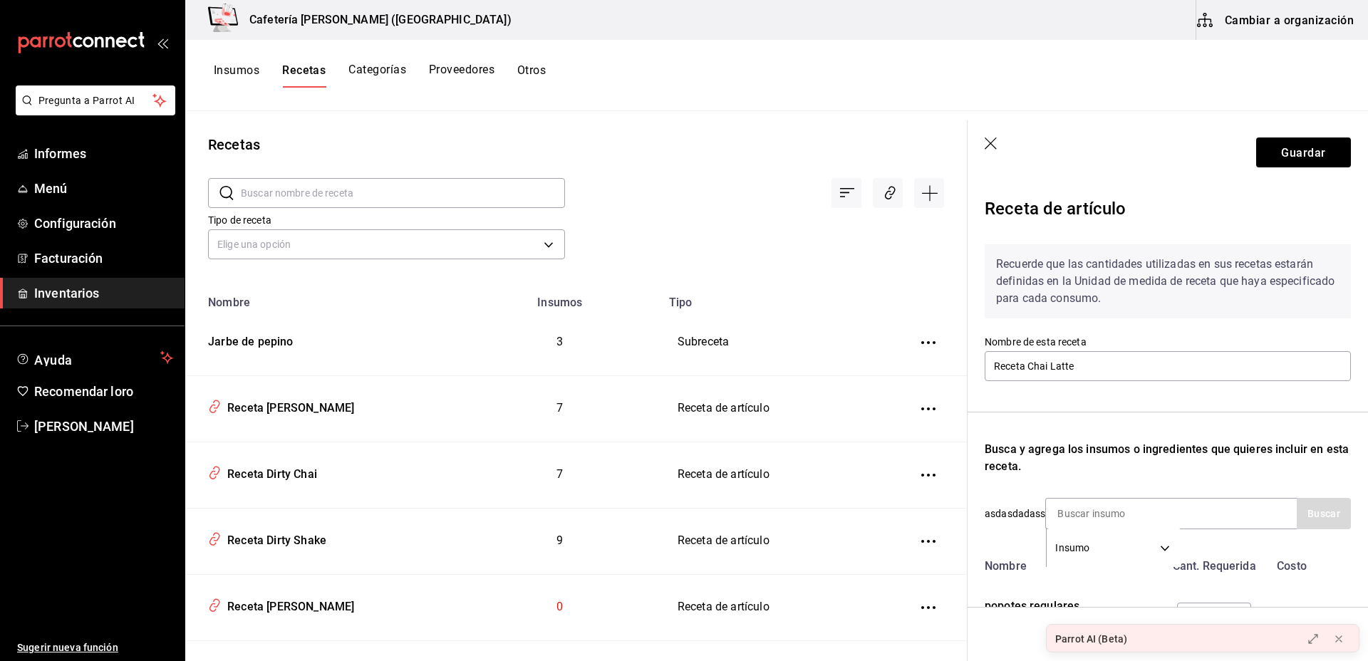
click at [985, 138] on icon "button" at bounding box center [992, 145] width 14 height 14
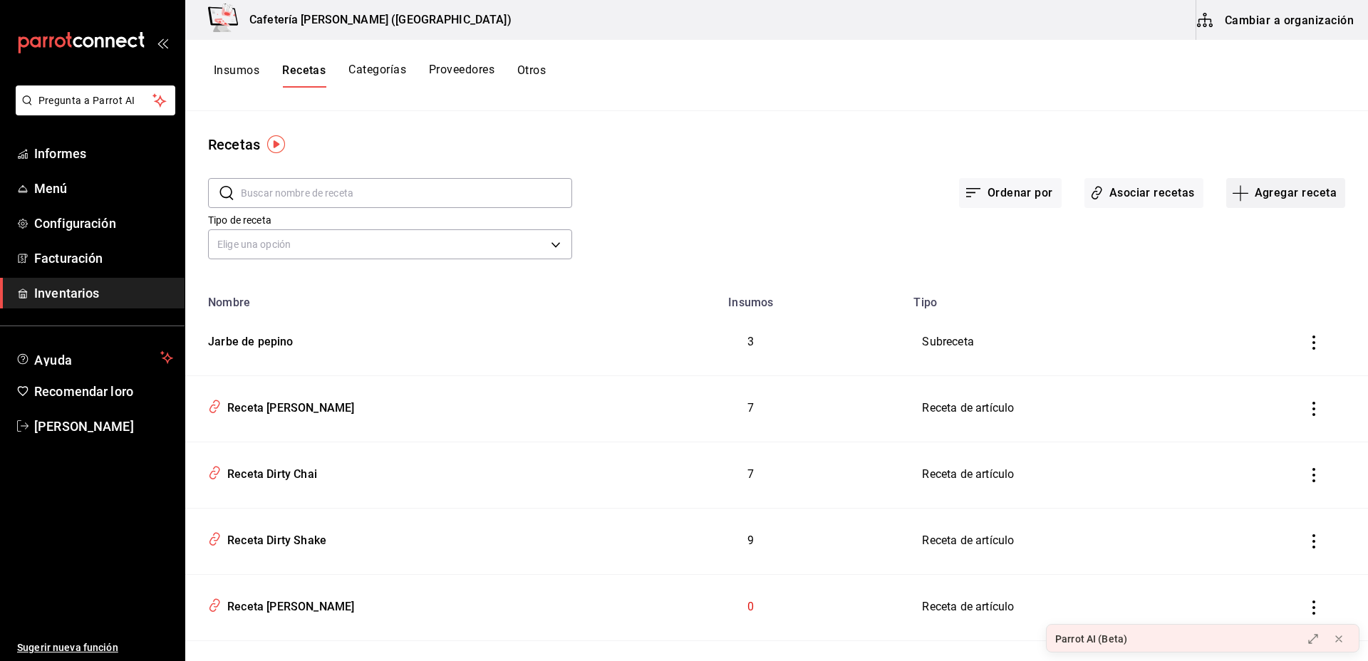
click at [1268, 190] on font "Agregar receta" at bounding box center [1296, 193] width 82 height 14
click at [1243, 272] on font "Subreceta" at bounding box center [1237, 269] width 46 height 11
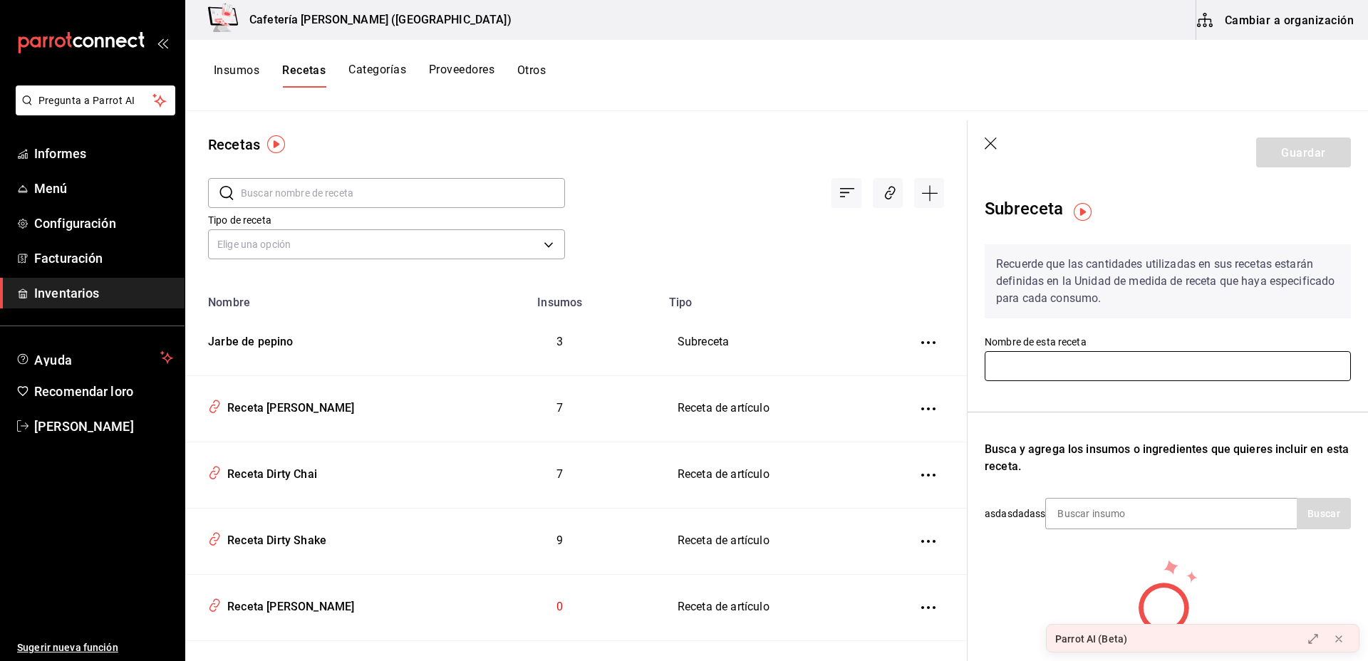
click at [1058, 376] on input "text" at bounding box center [1168, 366] width 366 height 30
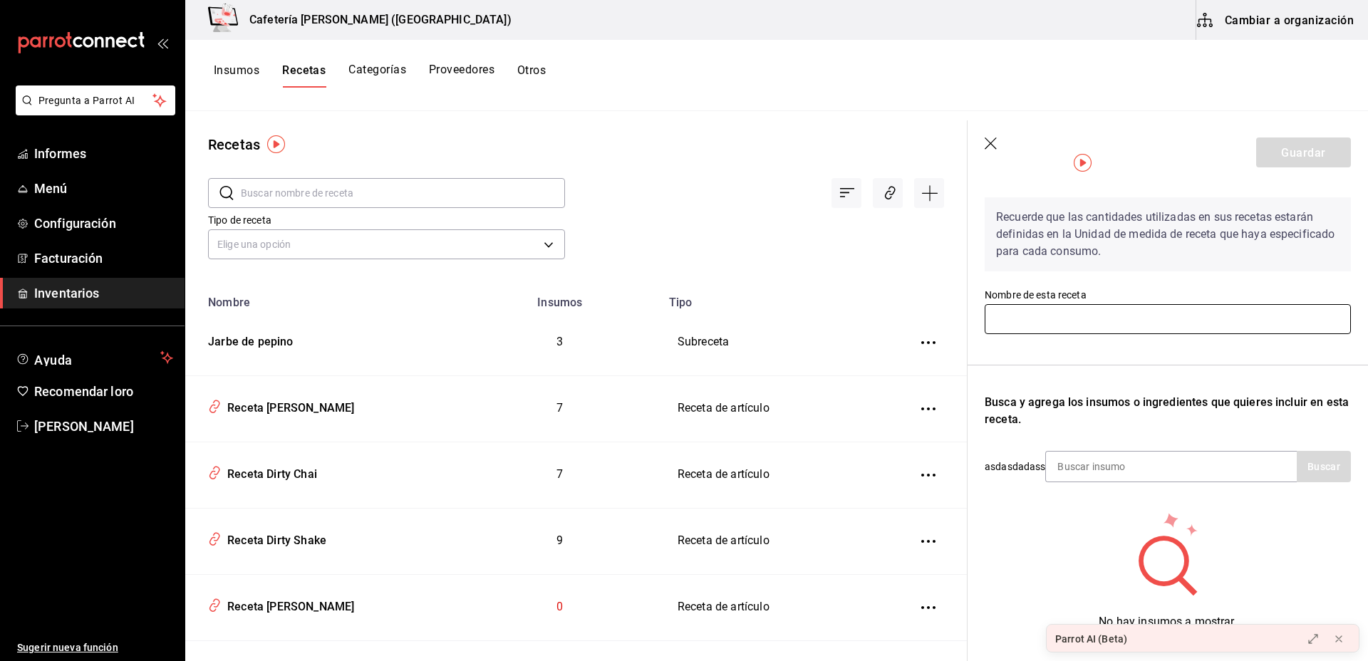
scroll to position [51, 0]
type input "pumpki spice chai latte"
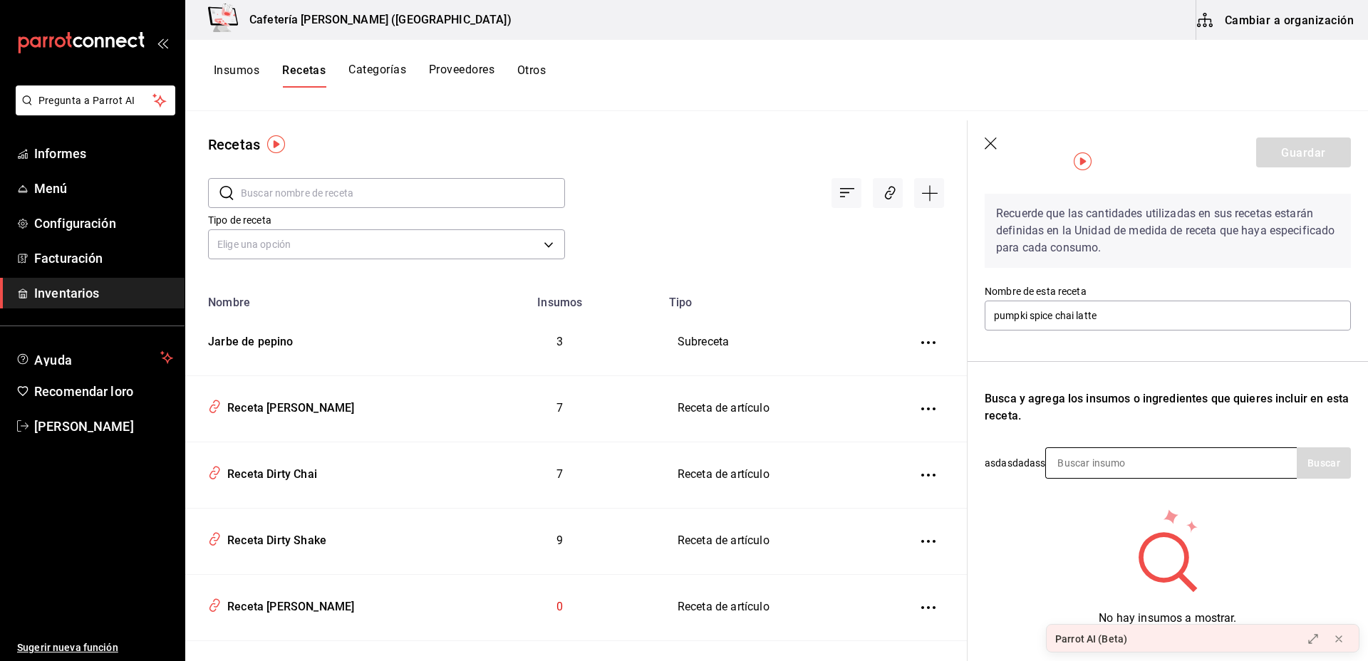
click at [1091, 464] on input at bounding box center [1117, 463] width 143 height 30
type input "pumpkin"
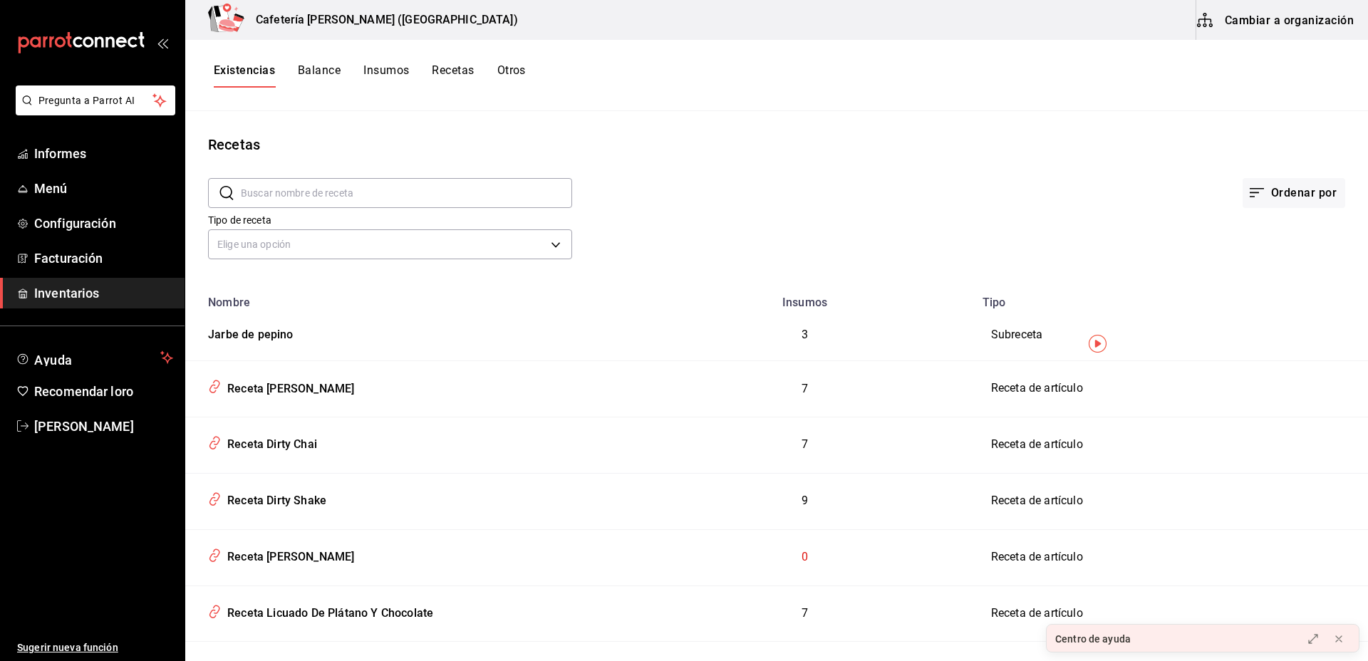
click at [1314, 19] on font "Cambiar a organización" at bounding box center [1289, 20] width 129 height 14
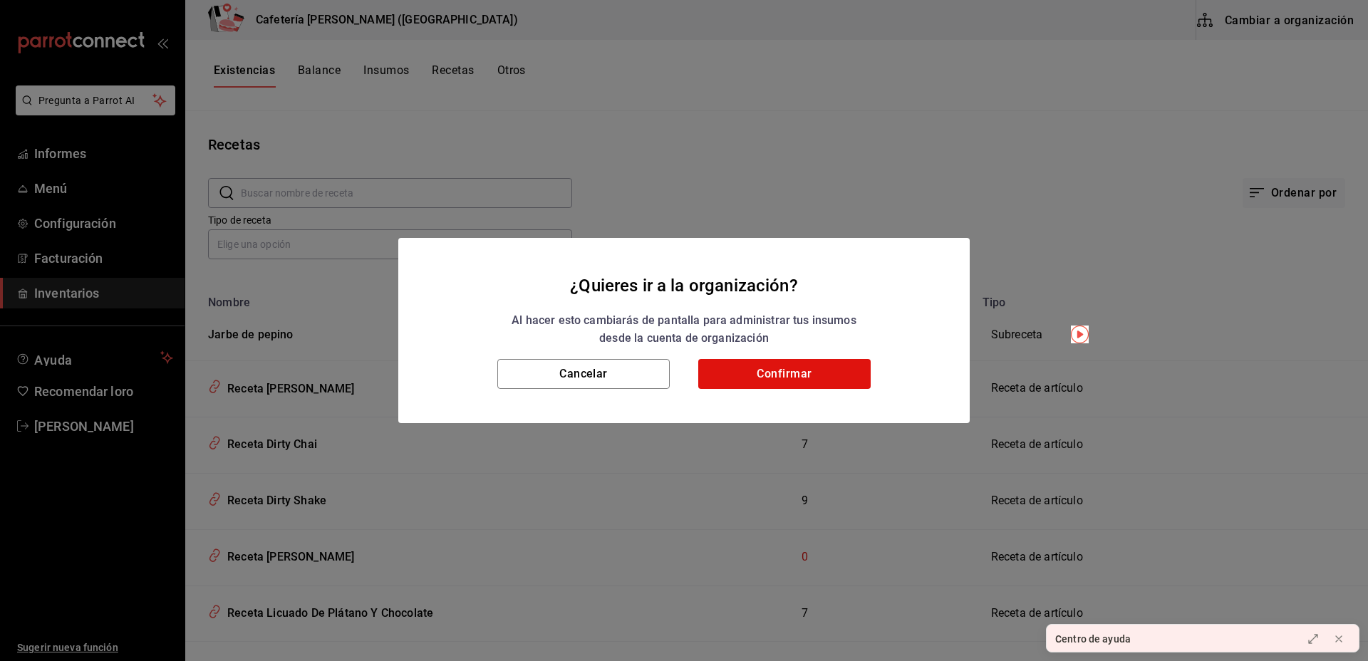
click at [1314, 19] on div "¿Quieres ir a la organización? Al hacer esto cambiarás de pantalla para adminis…" at bounding box center [684, 330] width 1368 height 661
click at [831, 380] on button "Confirmar" at bounding box center [784, 374] width 172 height 30
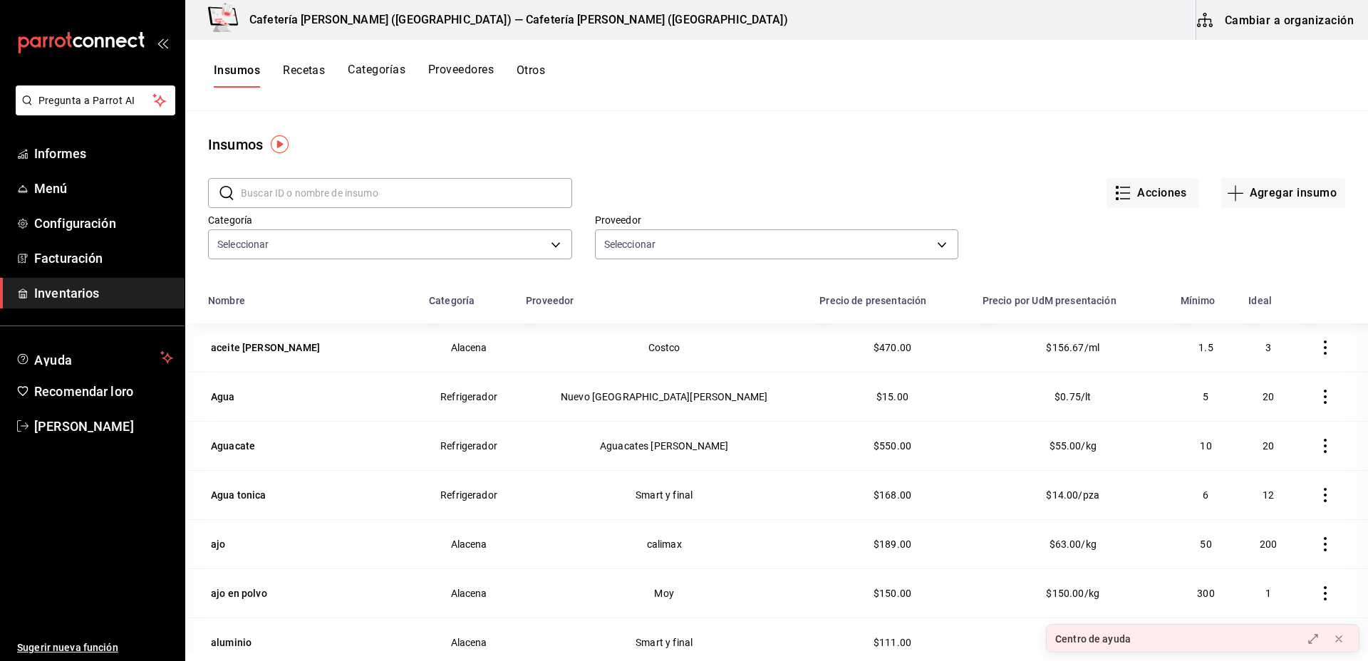
click at [315, 71] on font "Recetas" at bounding box center [304, 70] width 42 height 14
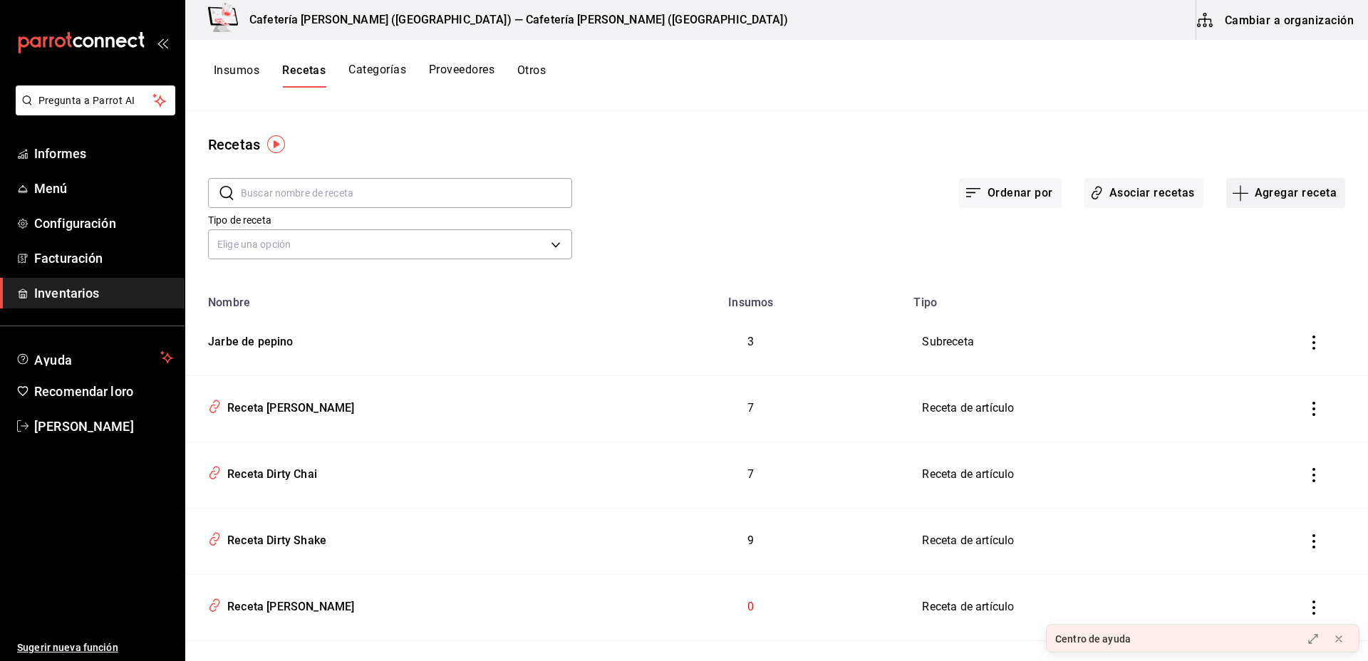
click at [1281, 191] on font "Agregar receta" at bounding box center [1296, 193] width 82 height 14
click at [1251, 236] on span "Receta" at bounding box center [1274, 232] width 120 height 15
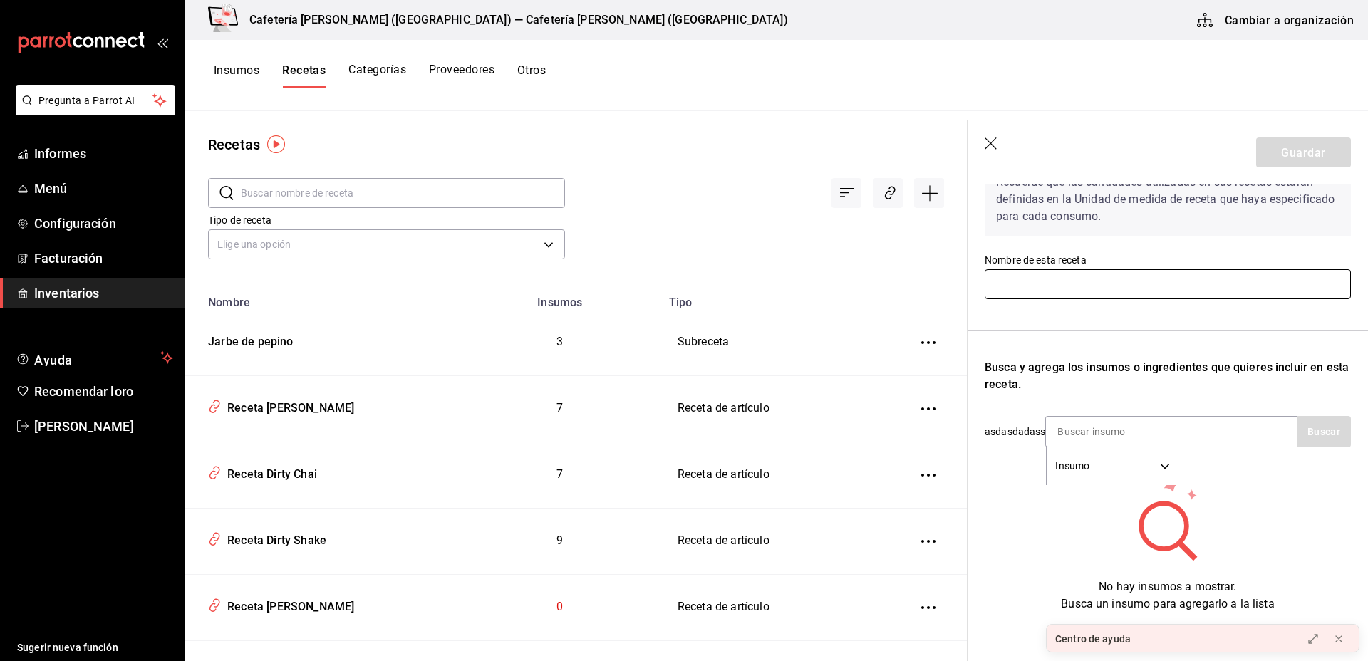
scroll to position [88, 0]
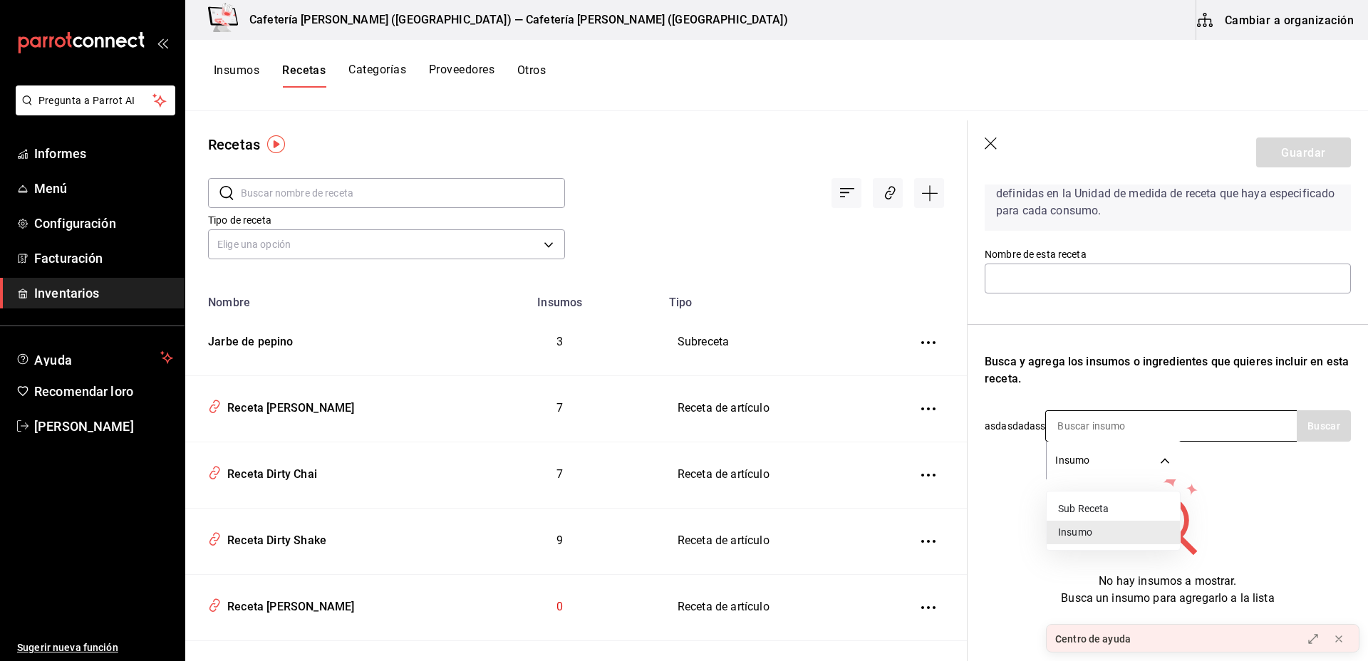
click at [1157, 461] on body "Pregunta a Parrot AI Informes Menú Configuración Facturación Inventarios Ayuda …" at bounding box center [684, 326] width 1368 height 652
click at [1090, 510] on font "Sub Receta" at bounding box center [1083, 509] width 51 height 11
click at [1143, 451] on body "Pregunta a Parrot AI Informes Menú Configuración Facturación Inventarios Ayuda …" at bounding box center [684, 326] width 1368 height 652
click at [1091, 532] on font "Insumo" at bounding box center [1075, 533] width 34 height 11
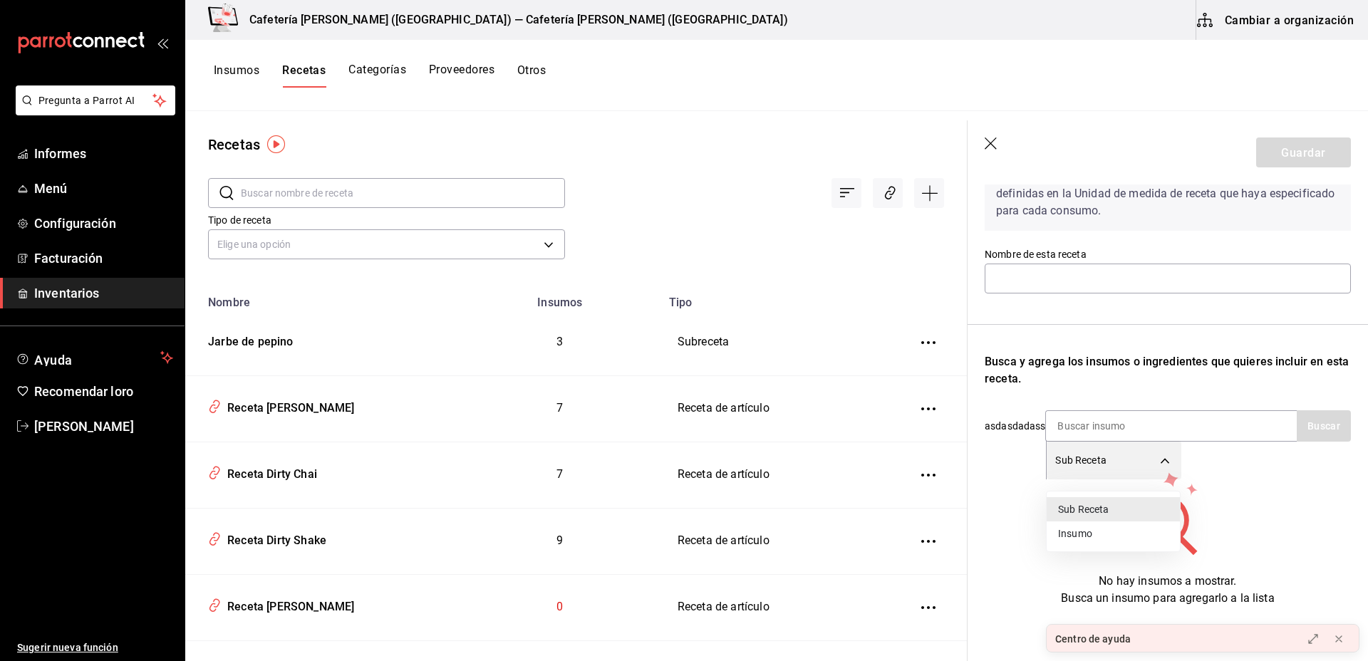
type input "SUPPLY"
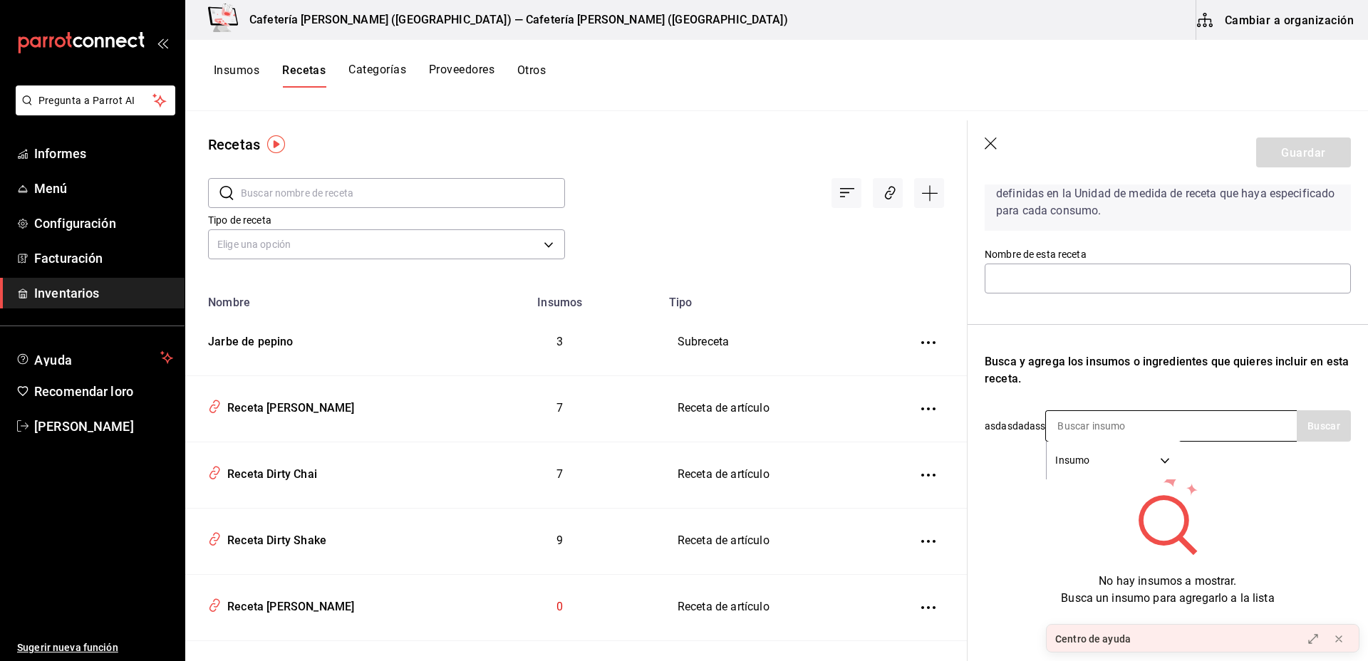
drag, startPoint x: 1115, startPoint y: 404, endPoint x: 1100, endPoint y: 413, distance: 17.6
click at [1100, 413] on div "Recuerde que las cantidades utilizadas en sus recetas estarán definidas en la U…" at bounding box center [1168, 376] width 366 height 462
click at [1100, 413] on input at bounding box center [1117, 426] width 143 height 30
click at [1104, 432] on input at bounding box center [1117, 426] width 143 height 30
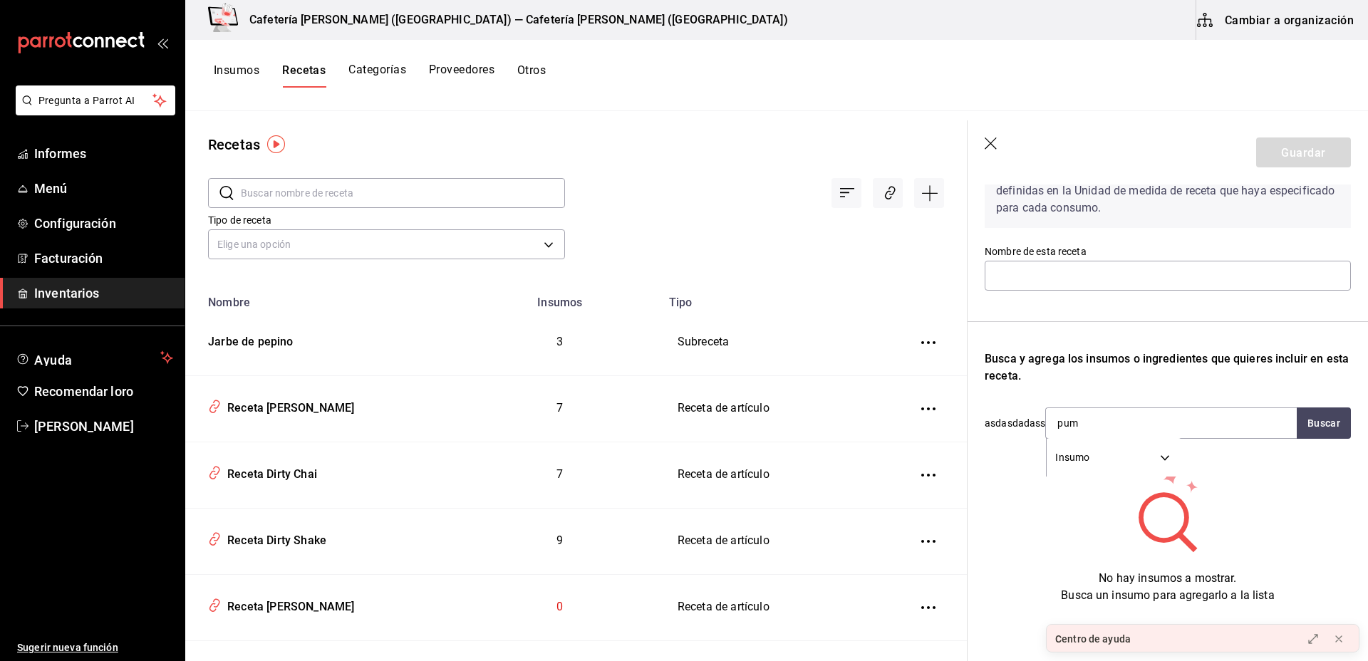
scroll to position [0, 0]
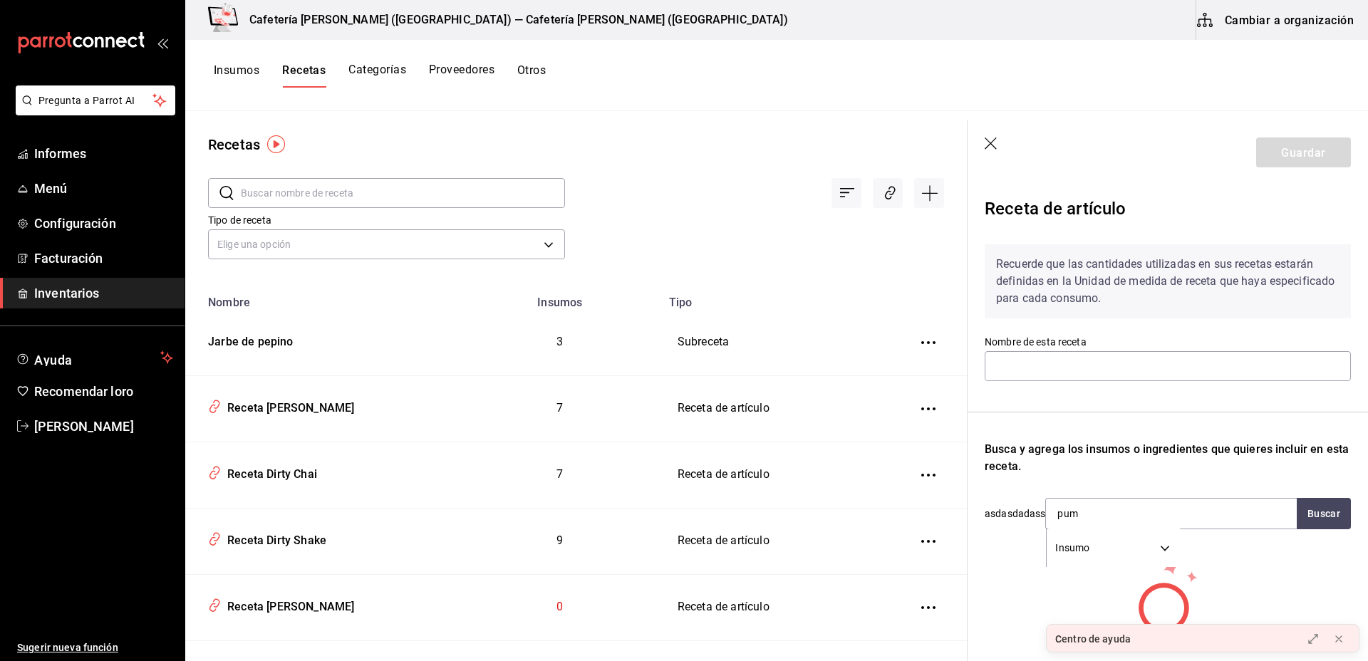
type input "pum"
click at [991, 138] on icon "button" at bounding box center [992, 145] width 14 height 14
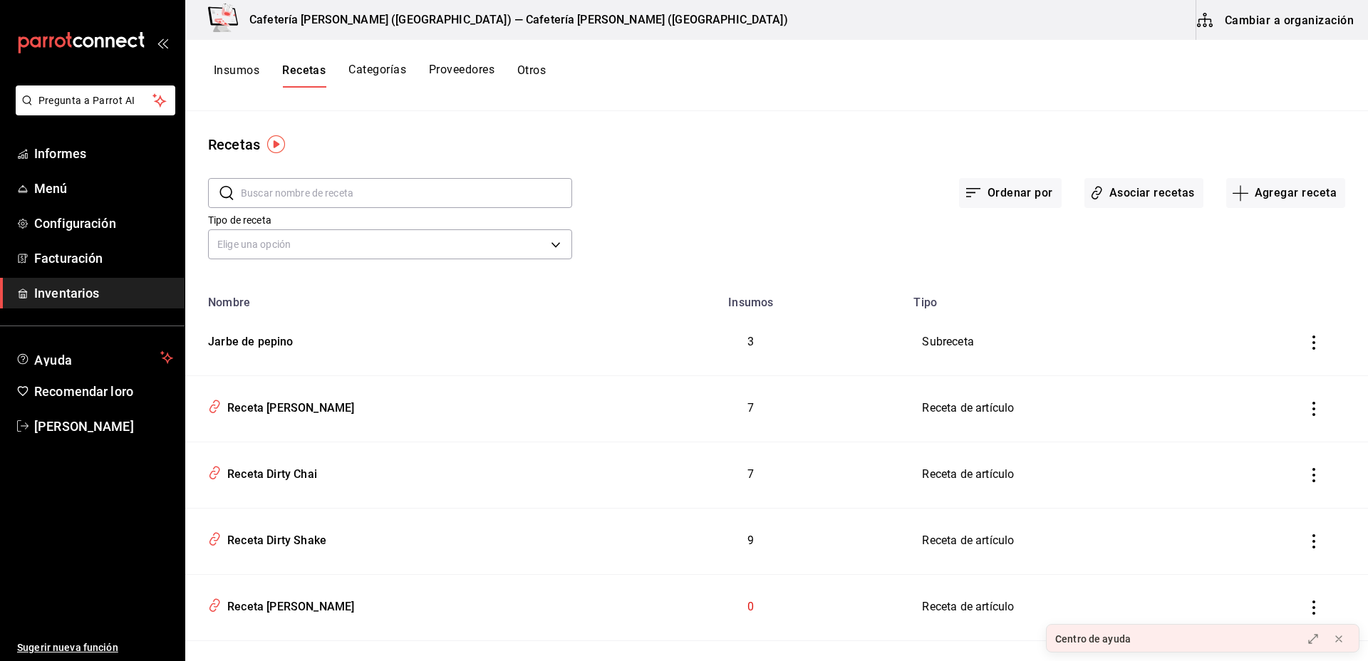
click at [378, 74] on button "Categorías" at bounding box center [378, 75] width 58 height 25
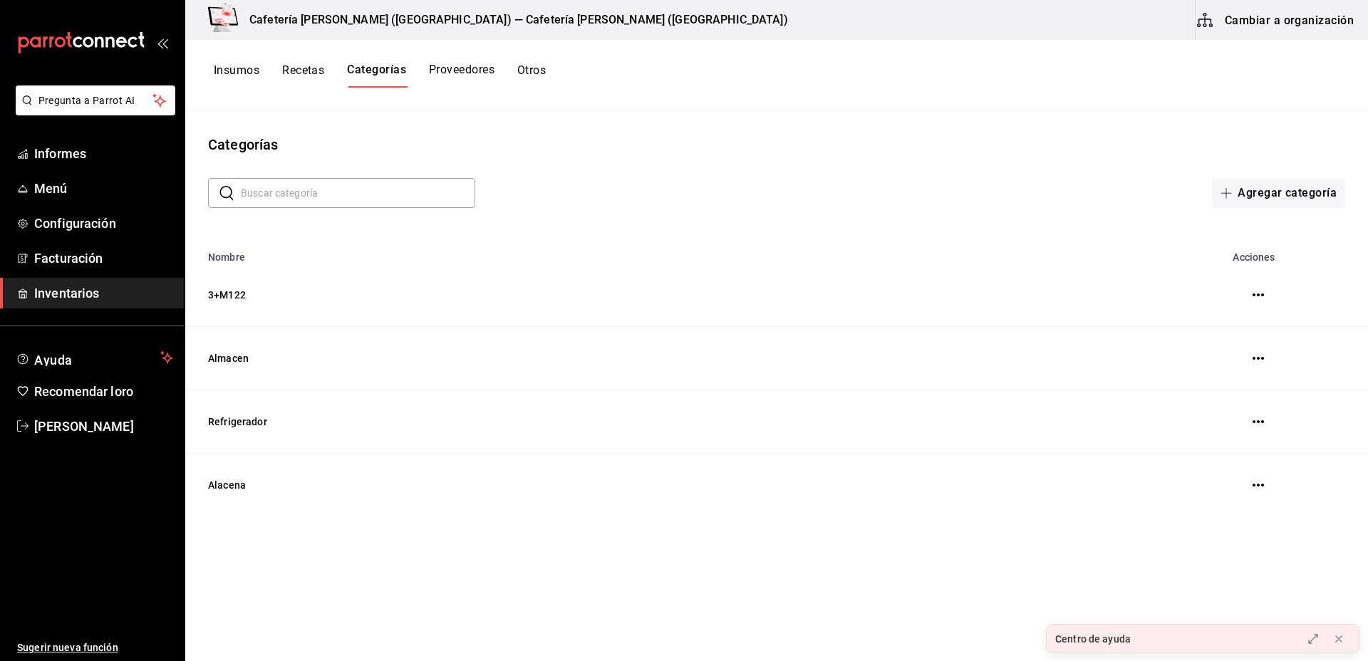
click at [306, 78] on button "Recetas" at bounding box center [303, 75] width 42 height 25
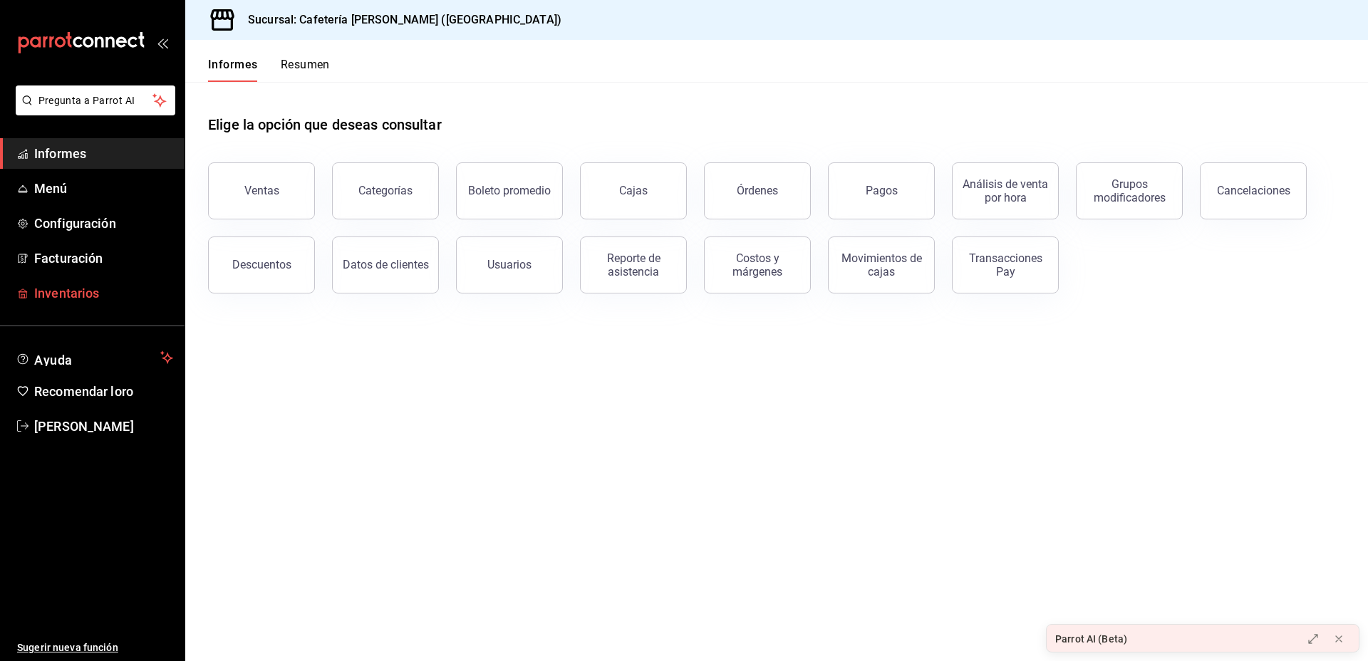
click at [91, 288] on font "Inventarios" at bounding box center [66, 293] width 65 height 15
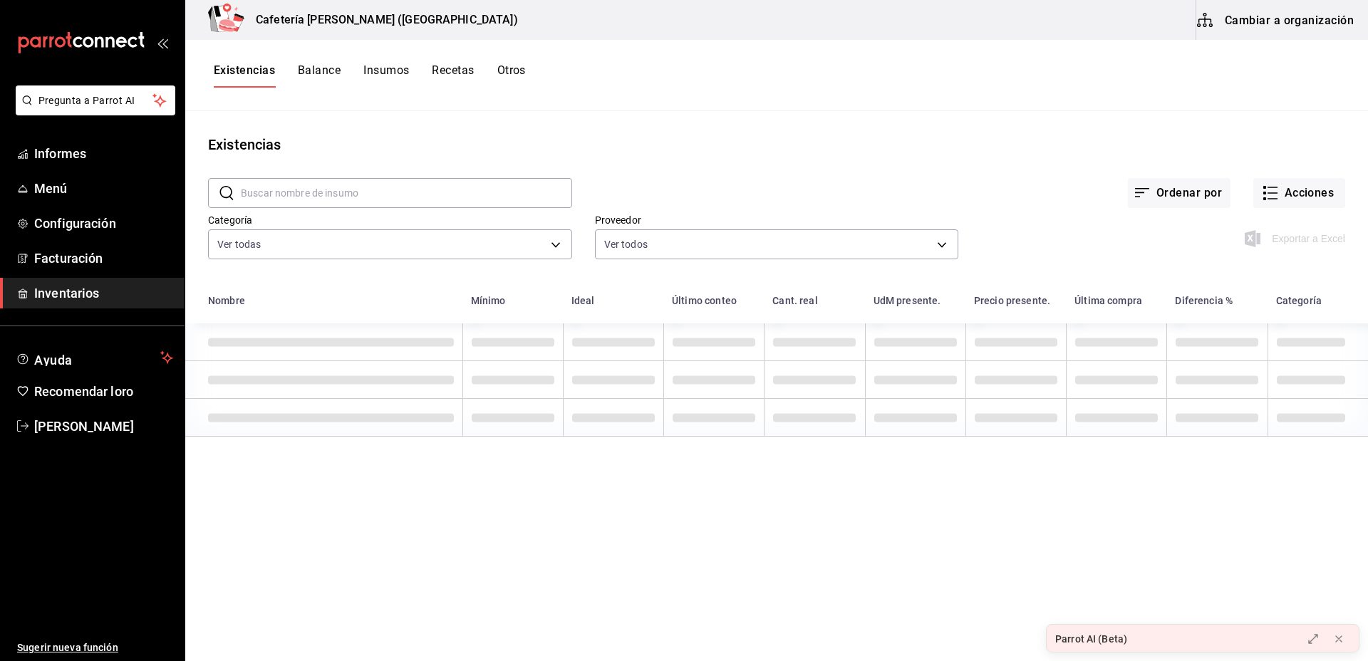
click at [1244, 19] on font "Cambiar a organización" at bounding box center [1289, 20] width 129 height 14
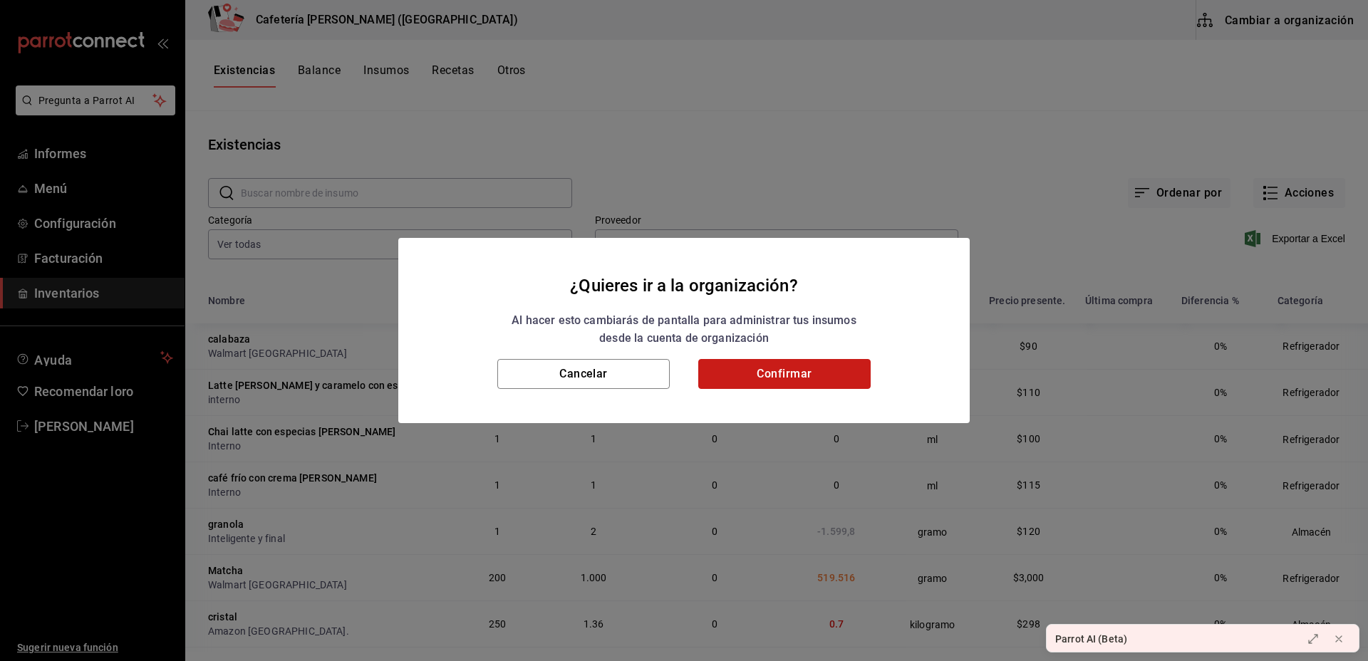
click at [850, 366] on button "Confirmar" at bounding box center [784, 374] width 172 height 30
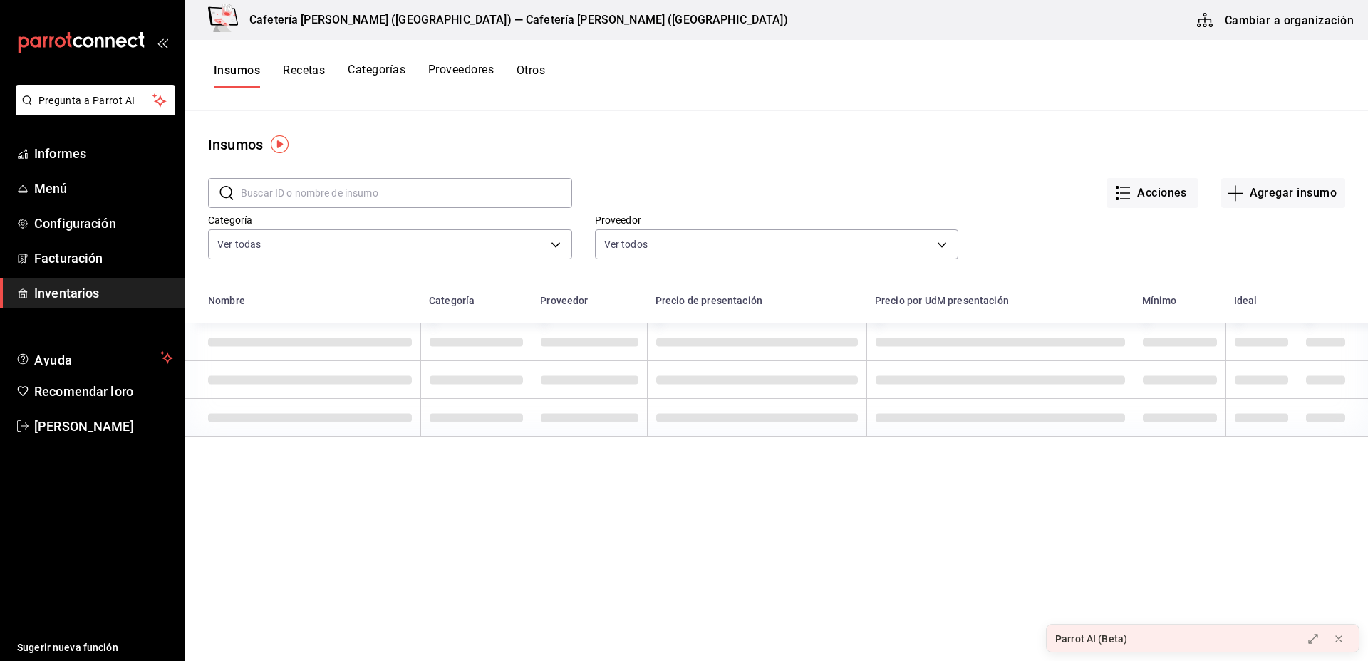
click at [319, 53] on div "Insumos Recetas Categorías Proveedores Otros" at bounding box center [776, 75] width 1183 height 71
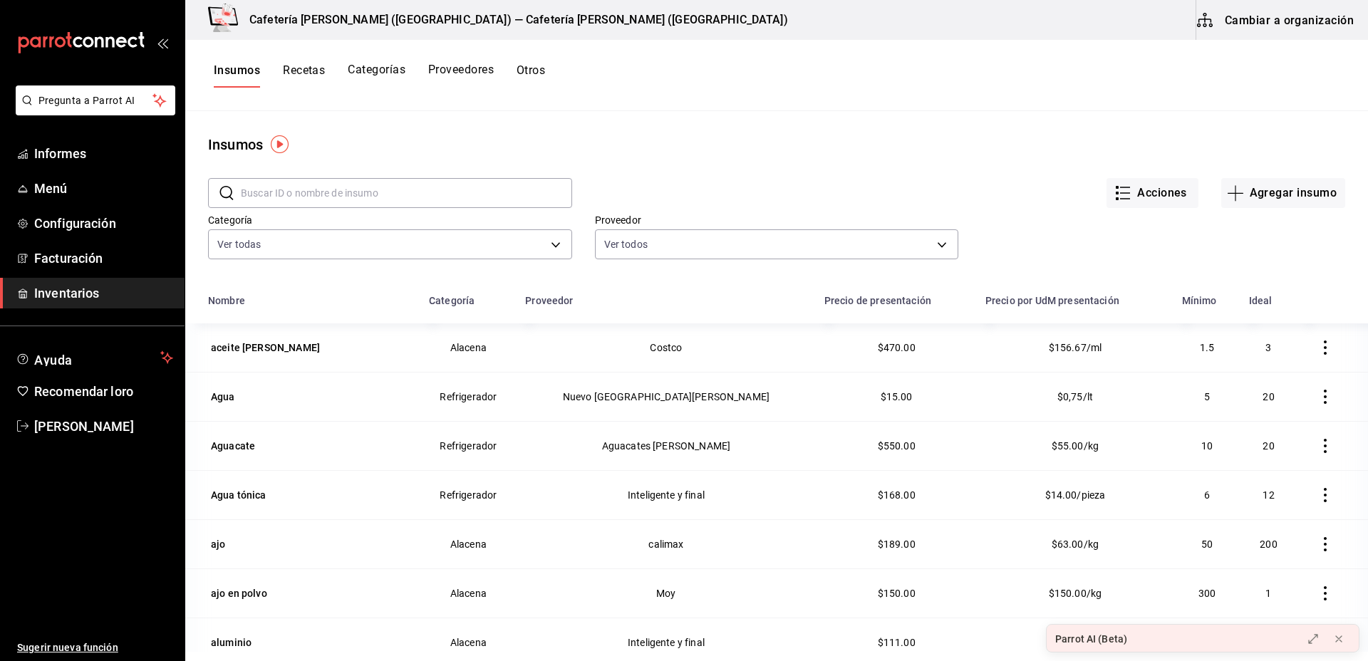
click at [317, 68] on font "Recetas" at bounding box center [304, 70] width 42 height 14
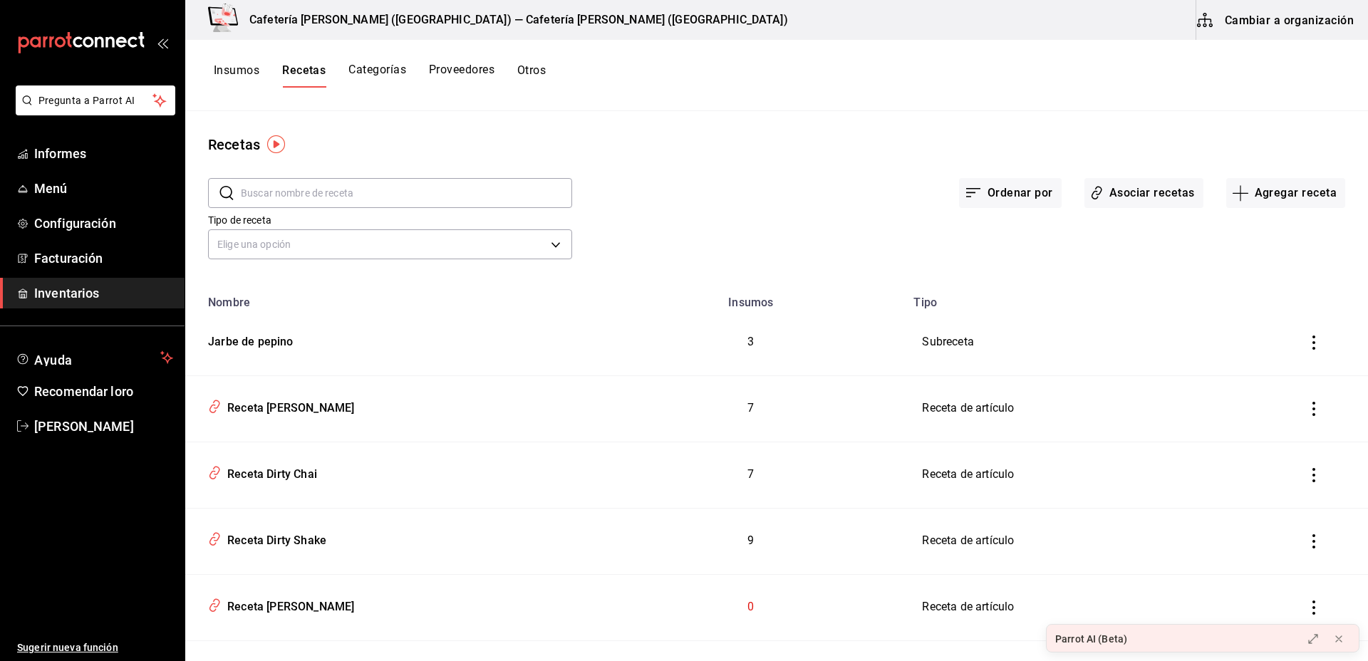
click at [1271, 211] on div "Tipo de receta Elige una opción default" at bounding box center [765, 224] width 1160 height 78
click at [1271, 195] on font "Agregar receta" at bounding box center [1296, 193] width 82 height 14
click at [1252, 227] on span "Receta" at bounding box center [1274, 232] width 120 height 15
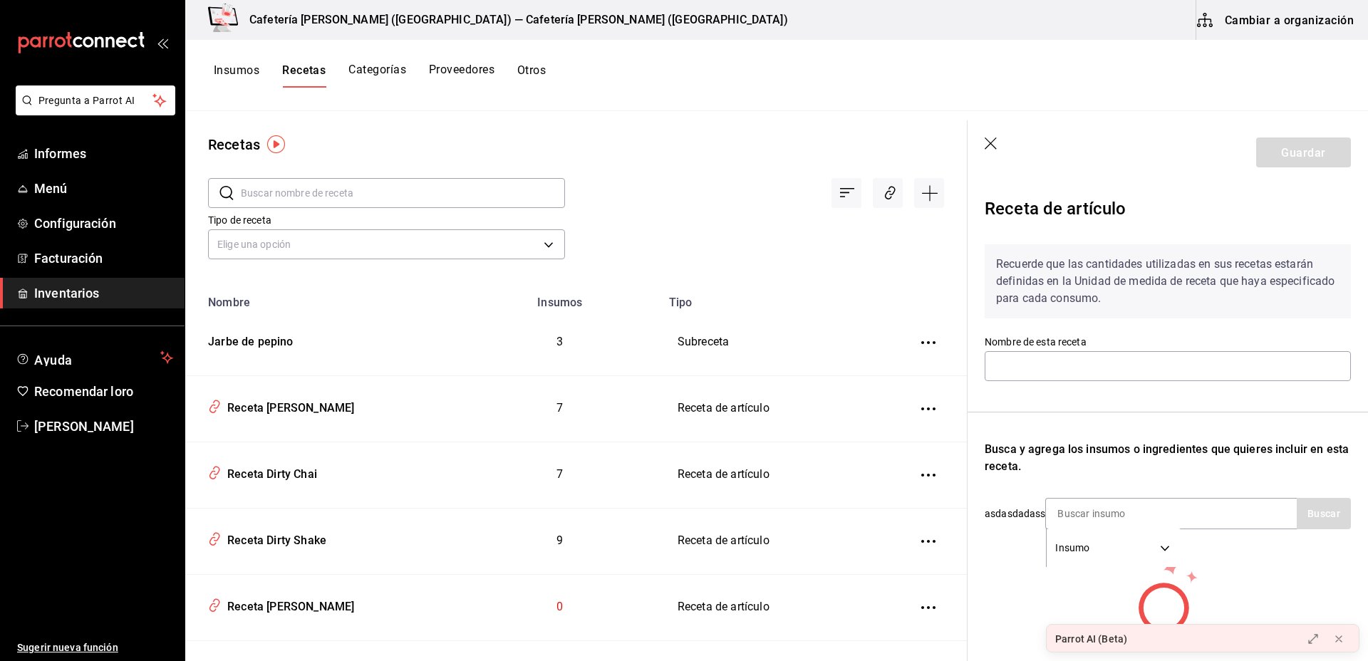
scroll to position [104, 0]
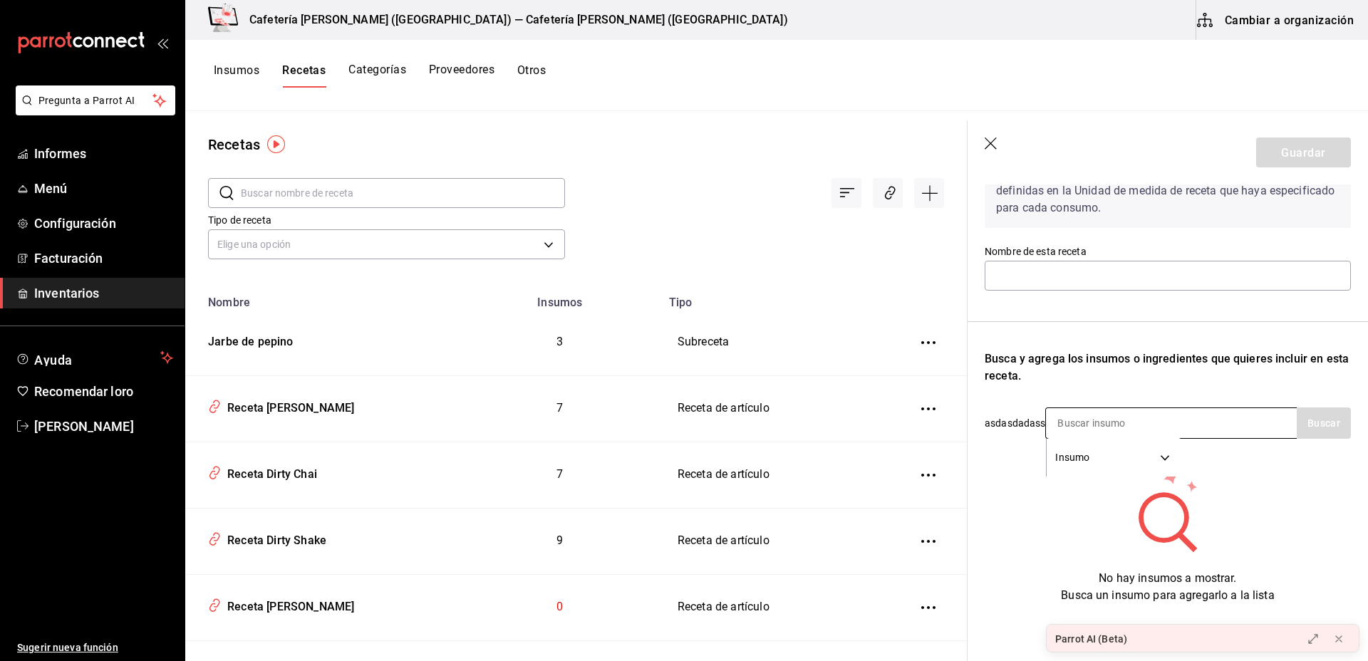
click at [1103, 408] on input at bounding box center [1117, 423] width 143 height 30
type input "pump"
click at [1308, 418] on font "Buscar" at bounding box center [1324, 423] width 33 height 11
